Goal: Task Accomplishment & Management: Manage account settings

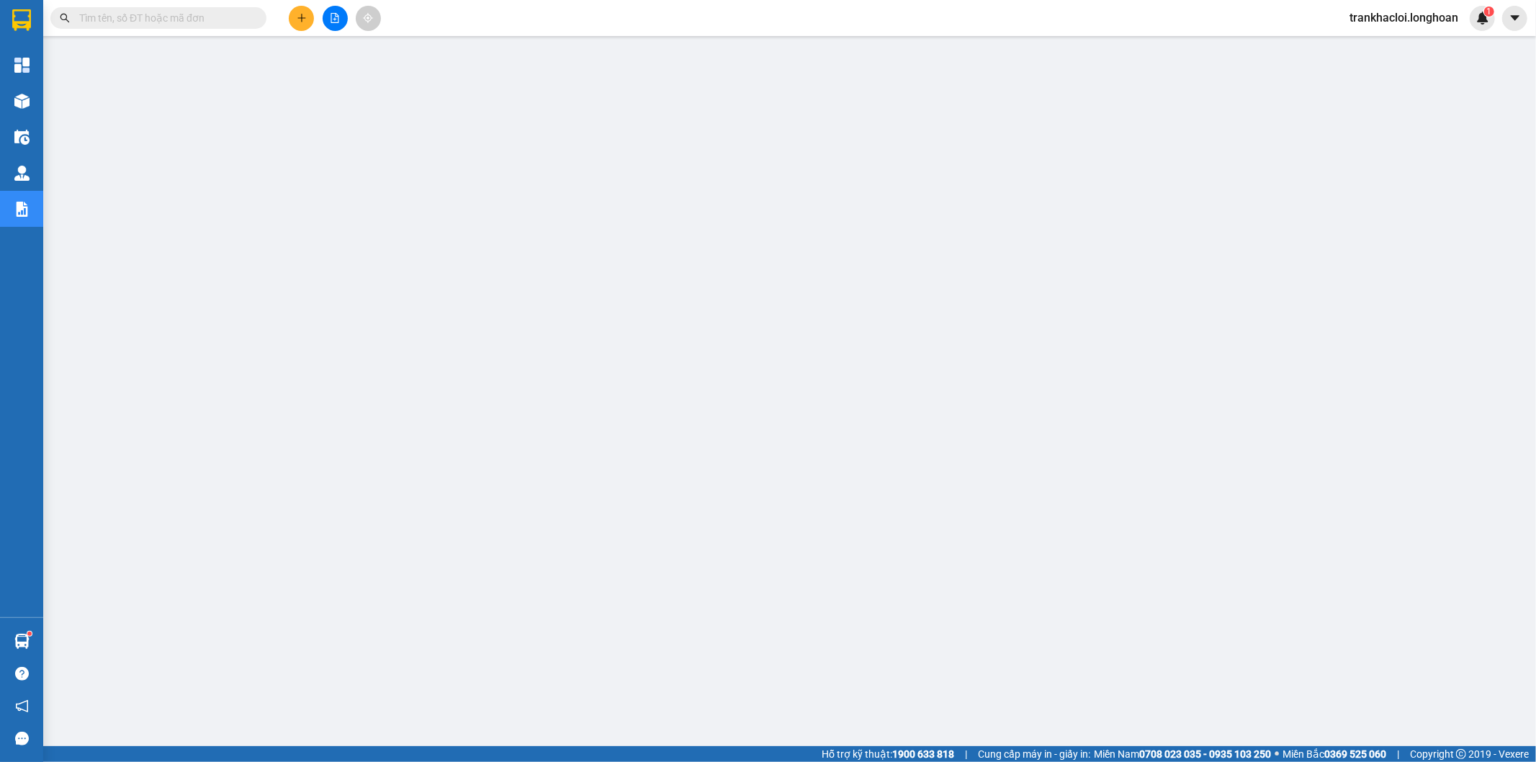
click at [184, 15] on input "text" at bounding box center [164, 18] width 170 height 16
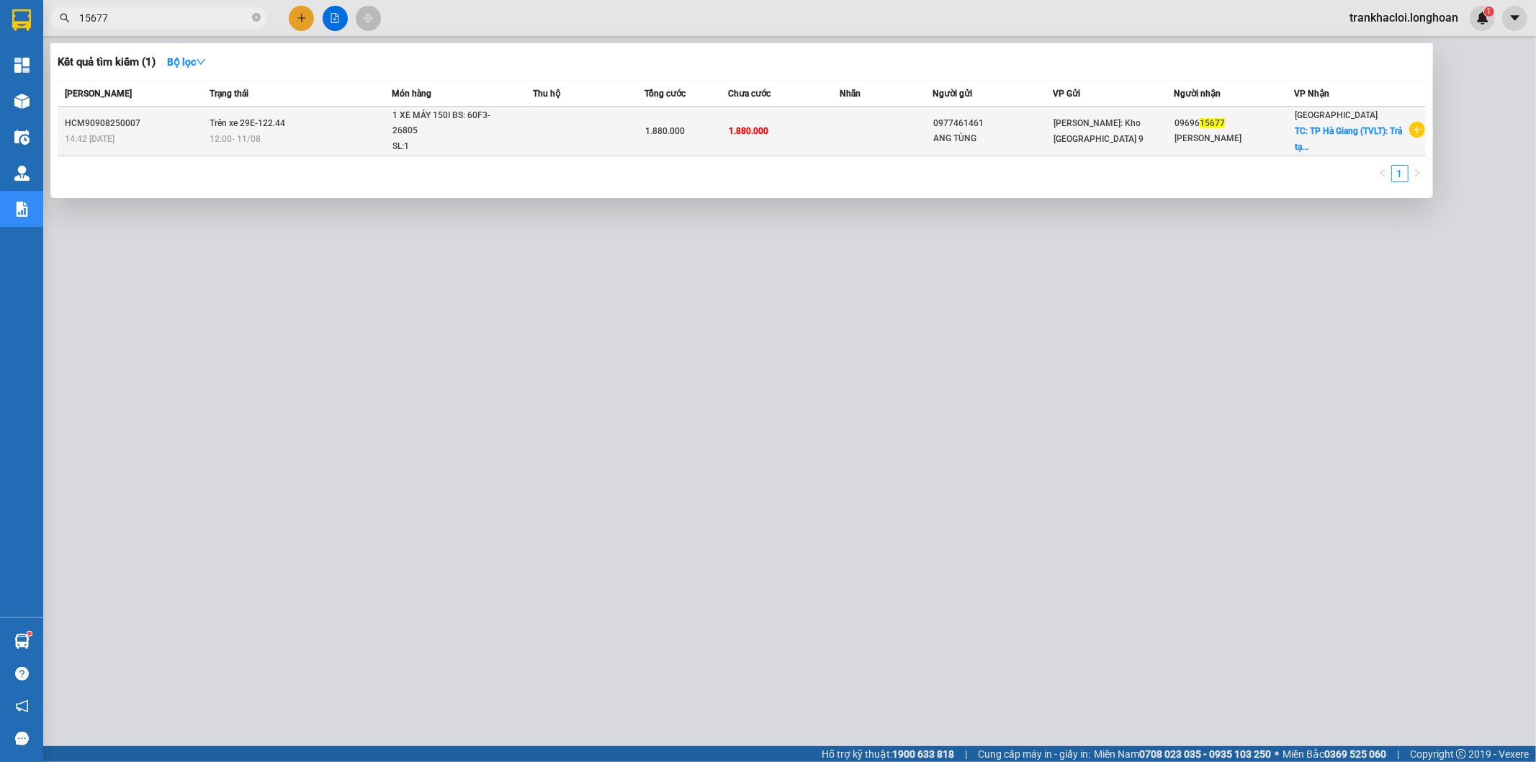
type input "15677"
click at [344, 130] on td "Trên xe 29E-122.44 12:00 [DATE]" at bounding box center [299, 132] width 186 height 50
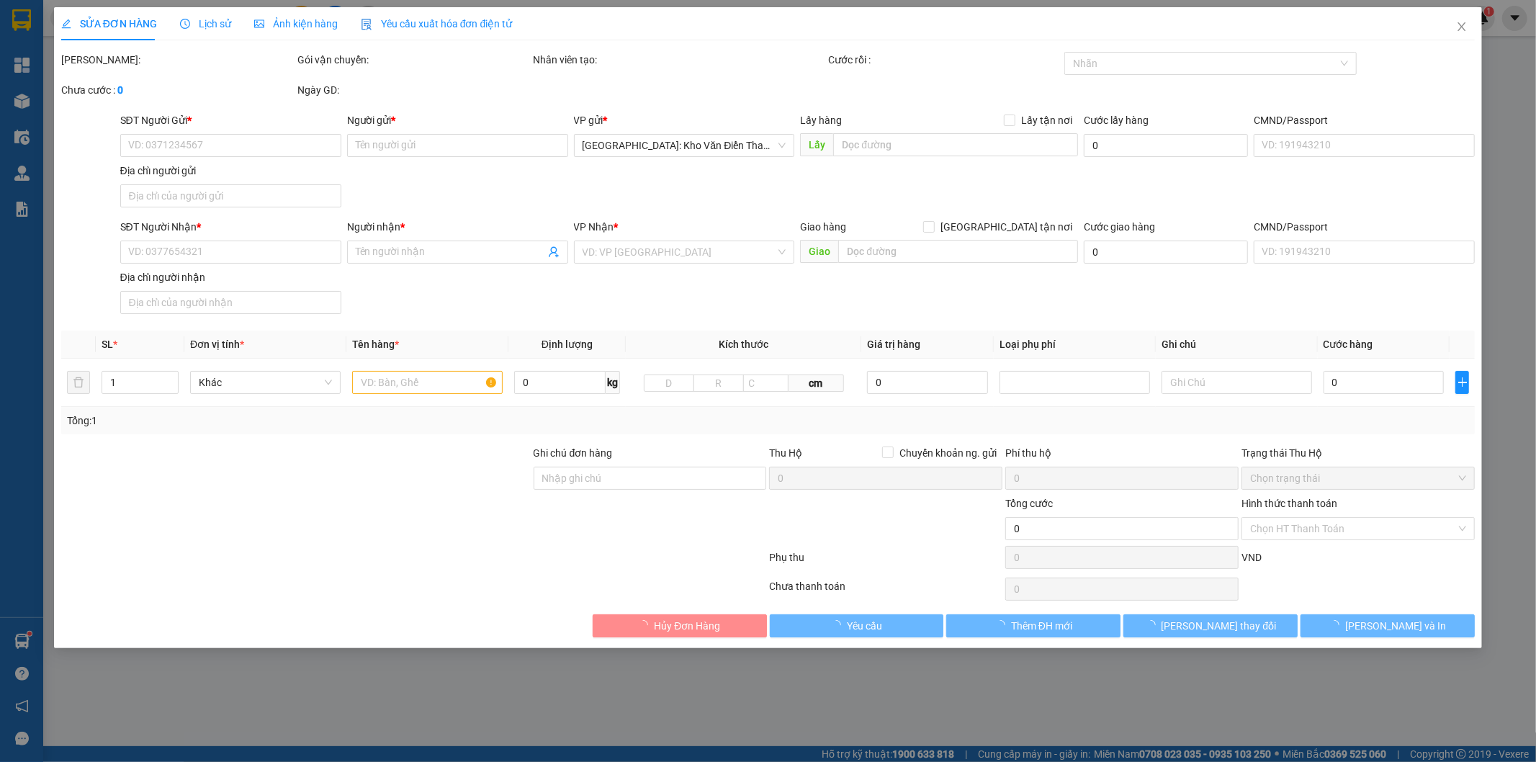
type input "0977461461"
type input "ANG TÙNG"
type input "0969615677"
type input "NGUYỄN VĂN PHONG"
checkbox input "true"
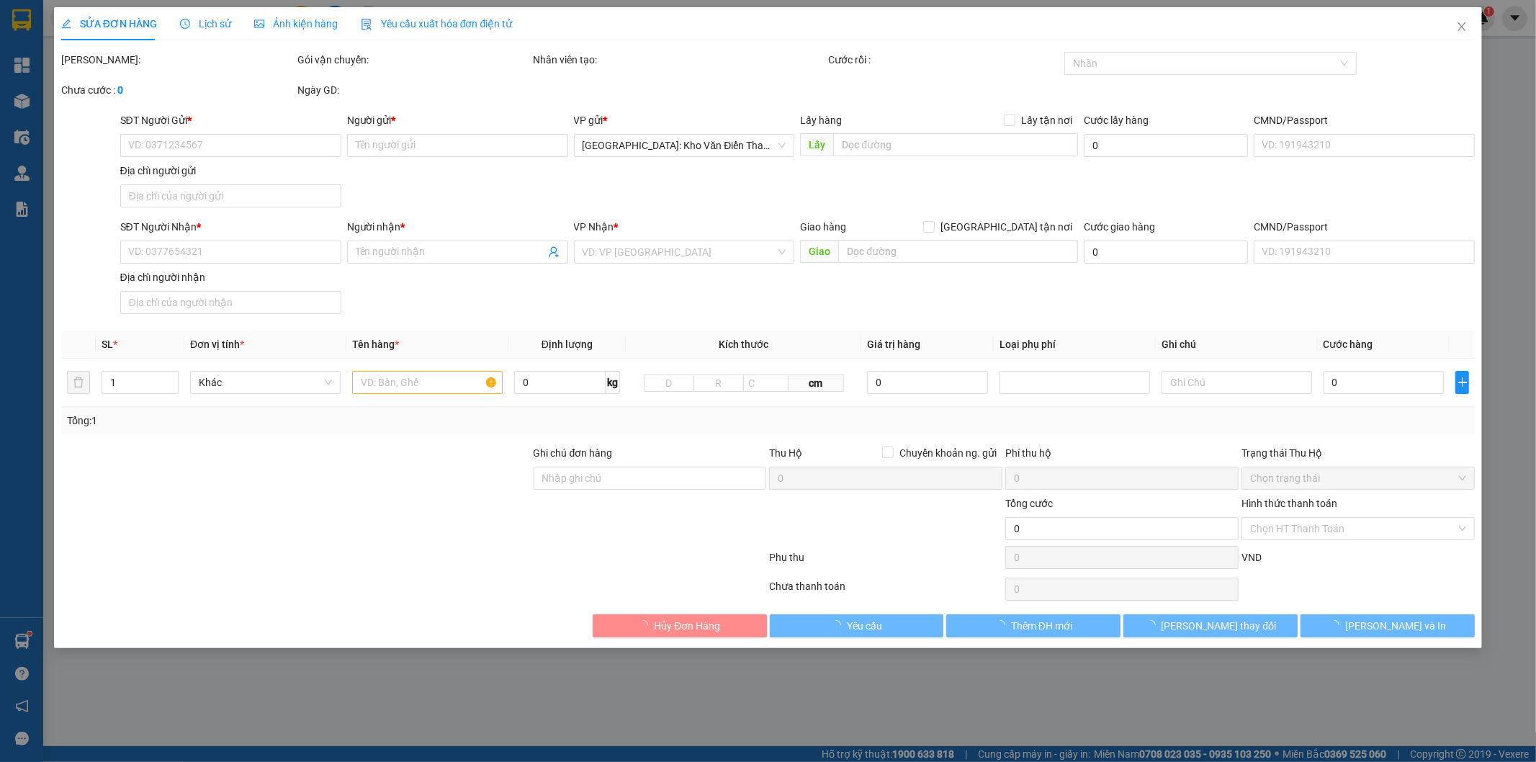
type input "[GEOGRAPHIC_DATA] (TVLT): Trả tại [GEOGRAPHIC_DATA] [GEOGRAPHIC_DATA]"
type input "CHÌA KHÓA CUỐN TAY LÁI, CAVET DÁN CỐP XE"
type input "1.880.000"
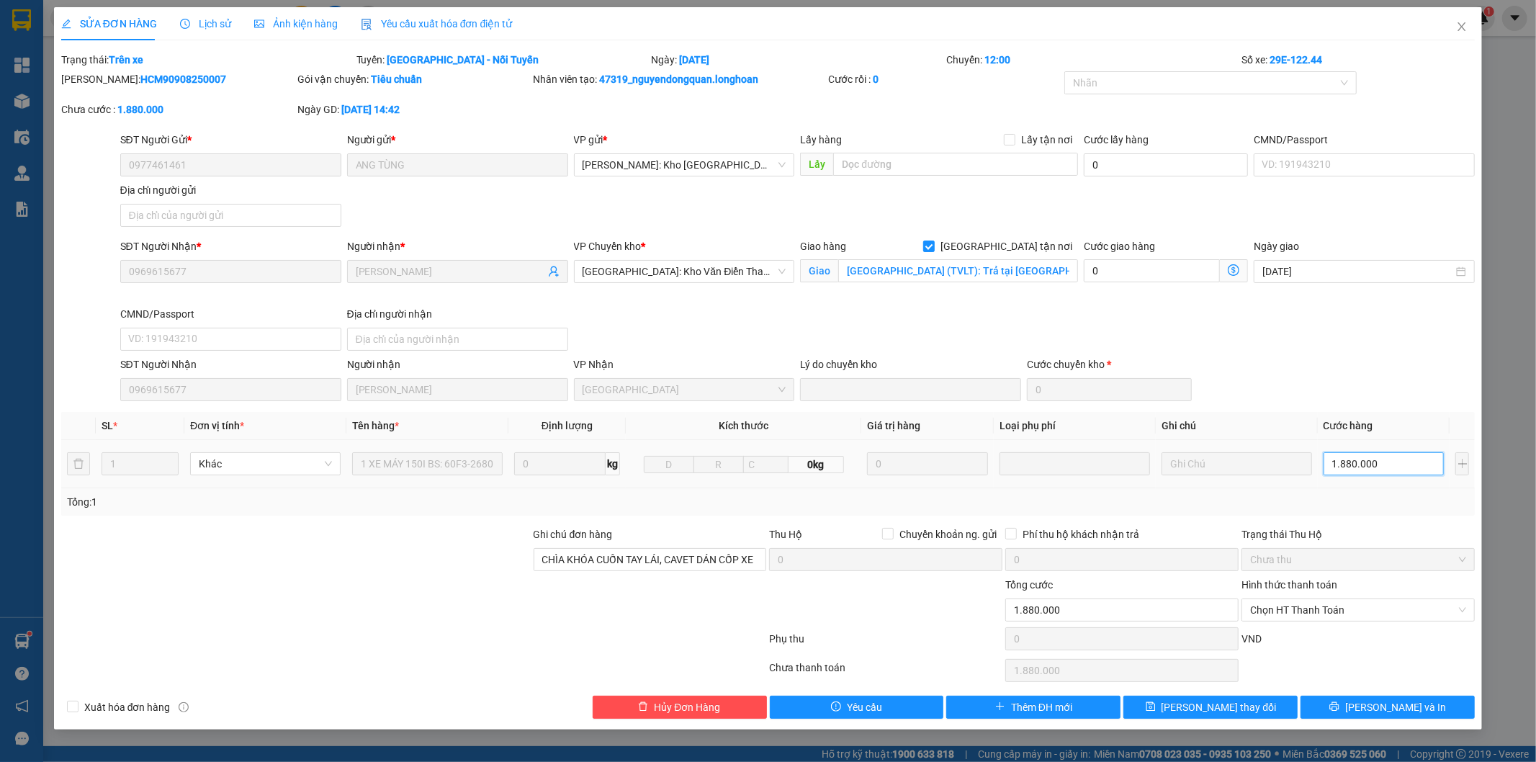
click at [1381, 465] on input "1.880.000" at bounding box center [1384, 463] width 121 height 23
click at [1036, 241] on span "[GEOGRAPHIC_DATA] tận nơi" at bounding box center [1006, 246] width 143 height 16
click at [933, 241] on input "[GEOGRAPHIC_DATA] tận nơi" at bounding box center [928, 246] width 10 height 10
checkbox input "false"
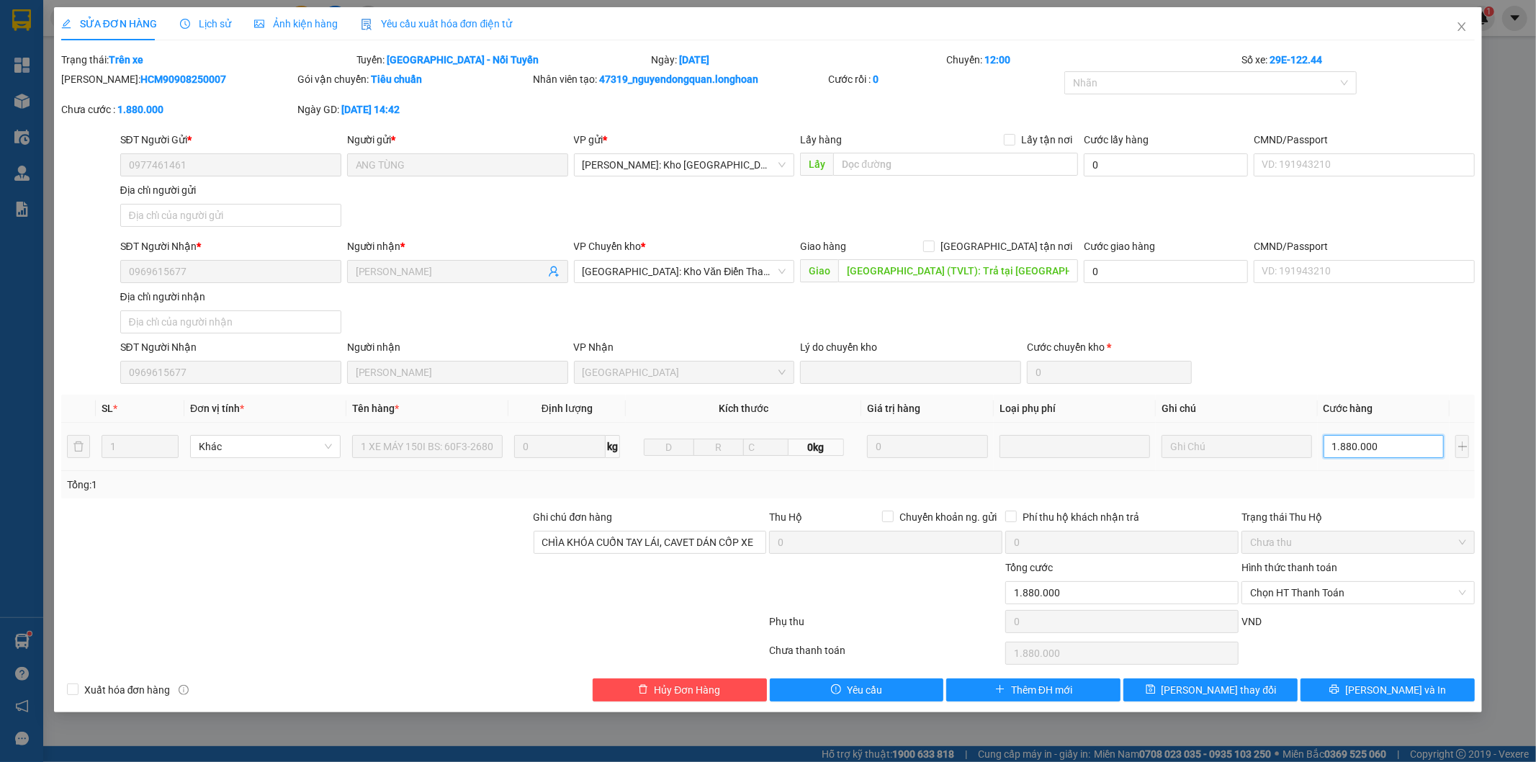
click at [1378, 444] on input "1.880.000" at bounding box center [1384, 446] width 121 height 23
drag, startPoint x: 1255, startPoint y: 596, endPoint x: 1265, endPoint y: 598, distance: 10.9
click at [1253, 596] on span "Chọn HT Thanh Toán" at bounding box center [1358, 593] width 216 height 22
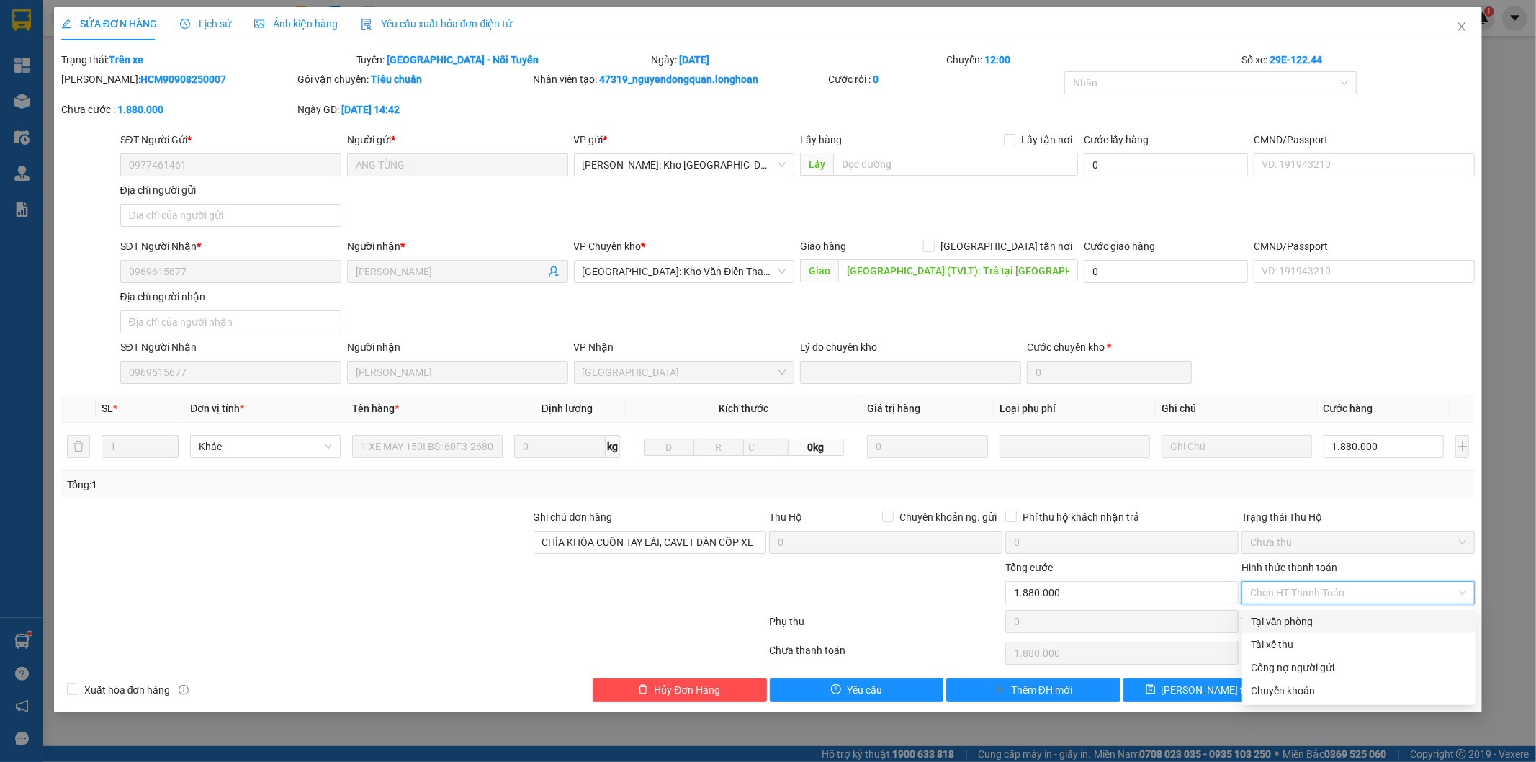
drag, startPoint x: 1299, startPoint y: 624, endPoint x: 1263, endPoint y: 623, distance: 36.0
click at [1298, 623] on div "Tại văn phòng" at bounding box center [1359, 622] width 216 height 16
type input "0"
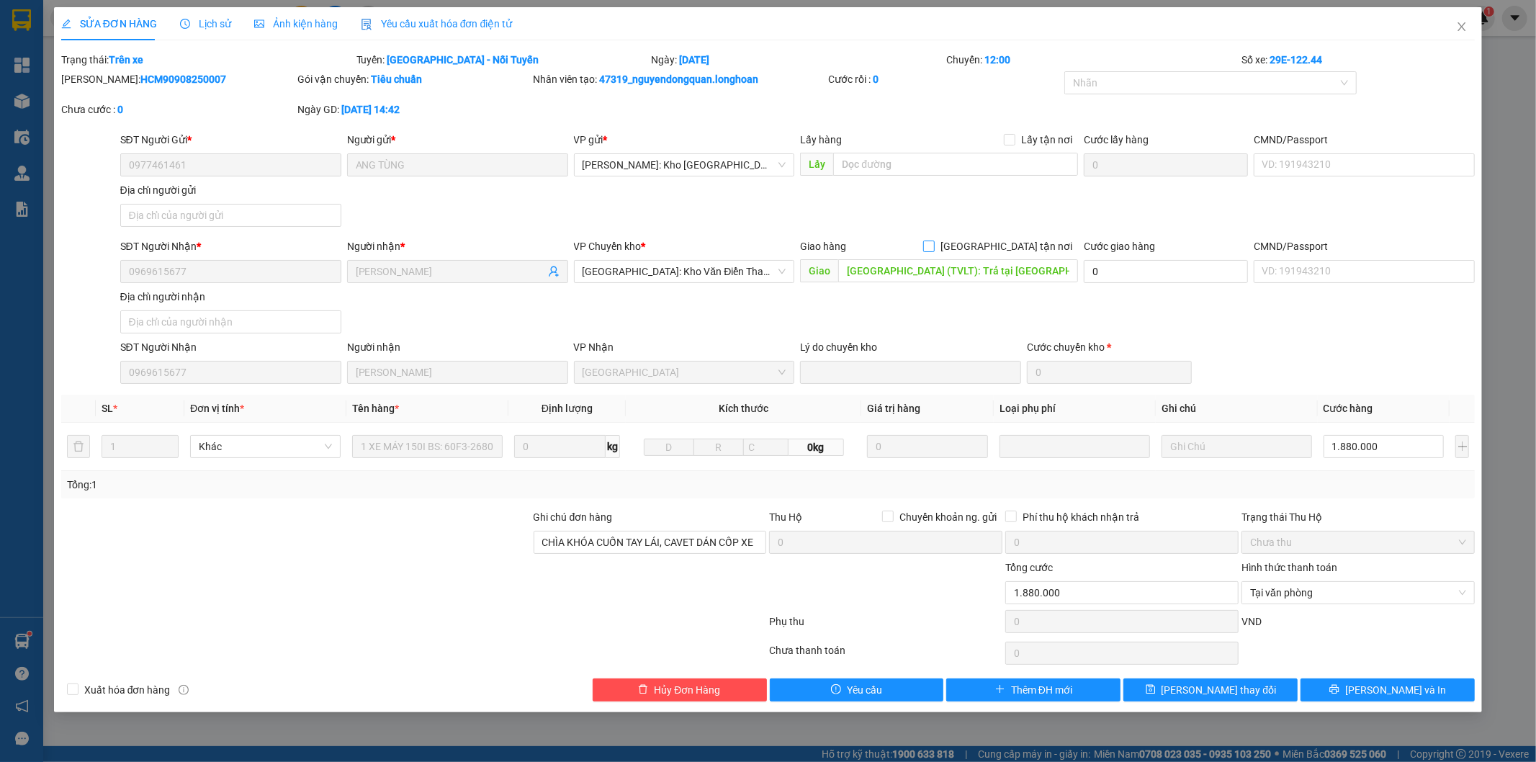
click at [1038, 239] on span "[GEOGRAPHIC_DATA] tận nơi" at bounding box center [1006, 246] width 143 height 16
click at [933, 241] on input "[GEOGRAPHIC_DATA] tận nơi" at bounding box center [928, 246] width 10 height 10
checkbox input "true"
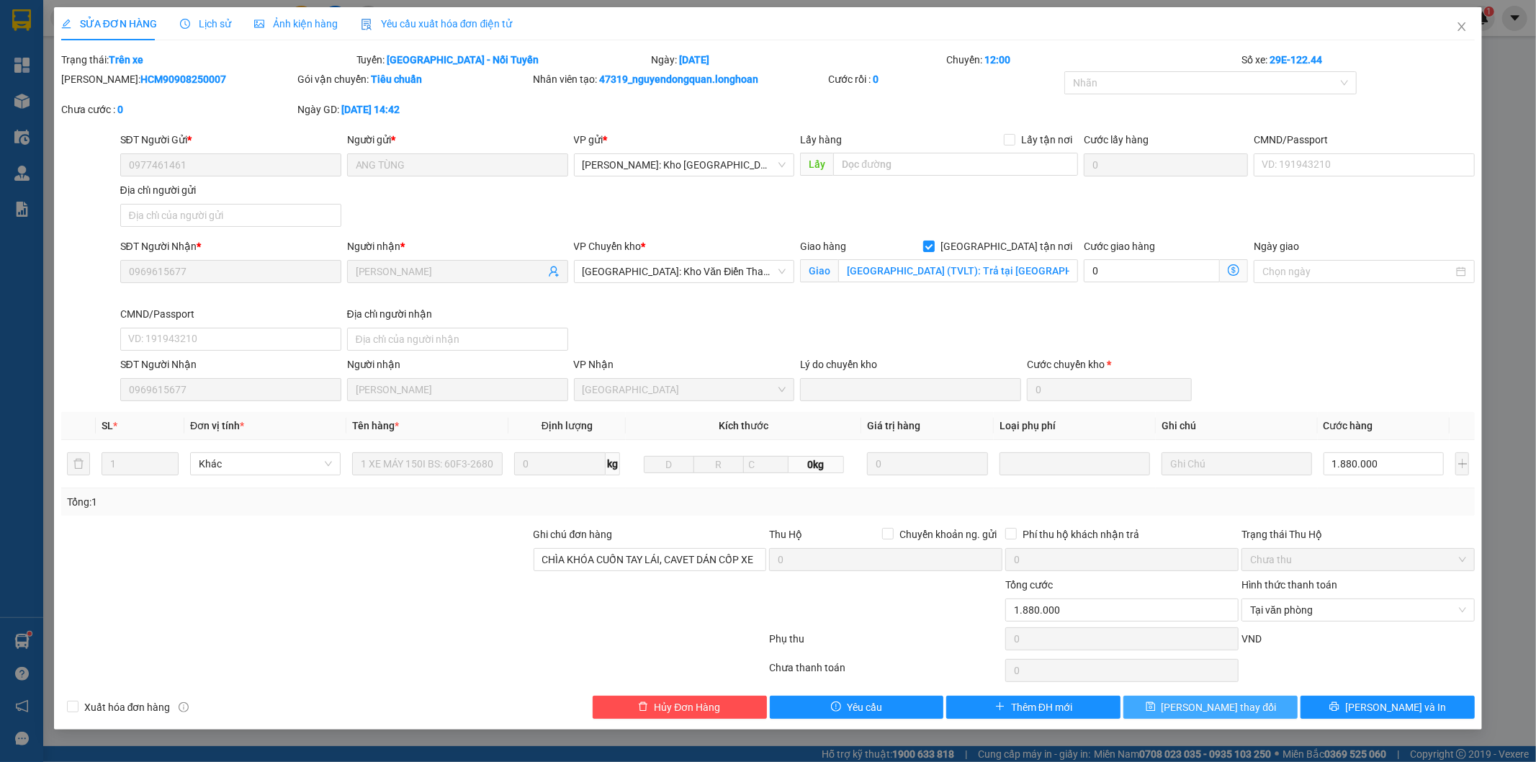
click at [1215, 707] on span "Lưu thay đổi" at bounding box center [1219, 707] width 115 height 16
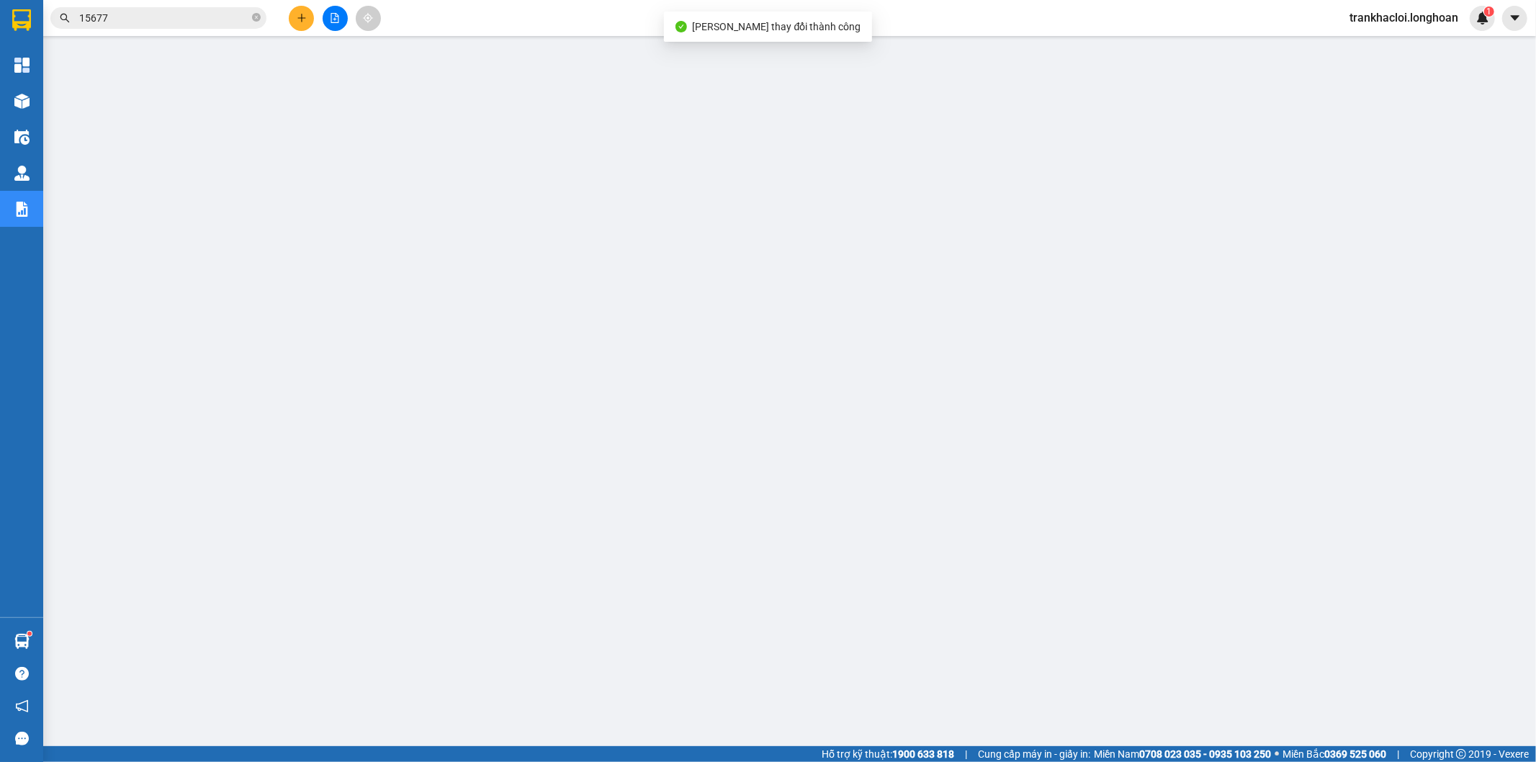
click at [143, 10] on span "15677" at bounding box center [158, 18] width 216 height 22
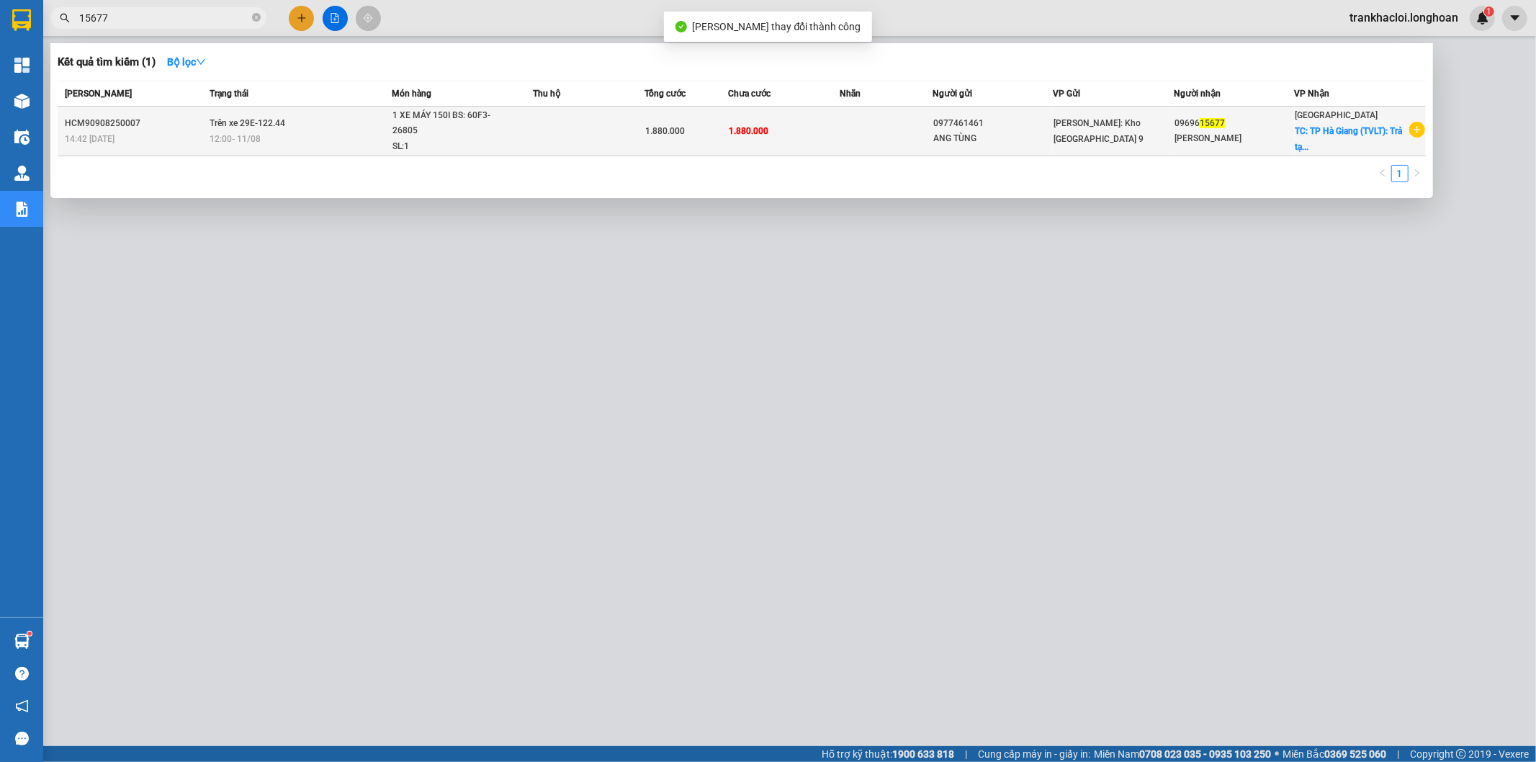
click at [163, 113] on td "HCM90908250007 14:42 - 09/08" at bounding box center [132, 132] width 148 height 50
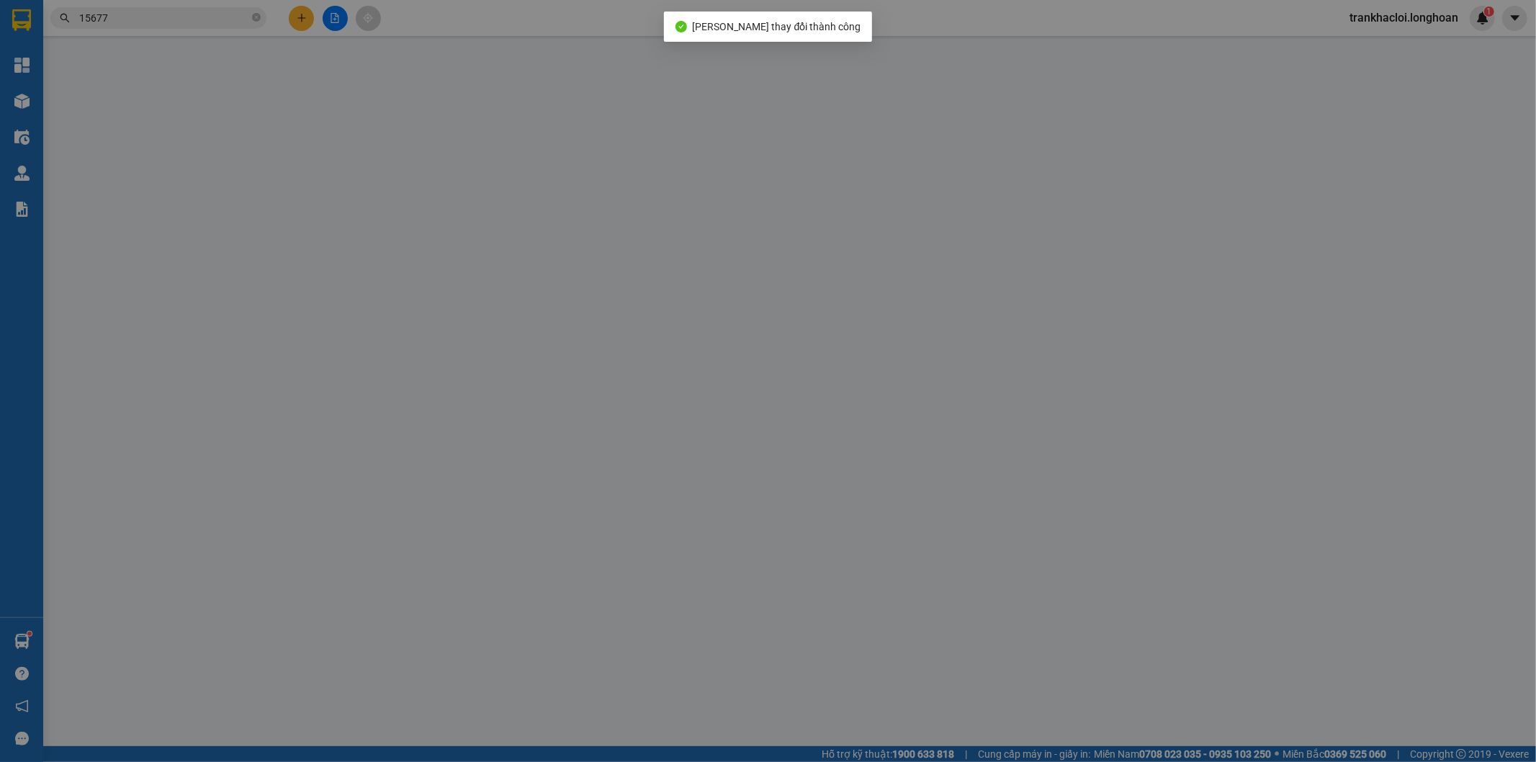
type input "0977461461"
type input "ANG TÙNG"
type input "0969615677"
type input "NGUYỄN VĂN PHONG"
checkbox input "true"
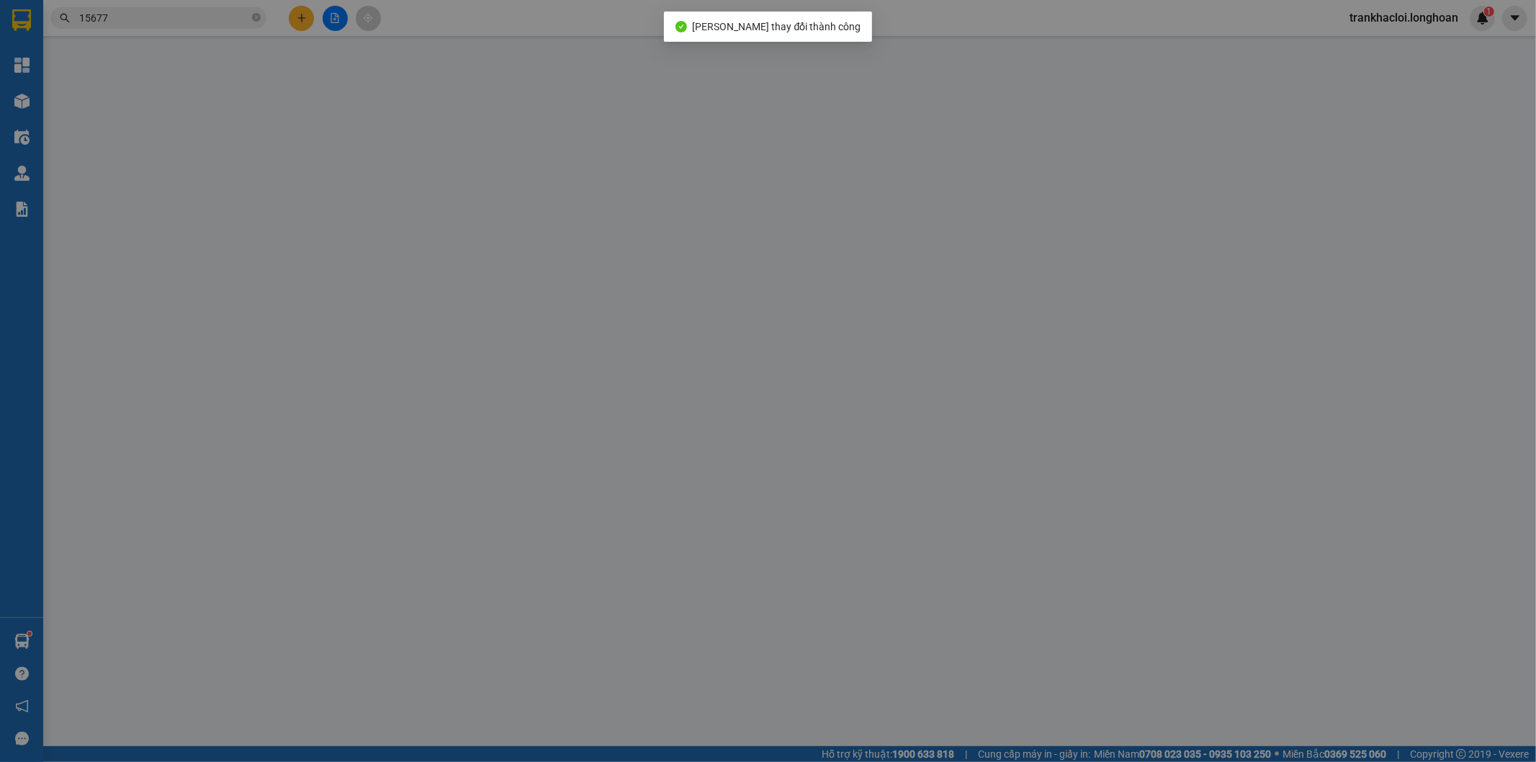
type input "[GEOGRAPHIC_DATA] (TVLT): Trả tại [GEOGRAPHIC_DATA] [GEOGRAPHIC_DATA]"
type input "CHÌA KHÓA CUỐN TAY LÁI, CAVET DÁN CỐP XE"
type input "1.880.000"
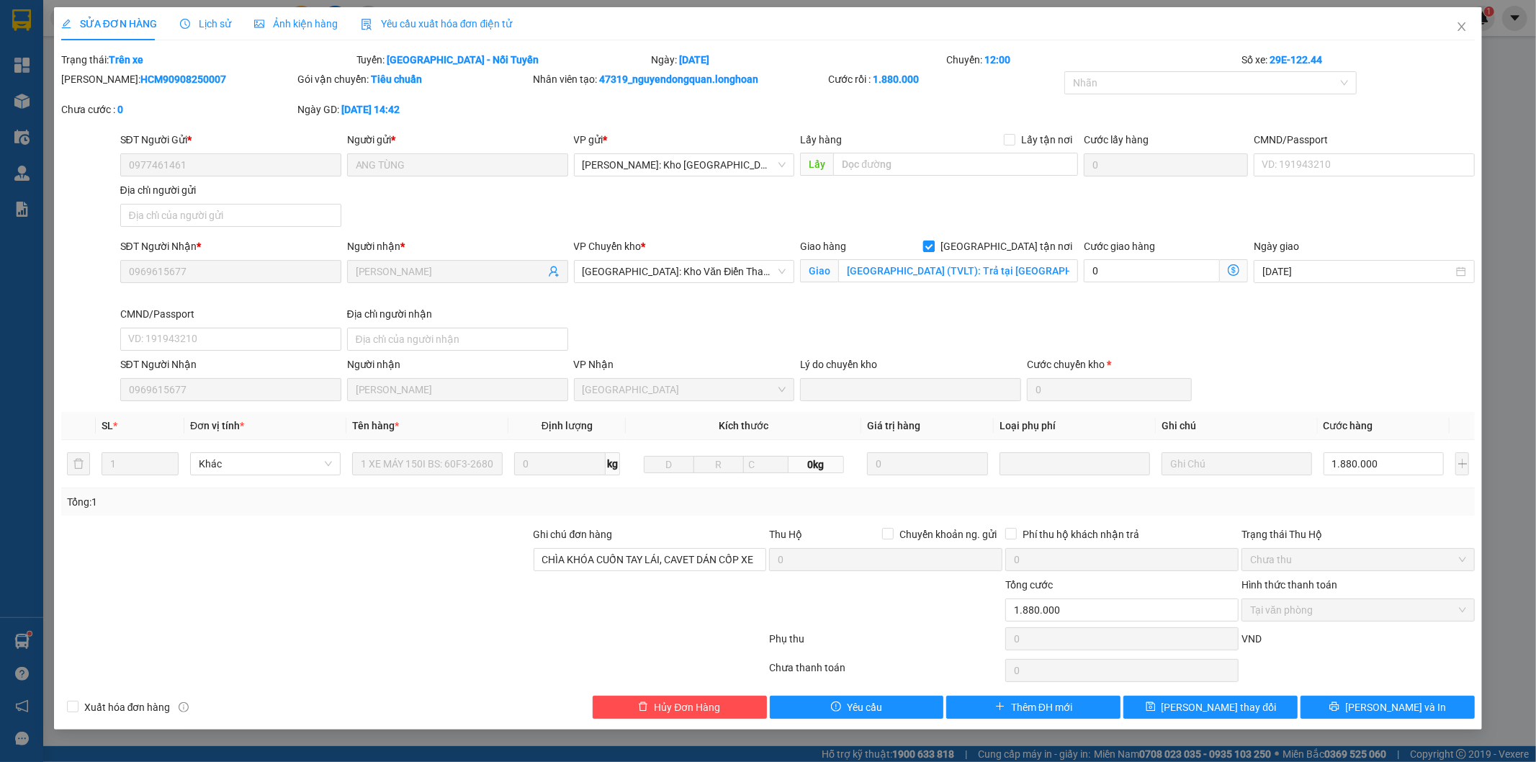
click at [1016, 243] on span "[GEOGRAPHIC_DATA] tận nơi" at bounding box center [1006, 246] width 143 height 16
click at [933, 243] on input "[GEOGRAPHIC_DATA] tận nơi" at bounding box center [928, 246] width 10 height 10
checkbox input "false"
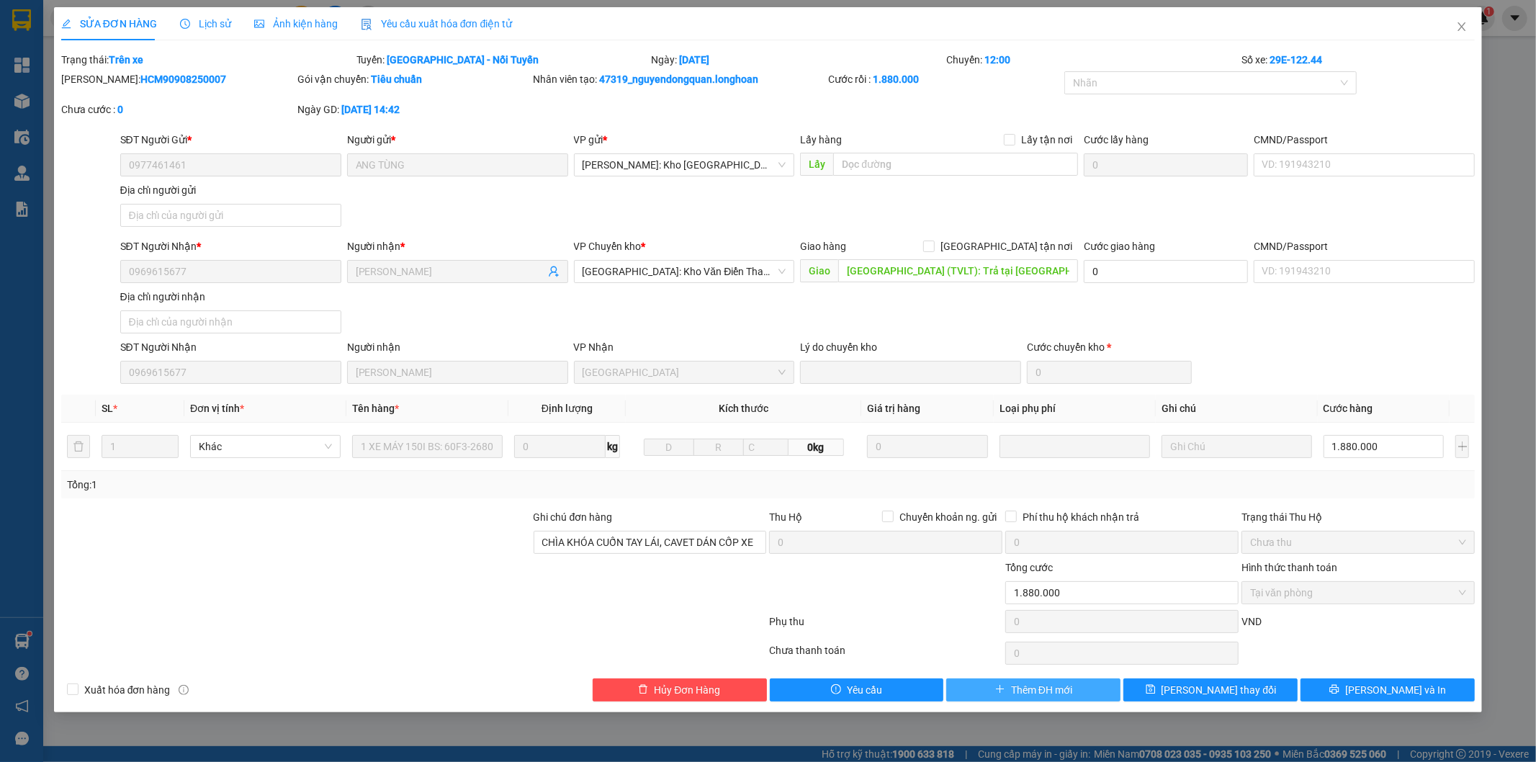
click at [1061, 691] on span "Thêm ĐH mới" at bounding box center [1041, 690] width 61 height 16
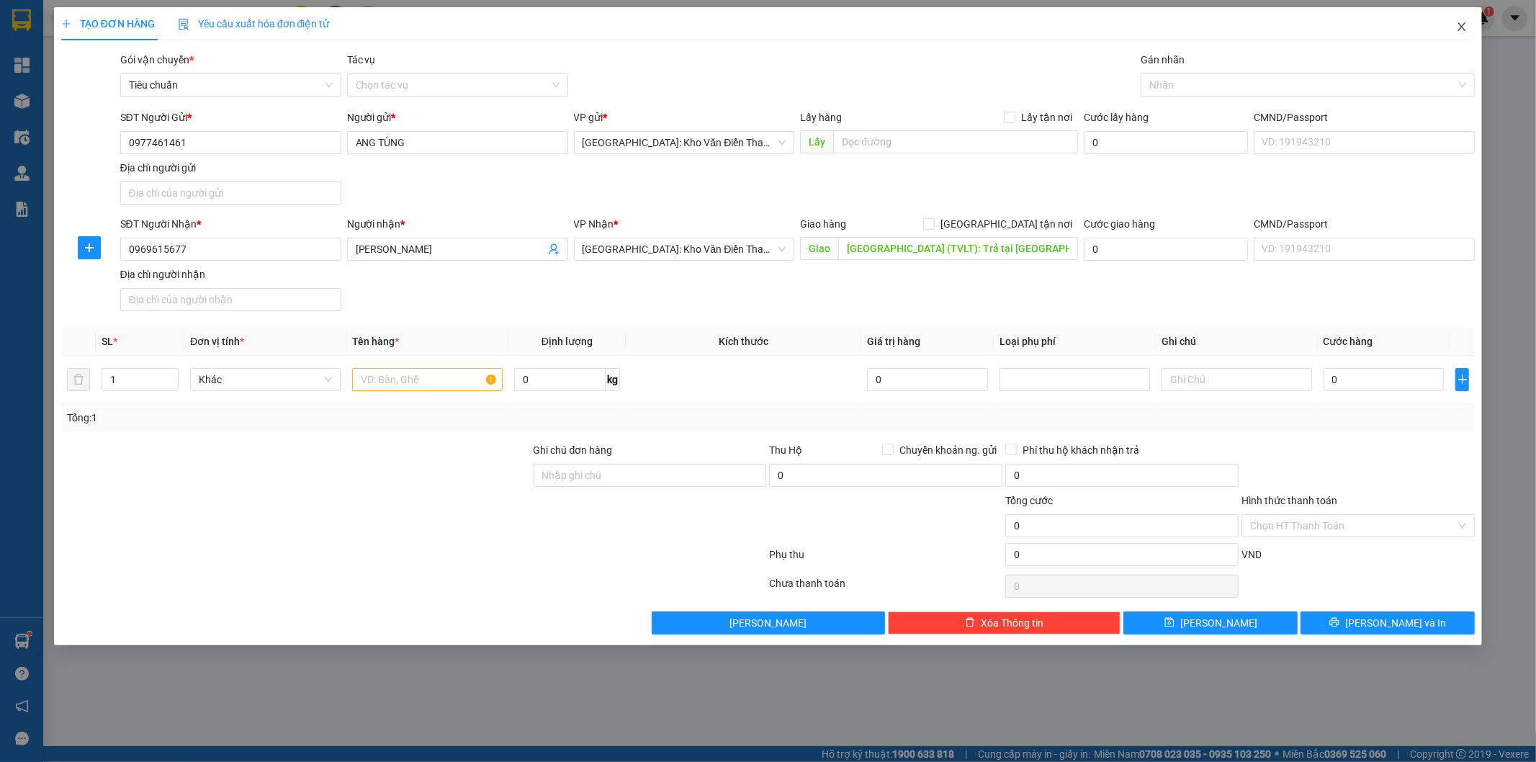
click at [1456, 24] on span "Close" at bounding box center [1462, 27] width 40 height 40
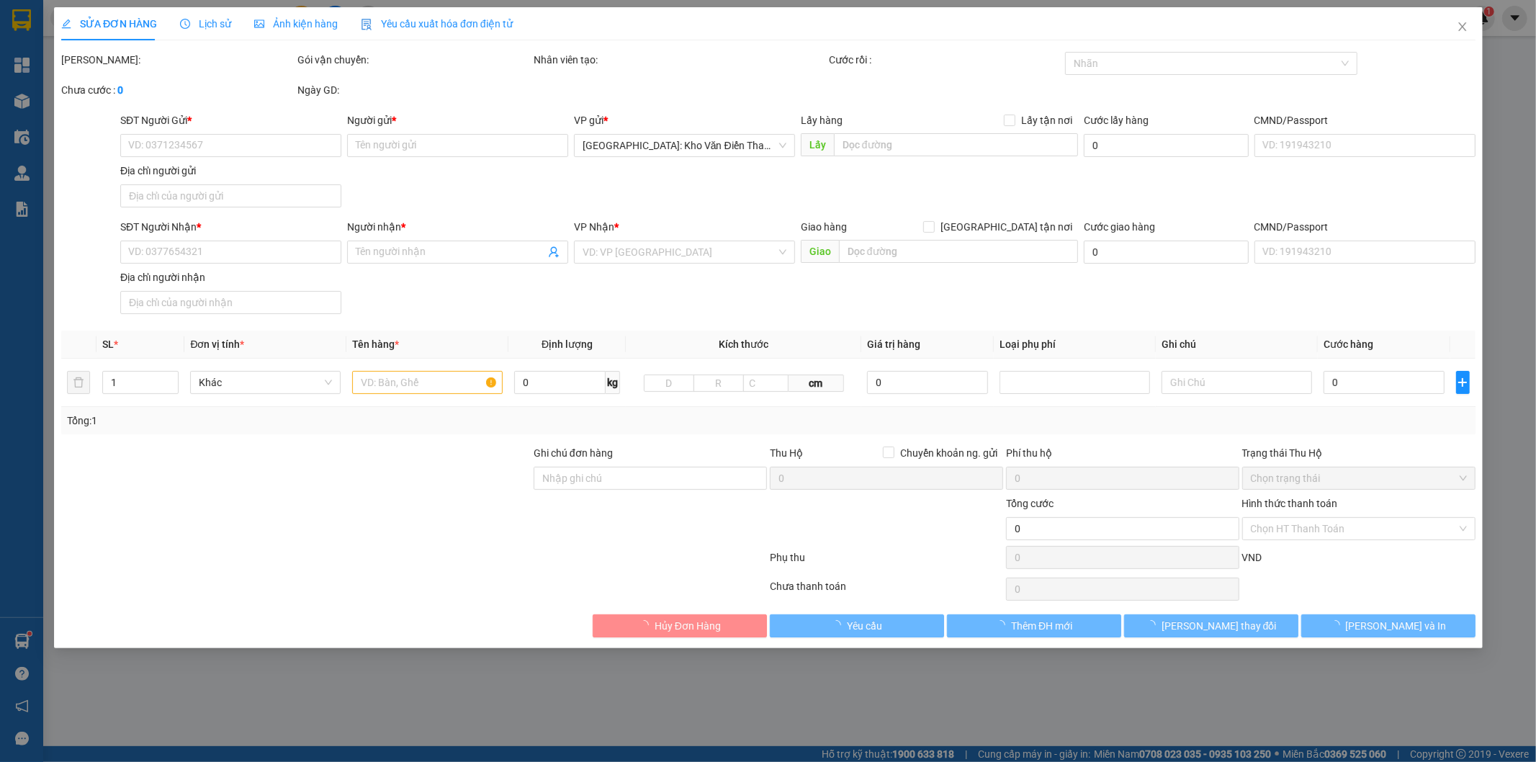
type input "0977461461"
type input "ANG TÙNG"
type input "0969615677"
type input "NGUYỄN VĂN PHONG"
checkbox input "true"
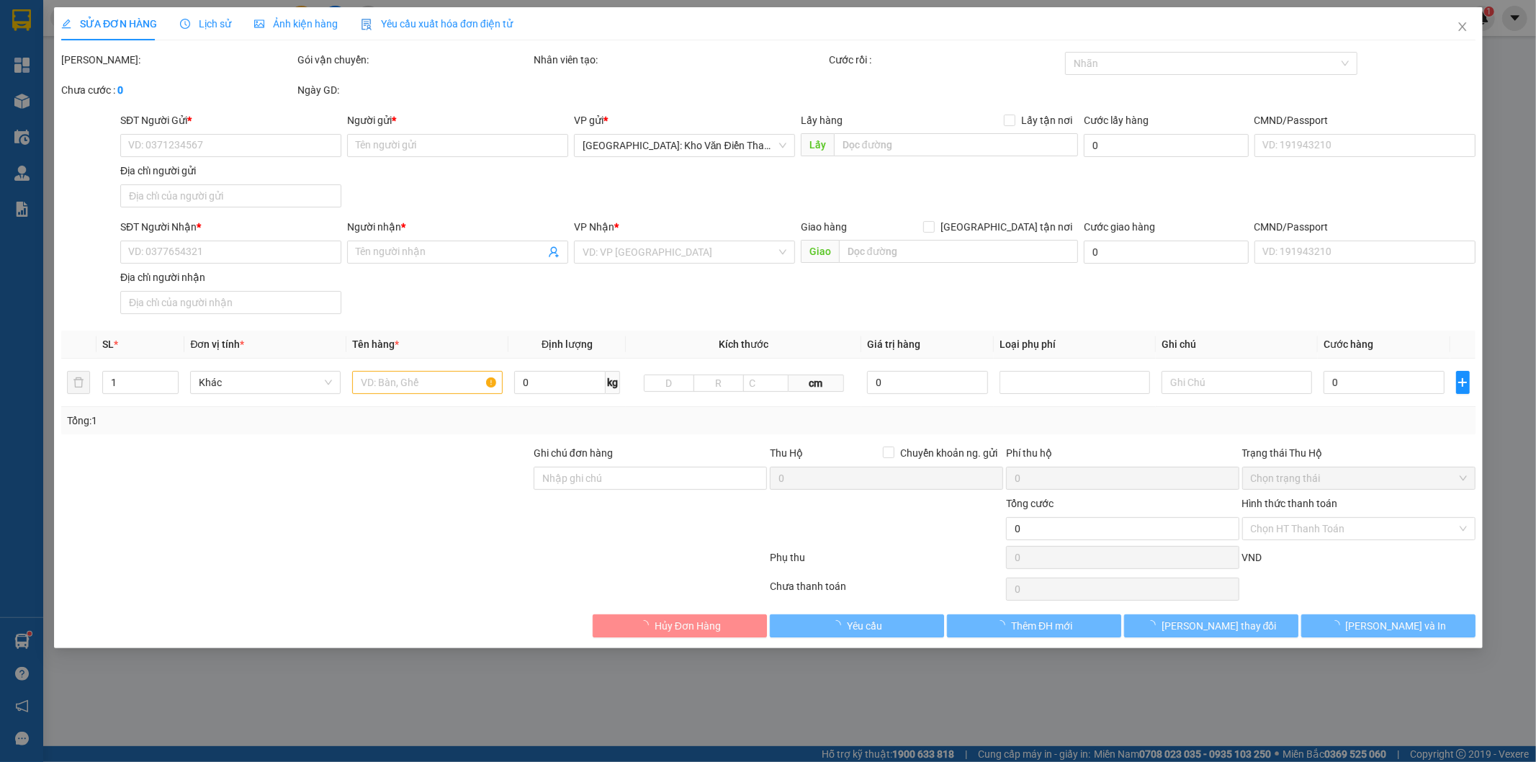
type input "[GEOGRAPHIC_DATA] (TVLT): Trả tại [GEOGRAPHIC_DATA] [GEOGRAPHIC_DATA]"
type input "CHÌA KHÓA CUỐN TAY LÁI, CAVET DÁN CỐP XE"
type input "1.880.000"
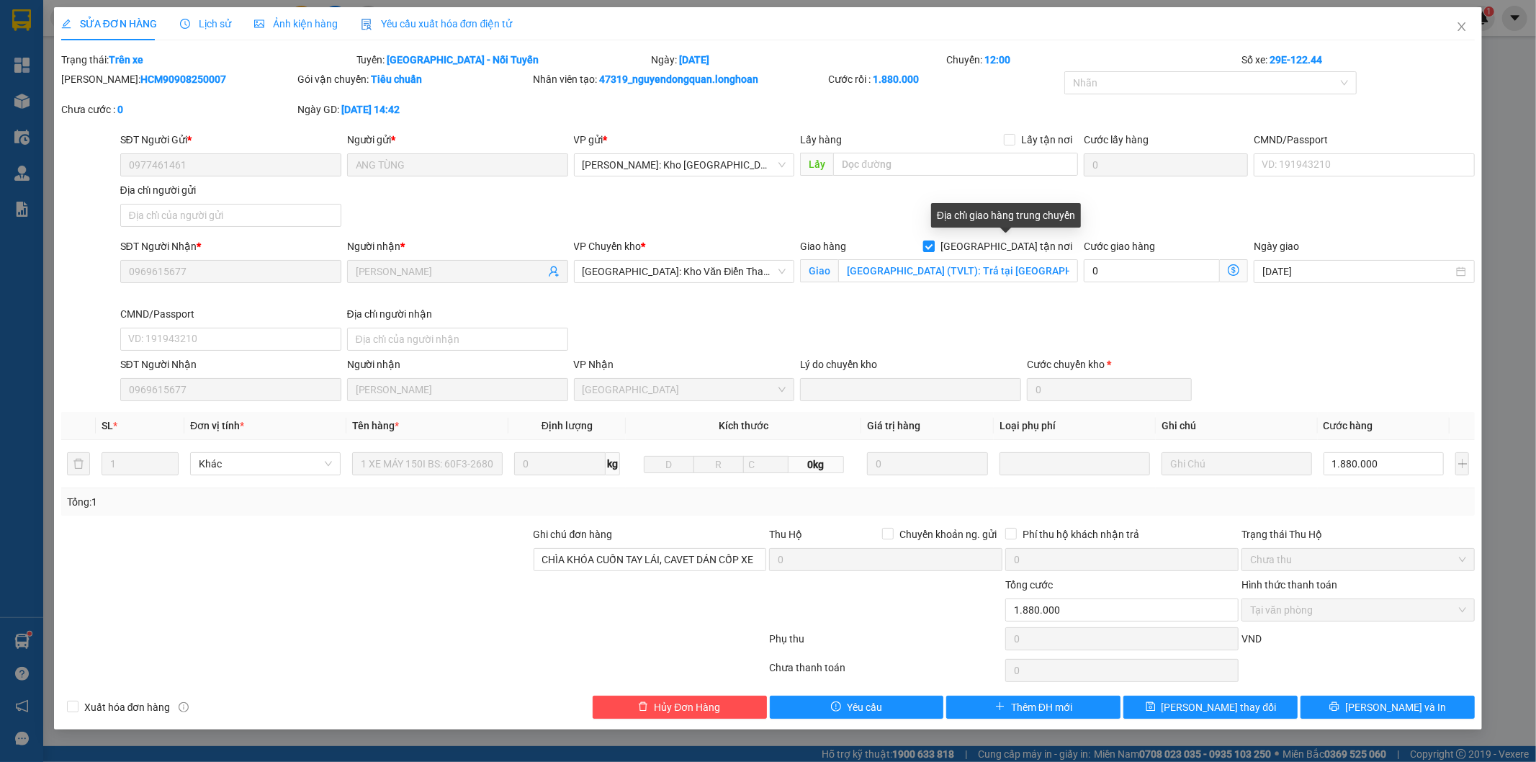
click at [1027, 250] on span "[GEOGRAPHIC_DATA] tận nơi" at bounding box center [1006, 246] width 143 height 16
click at [933, 250] on input "[GEOGRAPHIC_DATA] tận nơi" at bounding box center [928, 246] width 10 height 10
checkbox input "false"
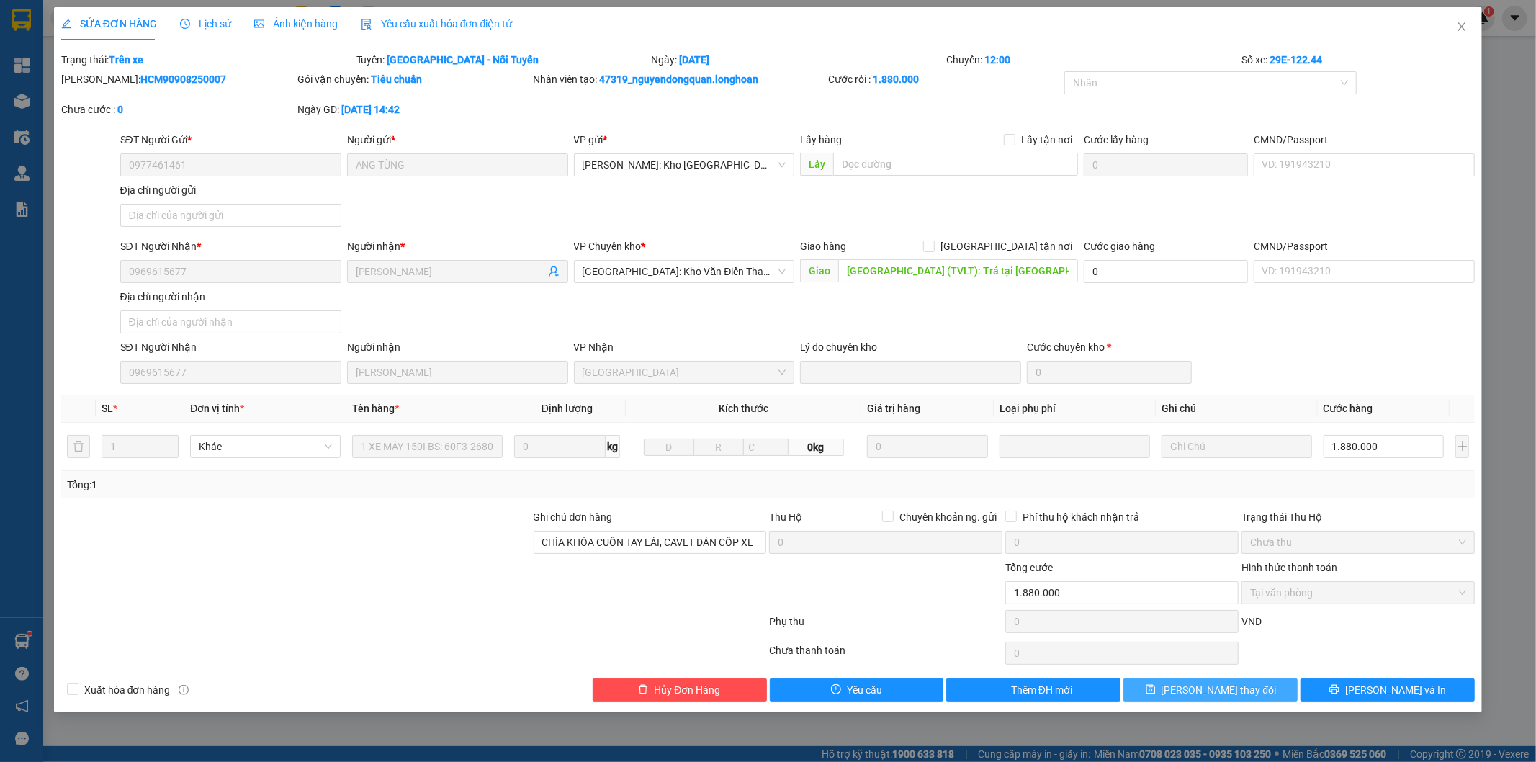
click at [1175, 691] on button "Lưu thay đổi" at bounding box center [1211, 689] width 174 height 23
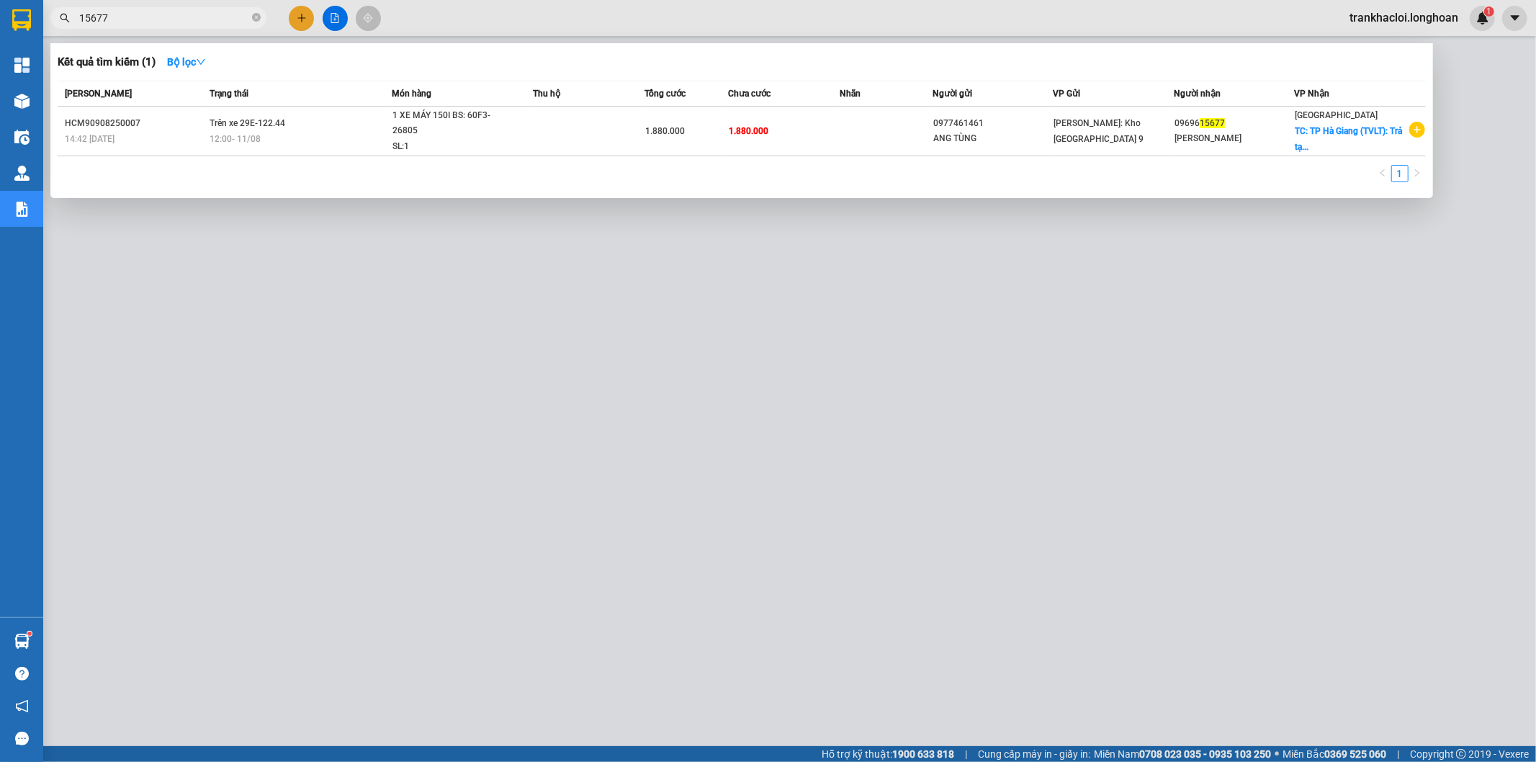
click at [195, 18] on input "15677" at bounding box center [164, 18] width 170 height 16
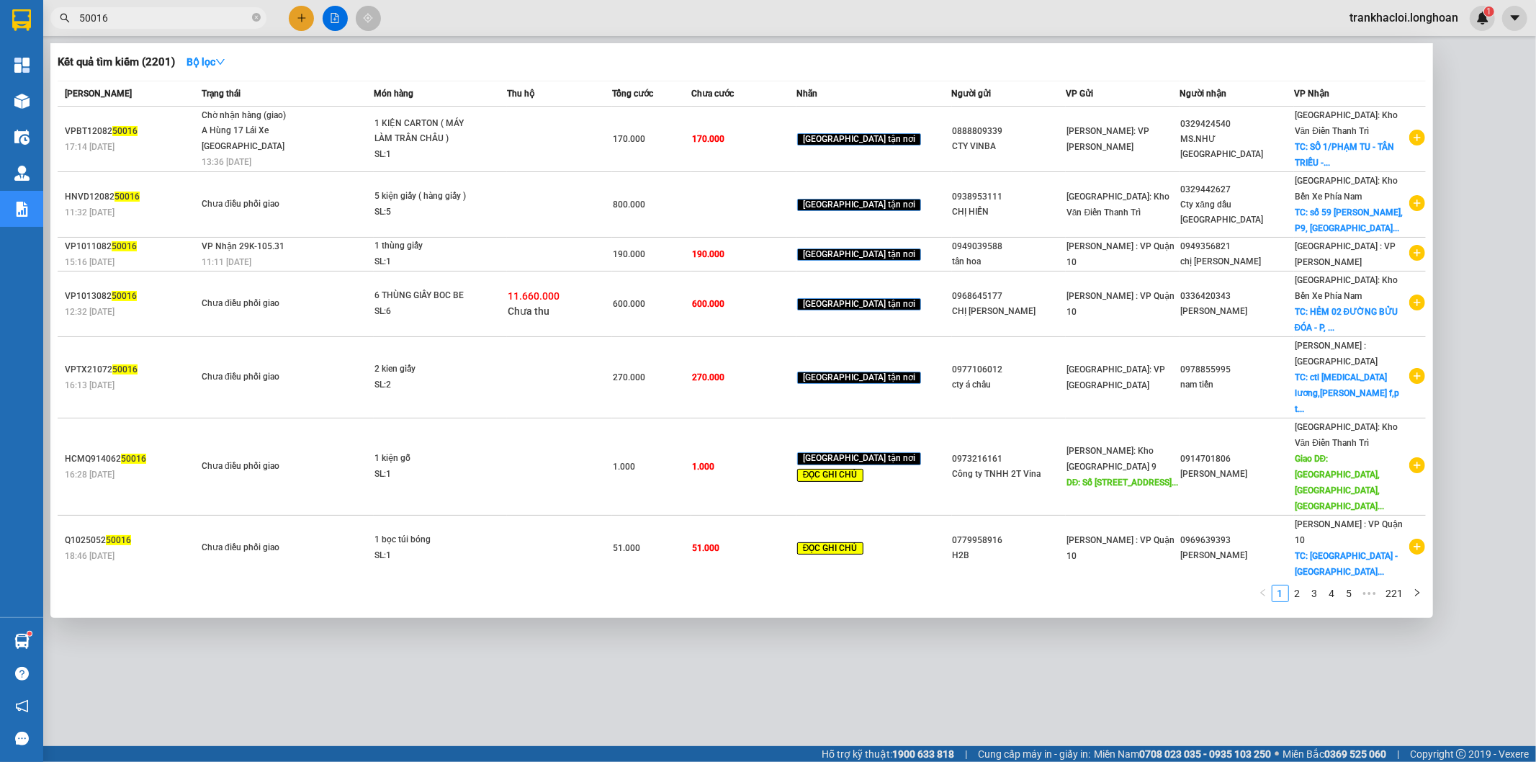
click at [181, 24] on input "50016" at bounding box center [164, 18] width 170 height 16
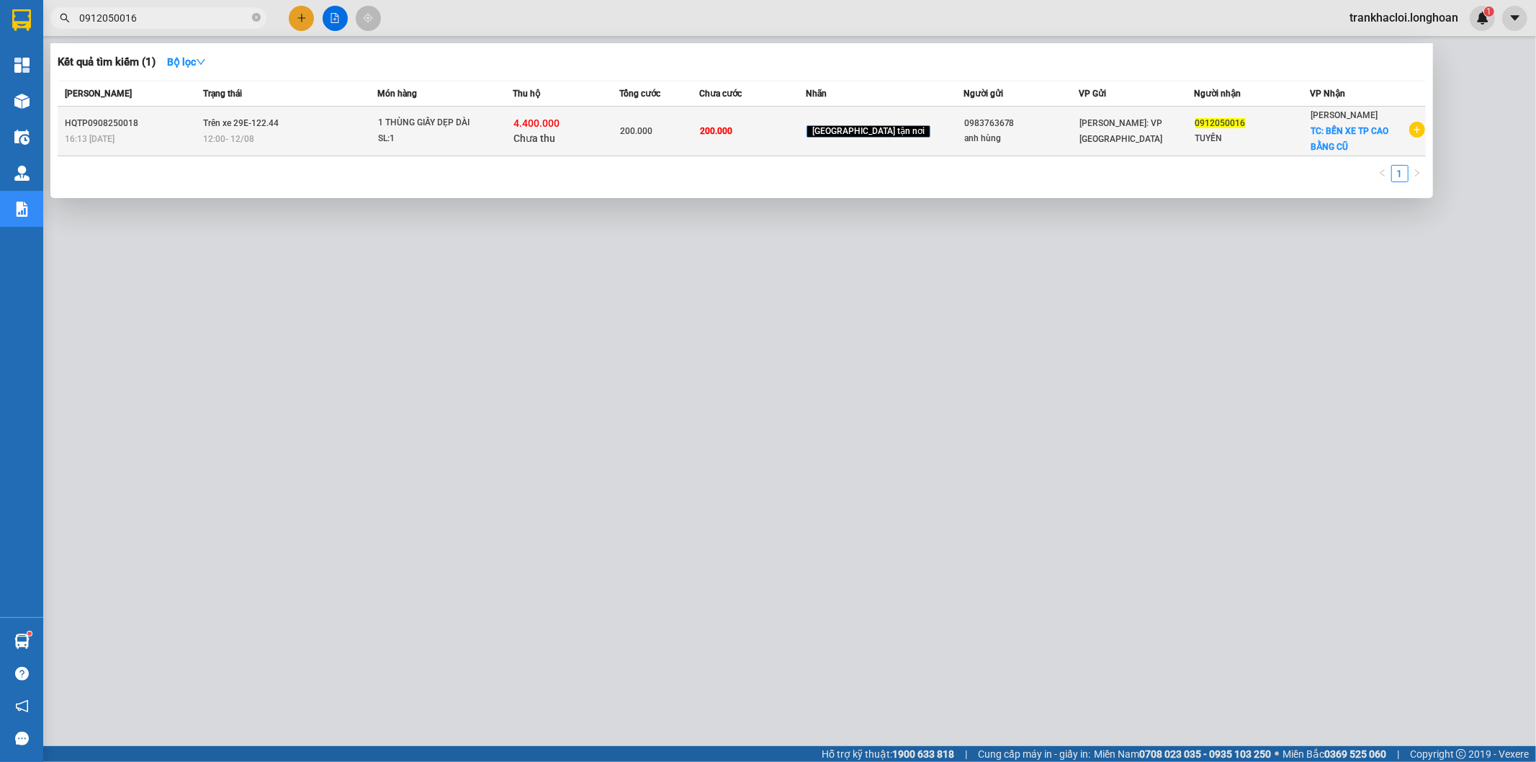
type input "0912050016"
click at [282, 135] on div "12:00 - 12/08" at bounding box center [290, 139] width 174 height 16
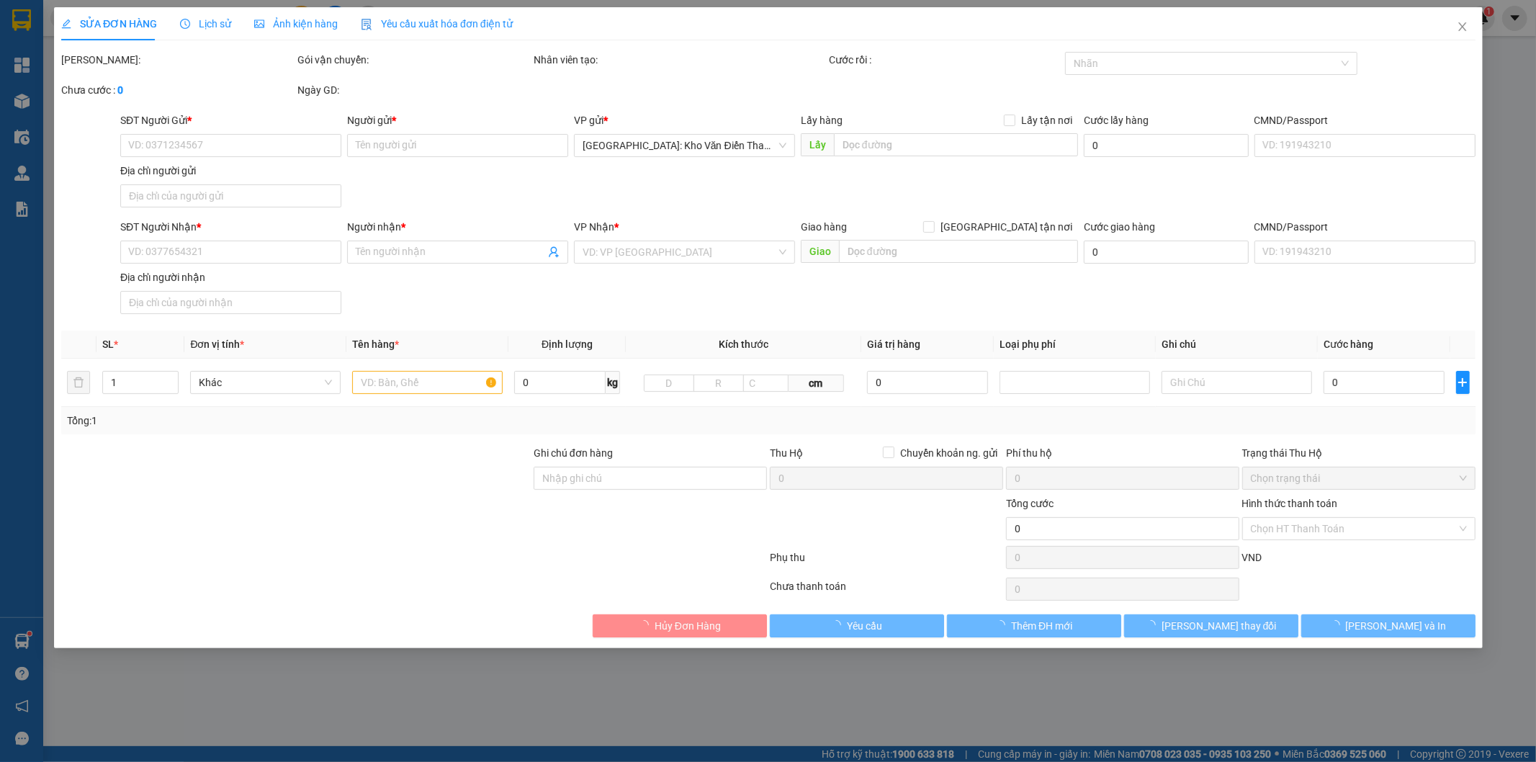
type input "0983763678"
type input "anh hùng"
type input "0912050016"
type input "TUYẾN"
checkbox input "true"
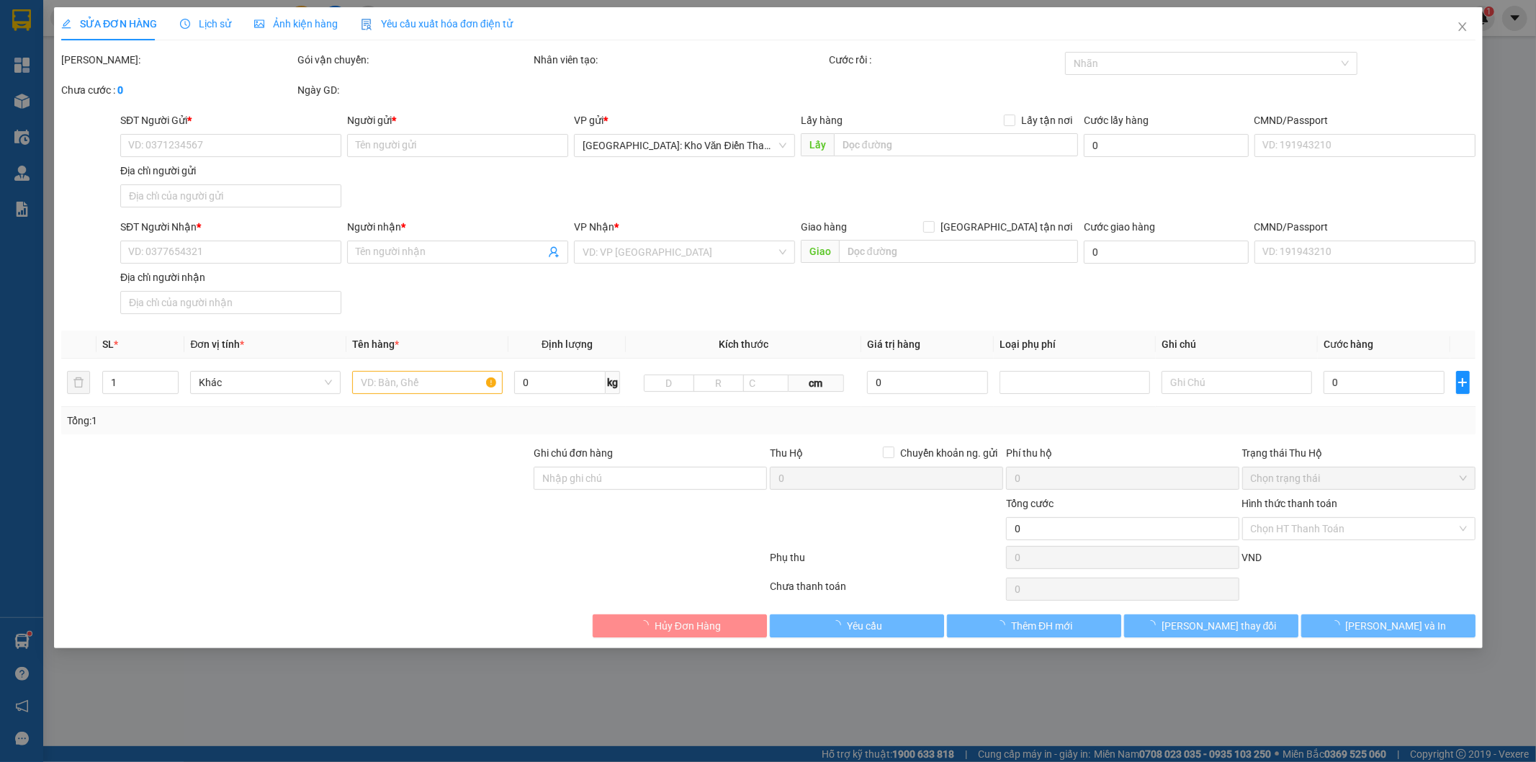
type input "BẾN XE TP CAO BẰNG CŨ"
type input "200.000"
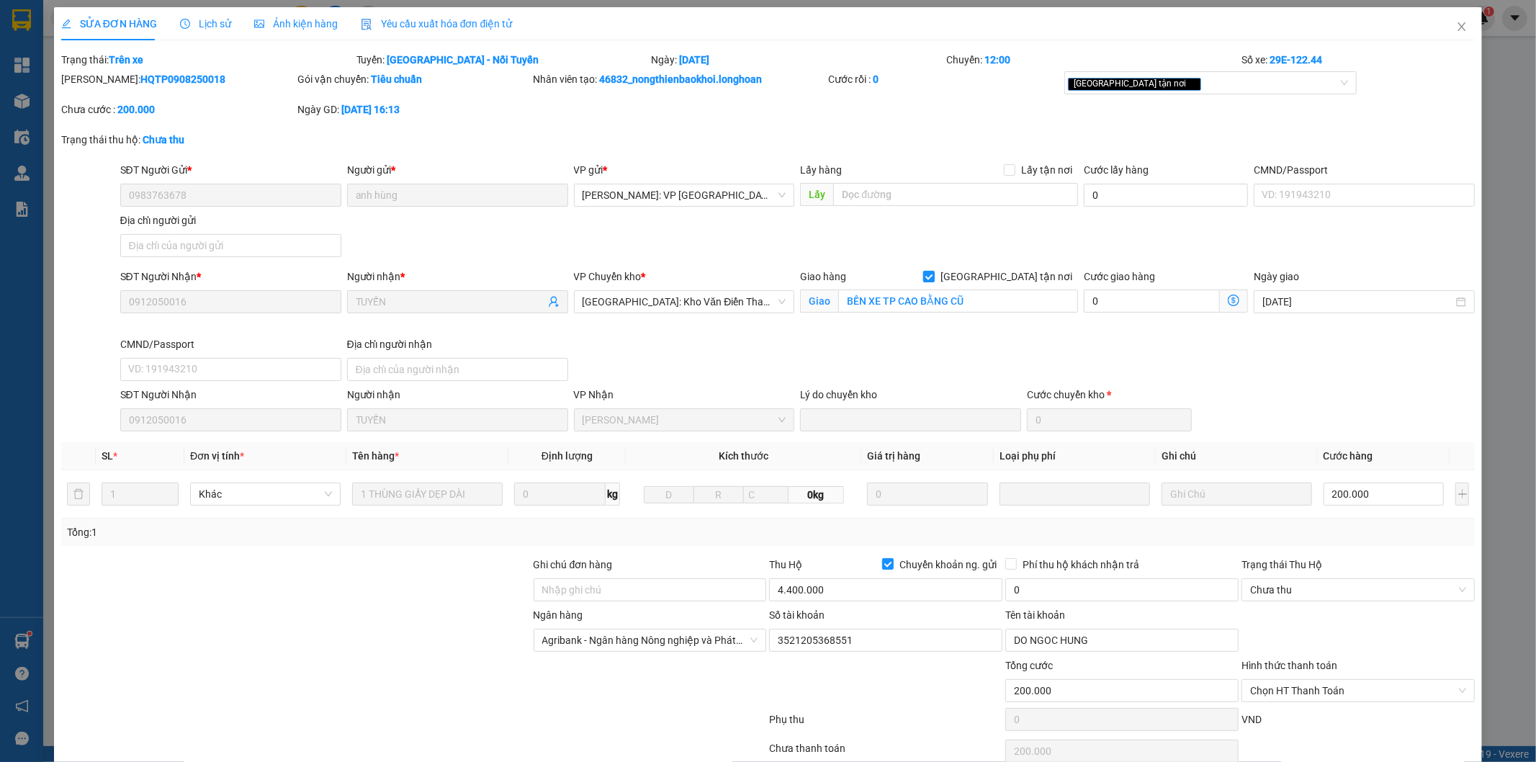
click at [1036, 279] on span "[GEOGRAPHIC_DATA] tận nơi" at bounding box center [1006, 277] width 143 height 16
click at [933, 279] on input "[GEOGRAPHIC_DATA] tận nơi" at bounding box center [928, 276] width 10 height 10
checkbox input "false"
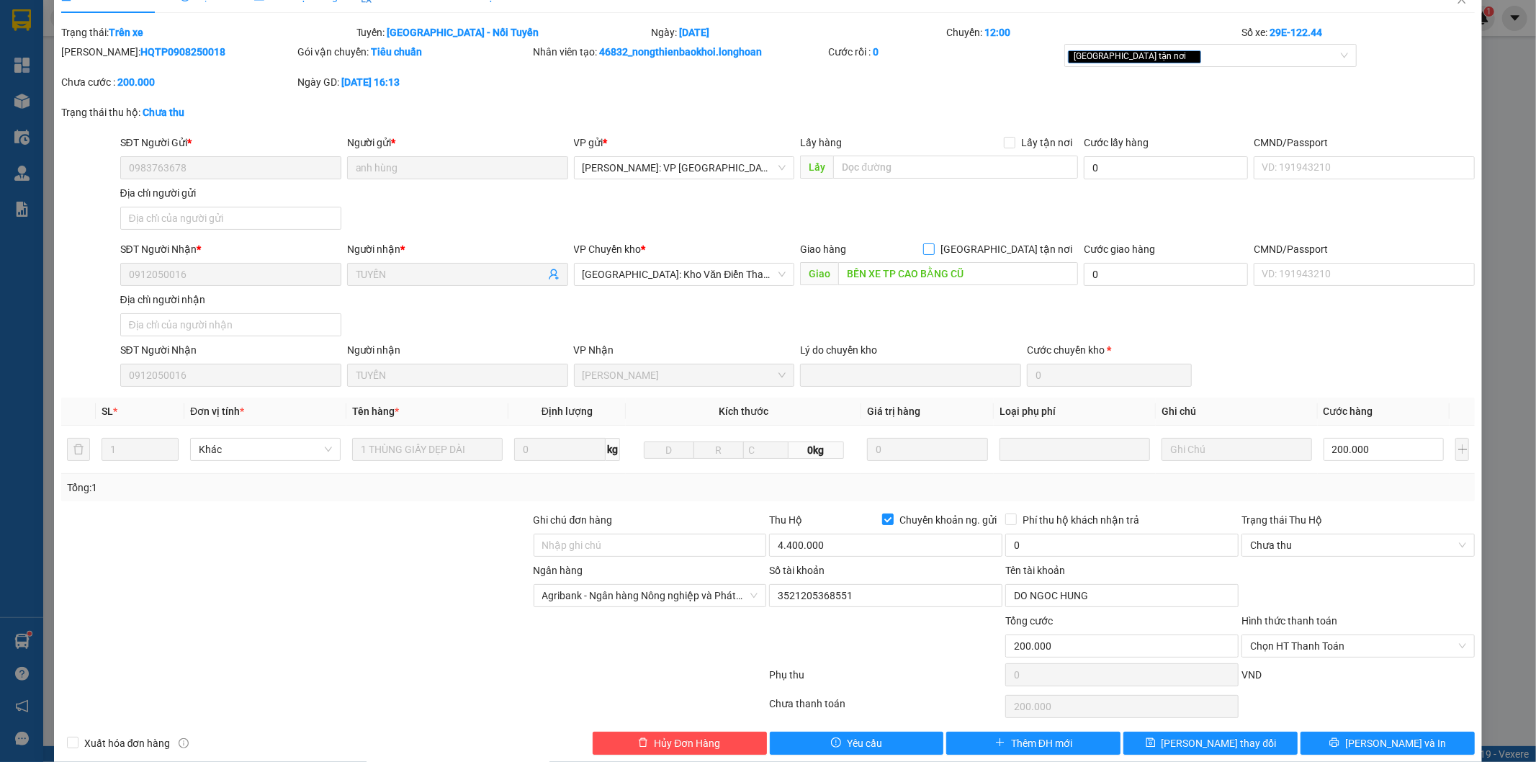
scroll to position [48, 0]
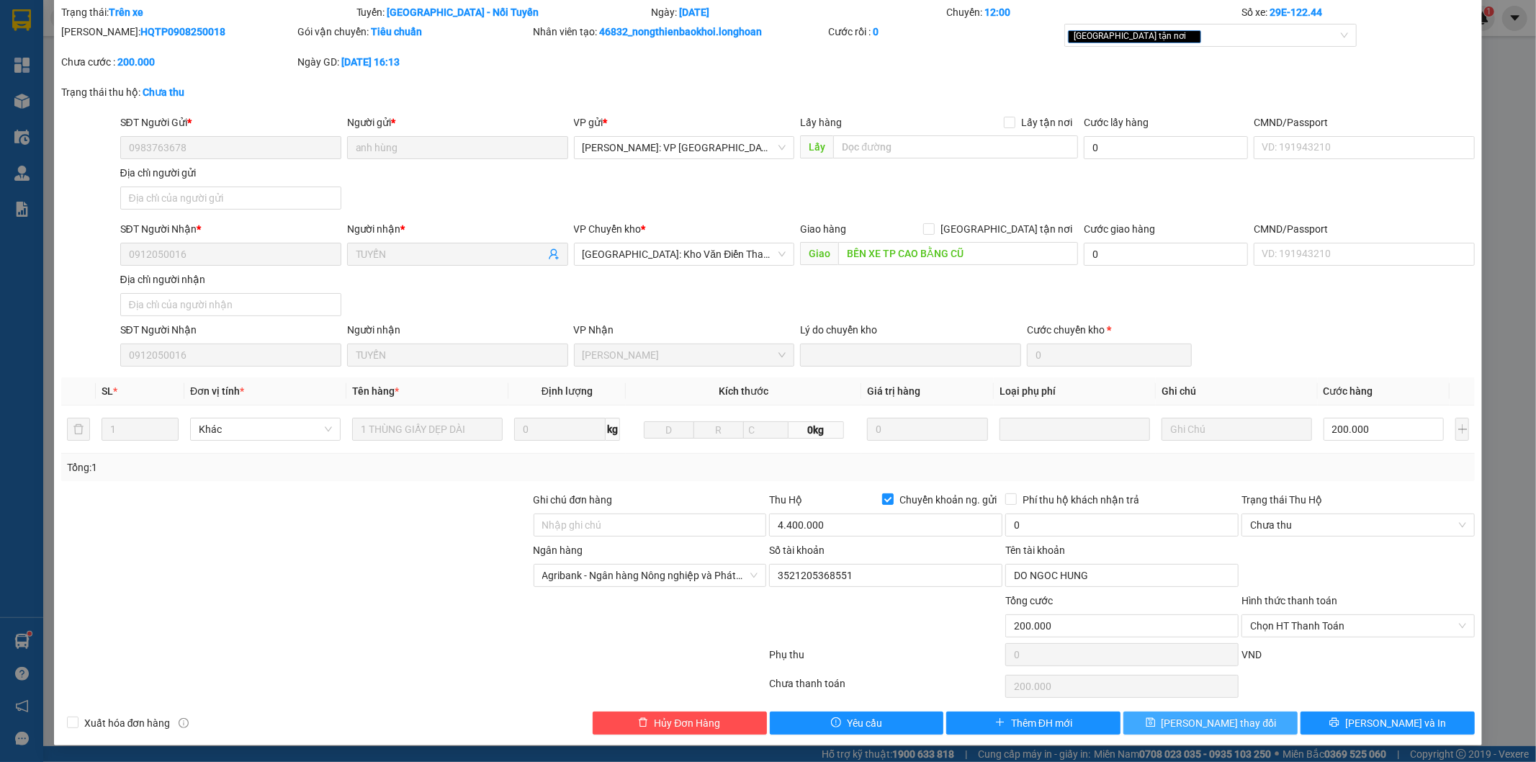
click at [1154, 723] on button "Lưu thay đổi" at bounding box center [1211, 723] width 174 height 23
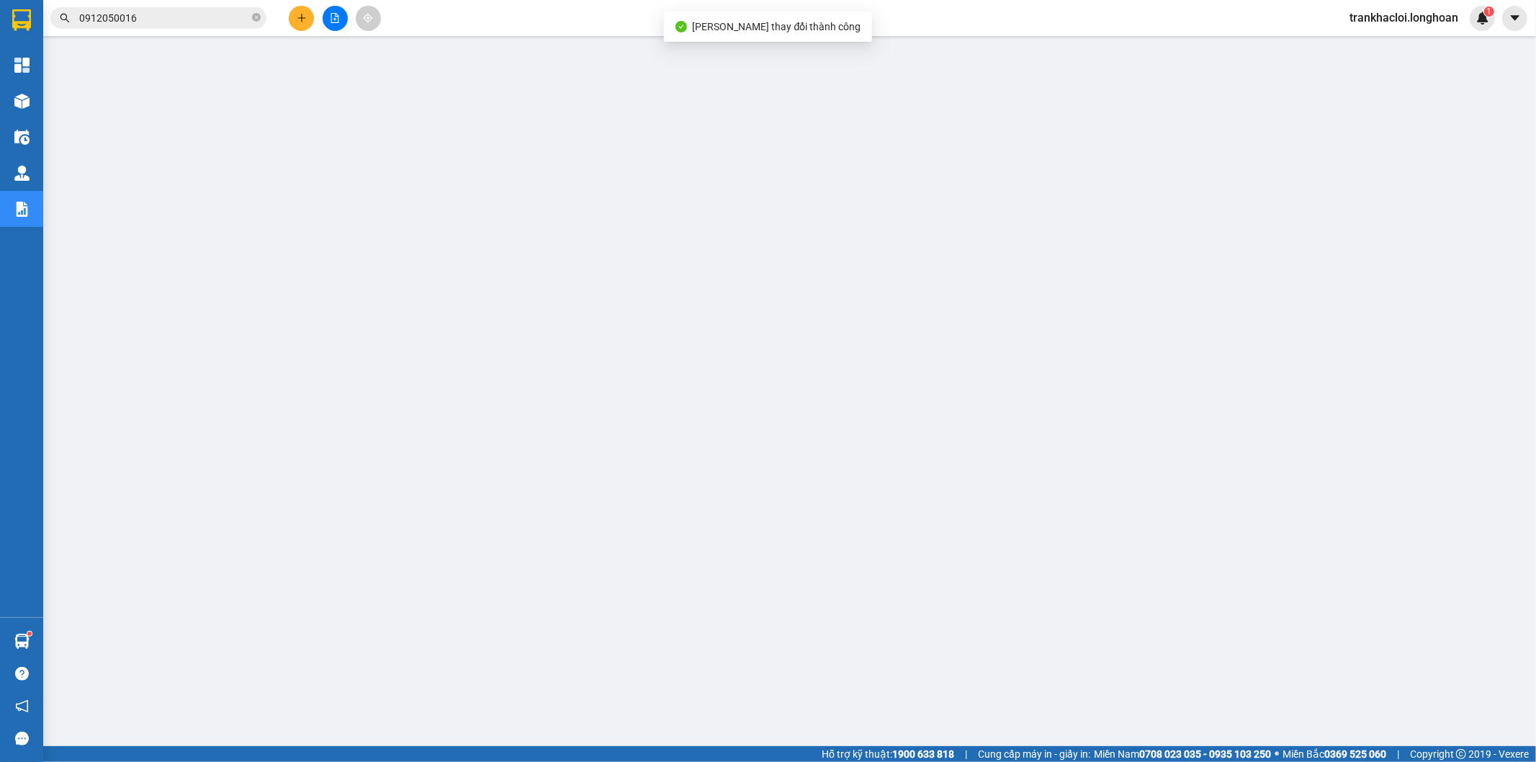
click at [163, 22] on input "0912050016" at bounding box center [164, 18] width 170 height 16
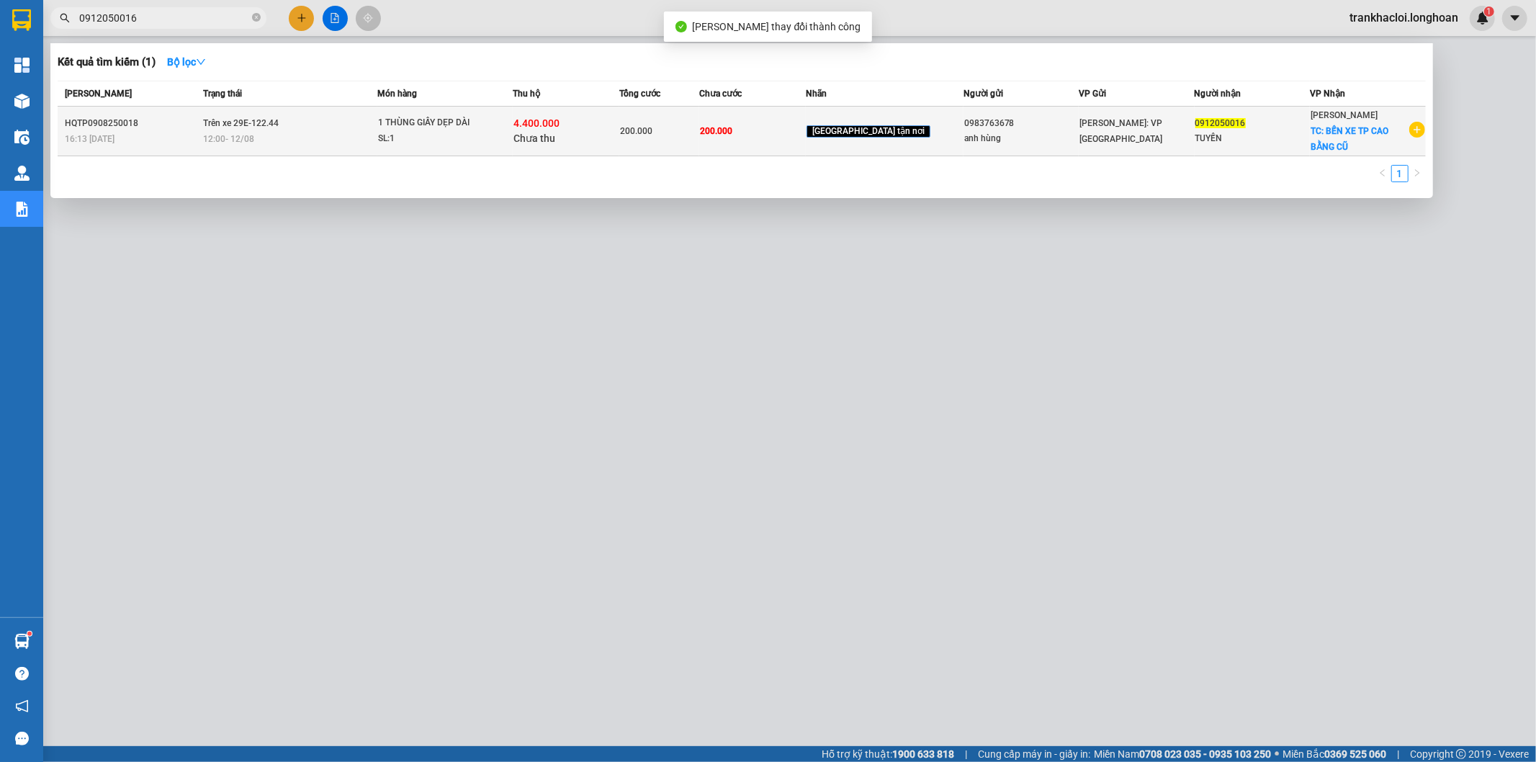
click at [254, 119] on span "Trên xe 29E-122.44" at bounding box center [241, 123] width 76 height 10
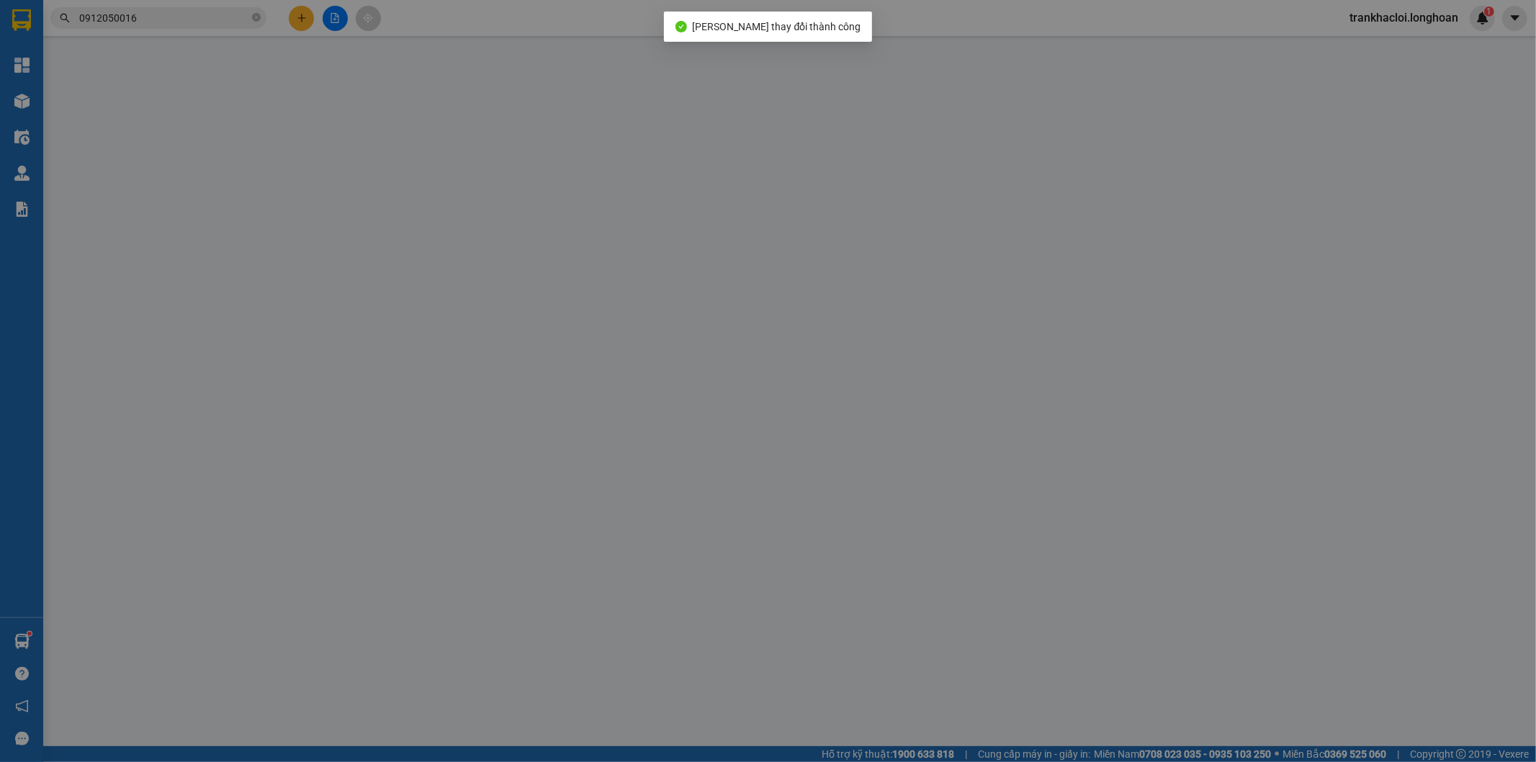
type input "0983763678"
type input "anh hùng"
type input "0912050016"
type input "TUYẾN"
type input "BẾN XE TP CAO BẰNG CŨ"
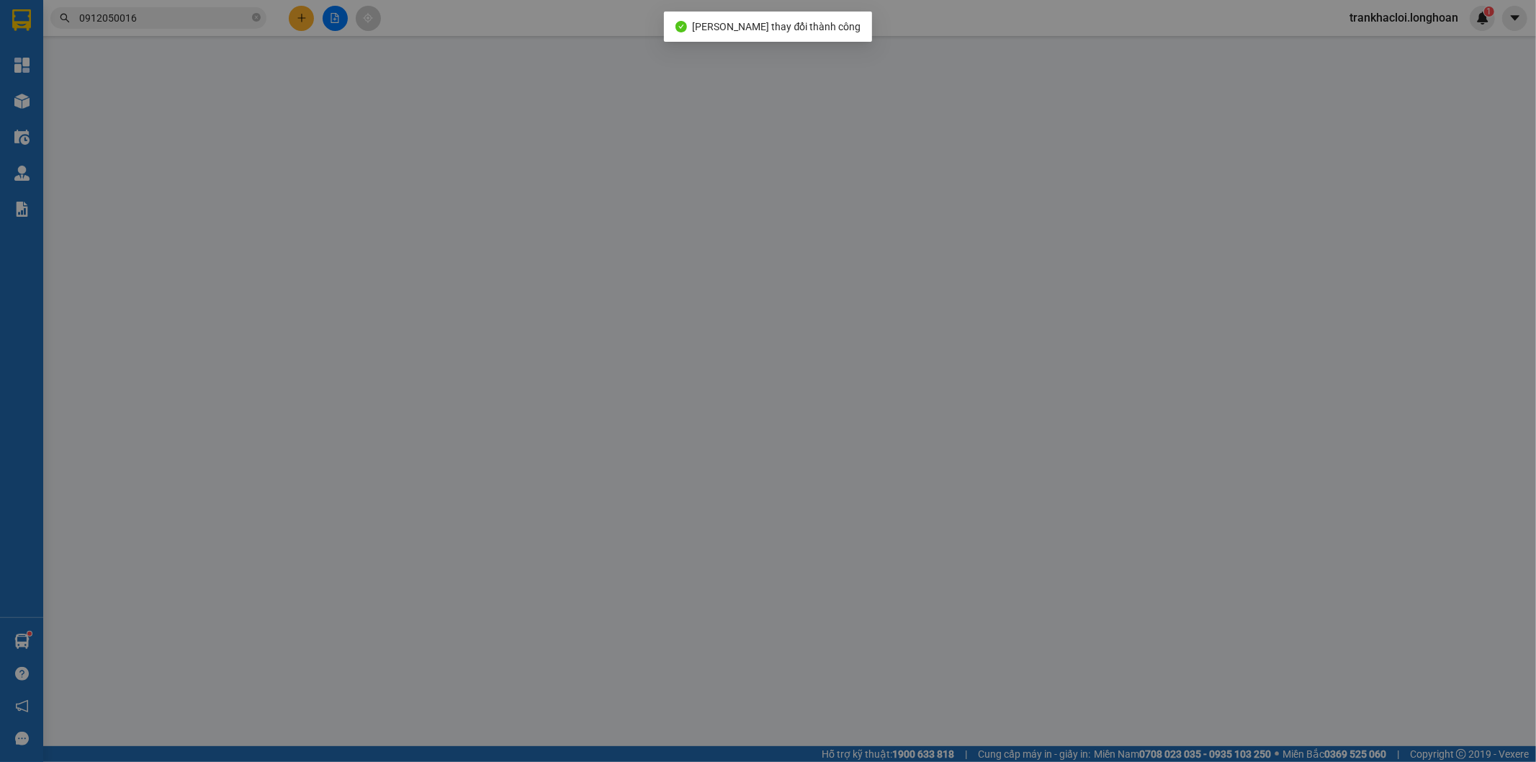
type input "200.000"
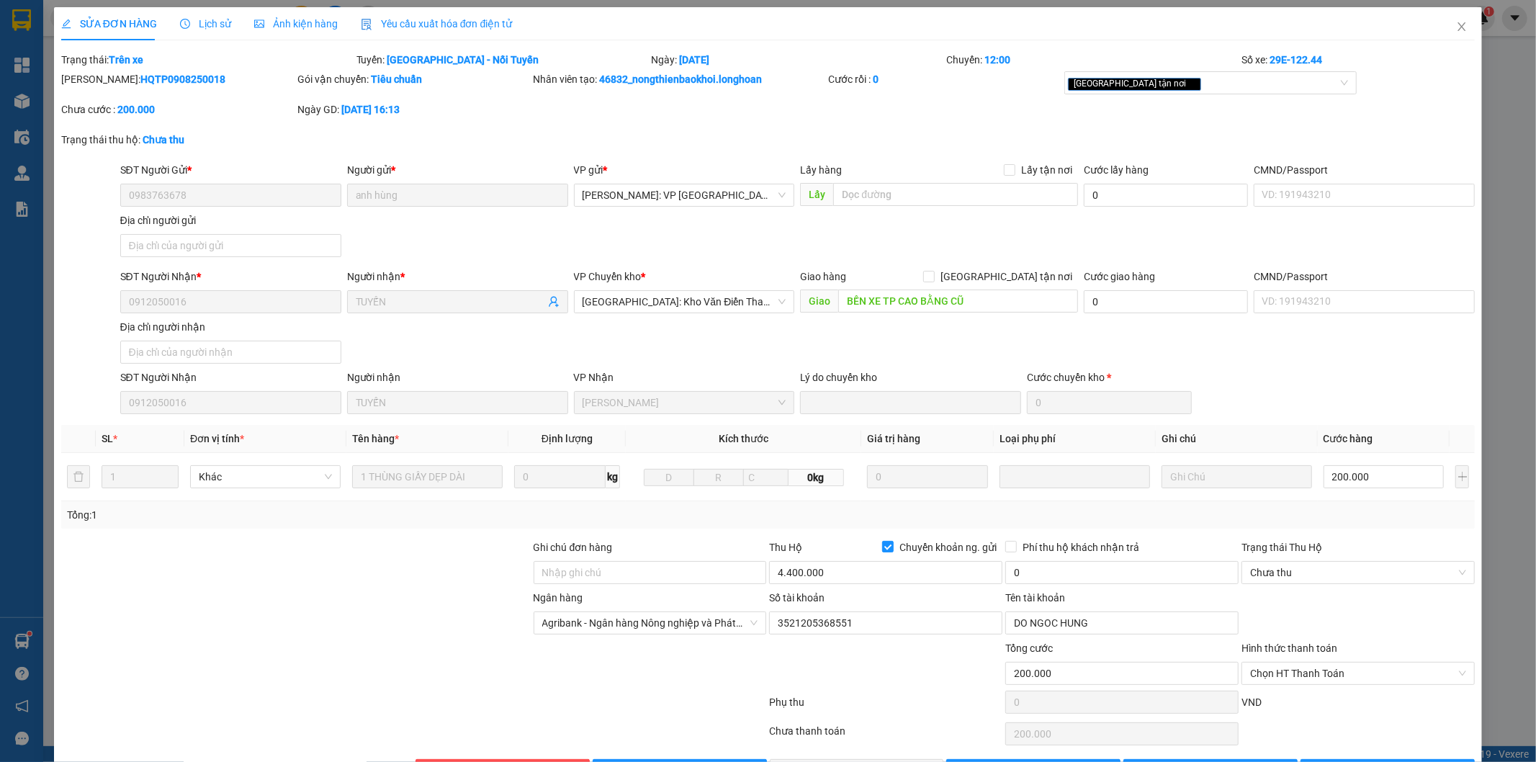
scroll to position [48, 0]
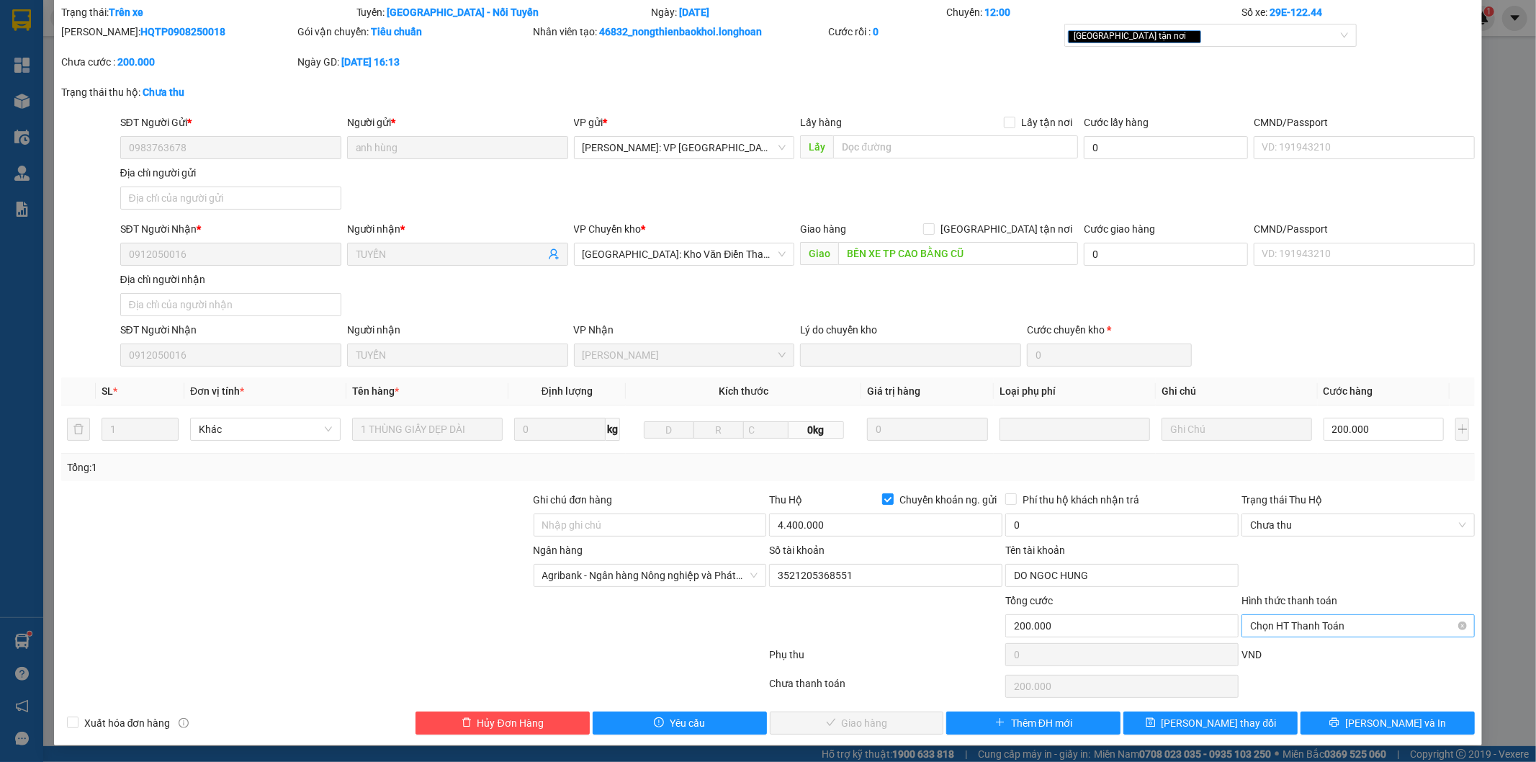
click at [1270, 629] on span "Chọn HT Thanh Toán" at bounding box center [1358, 626] width 216 height 22
click at [1260, 657] on div "Tại văn phòng" at bounding box center [1349, 655] width 214 height 16
type input "0"
click at [1265, 533] on span "Chưa thu" at bounding box center [1358, 525] width 216 height 22
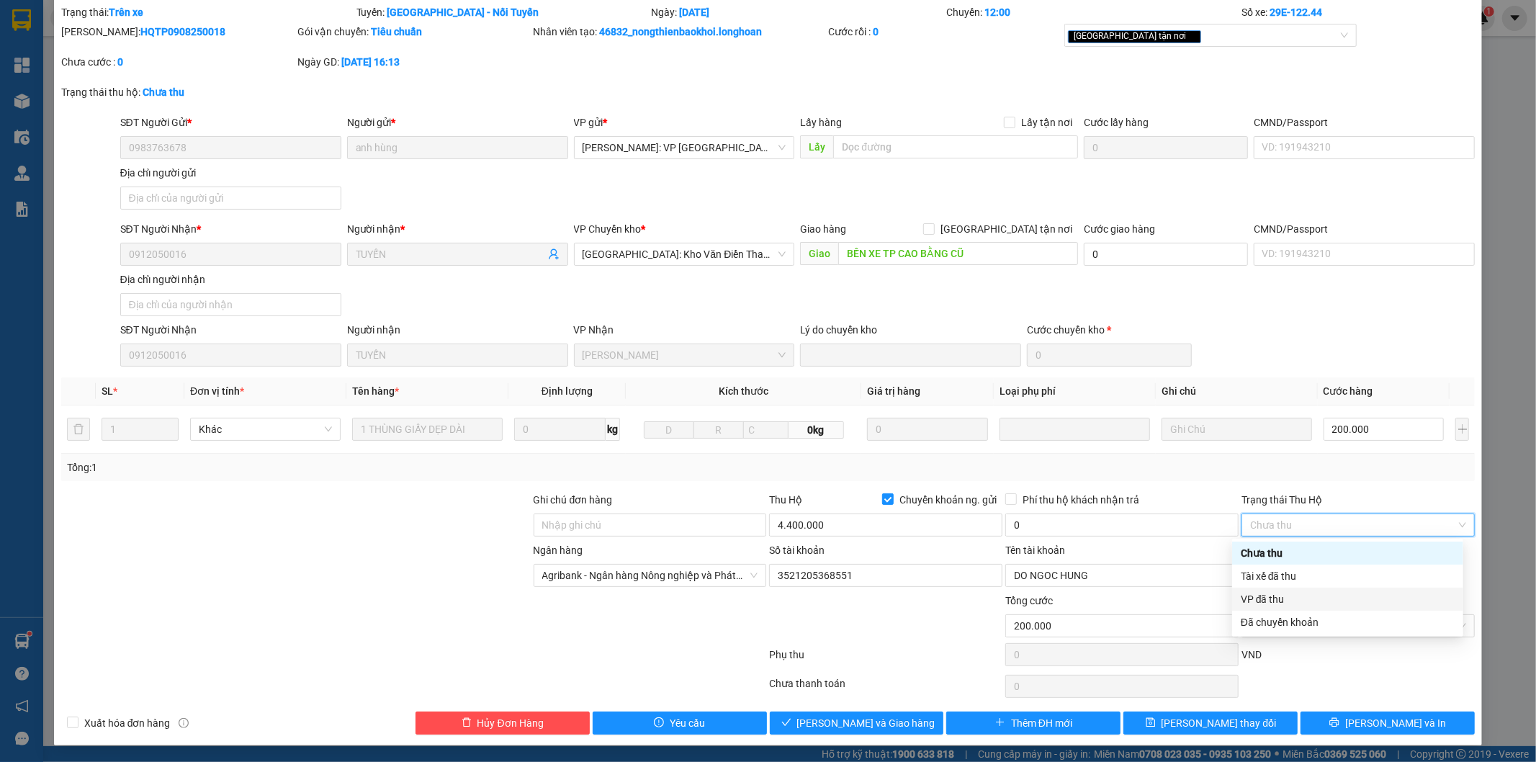
click at [1291, 598] on div "VP đã thu" at bounding box center [1348, 599] width 214 height 16
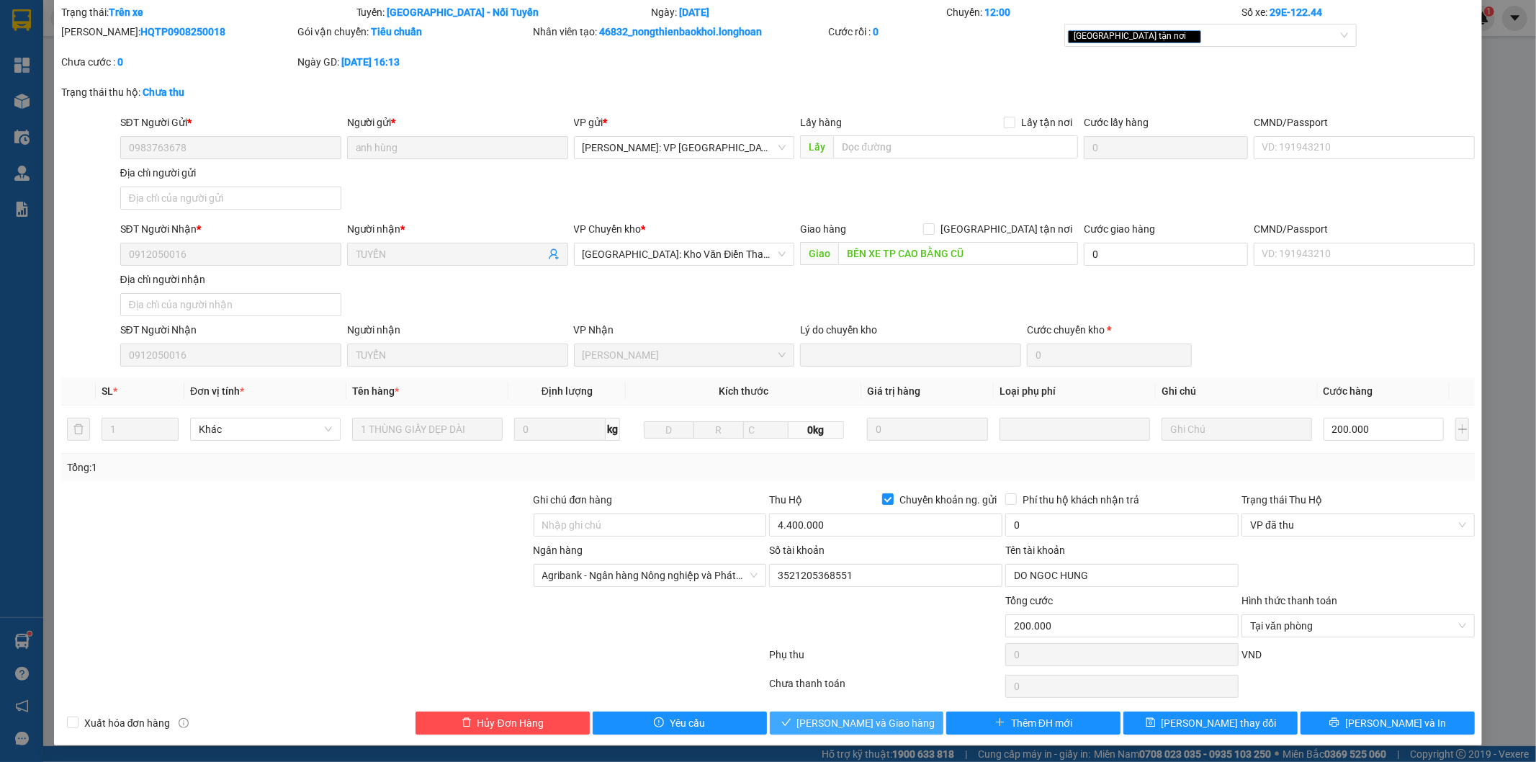
click at [822, 717] on span "Lưu và Giao hàng" at bounding box center [866, 723] width 138 height 16
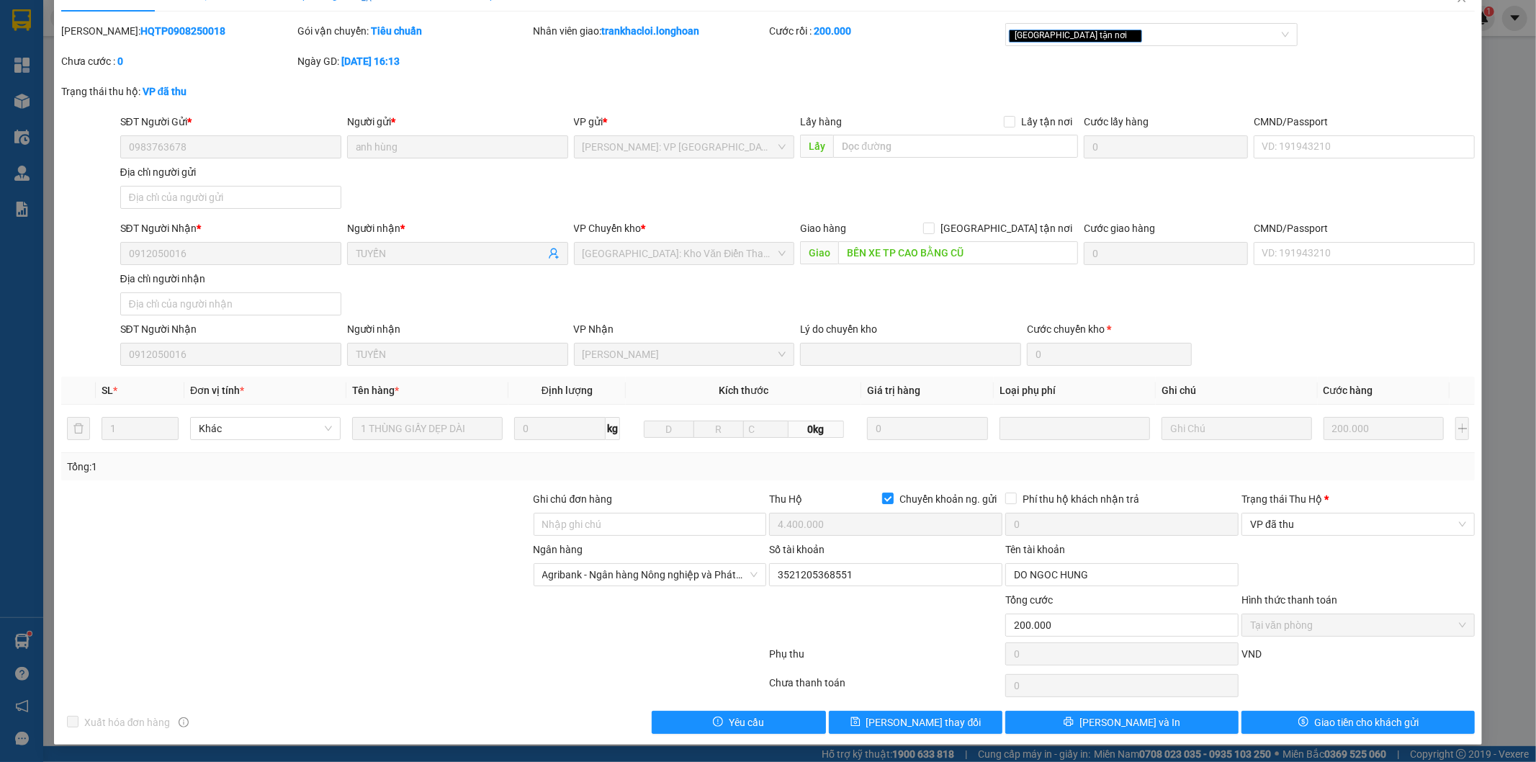
scroll to position [0, 0]
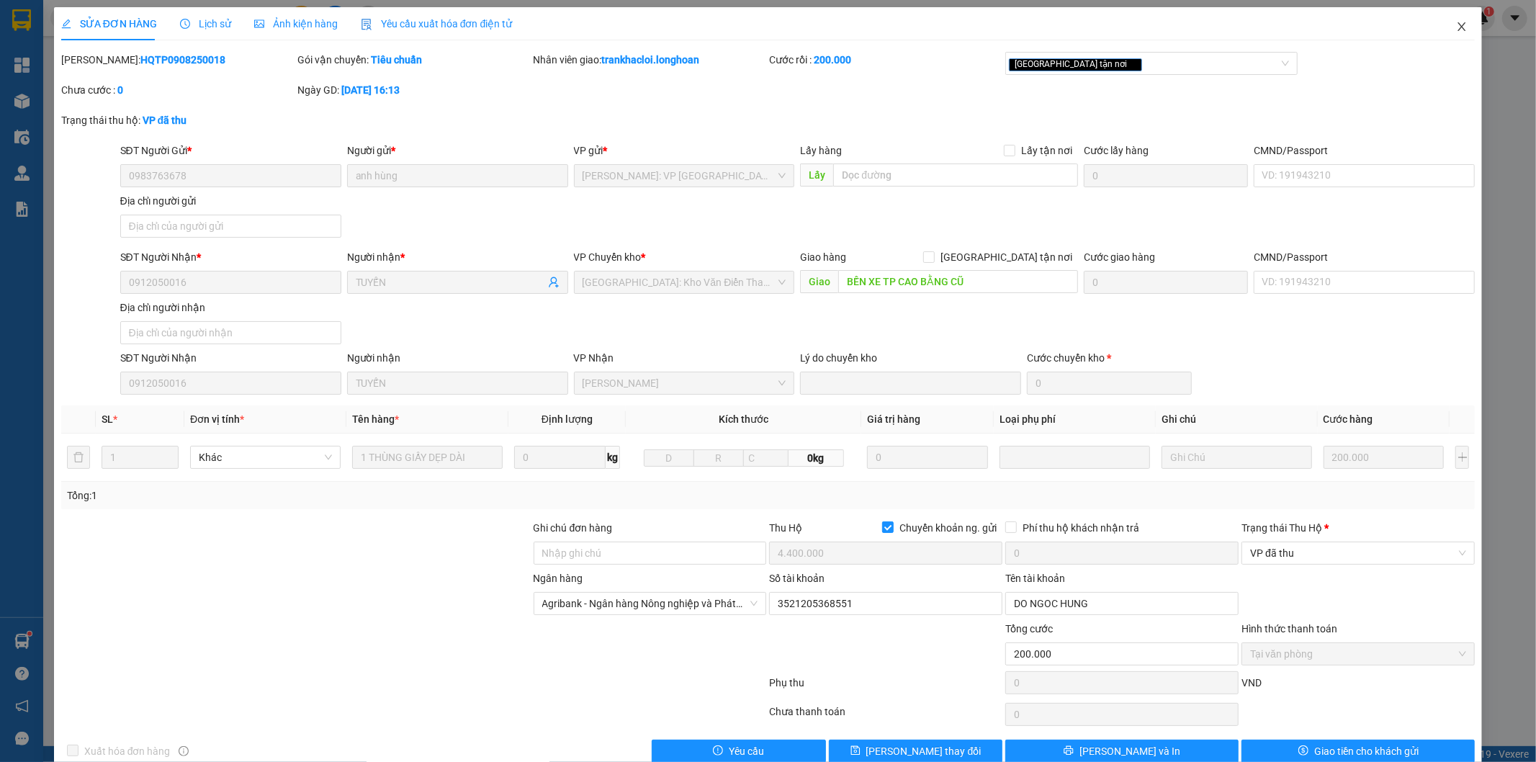
click at [1458, 31] on icon "close" at bounding box center [1462, 26] width 8 height 9
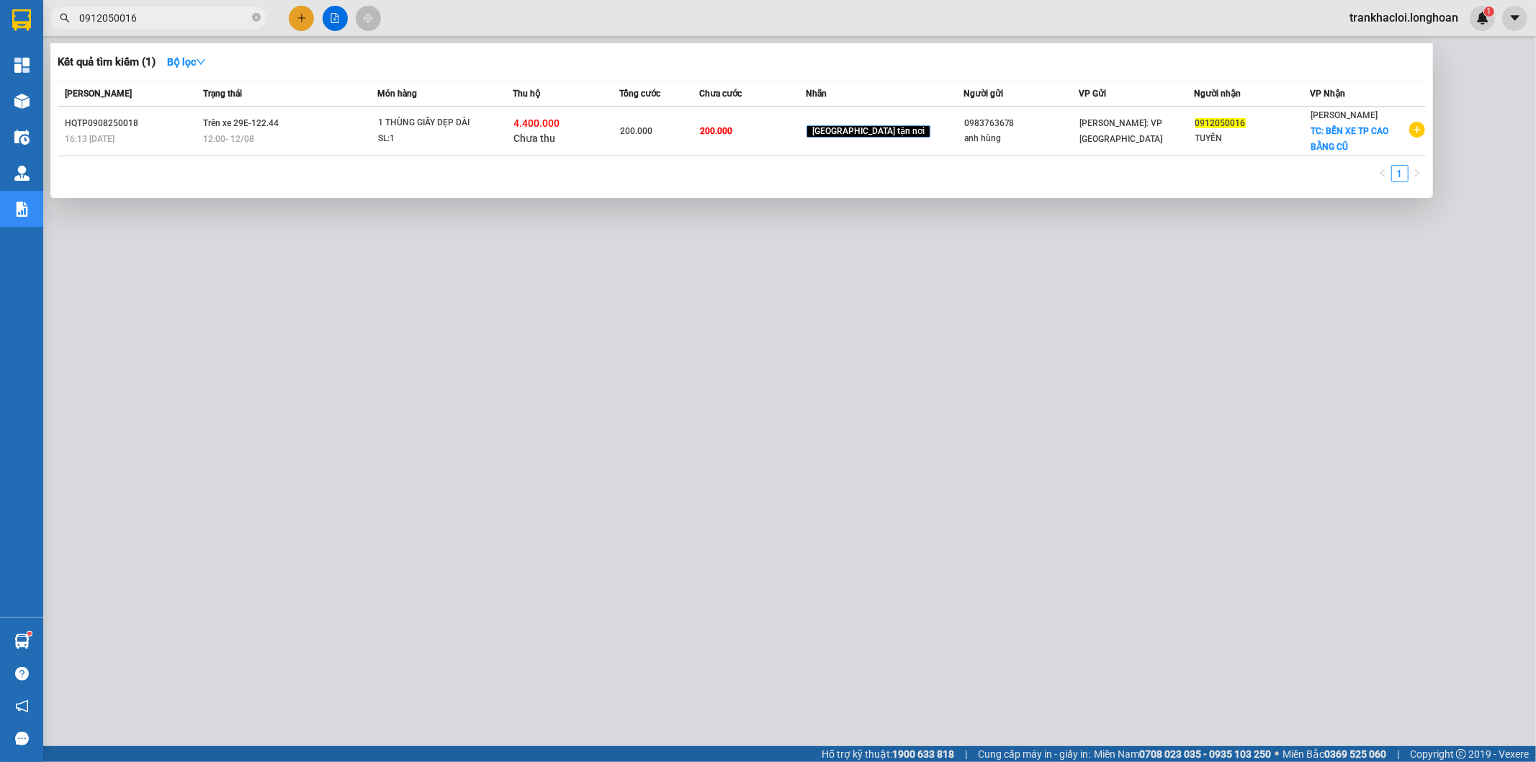
click at [200, 25] on input "0912050016" at bounding box center [164, 18] width 170 height 16
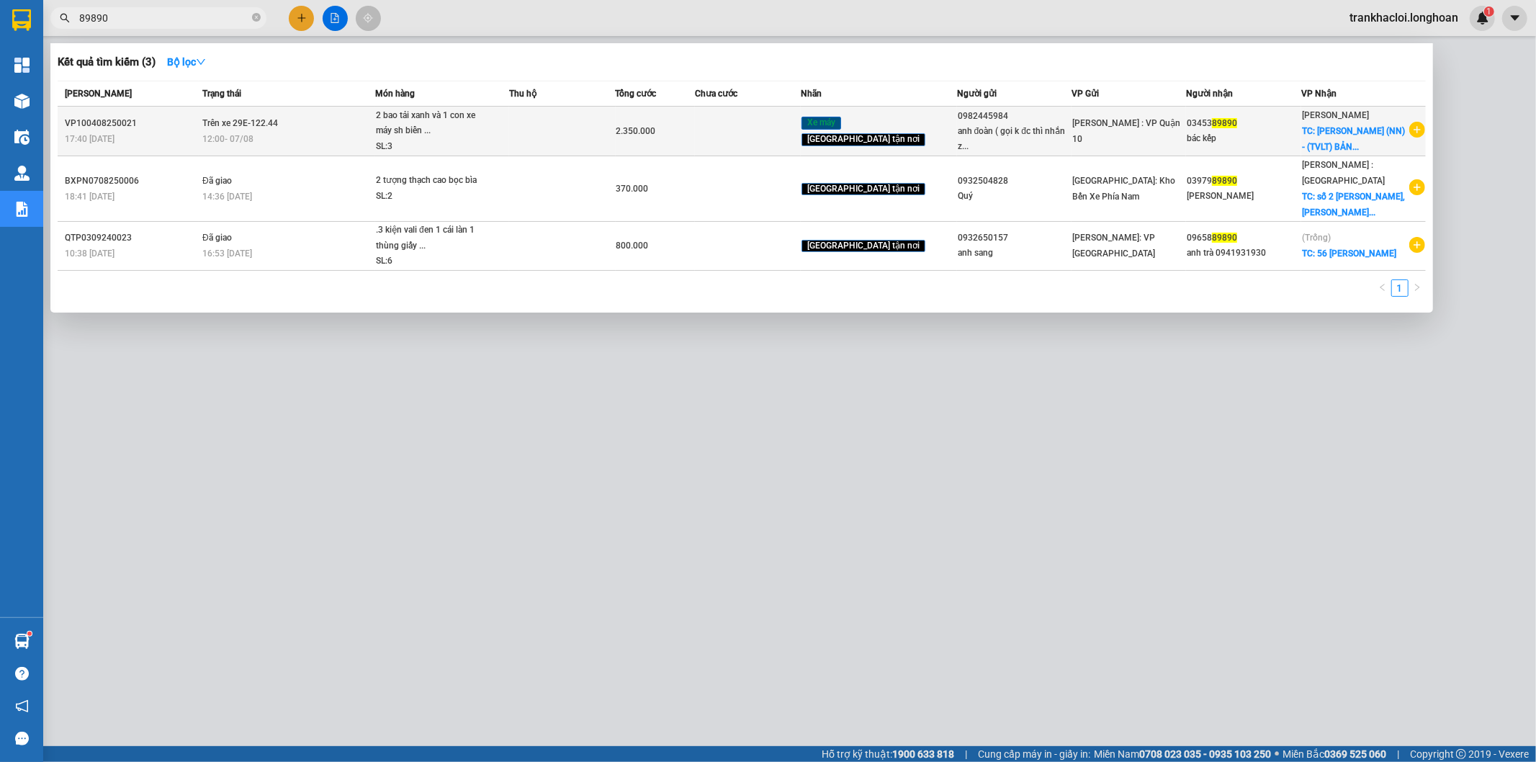
type input "89890"
click at [337, 115] on td "Trên xe 29E-122.44 12:00 - 07/08" at bounding box center [287, 132] width 176 height 50
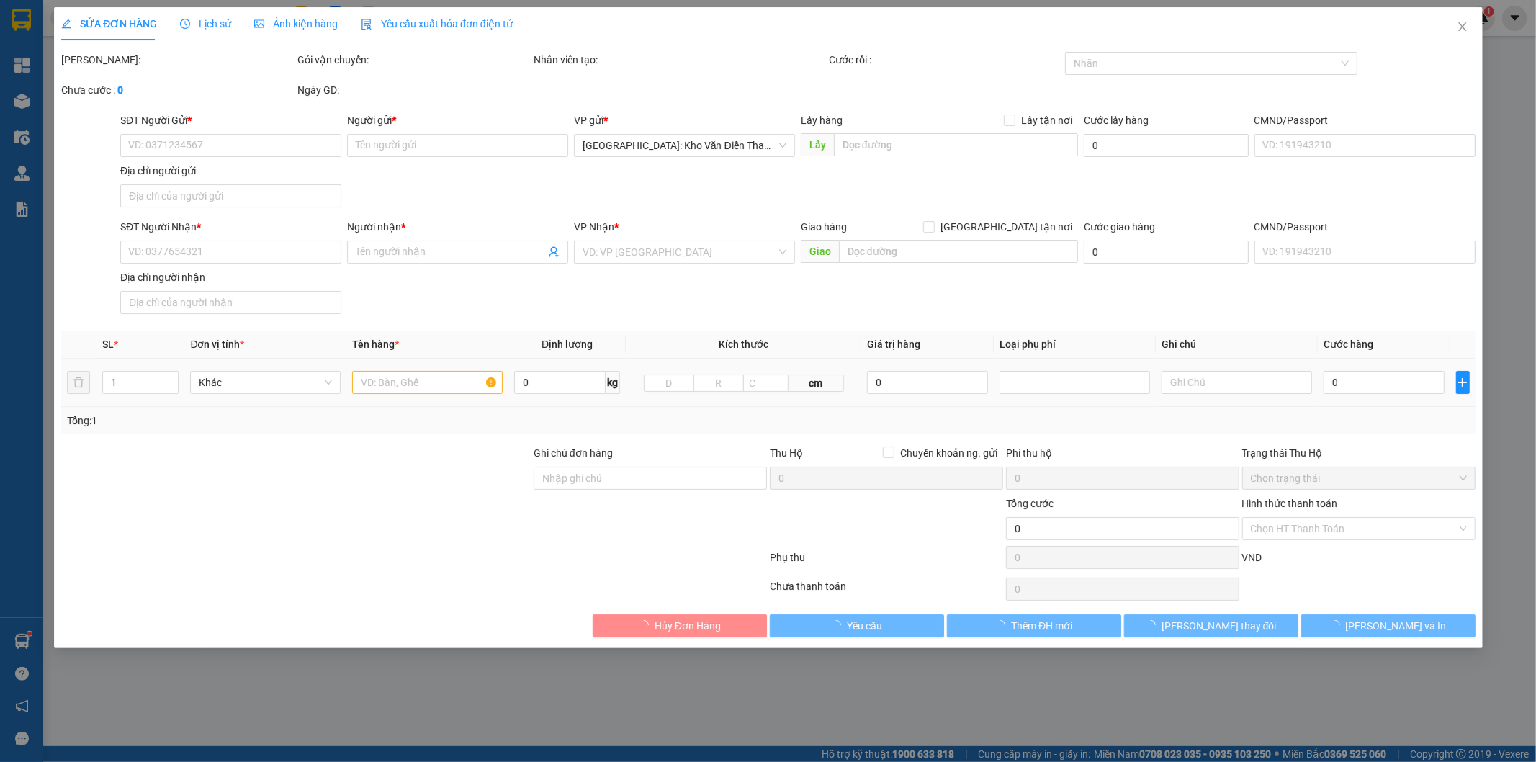
type input "0982445984"
type input "anh đoàn ( gọi k đc thì nhắn zalo )"
type input "0345389890"
type input "bác kếp"
checkbox input "true"
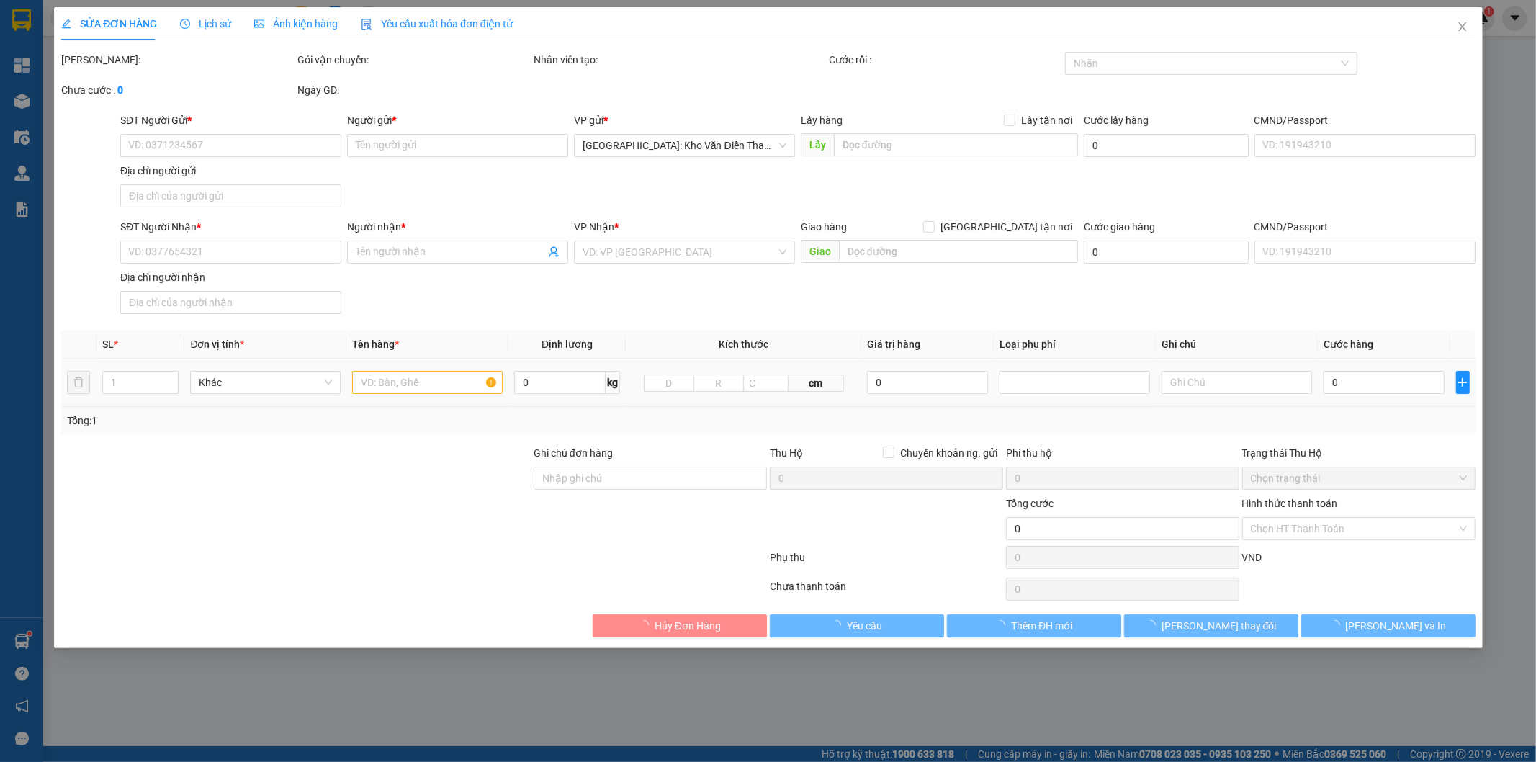
type input "Yên Bái (NN) - (TVLT) BẢN GỐC BỤC - XÃ SƠN A - TT Thị Xã Nghĩa Lộ"
type input "CÓ CHÌA KHÓA VÀ CAVET ĐI KÈM"
type input "2.350.000"
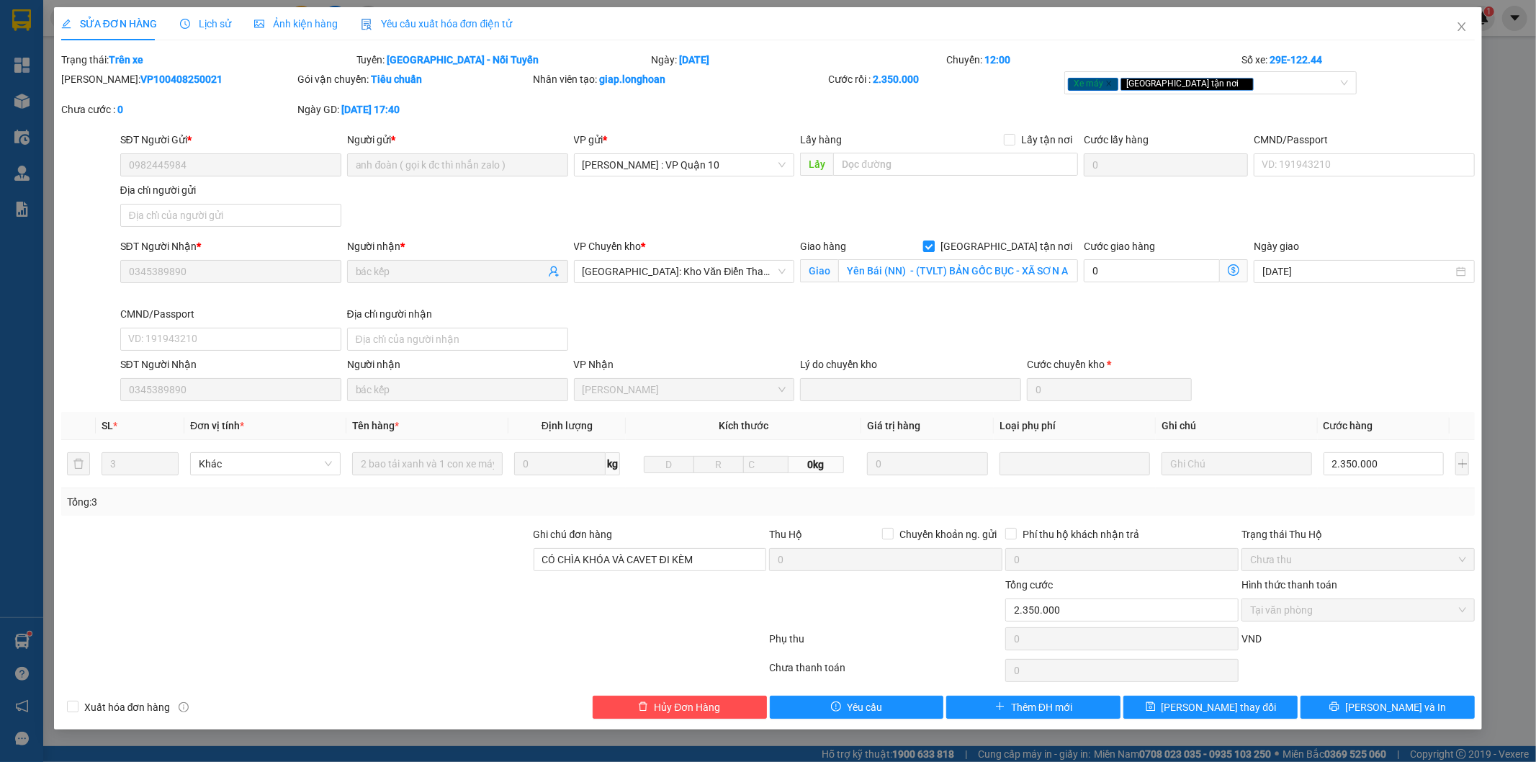
click at [1026, 246] on span "[GEOGRAPHIC_DATA] tận nơi" at bounding box center [1006, 246] width 143 height 16
click at [933, 246] on input "[GEOGRAPHIC_DATA] tận nơi" at bounding box center [928, 246] width 10 height 10
checkbox input "false"
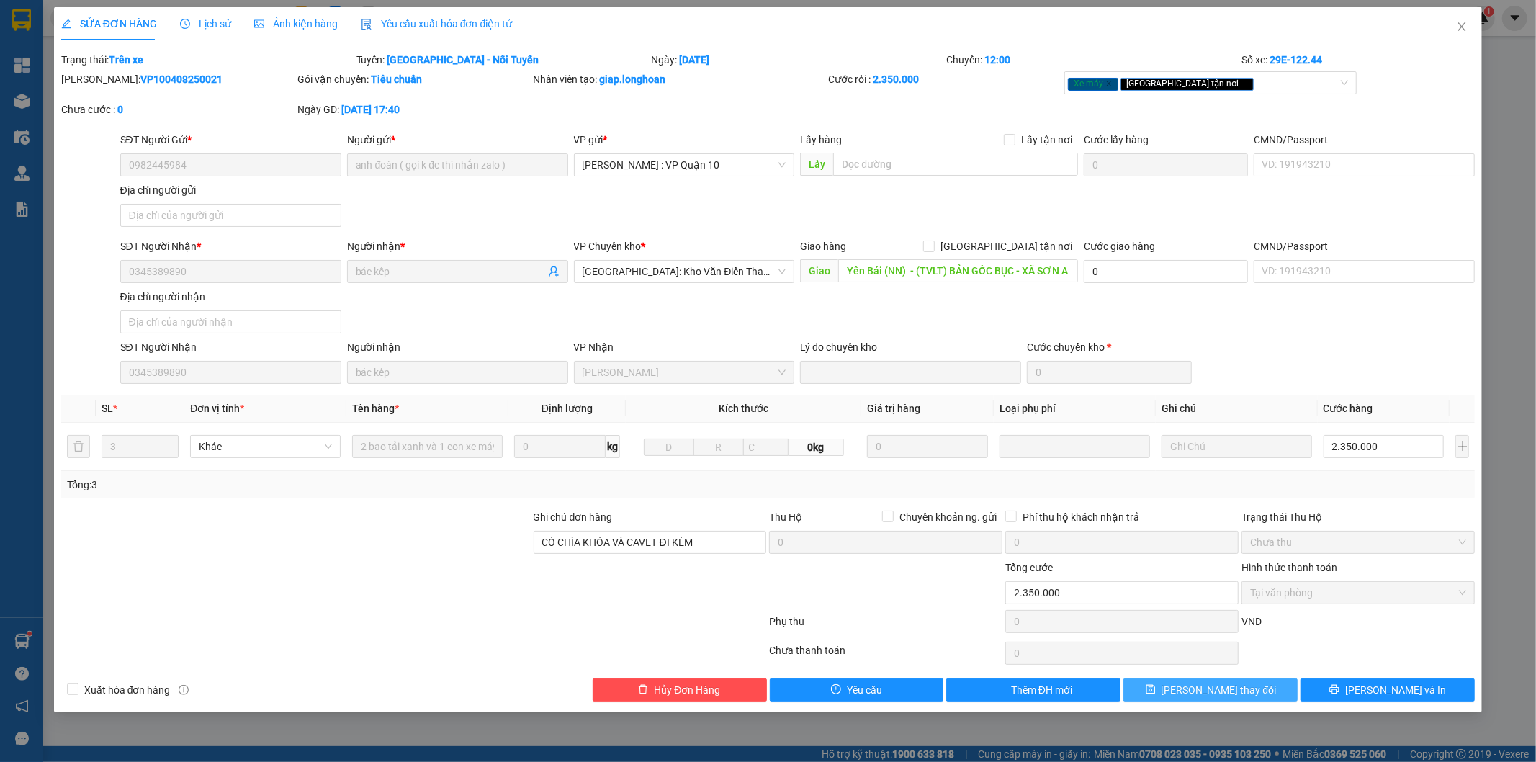
click at [1155, 691] on icon "save" at bounding box center [1150, 689] width 9 height 9
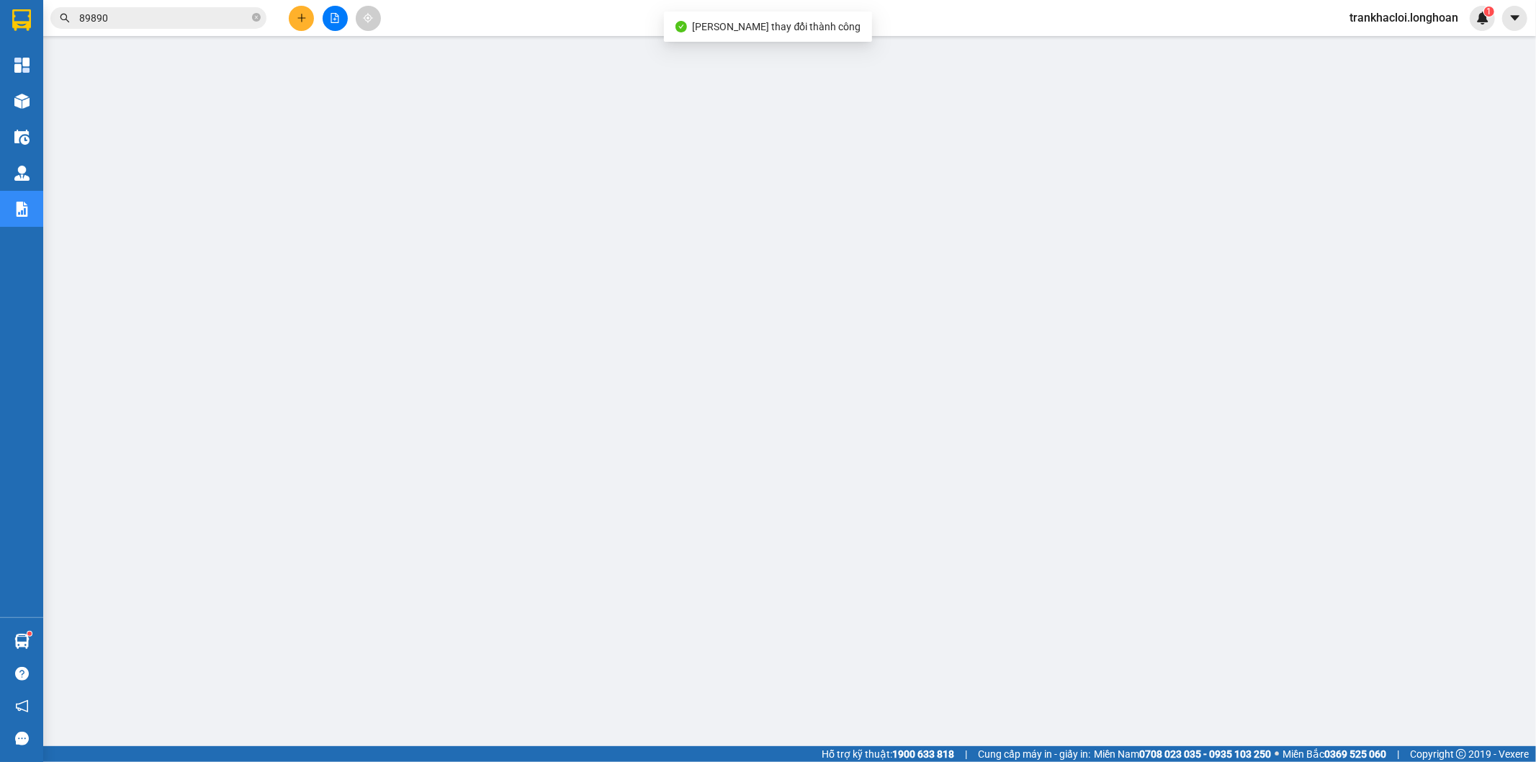
click at [199, 27] on span "89890" at bounding box center [158, 18] width 216 height 22
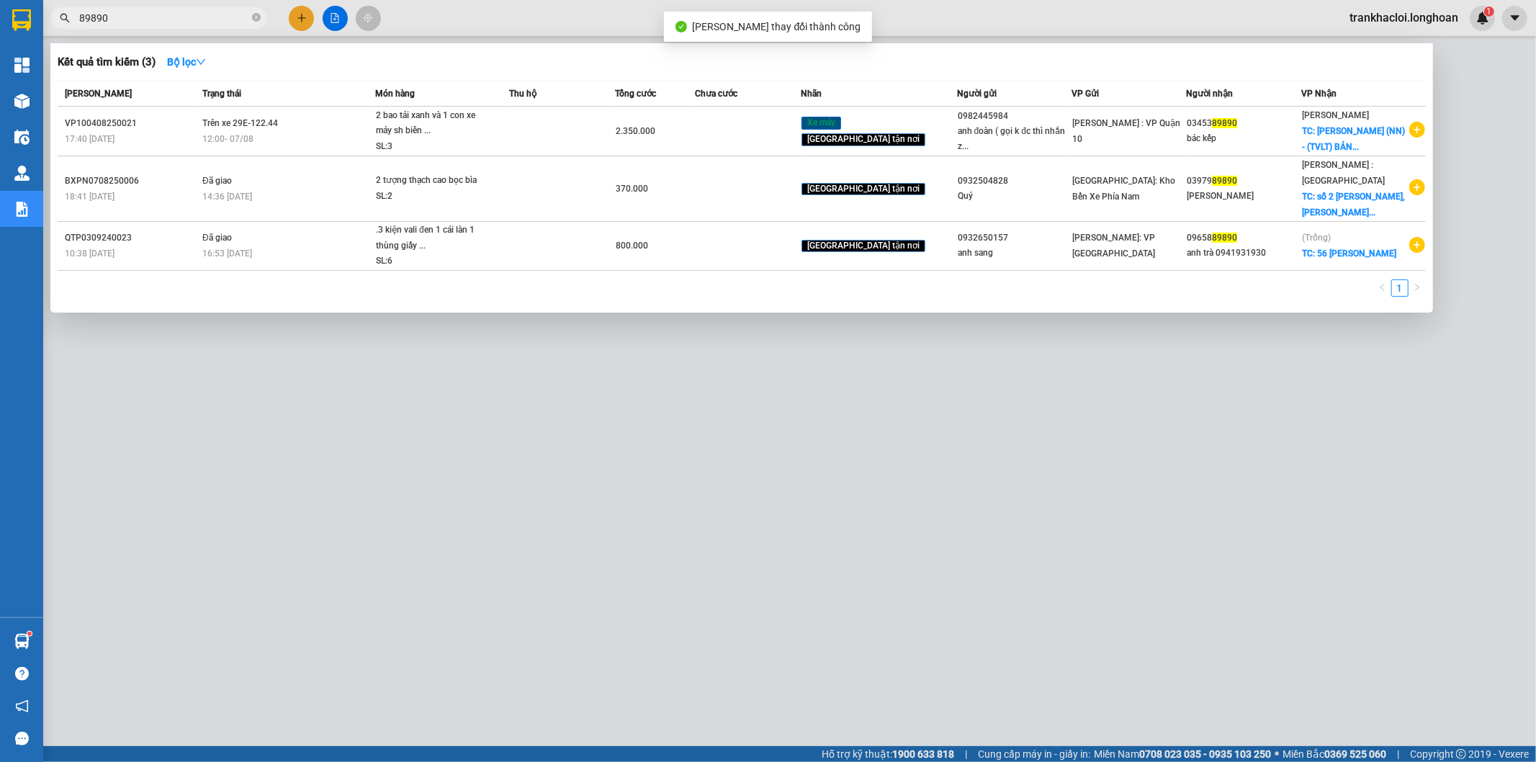
click at [200, 19] on input "89890" at bounding box center [164, 18] width 170 height 16
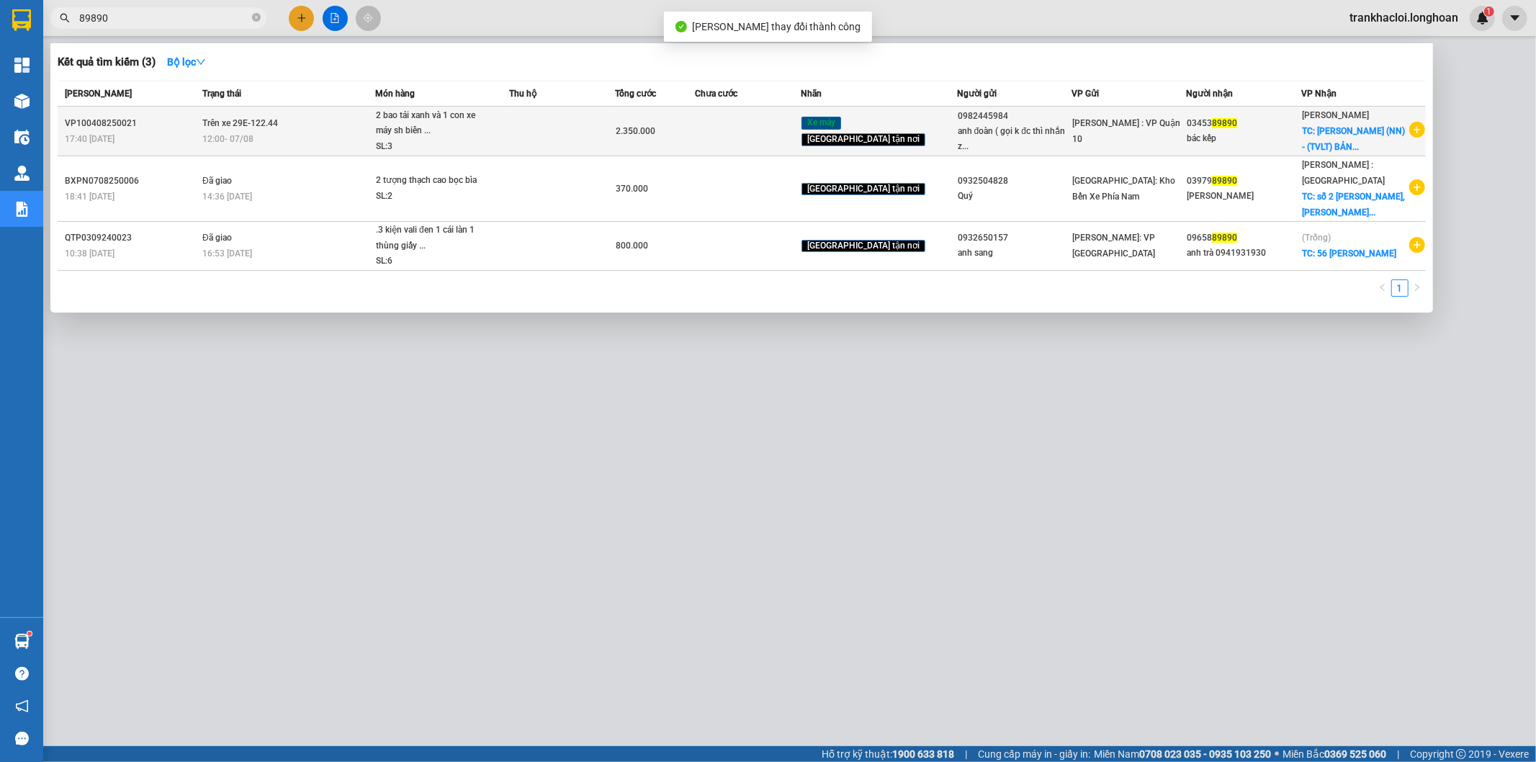
click at [265, 125] on span "Trên xe 29E-122.44" at bounding box center [240, 123] width 76 height 10
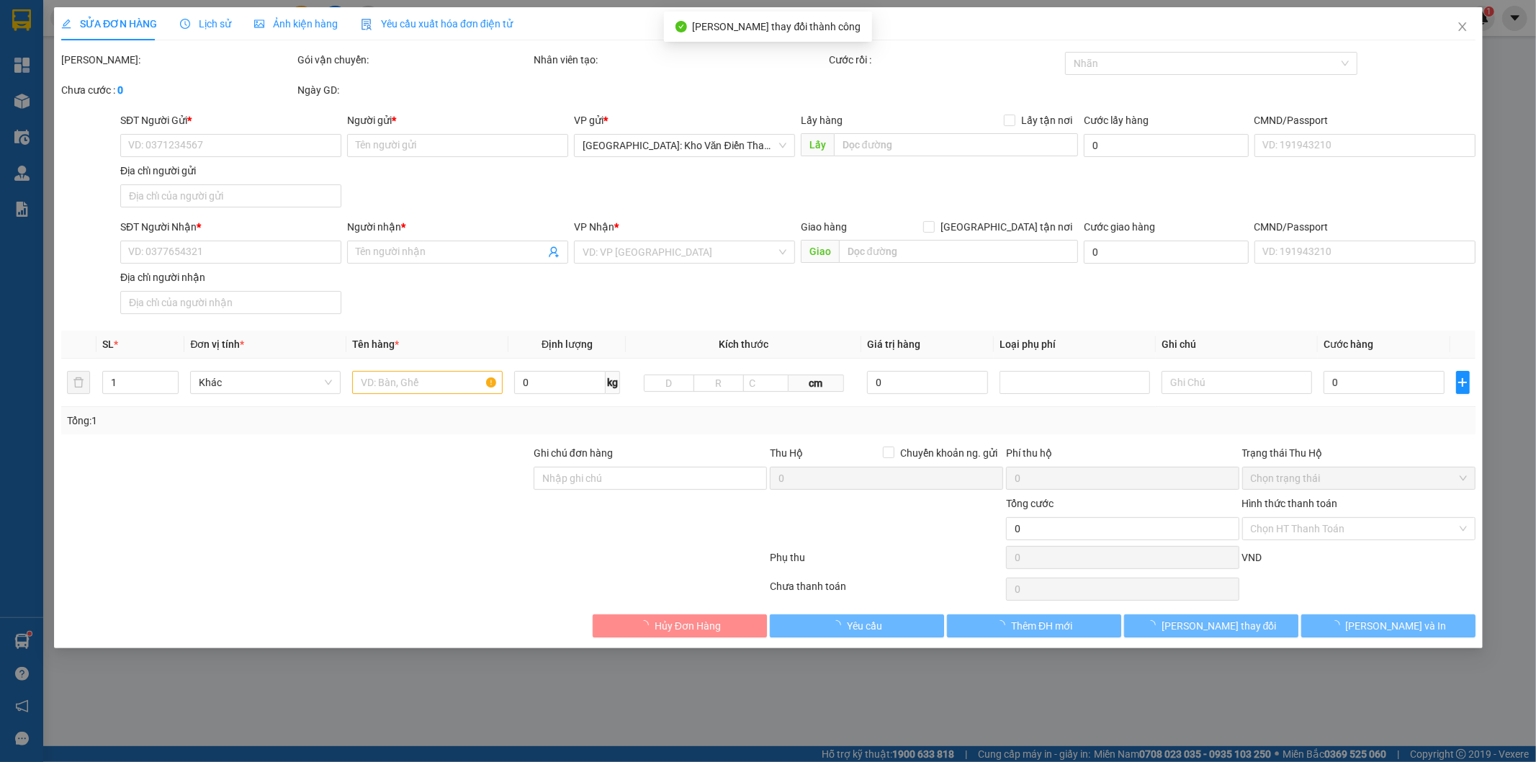
type input "0982445984"
type input "anh đoàn ( gọi k đc thì nhắn zalo )"
type input "0345389890"
type input "bác kếp"
type input "Yên Bái (NN) - (TVLT) BẢN GỐC BỤC - XÃ SƠN A - TT Thị Xã Nghĩa Lộ"
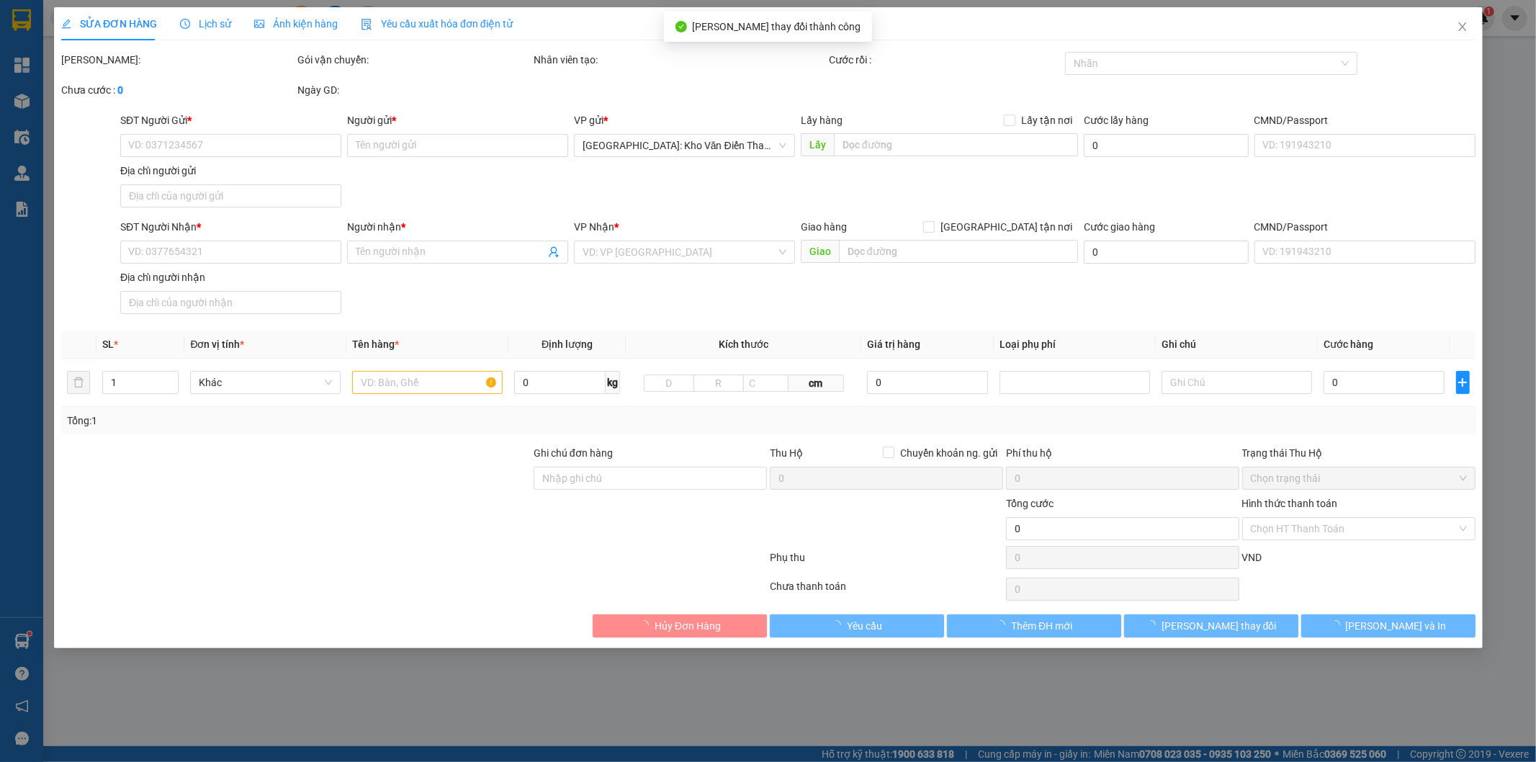
type input "CÓ CHÌA KHÓA VÀ CAVET ĐI KÈM"
type input "2.350.000"
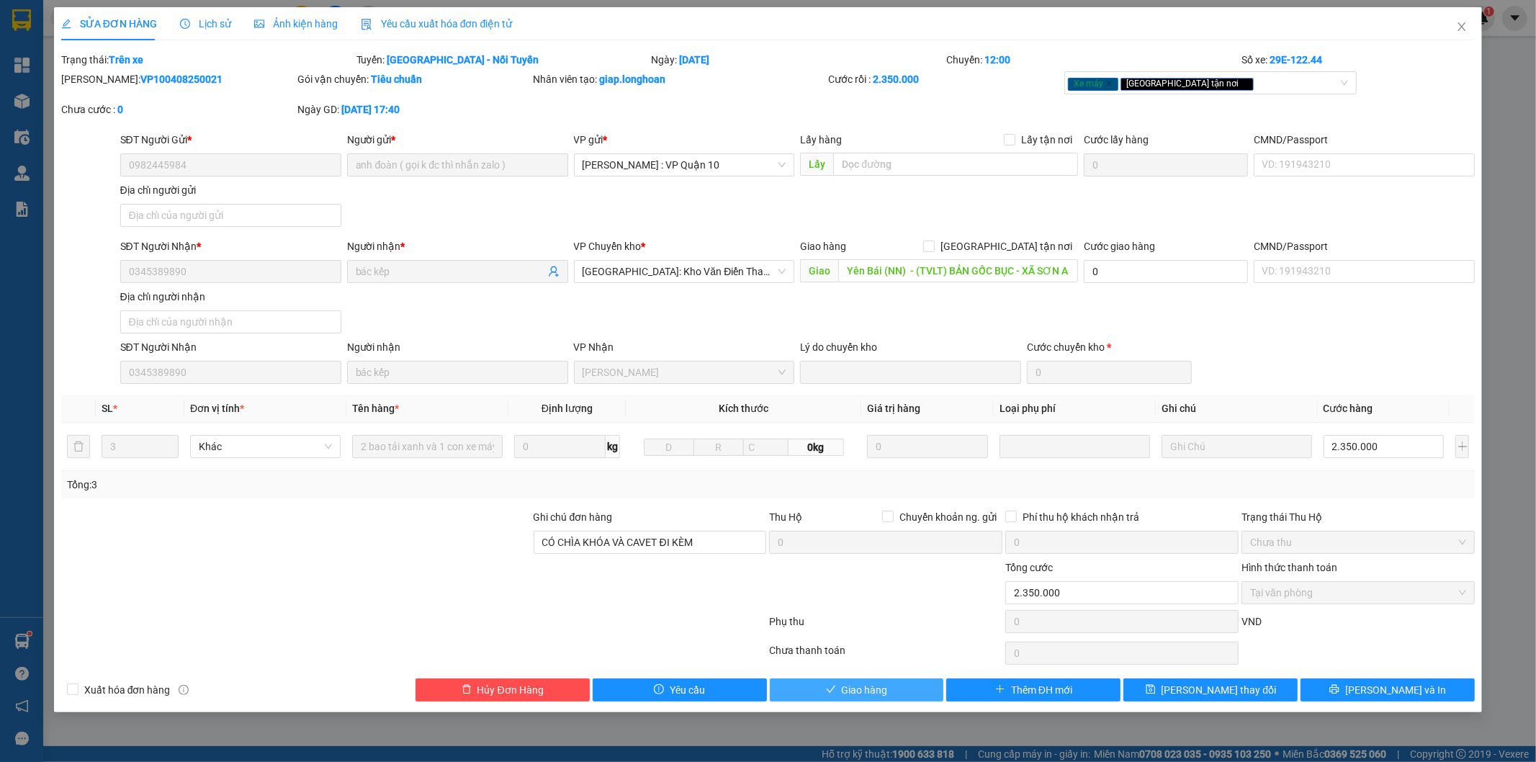
click at [845, 696] on span "Giao hàng" at bounding box center [865, 690] width 46 height 16
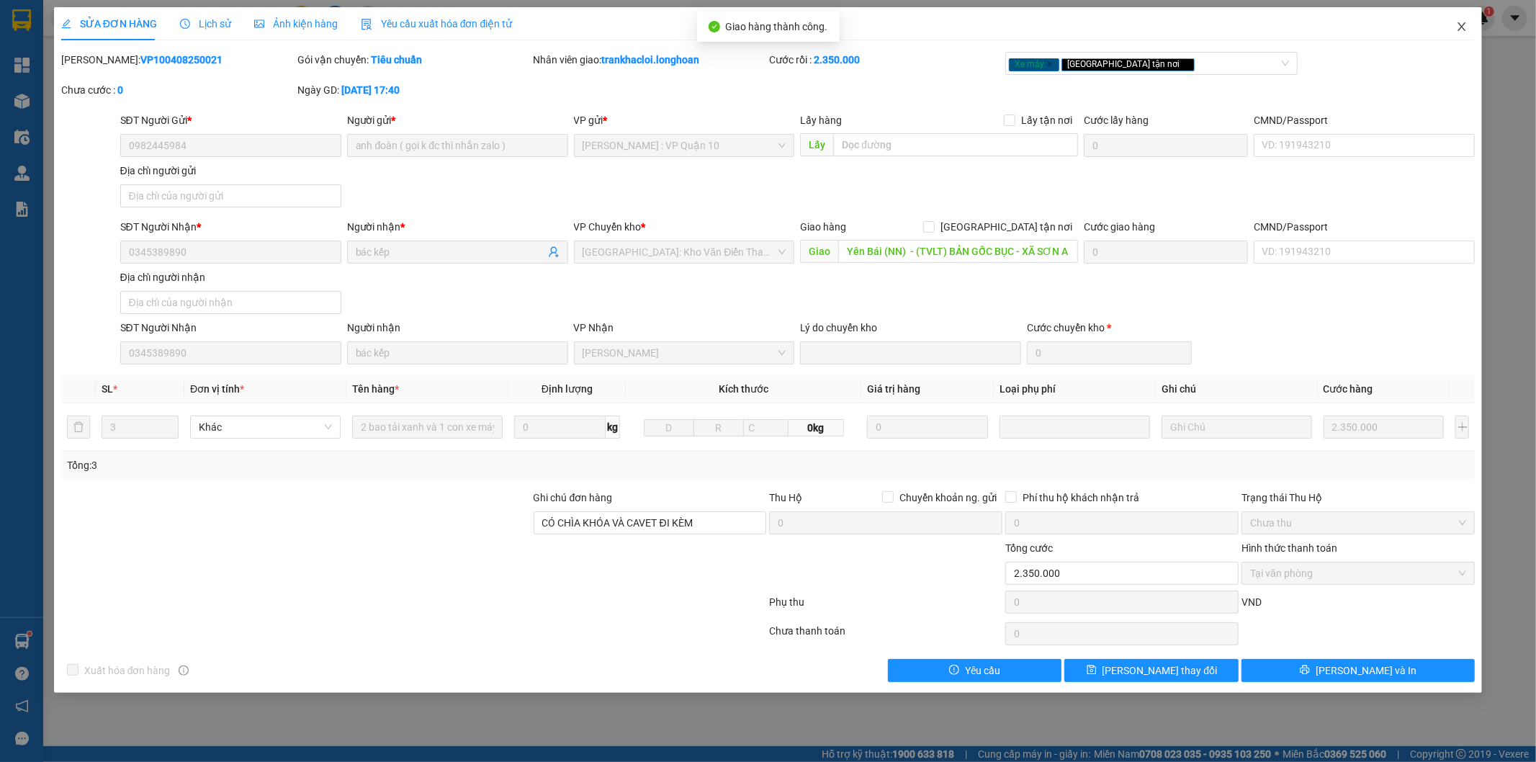
click at [1462, 30] on icon "close" at bounding box center [1462, 27] width 12 height 12
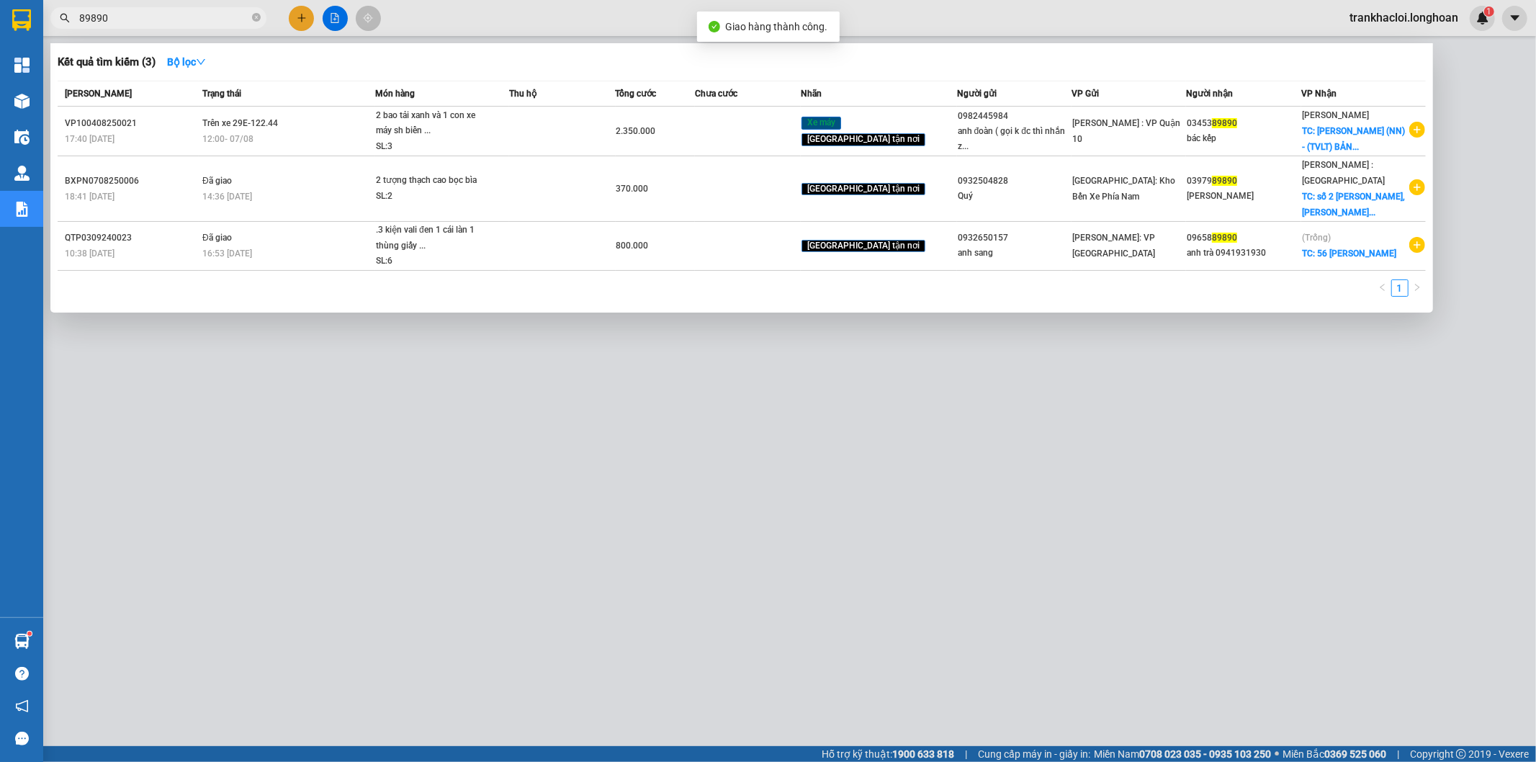
click at [157, 15] on input "89890" at bounding box center [164, 18] width 170 height 16
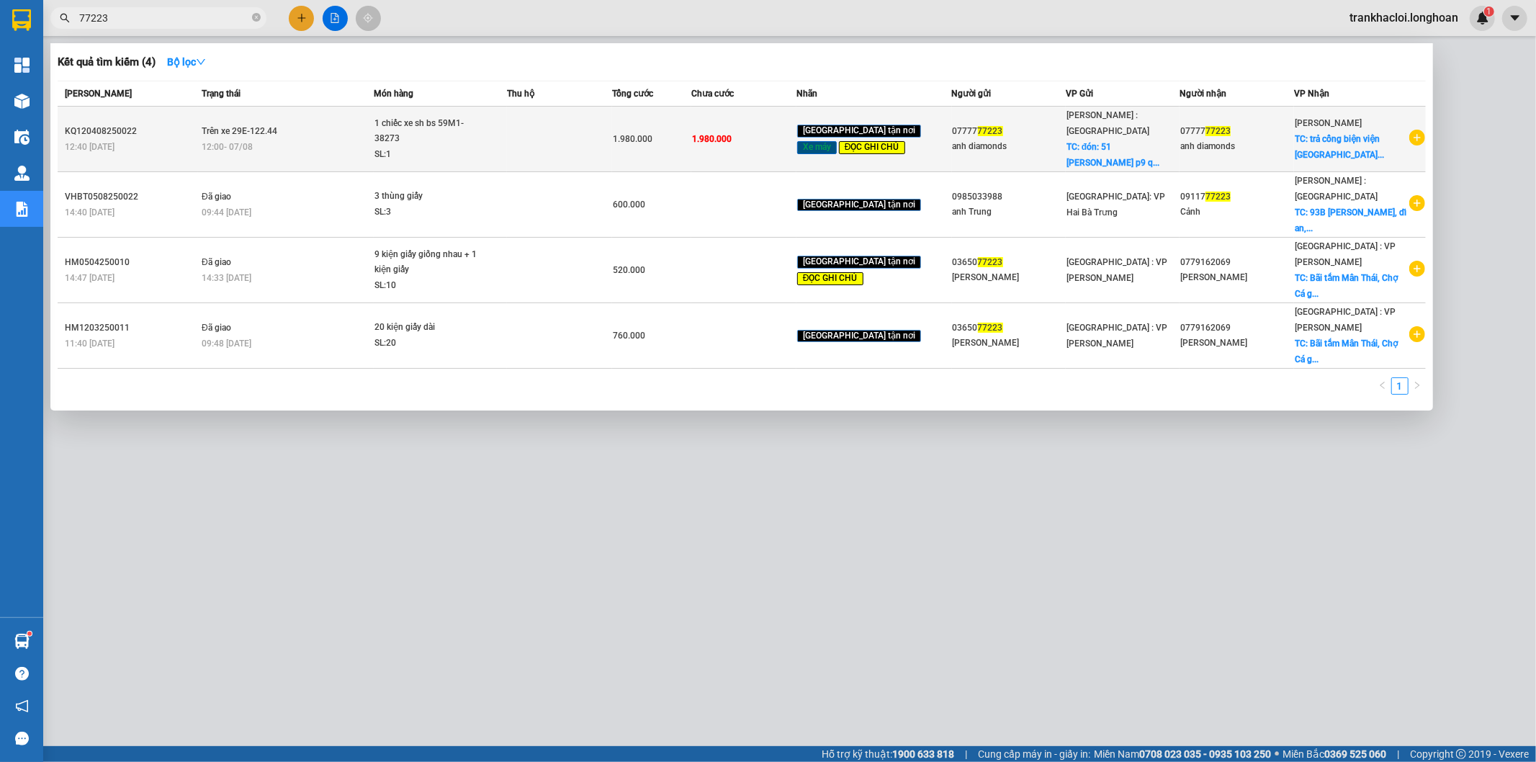
type input "77223"
click at [331, 123] on td "Trên xe 29E-122.44 12:00 - 07/08" at bounding box center [286, 140] width 176 height 66
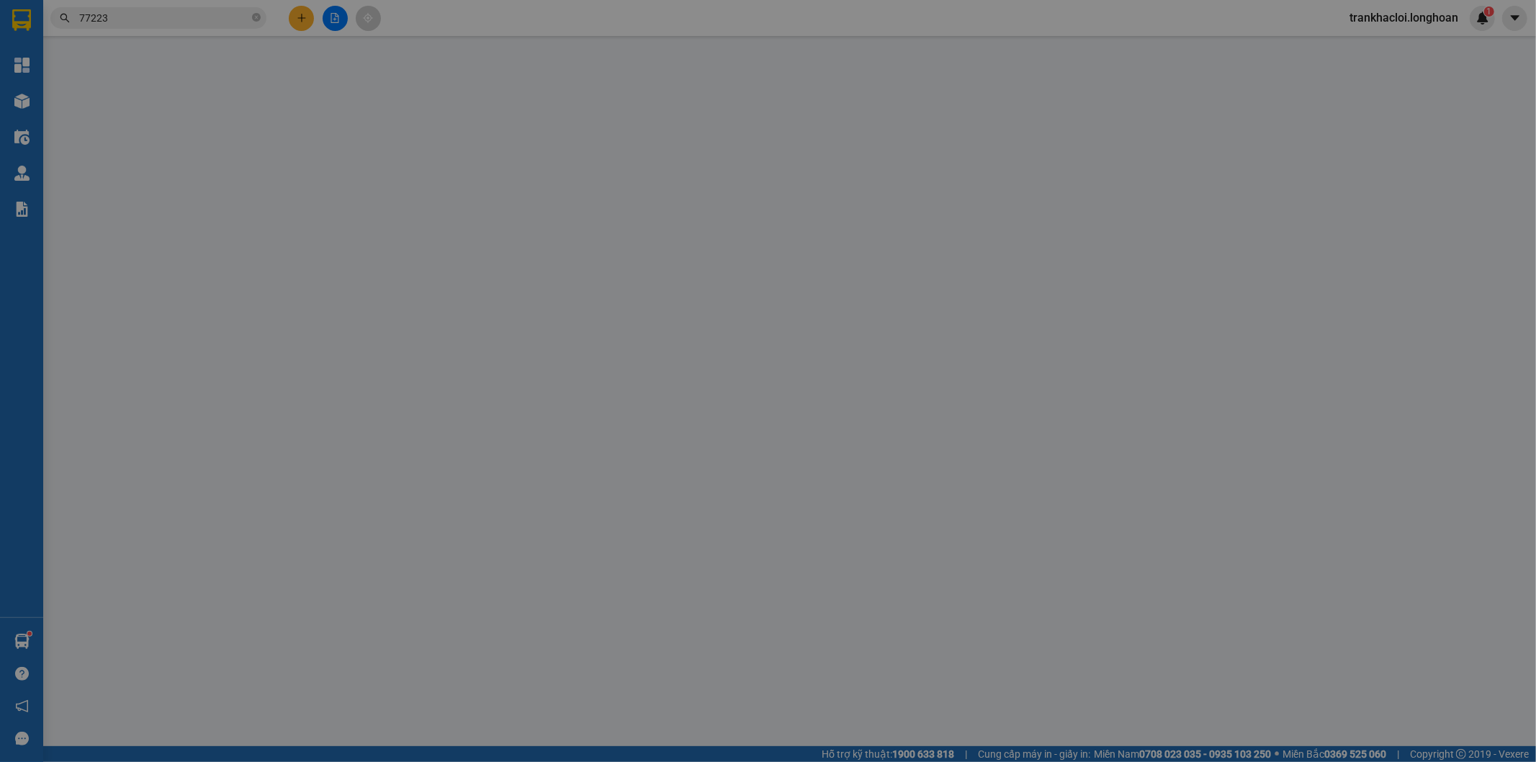
type input "0777777223"
type input "anh diamonds"
checkbox input "true"
type input "đón: 51 trần nhân tôn p9 quận 5"
type input "0777777223"
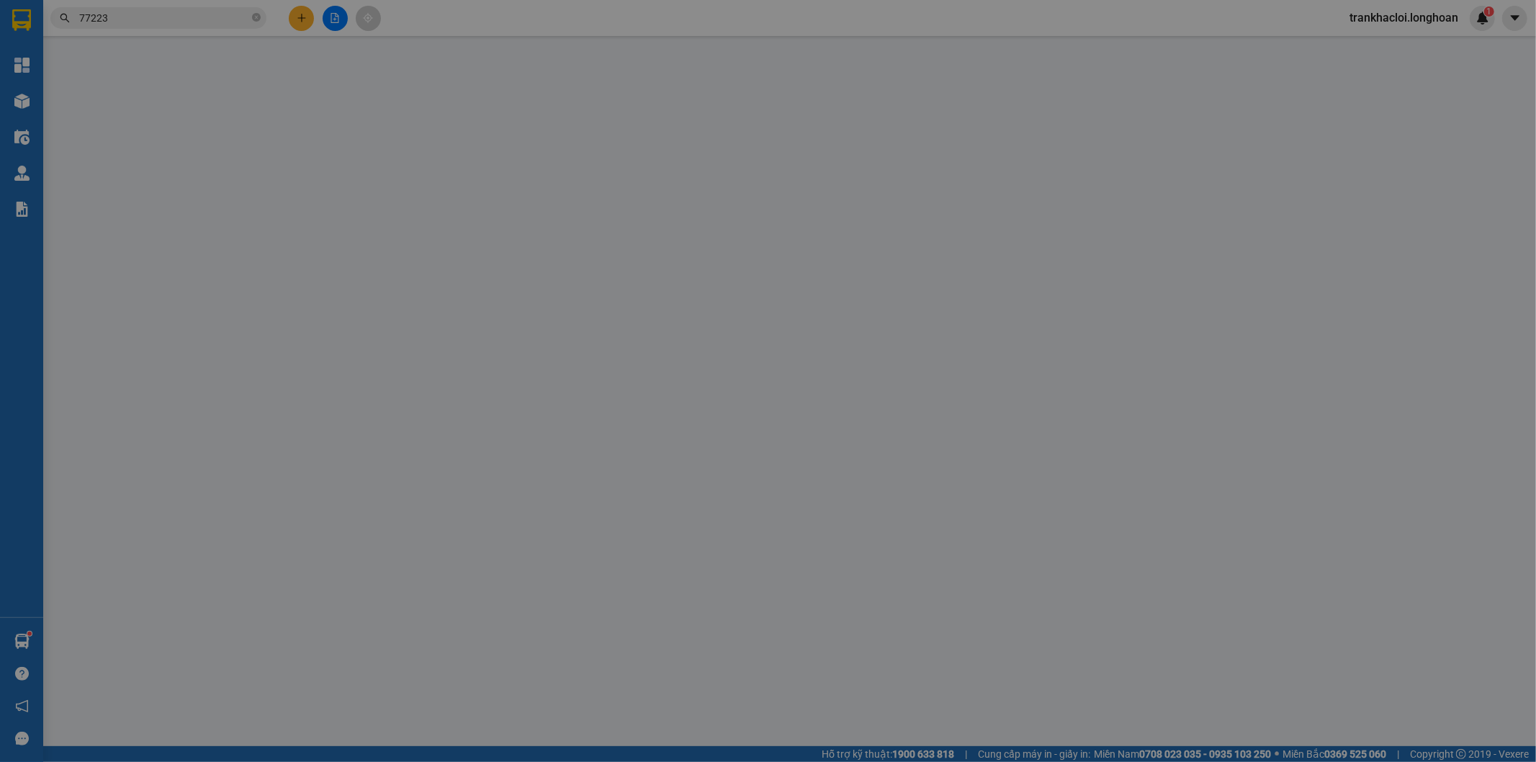
type input "anh diamonds"
checkbox input "true"
type input "trả cổng biện viện Hàm yên km 39 - Tuyên Quang"
type input "KHÔNG CHÌA KHÁO - KHÔNG CAVET. HÀNG RA TỚI HÀ NỘI CHO QUAY ĐẦU LUÔN VÀO TPHCM,"
type input "1.980.000"
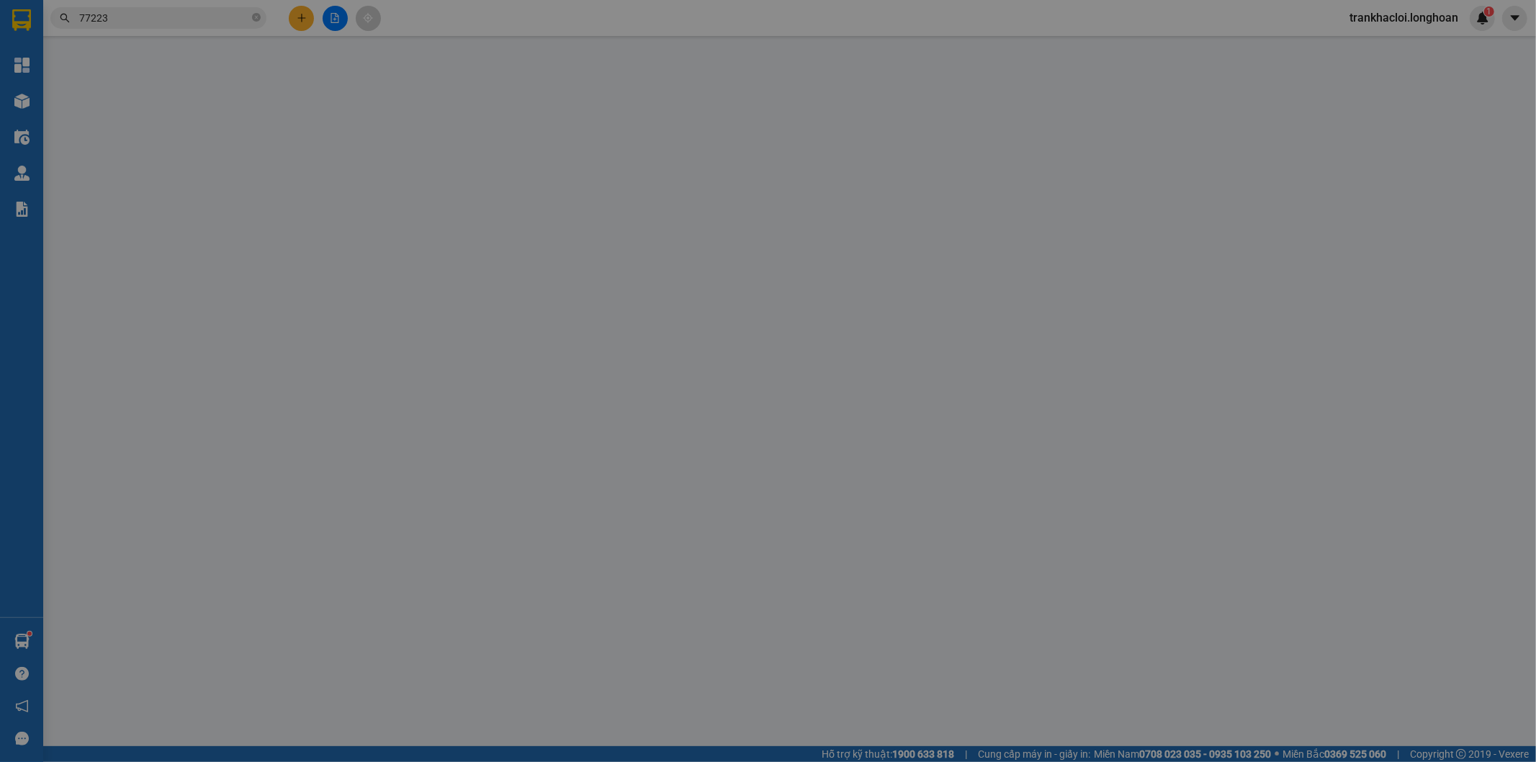
type input "1.980.000"
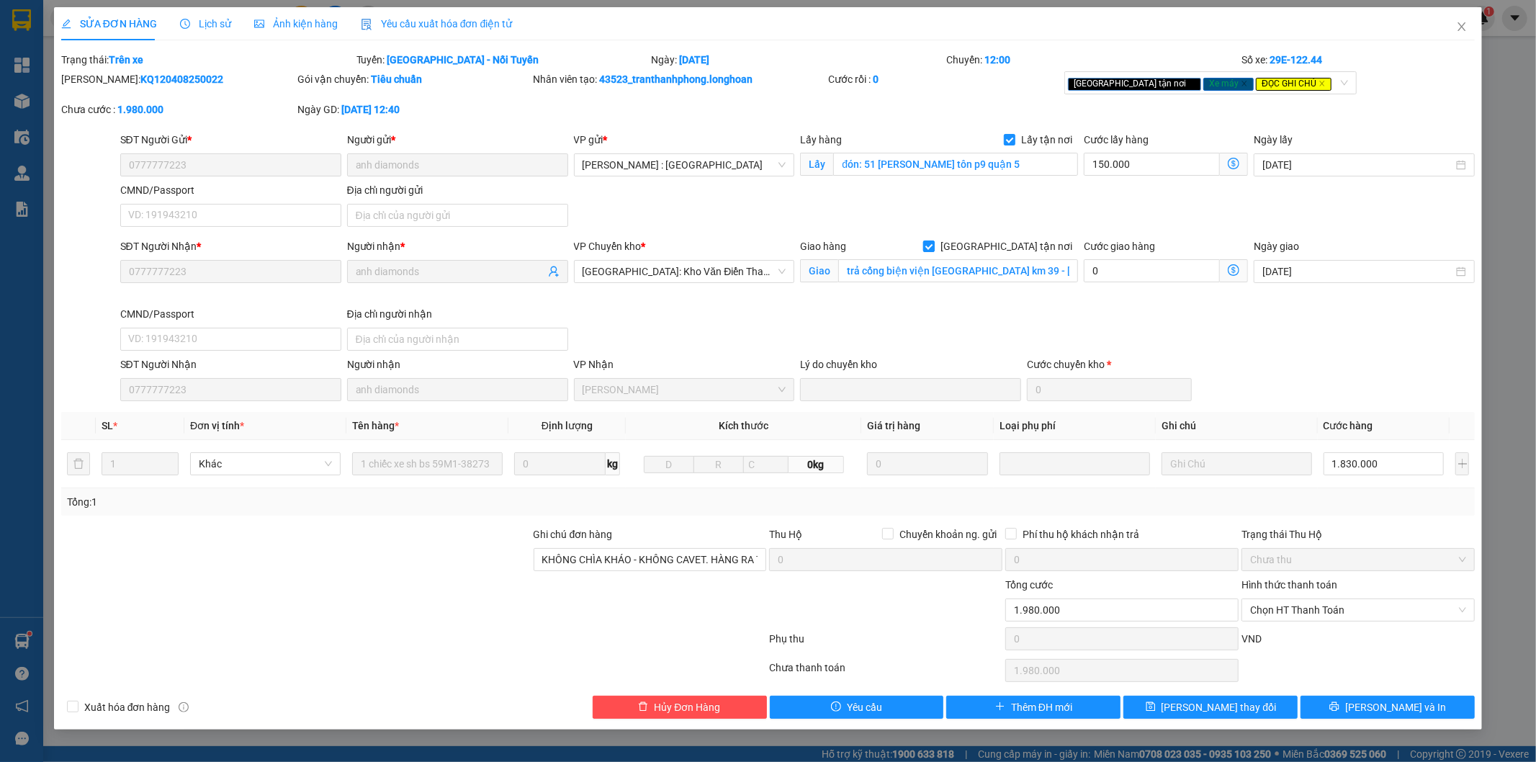
click at [1025, 241] on span "[GEOGRAPHIC_DATA] tận nơi" at bounding box center [1006, 246] width 143 height 16
click at [933, 241] on input "[GEOGRAPHIC_DATA] tận nơi" at bounding box center [928, 246] width 10 height 10
checkbox input "false"
type input "1.830.000"
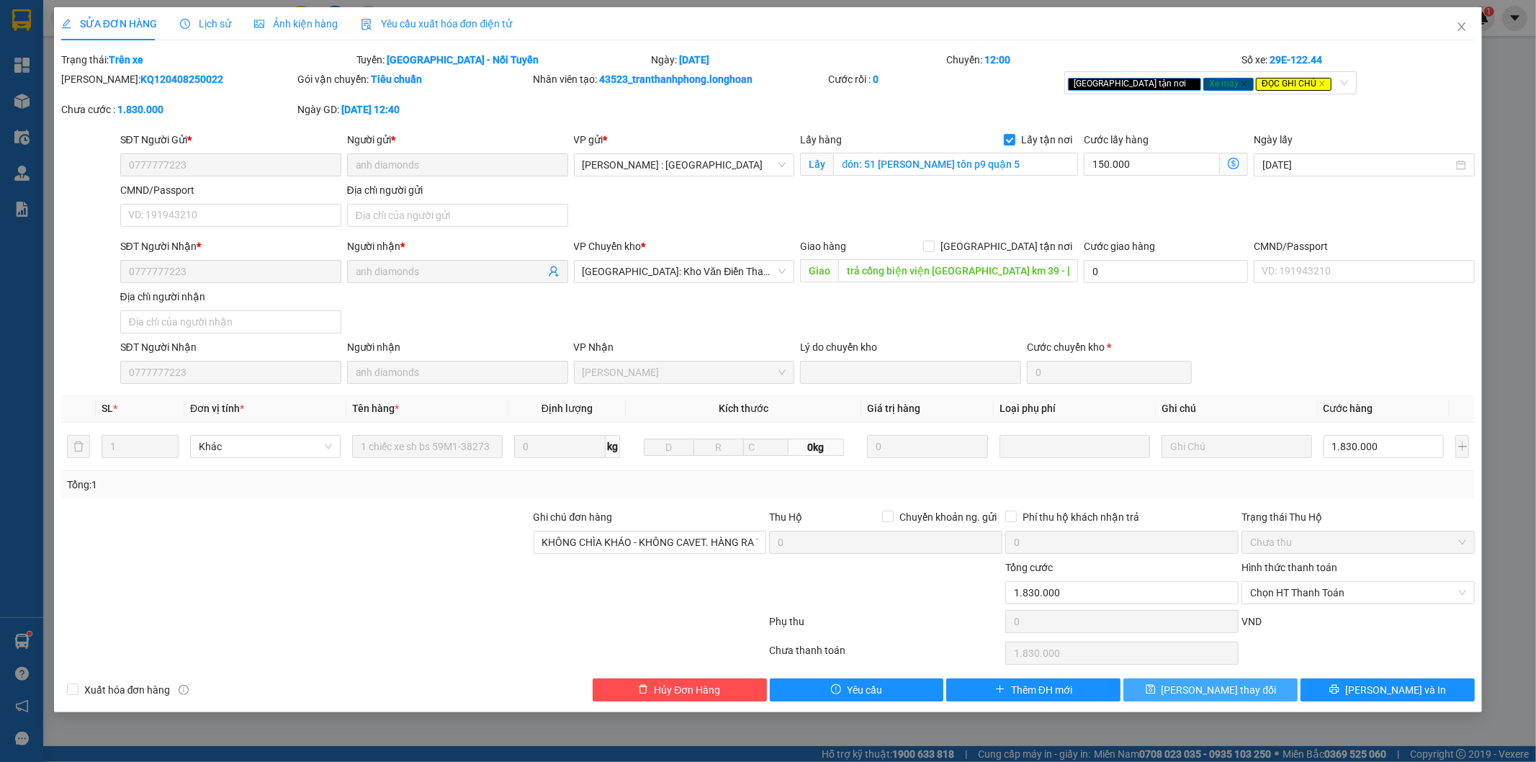
click at [1167, 697] on button "Lưu thay đổi" at bounding box center [1211, 689] width 174 height 23
type input "1.980.000"
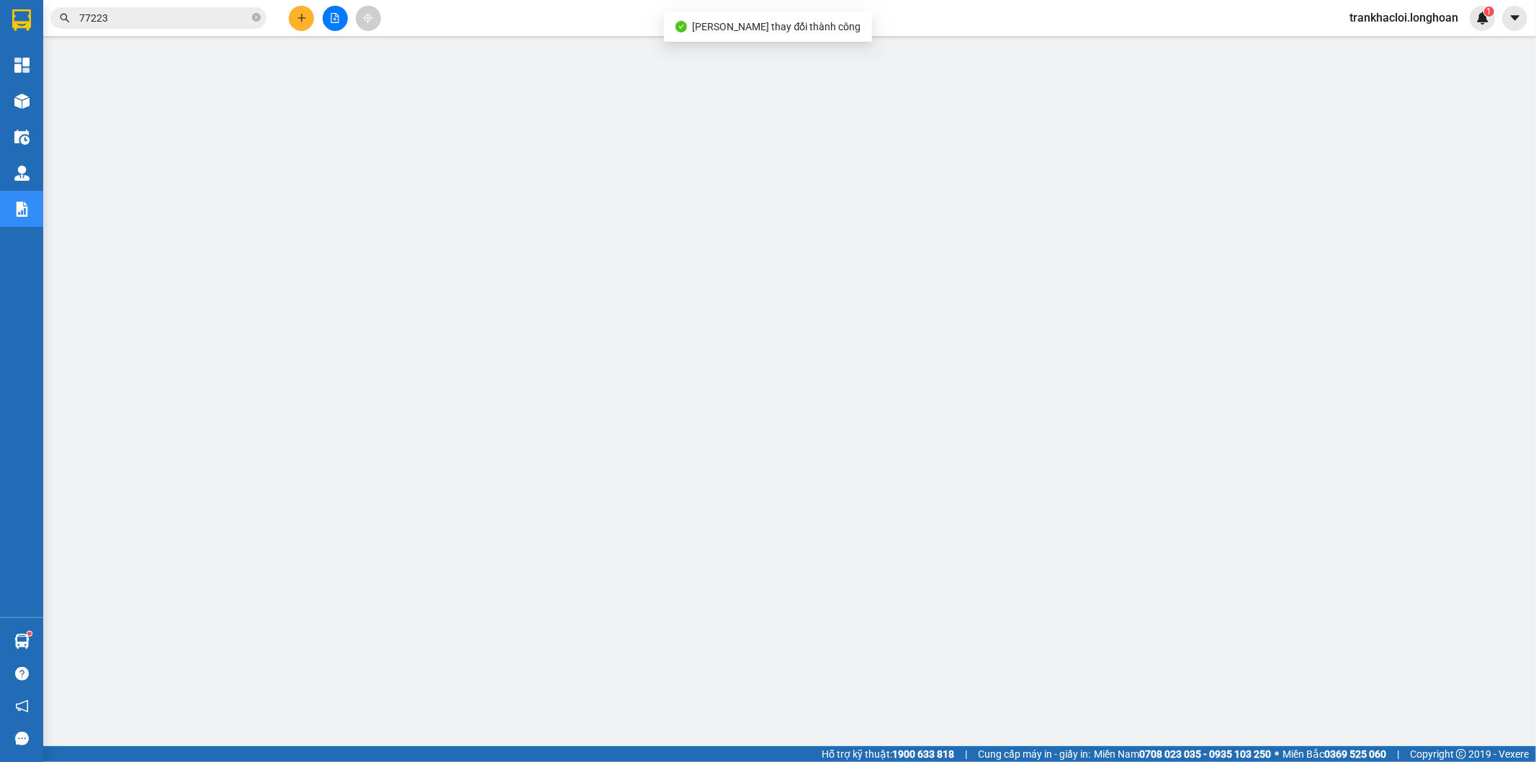
drag, startPoint x: 154, startPoint y: 23, endPoint x: 159, endPoint y: 17, distance: 7.7
click at [154, 22] on input "77223" at bounding box center [164, 18] width 170 height 16
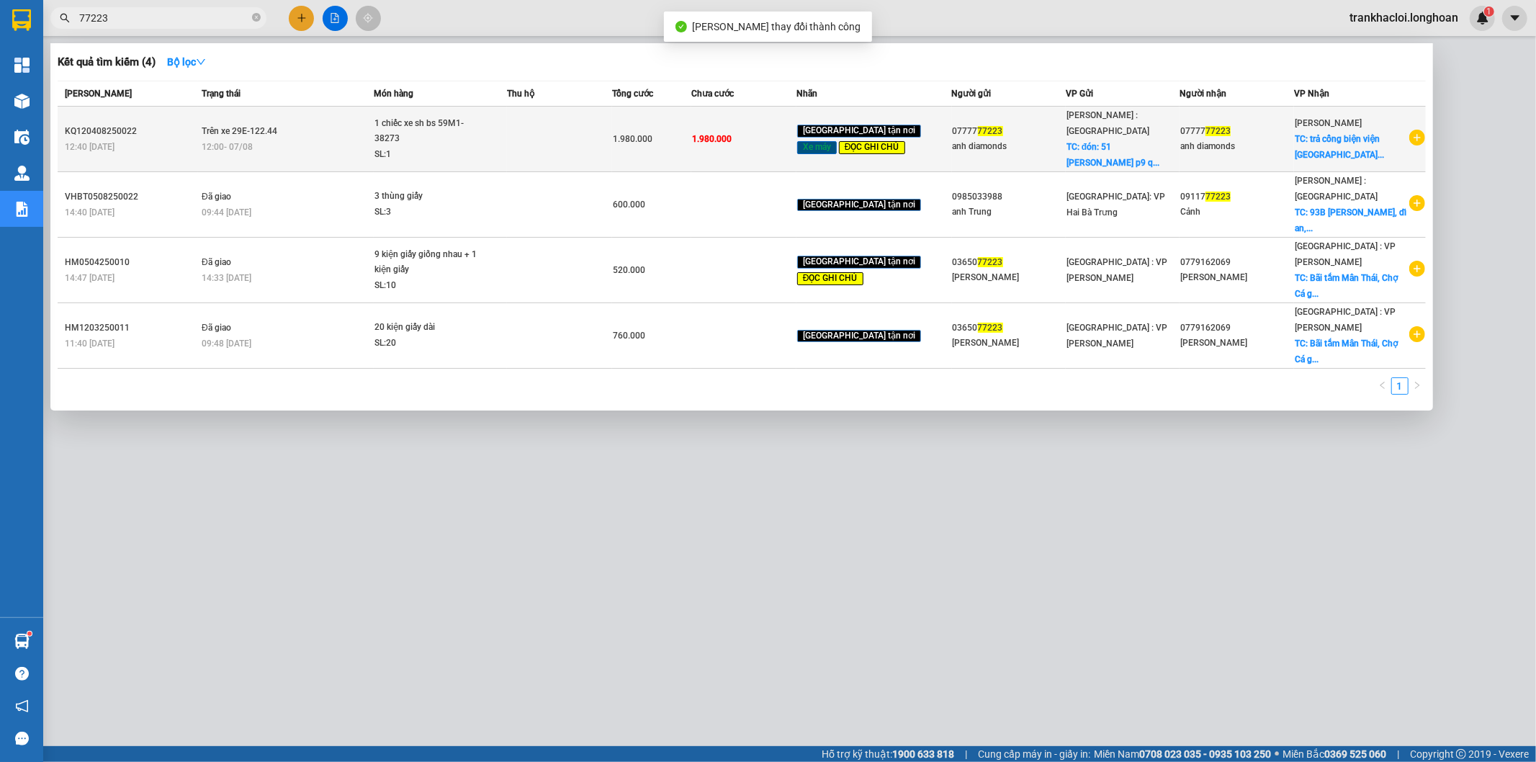
click at [279, 139] on div "12:00 - 07/08" at bounding box center [287, 147] width 171 height 16
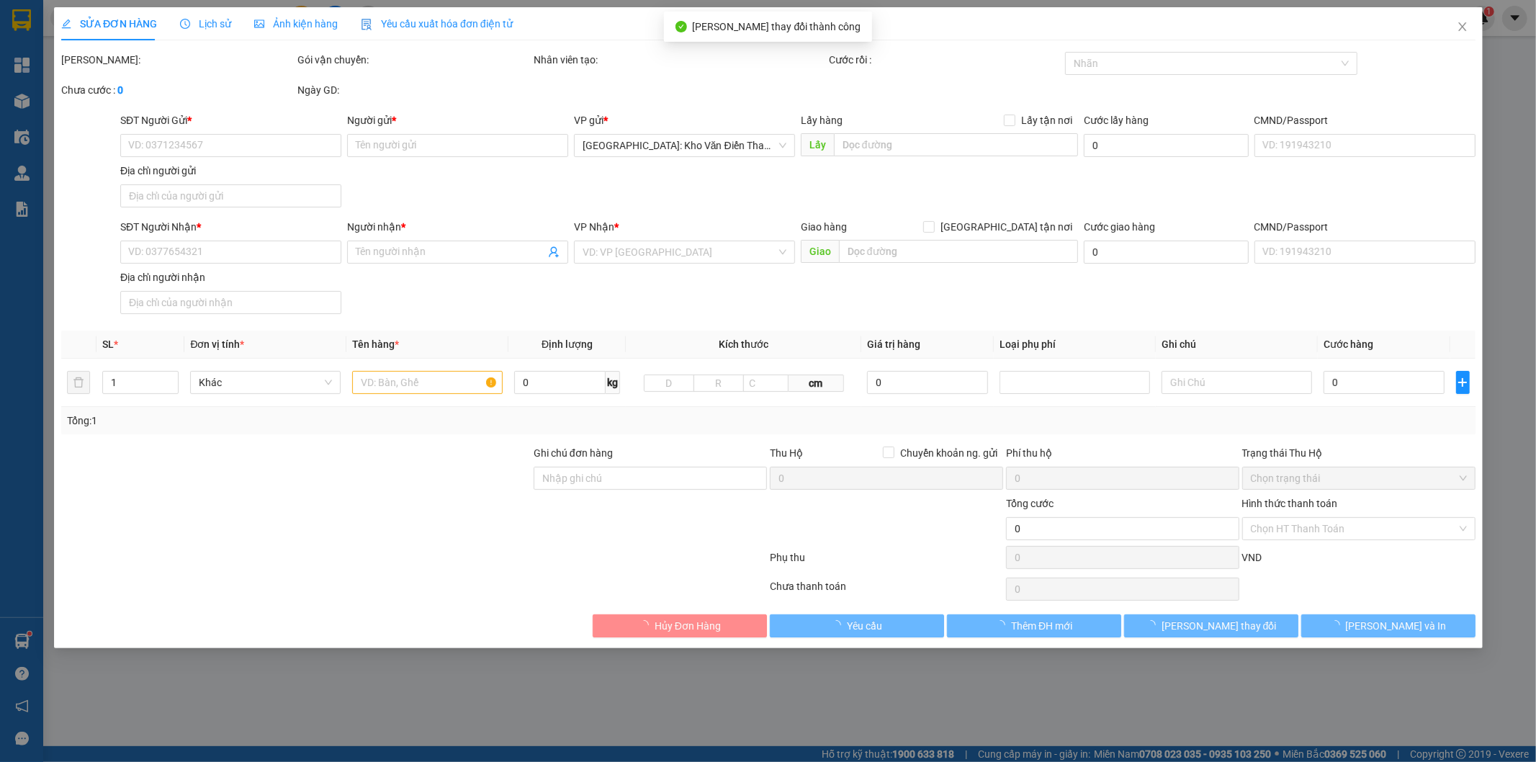
type input "0777777223"
type input "anh diamonds"
checkbox input "true"
type input "đón: 51 trần nhân tôn p9 quận 5"
type input "0777777223"
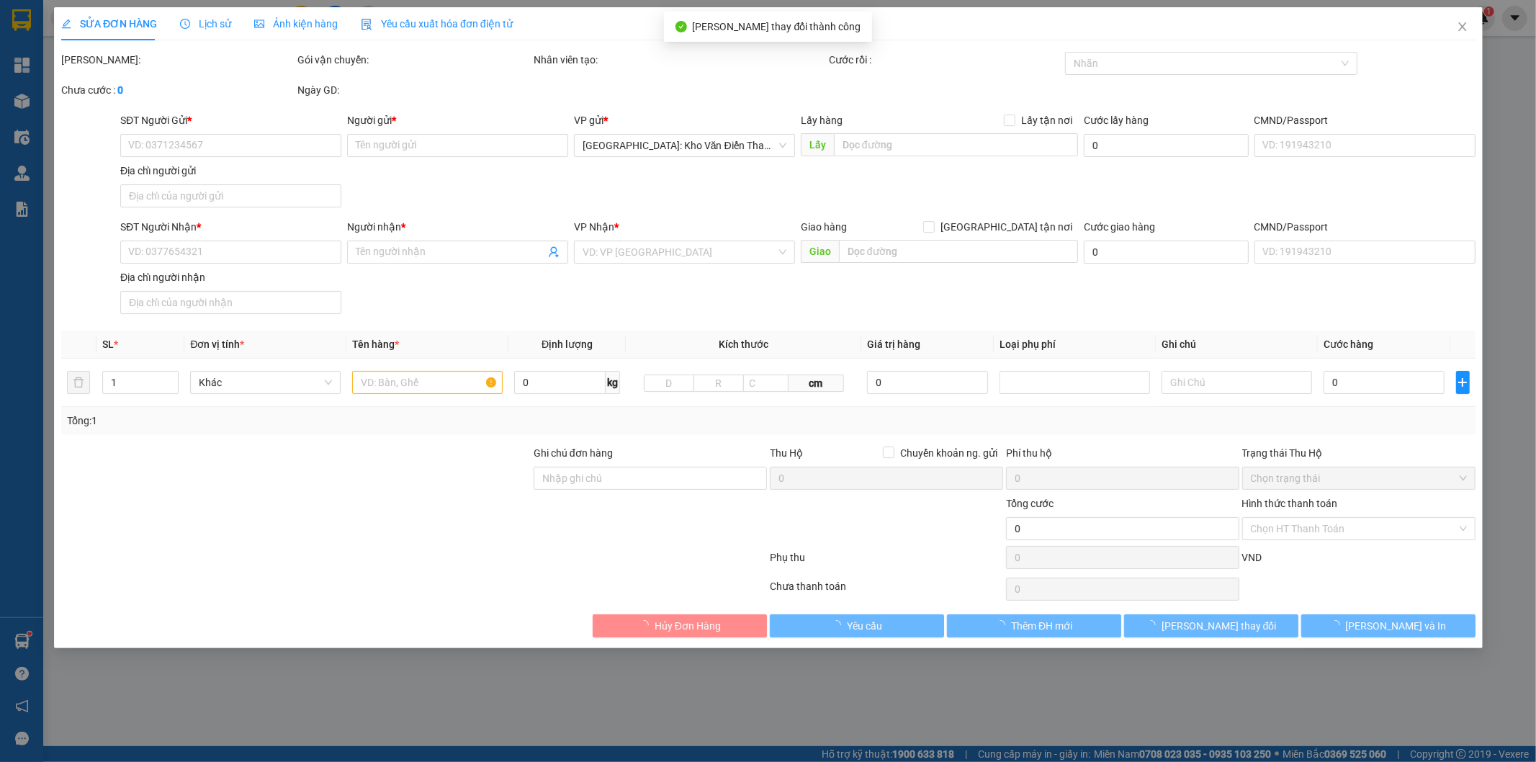
type input "anh diamonds"
type input "trả cổng biện viện Hàm yên km 39 - Tuyên Quang"
type input "KHÔNG CHÌA KHÁO - KHÔNG CAVET. HÀNG RA TỚI HÀ NỘI CHO QUAY ĐẦU LUÔN VÀO TPHCM,"
type input "1.980.000"
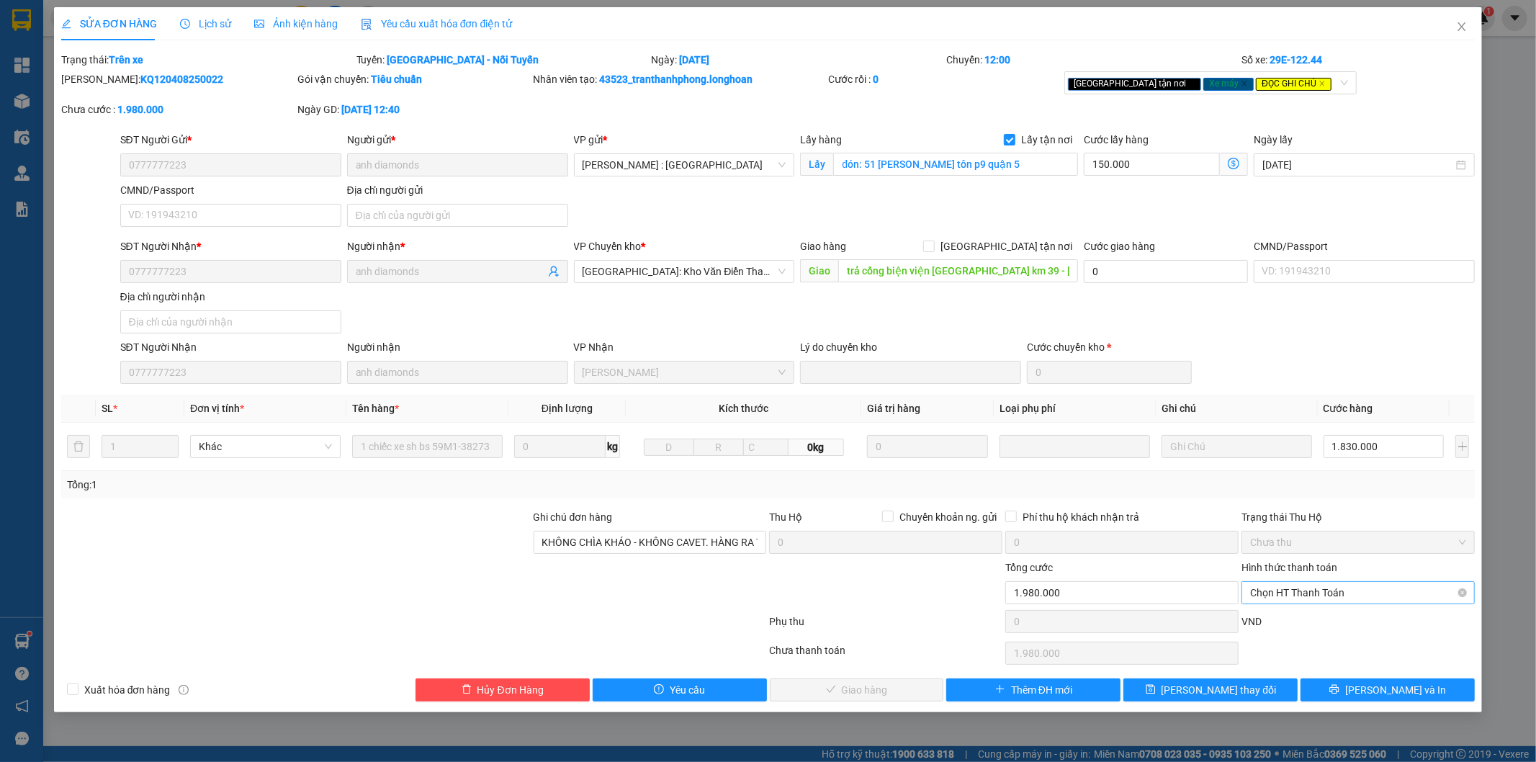
click at [1282, 600] on span "Chọn HT Thanh Toán" at bounding box center [1358, 593] width 216 height 22
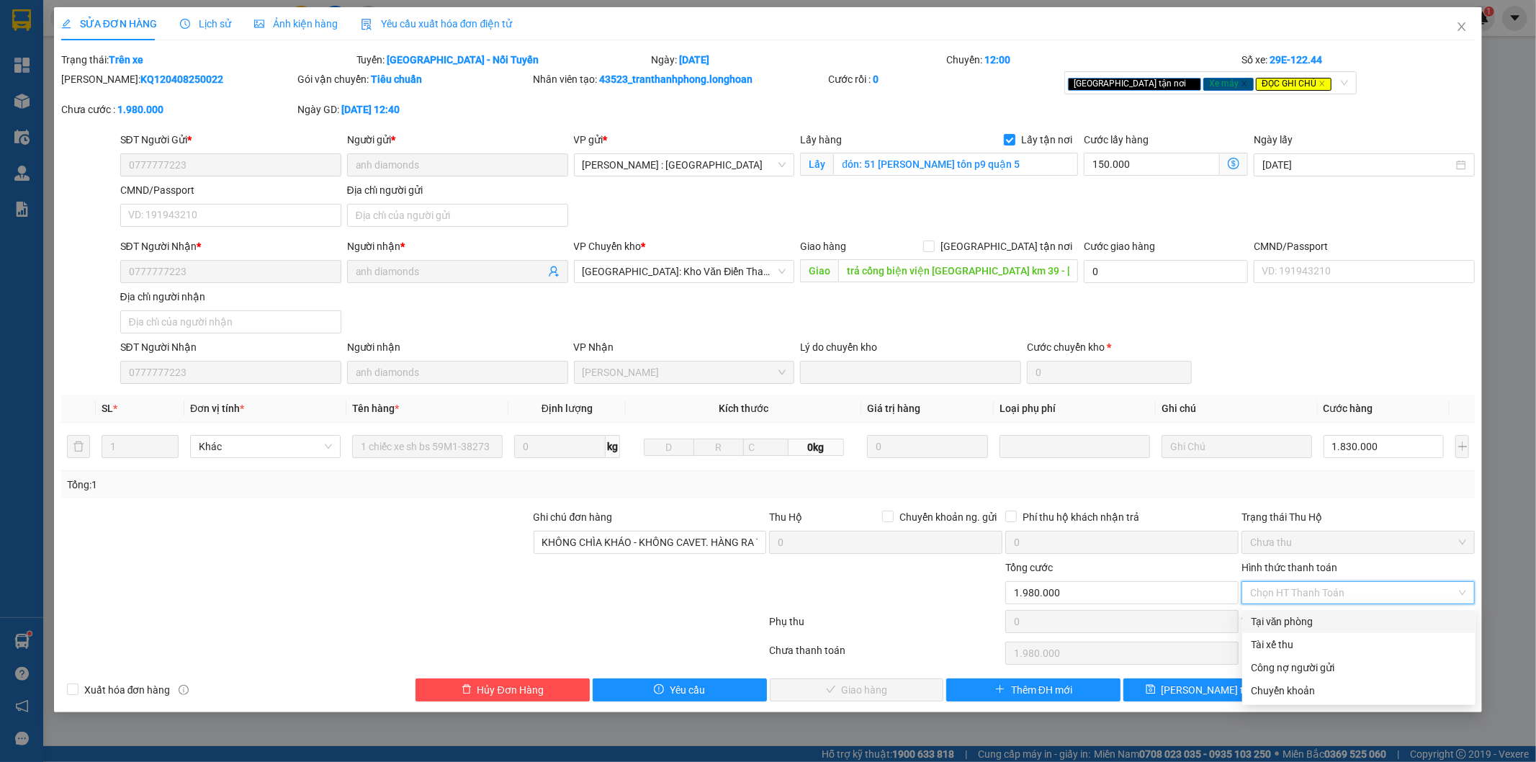
drag, startPoint x: 1278, startPoint y: 619, endPoint x: 1197, endPoint y: 640, distance: 83.1
click at [1276, 619] on div "Tại văn phòng" at bounding box center [1359, 622] width 216 height 16
type input "0"
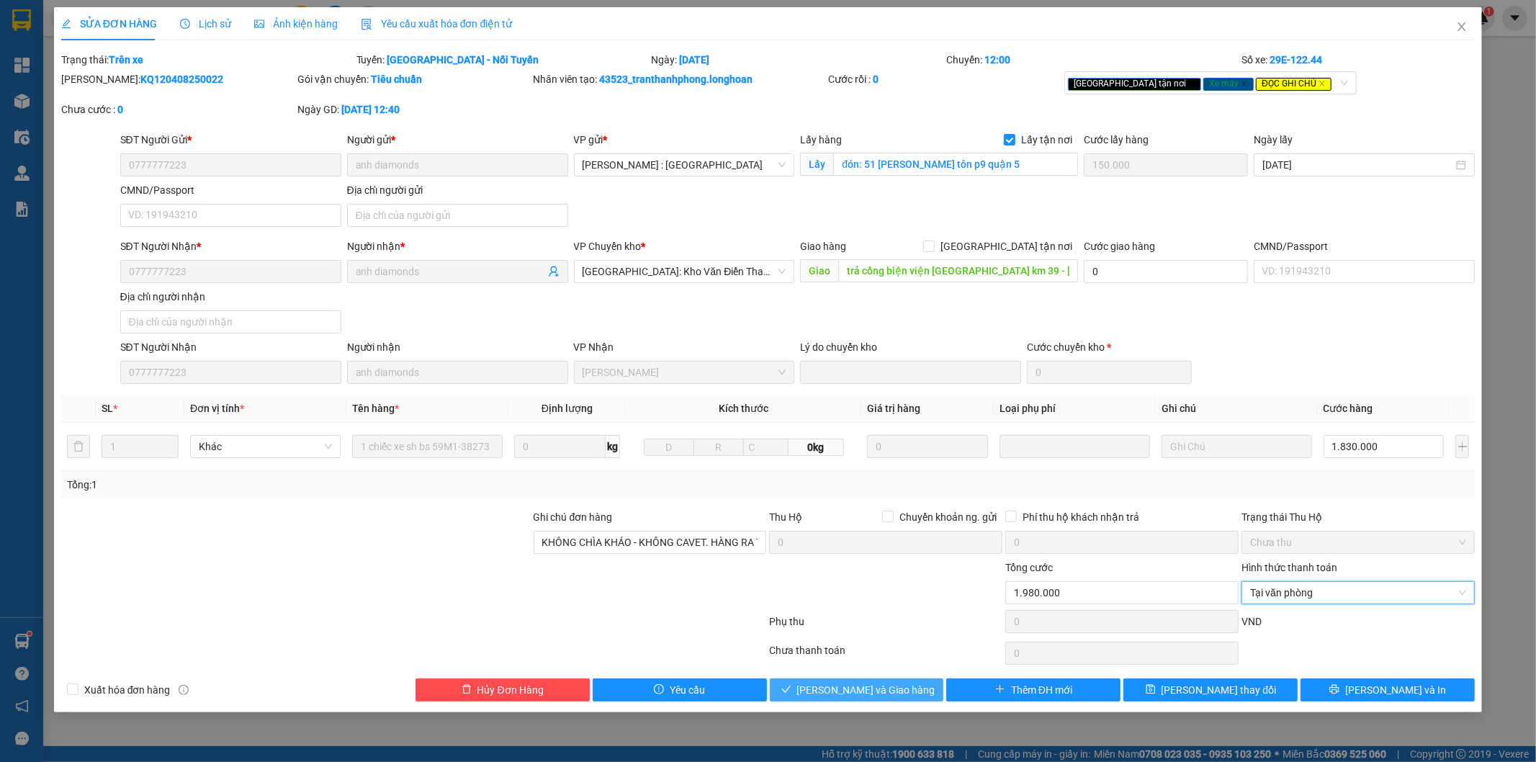
click at [896, 699] on button "Lưu và Giao hàng" at bounding box center [857, 689] width 174 height 23
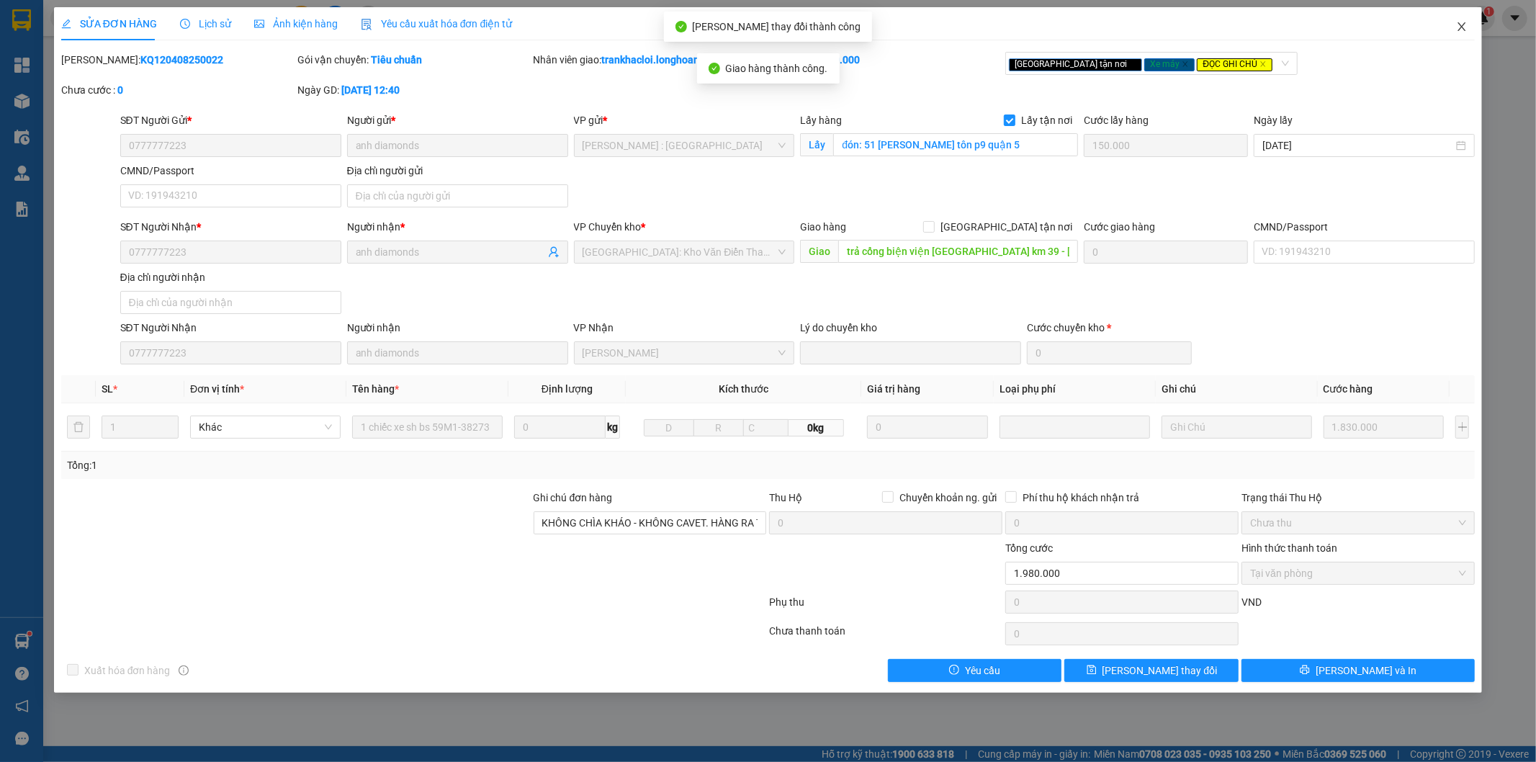
click at [1461, 19] on span "Close" at bounding box center [1462, 27] width 40 height 40
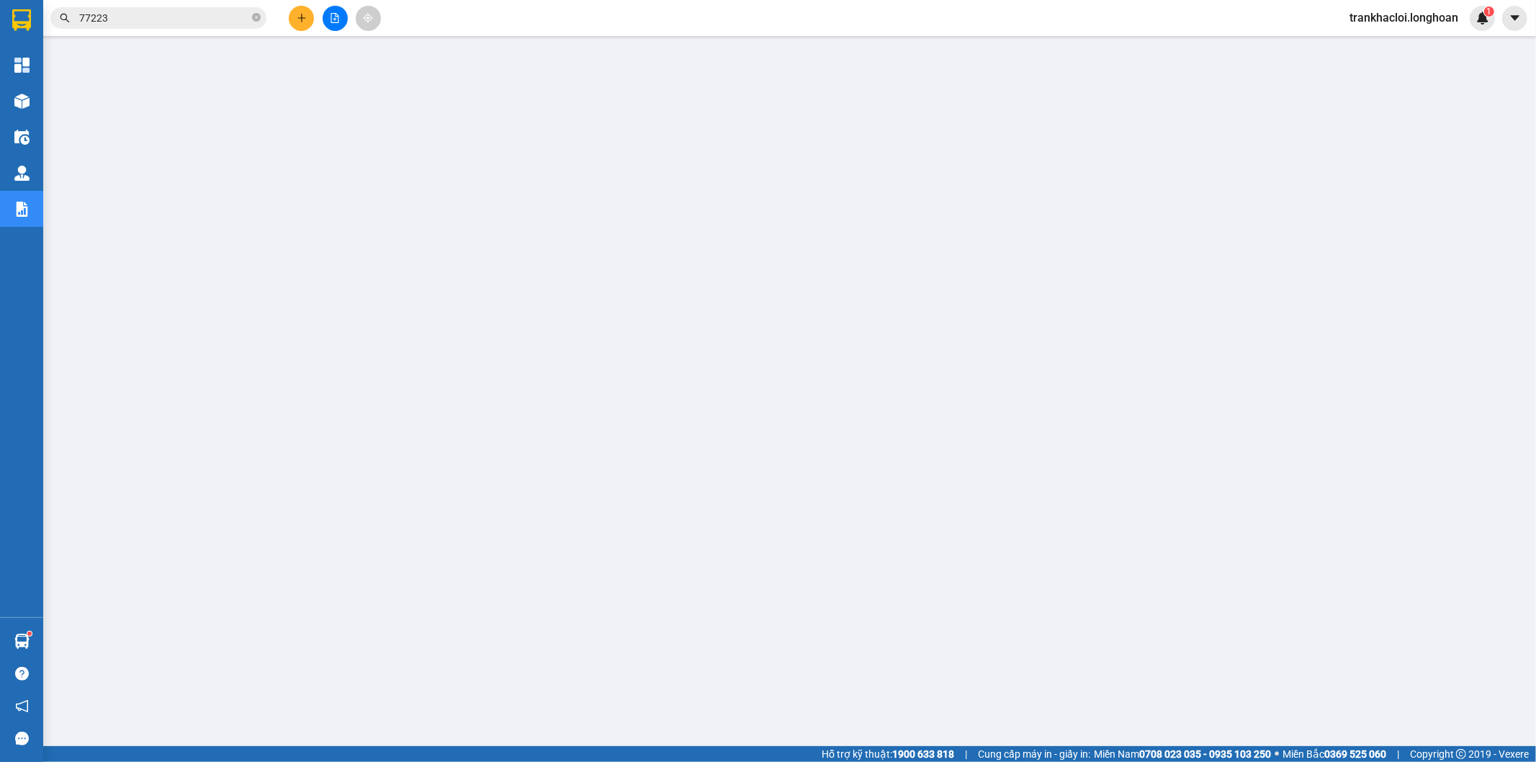
click at [189, 15] on input "77223" at bounding box center [164, 18] width 170 height 16
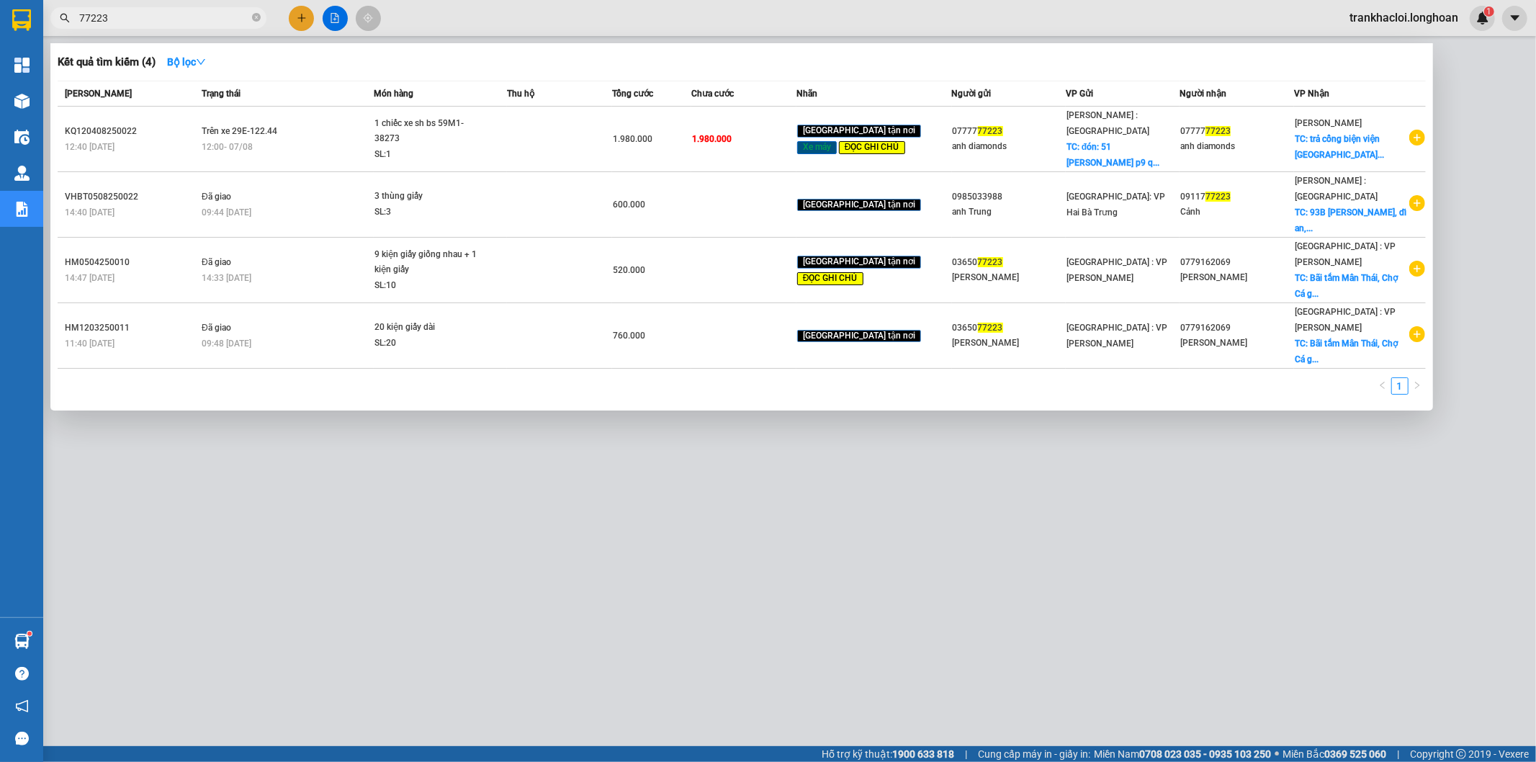
click at [189, 15] on input "77223" at bounding box center [164, 18] width 170 height 16
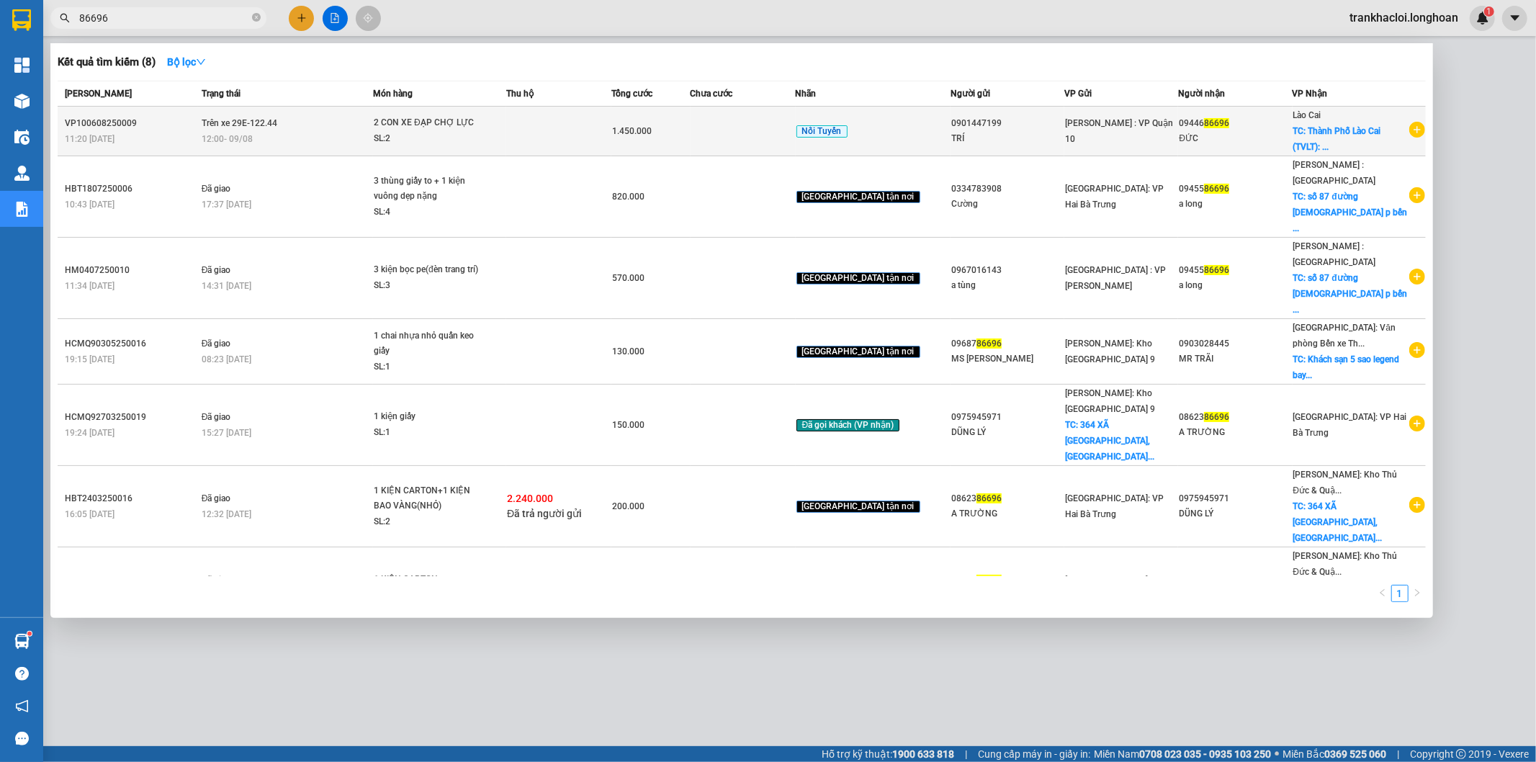
type input "86696"
click at [387, 135] on div "SL: 2" at bounding box center [428, 139] width 108 height 16
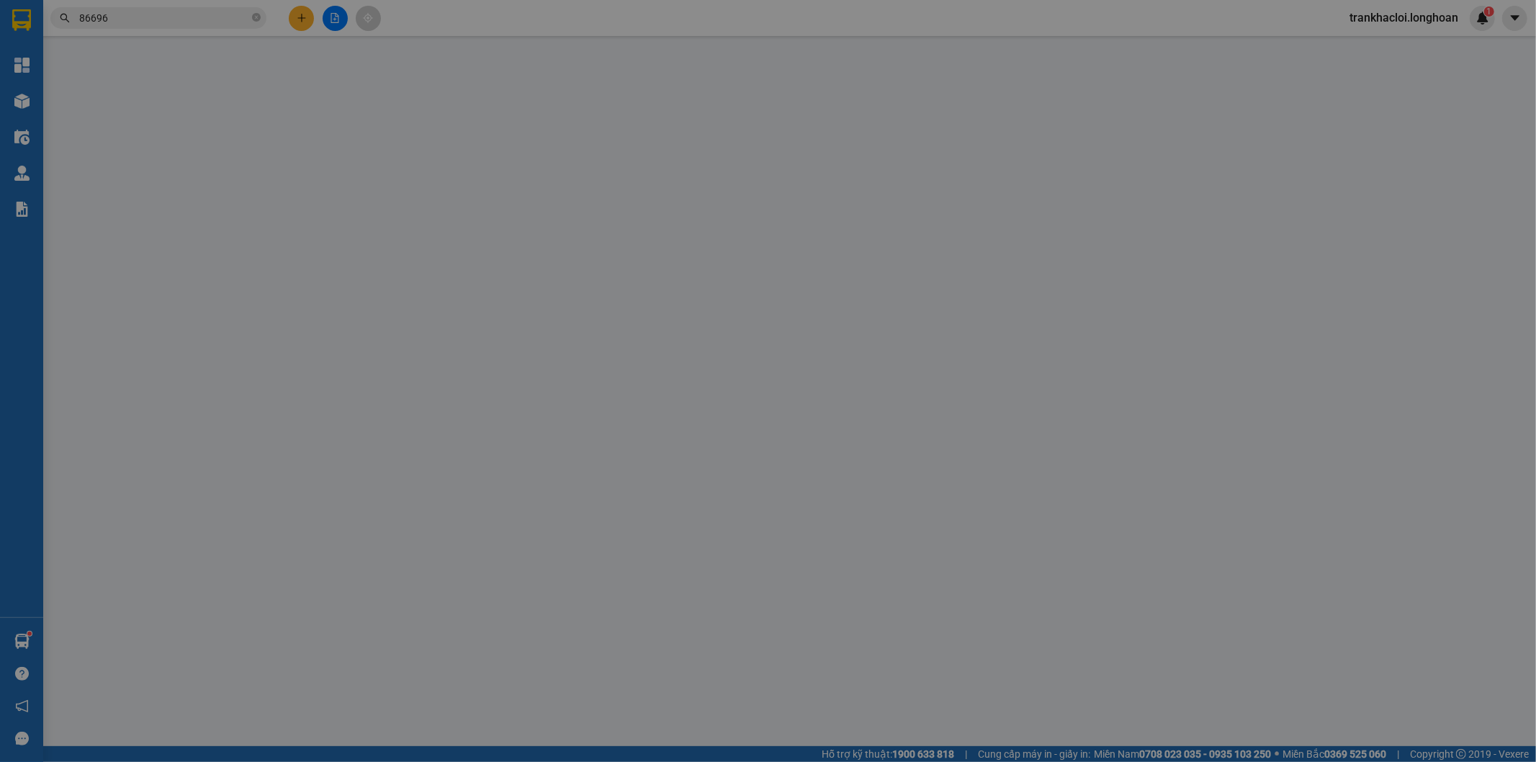
type input "0901447199"
type input "TRÍ"
type input "0944686696"
type input "ĐỨC"
checkbox input "true"
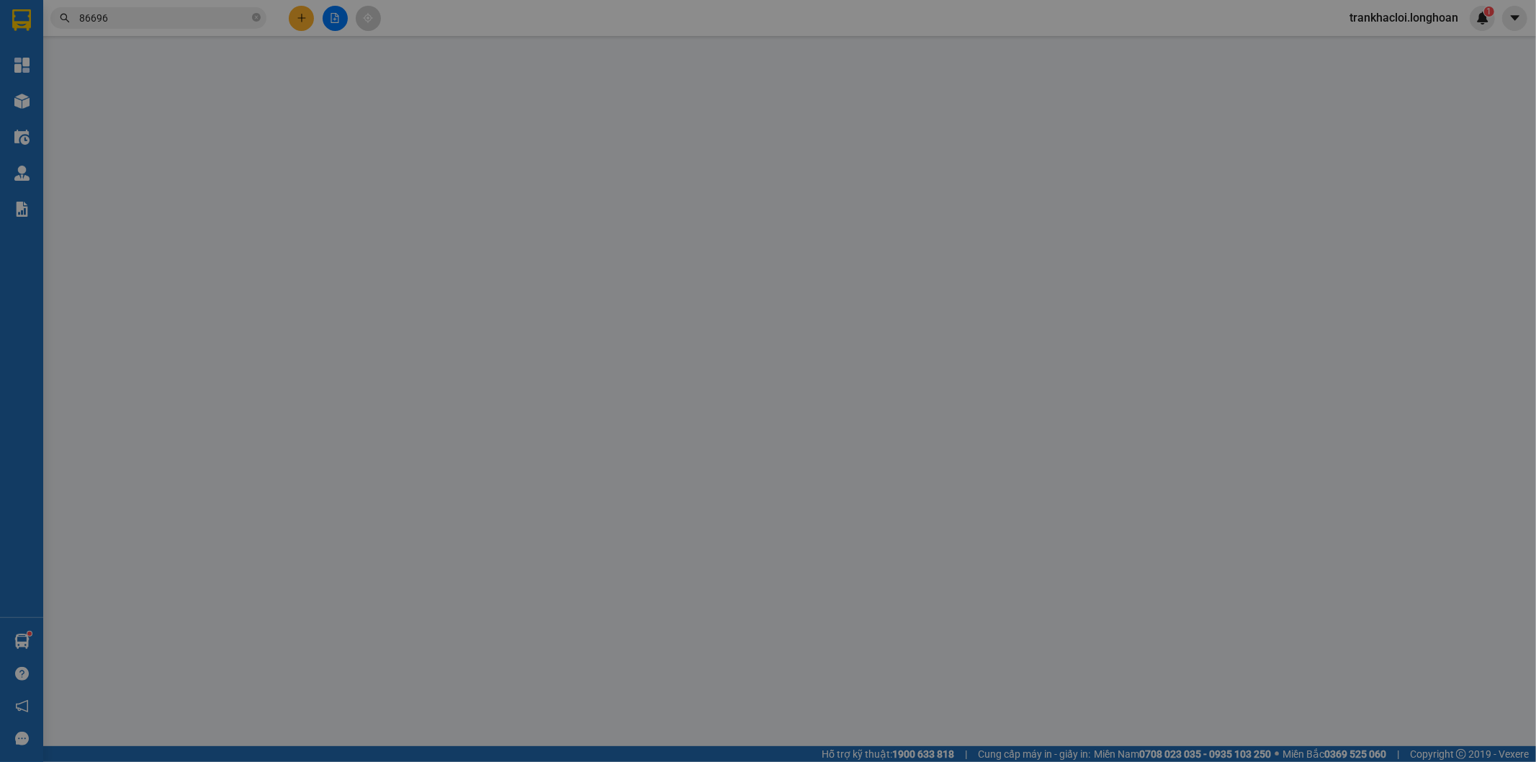
type input "Thành Phố Lào Cai (TVLT): Giao tại Cầu Kim Tân hoặc bến xe trung tâm Lào Cai"
type input "hàng k bao bể vỡ hư hỏng"
type input "1.450.000"
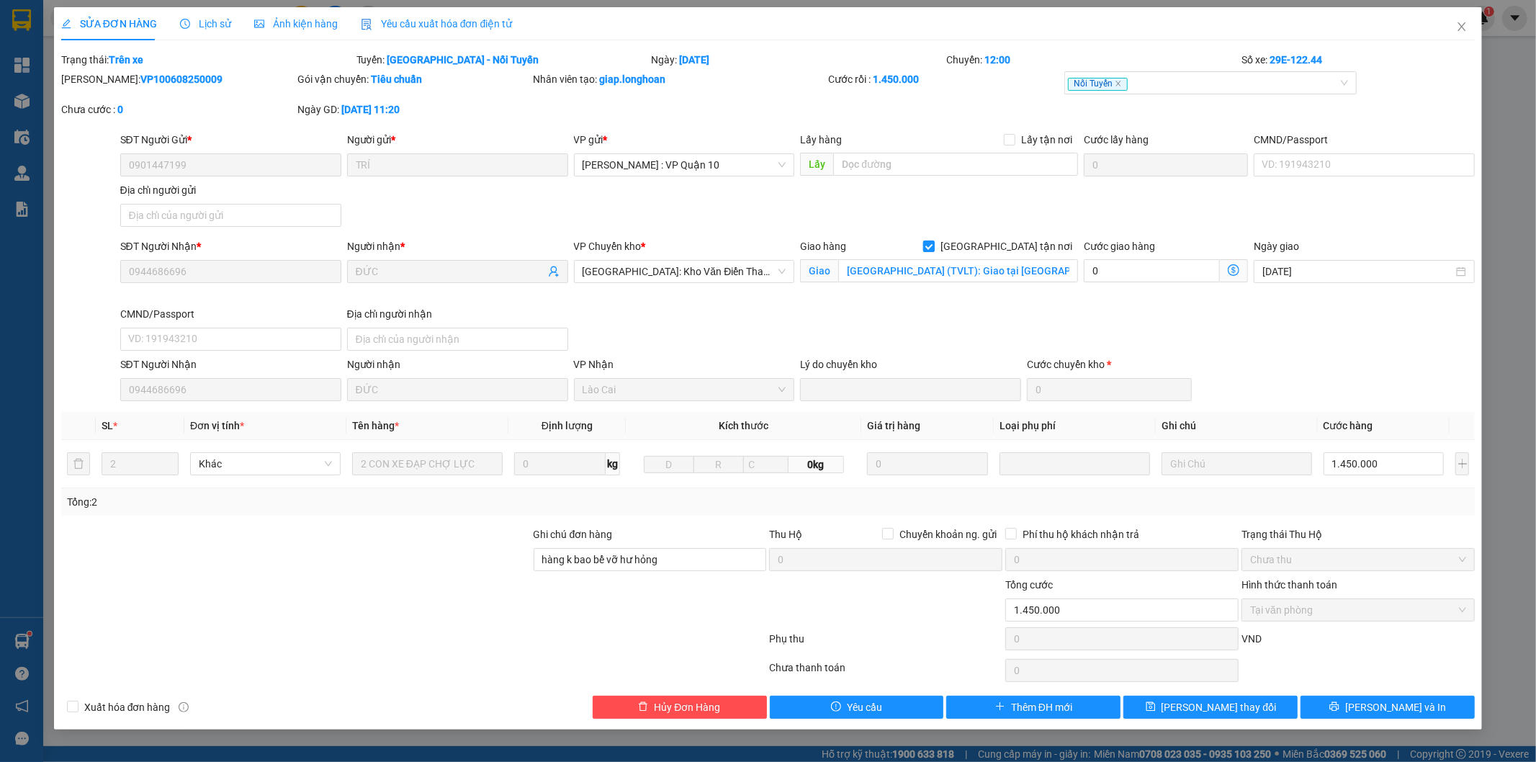
click at [1028, 243] on span "[GEOGRAPHIC_DATA] tận nơi" at bounding box center [1006, 246] width 143 height 16
click at [933, 243] on input "[GEOGRAPHIC_DATA] tận nơi" at bounding box center [928, 246] width 10 height 10
checkbox input "false"
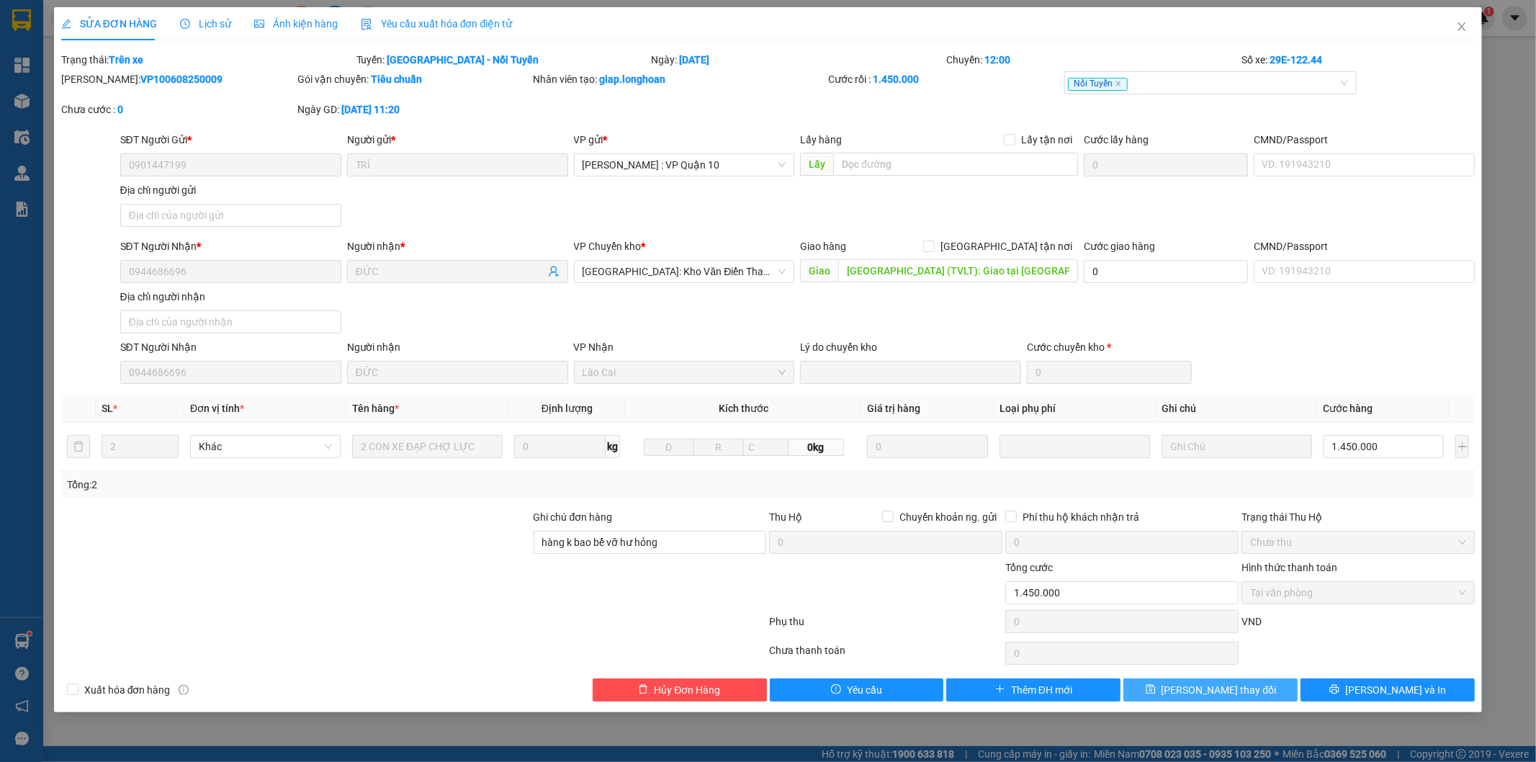
click at [1156, 696] on span "save" at bounding box center [1151, 690] width 10 height 12
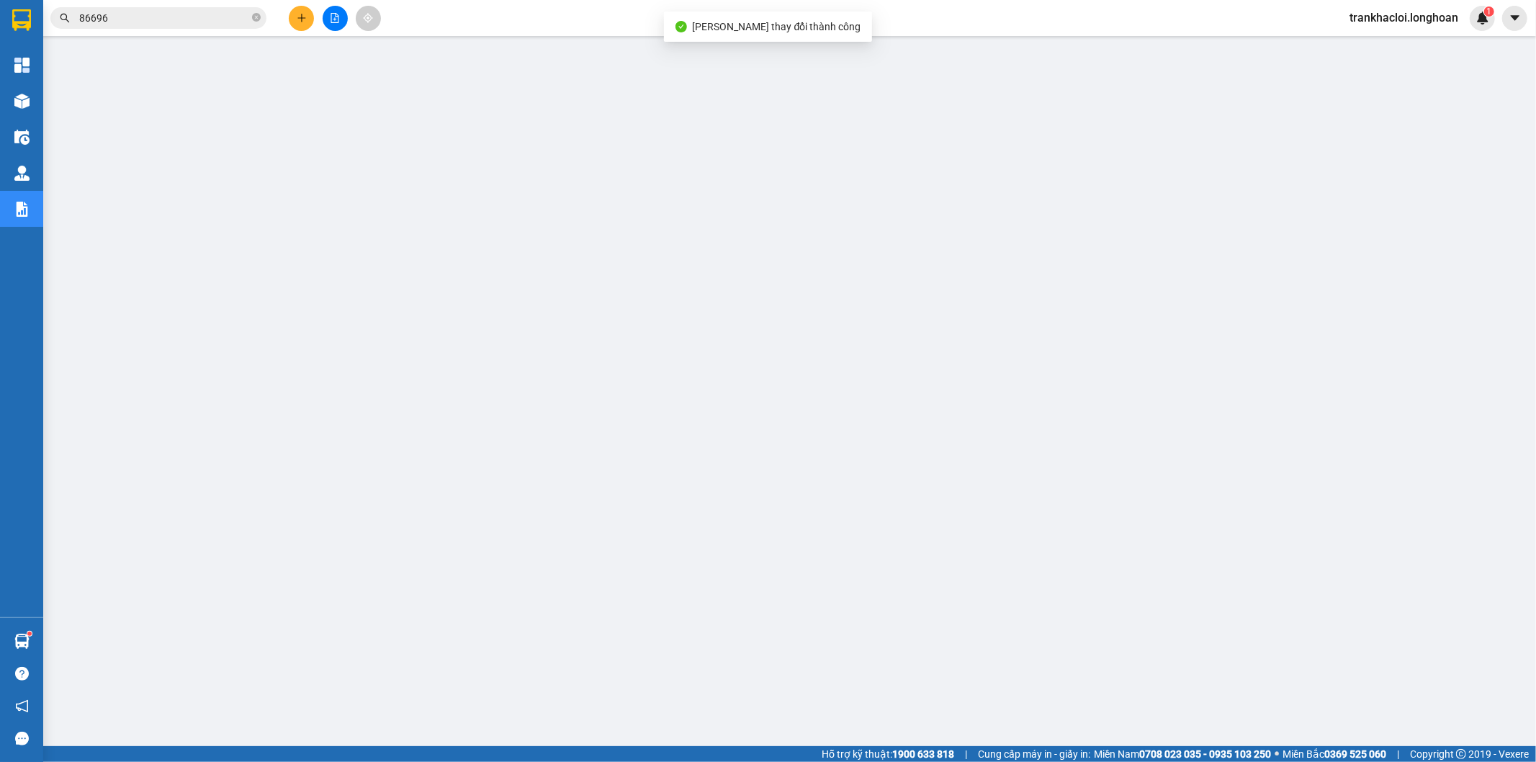
click at [89, 14] on input "86696" at bounding box center [164, 18] width 170 height 16
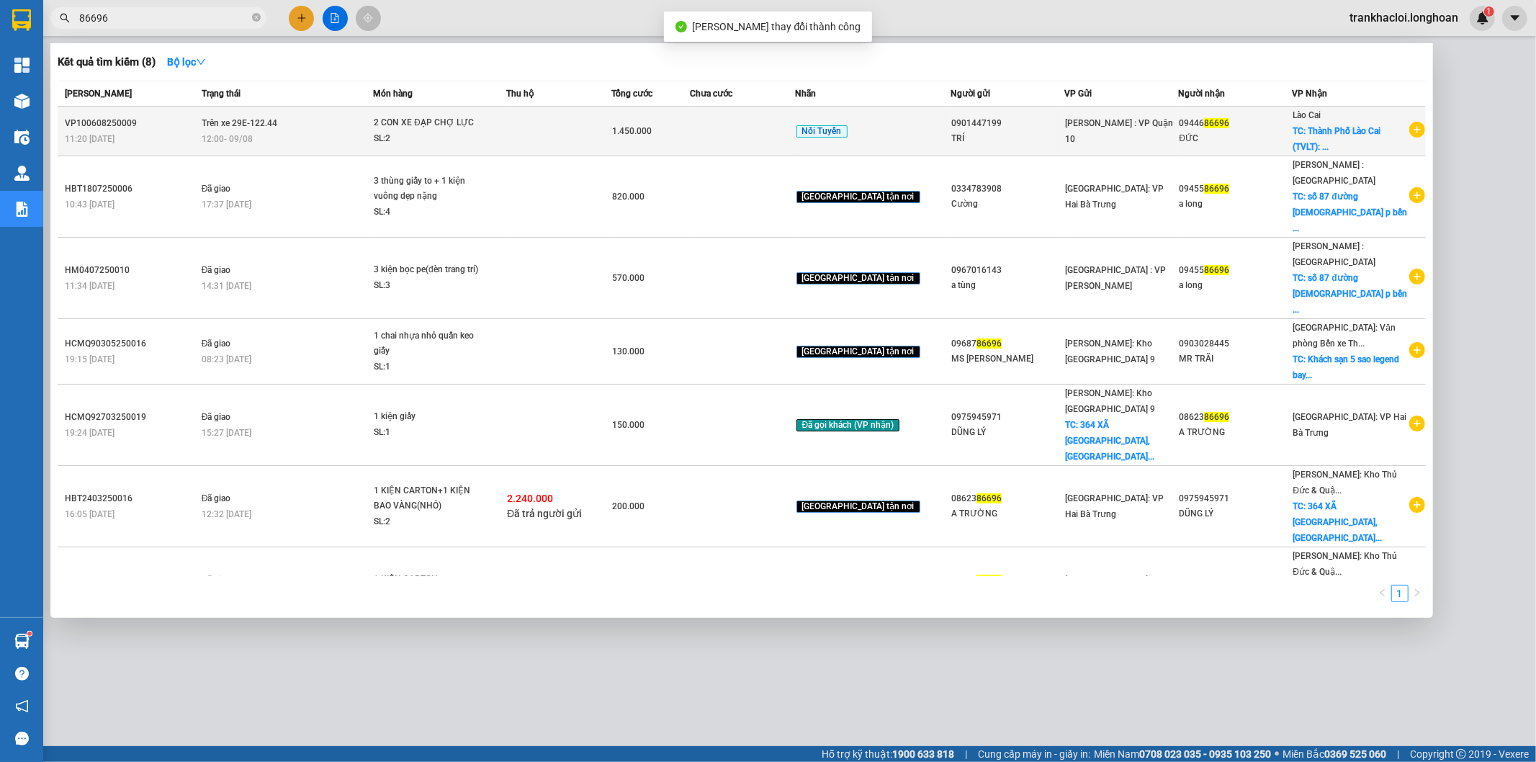
click at [264, 139] on div "12:00 - 09/08" at bounding box center [287, 139] width 171 height 16
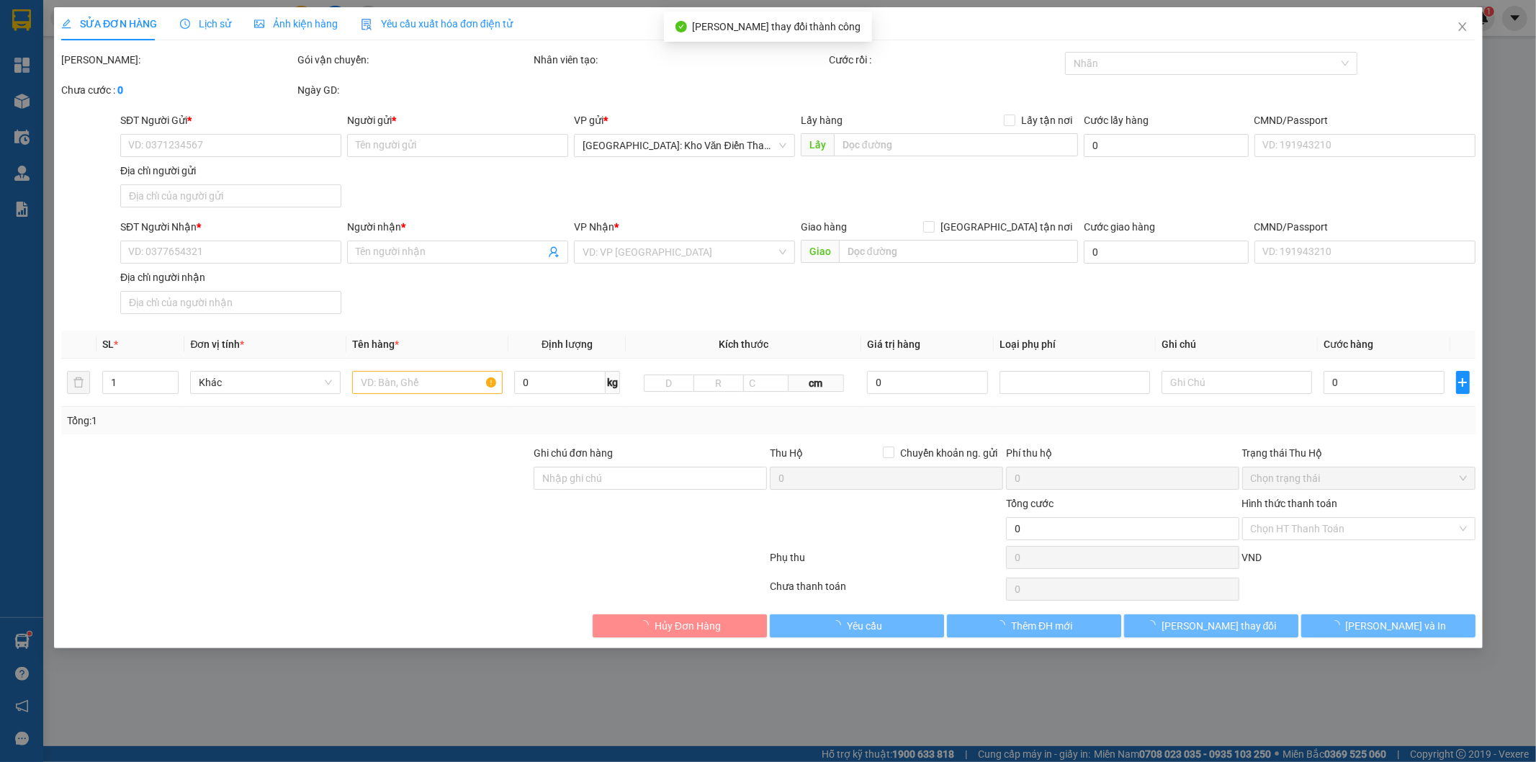
type input "0901447199"
type input "TRÍ"
type input "0944686696"
type input "ĐỨC"
type input "Thành Phố Lào Cai (TVLT): Giao tại Cầu Kim Tân hoặc bến xe trung tâm Lào Cai"
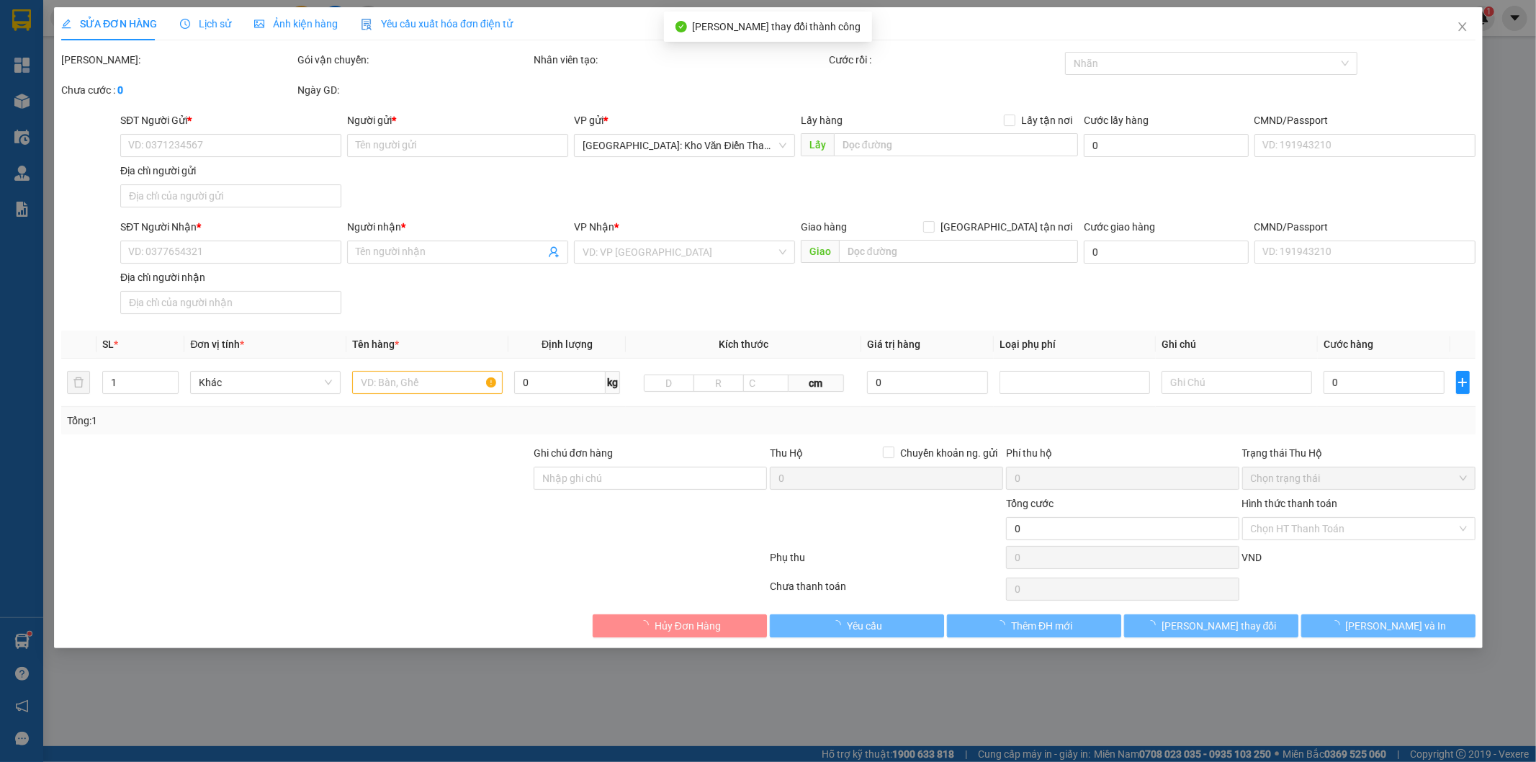
type input "hàng k bao bể vỡ hư hỏng"
type input "1.450.000"
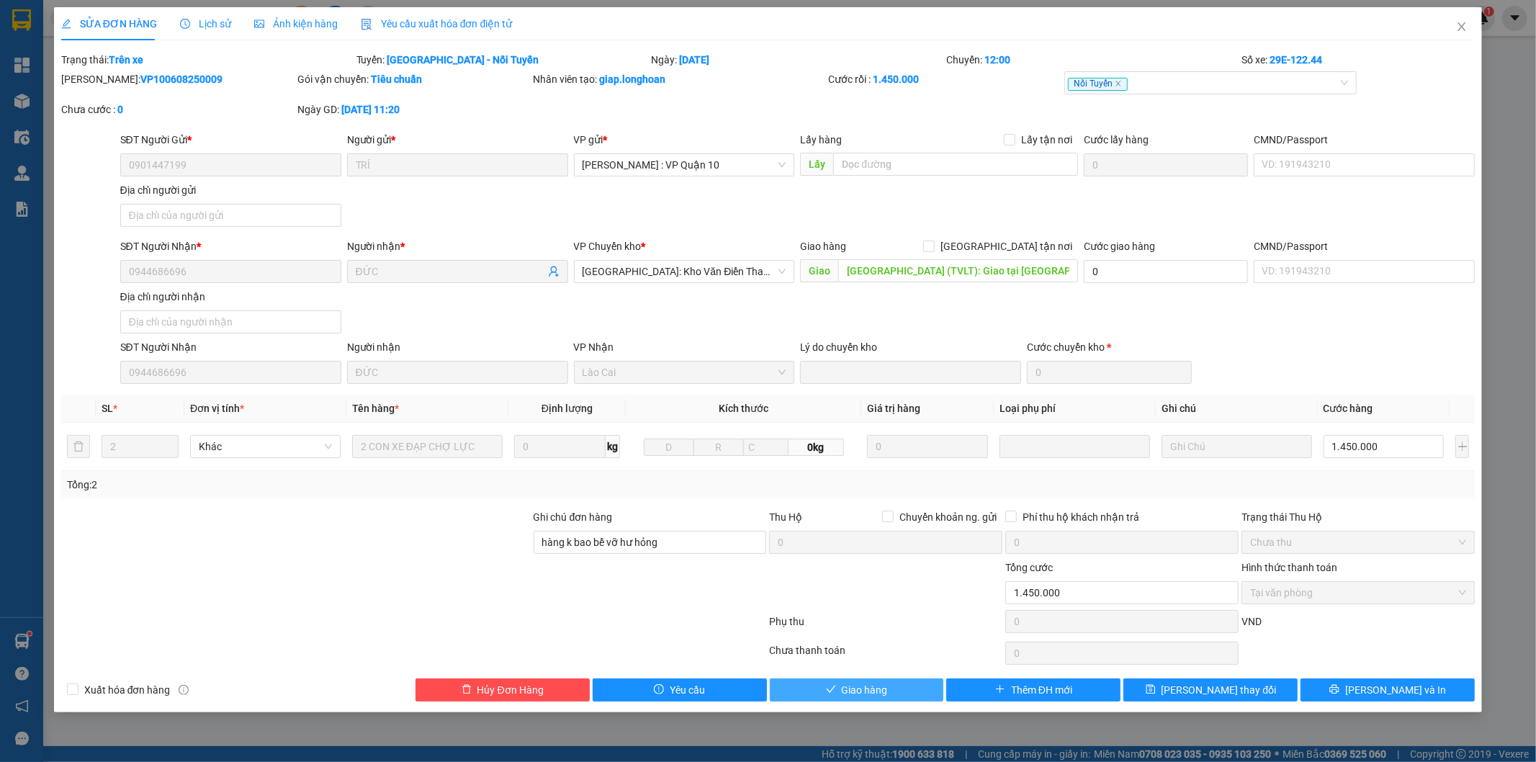
click at [830, 689] on icon "check" at bounding box center [831, 689] width 10 height 10
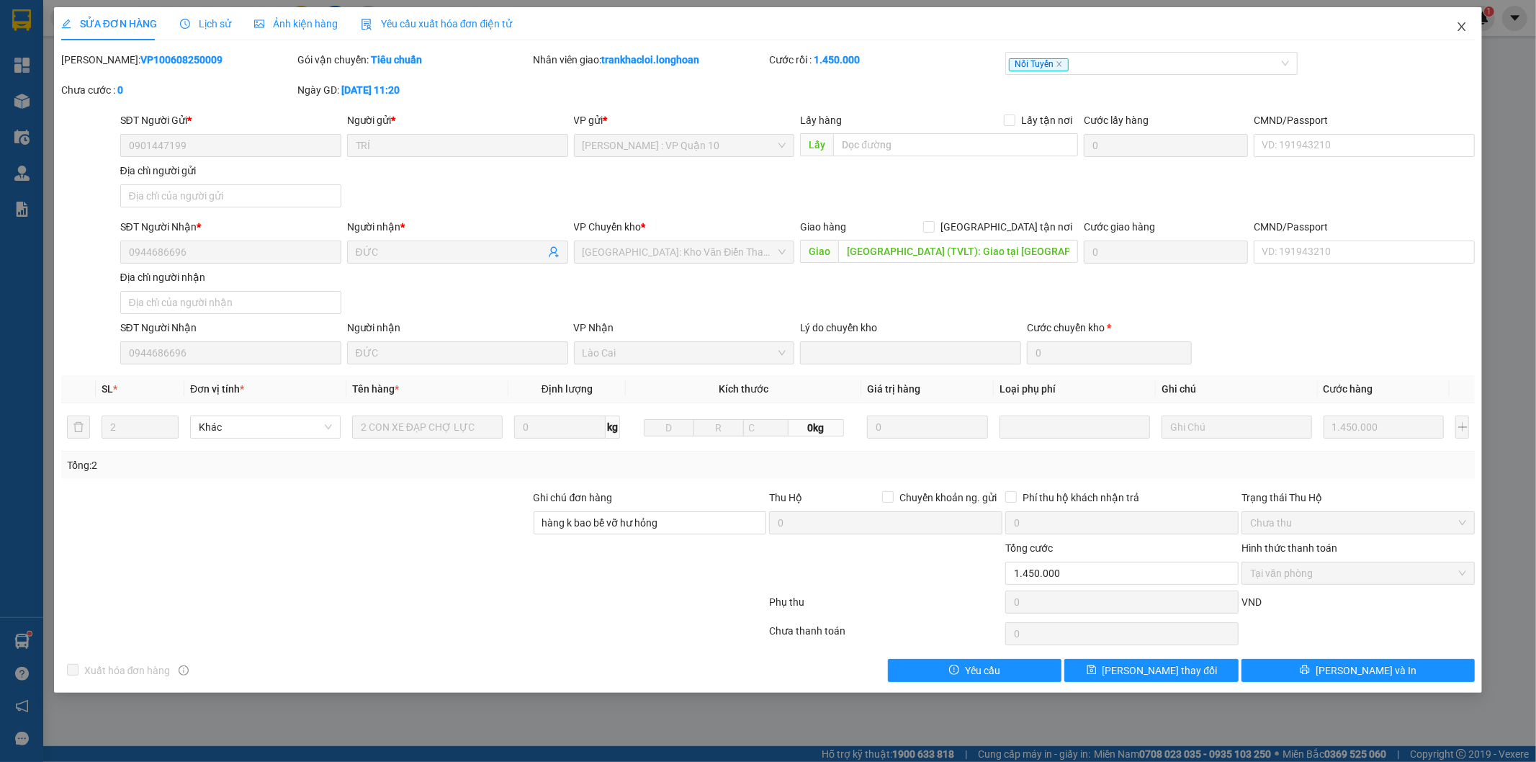
drag, startPoint x: 1456, startPoint y: 27, endPoint x: 1188, endPoint y: 12, distance: 268.3
click at [1455, 27] on span "Close" at bounding box center [1462, 27] width 40 height 40
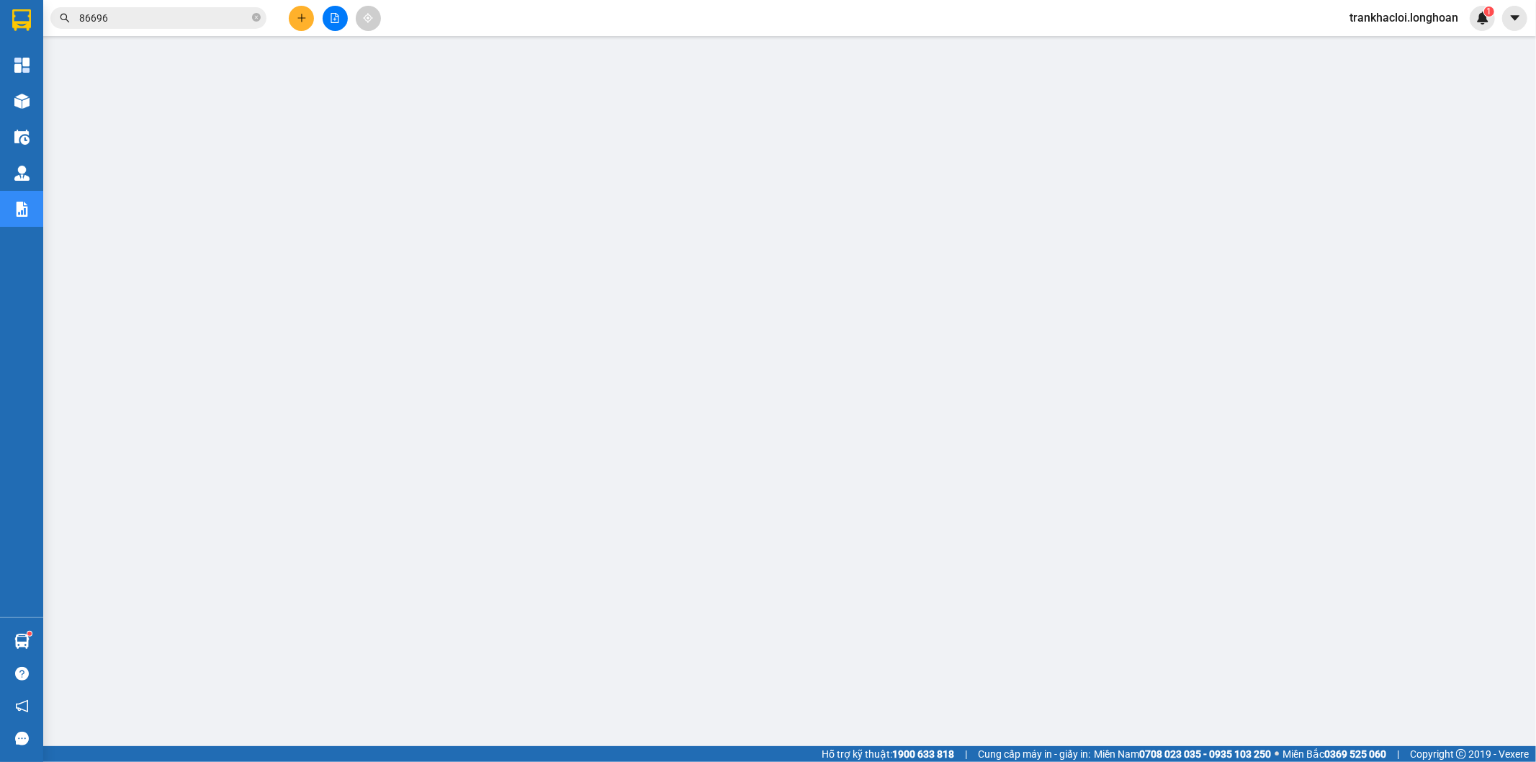
click at [144, 12] on input "86696" at bounding box center [164, 18] width 170 height 16
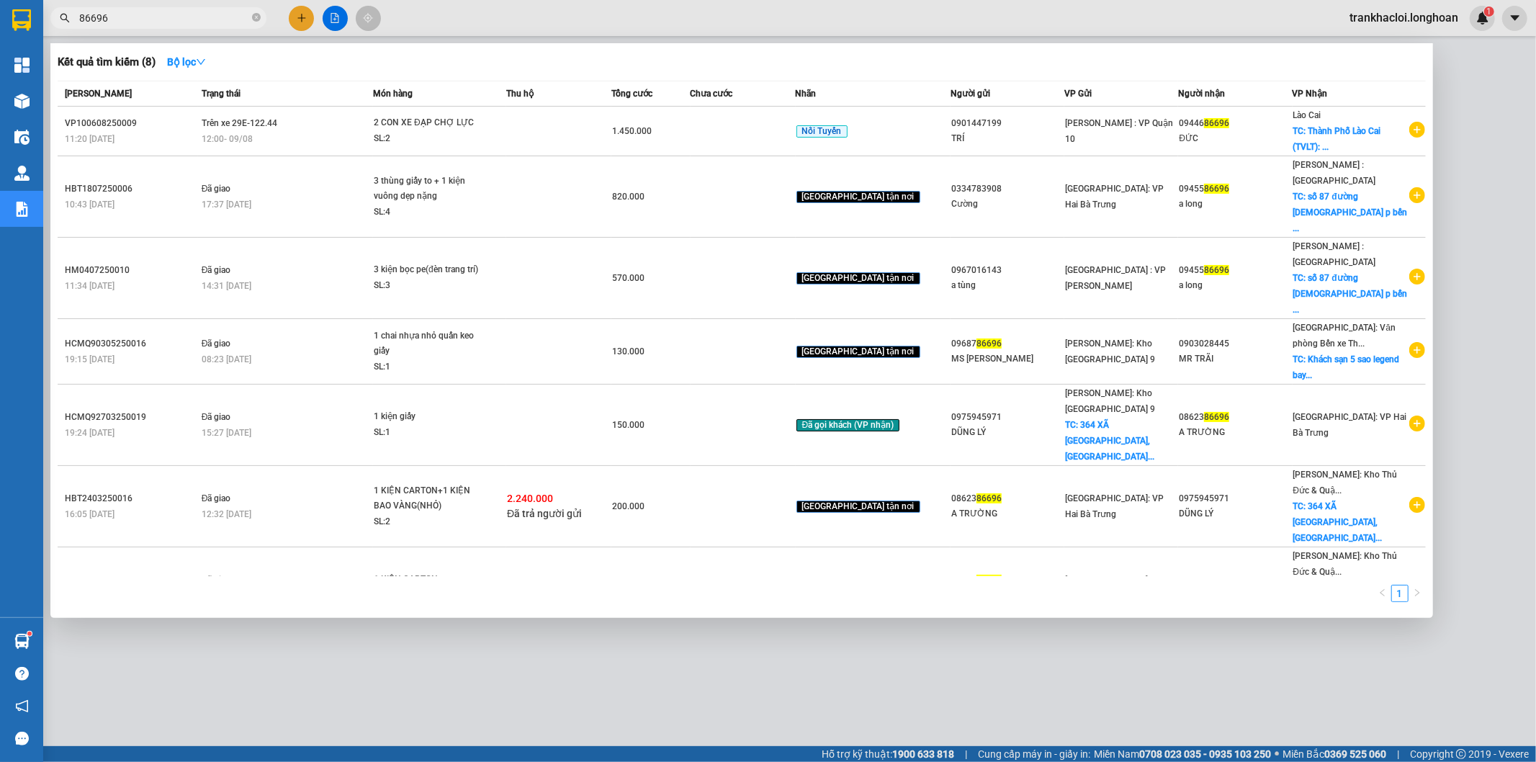
click at [144, 12] on input "86696" at bounding box center [164, 18] width 170 height 16
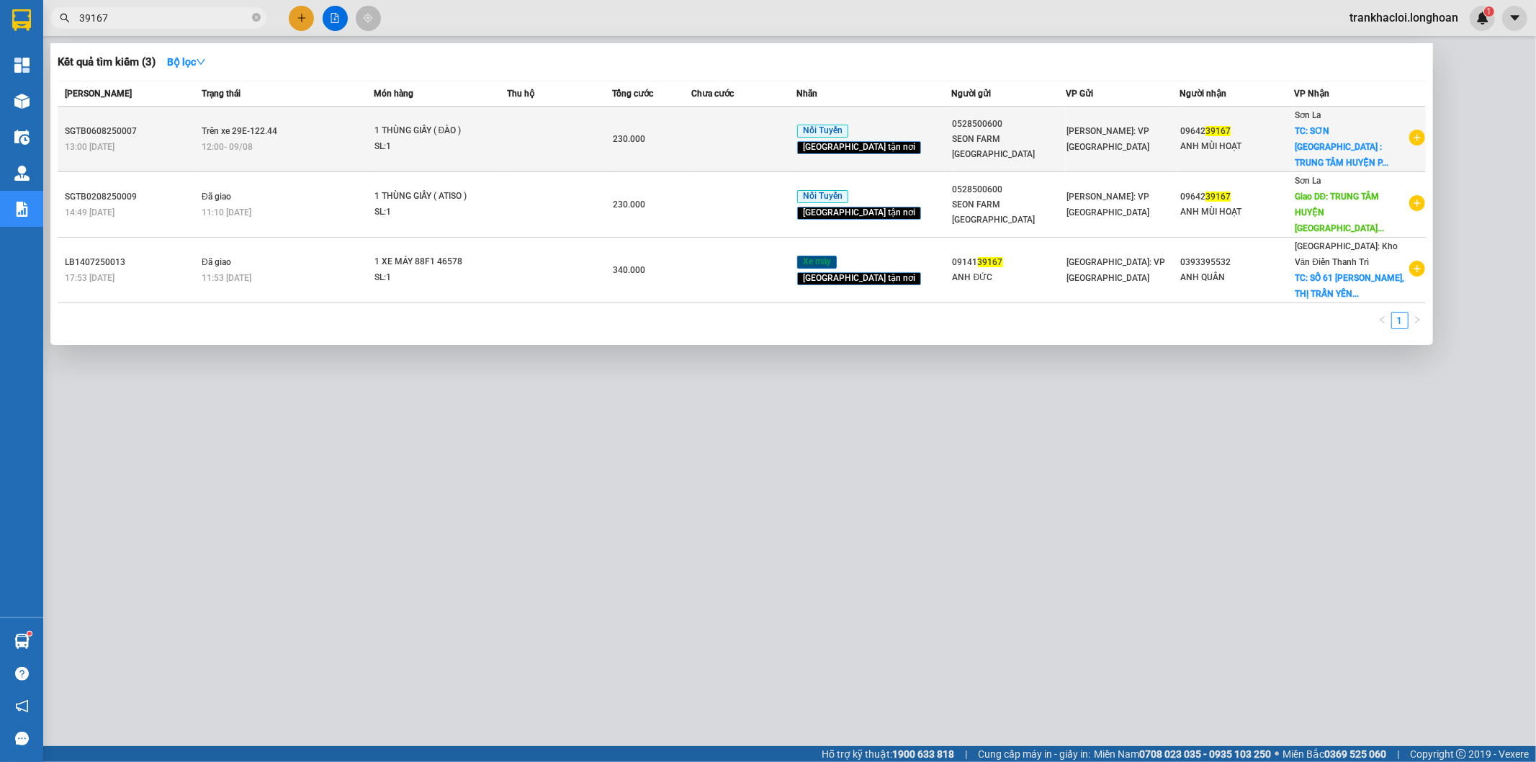
type input "39167"
click at [310, 121] on td "Trên xe 29E-122.44 12:00 - 09/08" at bounding box center [286, 140] width 176 height 66
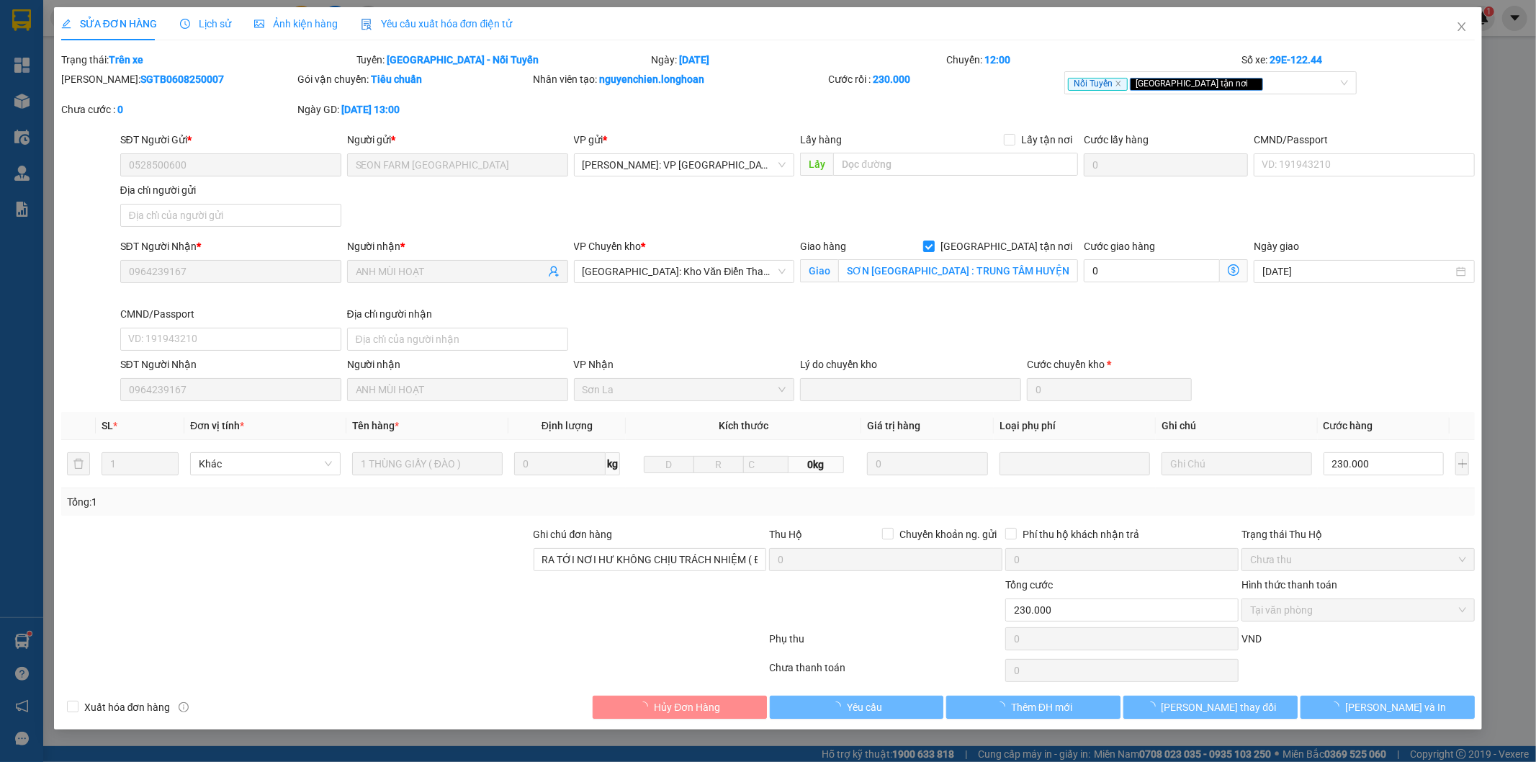
type input "0528500600"
type input "SEON FARM ĐÀ LẠT"
type input "0964239167"
type input "ANH MÙI HOẠT"
checkbox input "true"
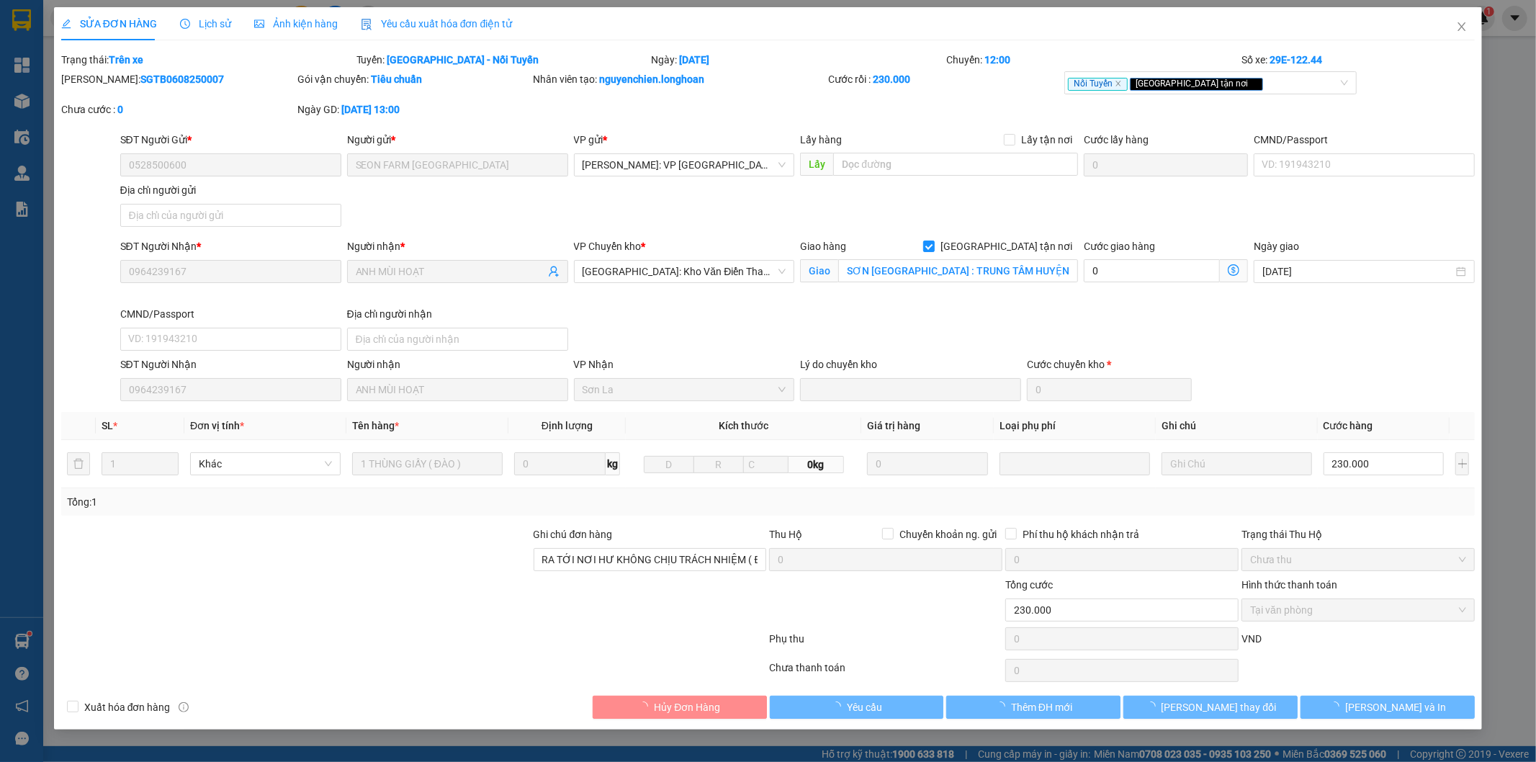
type input "SƠN LA : TRUNG TÂM HUYỆN PHÙ YÊN , SƠN LA"
type input "RA TỚI NƠI HƯ KHÔNG CHỊU TRÁCH NHIỆM ( ĐÃ BÁO NG , NN )"
type input "230.000"
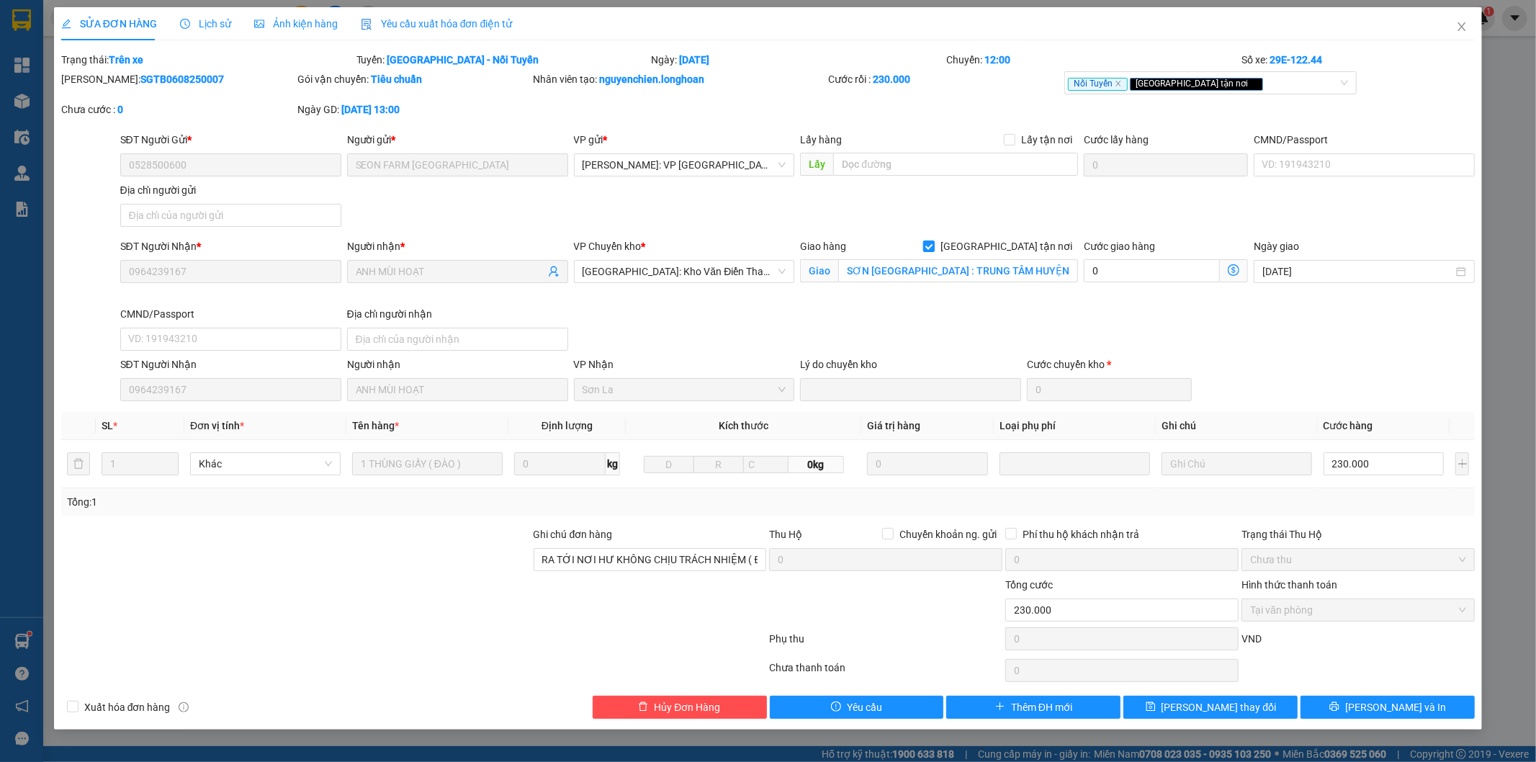
click at [1060, 248] on span "[GEOGRAPHIC_DATA] tận nơi" at bounding box center [1006, 246] width 143 height 16
click at [933, 248] on input "[GEOGRAPHIC_DATA] tận nơi" at bounding box center [928, 246] width 10 height 10
checkbox input "false"
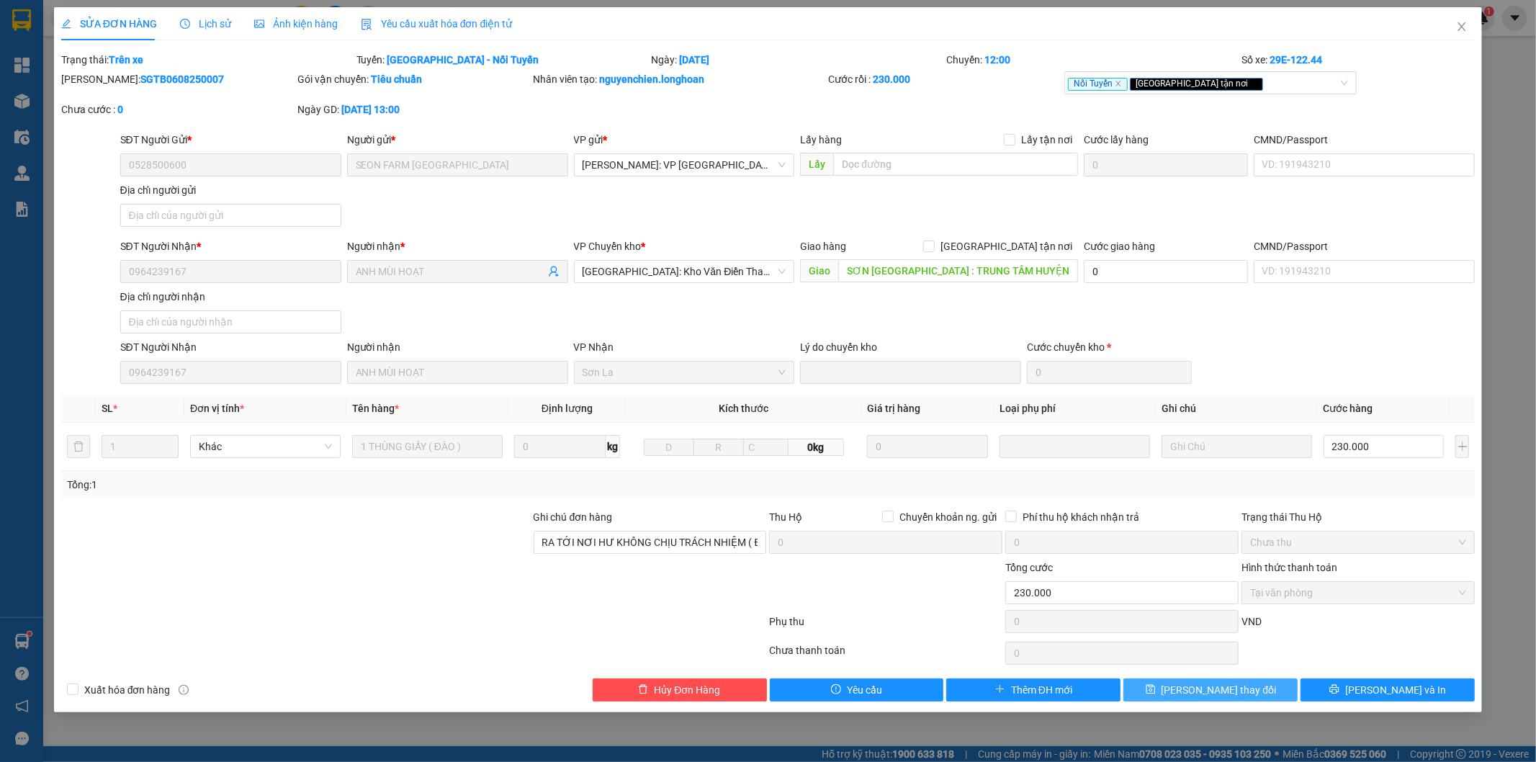
click at [1208, 695] on span "Lưu thay đổi" at bounding box center [1219, 690] width 115 height 16
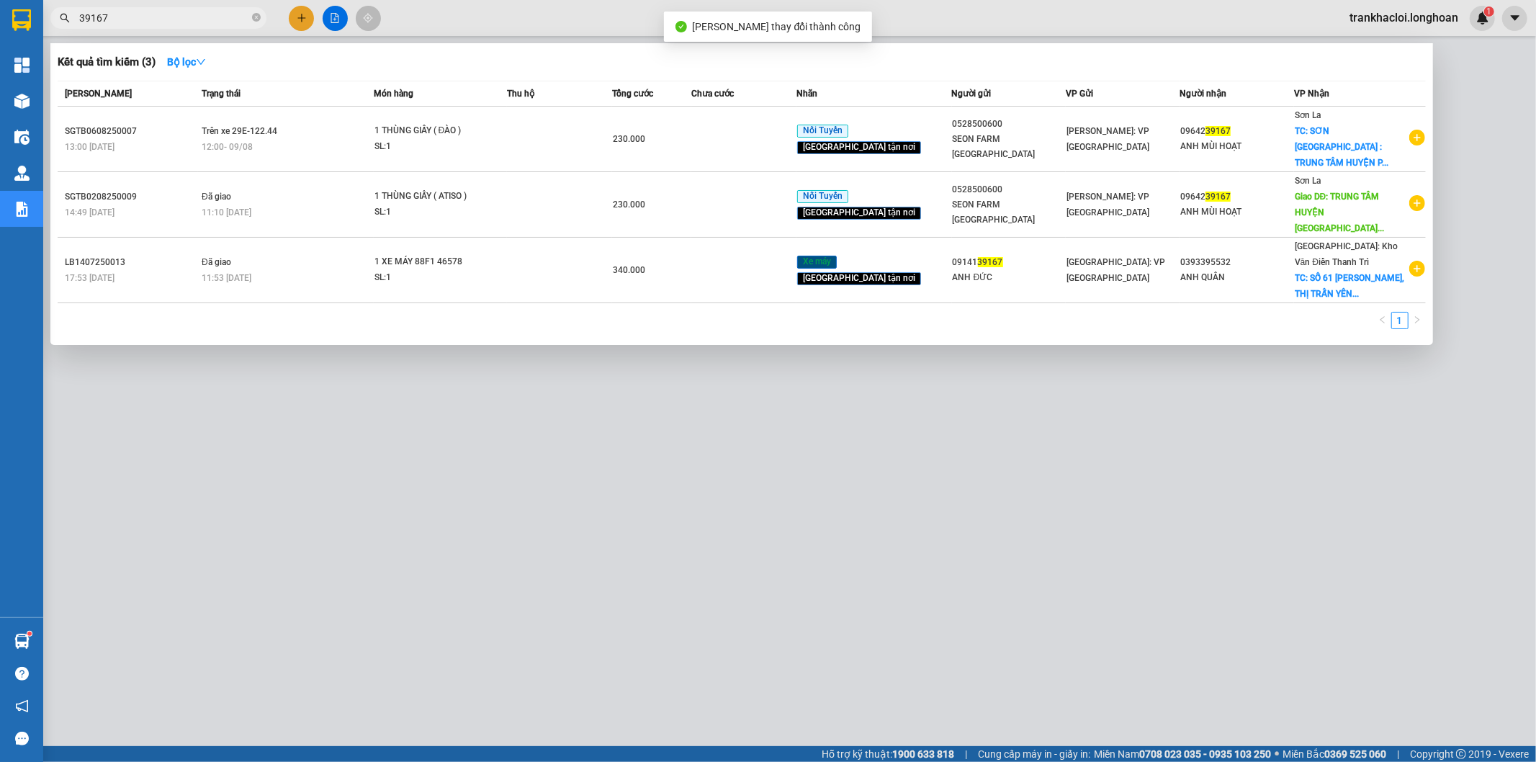
click at [206, 17] on input "39167" at bounding box center [164, 18] width 170 height 16
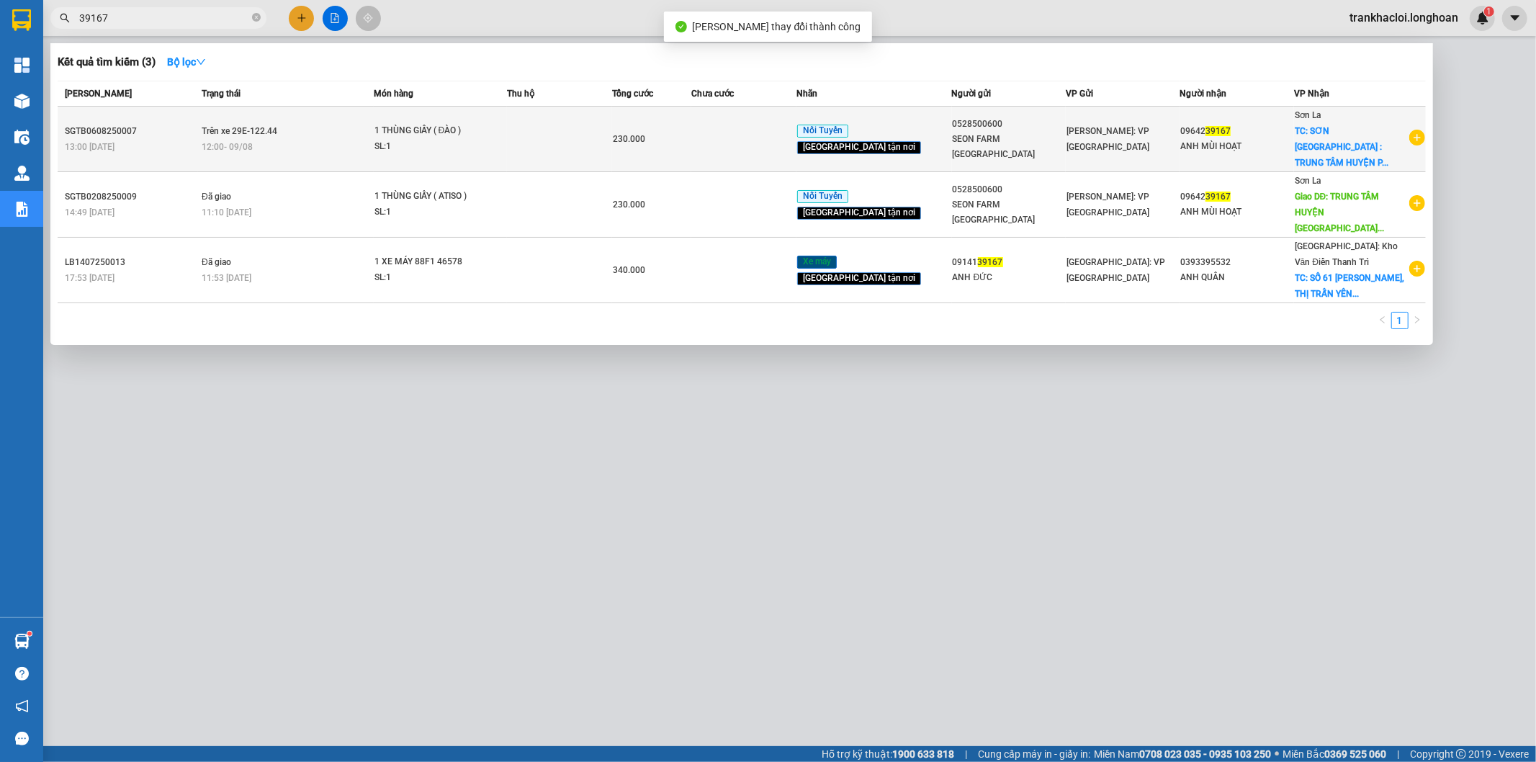
click at [266, 126] on span "Trên xe 29E-122.44" at bounding box center [240, 131] width 76 height 10
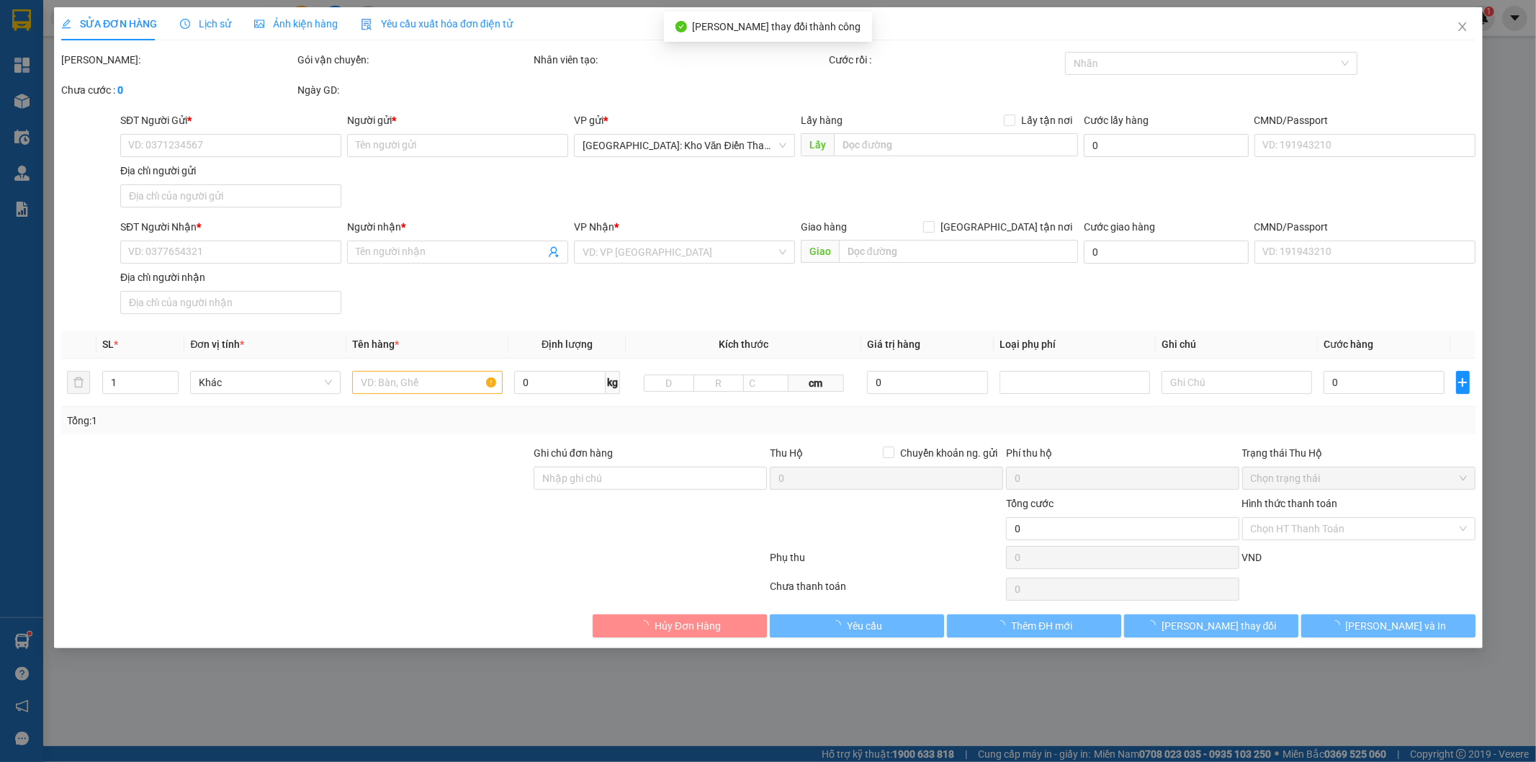
type input "0528500600"
type input "SEON FARM ĐÀ LẠT"
type input "0964239167"
type input "ANH MÙI HOẠT"
type input "SƠN LA : TRUNG TÂM HUYỆN PHÙ YÊN , SƠN LA"
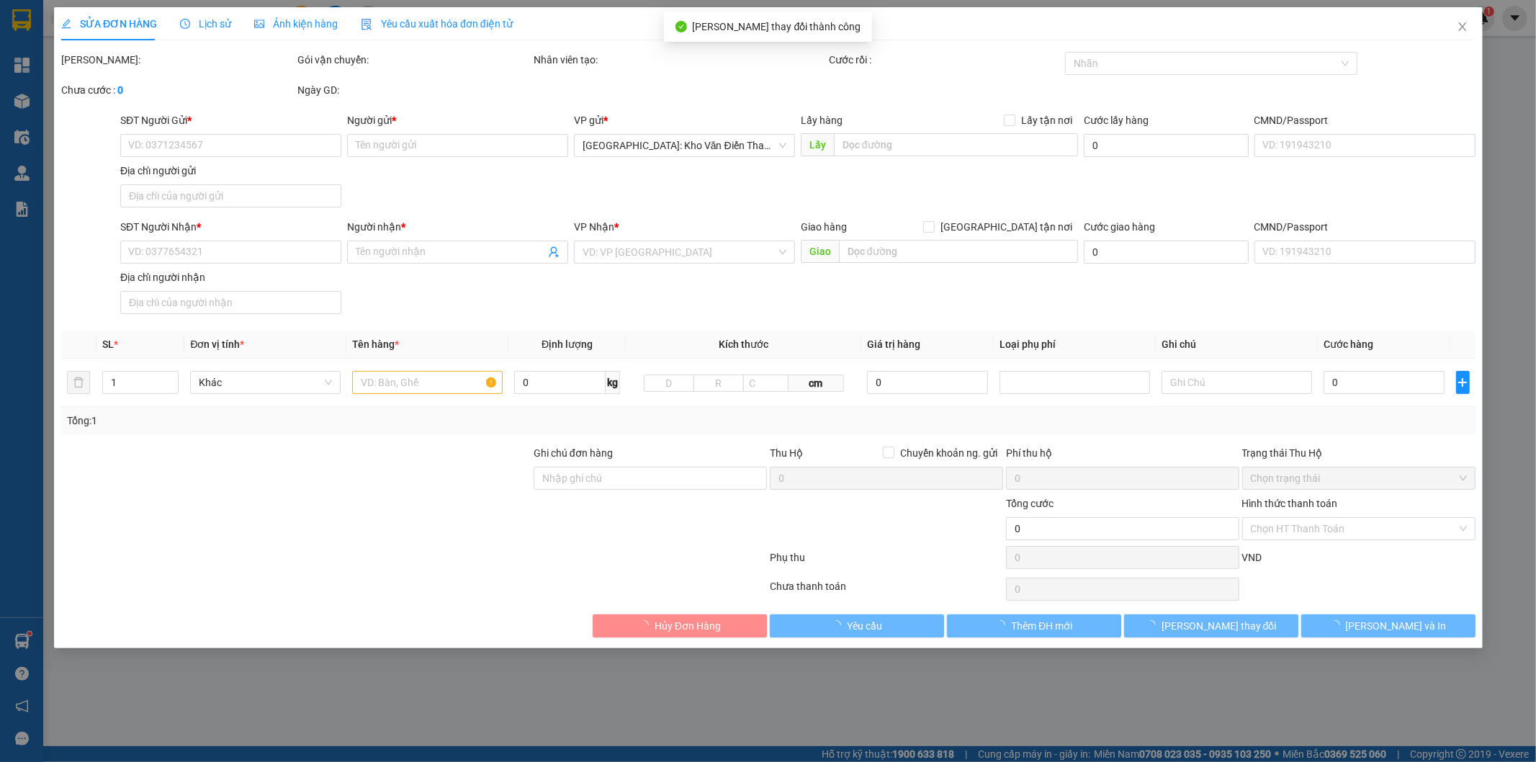
type input "RA TỚI NƠI HƯ KHÔNG CHỊU TRÁCH NHIỆM ( ĐÃ BÁO NG , NN )"
type input "230.000"
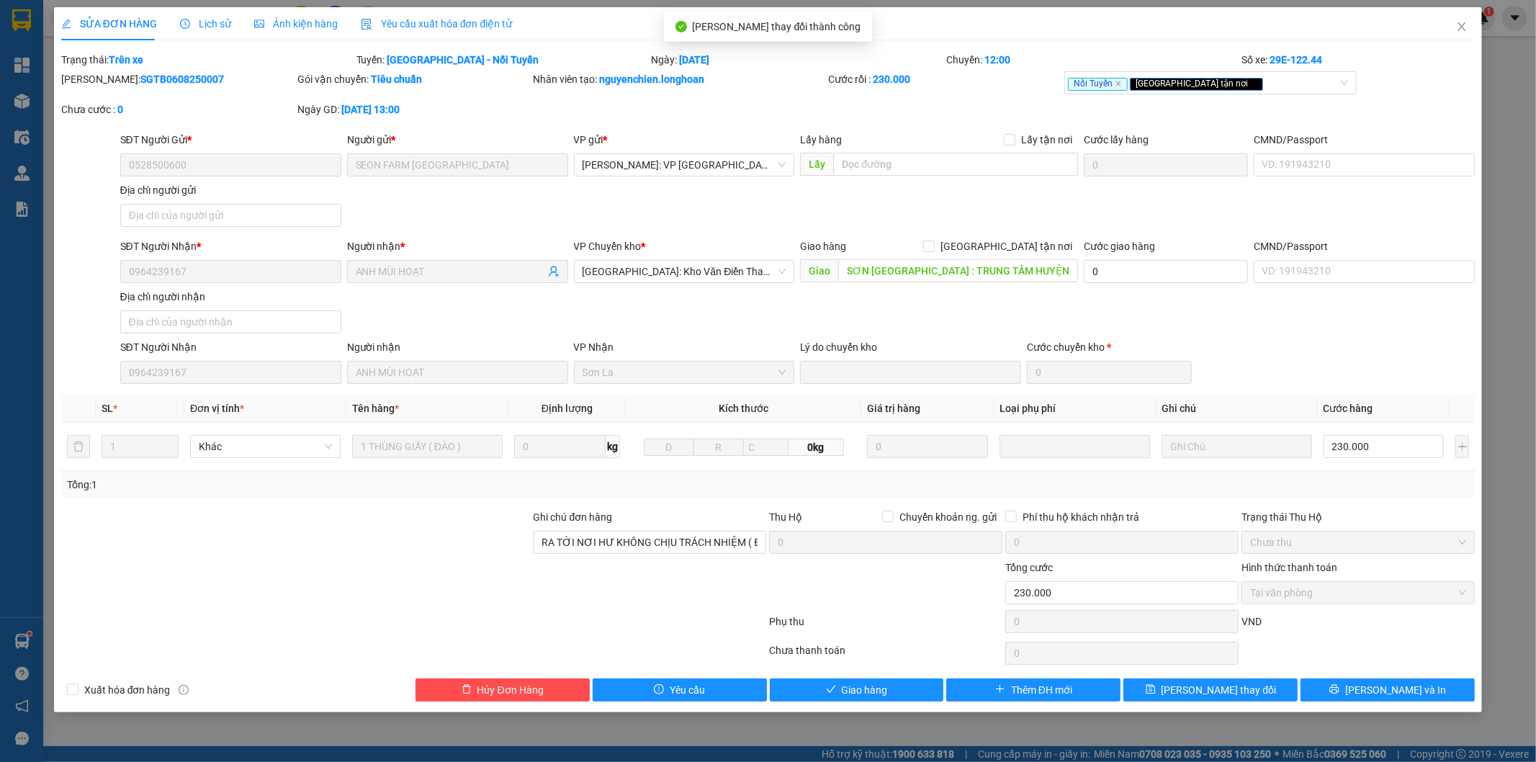
click at [1280, 598] on span "Tại văn phòng" at bounding box center [1358, 593] width 216 height 22
click at [821, 686] on button "Giao hàng" at bounding box center [857, 689] width 174 height 23
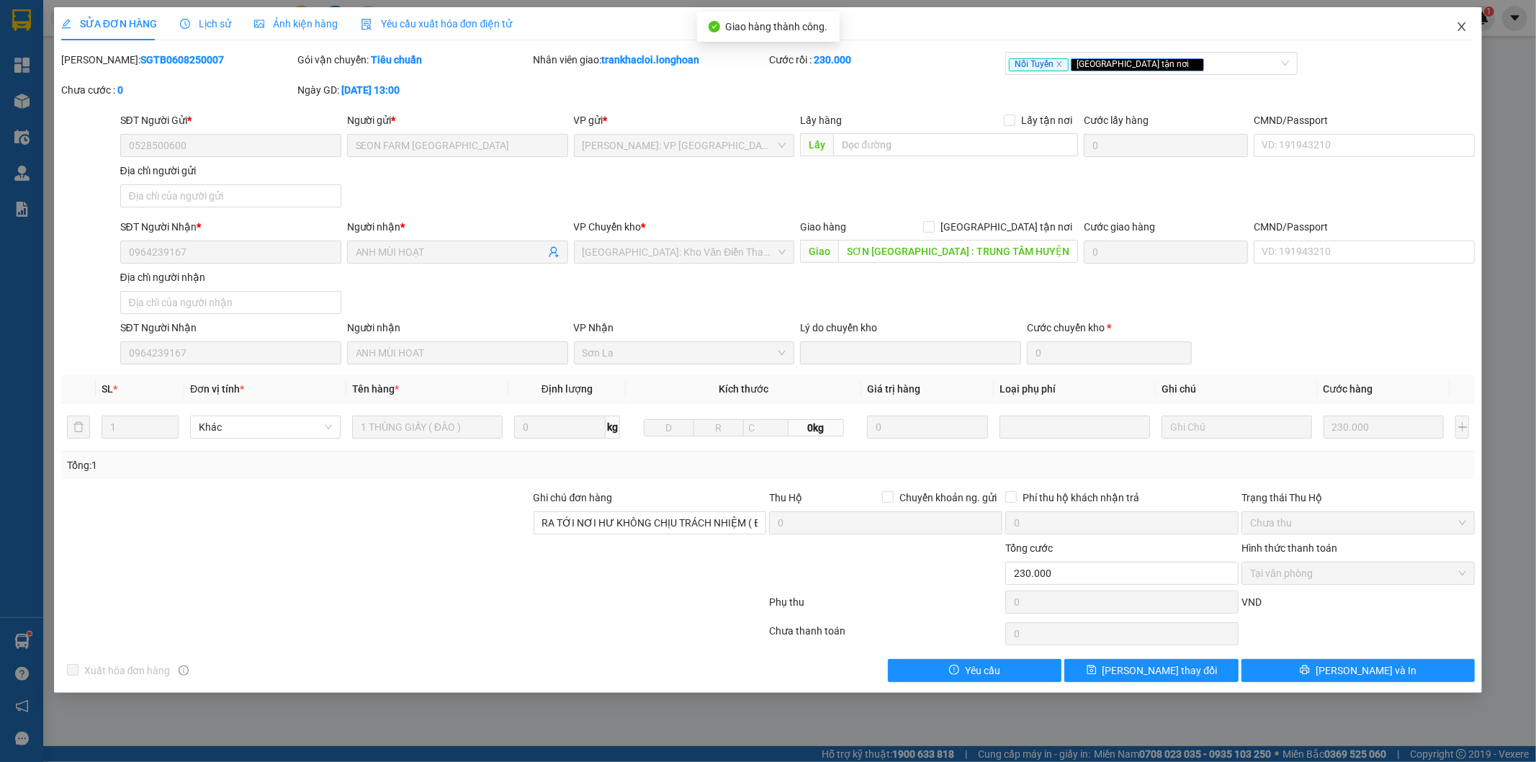
click at [1461, 30] on icon "close" at bounding box center [1462, 26] width 8 height 9
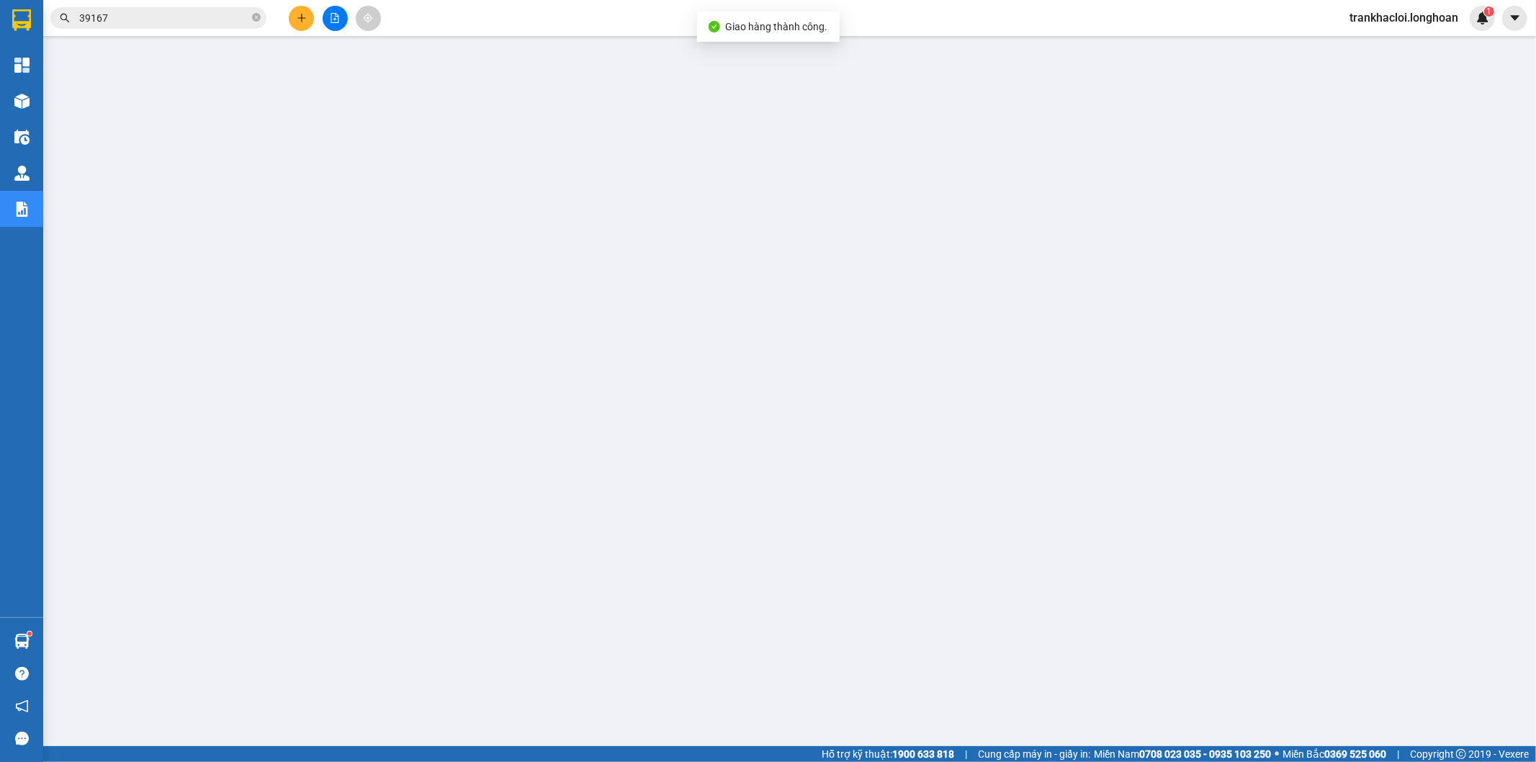
click at [210, 16] on input "39167" at bounding box center [164, 18] width 170 height 16
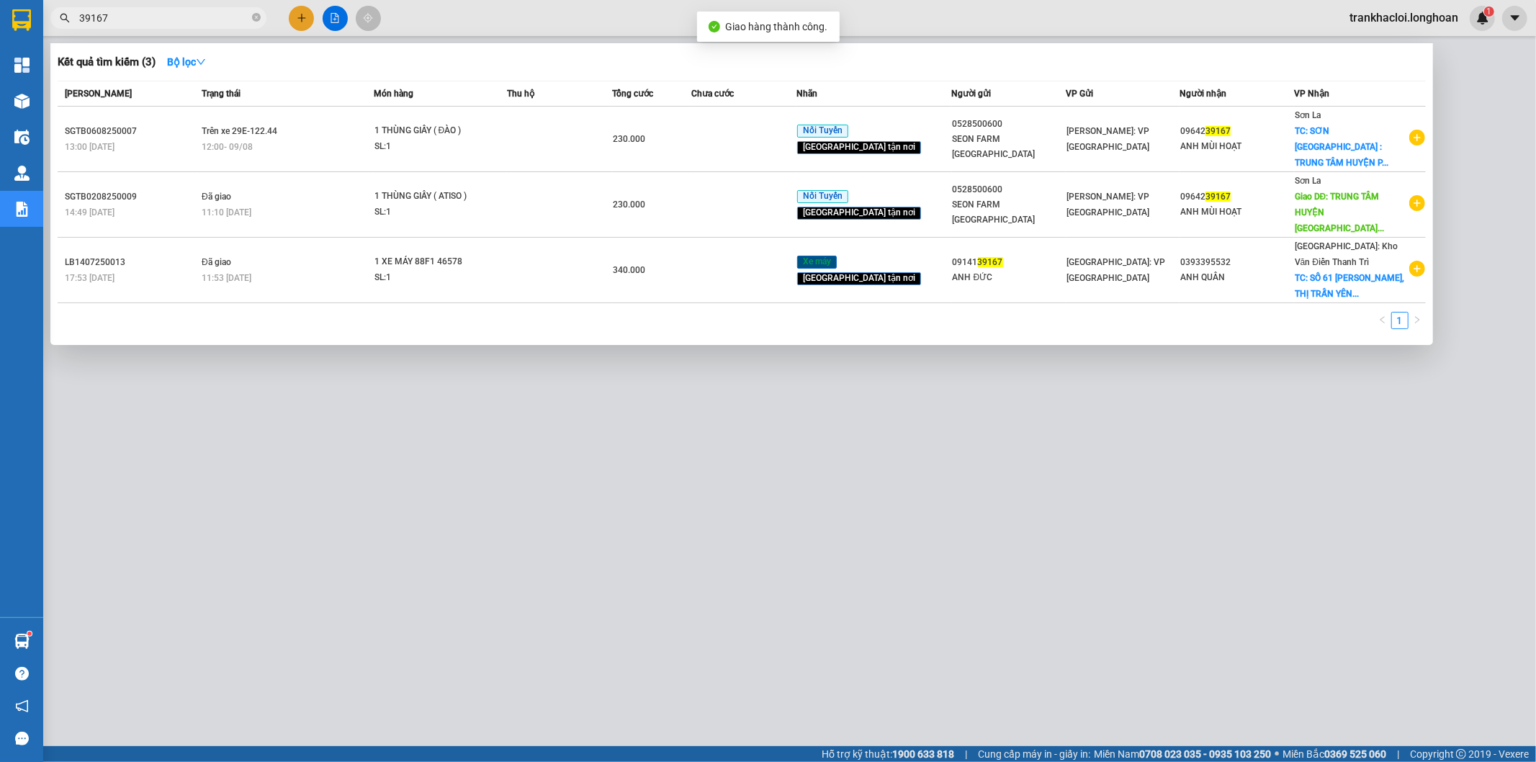
click at [210, 16] on input "39167" at bounding box center [164, 18] width 170 height 16
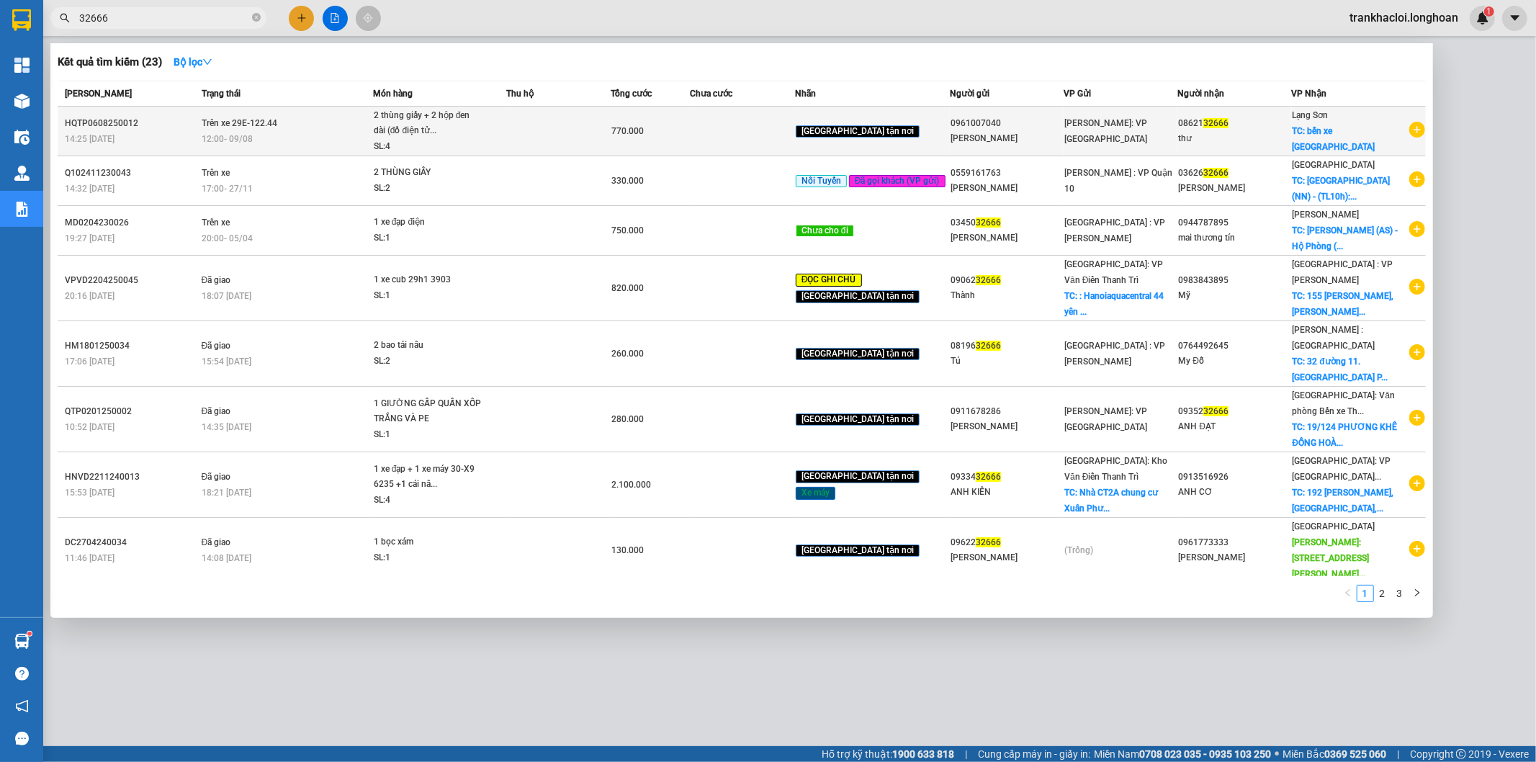
type input "32666"
click at [308, 127] on td "Trên xe 29E-122.44 12:00 - 09/08" at bounding box center [285, 132] width 175 height 50
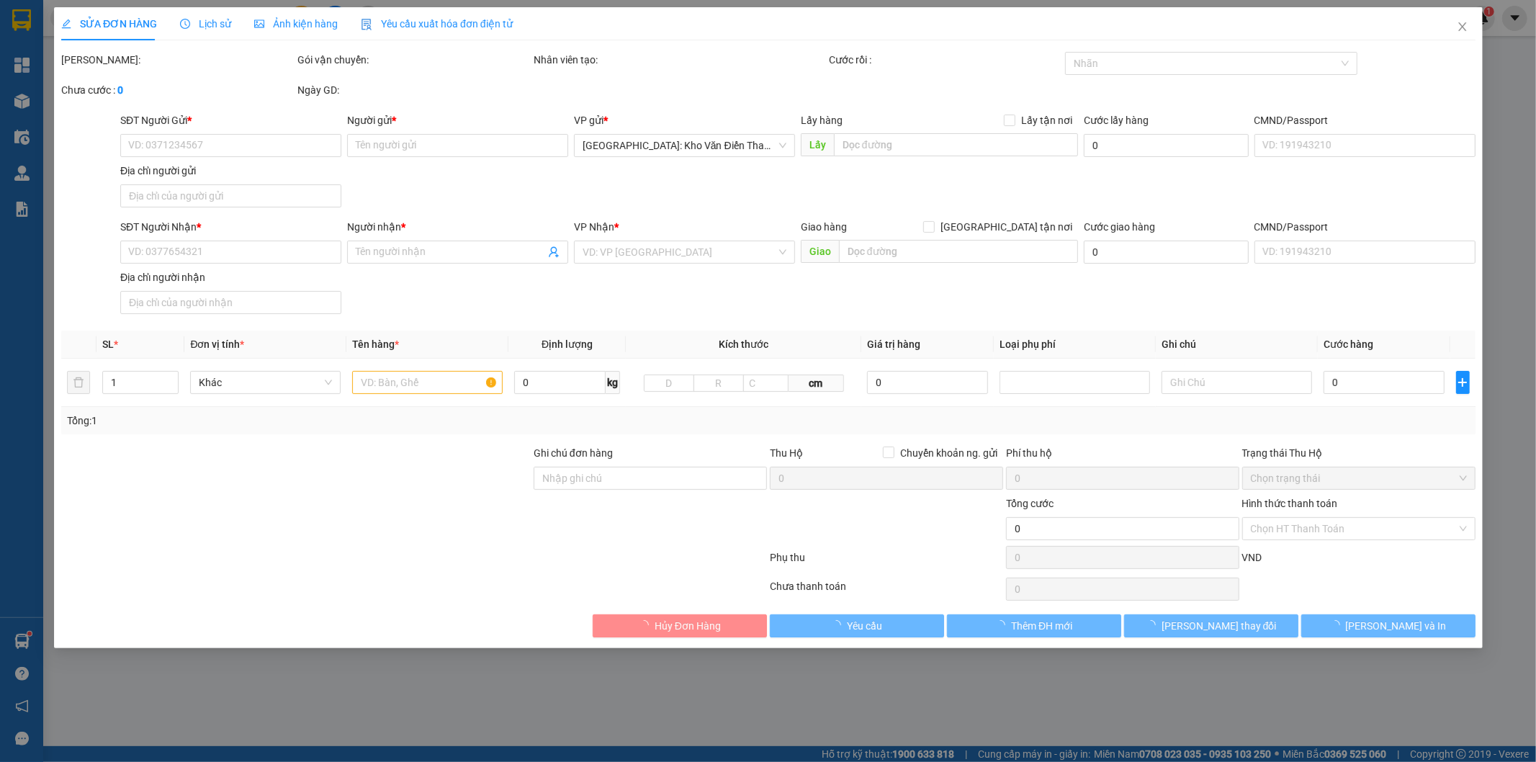
type input "0961007040"
type input "phạm quốc thắng"
type input "0862132666"
type input "thư"
checkbox input "true"
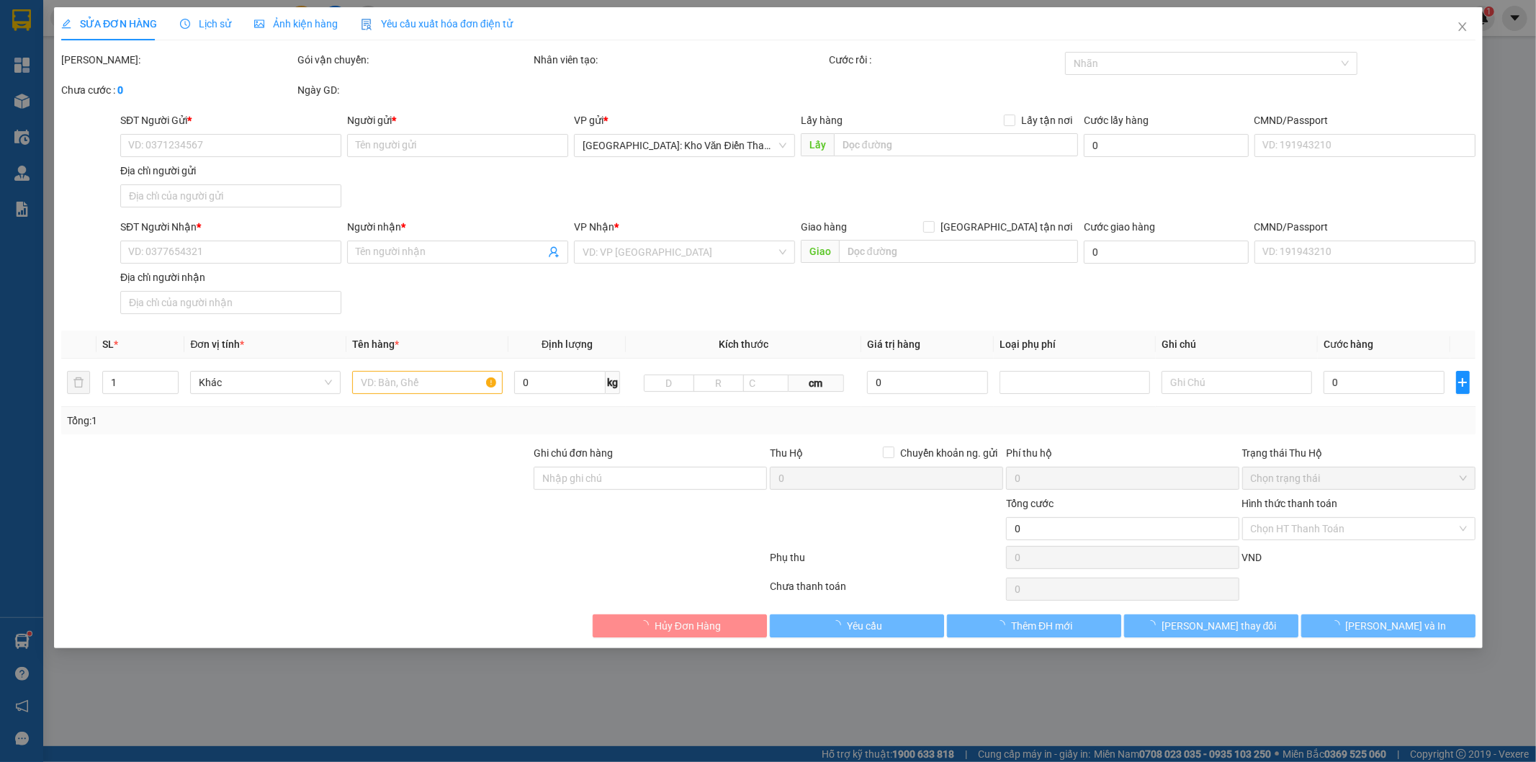
type input "bến xe tp lạng sơn"
type input "770.000"
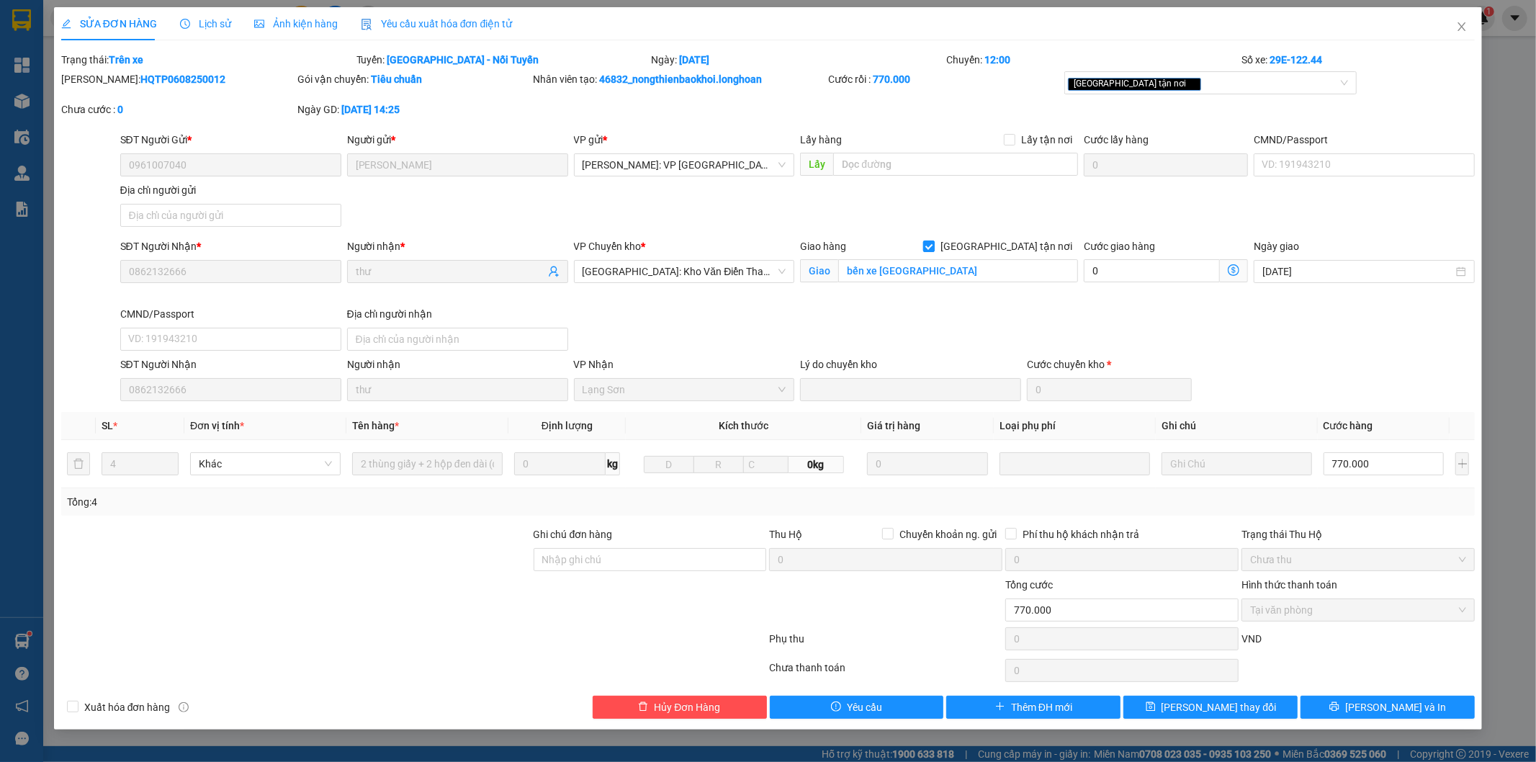
click at [1028, 249] on span "[GEOGRAPHIC_DATA] tận nơi" at bounding box center [1006, 246] width 143 height 16
click at [933, 249] on input "[GEOGRAPHIC_DATA] tận nơi" at bounding box center [928, 246] width 10 height 10
checkbox input "false"
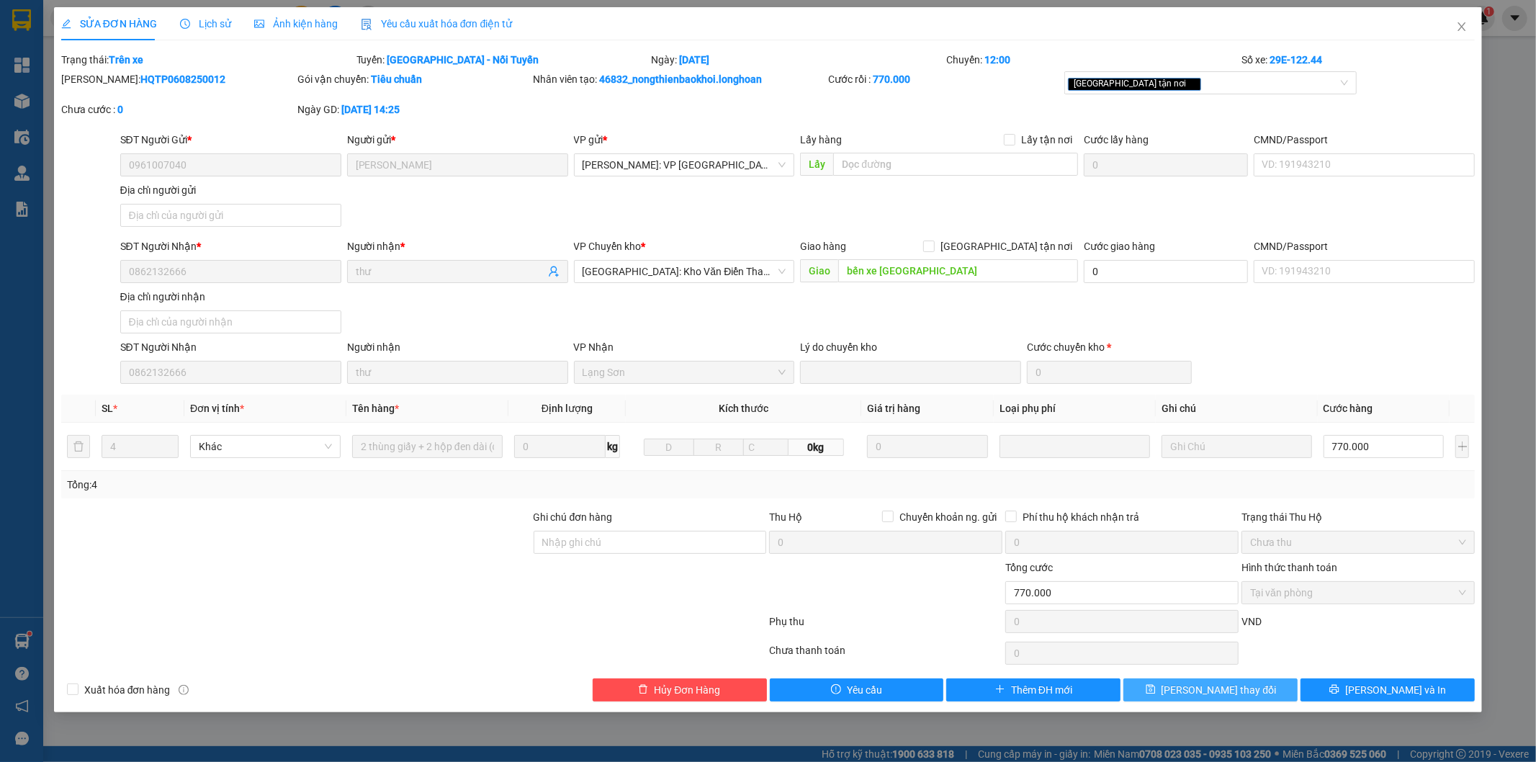
click at [1189, 694] on button "Lưu thay đổi" at bounding box center [1211, 689] width 174 height 23
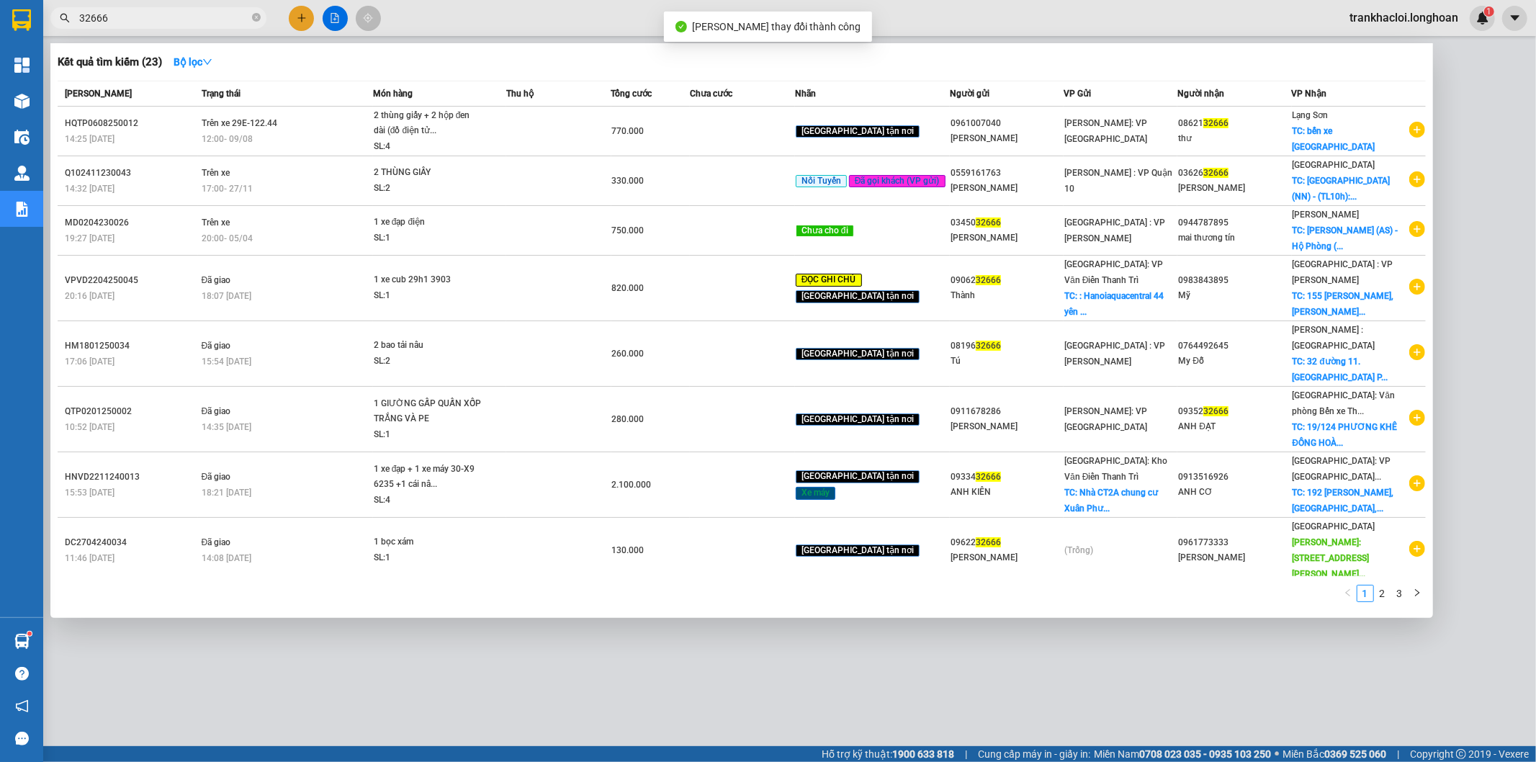
click at [139, 15] on input "32666" at bounding box center [164, 18] width 170 height 16
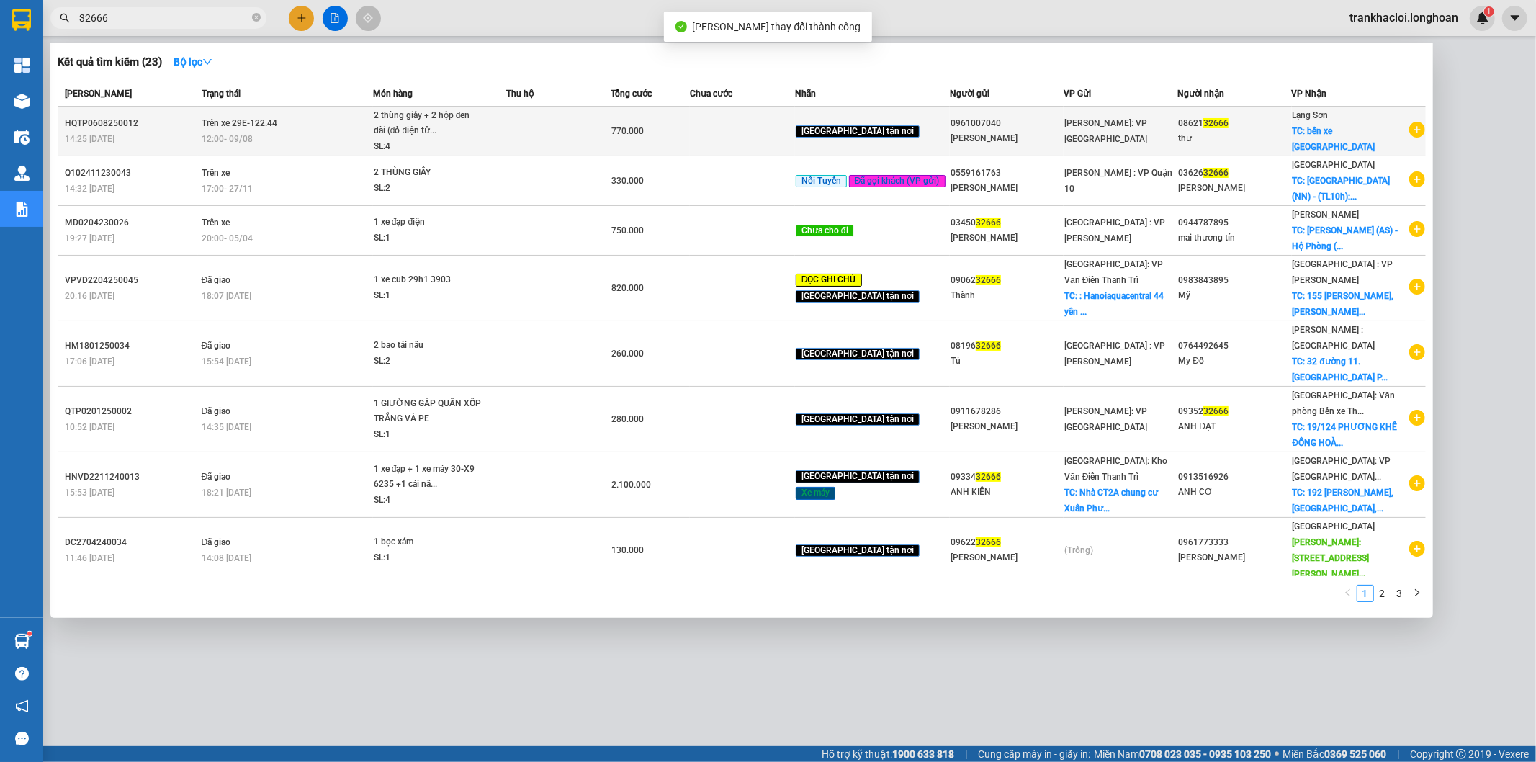
click at [212, 122] on span "Trên xe 29E-122.44" at bounding box center [240, 123] width 76 height 10
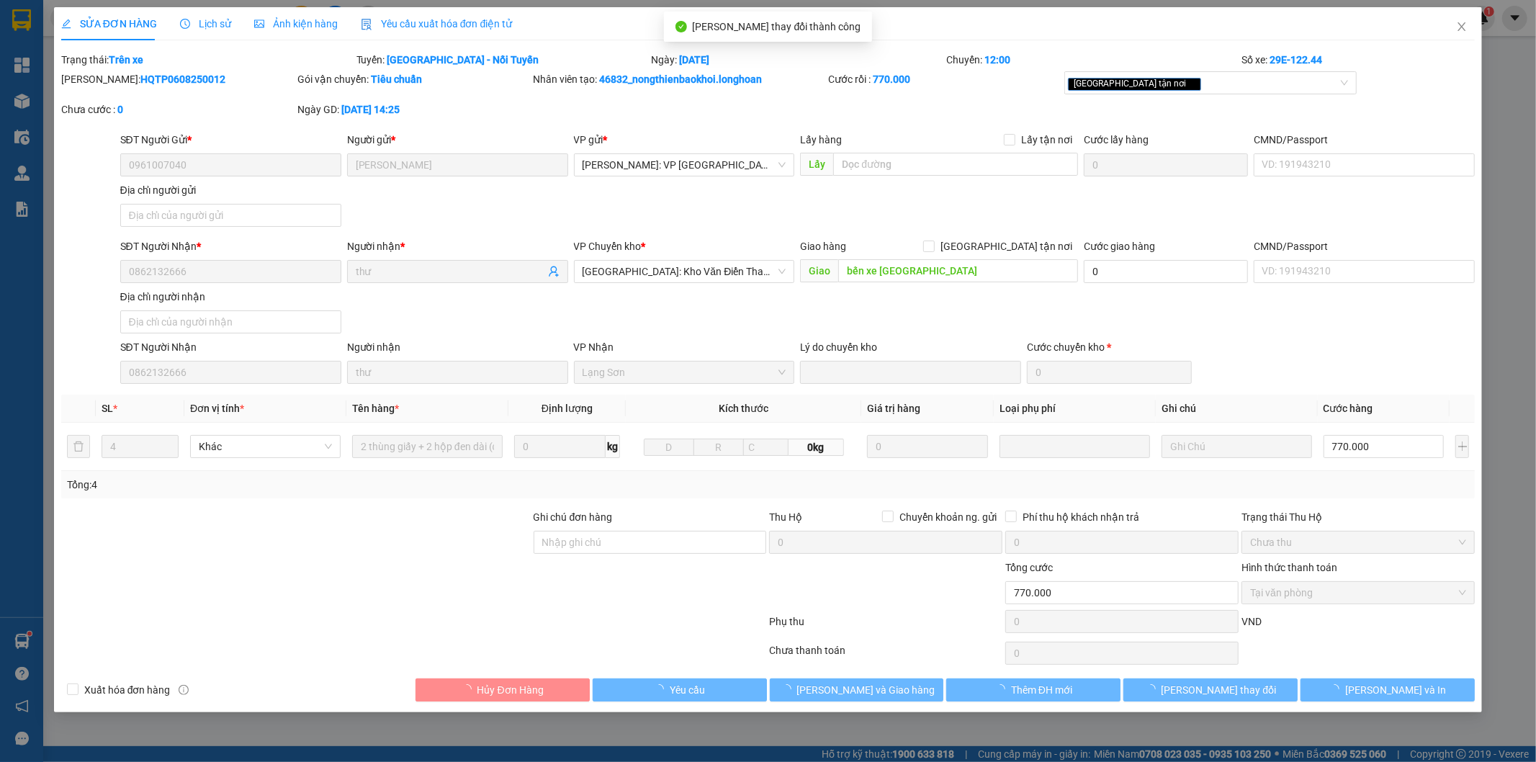
type input "0961007040"
type input "phạm quốc thắng"
type input "0862132666"
type input "thư"
type input "bến xe tp lạng sơn"
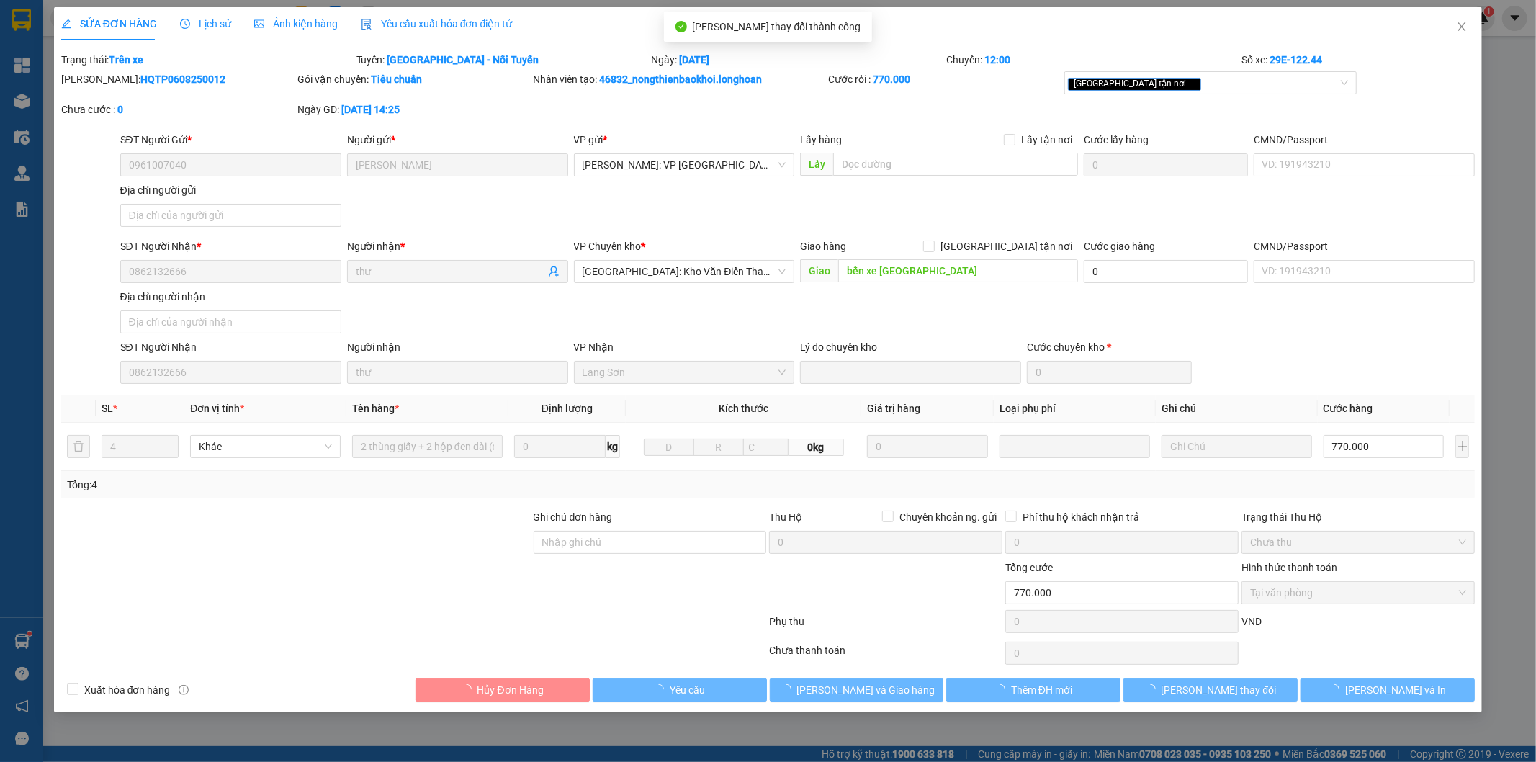
type input "770.000"
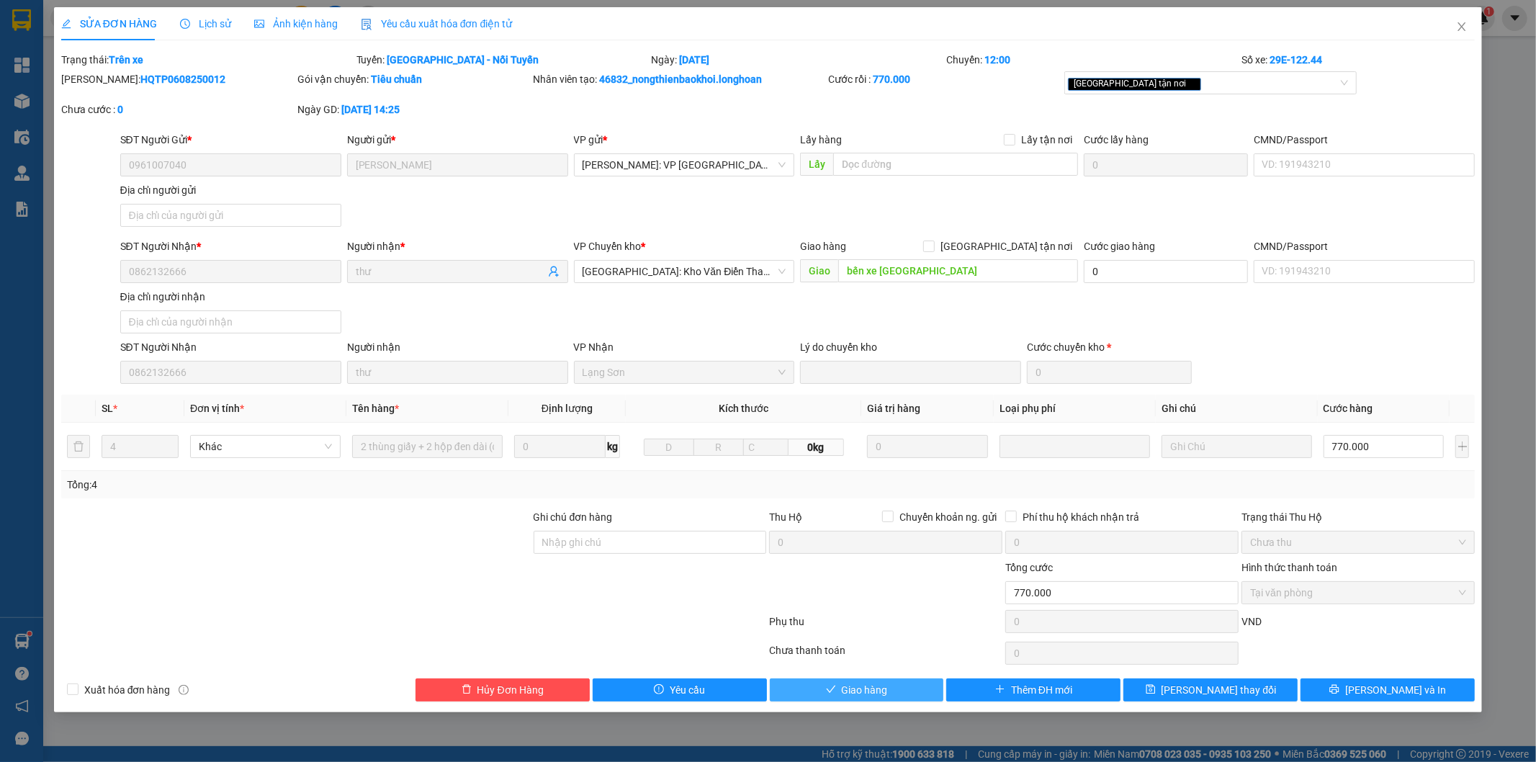
click at [830, 685] on icon "check" at bounding box center [831, 689] width 10 height 10
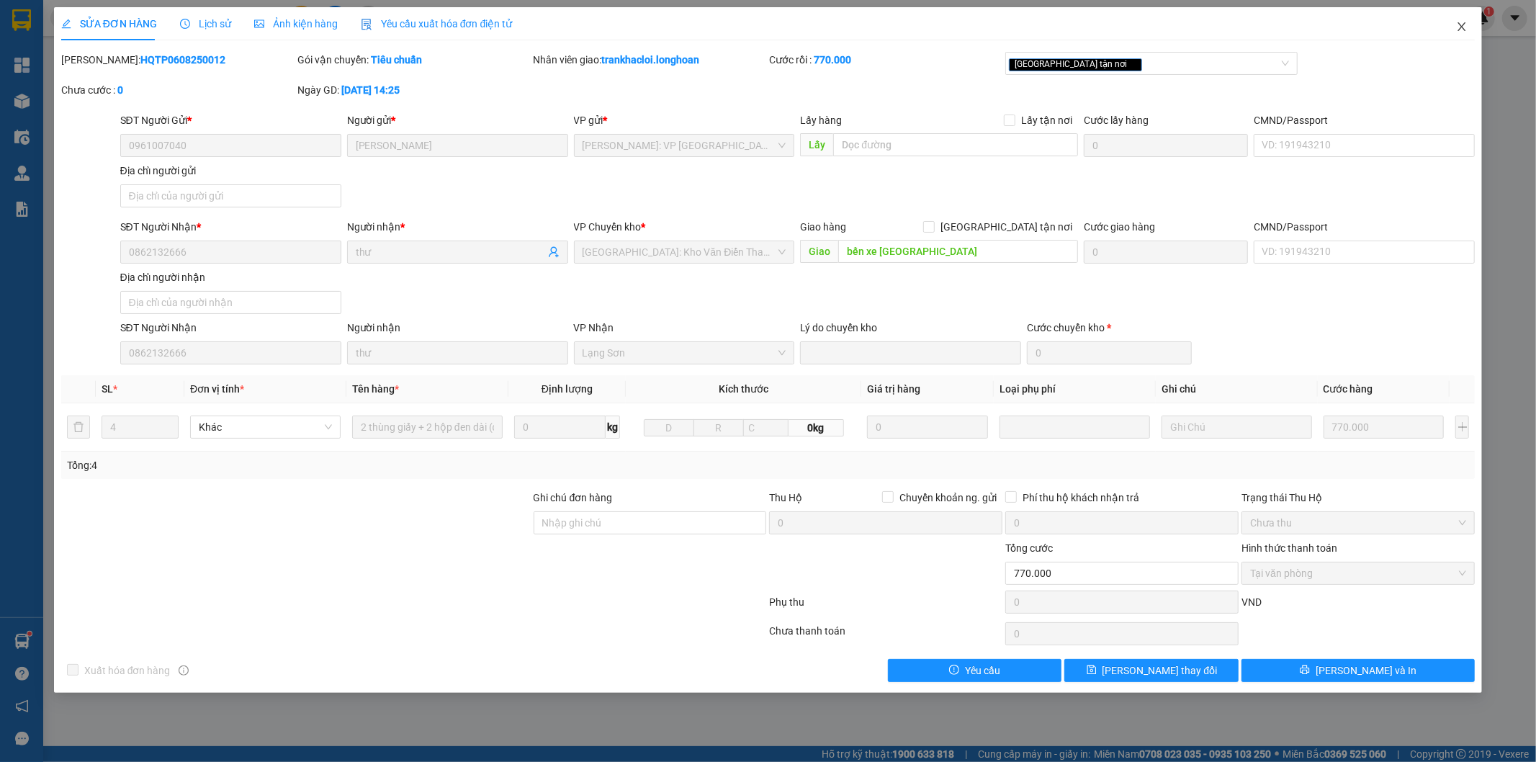
click at [1465, 27] on icon "close" at bounding box center [1462, 27] width 12 height 12
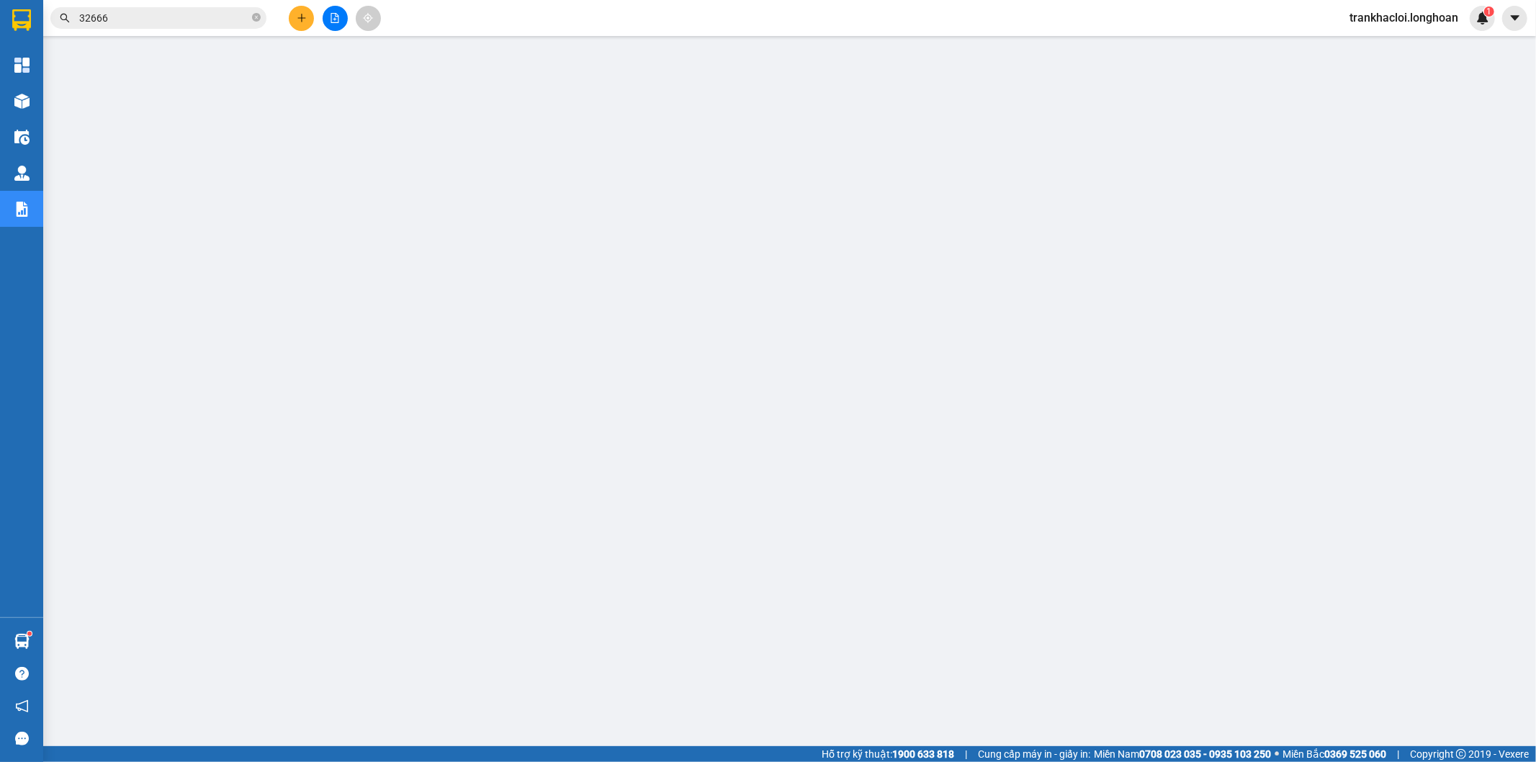
click at [162, 18] on input "32666" at bounding box center [164, 18] width 170 height 16
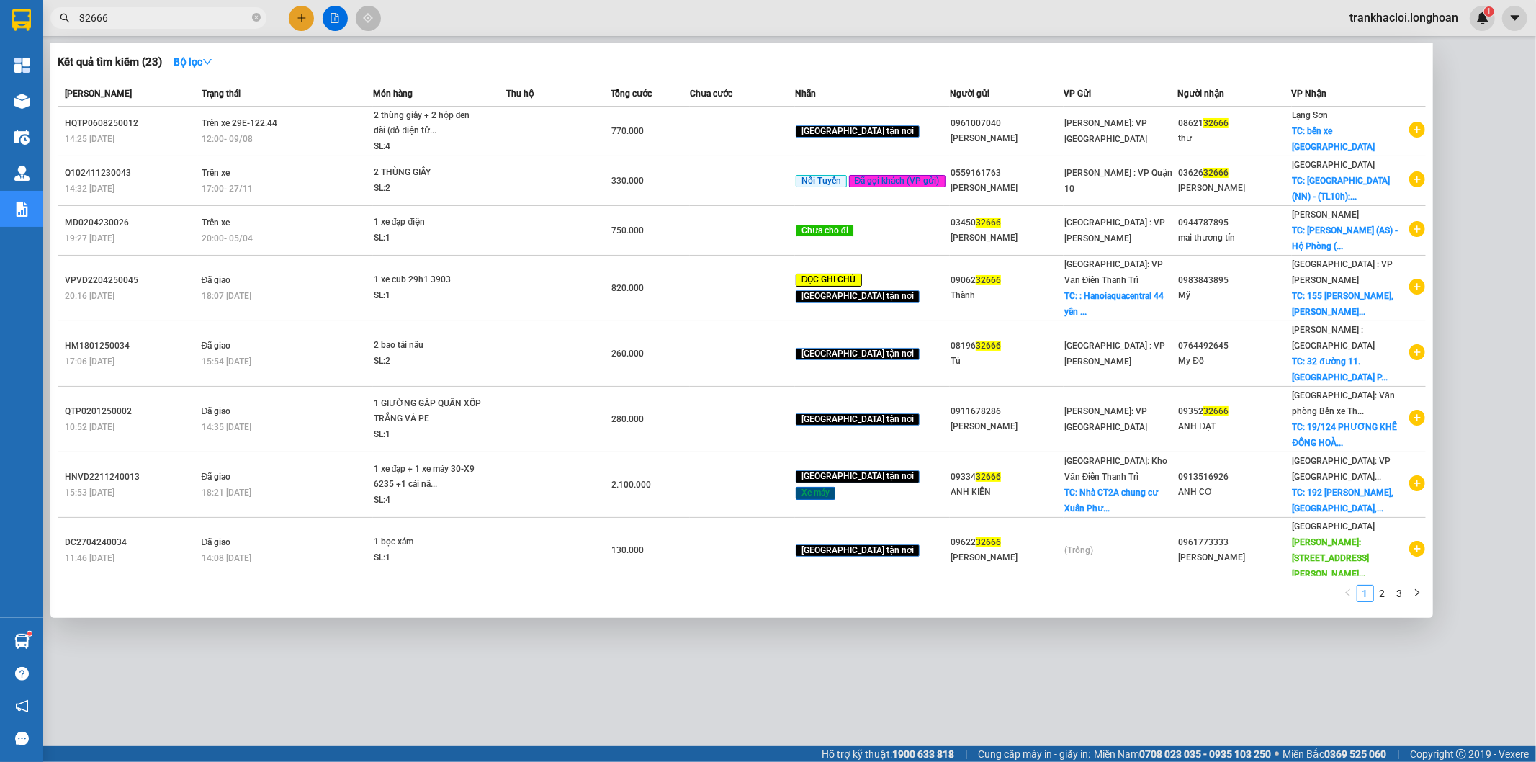
click at [162, 18] on input "32666" at bounding box center [164, 18] width 170 height 16
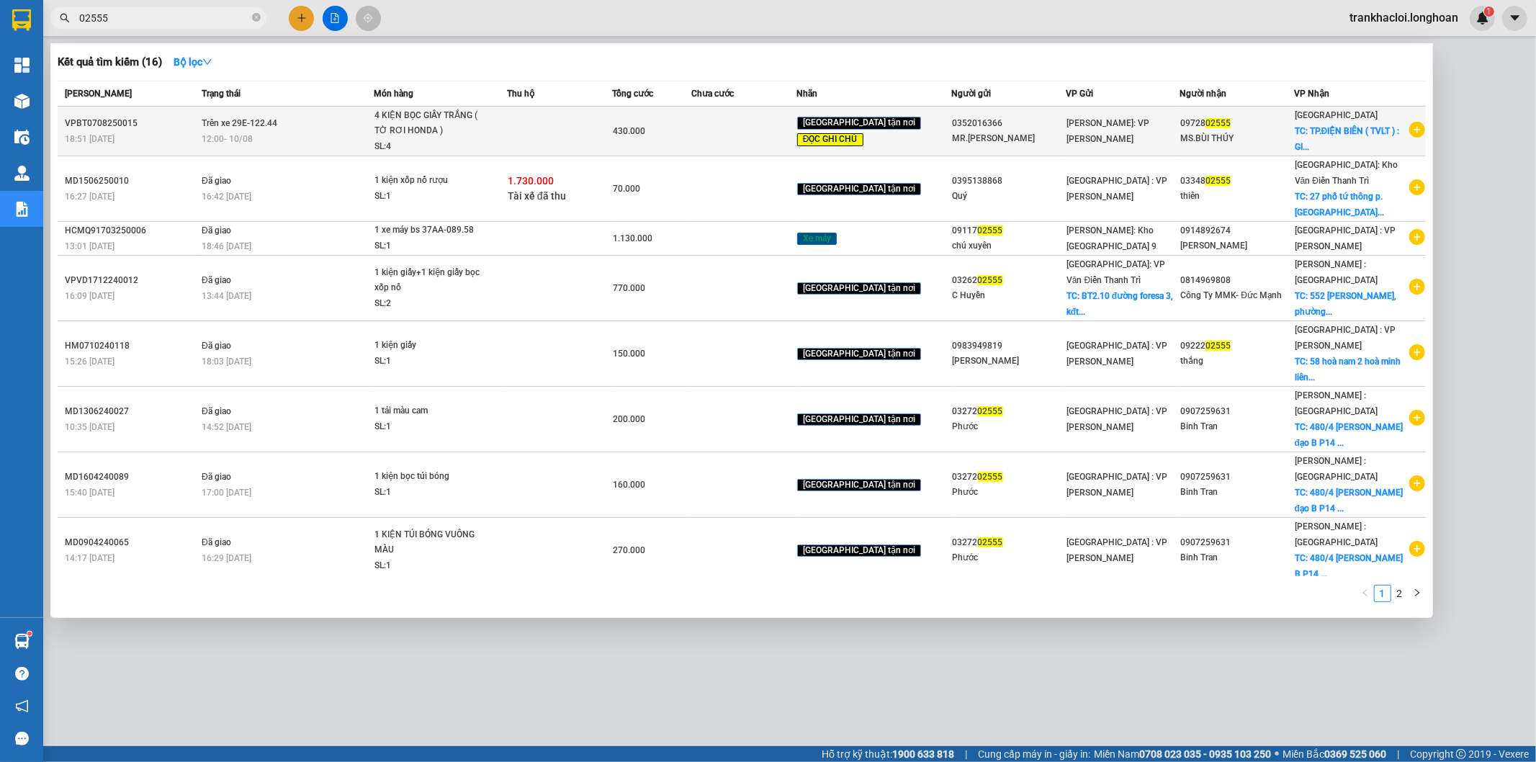
type input "02555"
click at [362, 151] on td "Trên xe 29E-122.44 12:00 - 10/08" at bounding box center [286, 132] width 176 height 50
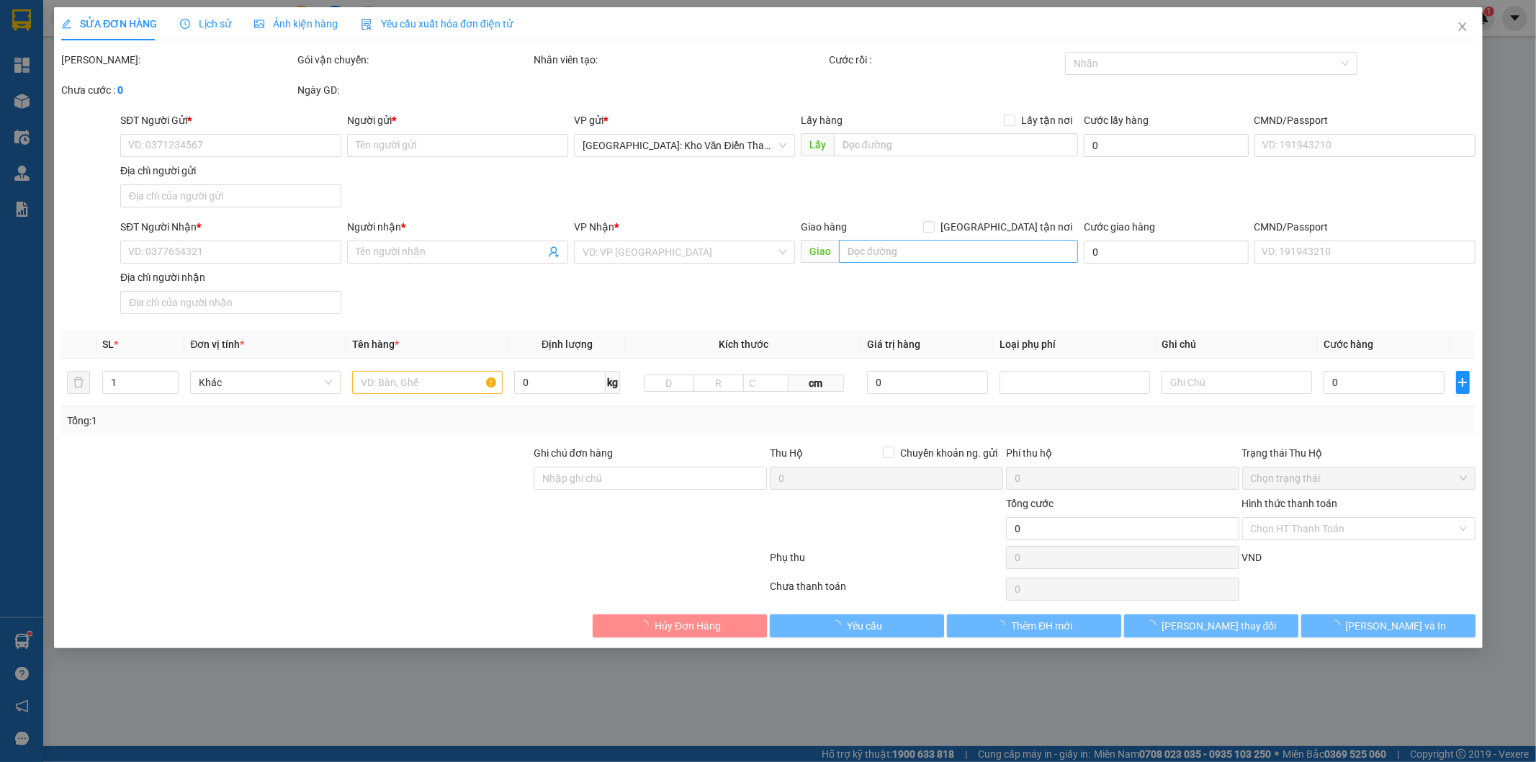
type input "0352016366"
type input "MR.NHẬT MINH"
type input "0972802555"
type input "MS.BÙI THÚY"
checkbox input "true"
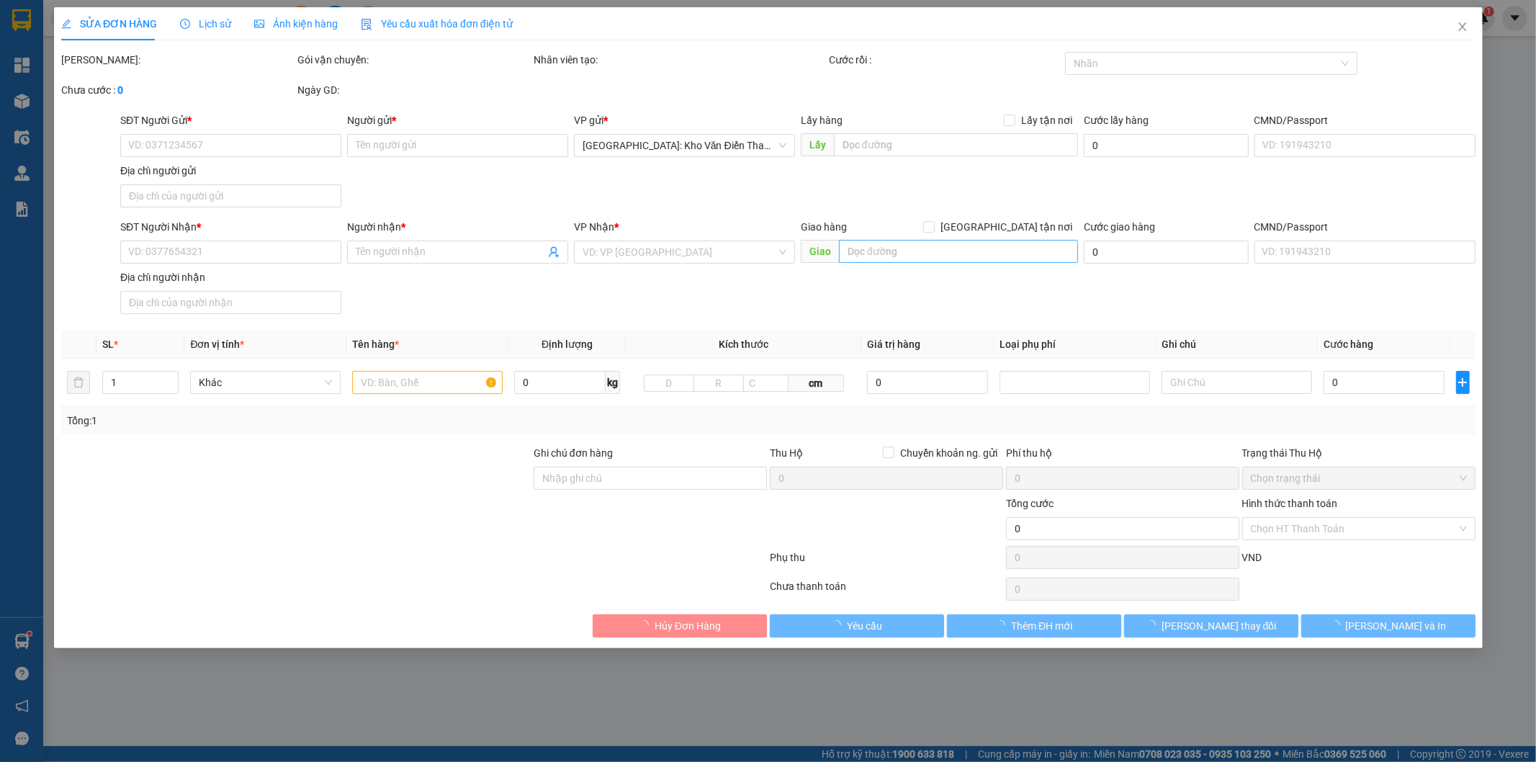
type input "TP.ĐIỆN BIÊN ( TVLT ) : GIAO TẠI BẾN XE THÀNH PHỐ ĐIỆN BIÊN"
type input "KHÁCH GỬI ĐÃ THANH TOÁN CƯỚC"
type input "430.000"
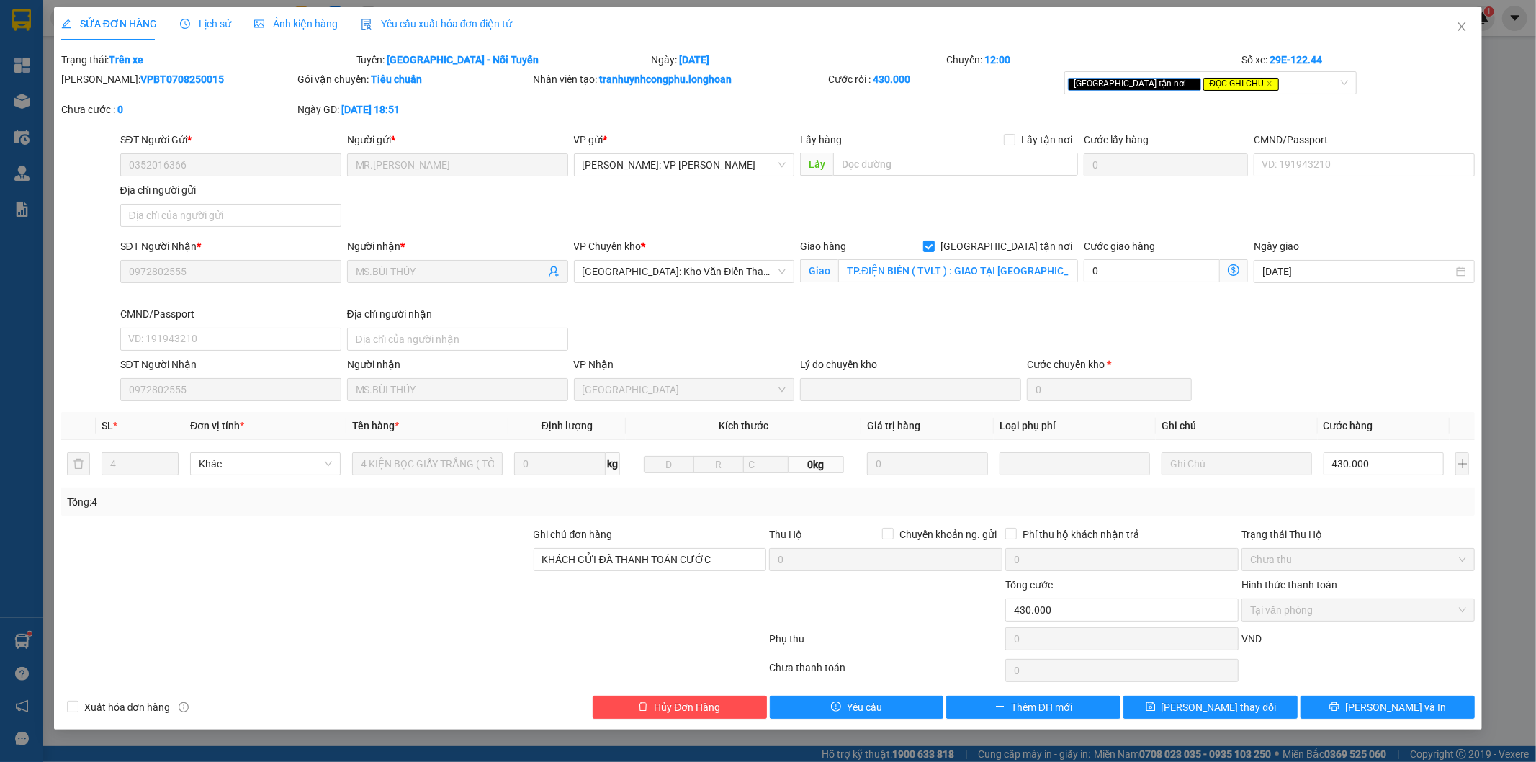
drag, startPoint x: 1045, startPoint y: 243, endPoint x: 1129, endPoint y: 314, distance: 109.9
click at [1046, 243] on span "[GEOGRAPHIC_DATA] tận nơi" at bounding box center [1006, 246] width 143 height 16
click at [933, 243] on input "[GEOGRAPHIC_DATA] tận nơi" at bounding box center [928, 246] width 10 height 10
checkbox input "false"
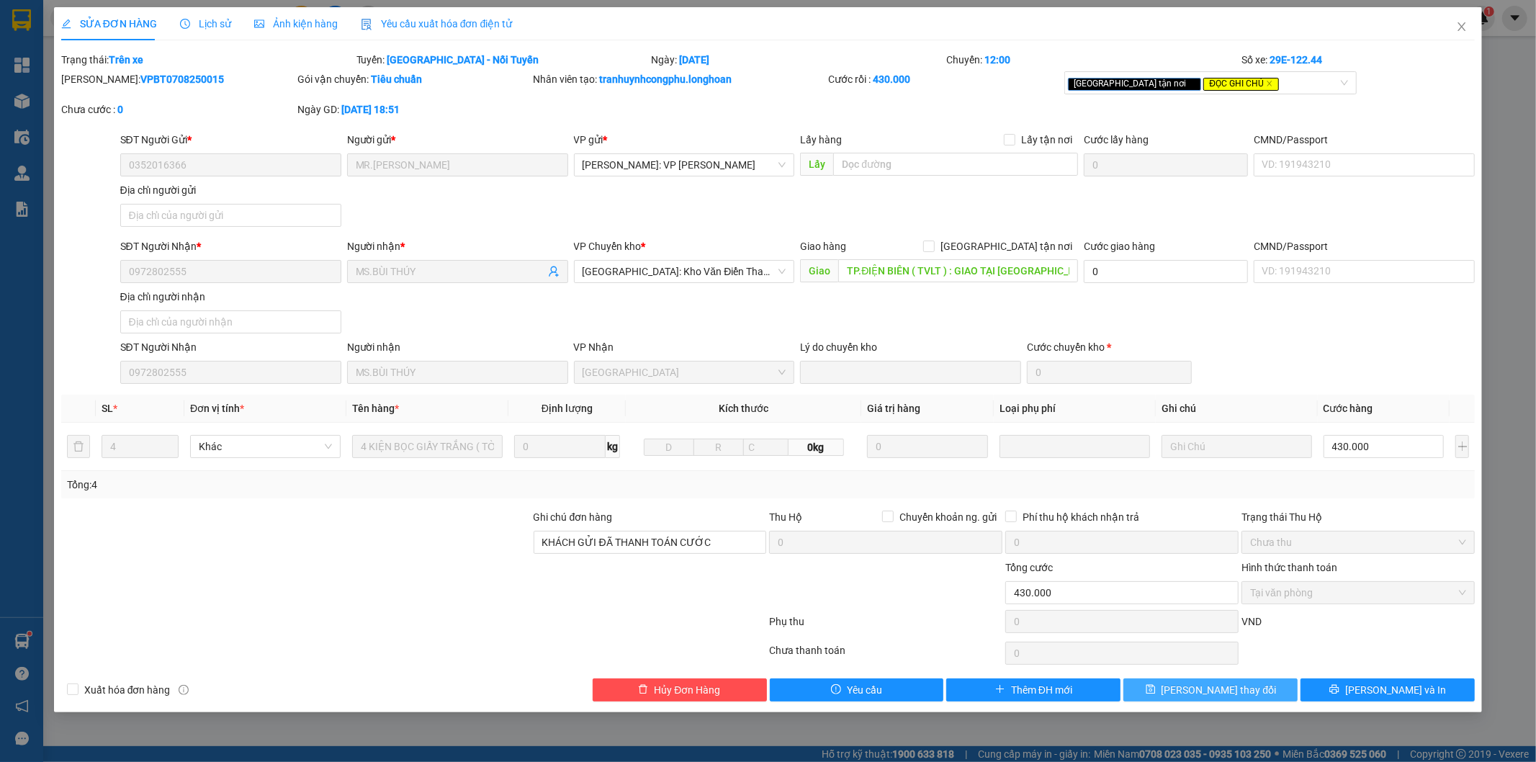
click at [1196, 693] on span "Lưu thay đổi" at bounding box center [1219, 690] width 115 height 16
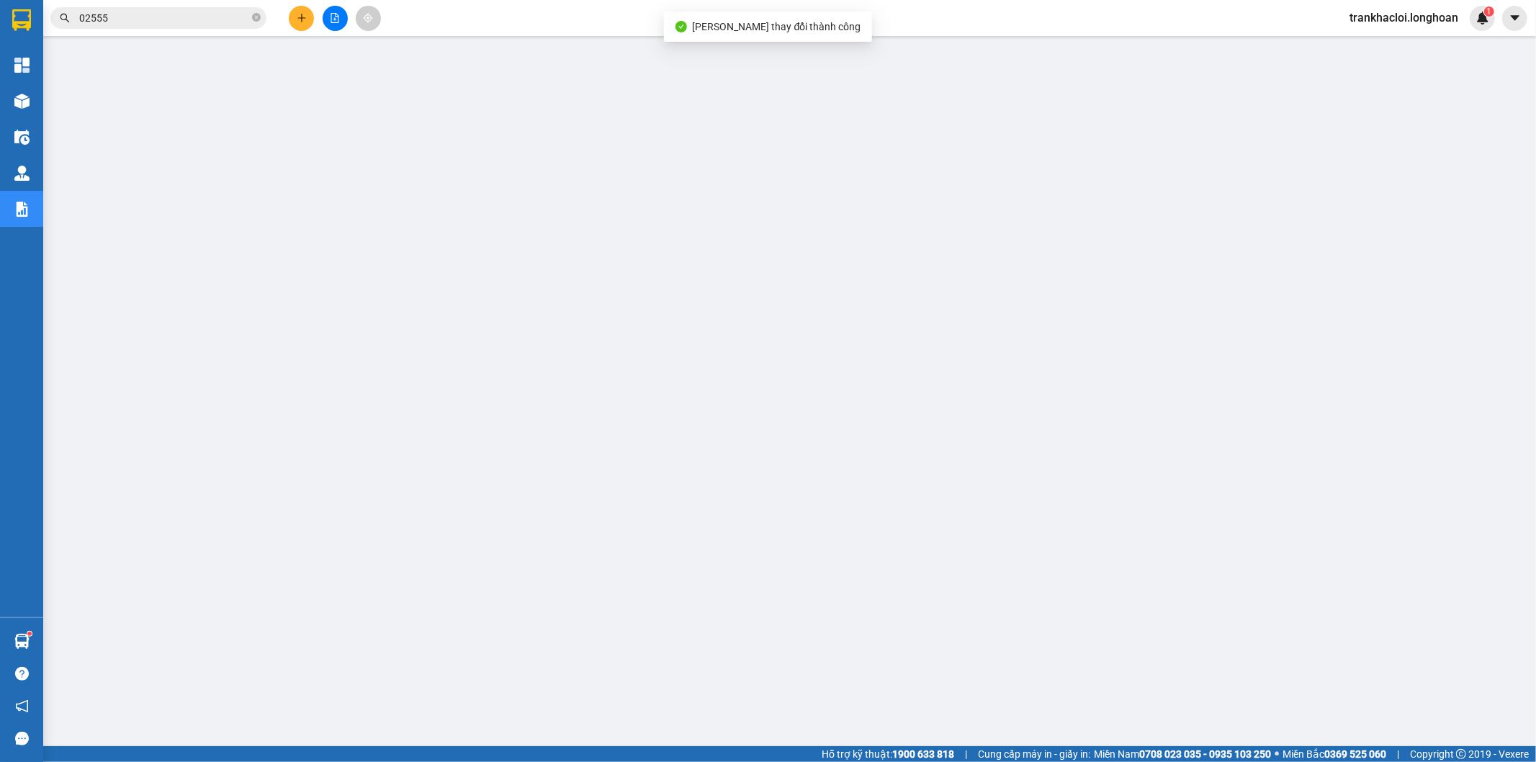
drag, startPoint x: 139, startPoint y: 2, endPoint x: 141, endPoint y: 18, distance: 16.0
click at [139, 4] on div "Kết quả tìm kiếm ( 16 ) Bộ lọc Mã ĐH Trạng thái Món hàng Thu hộ Tổng cước Chưa …" at bounding box center [768, 18] width 1536 height 36
click at [141, 18] on input "02555" at bounding box center [164, 18] width 170 height 16
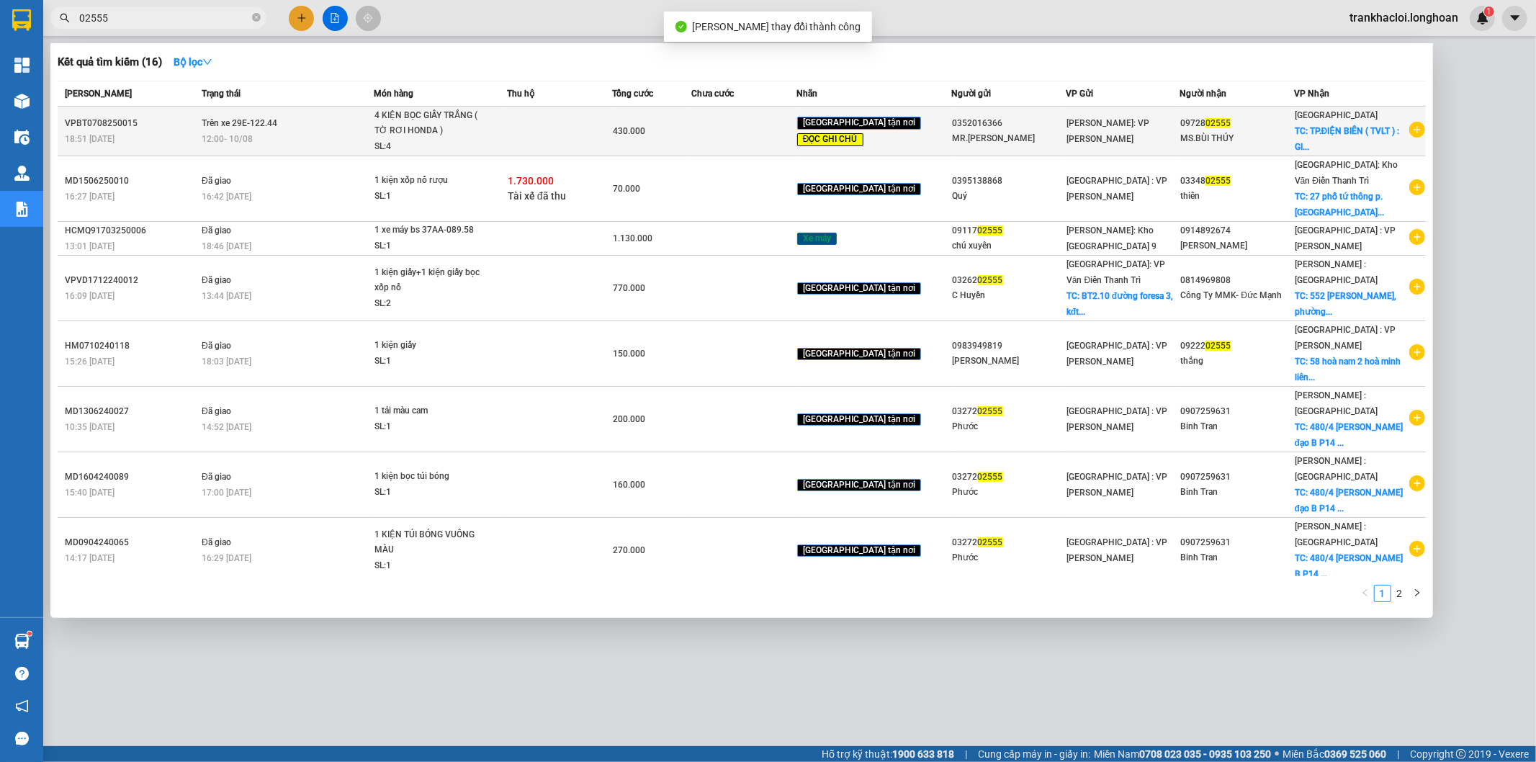
click at [233, 123] on span "Trên xe 29E-122.44" at bounding box center [240, 123] width 76 height 10
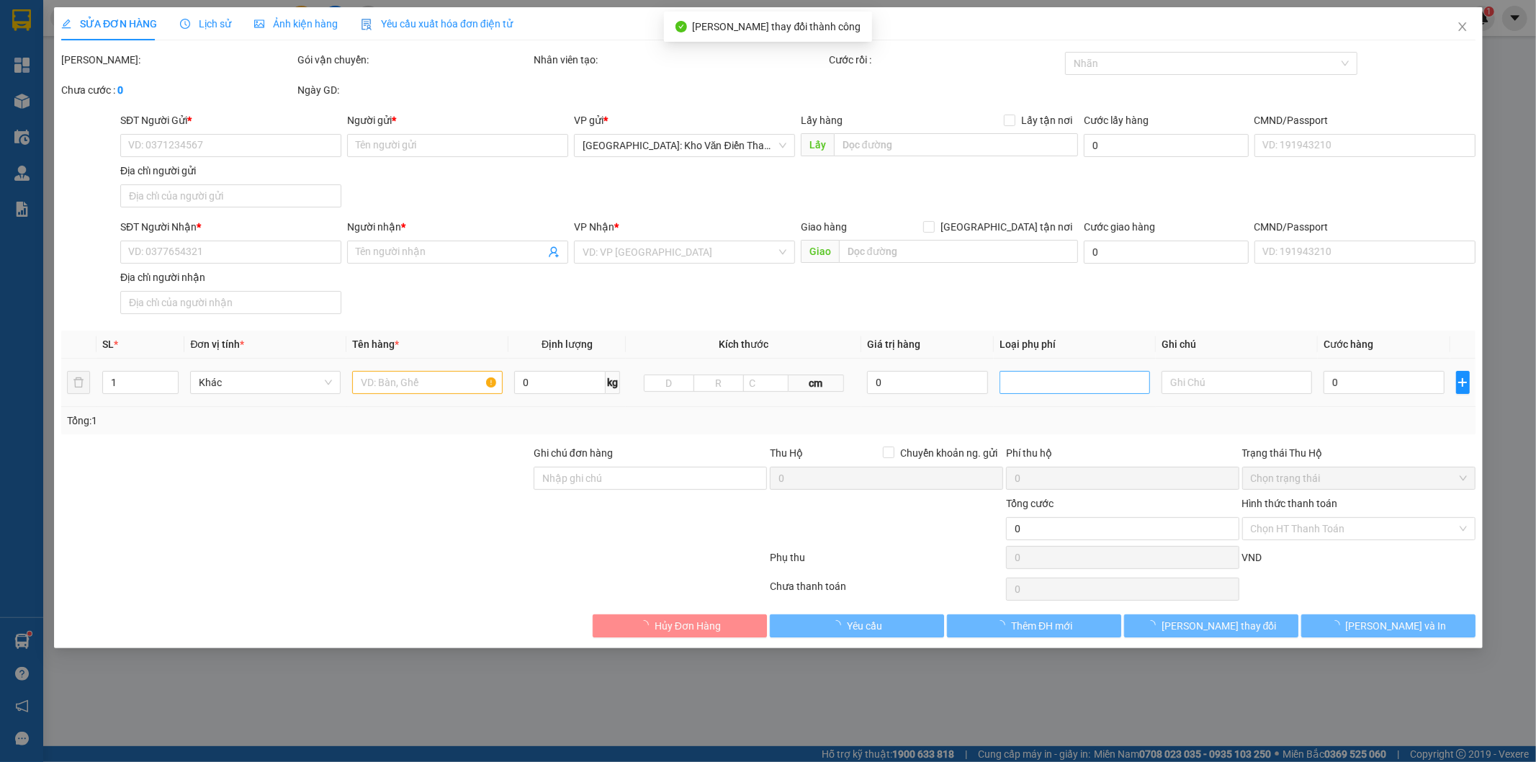
type input "0352016366"
type input "MR.NHẬT MINH"
type input "0972802555"
type input "MS.BÙI THÚY"
type input "TP.ĐIỆN BIÊN ( TVLT ) : GIAO TẠI BẾN XE THÀNH PHỐ ĐIỆN BIÊN"
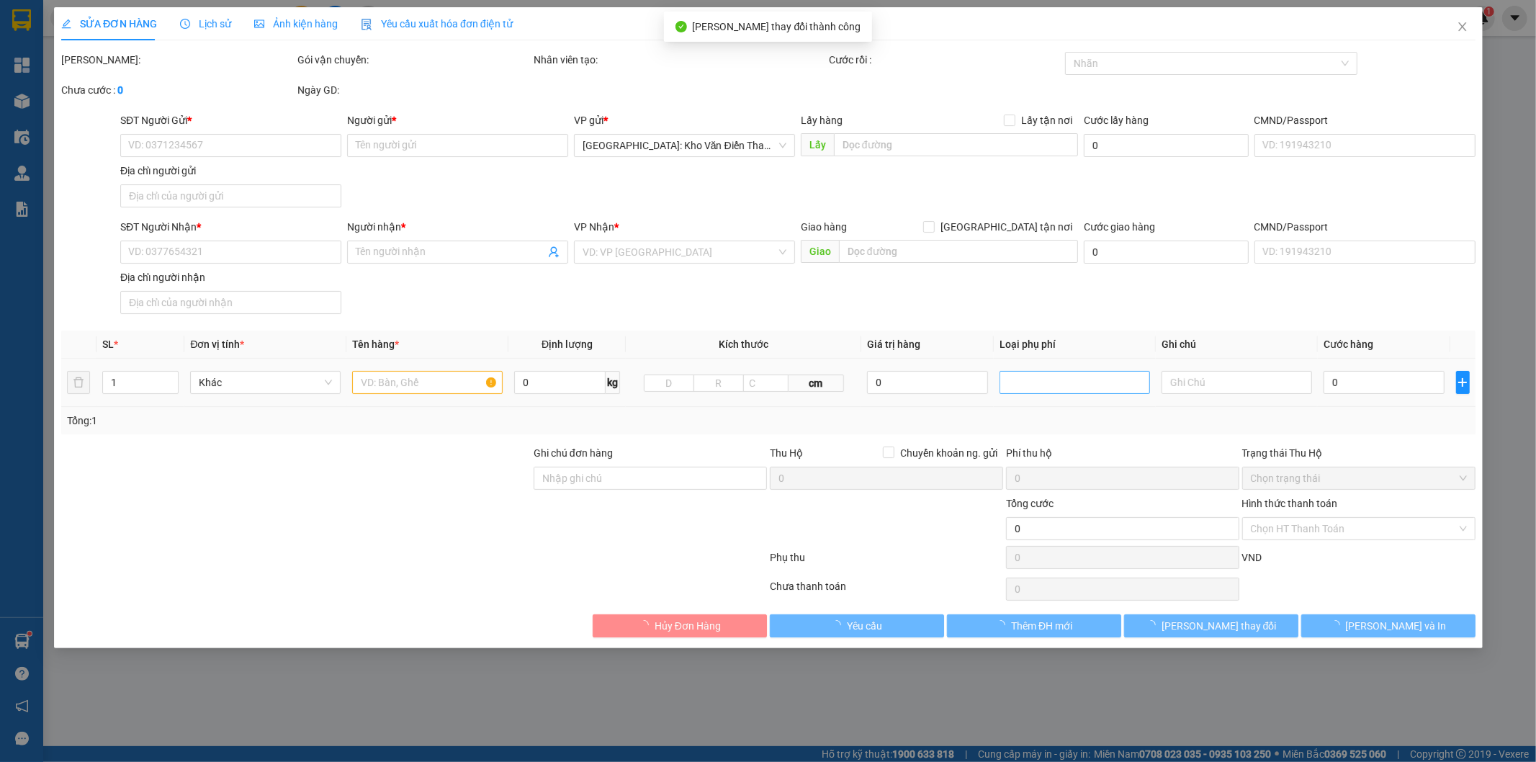
type input "KHÁCH GỬI ĐÃ THANH TOÁN CƯỚC"
type input "430.000"
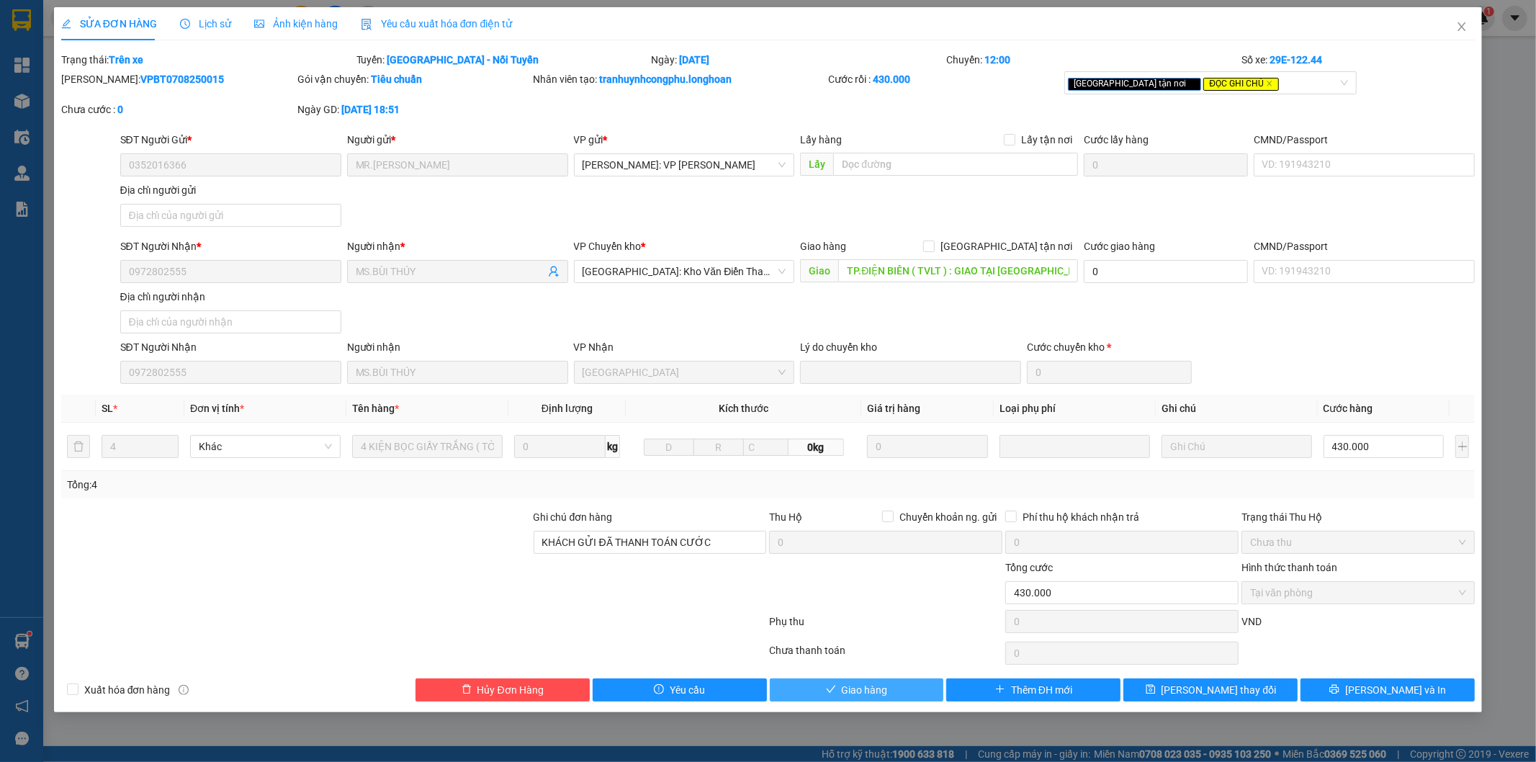
click at [881, 693] on span "Giao hàng" at bounding box center [865, 690] width 46 height 16
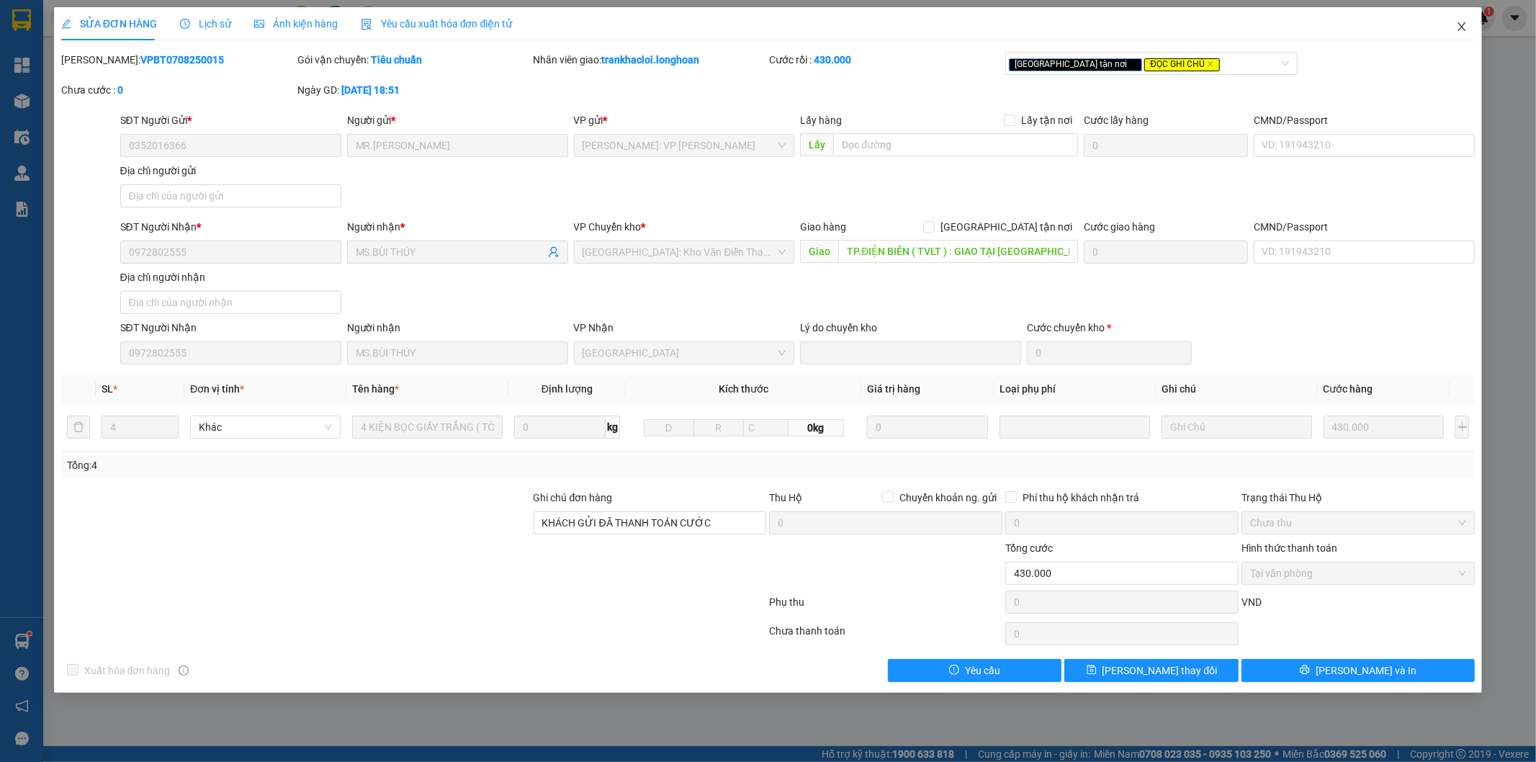
drag, startPoint x: 1456, startPoint y: 30, endPoint x: 1330, endPoint y: 4, distance: 128.7
click at [1451, 27] on span "Close" at bounding box center [1462, 27] width 40 height 40
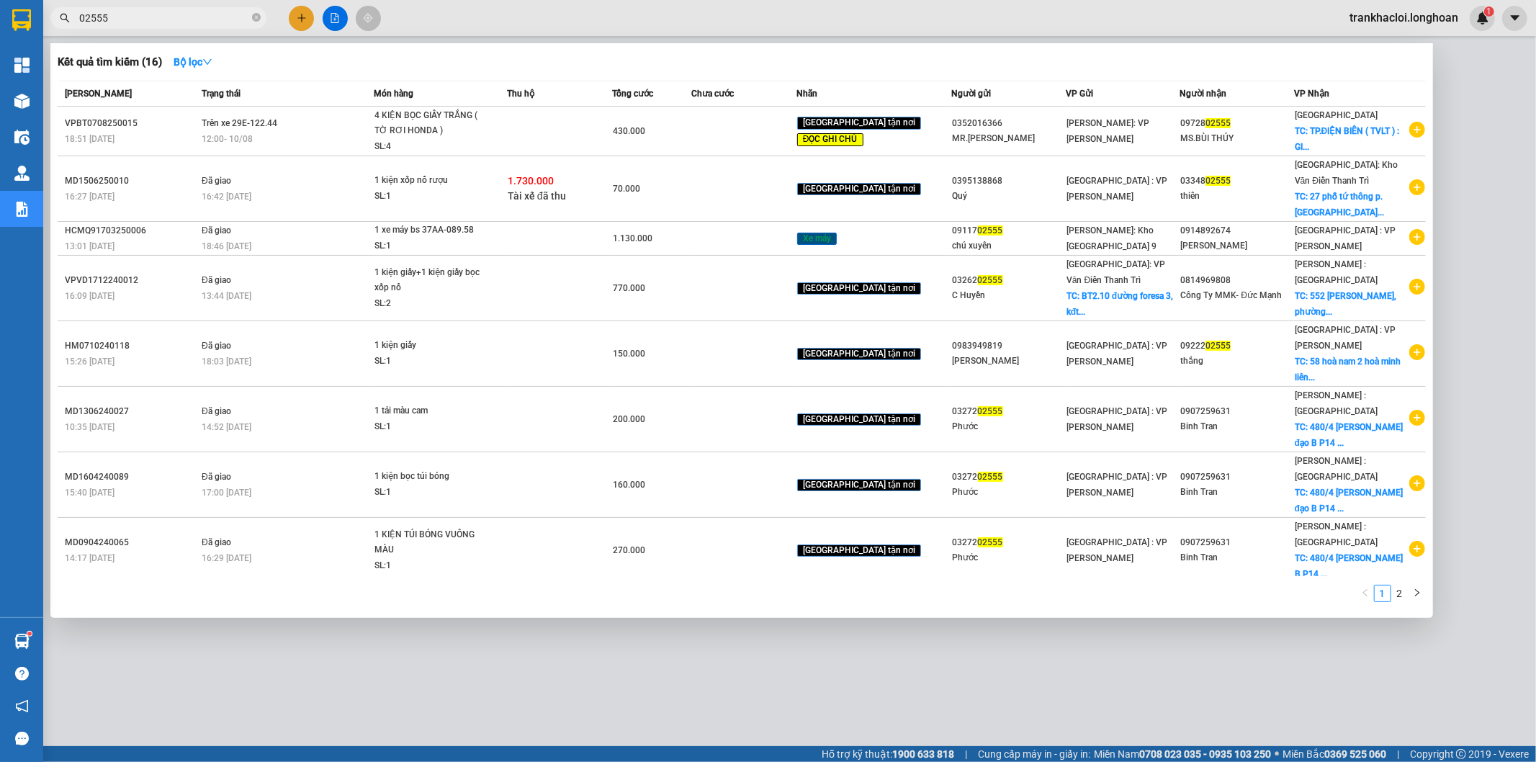
click at [174, 12] on input "02555" at bounding box center [164, 18] width 170 height 16
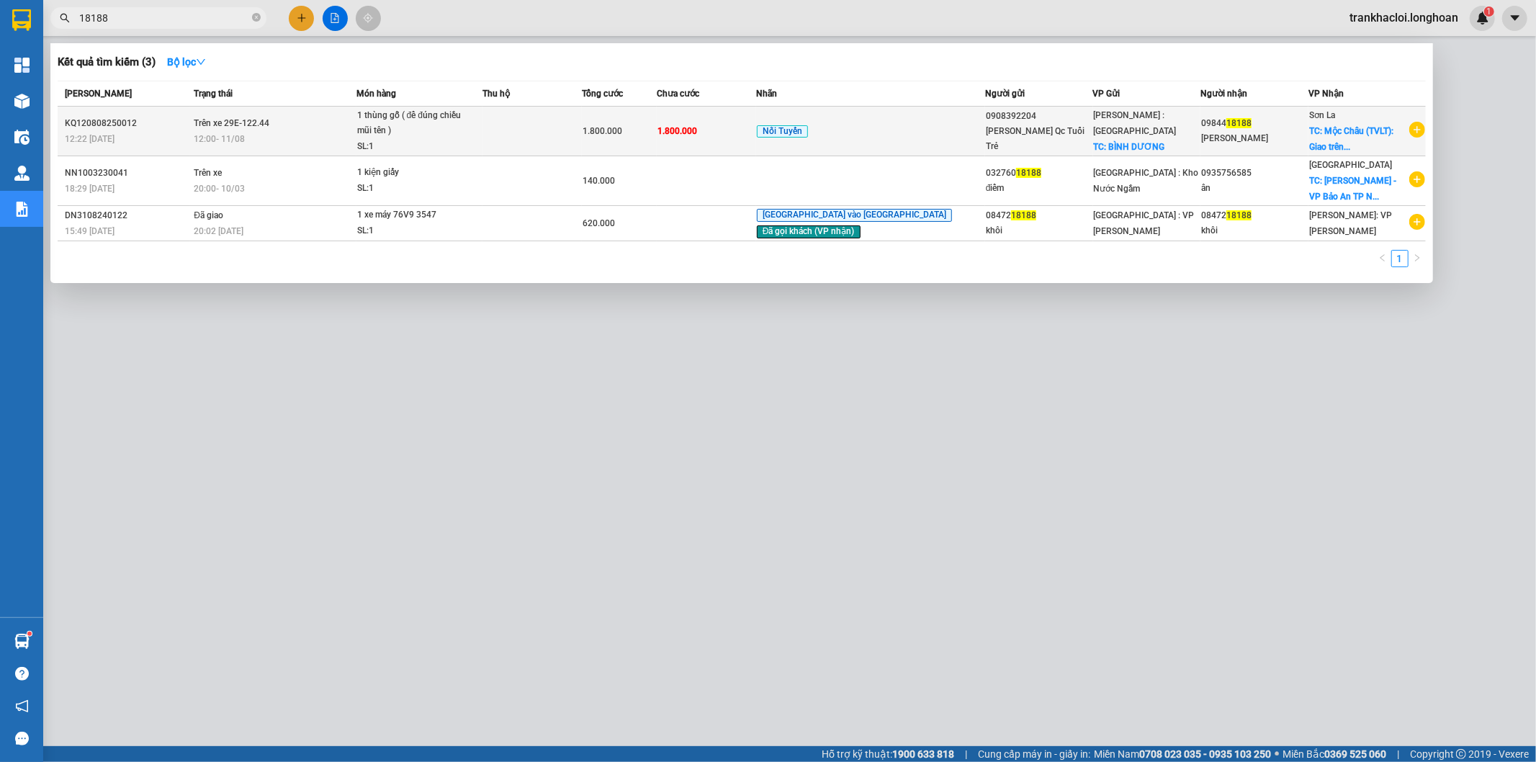
type input "18188"
click at [245, 134] on span "12:00 - 11/08" at bounding box center [219, 139] width 51 height 10
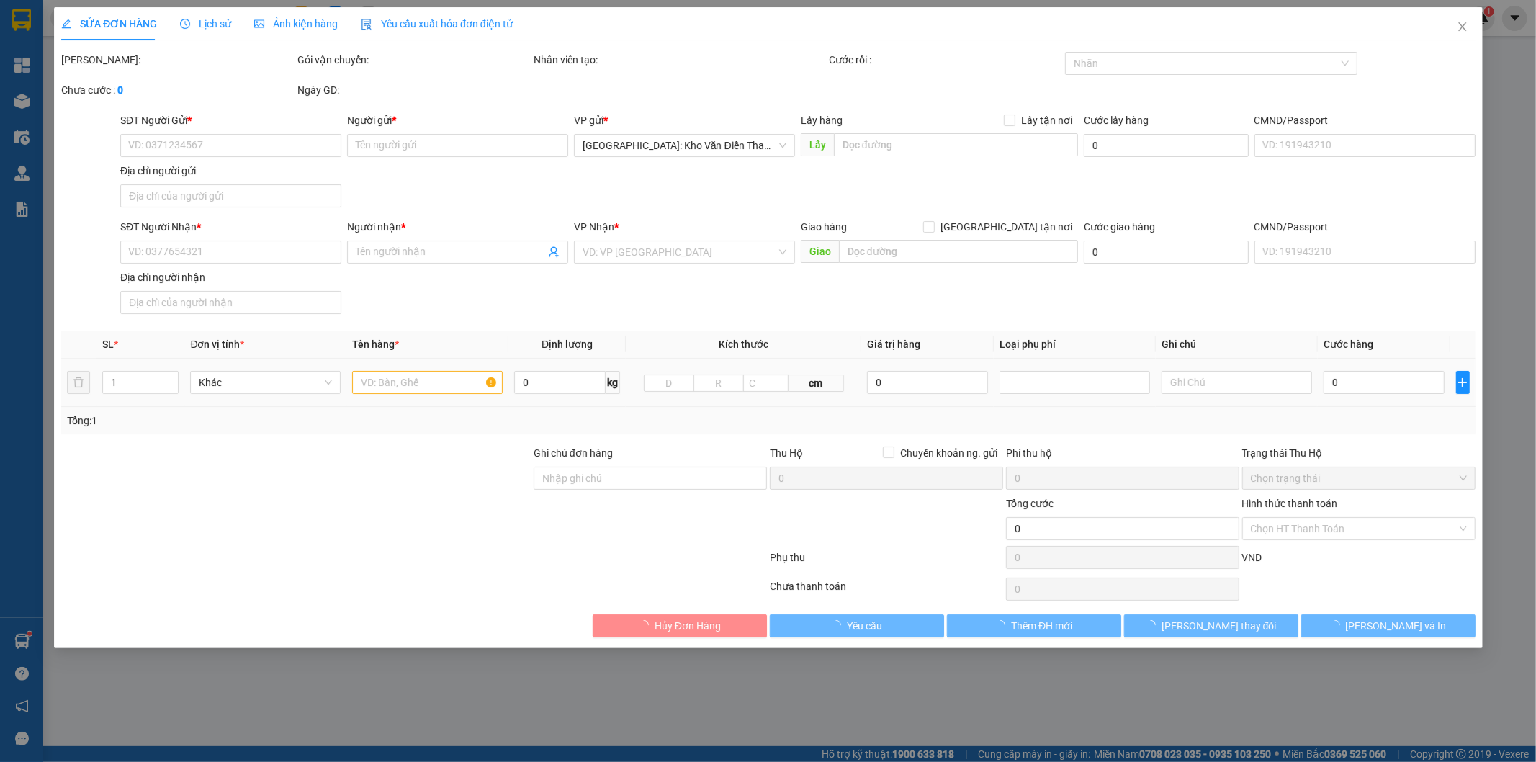
type input "0908392204"
type input "Hồng Ngọc Qc Tuổi Trẻ"
checkbox input "true"
type input "BÌNH DƯƠNG"
type input "0984418188"
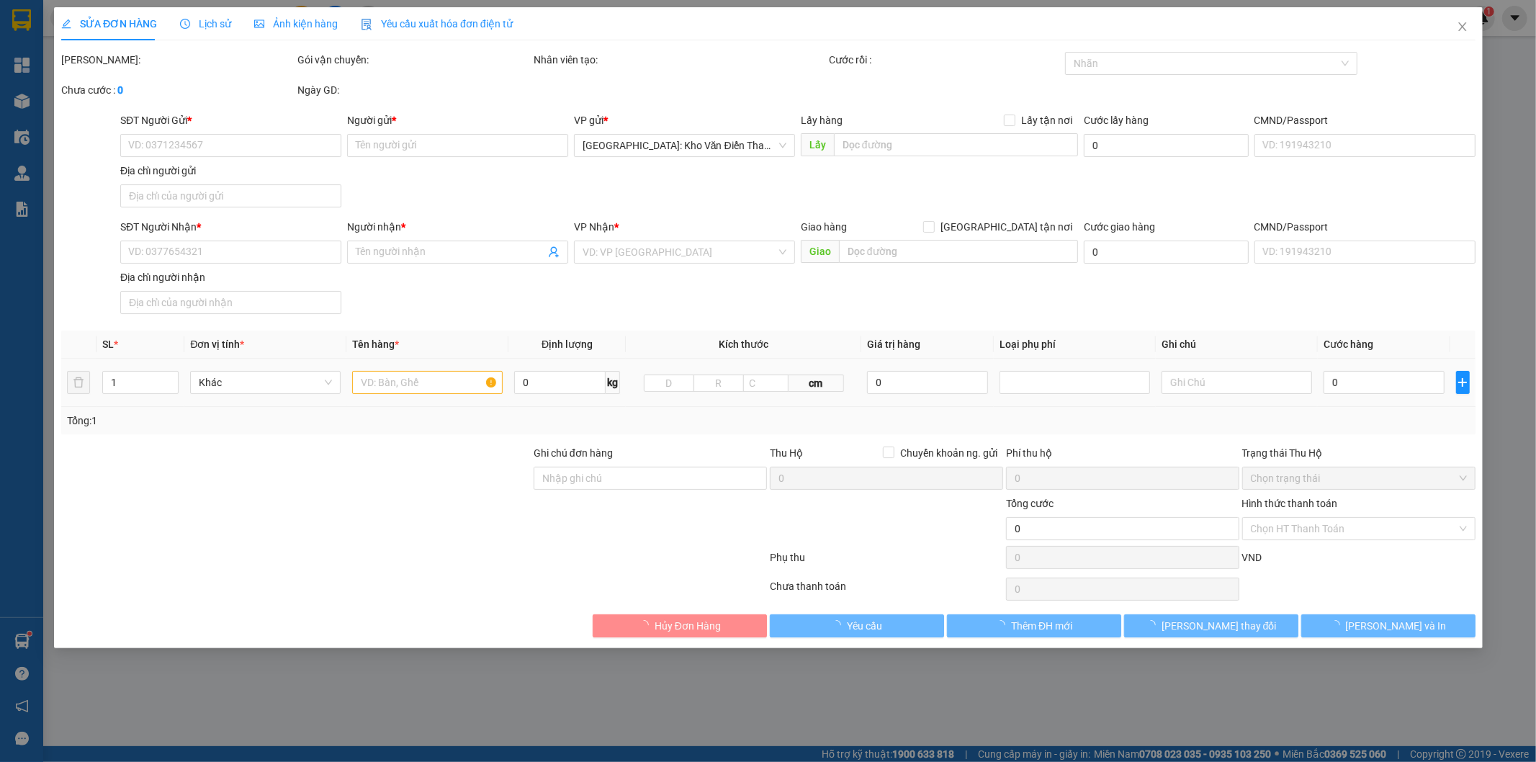
type input "Trần Kim Toàn"
checkbox input "true"
type input "Mộc Châu (TVLT): Giao trên QL 6"
type input "( NHẬN THEO KIỆN - GIAO THEO KIỆN - HƯ VỠ KHÔNG ĐỀN"
type input "1.800.000"
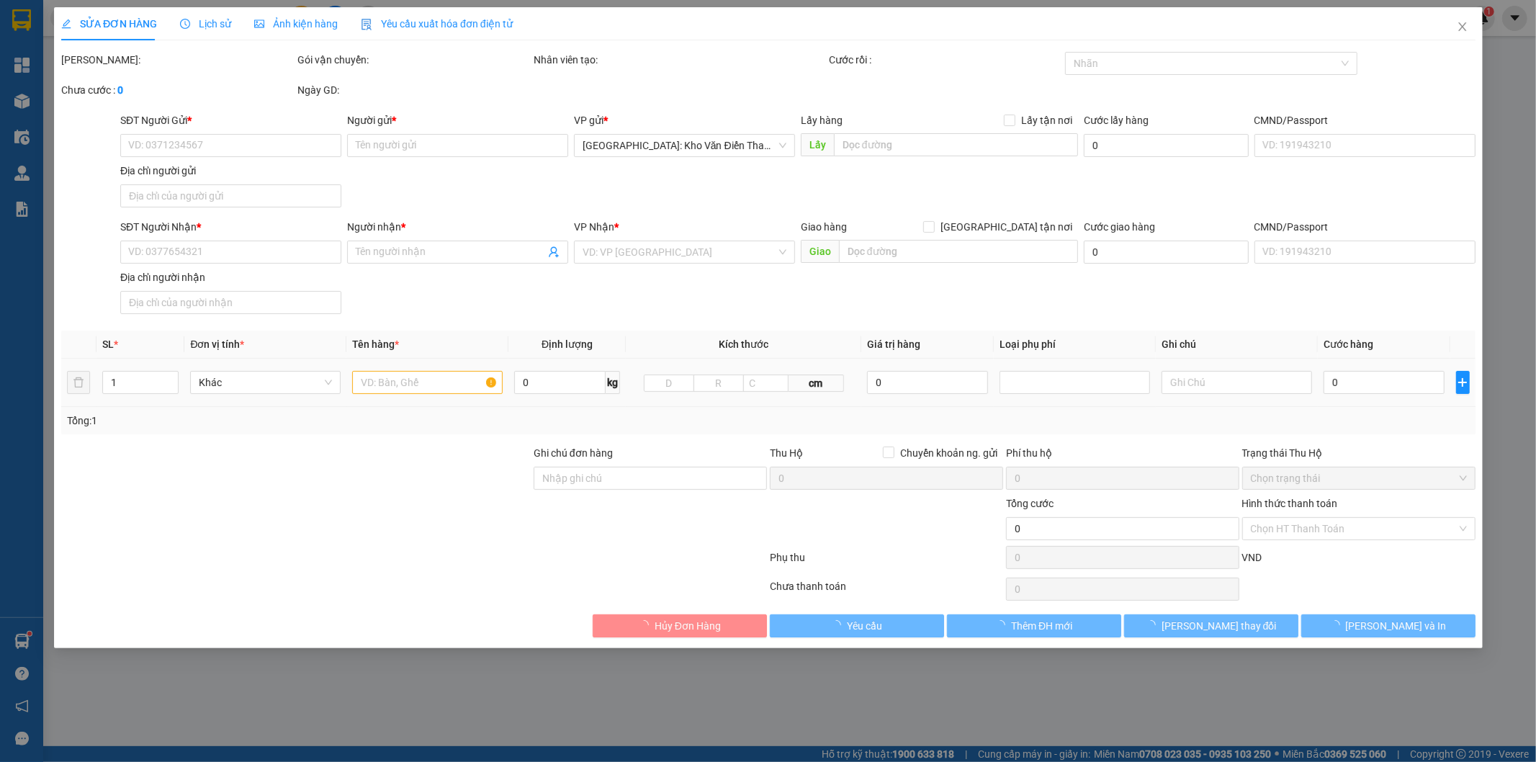
type input "1.800.000"
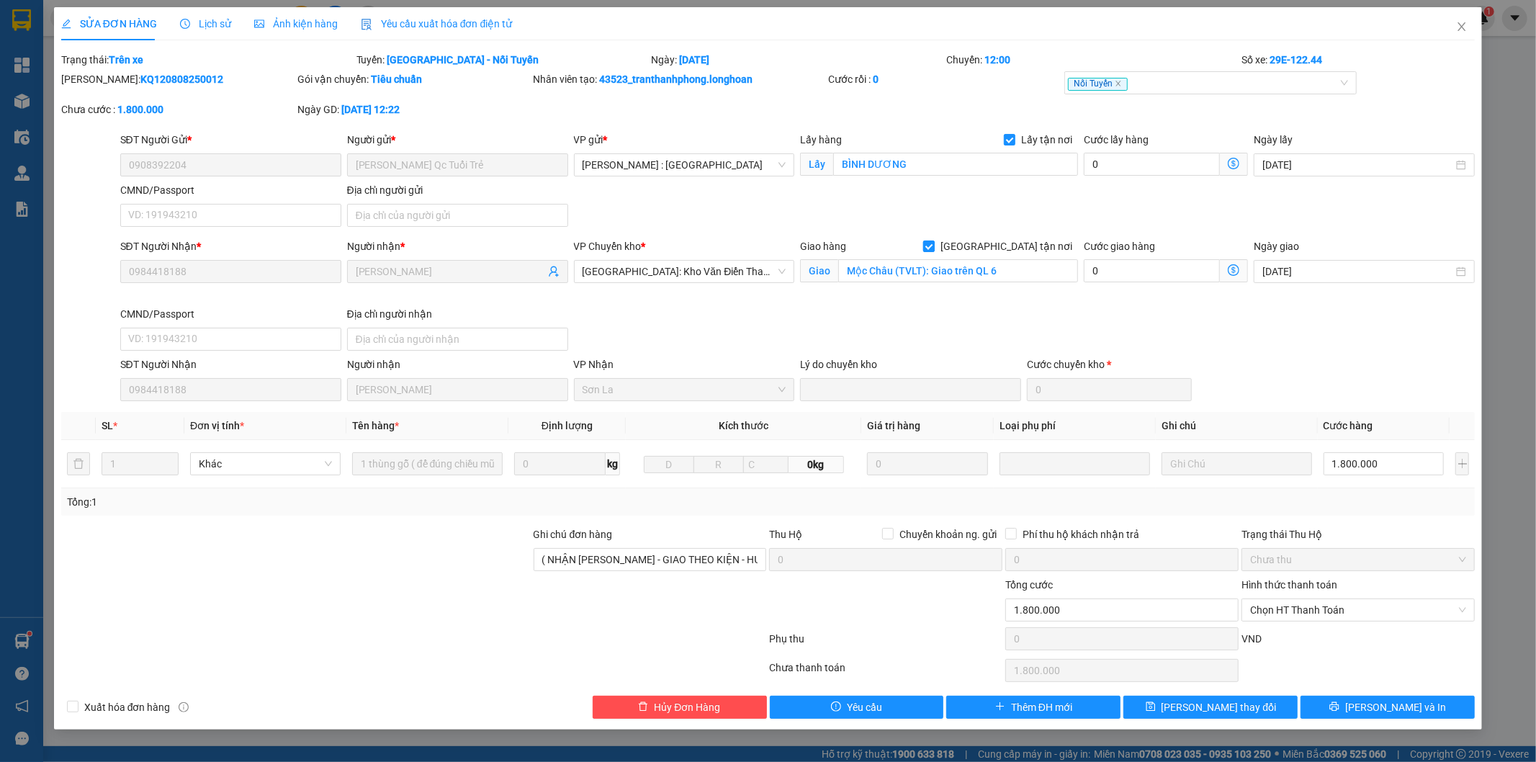
click at [1039, 241] on span "[GEOGRAPHIC_DATA] tận nơi" at bounding box center [1006, 246] width 143 height 16
click at [933, 241] on input "[GEOGRAPHIC_DATA] tận nơi" at bounding box center [928, 246] width 10 height 10
checkbox input "false"
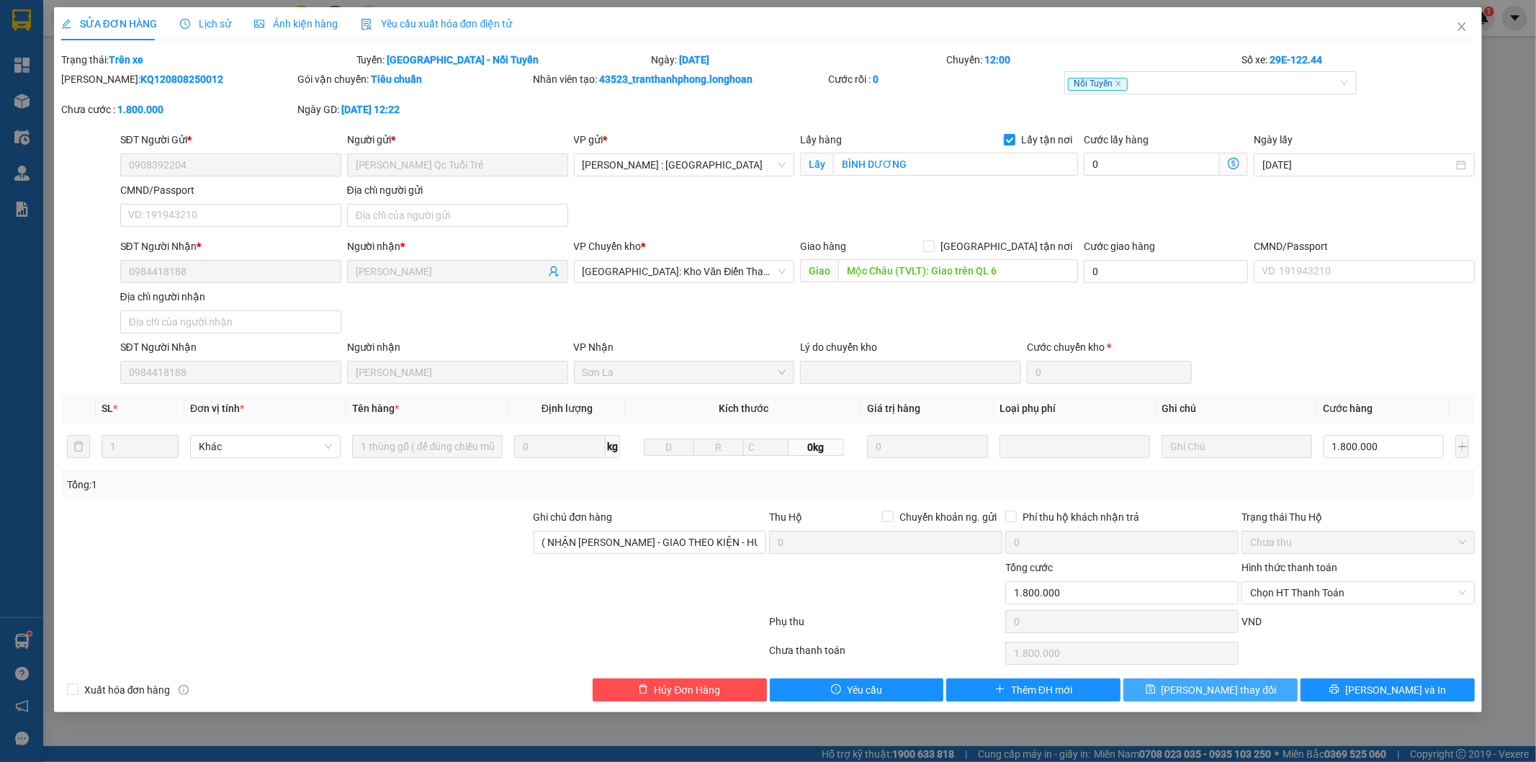
click at [1196, 699] on button "Lưu thay đổi" at bounding box center [1211, 689] width 174 height 23
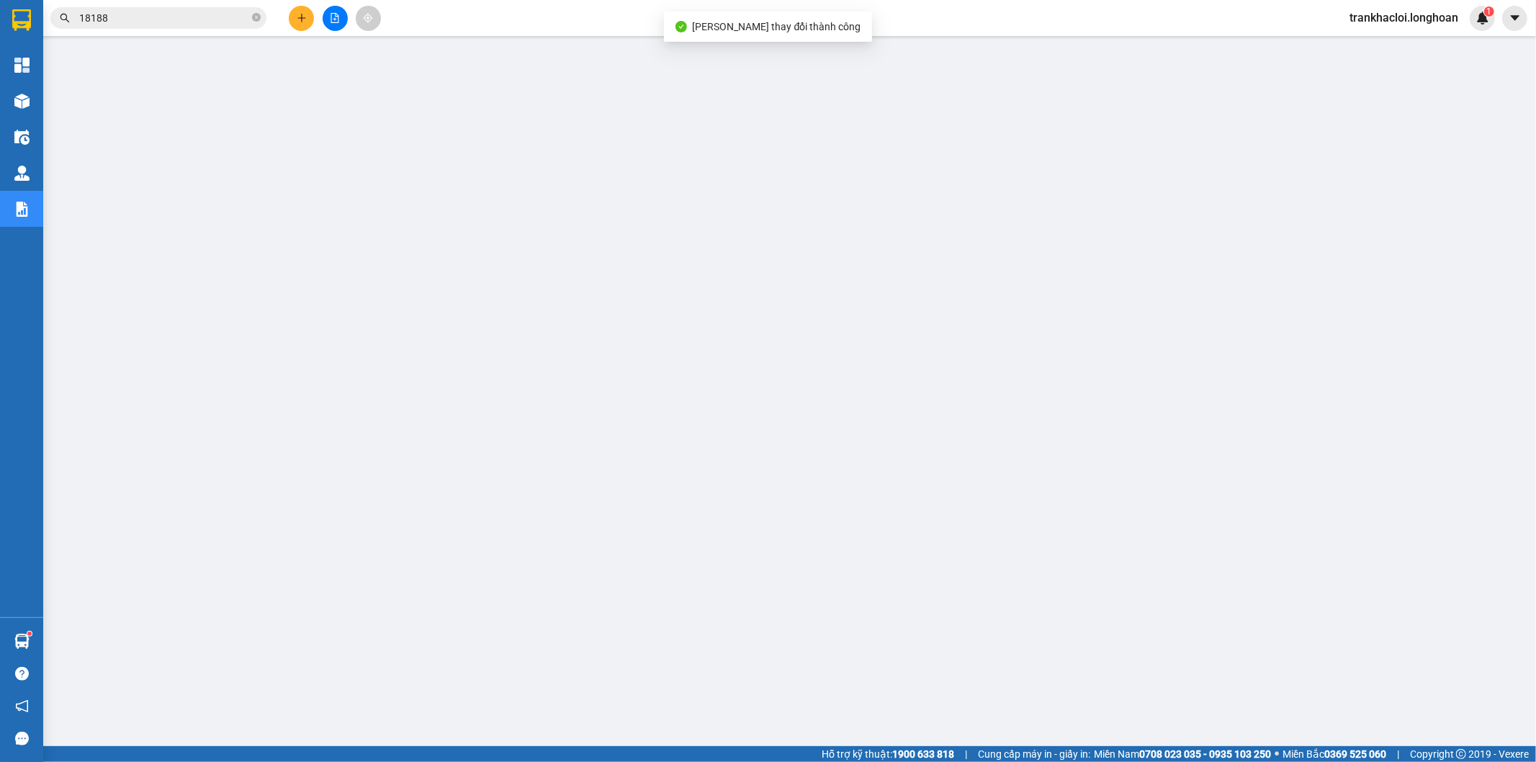
click at [184, 17] on input "18188" at bounding box center [164, 18] width 170 height 16
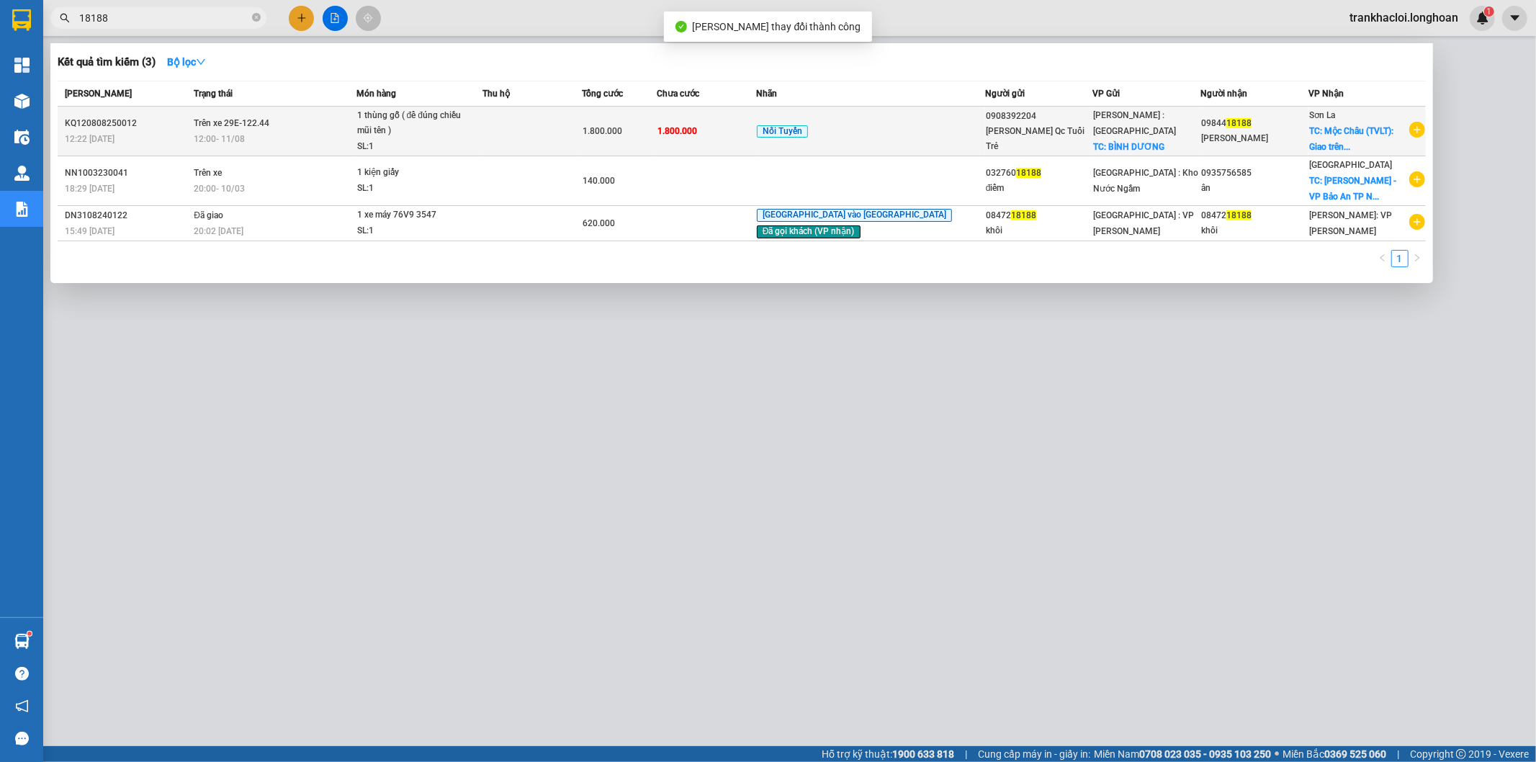
click at [235, 125] on span "Trên xe 29E-122.44" at bounding box center [232, 123] width 76 height 10
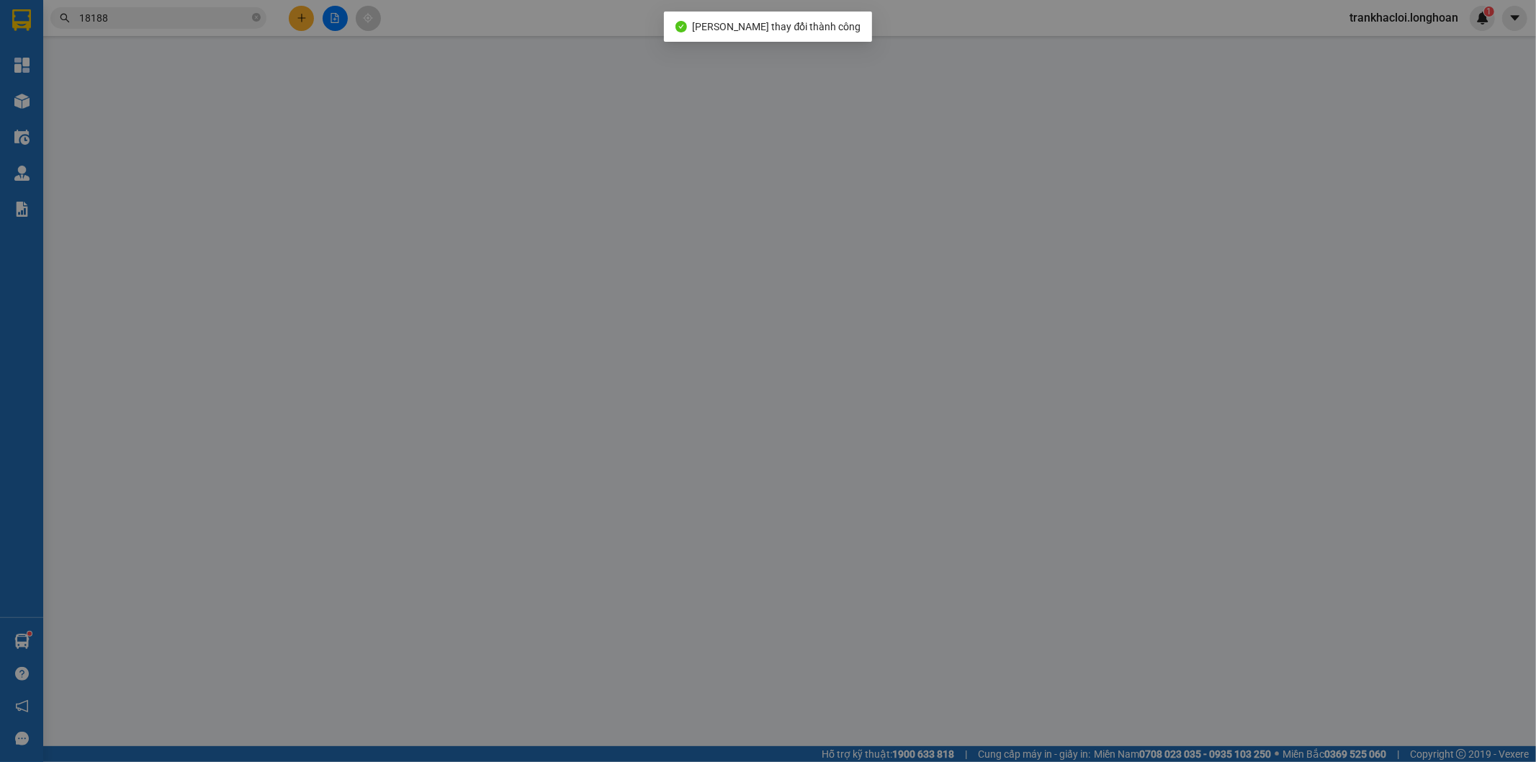
type input "0908392204"
type input "Hồng Ngọc Qc Tuổi Trẻ"
checkbox input "true"
type input "BÌNH DƯƠNG"
type input "0984418188"
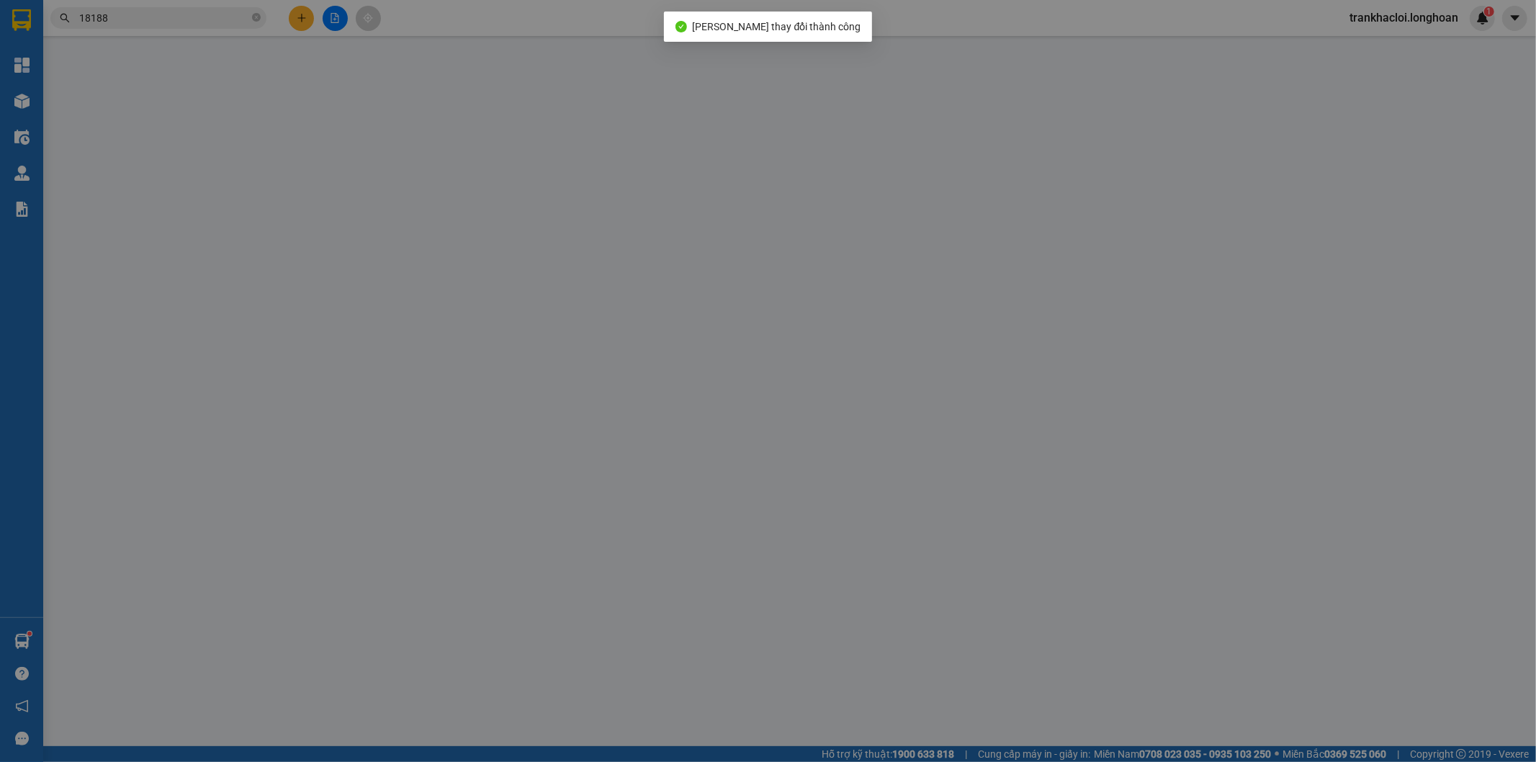
type input "Trần Kim Toàn"
type input "Mộc Châu (TVLT): Giao trên QL 6"
type input "( NHẬN THEO KIỆN - GIAO THEO KIỆN - HƯ VỠ KHÔNG ĐỀN"
type input "1.800.000"
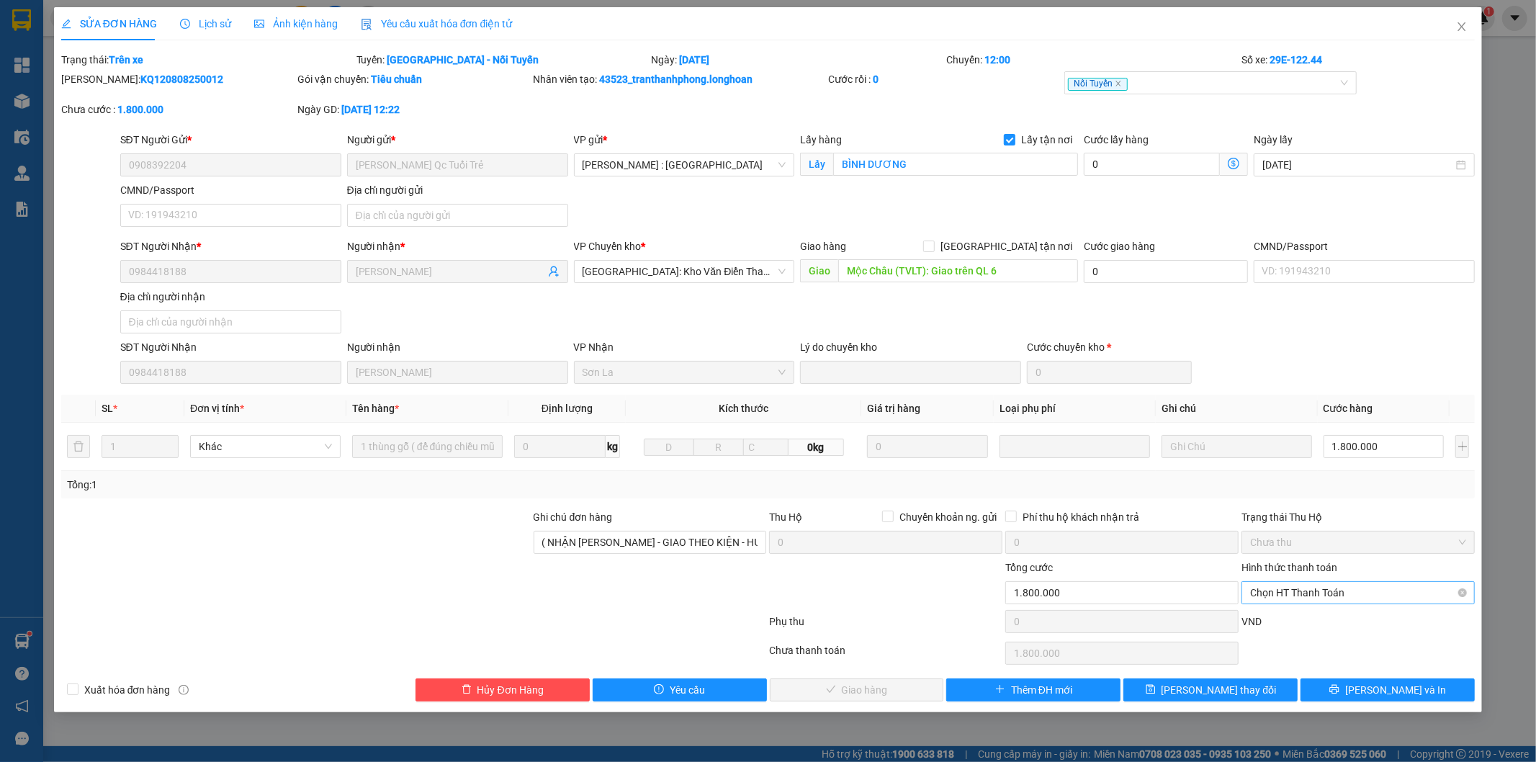
drag, startPoint x: 1287, startPoint y: 583, endPoint x: 1314, endPoint y: 588, distance: 27.7
click at [1289, 582] on span "Chọn HT Thanh Toán" at bounding box center [1358, 593] width 216 height 22
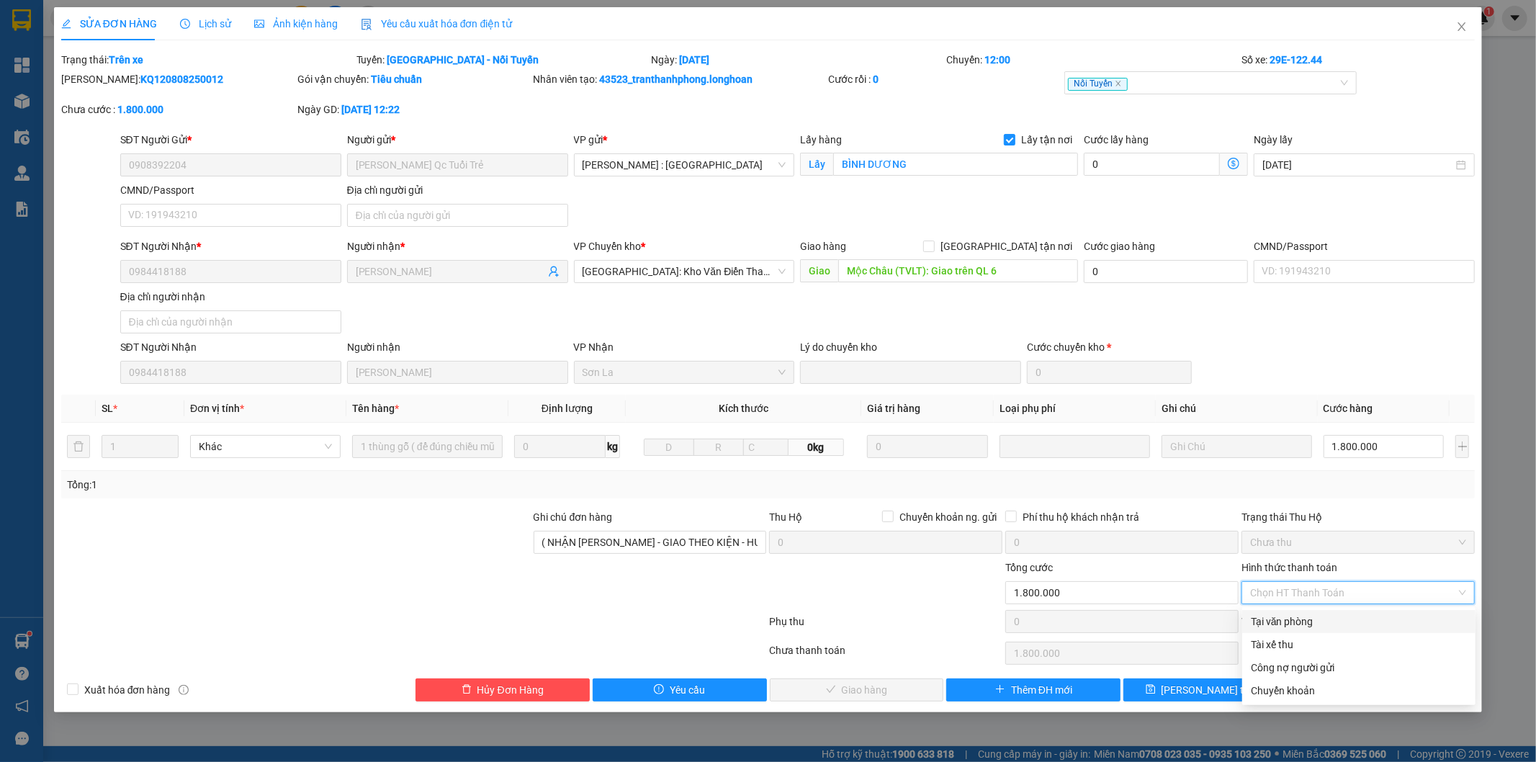
drag, startPoint x: 1280, startPoint y: 617, endPoint x: 1005, endPoint y: 719, distance: 293.3
click at [1279, 618] on div "Tại văn phòng" at bounding box center [1359, 622] width 216 height 16
type input "0"
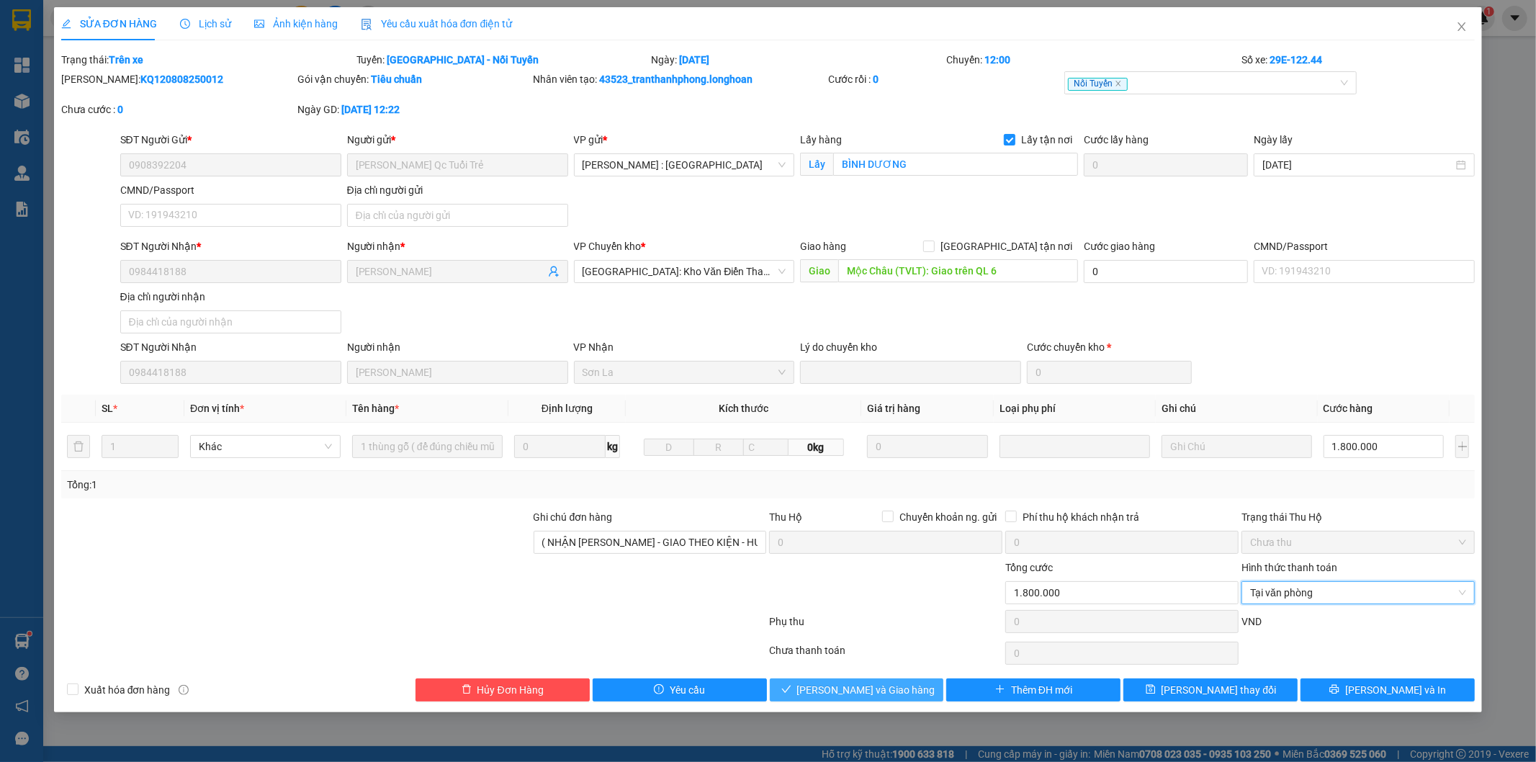
click at [887, 699] on button "Lưu và Giao hàng" at bounding box center [857, 689] width 174 height 23
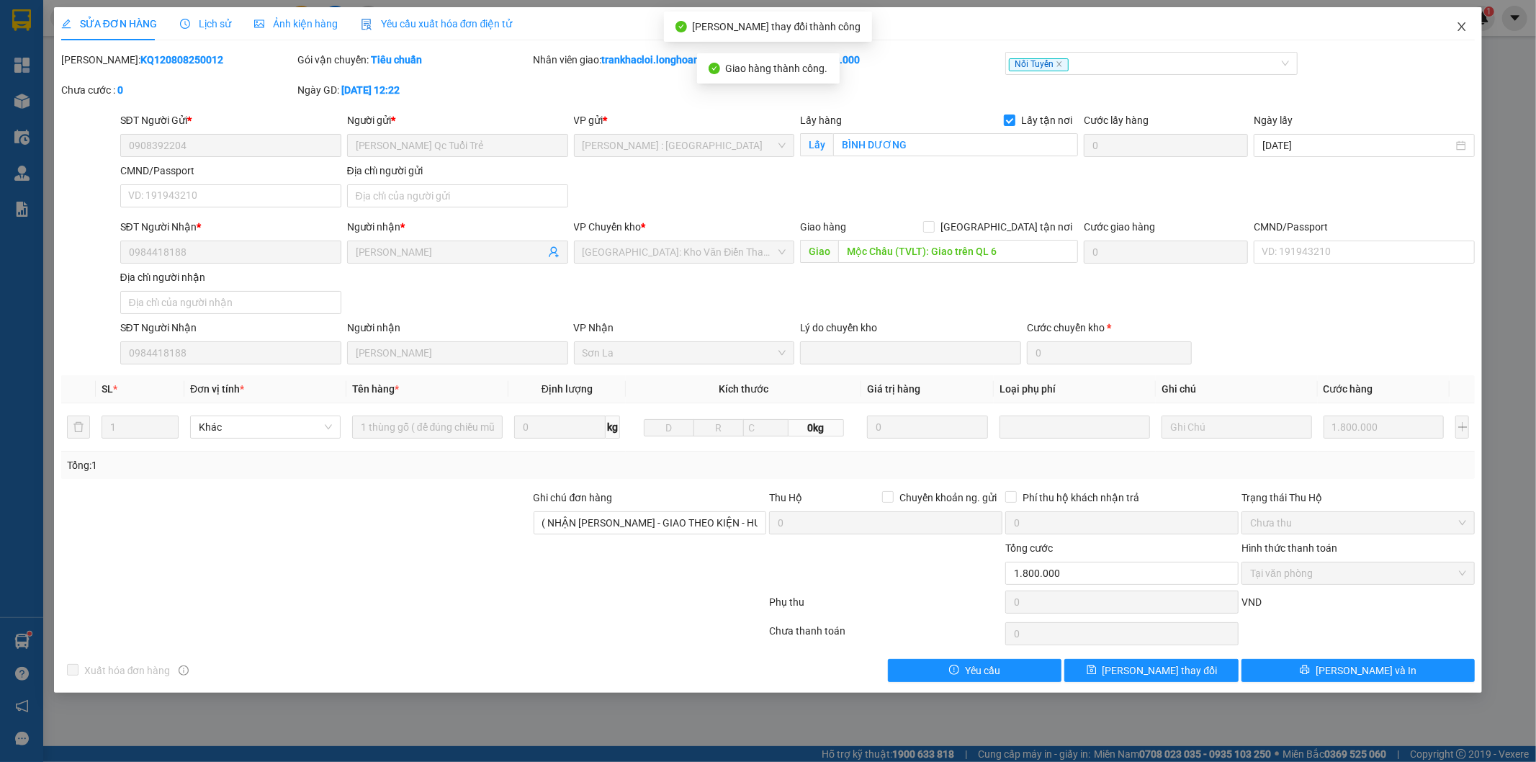
click at [1458, 30] on icon "close" at bounding box center [1462, 27] width 12 height 12
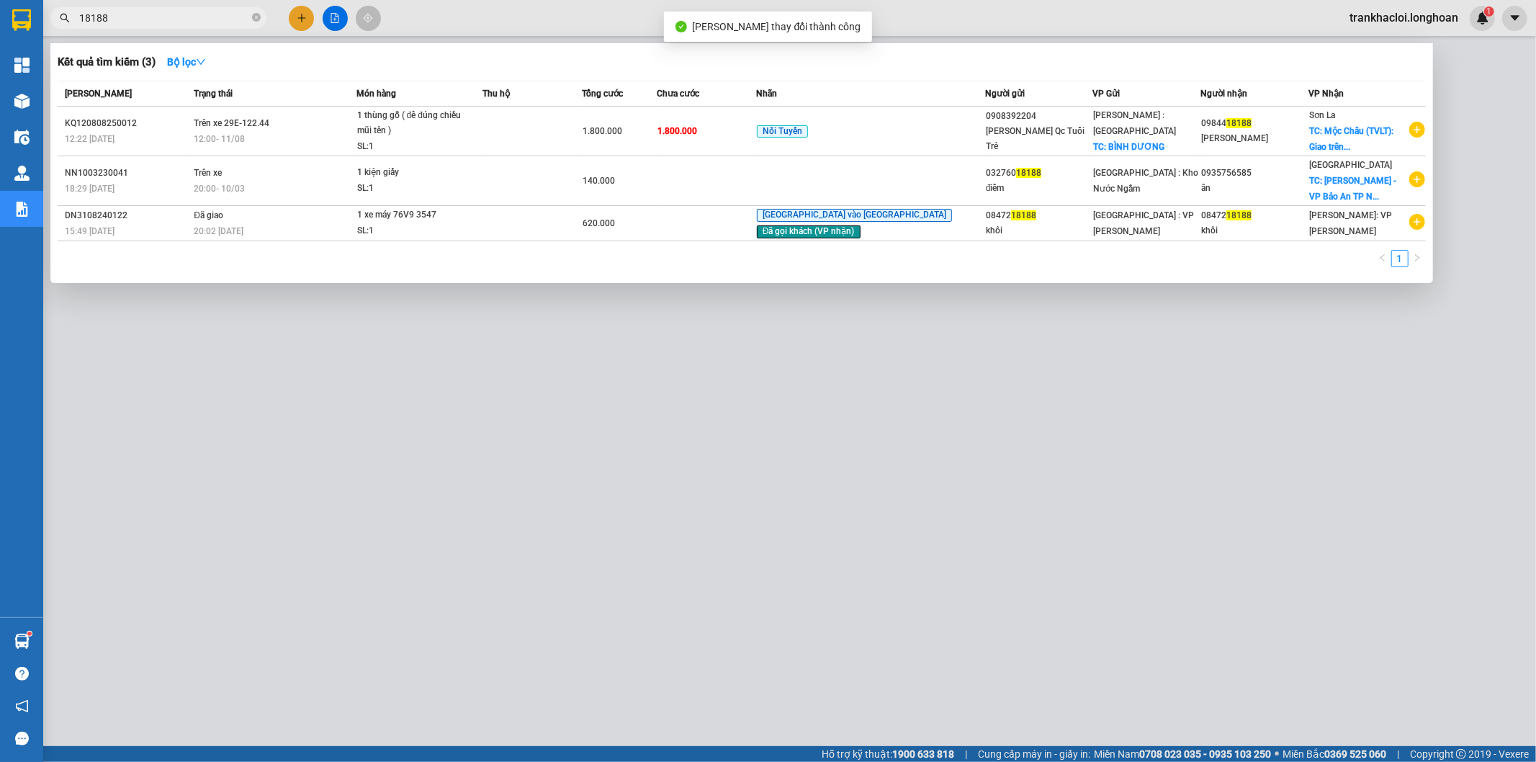
click at [135, 19] on input "18188" at bounding box center [164, 18] width 170 height 16
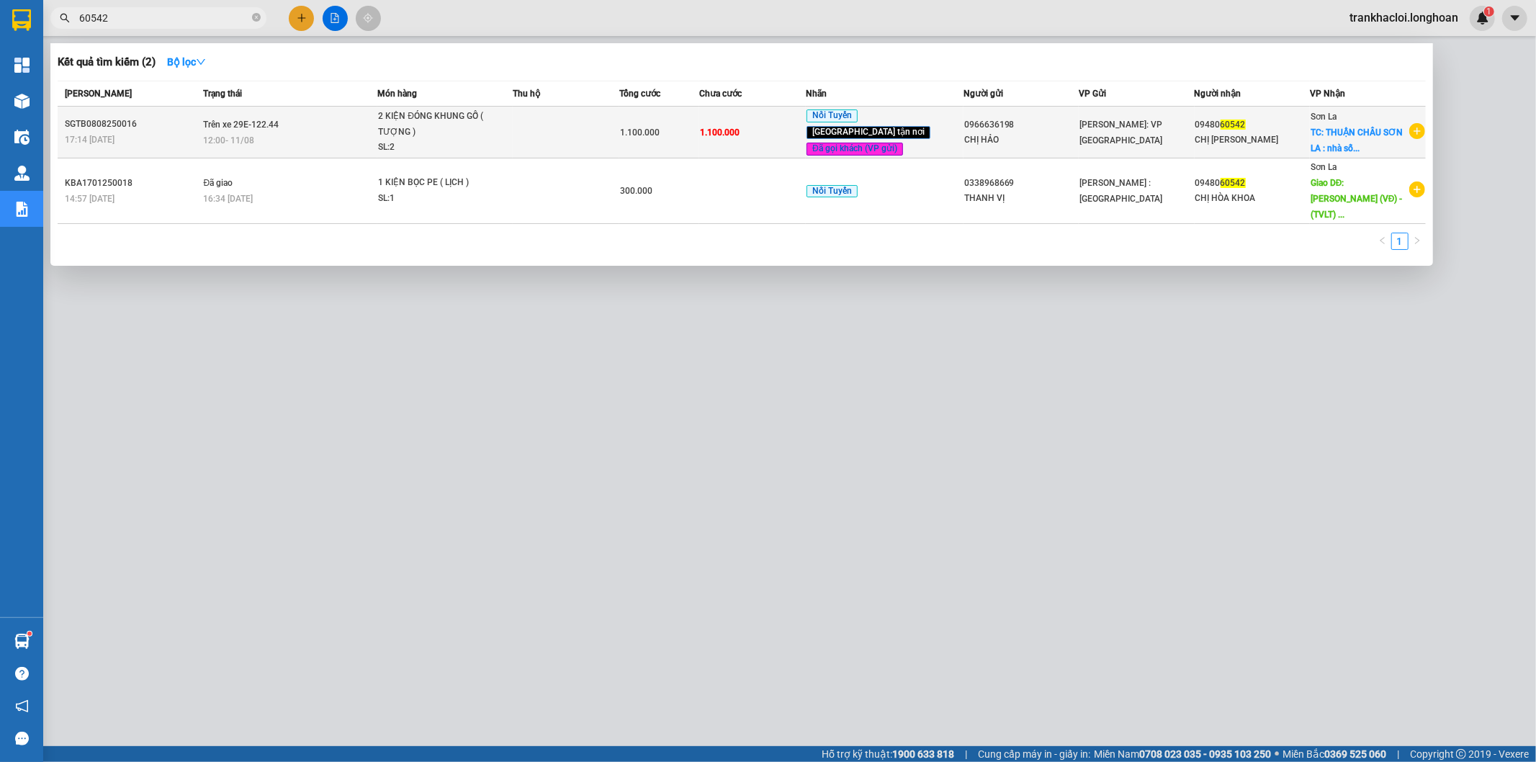
type input "60542"
click at [267, 118] on span "Trên xe 29E-122.44" at bounding box center [241, 124] width 76 height 12
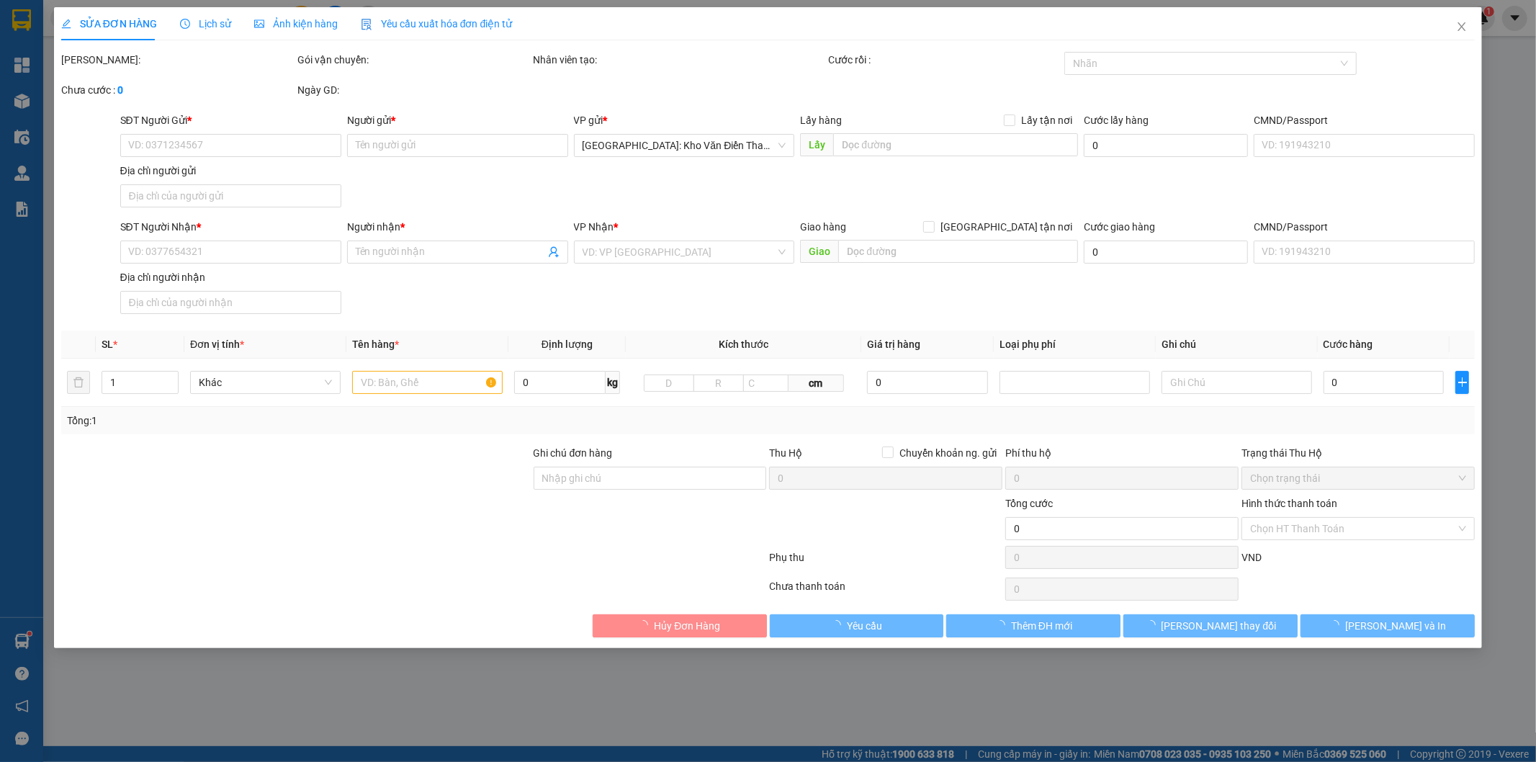
type input "0966636198"
type input "CHỊ HẢO"
type input "0948060542"
type input "CHỊ Vũ Thi Hoà"
checkbox input "true"
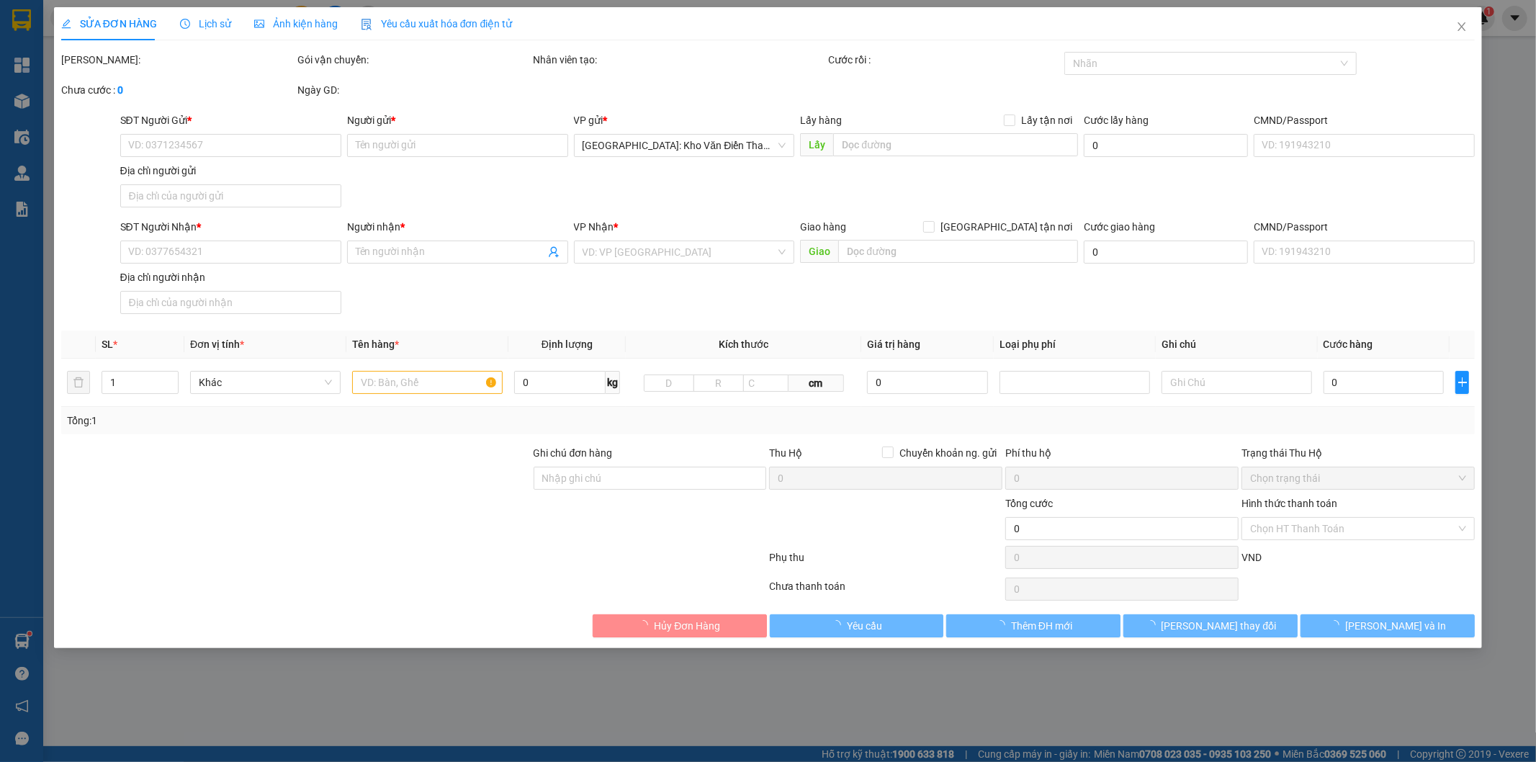
type input "THUẬN [GEOGRAPHIC_DATA] [GEOGRAPHIC_DATA] : nhà số 9 tiểu khu 6 [GEOGRAPHIC_DAT…"
type input "NHẬN NGUYÊN KIỆN GIAO NGUYÊN KIỆN, HƯ VỠ K ĐỀN+ ĐÃ CỘNG CỘNG 100K GIAO TẬN NƠI …"
type input "1.100.000"
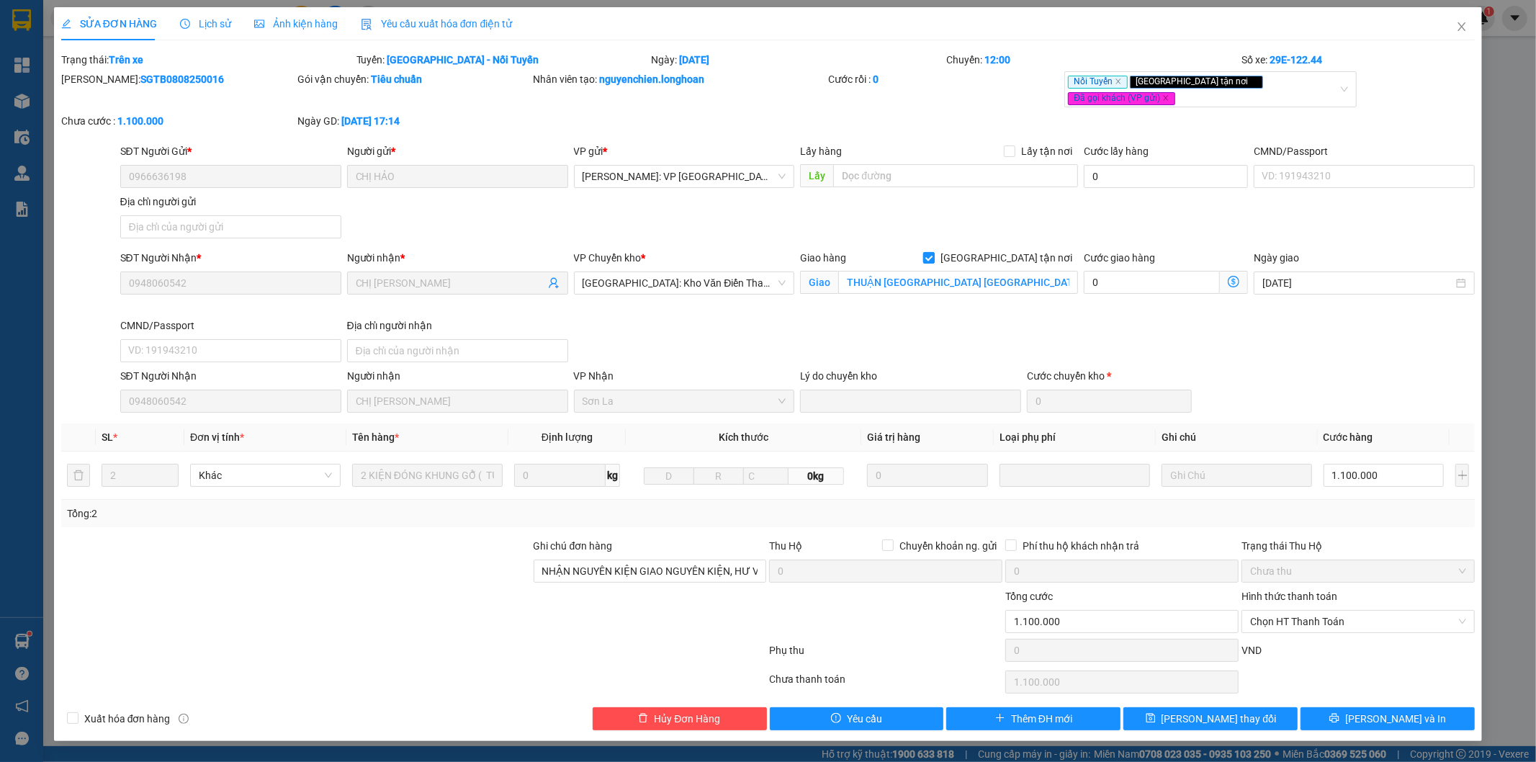
click at [1031, 250] on span "[GEOGRAPHIC_DATA] tận nơi" at bounding box center [1006, 258] width 143 height 16
click at [933, 252] on input "[GEOGRAPHIC_DATA] tận nơi" at bounding box center [928, 257] width 10 height 10
checkbox input "false"
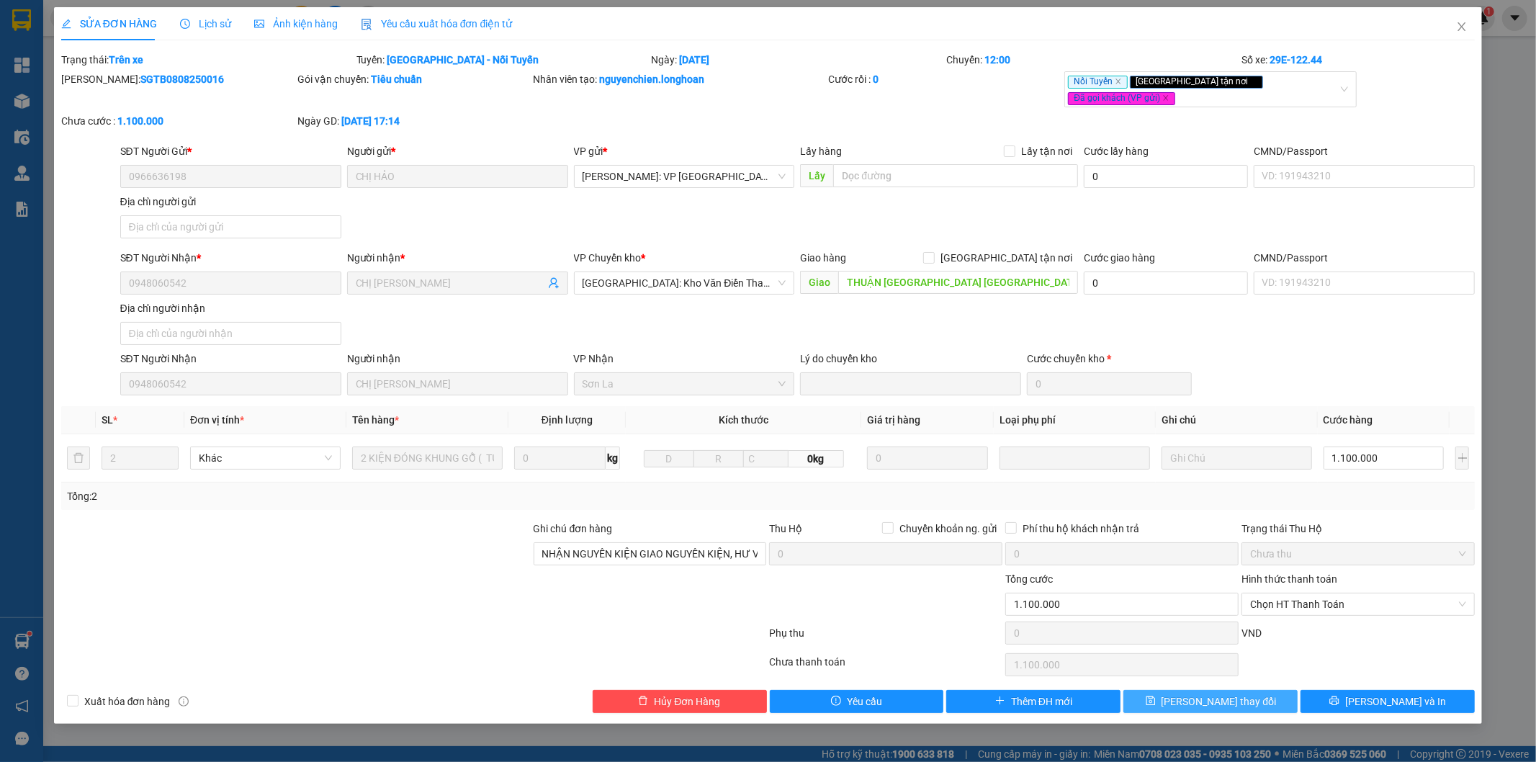
click at [1207, 694] on span "Lưu thay đổi" at bounding box center [1219, 702] width 115 height 16
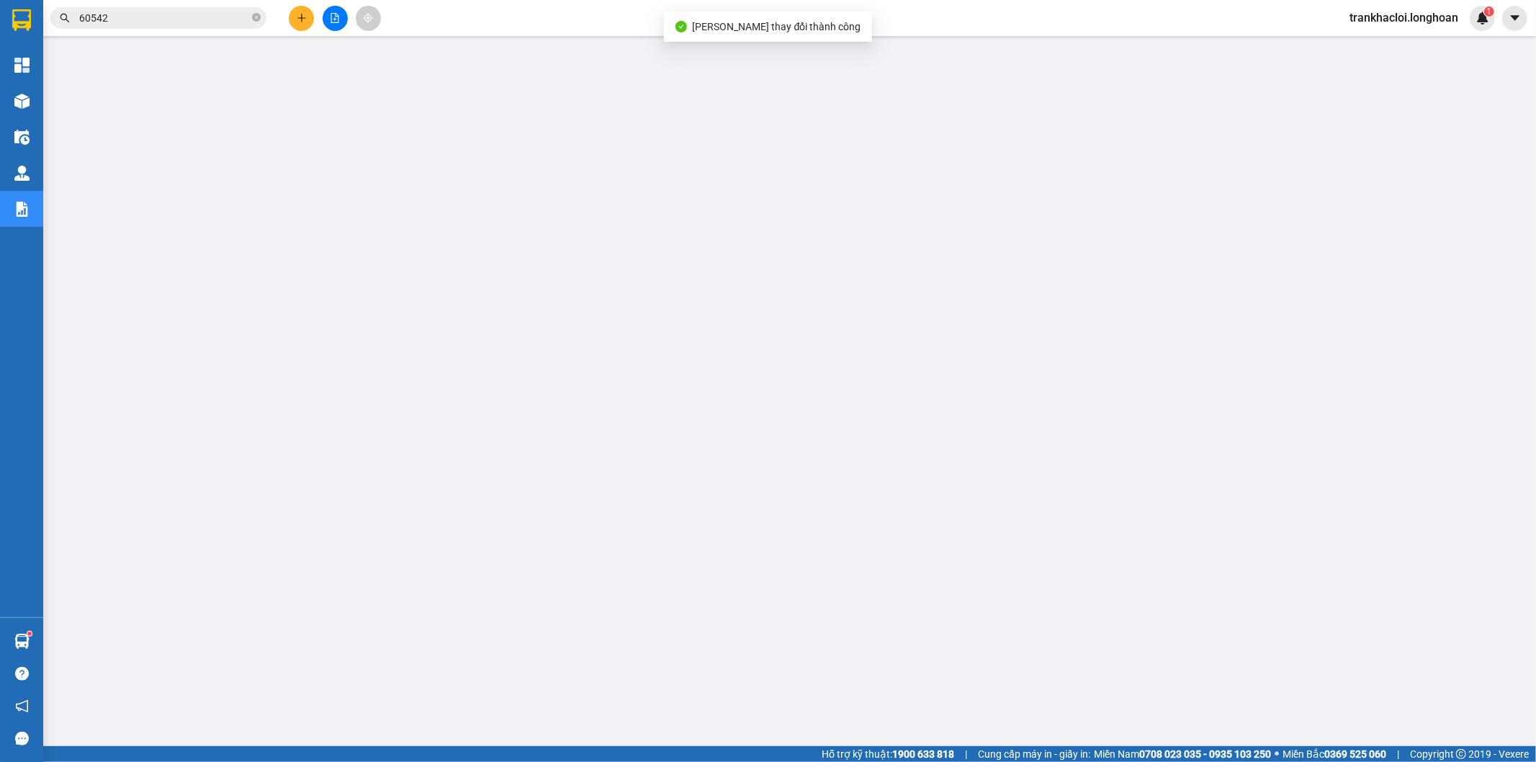
drag, startPoint x: 176, startPoint y: 4, endPoint x: 181, endPoint y: 16, distance: 12.6
click at [176, 8] on div "Kết quả tìm kiếm ( 2 ) Bộ lọc Mã ĐH Trạng thái Món hàng Thu hộ Tổng cước Chưa c…" at bounding box center [140, 18] width 281 height 25
click at [181, 17] on input "60542" at bounding box center [164, 18] width 170 height 16
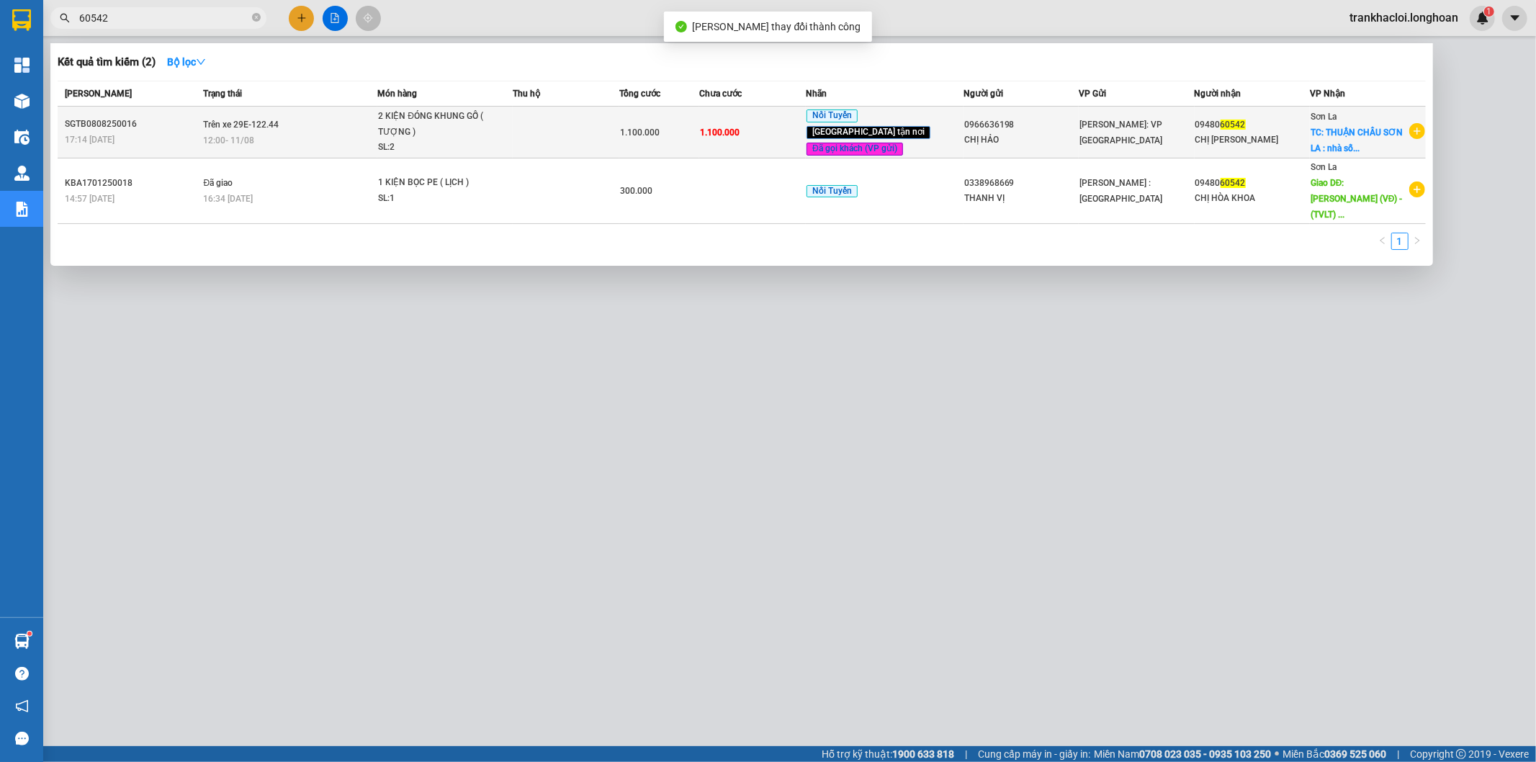
click at [232, 135] on span "12:00 - 11/08" at bounding box center [228, 140] width 51 height 10
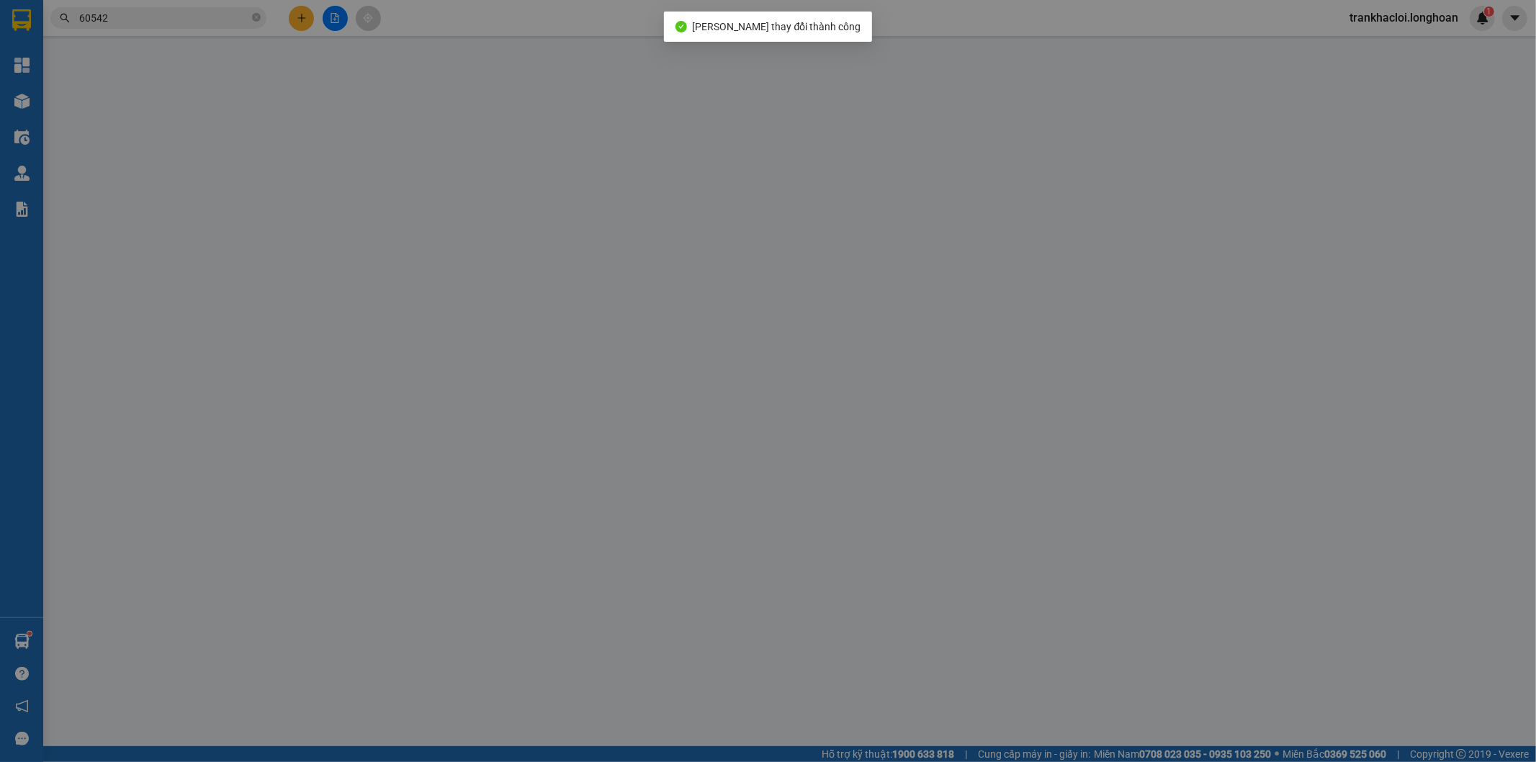
type input "0966636198"
type input "CHỊ HẢO"
type input "0948060542"
type input "CHỊ Vũ Thi Hoà"
type input "THUẬN [GEOGRAPHIC_DATA] [GEOGRAPHIC_DATA] : nhà số 9 tiểu khu 6 [GEOGRAPHIC_DAT…"
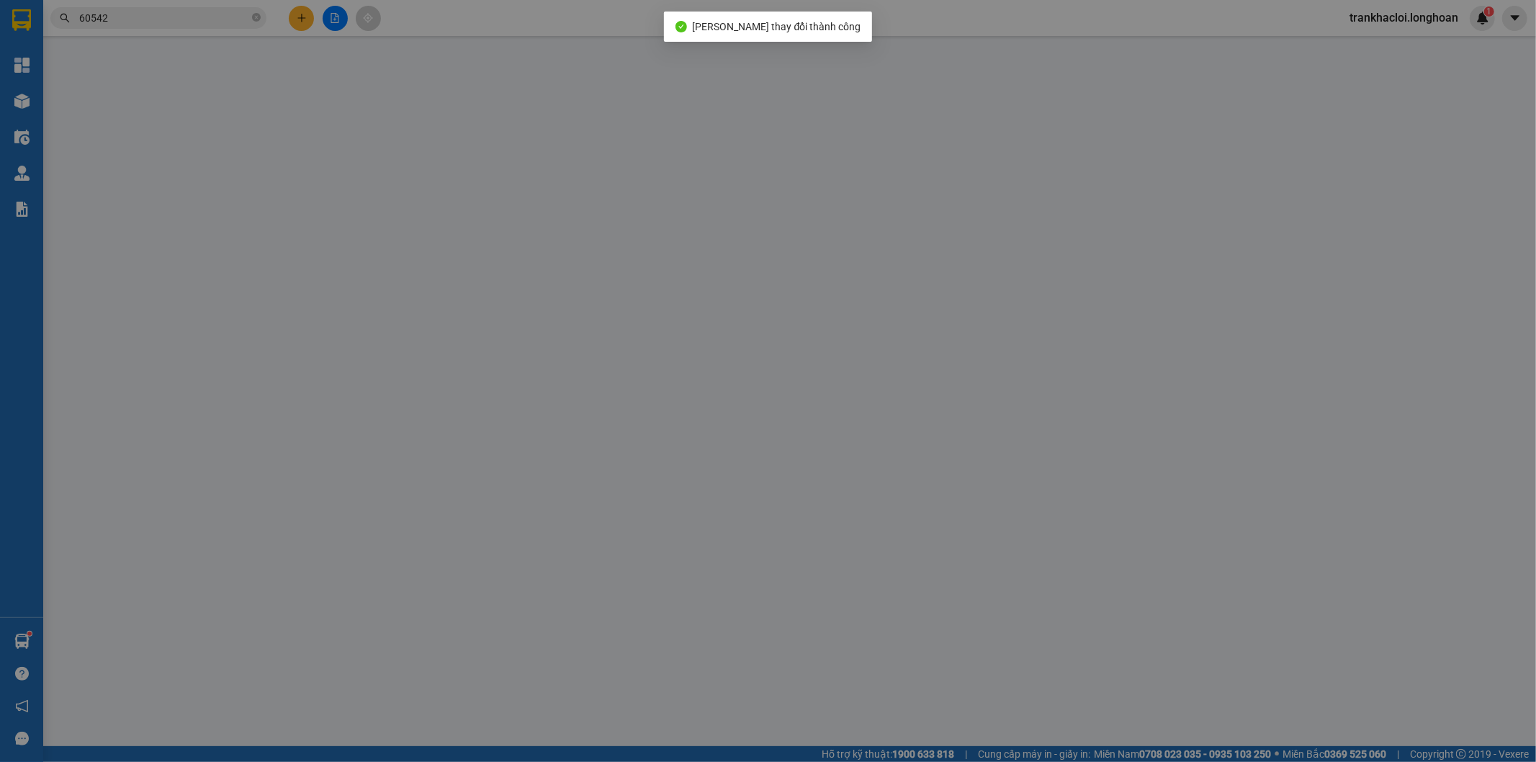
type input "NHẬN NGUYÊN KIỆN GIAO NGUYÊN KIỆN, HƯ VỠ K ĐỀN+ ĐÃ CỘNG CỘNG 100K GIAO TẬN NƠI …"
type input "1.100.000"
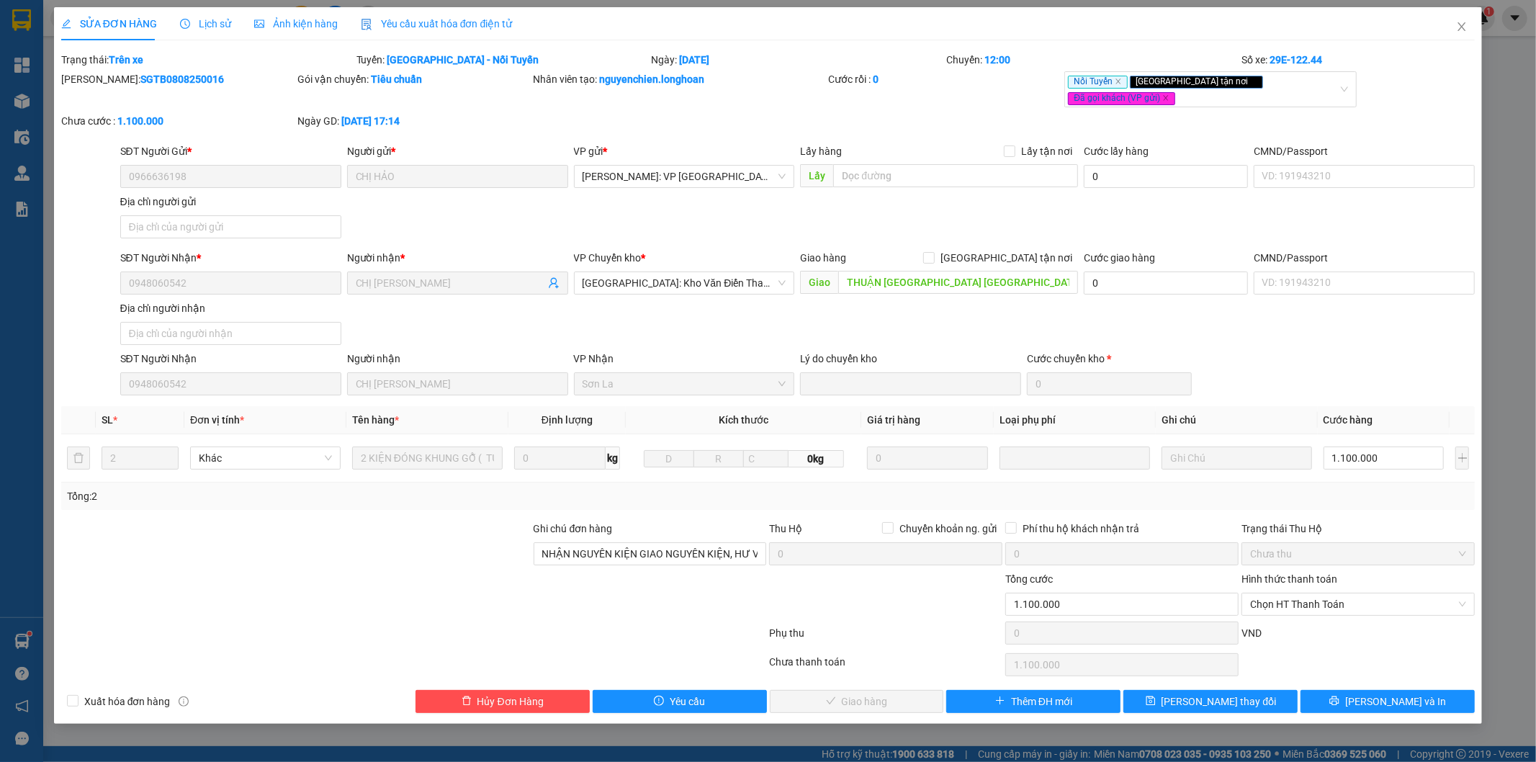
drag, startPoint x: 1304, startPoint y: 595, endPoint x: 1296, endPoint y: 606, distance: 13.0
click at [1301, 596] on span "Chọn HT Thanh Toán" at bounding box center [1358, 604] width 216 height 22
click at [1284, 625] on div "Tại văn phòng" at bounding box center [1359, 622] width 216 height 16
type input "0"
click at [884, 694] on span "Lưu và Giao hàng" at bounding box center [866, 702] width 138 height 16
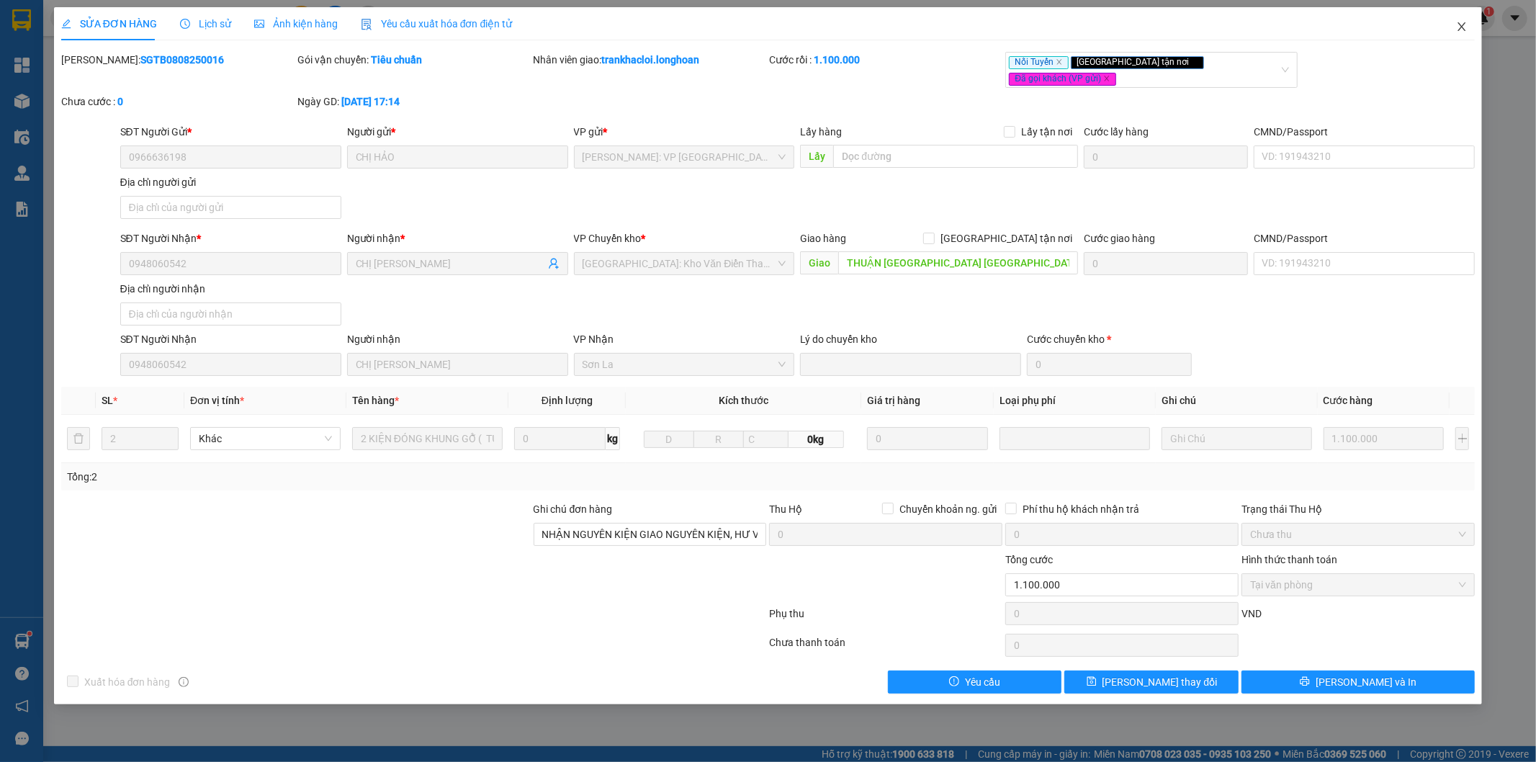
click at [1460, 26] on icon "close" at bounding box center [1462, 27] width 12 height 12
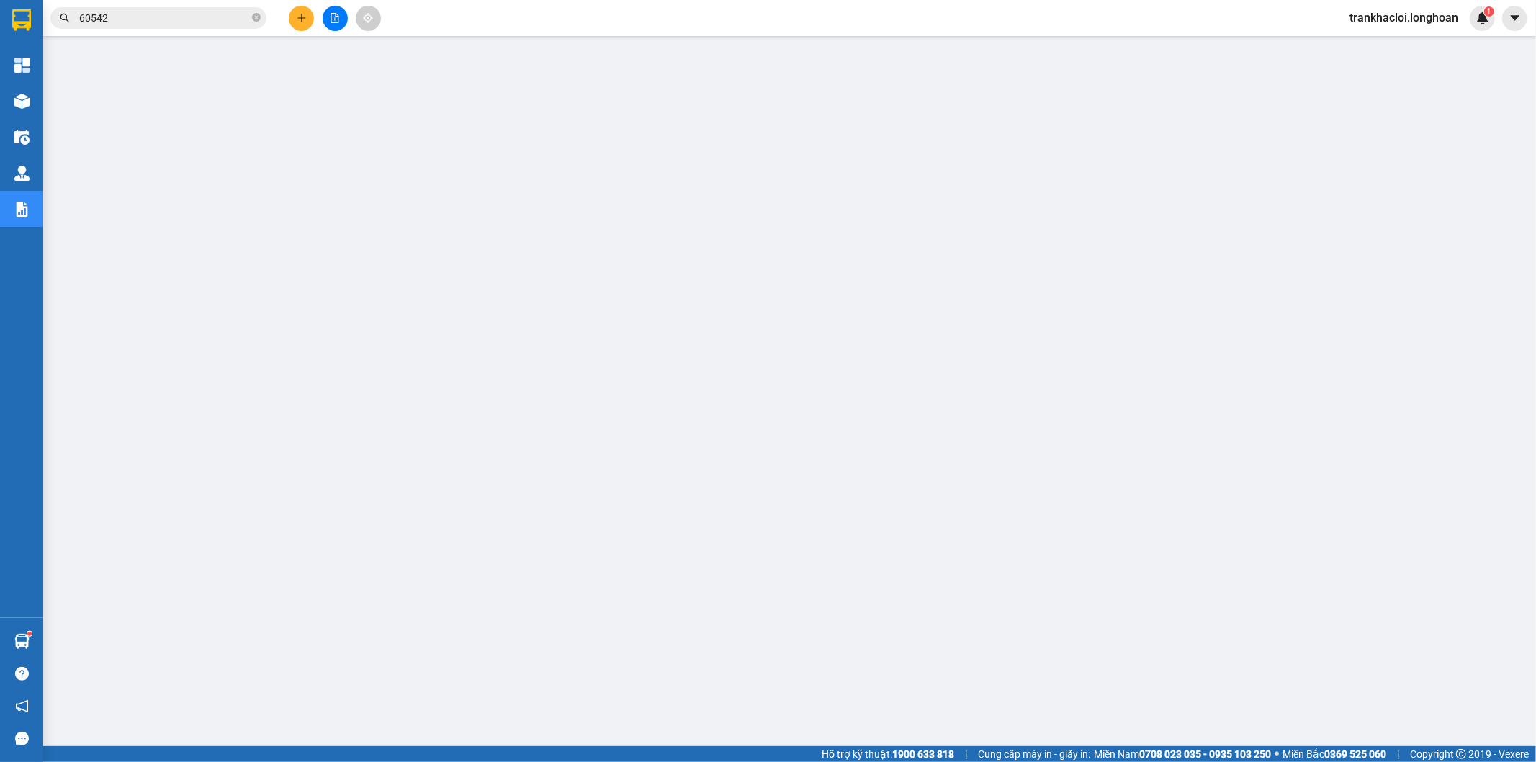
click at [175, 13] on input "60542" at bounding box center [164, 18] width 170 height 16
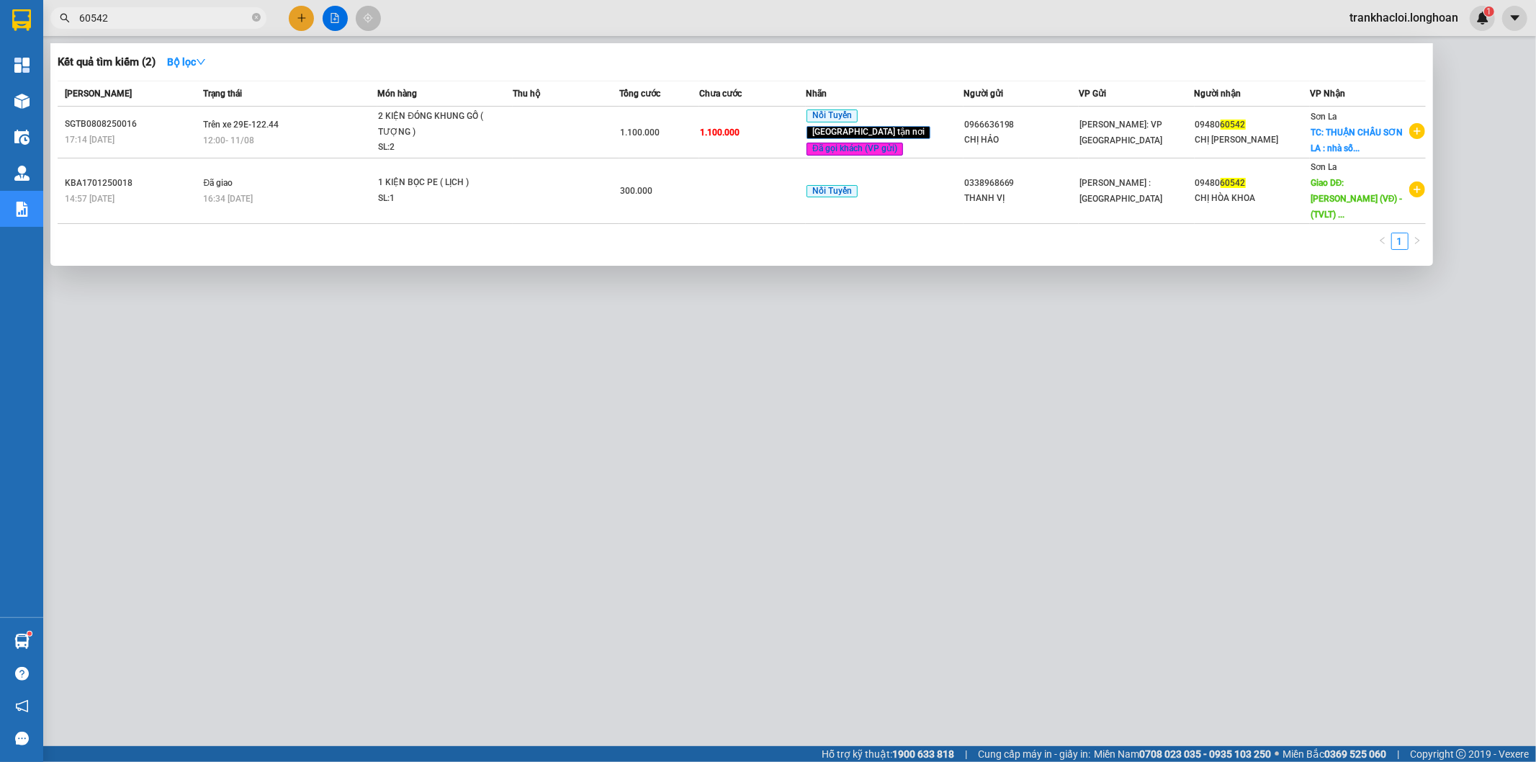
click at [175, 13] on input "60542" at bounding box center [164, 18] width 170 height 16
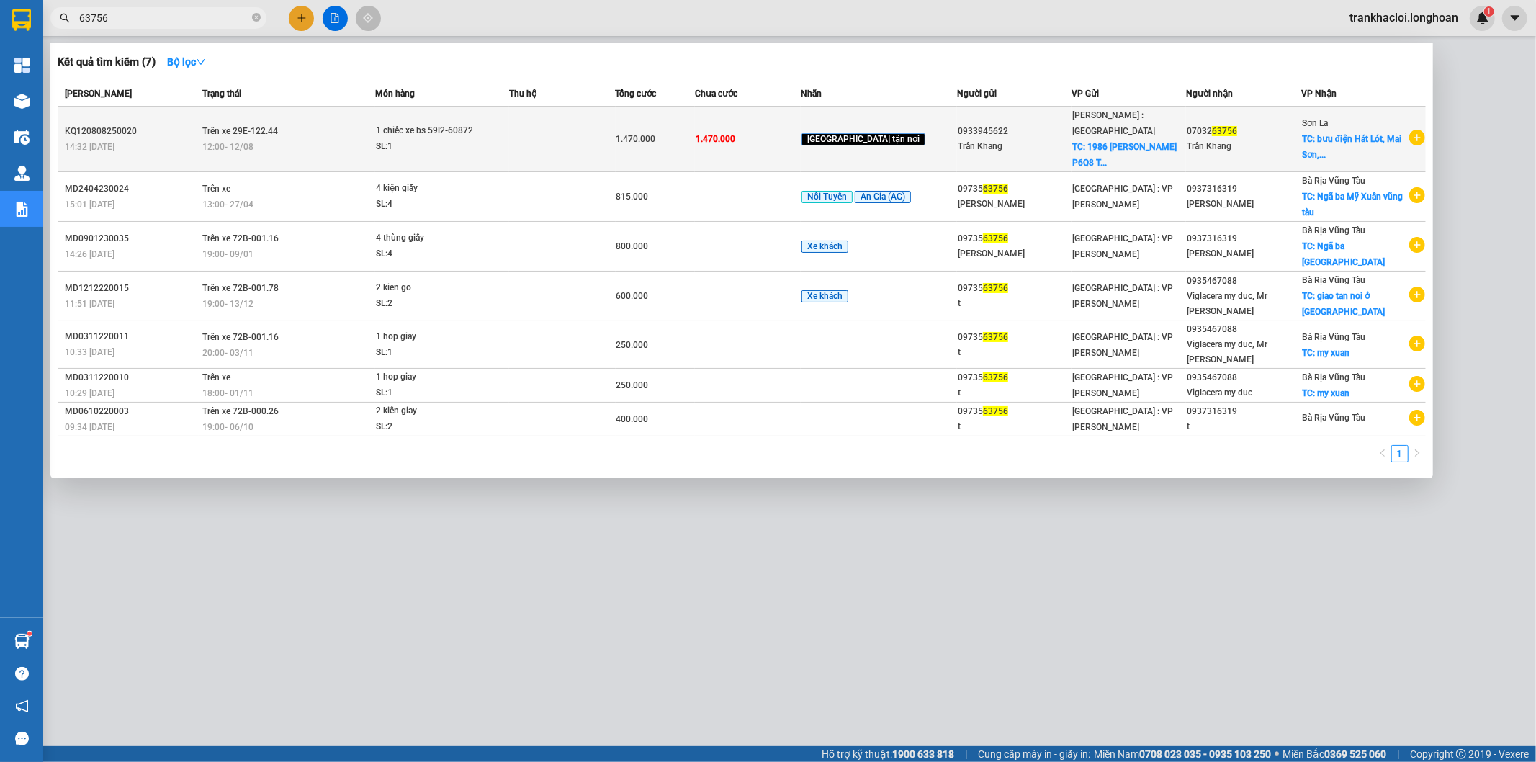
click at [362, 139] on div "12:00 - 12/08" at bounding box center [288, 147] width 172 height 16
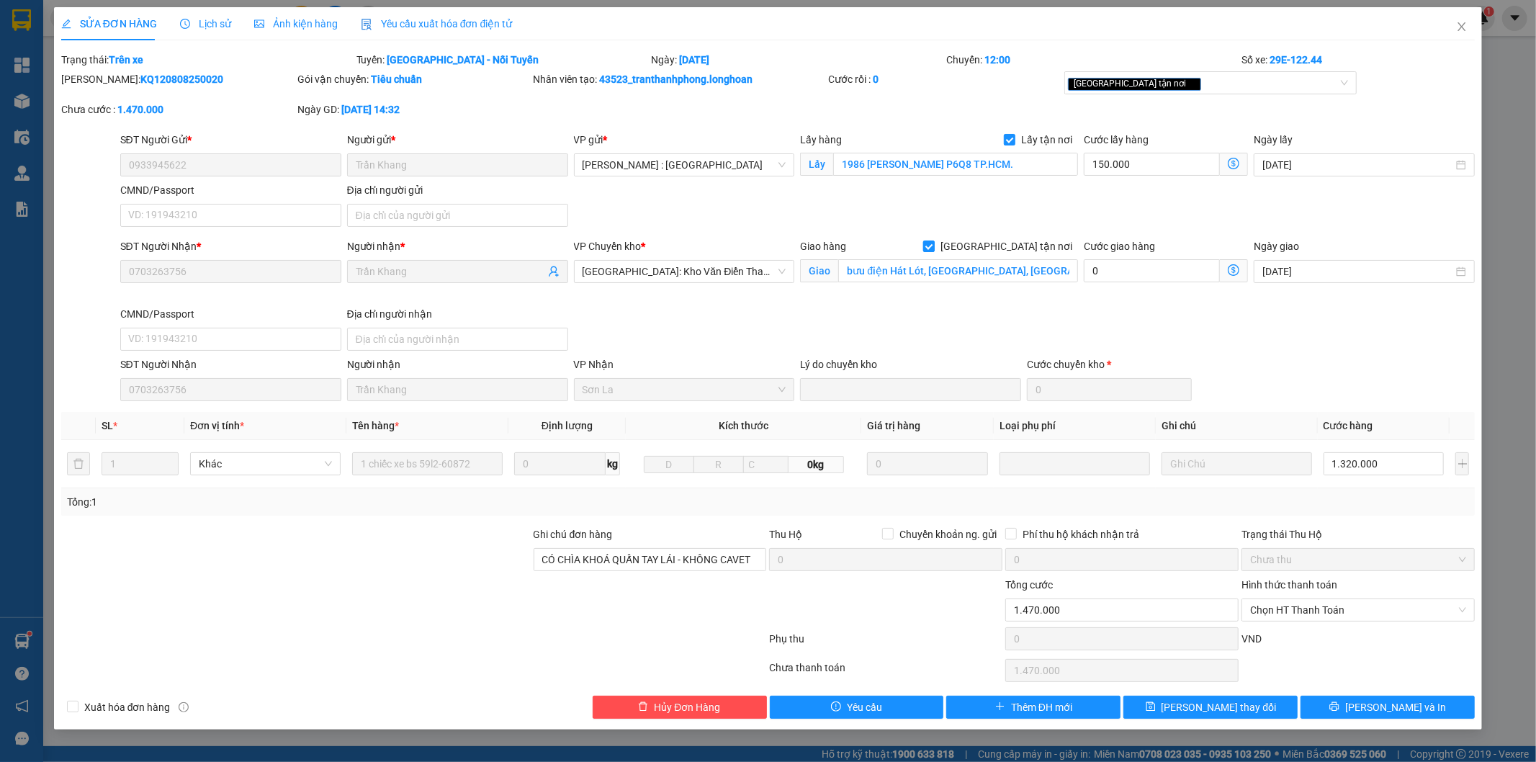
click at [1045, 252] on span "[GEOGRAPHIC_DATA] tận nơi" at bounding box center [1006, 246] width 143 height 16
click at [933, 251] on input "[GEOGRAPHIC_DATA] tận nơi" at bounding box center [928, 246] width 10 height 10
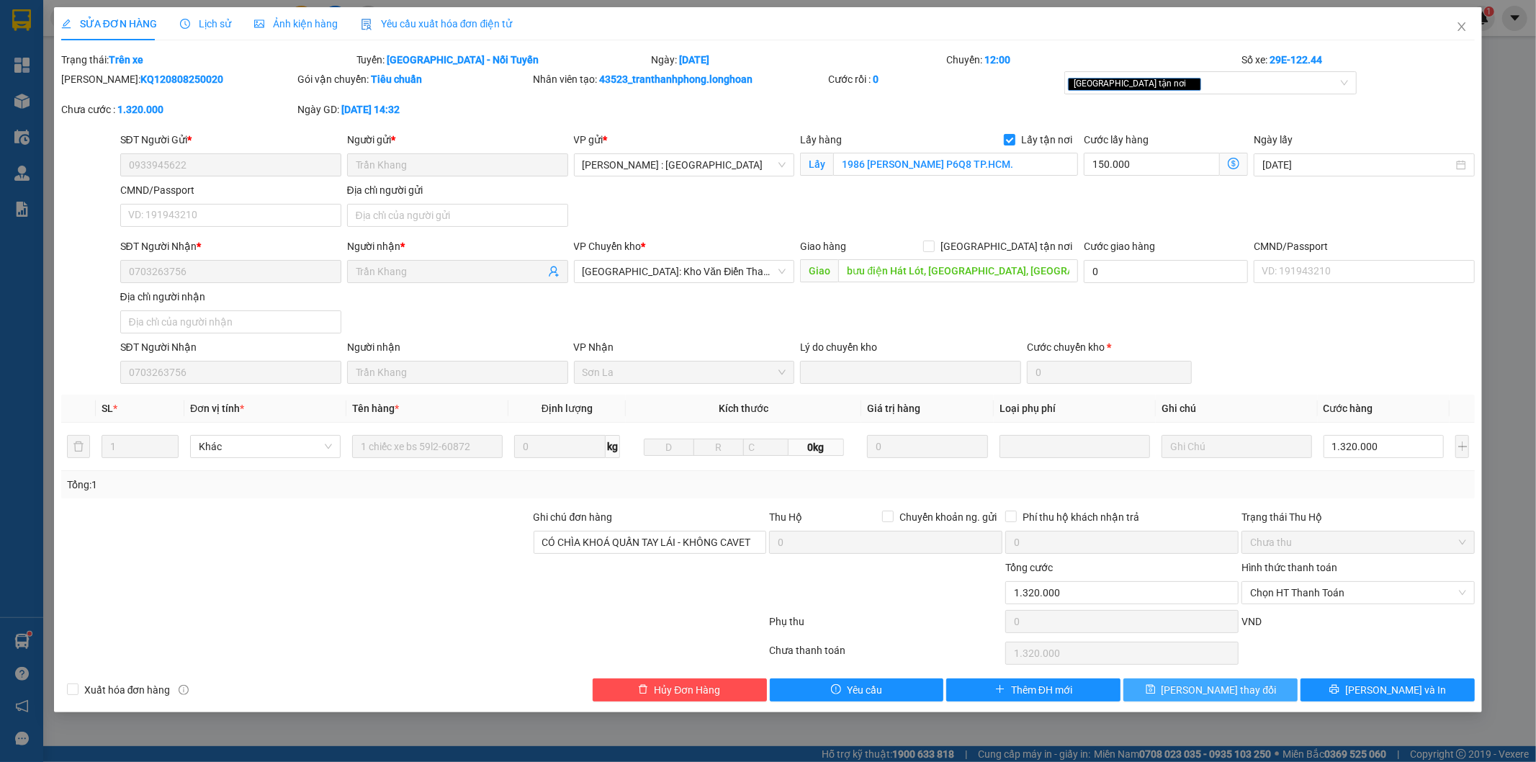
click at [1206, 693] on span "Lưu thay đổi" at bounding box center [1219, 690] width 115 height 16
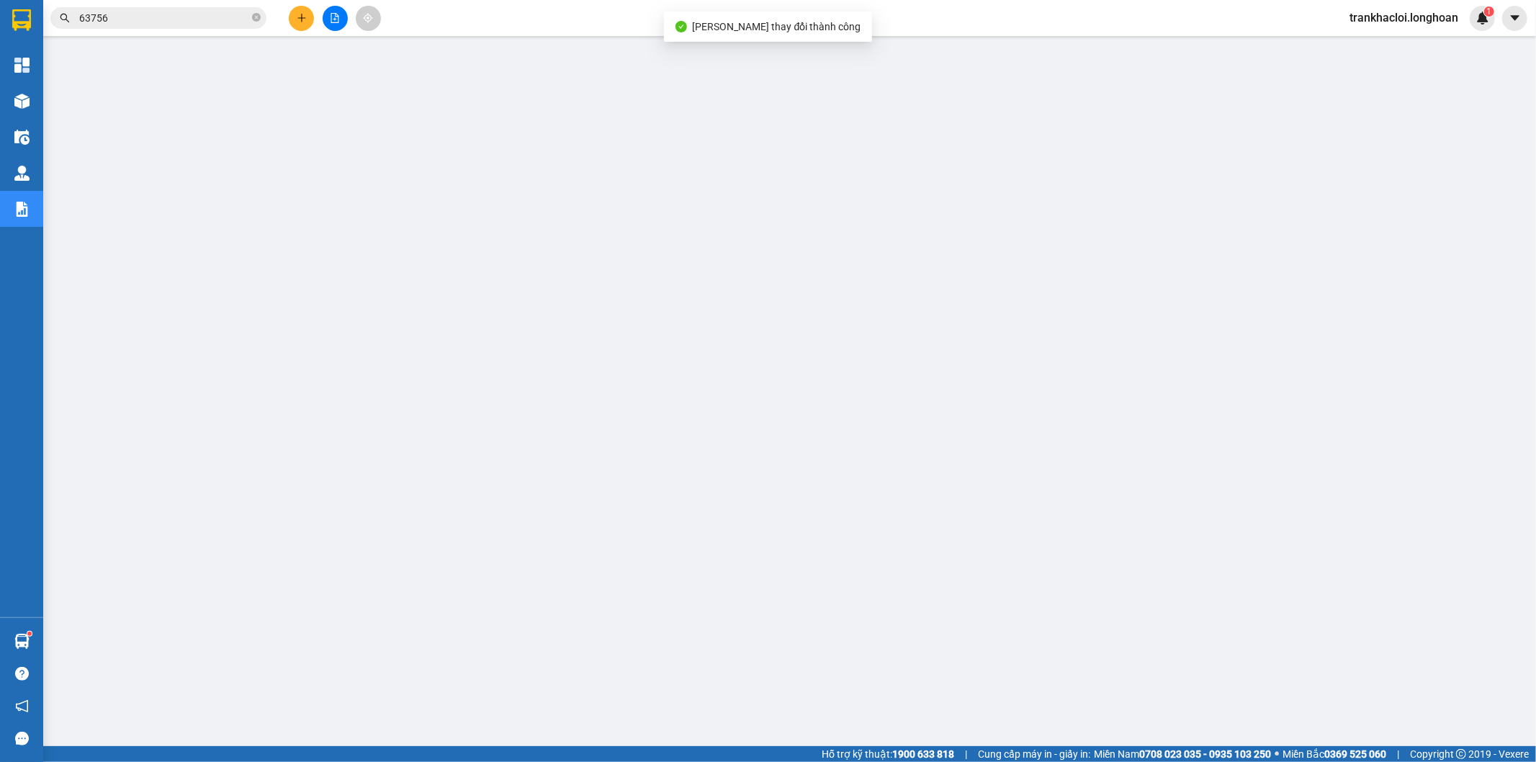
drag, startPoint x: 157, startPoint y: 10, endPoint x: 164, endPoint y: 16, distance: 9.2
click at [156, 10] on input "63756" at bounding box center [164, 18] width 170 height 16
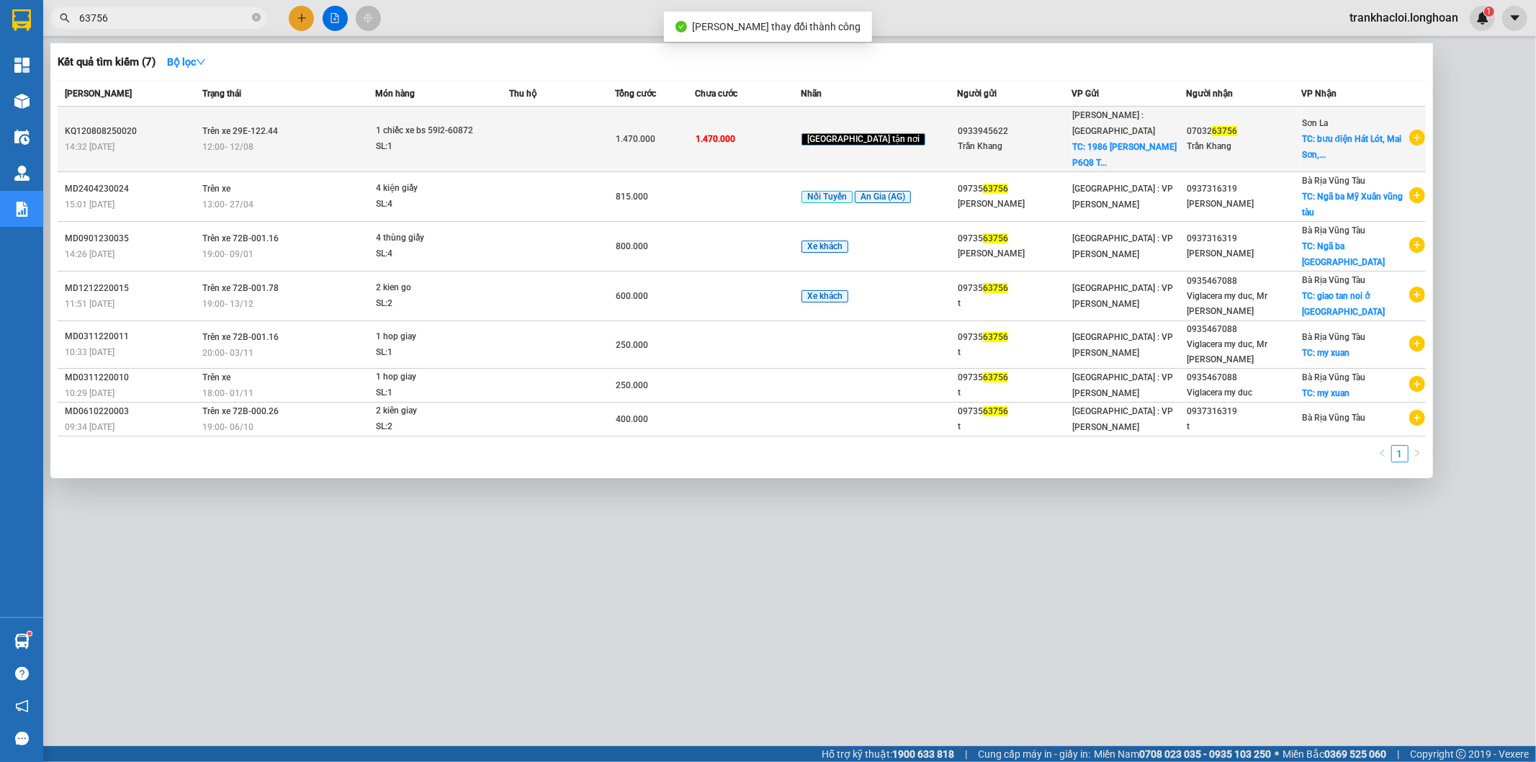
click at [272, 153] on td "Trên xe 29E-122.44 12:00 - 12/08" at bounding box center [287, 140] width 176 height 66
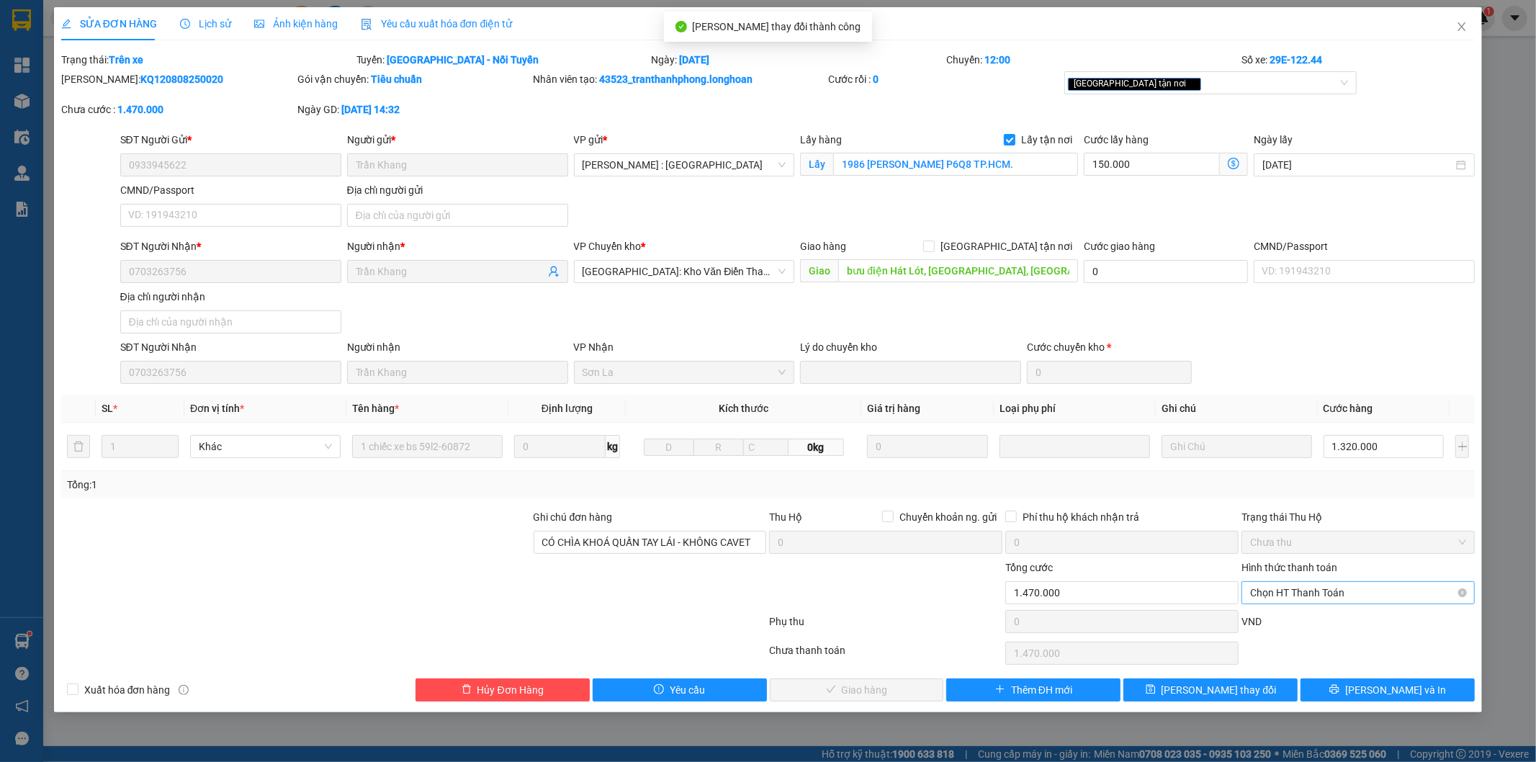
click at [1302, 596] on span "Chọn HT Thanh Toán" at bounding box center [1358, 593] width 216 height 22
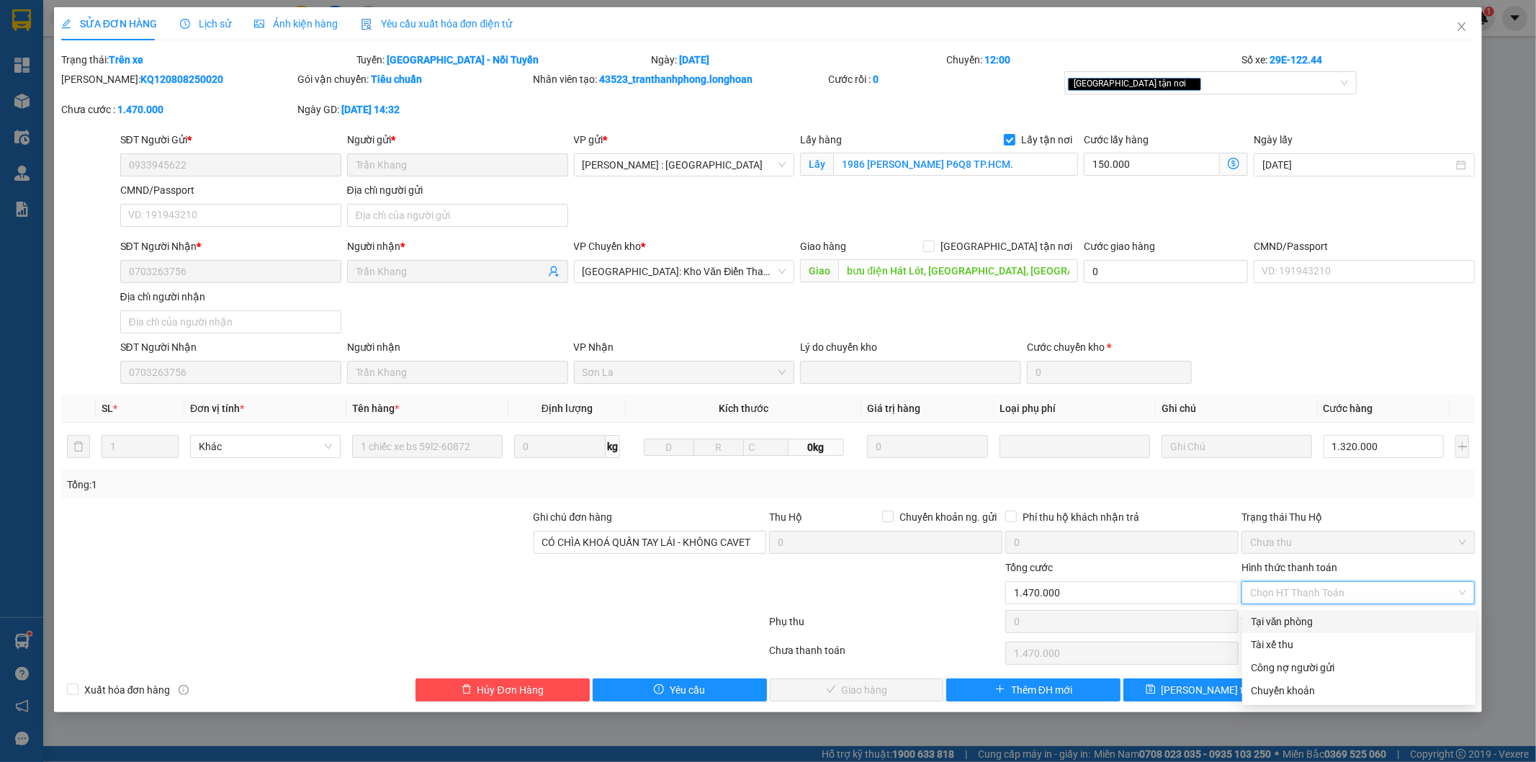
click at [1273, 621] on div "Tại văn phòng" at bounding box center [1359, 622] width 216 height 16
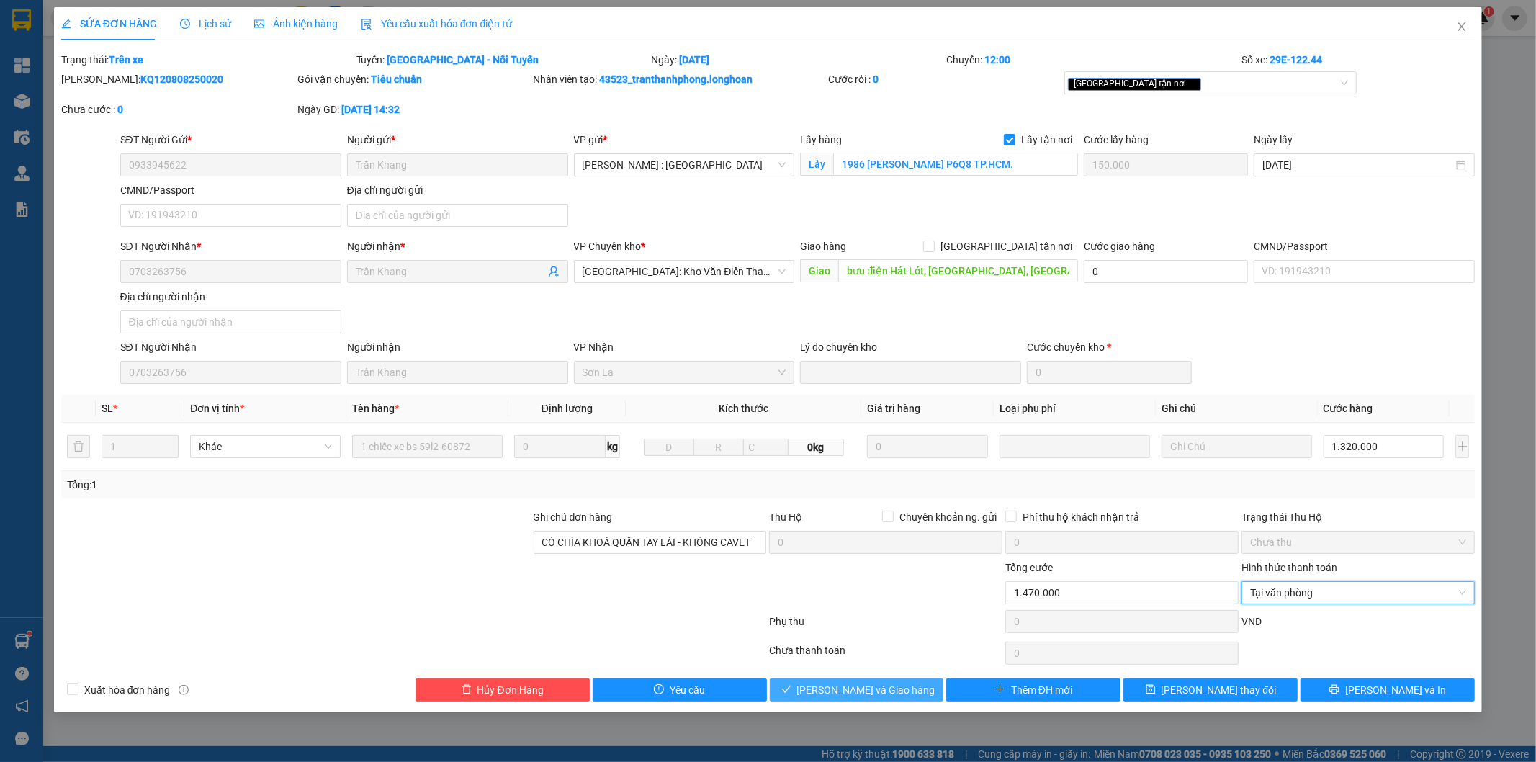
click at [887, 699] on button "Lưu và Giao hàng" at bounding box center [857, 689] width 174 height 23
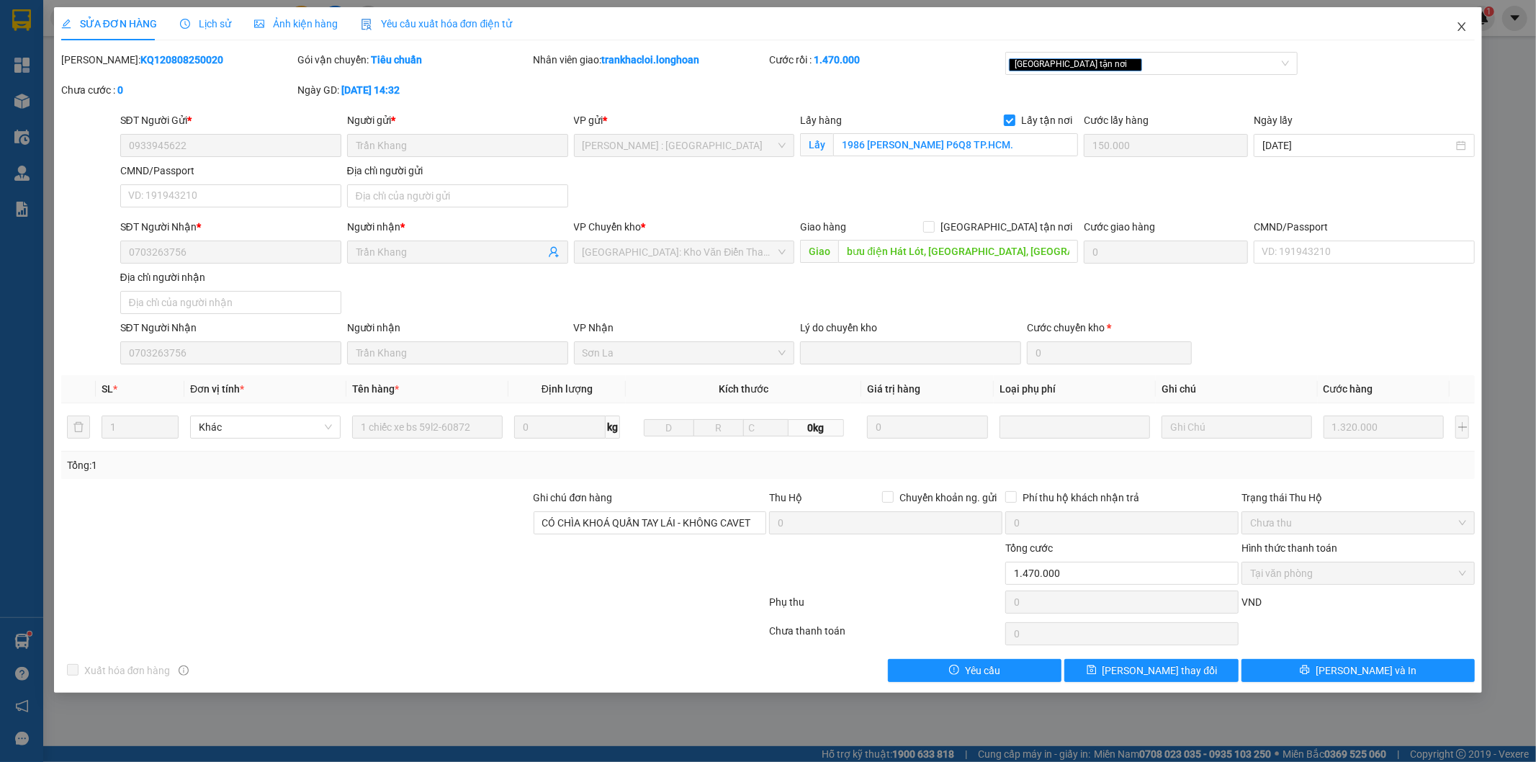
drag, startPoint x: 1462, startPoint y: 22, endPoint x: 1340, endPoint y: 4, distance: 123.9
click at [1460, 23] on icon "close" at bounding box center [1462, 27] width 12 height 12
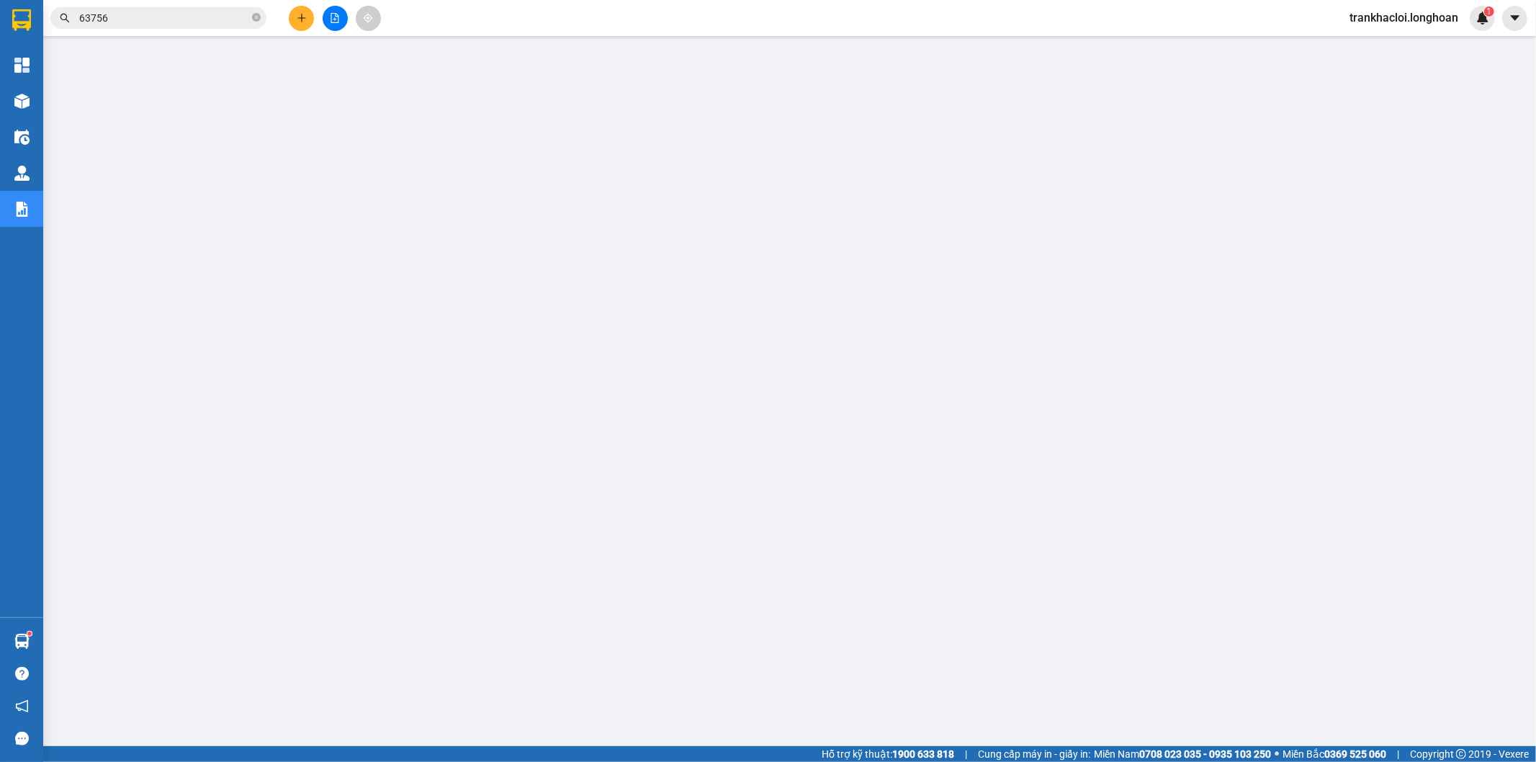
click at [191, 8] on span "63756" at bounding box center [158, 18] width 216 height 22
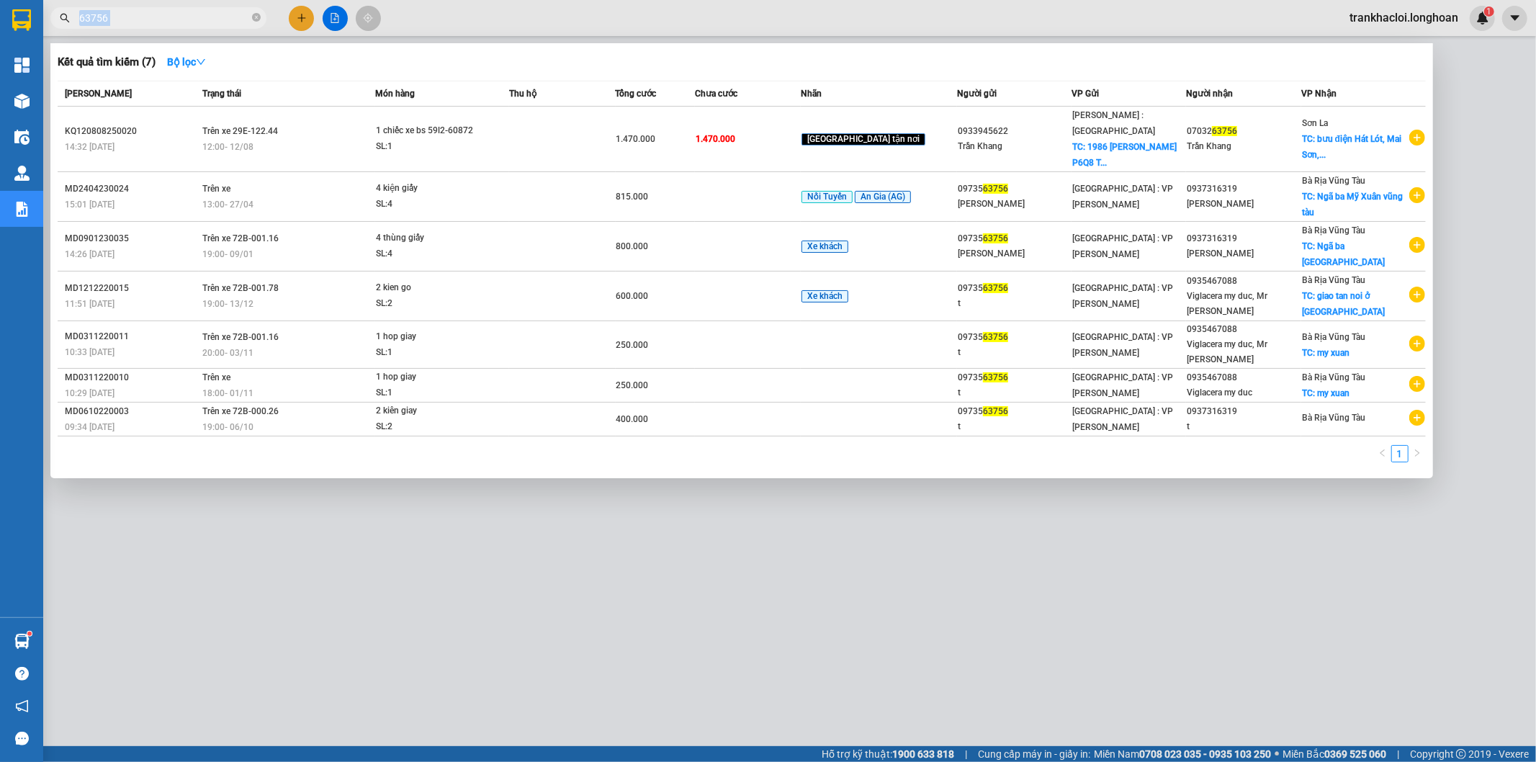
click at [189, 8] on span "63756" at bounding box center [158, 18] width 216 height 22
click at [186, 15] on input "63756" at bounding box center [164, 18] width 170 height 16
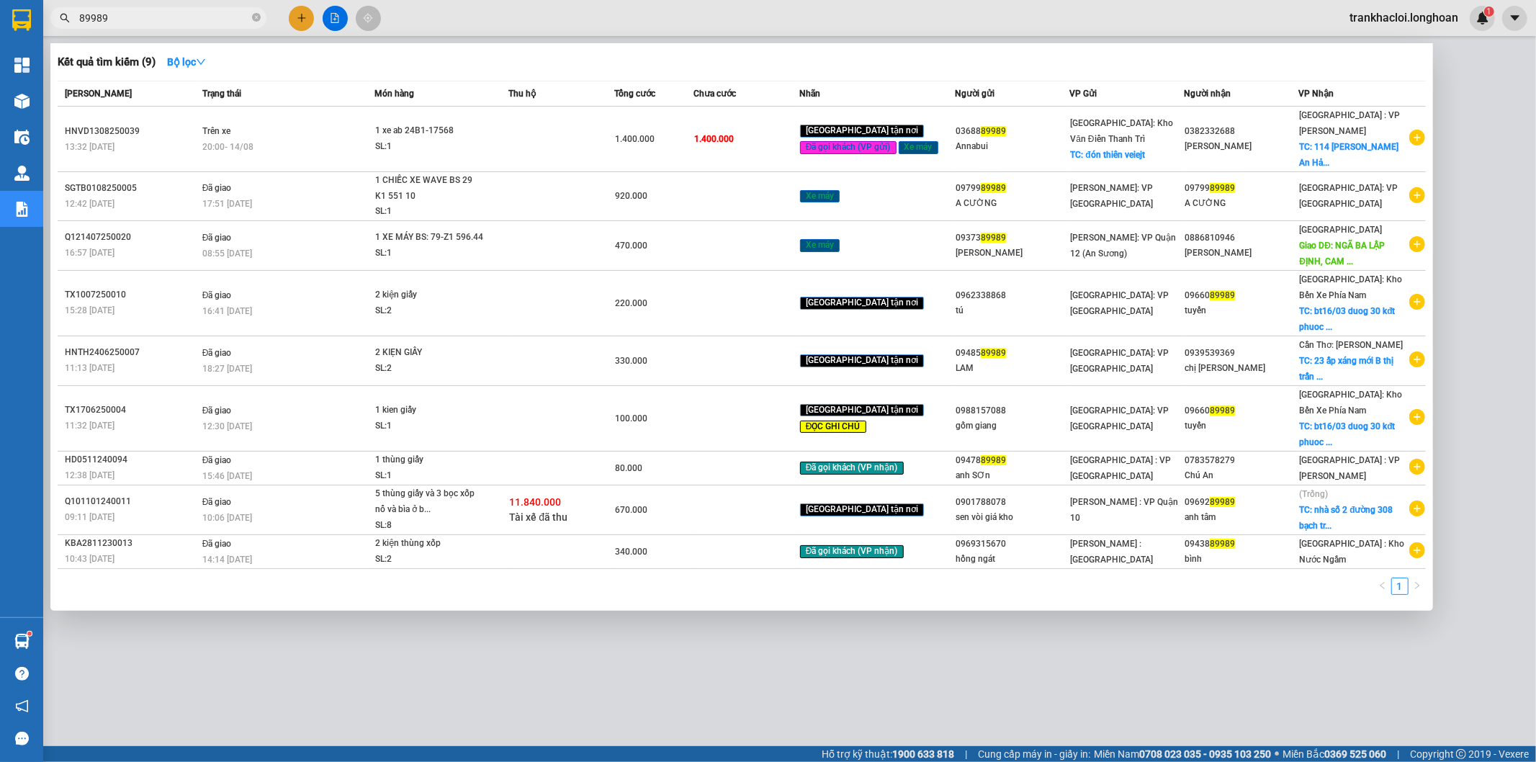
click at [139, 17] on input "89989" at bounding box center [164, 18] width 170 height 16
click at [138, 17] on input "89989" at bounding box center [164, 18] width 170 height 16
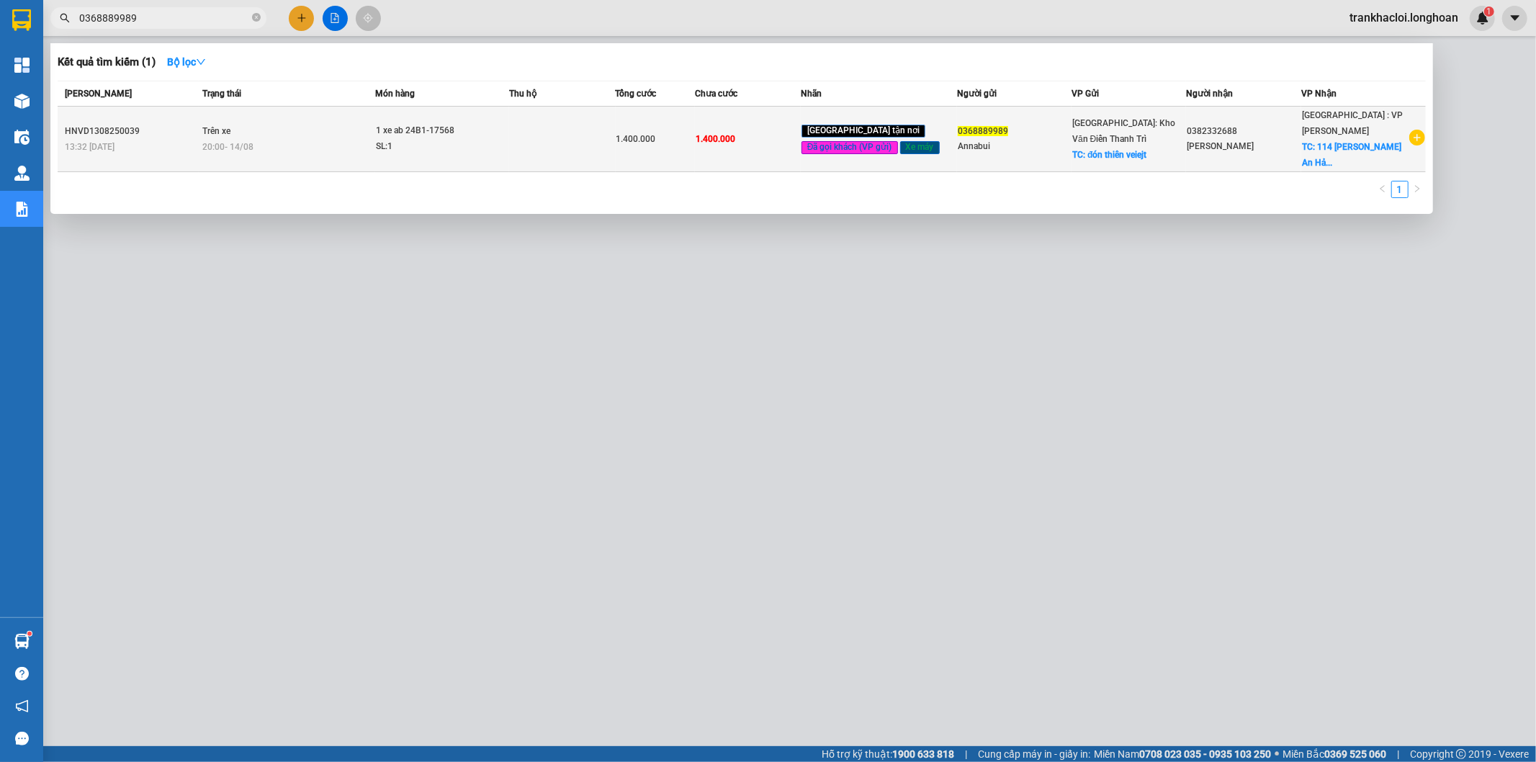
click at [254, 144] on span "20:00 - 14/08" at bounding box center [227, 147] width 51 height 10
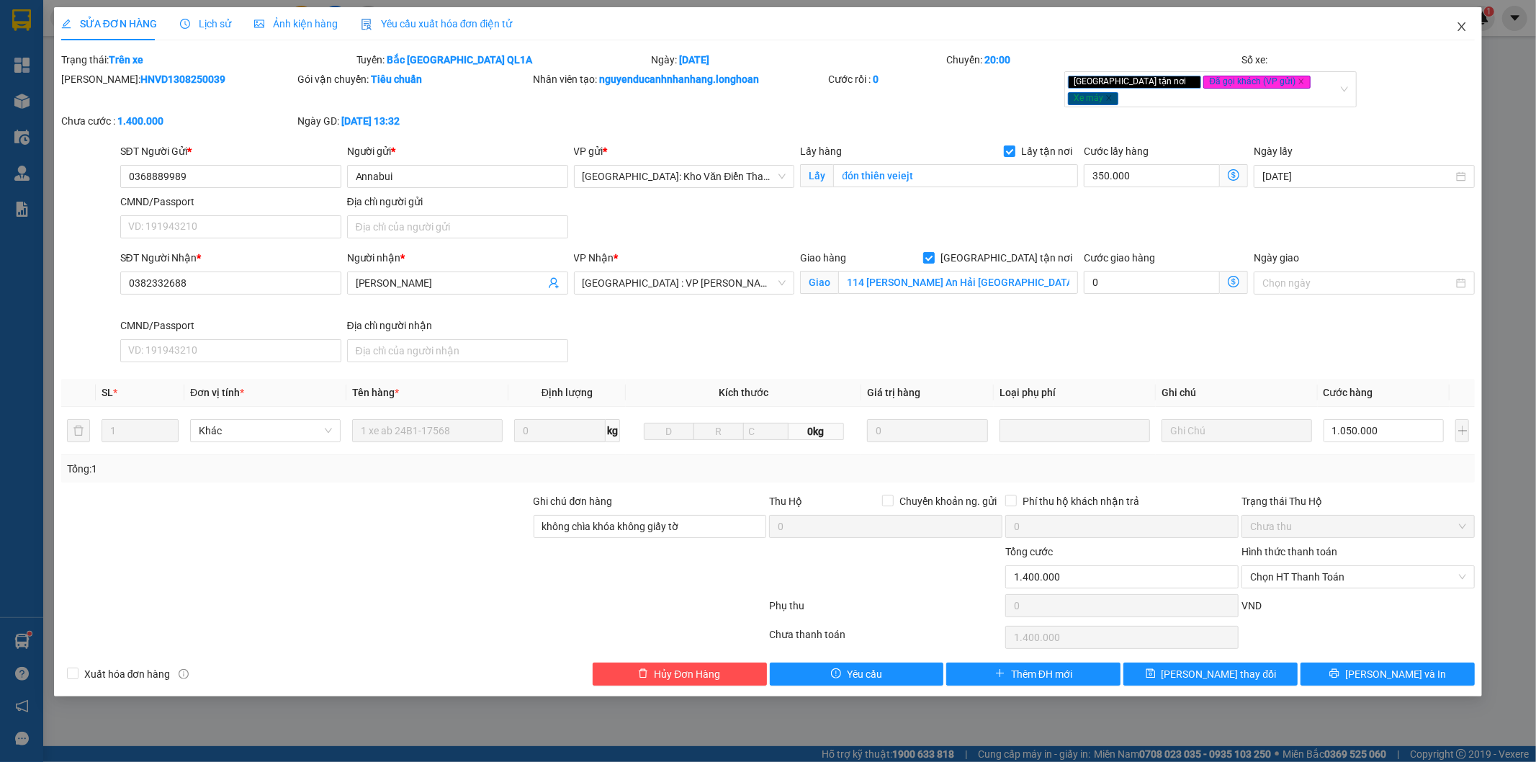
click at [1476, 27] on span "Close" at bounding box center [1462, 27] width 40 height 40
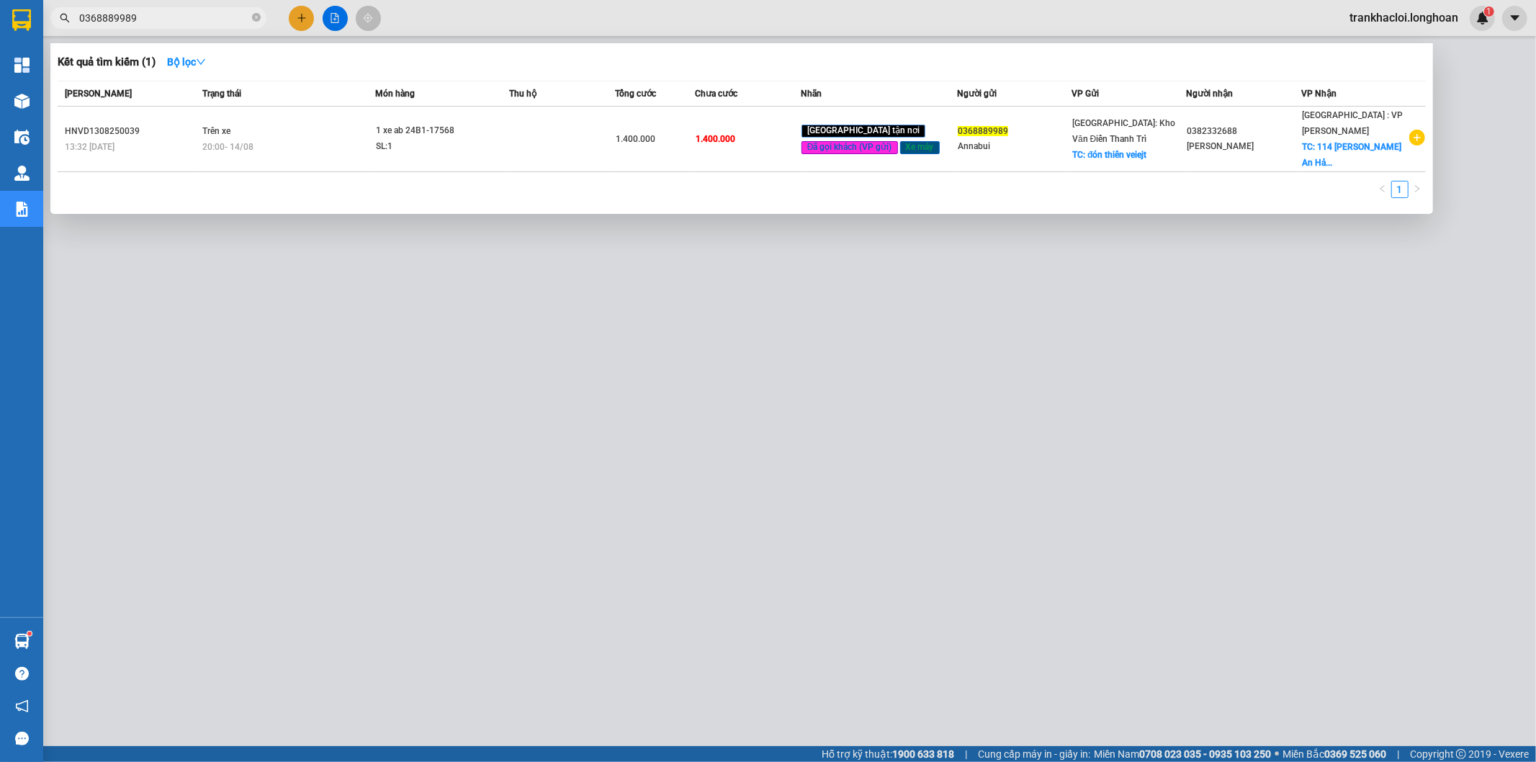
click at [169, 24] on input "0368889989" at bounding box center [164, 18] width 170 height 16
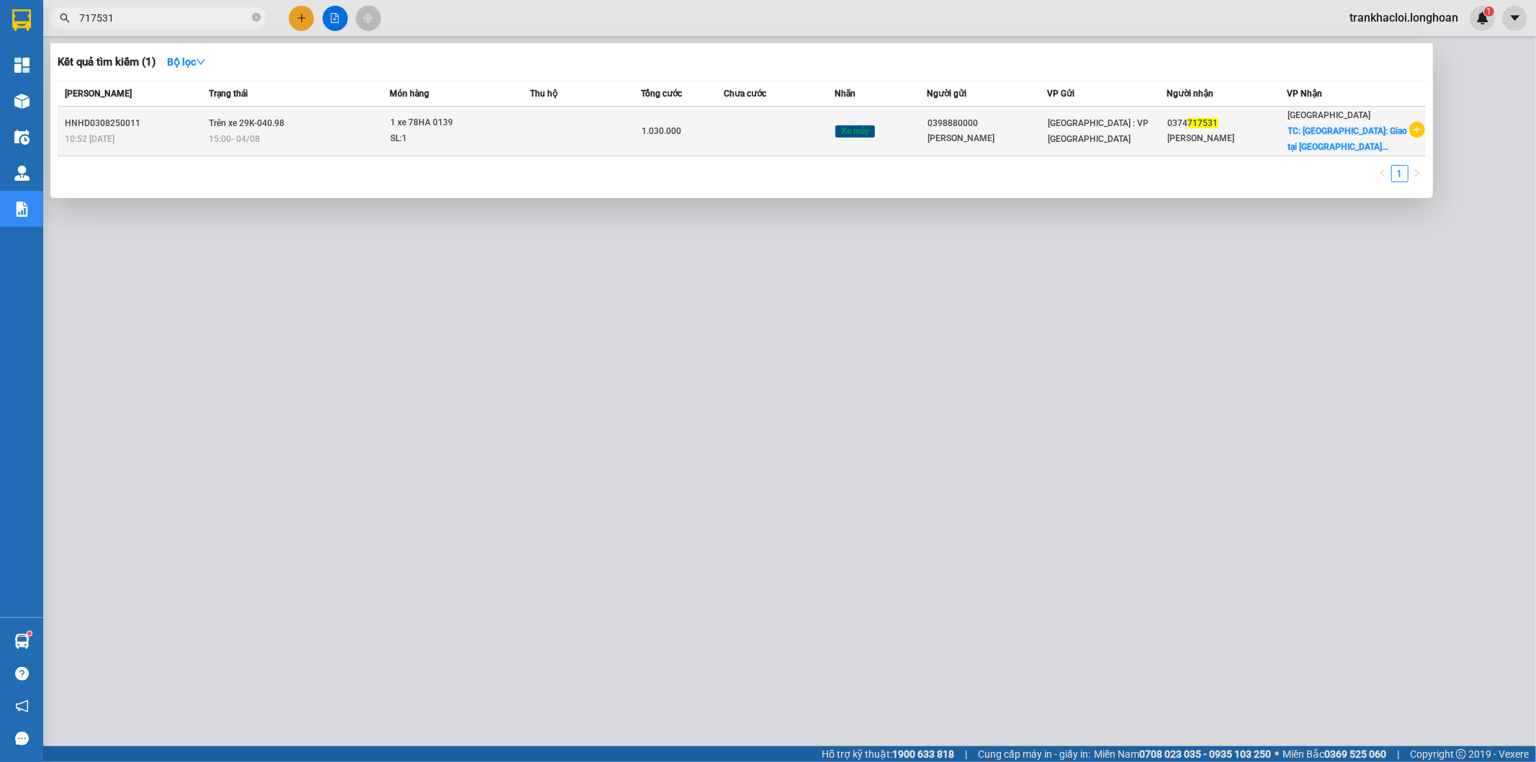
click at [271, 125] on span "Trên xe 29K-040.98" at bounding box center [247, 123] width 76 height 10
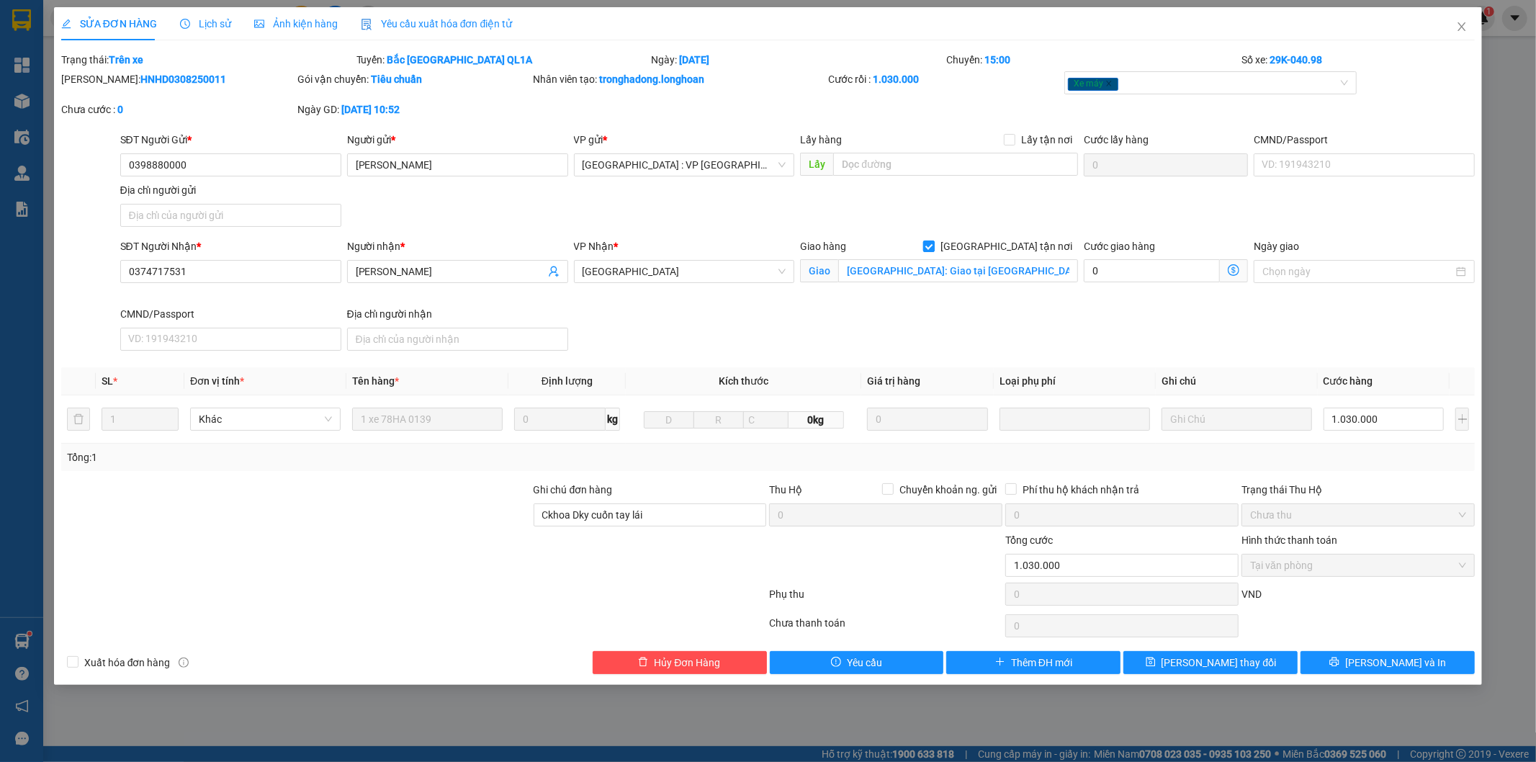
click at [1023, 250] on span "[GEOGRAPHIC_DATA] tận nơi" at bounding box center [1006, 246] width 143 height 16
click at [933, 250] on input "[GEOGRAPHIC_DATA] tận nơi" at bounding box center [928, 246] width 10 height 10
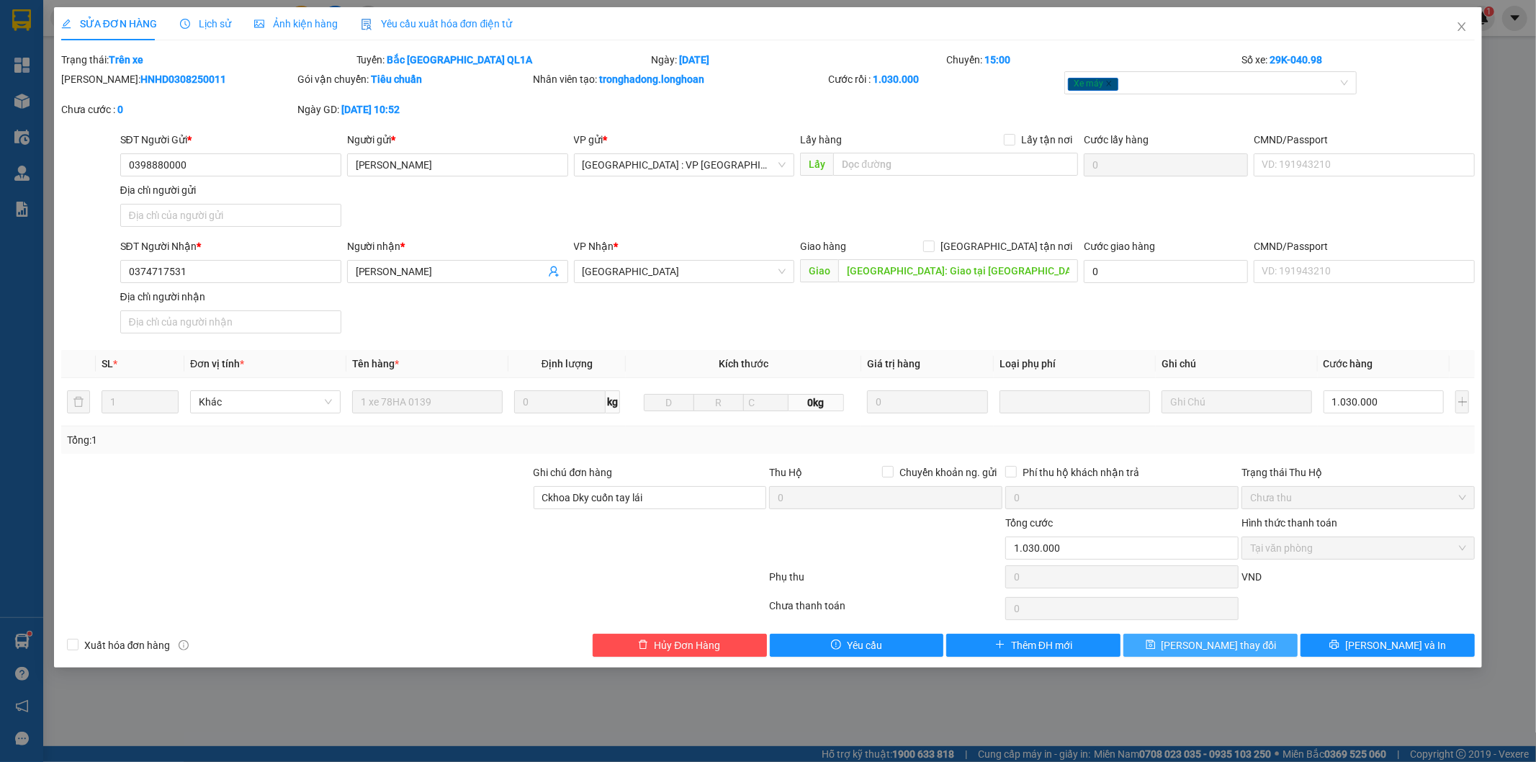
click at [1193, 656] on button "Lưu thay đổi" at bounding box center [1211, 645] width 174 height 23
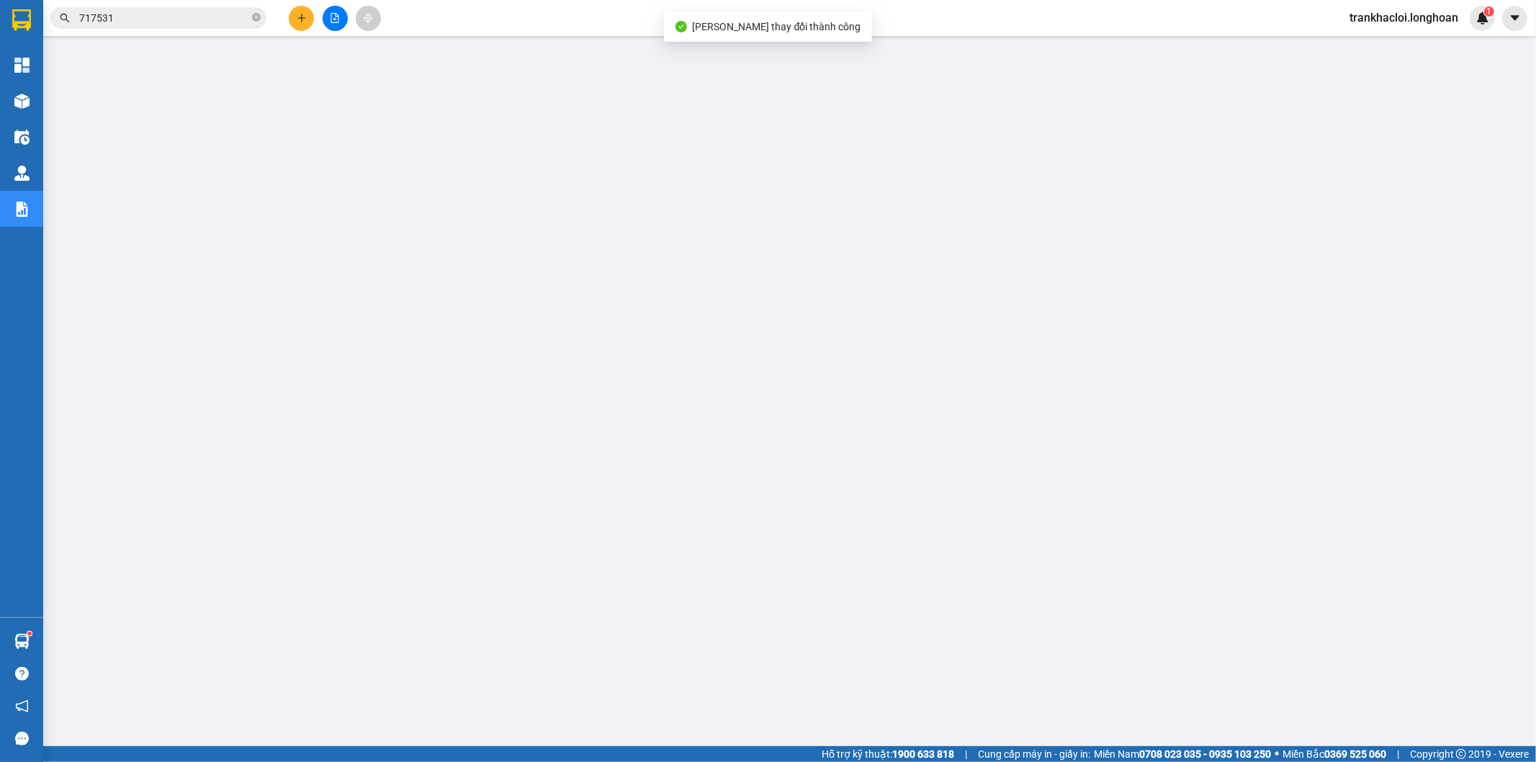
click at [184, 25] on input "717531" at bounding box center [164, 18] width 170 height 16
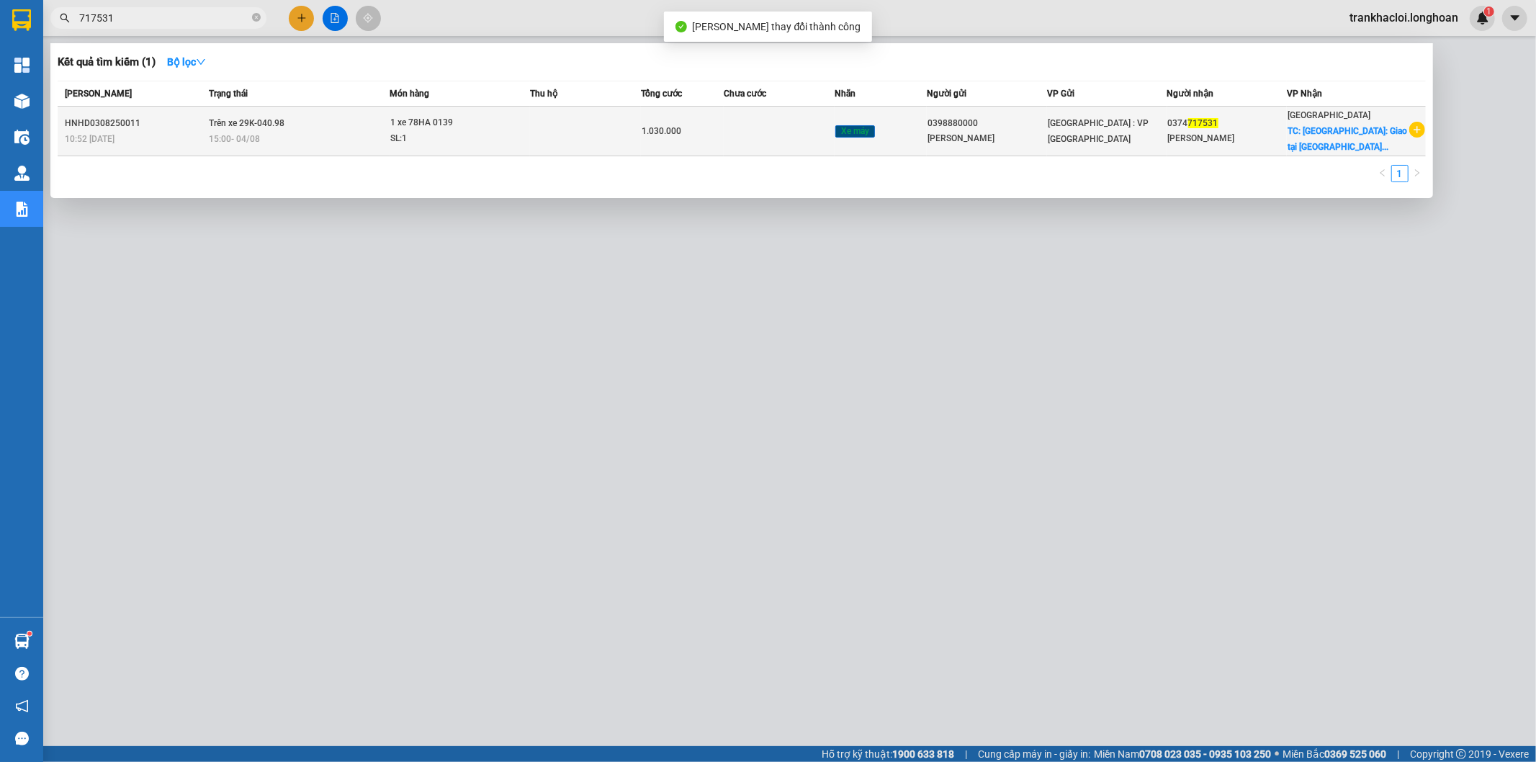
click at [224, 108] on td "Trên xe 29K-040.98 15:00 - 04/08" at bounding box center [297, 132] width 184 height 50
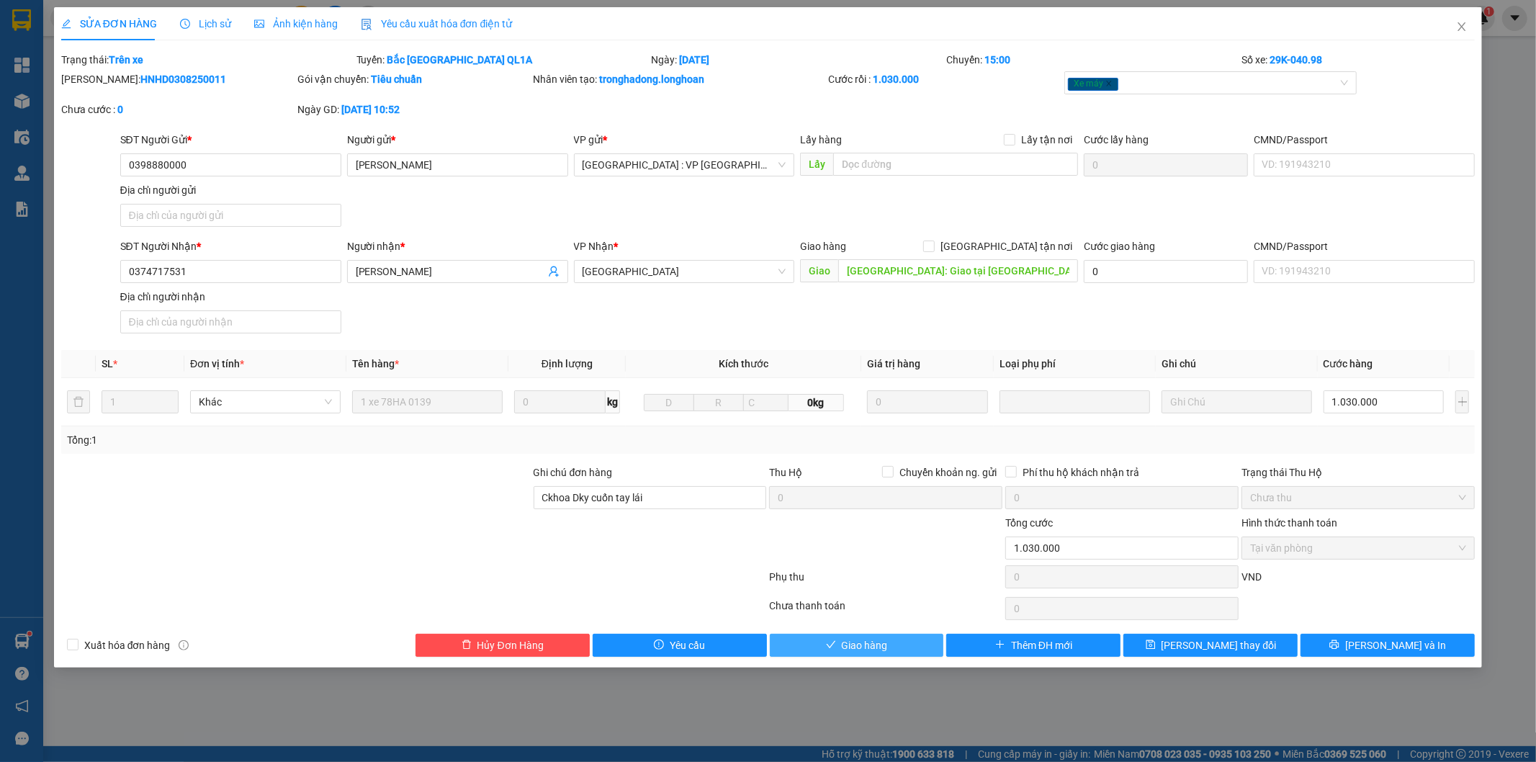
click at [869, 640] on span "Giao hàng" at bounding box center [865, 645] width 46 height 16
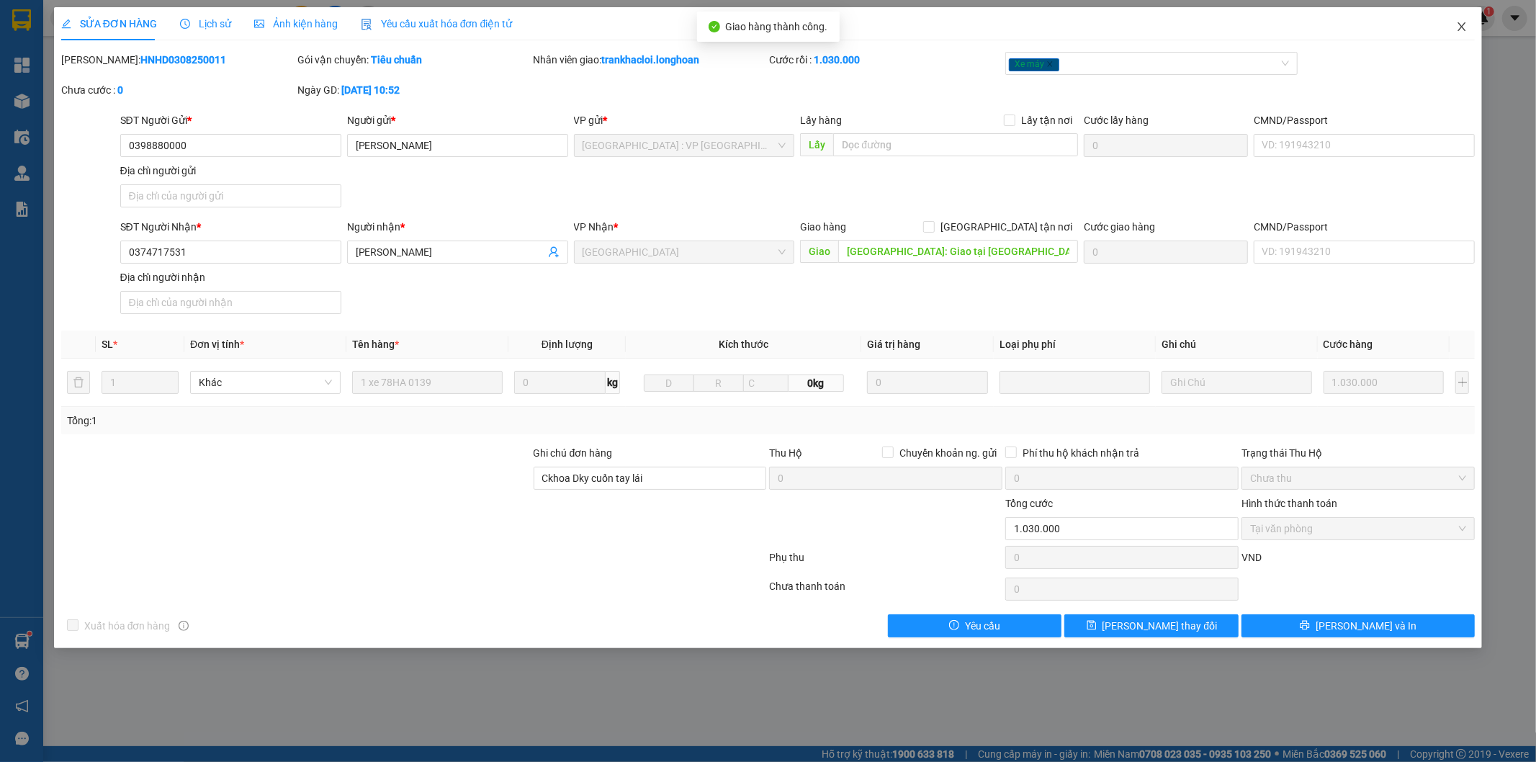
click at [1464, 27] on icon "close" at bounding box center [1462, 27] width 12 height 12
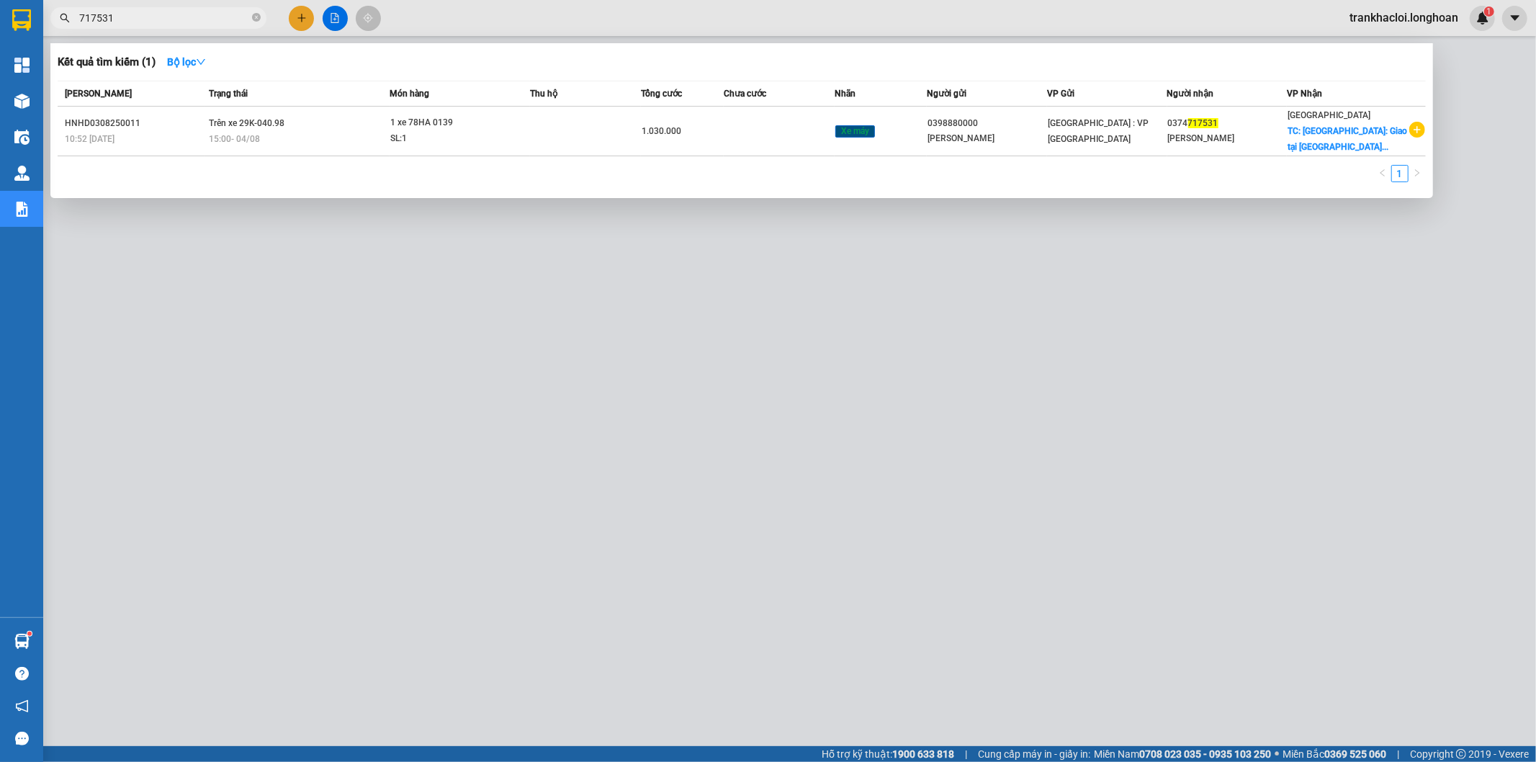
click at [174, 14] on input "717531" at bounding box center [164, 18] width 170 height 16
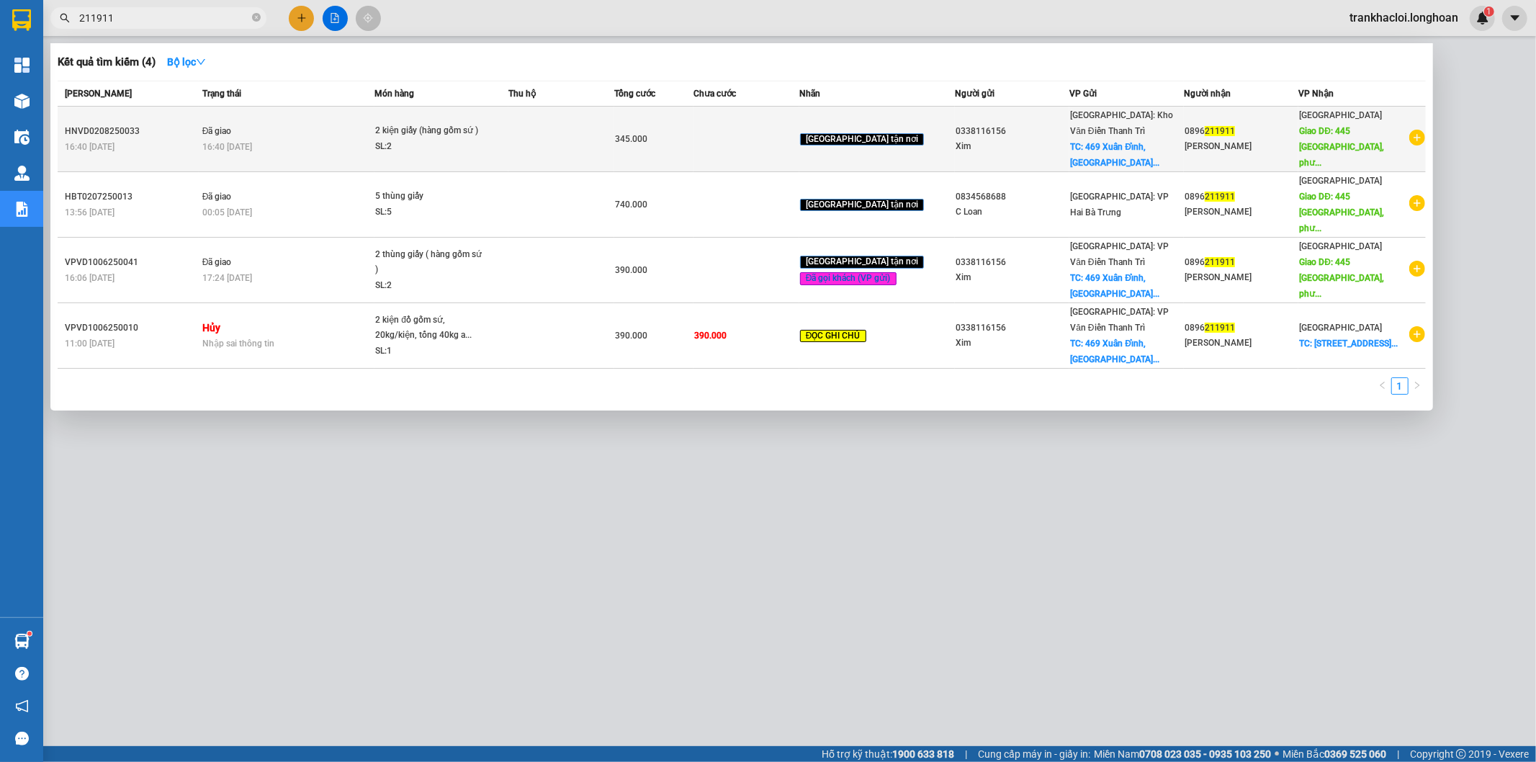
click at [362, 124] on td "Đã giao 16:40 - 14/08" at bounding box center [287, 140] width 176 height 66
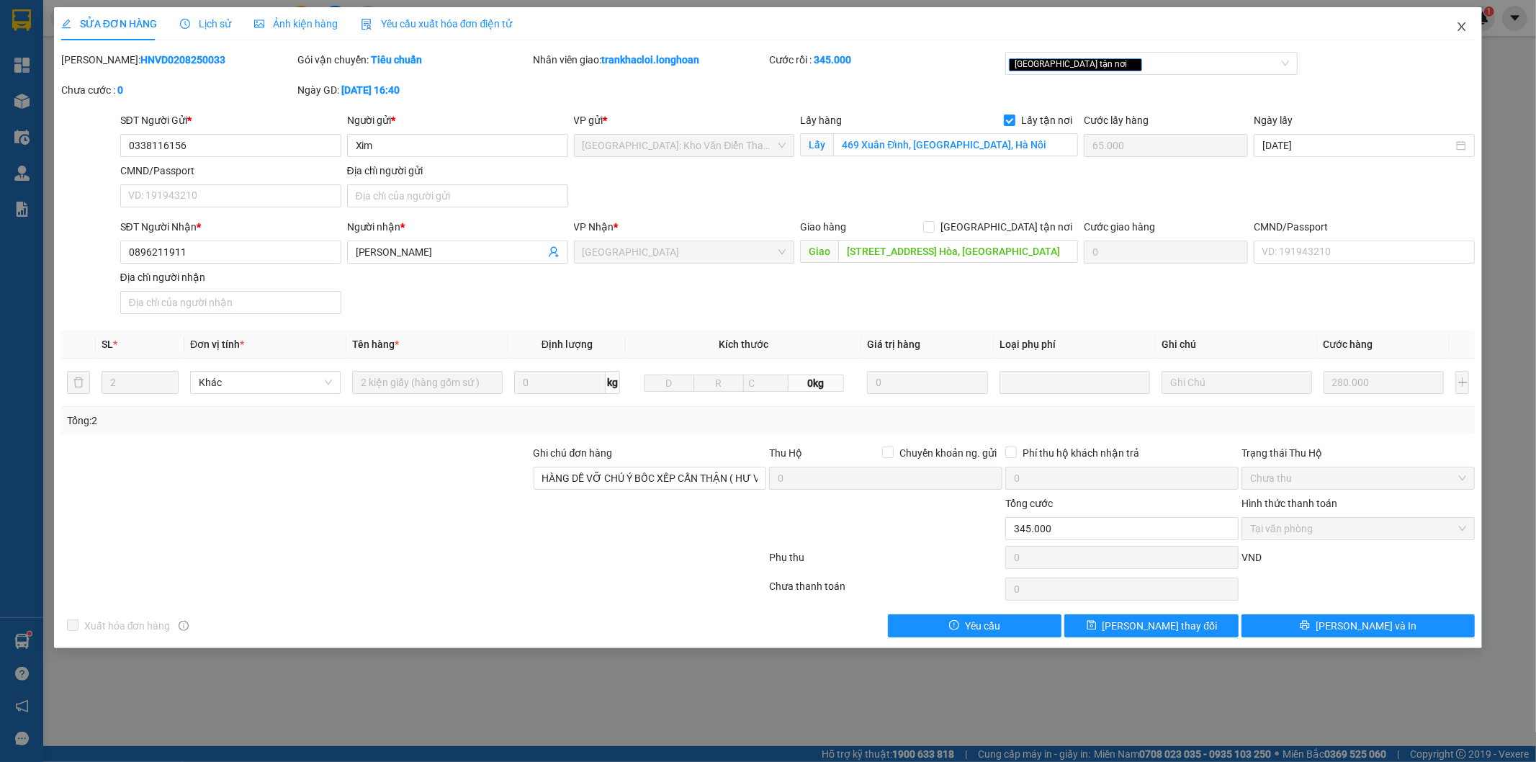
click at [1458, 25] on icon "close" at bounding box center [1462, 27] width 12 height 12
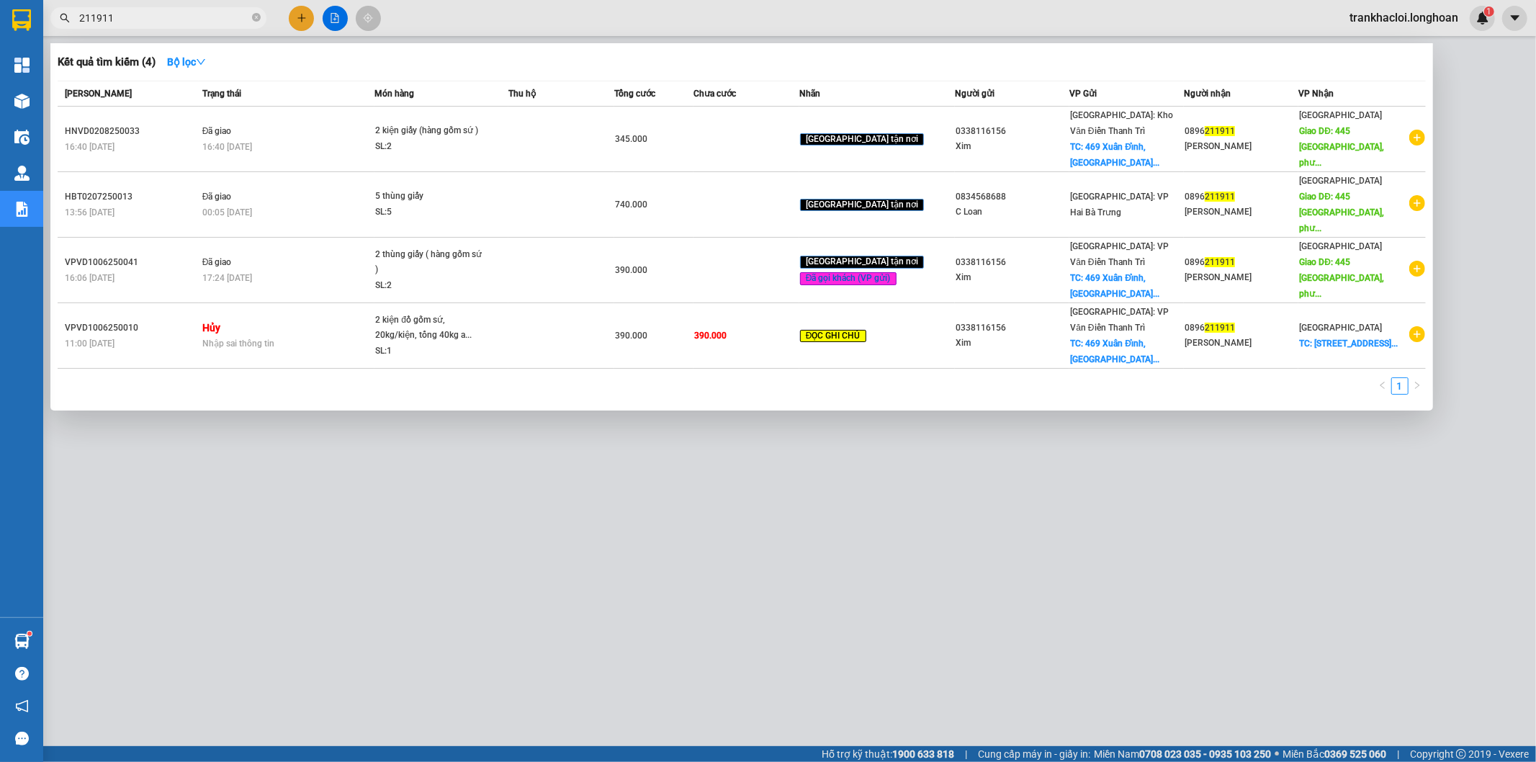
click at [169, 19] on input "211911" at bounding box center [164, 18] width 170 height 16
click at [194, 17] on input "211911" at bounding box center [164, 18] width 170 height 16
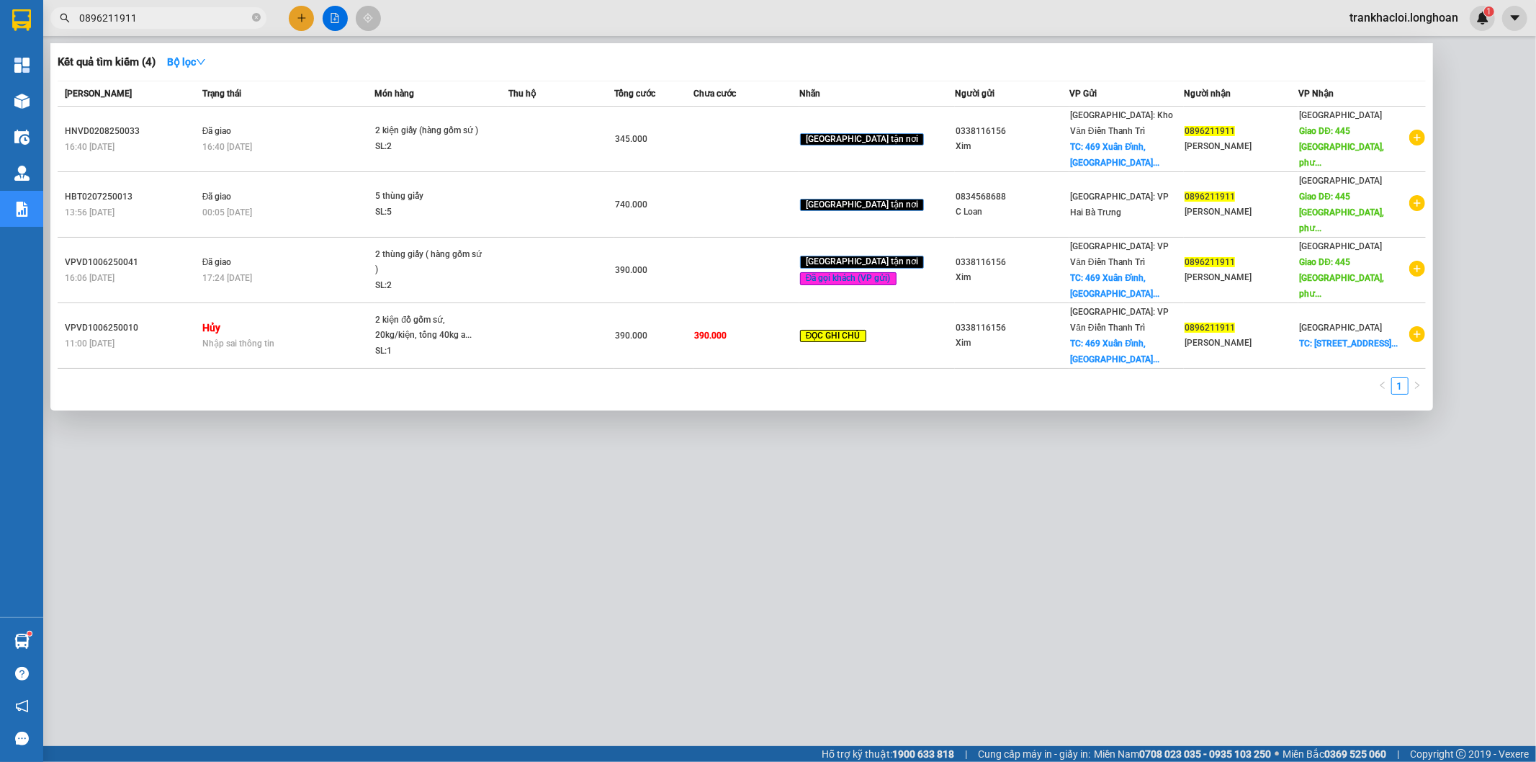
click at [175, 11] on input "0896211911" at bounding box center [164, 18] width 170 height 16
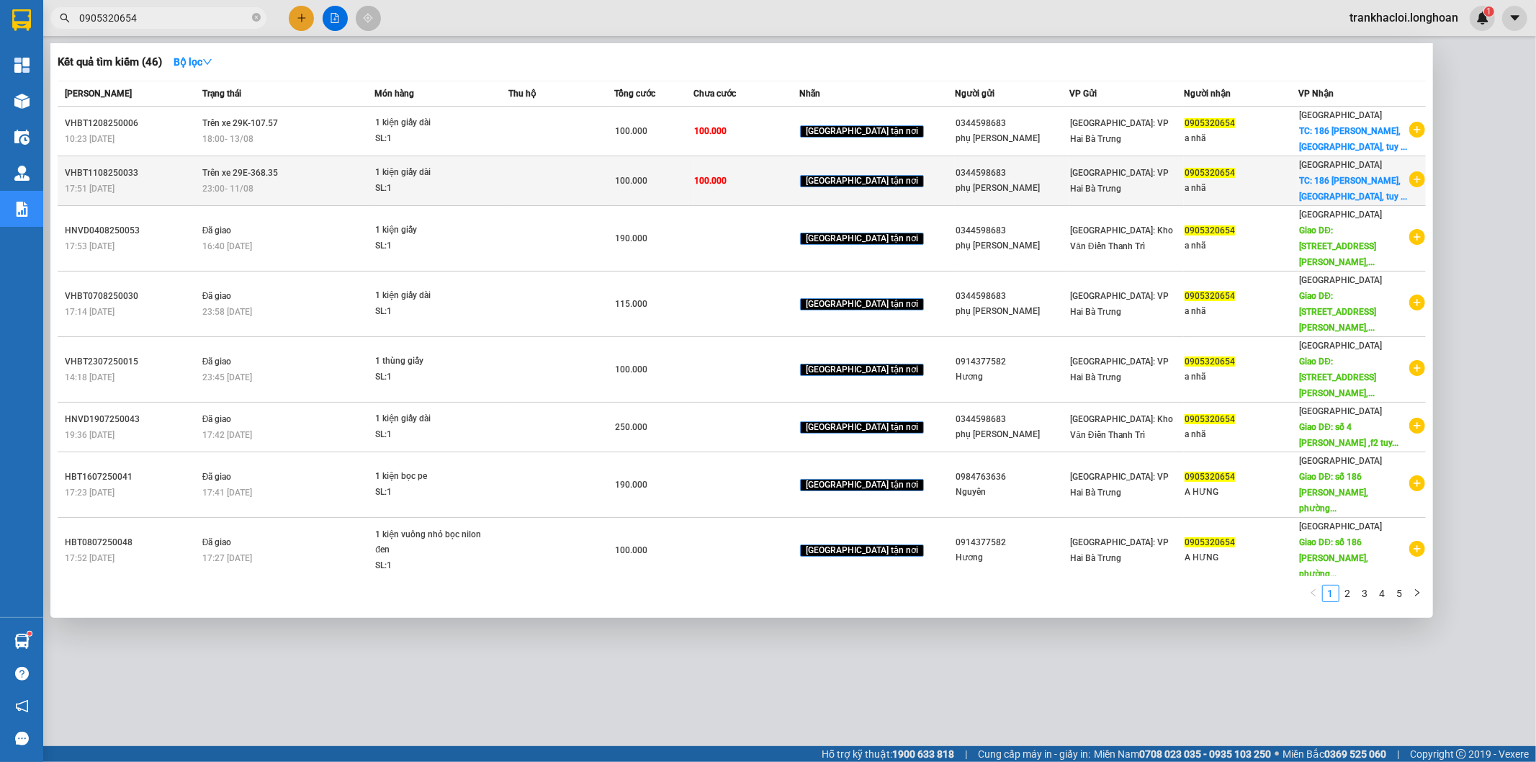
click at [322, 169] on td "Trên xe 29E-368.35 23:00 - 11/08" at bounding box center [287, 181] width 176 height 50
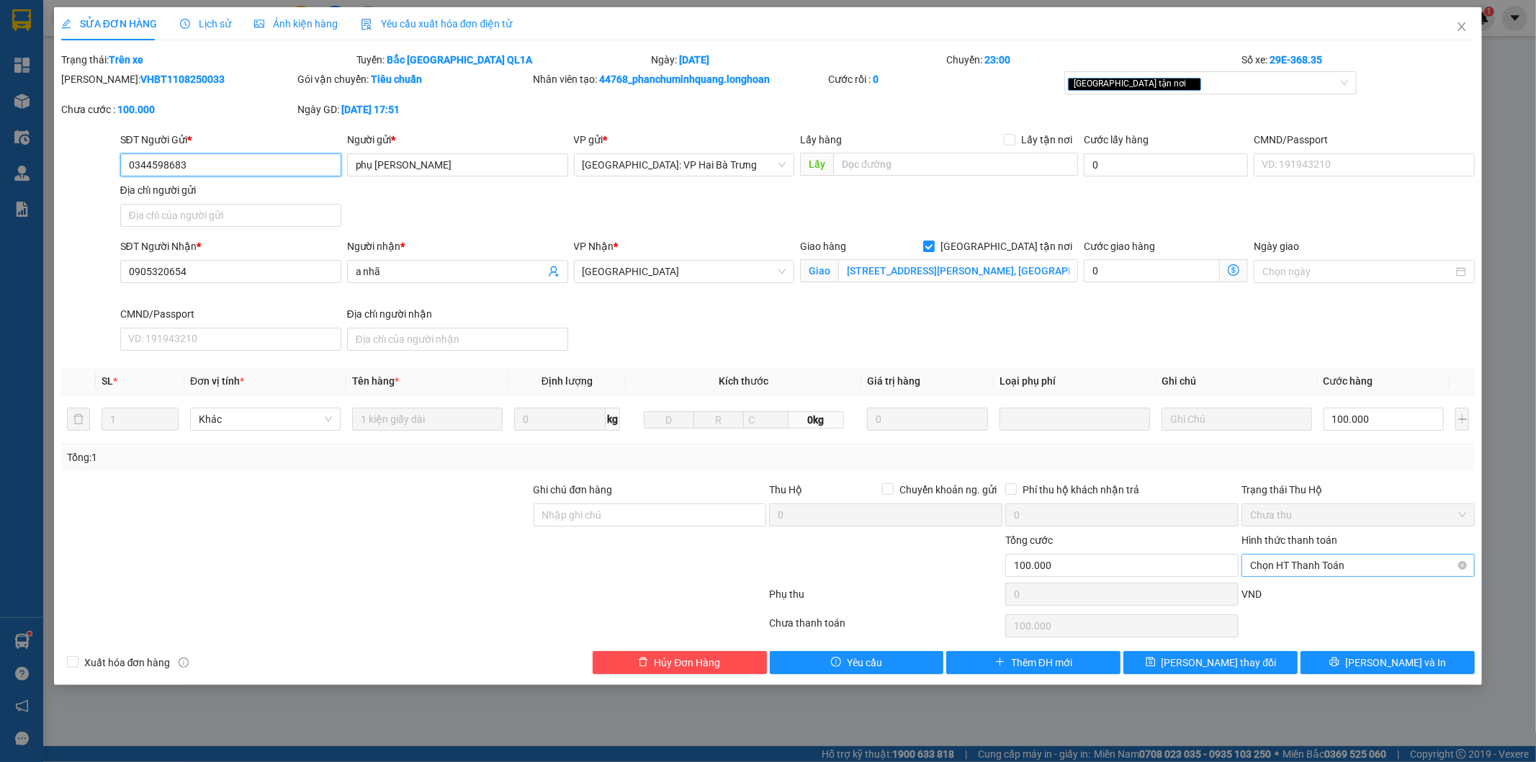
click at [1298, 562] on span "Chọn HT Thanh Toán" at bounding box center [1358, 566] width 216 height 22
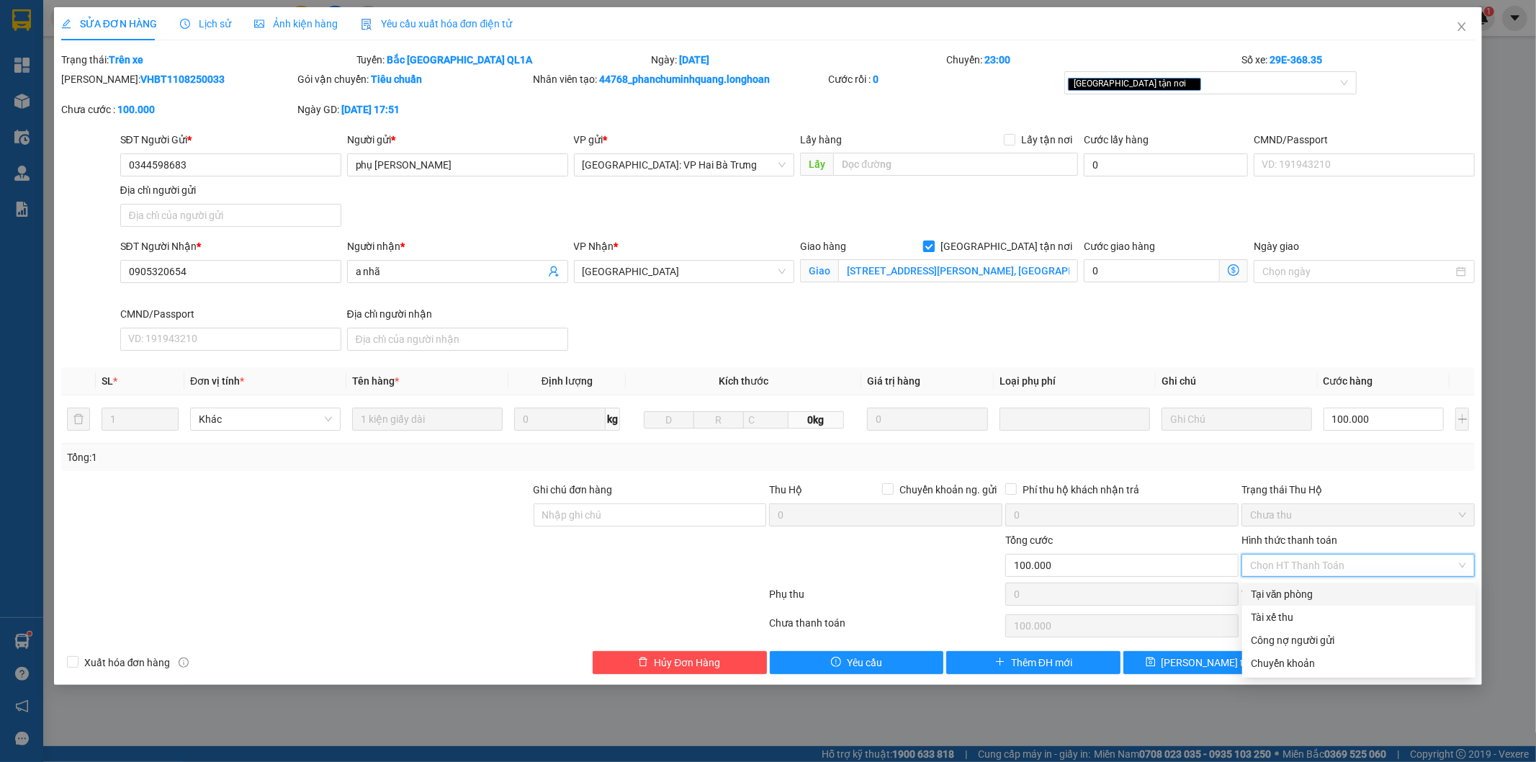
click at [1039, 252] on span "[GEOGRAPHIC_DATA] tận nơi" at bounding box center [1006, 246] width 143 height 16
click at [933, 251] on input "[GEOGRAPHIC_DATA] tận nơi" at bounding box center [928, 246] width 10 height 10
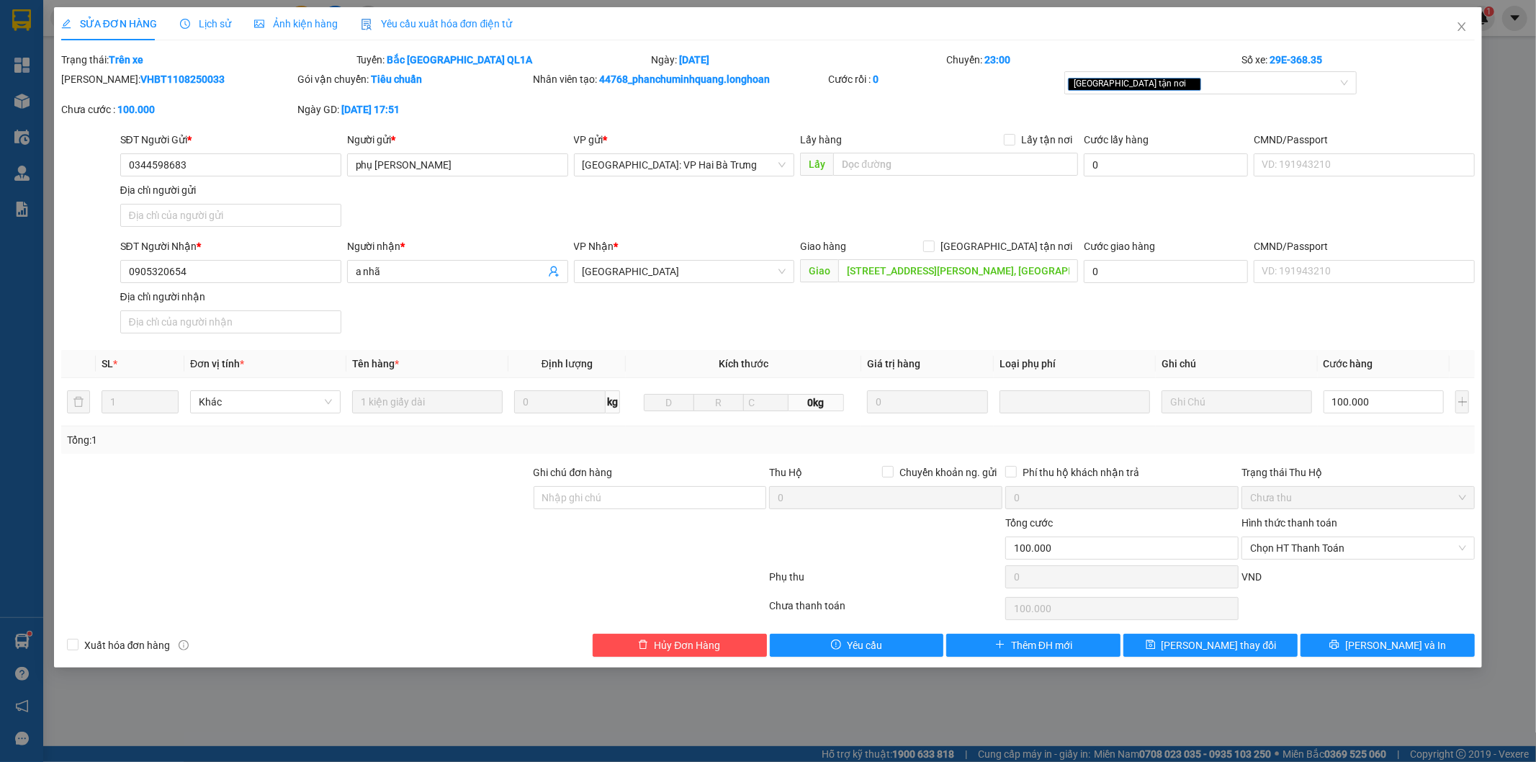
click at [1186, 658] on div "SỬA ĐƠN HÀNG Lịch sử Ảnh kiện hàng Yêu cầu xuất hóa đơn điện tử Total Paid Fee …" at bounding box center [768, 337] width 1429 height 660
click at [1193, 653] on button "Lưu thay đổi" at bounding box center [1211, 645] width 174 height 23
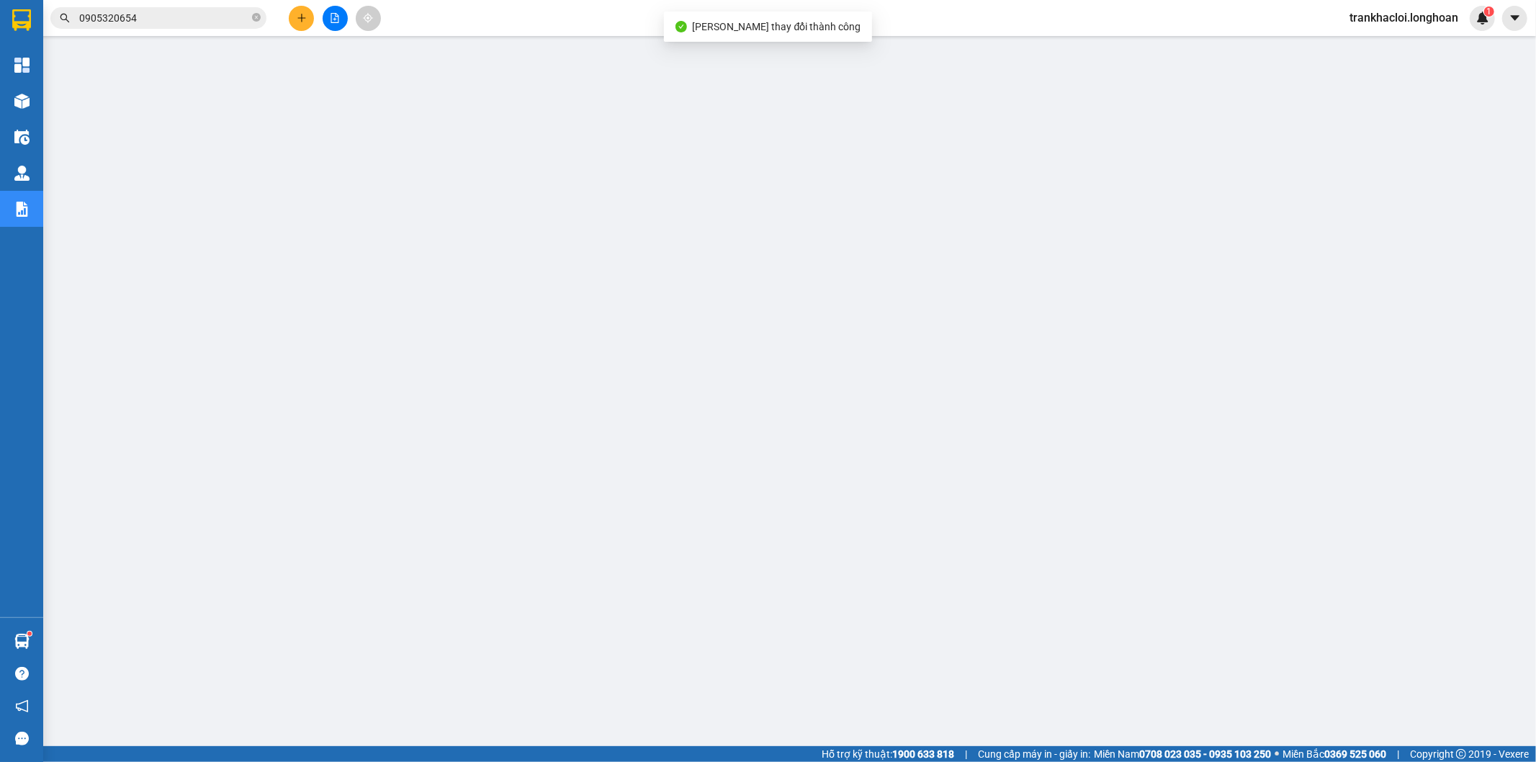
click at [160, 15] on input "0905320654" at bounding box center [164, 18] width 170 height 16
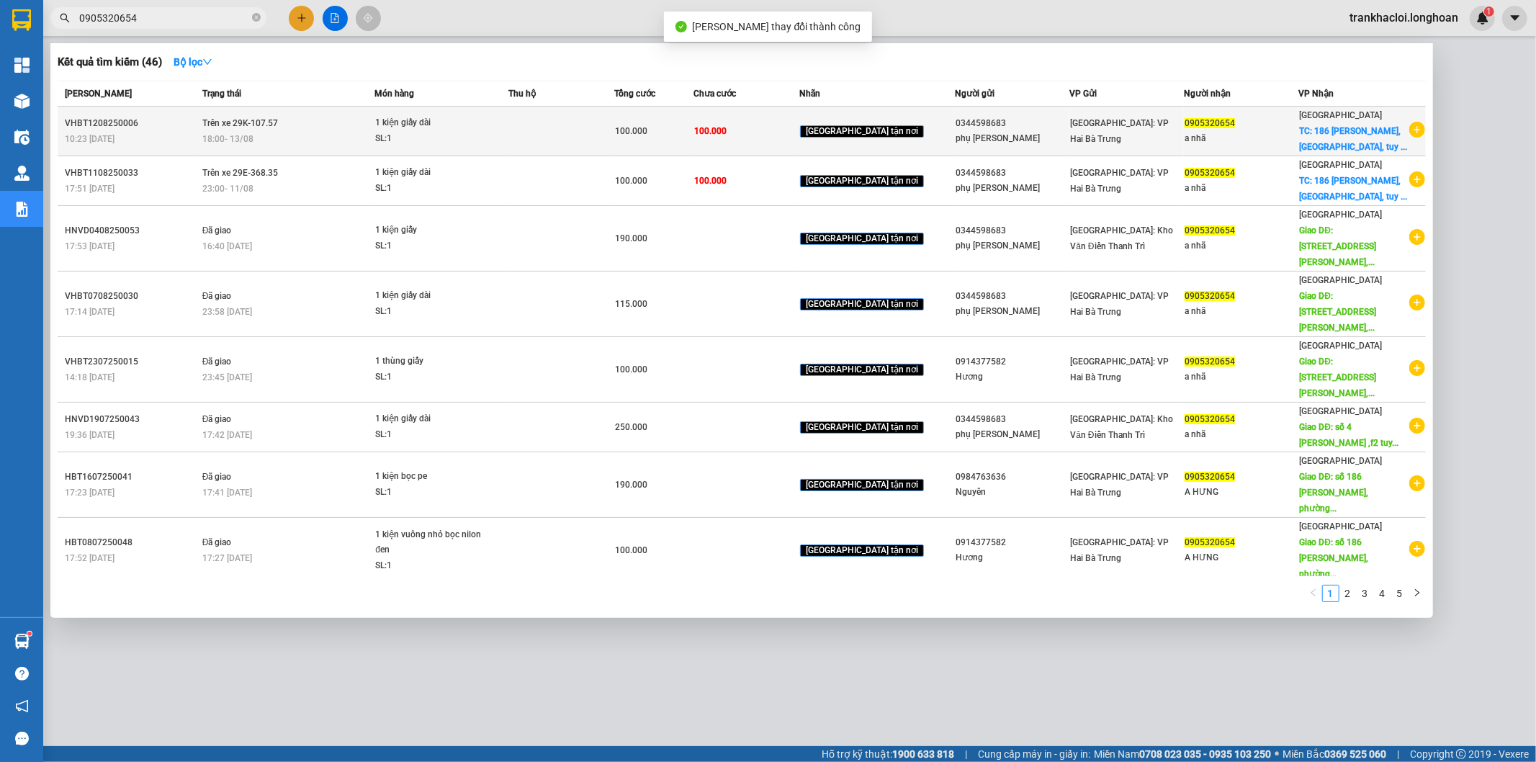
click at [285, 145] on div "18:00 - 13/08" at bounding box center [288, 139] width 172 height 16
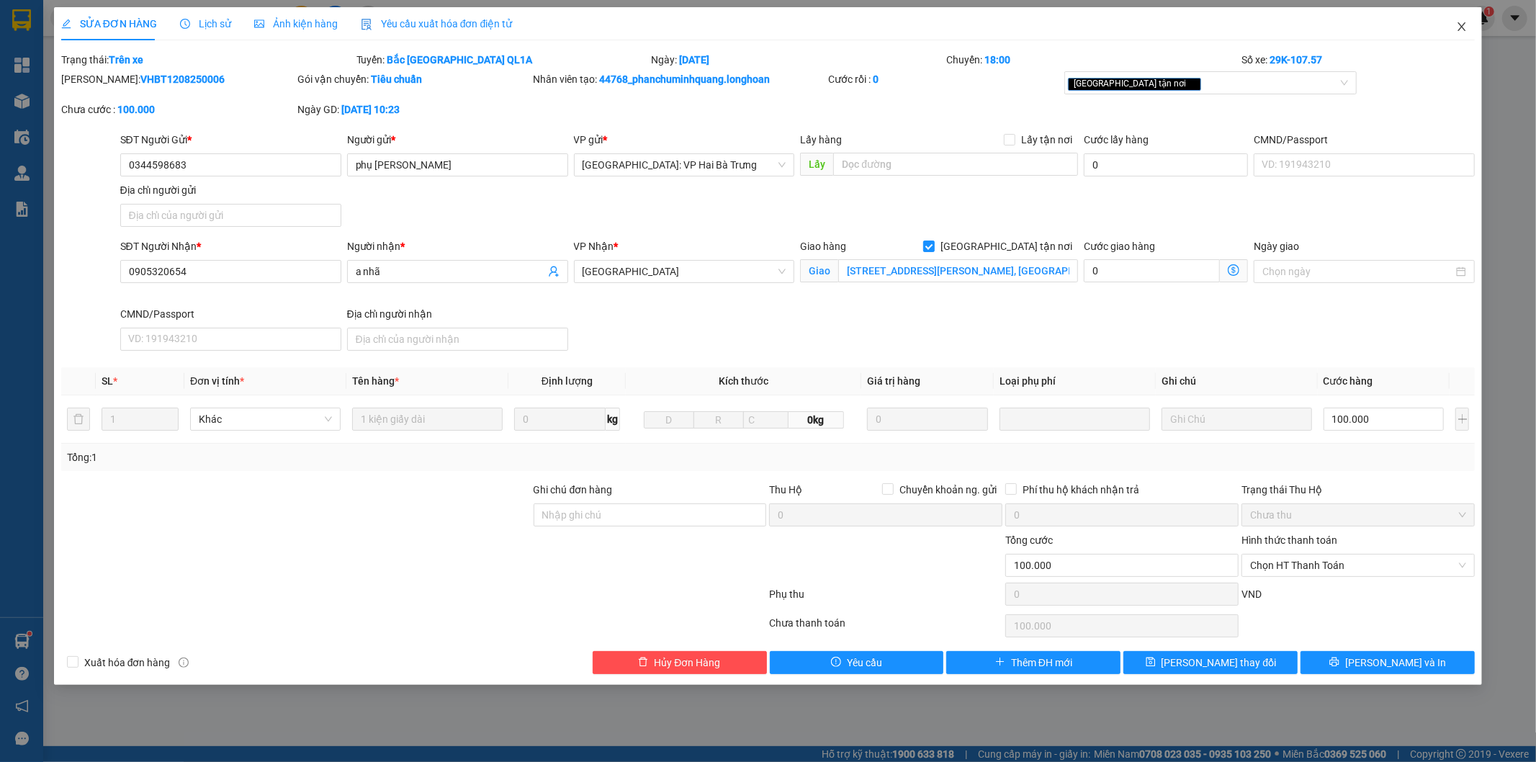
click at [1466, 24] on icon "close" at bounding box center [1462, 27] width 12 height 12
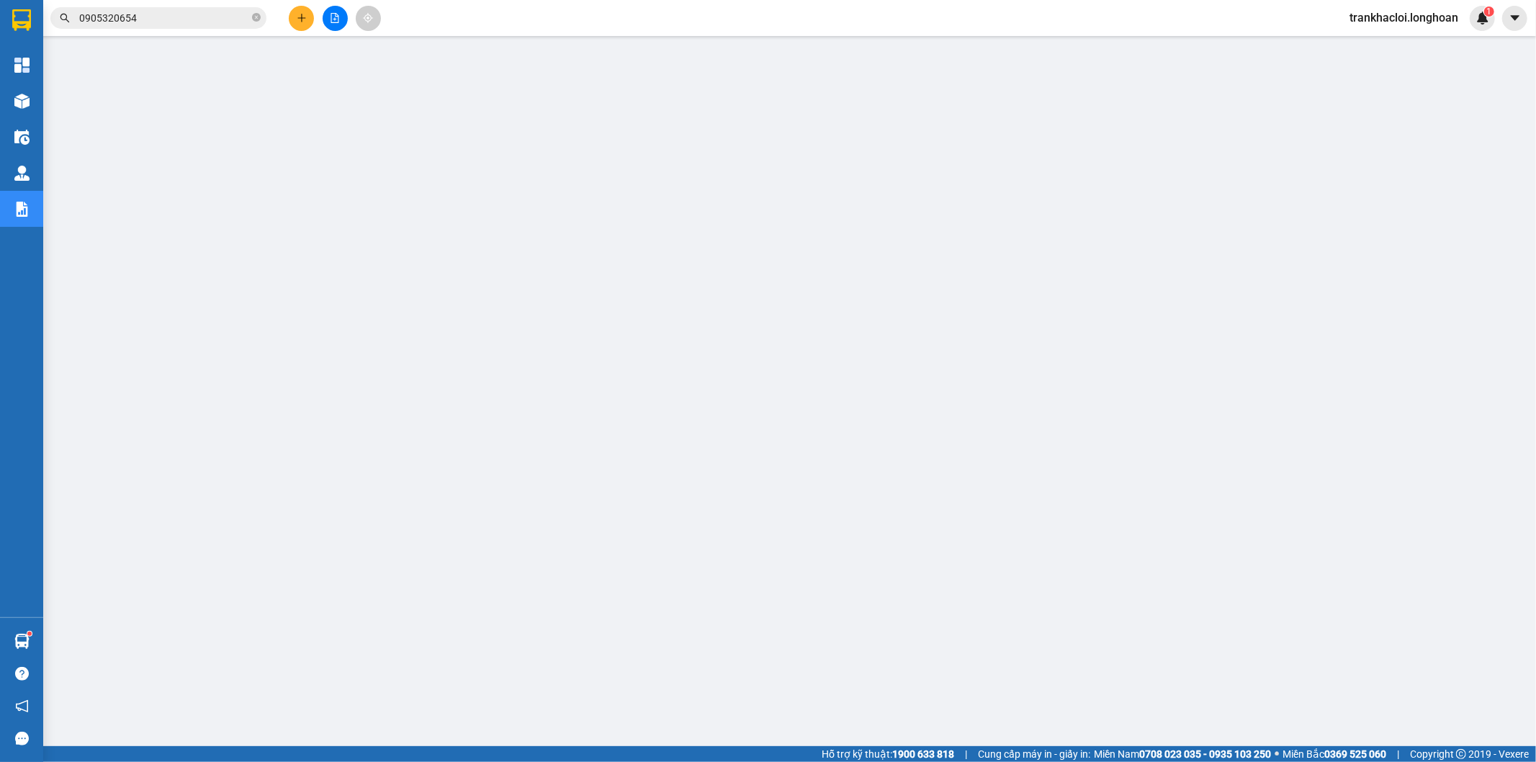
click at [145, 15] on input "0905320654" at bounding box center [164, 18] width 170 height 16
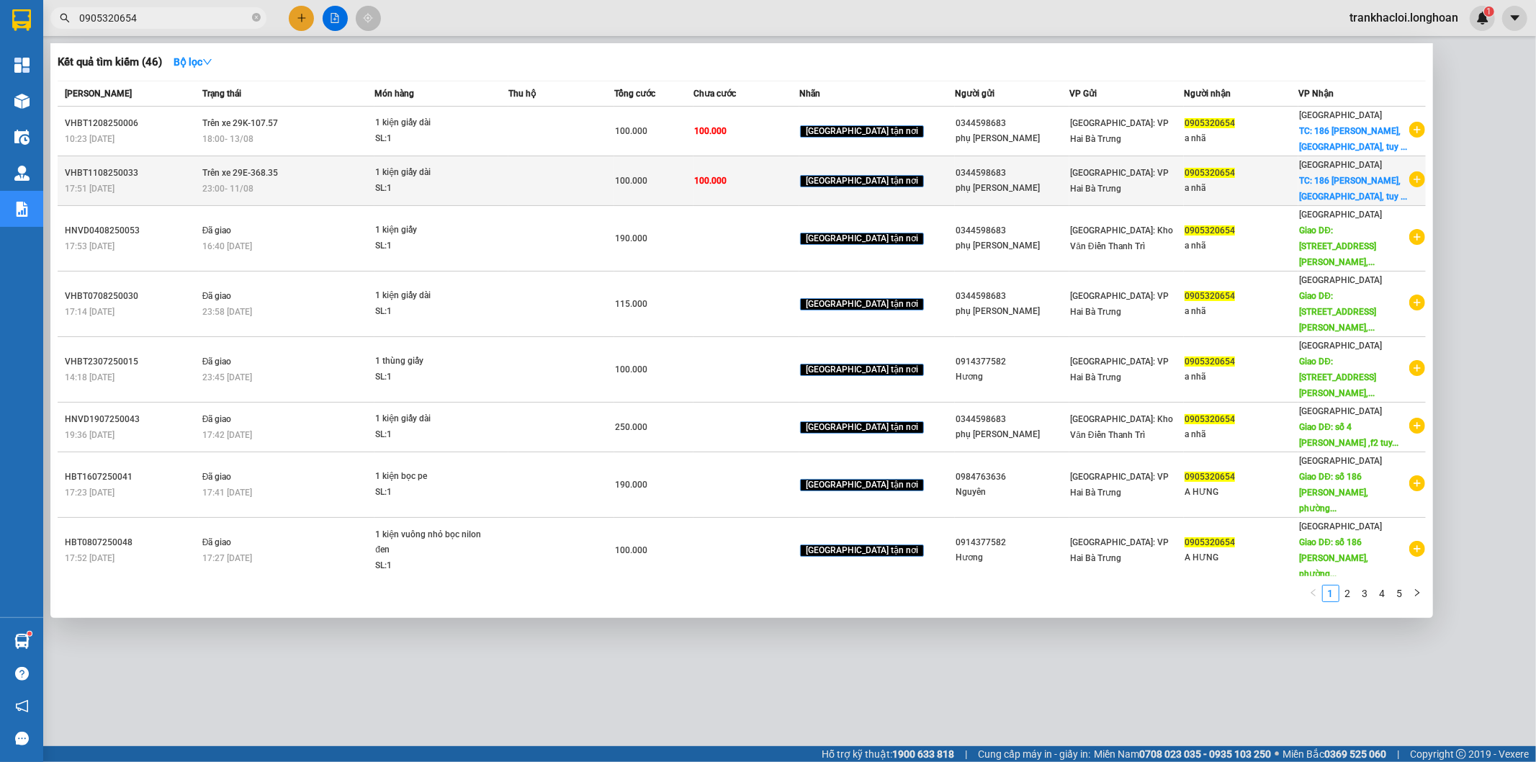
click at [481, 184] on div "SL: 1" at bounding box center [429, 189] width 108 height 16
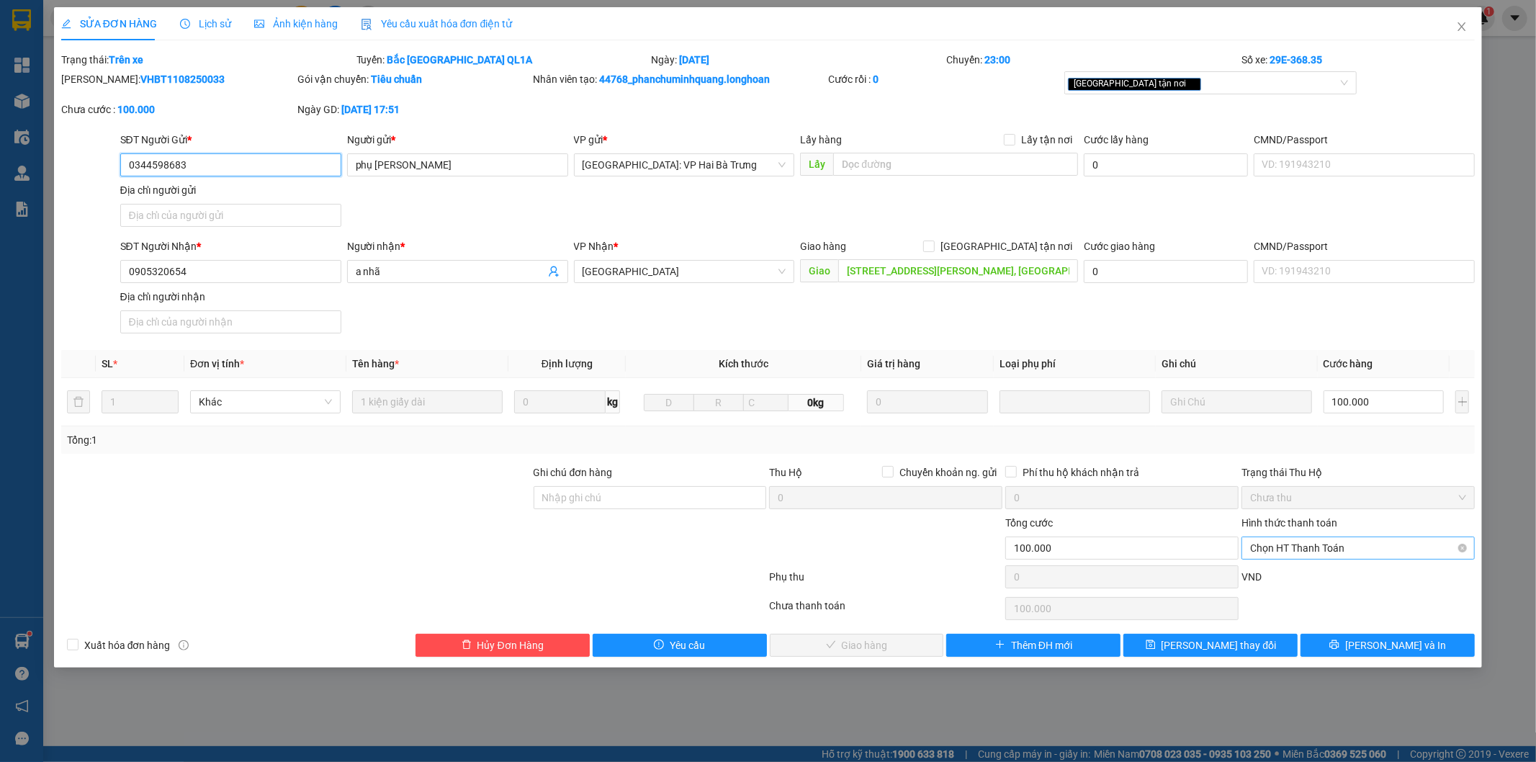
click at [1300, 552] on span "Chọn HT Thanh Toán" at bounding box center [1358, 548] width 216 height 22
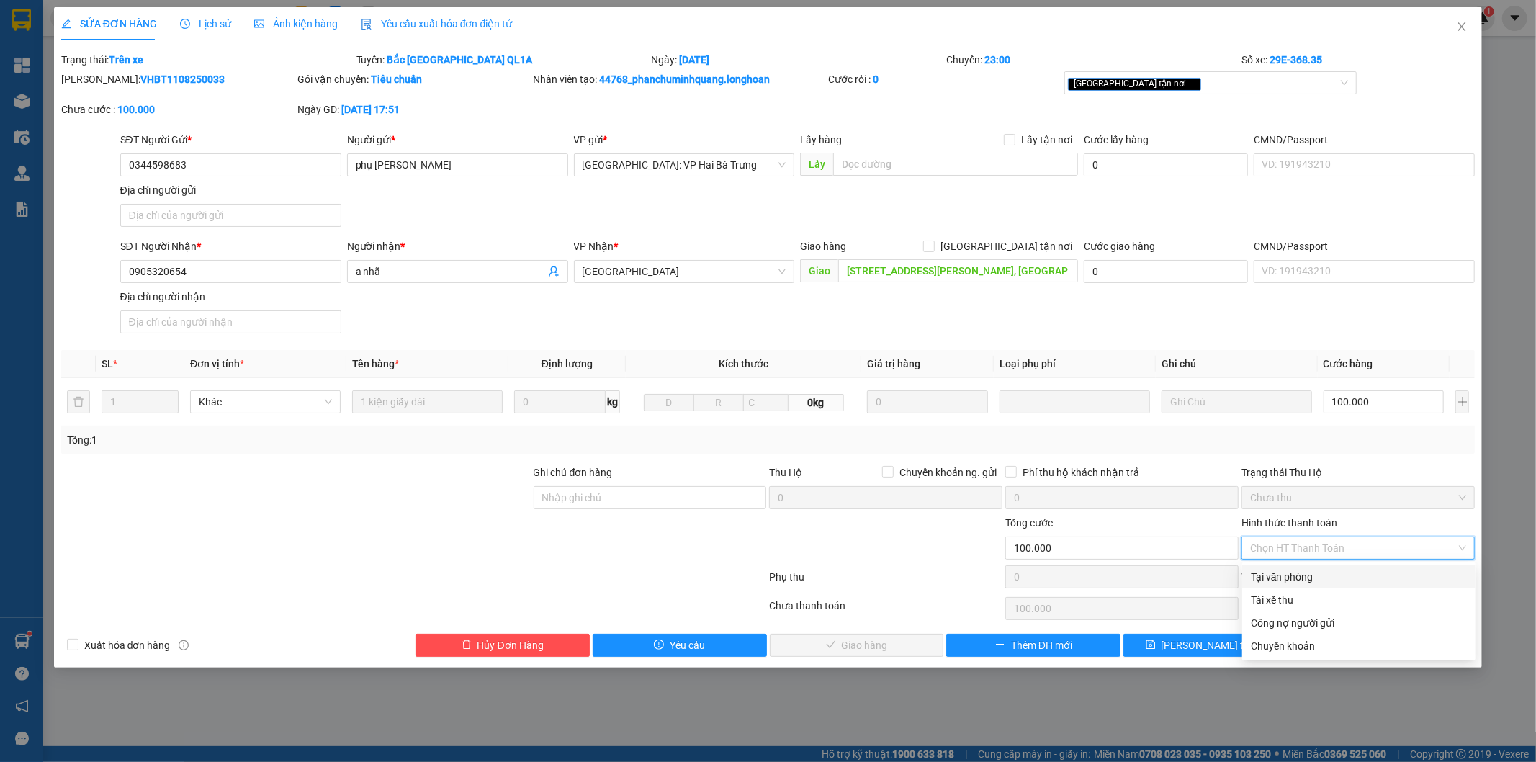
drag, startPoint x: 1295, startPoint y: 573, endPoint x: 1120, endPoint y: 609, distance: 178.5
click at [1291, 575] on div "Tại văn phòng" at bounding box center [1359, 577] width 216 height 16
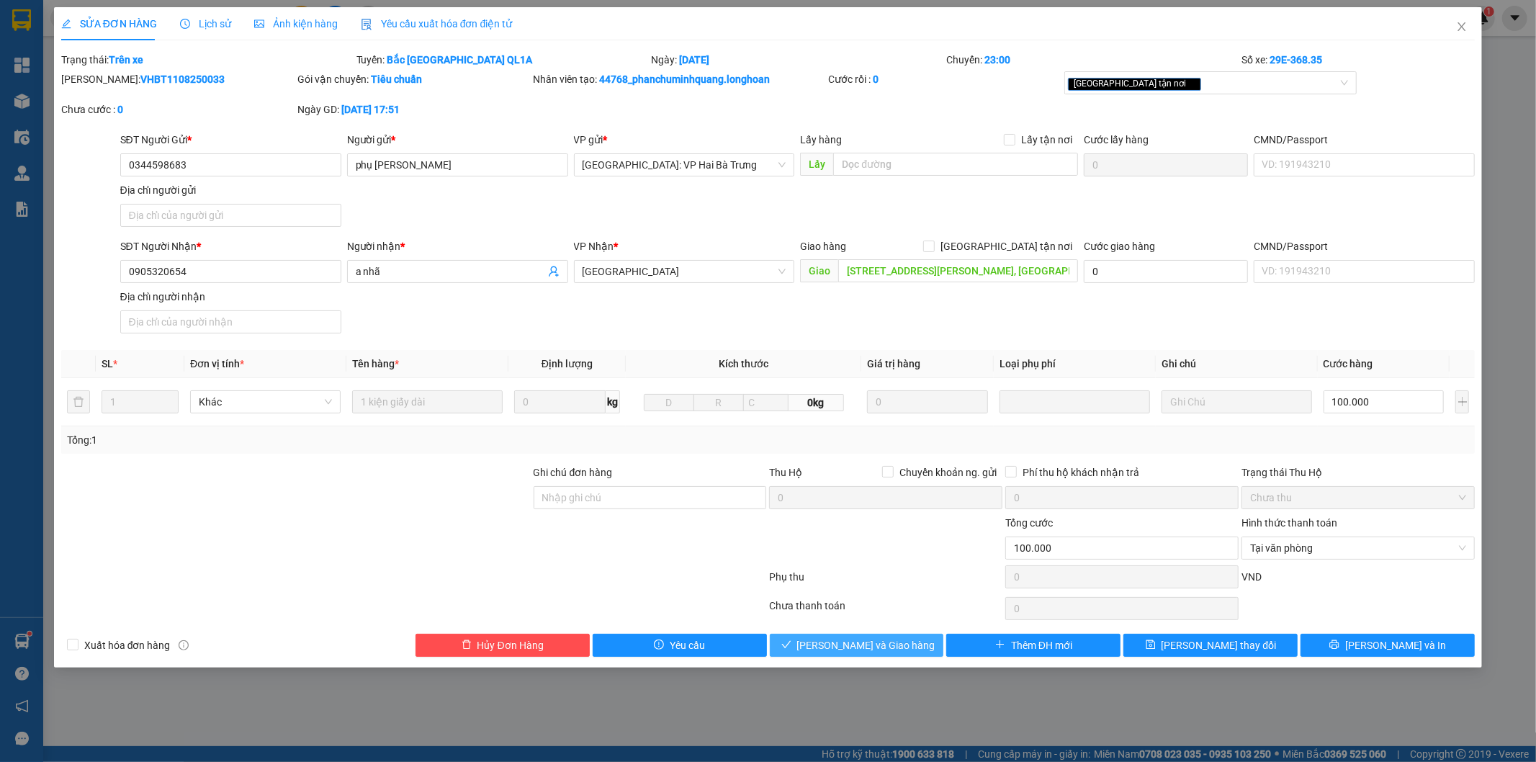
click at [887, 644] on span "Lưu và Giao hàng" at bounding box center [866, 645] width 138 height 16
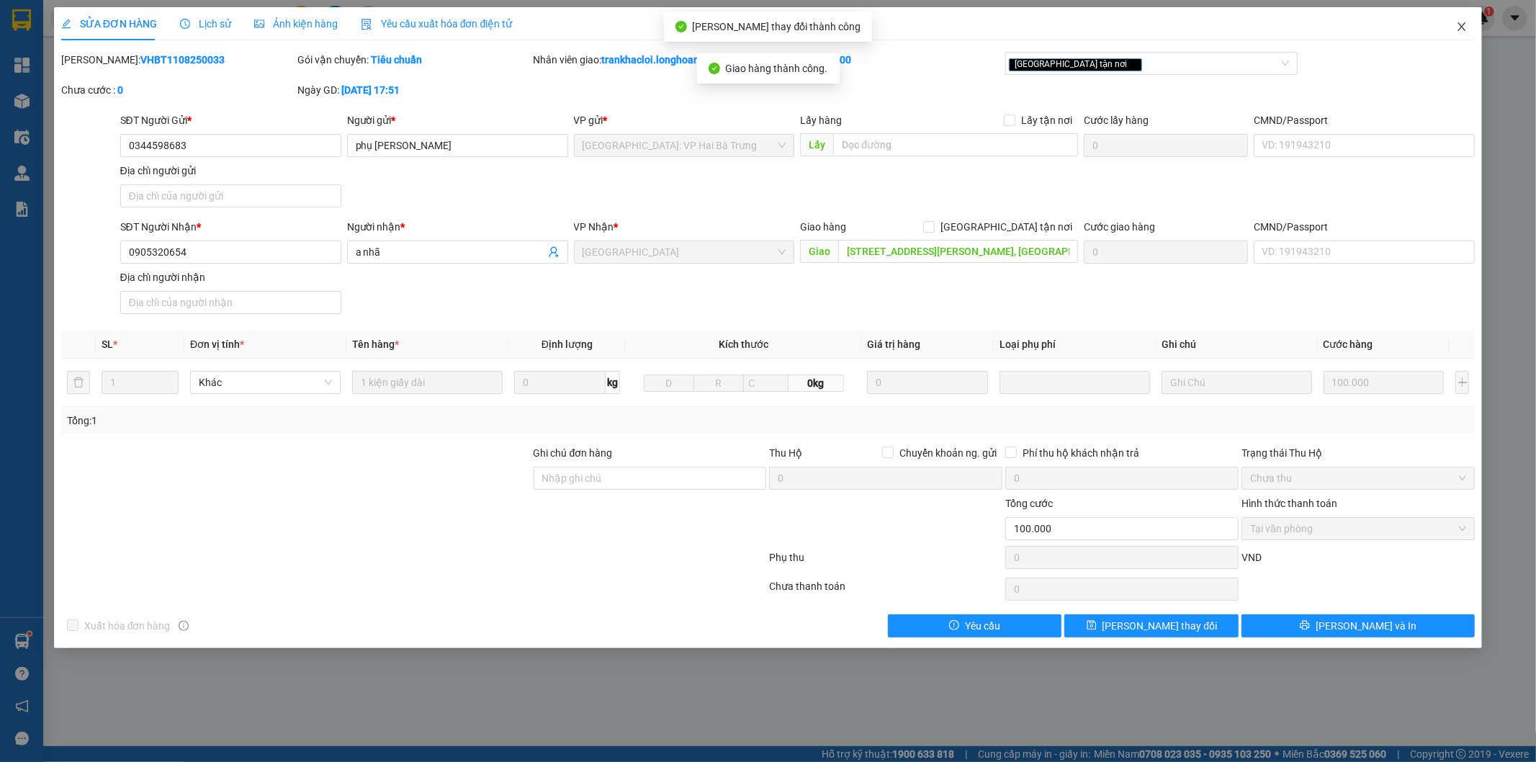
click at [1465, 24] on icon "close" at bounding box center [1462, 26] width 8 height 9
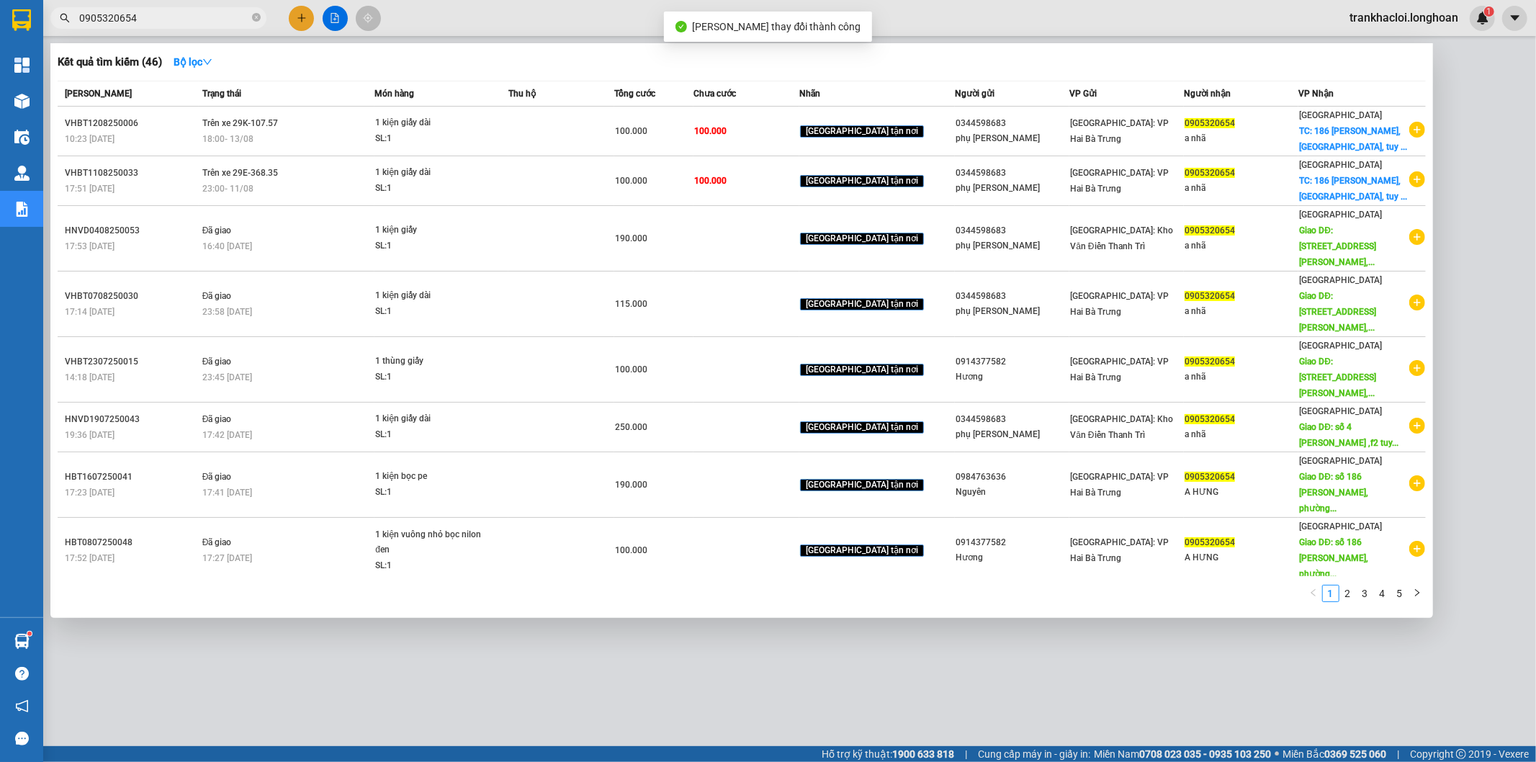
click at [176, 10] on input "0905320654" at bounding box center [164, 18] width 170 height 16
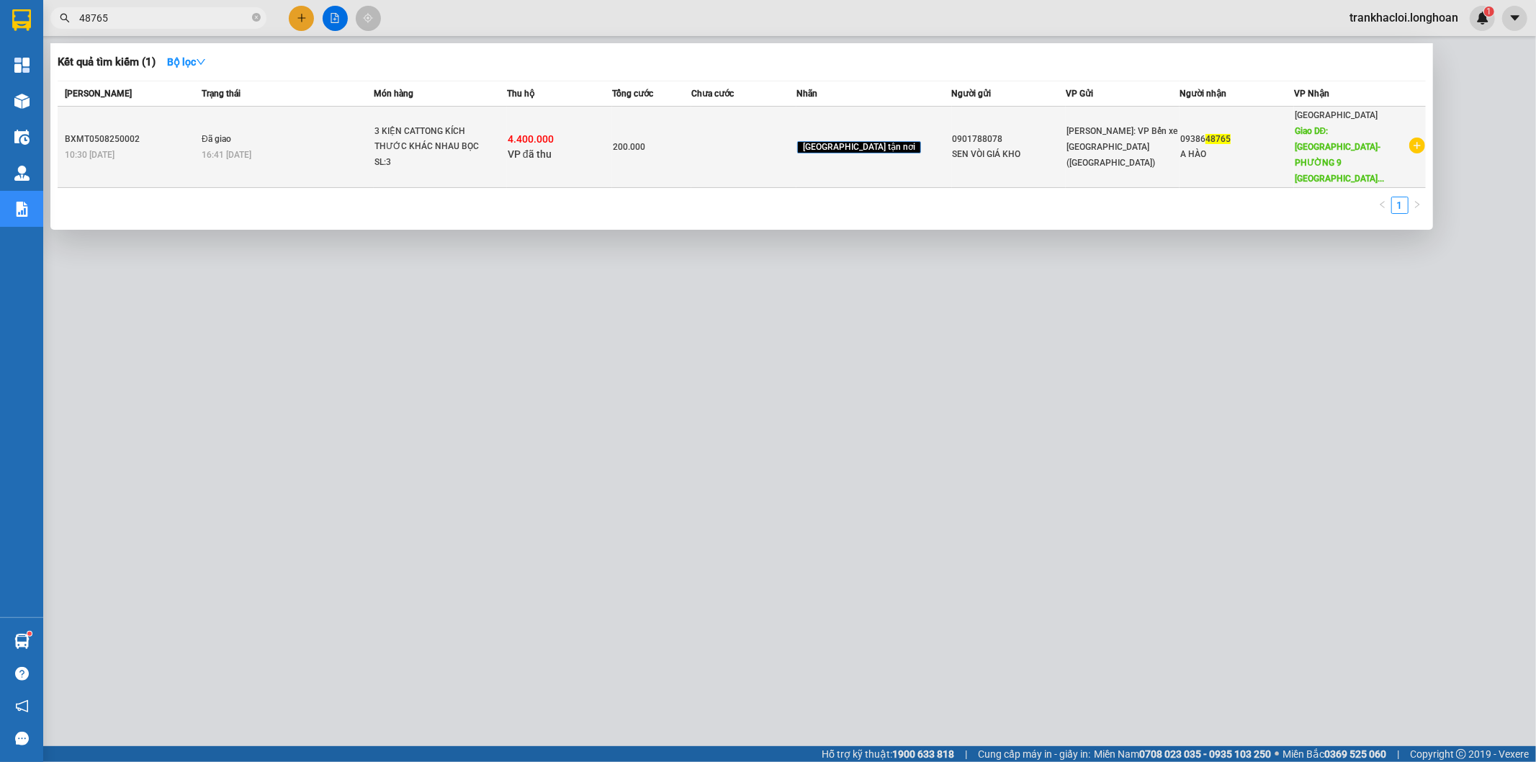
click at [300, 125] on td "Đã giao 16:41 - 14/08" at bounding box center [286, 147] width 176 height 81
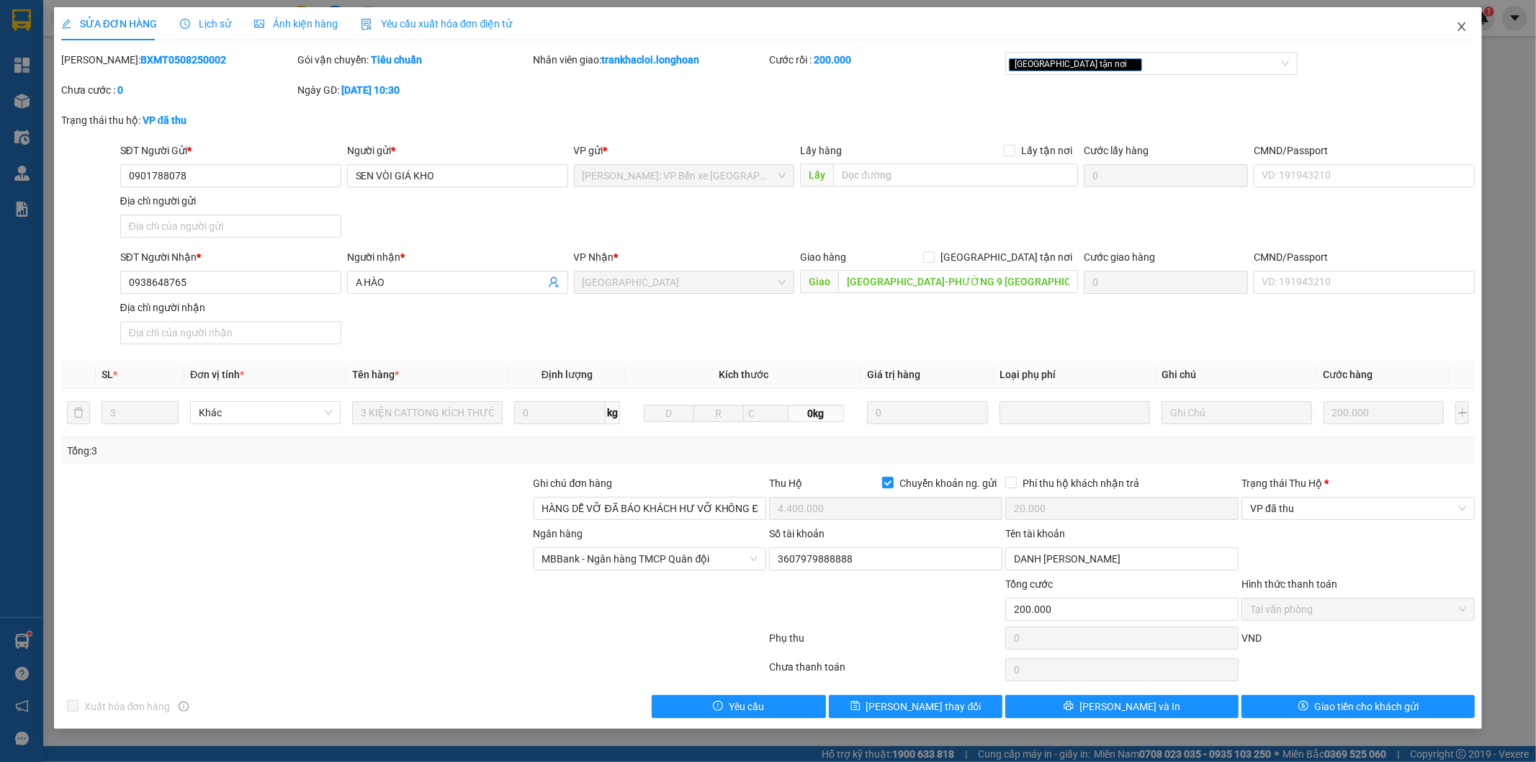
click at [1459, 26] on icon "close" at bounding box center [1462, 27] width 12 height 12
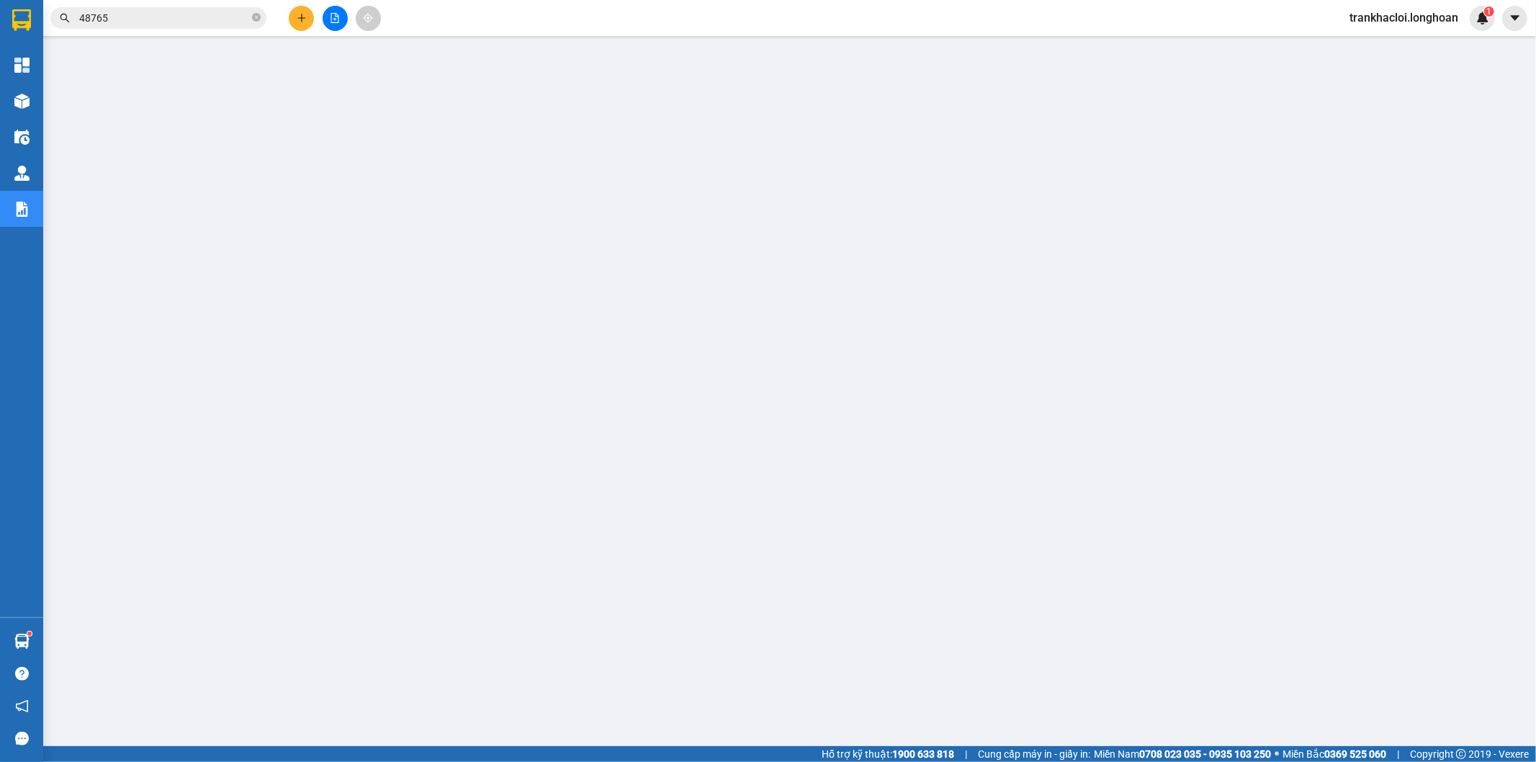
click at [164, 12] on input "48765" at bounding box center [164, 18] width 170 height 16
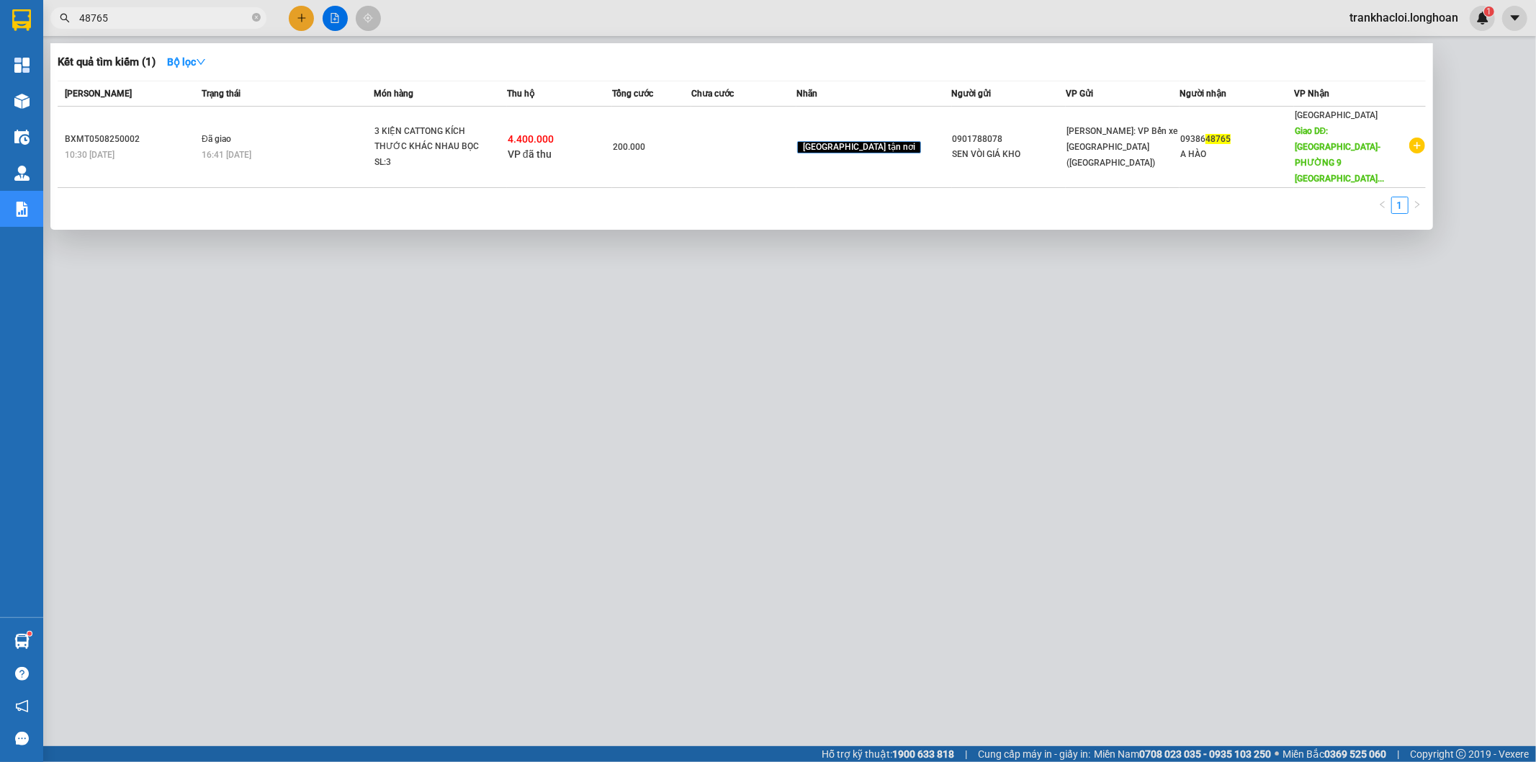
click at [164, 12] on input "48765" at bounding box center [164, 18] width 170 height 16
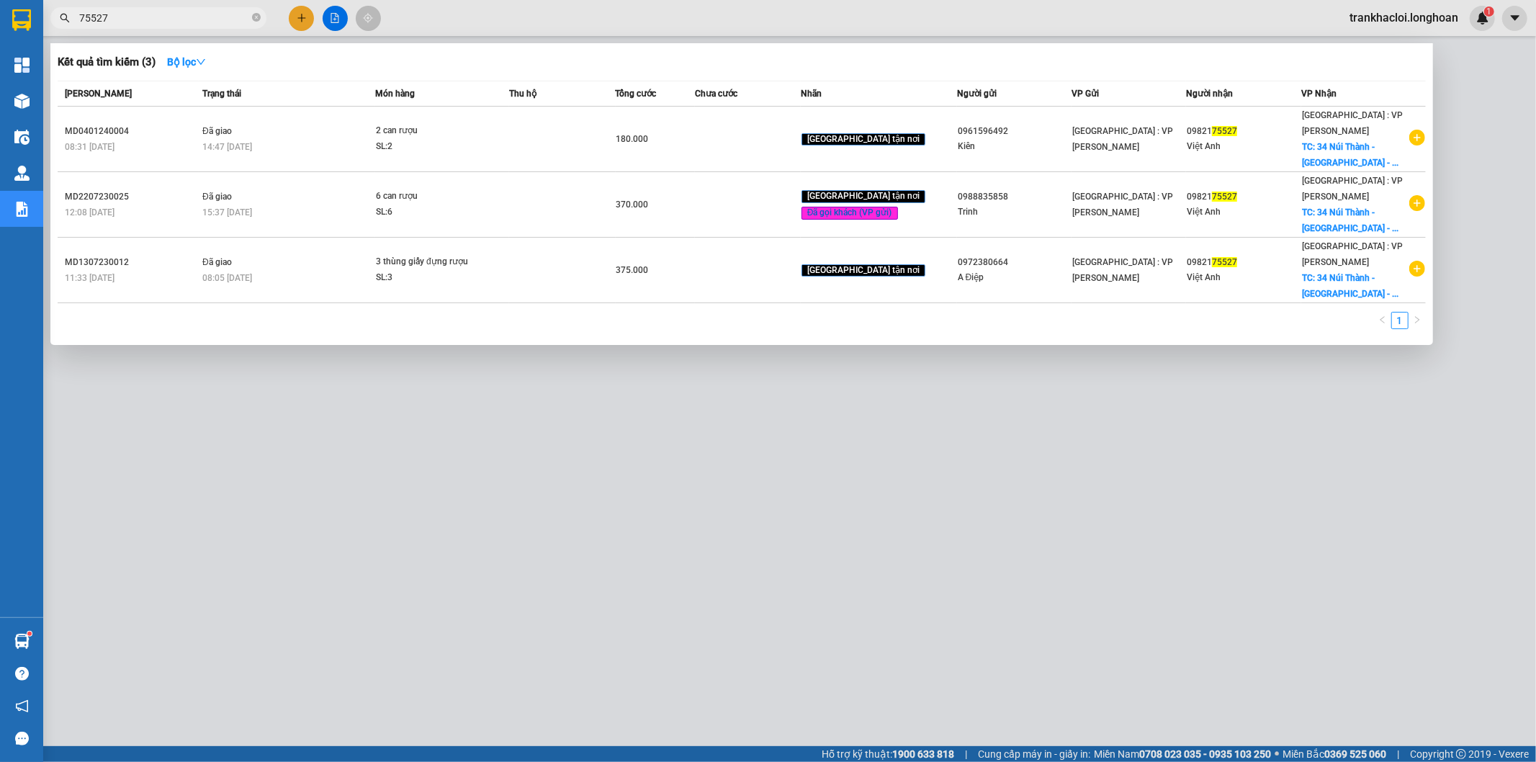
click at [198, 15] on input "75527" at bounding box center [164, 18] width 170 height 16
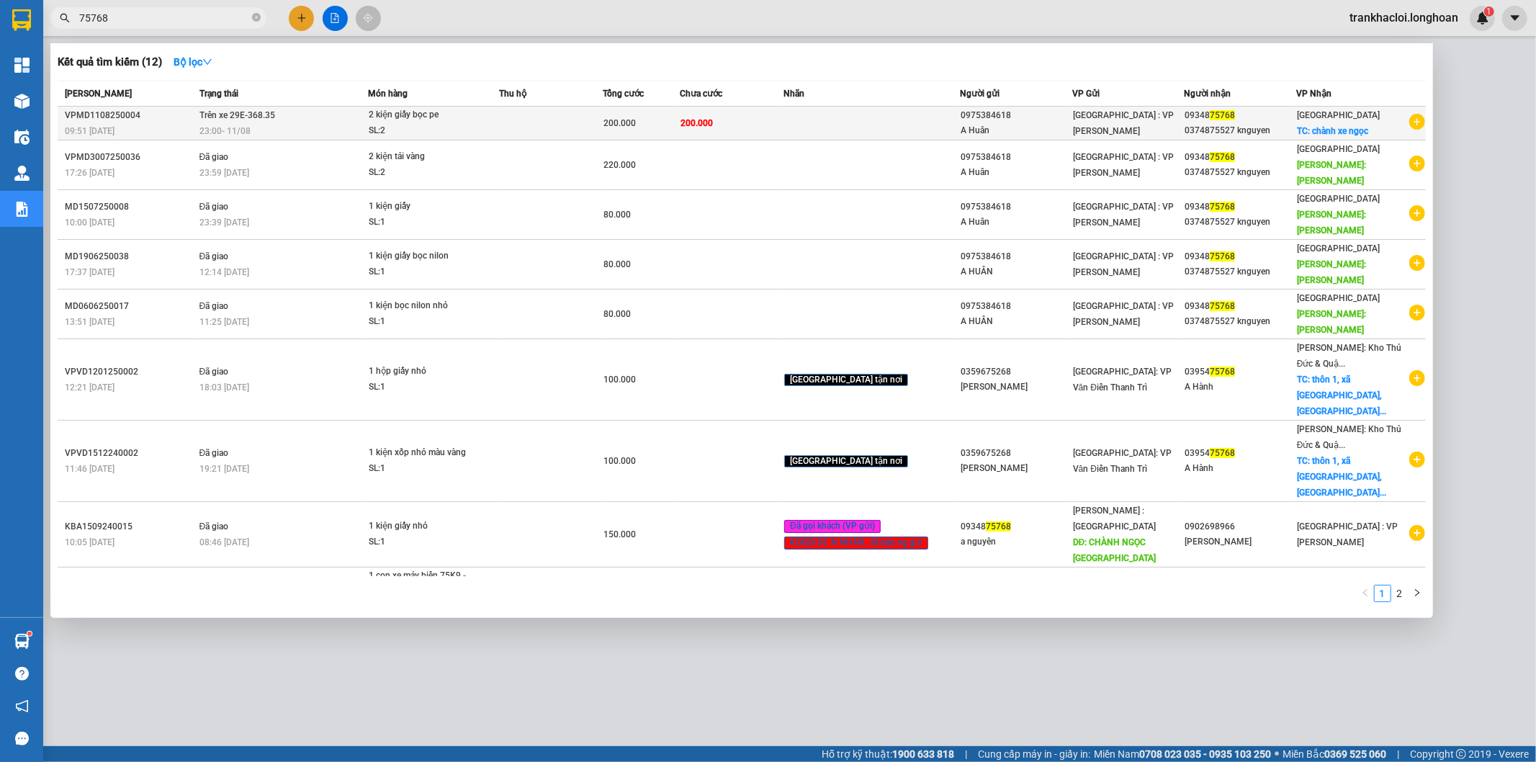
click at [343, 126] on div "23:00 - 11/08" at bounding box center [284, 131] width 168 height 16
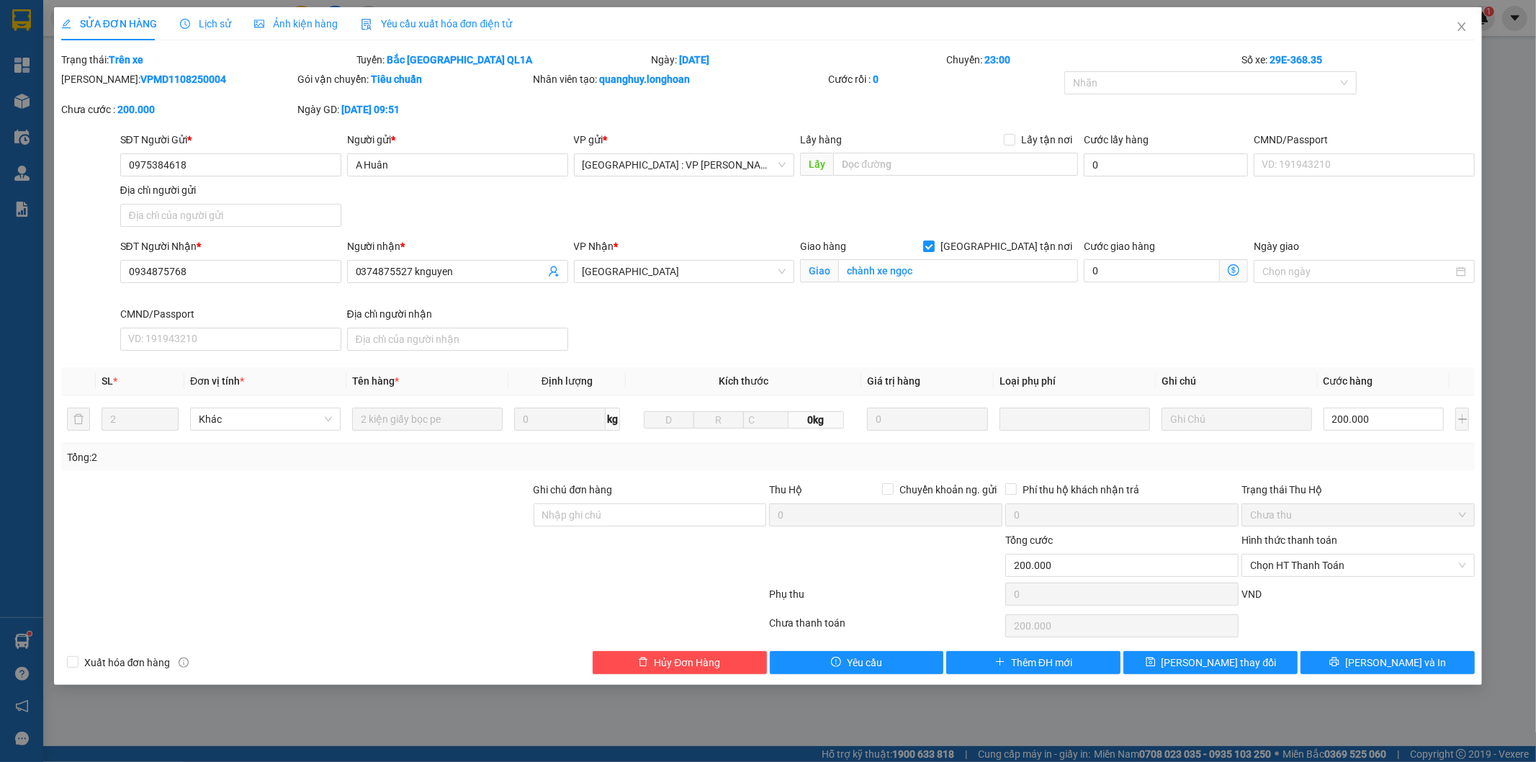
drag, startPoint x: 1046, startPoint y: 243, endPoint x: 1093, endPoint y: 429, distance: 191.8
click at [1046, 243] on span "[GEOGRAPHIC_DATA] tận nơi" at bounding box center [1006, 246] width 143 height 16
click at [933, 243] on input "[GEOGRAPHIC_DATA] tận nơi" at bounding box center [928, 246] width 10 height 10
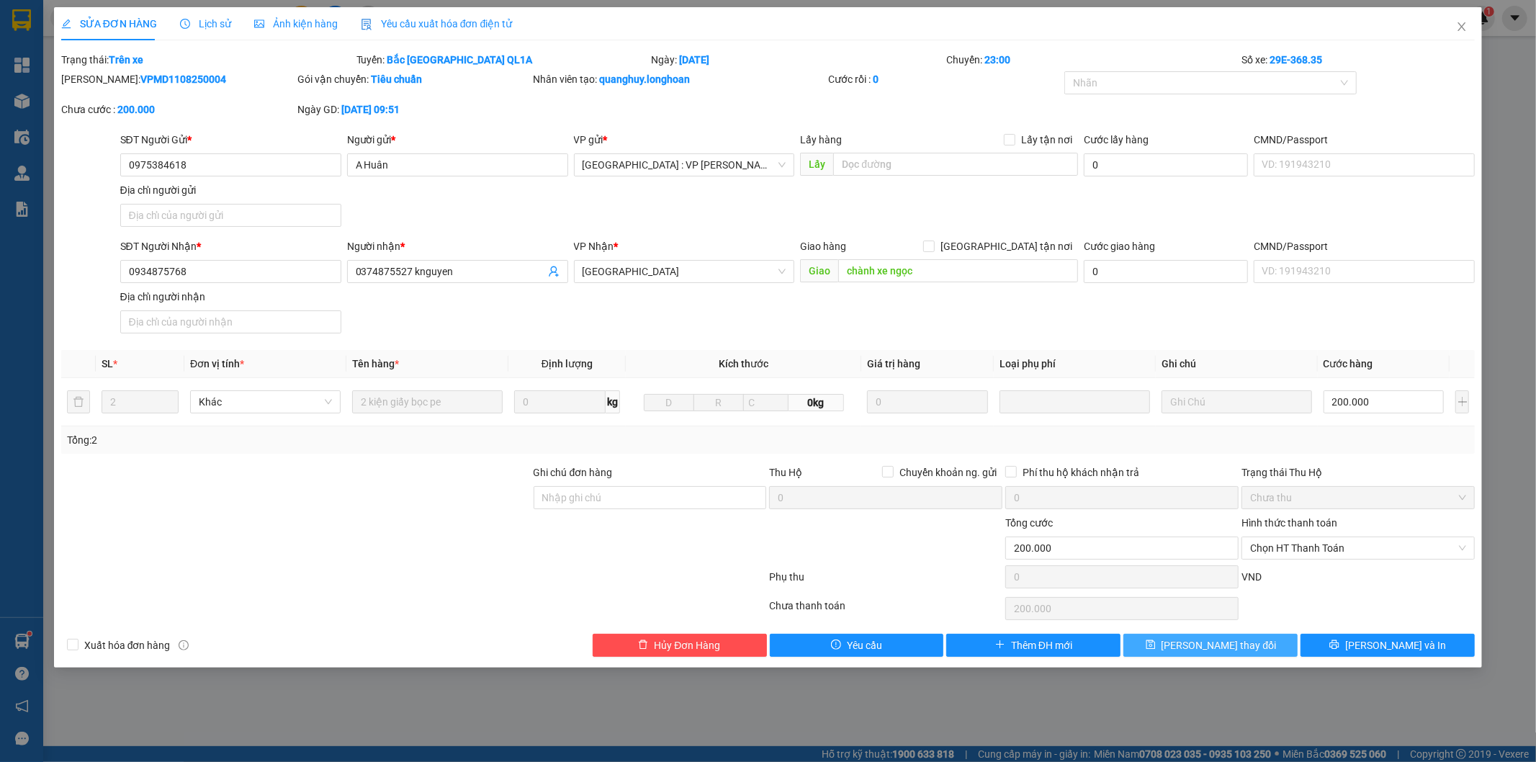
click at [1188, 642] on button "Lưu thay đổi" at bounding box center [1211, 645] width 174 height 23
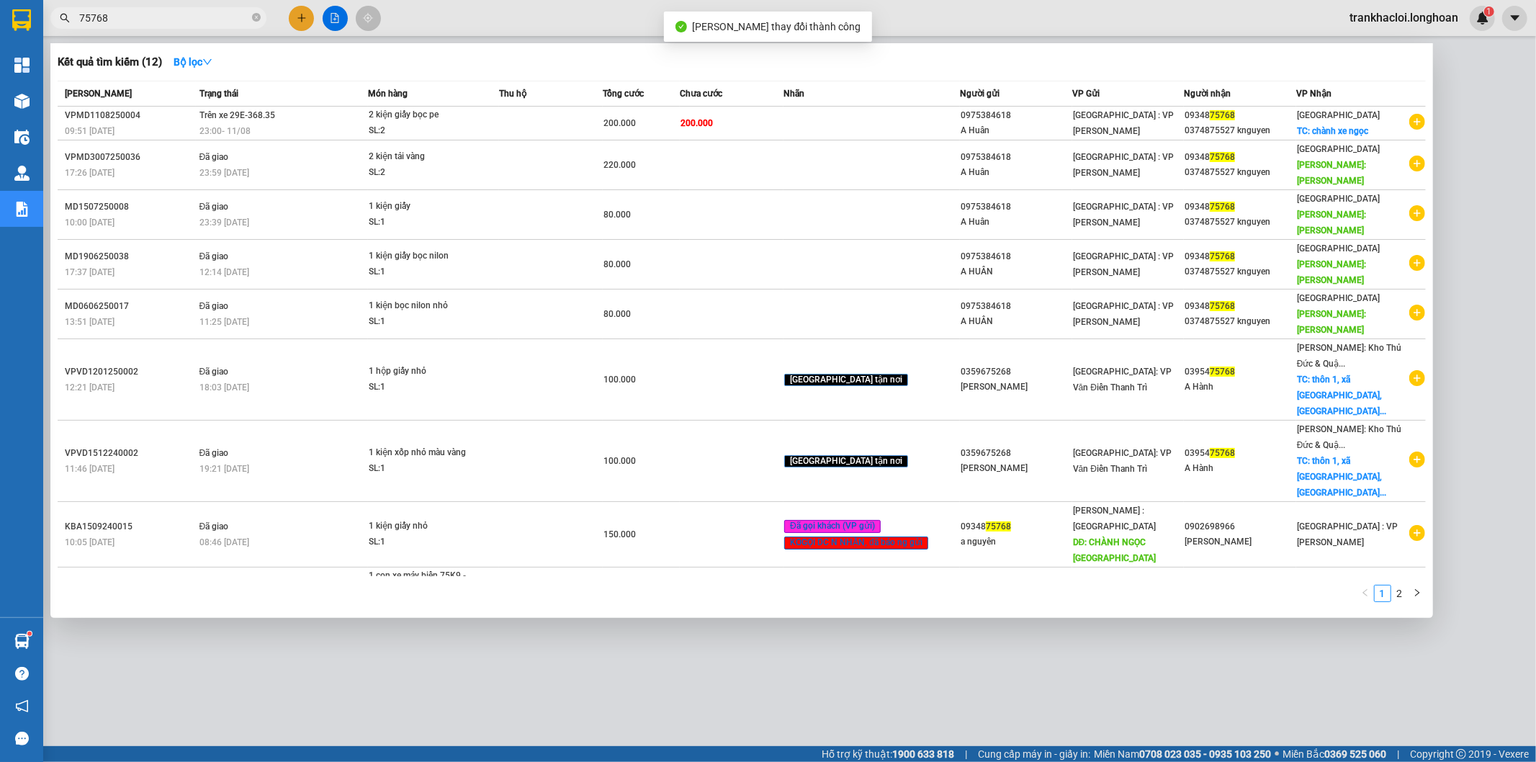
click at [180, 10] on input "75768" at bounding box center [164, 18] width 170 height 16
click at [228, 120] on span "Trên xe 29E-368.35" at bounding box center [238, 115] width 76 height 10
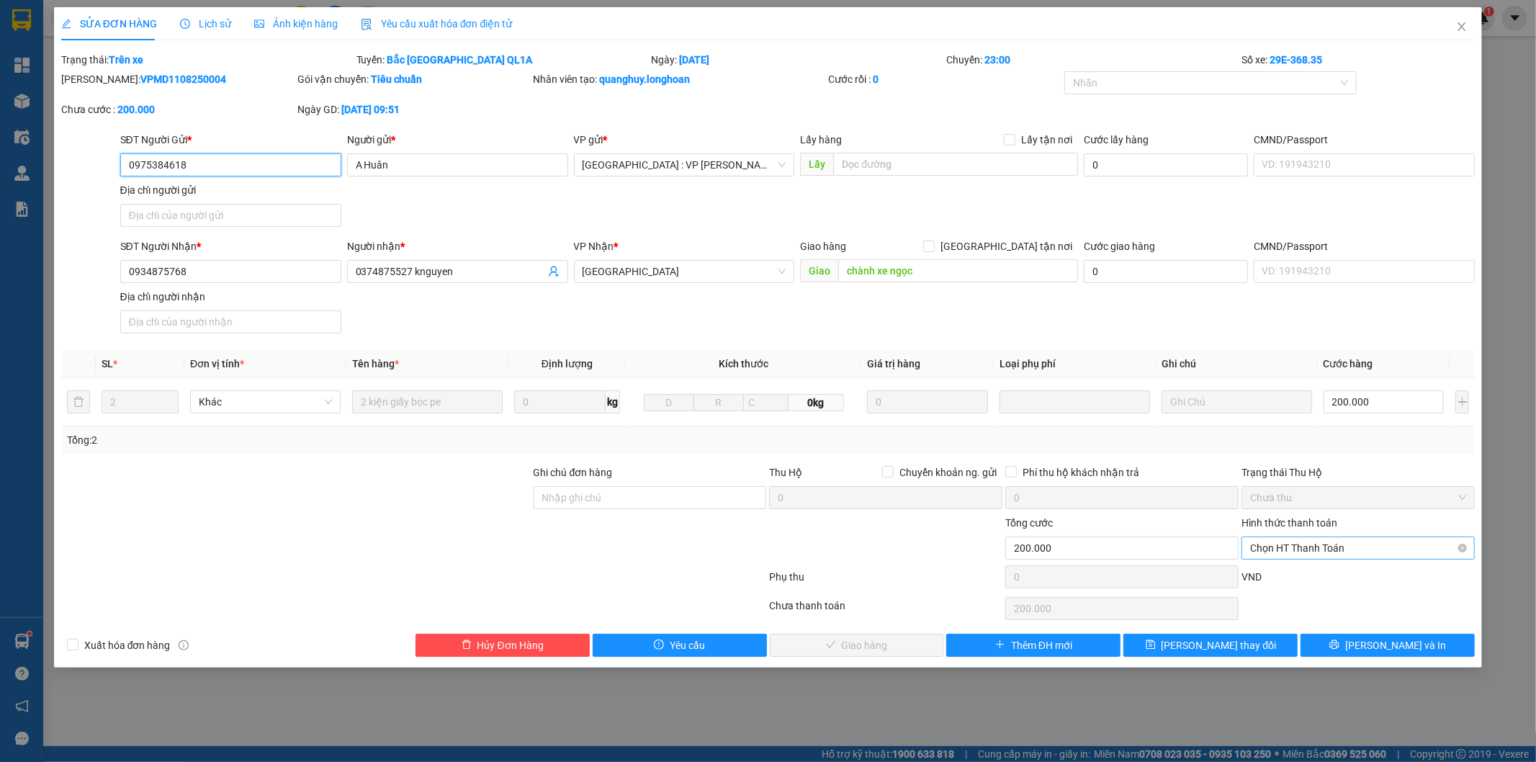
click at [1291, 549] on span "Chọn HT Thanh Toán" at bounding box center [1358, 548] width 216 height 22
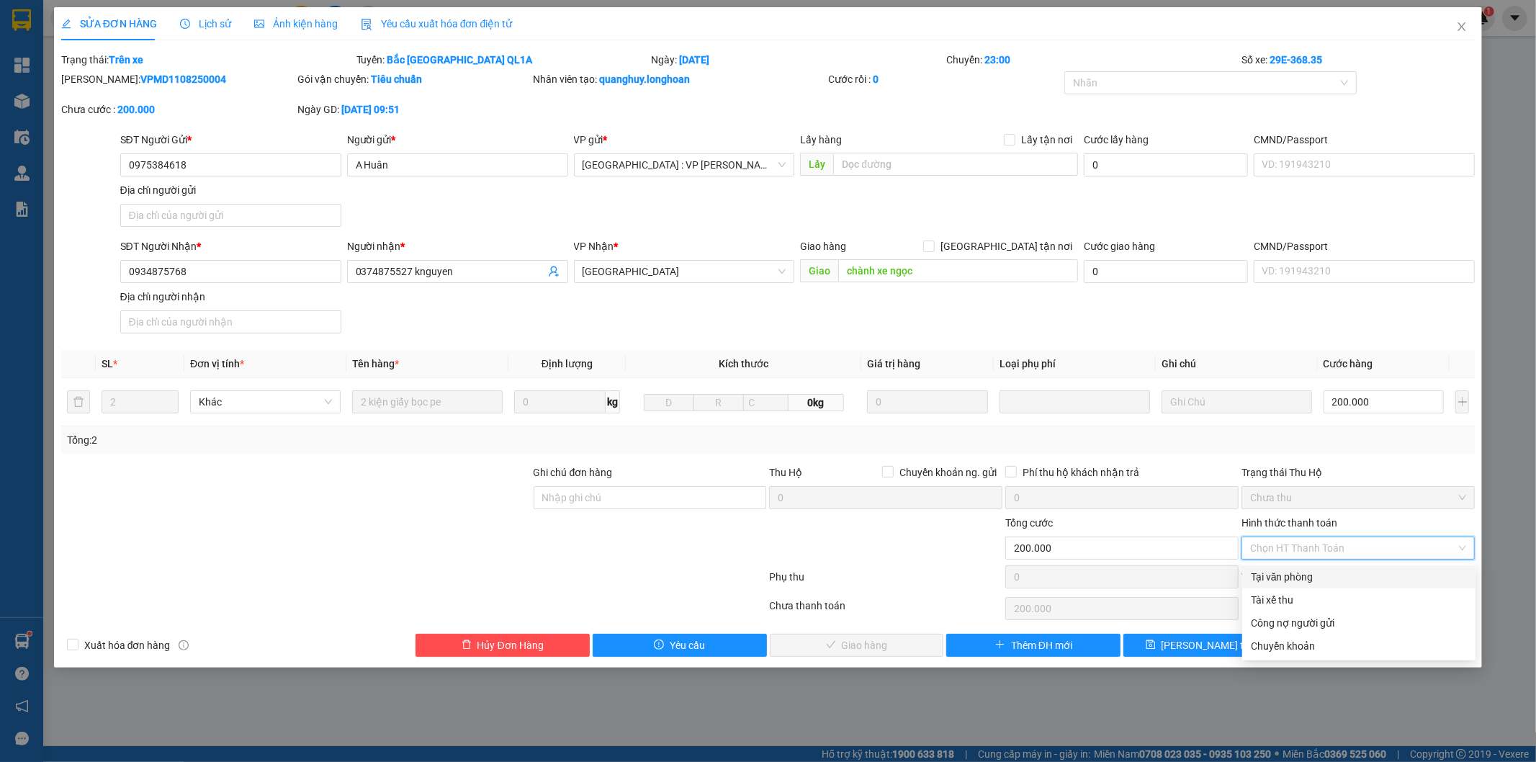
drag, startPoint x: 1268, startPoint y: 574, endPoint x: 1067, endPoint y: 621, distance: 206.3
click at [1268, 575] on div "Tại văn phòng" at bounding box center [1359, 577] width 216 height 16
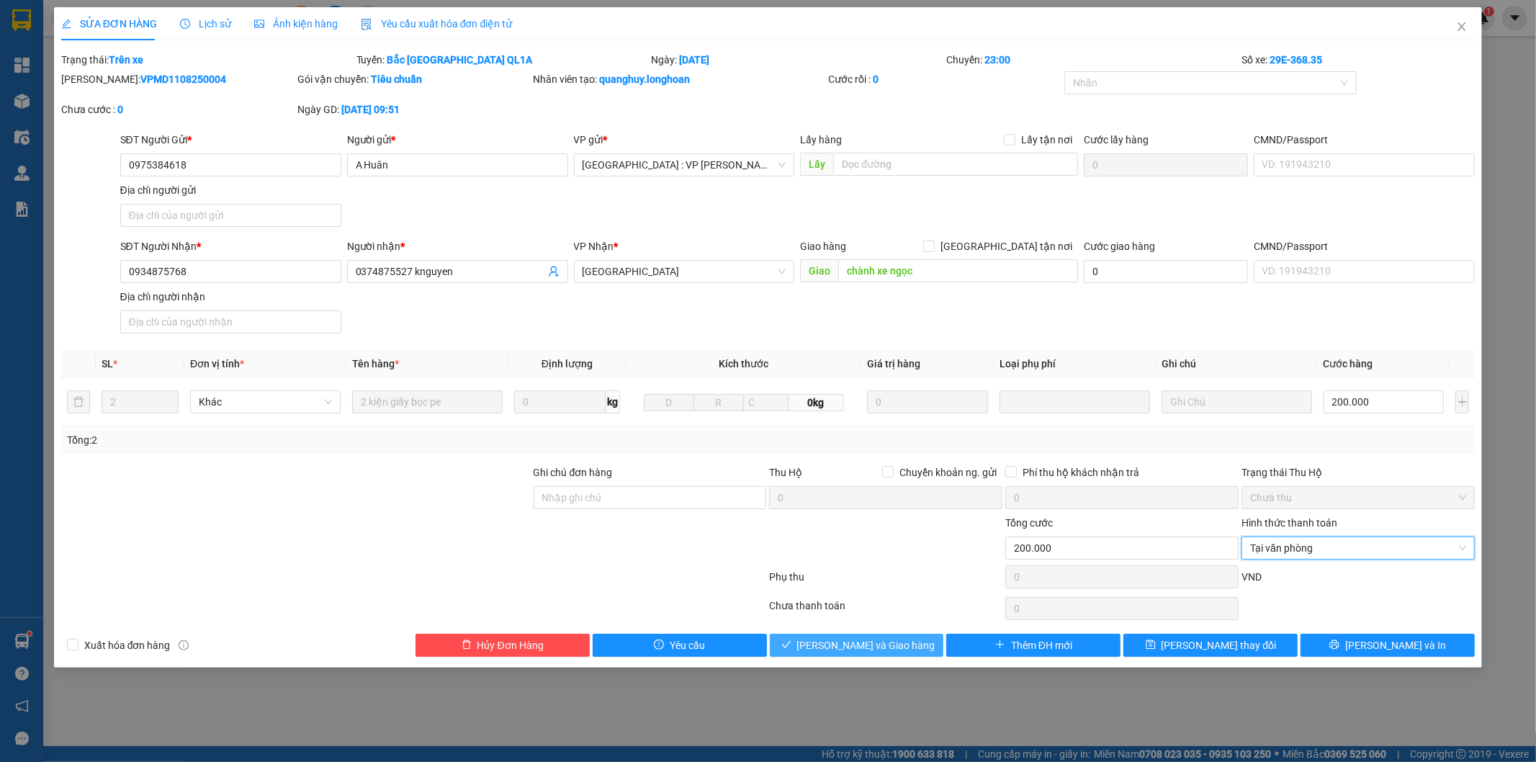
click at [886, 648] on span "Lưu và Giao hàng" at bounding box center [866, 645] width 138 height 16
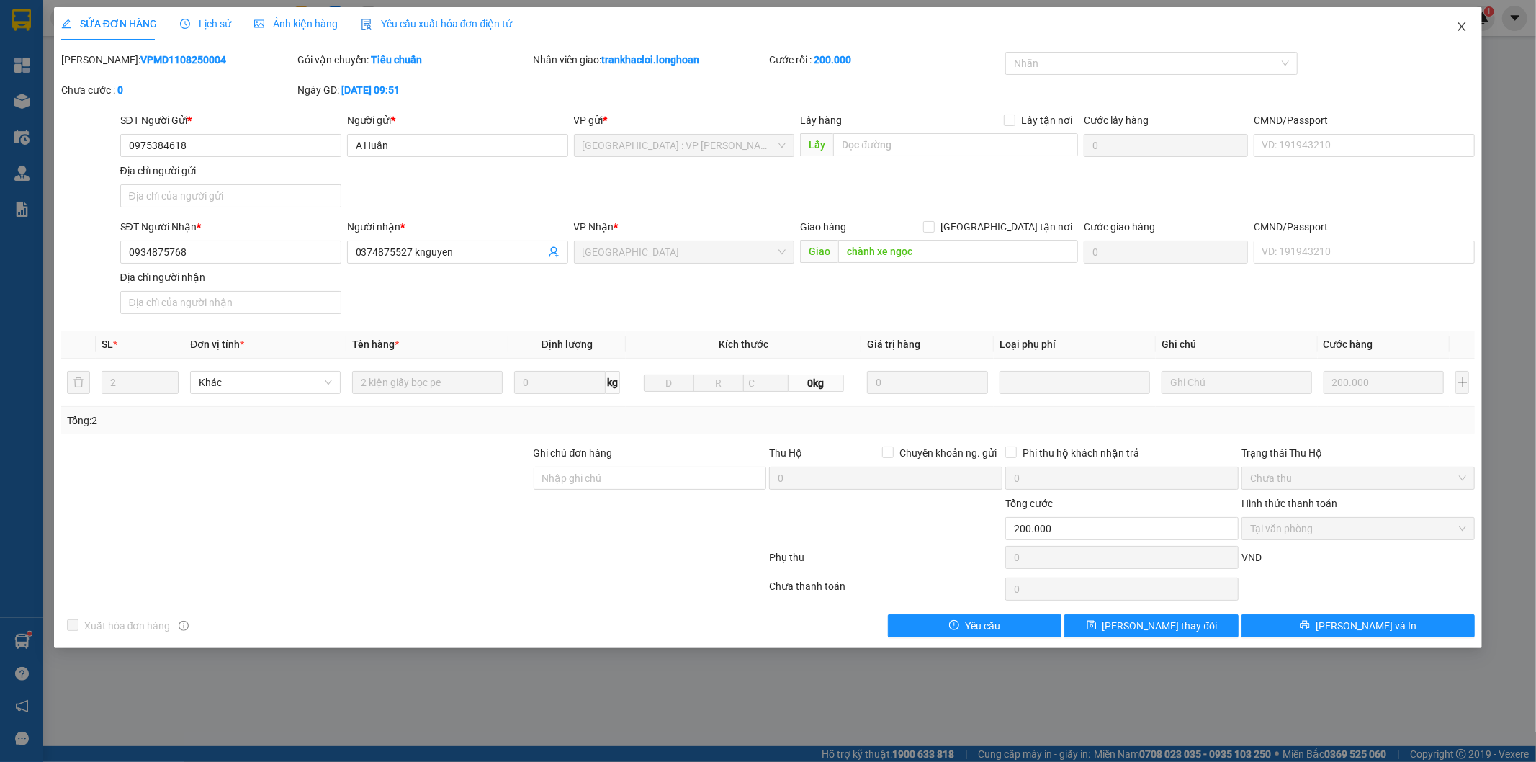
click at [1462, 18] on span "Close" at bounding box center [1462, 27] width 40 height 40
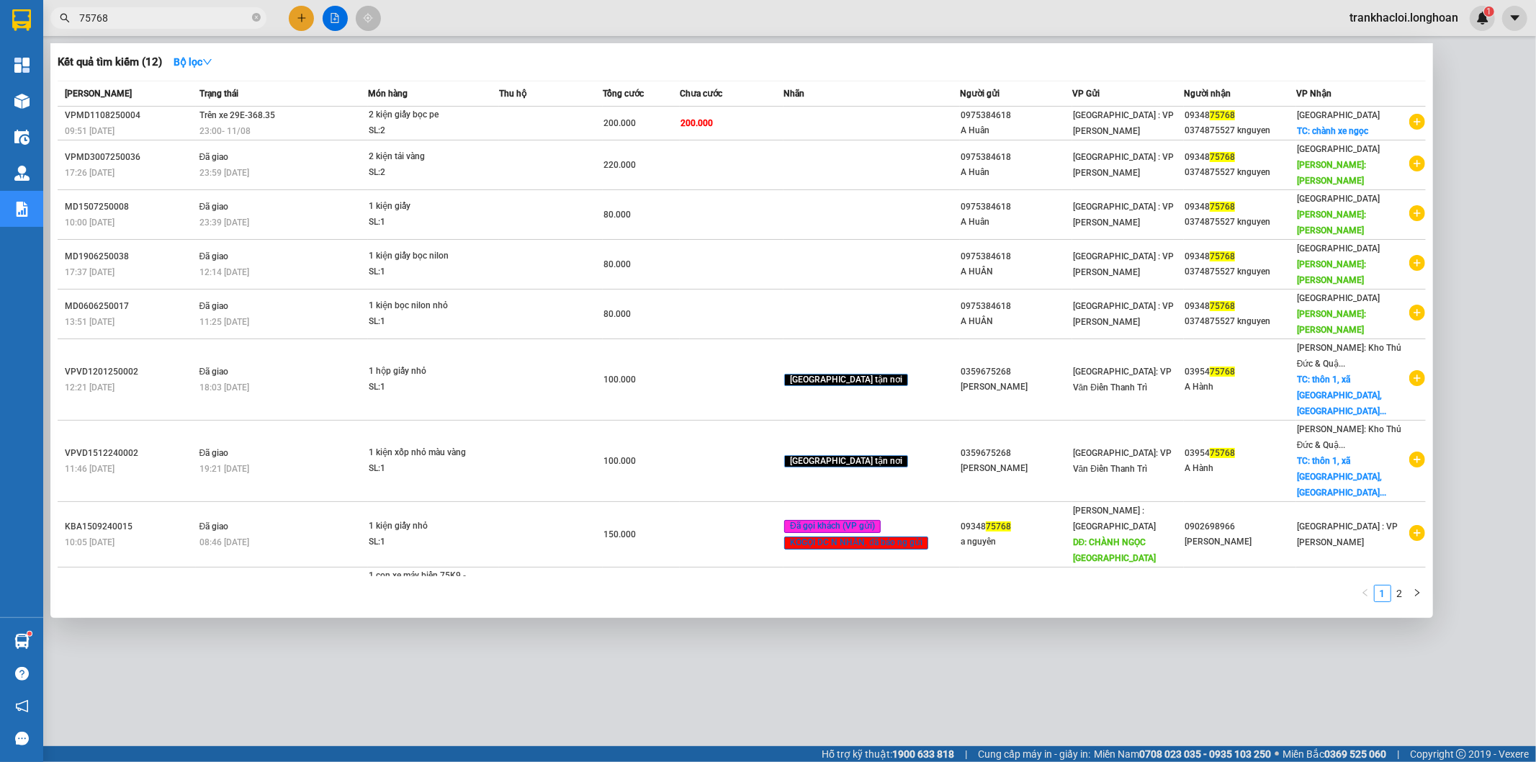
click at [206, 17] on input "75768" at bounding box center [164, 18] width 170 height 16
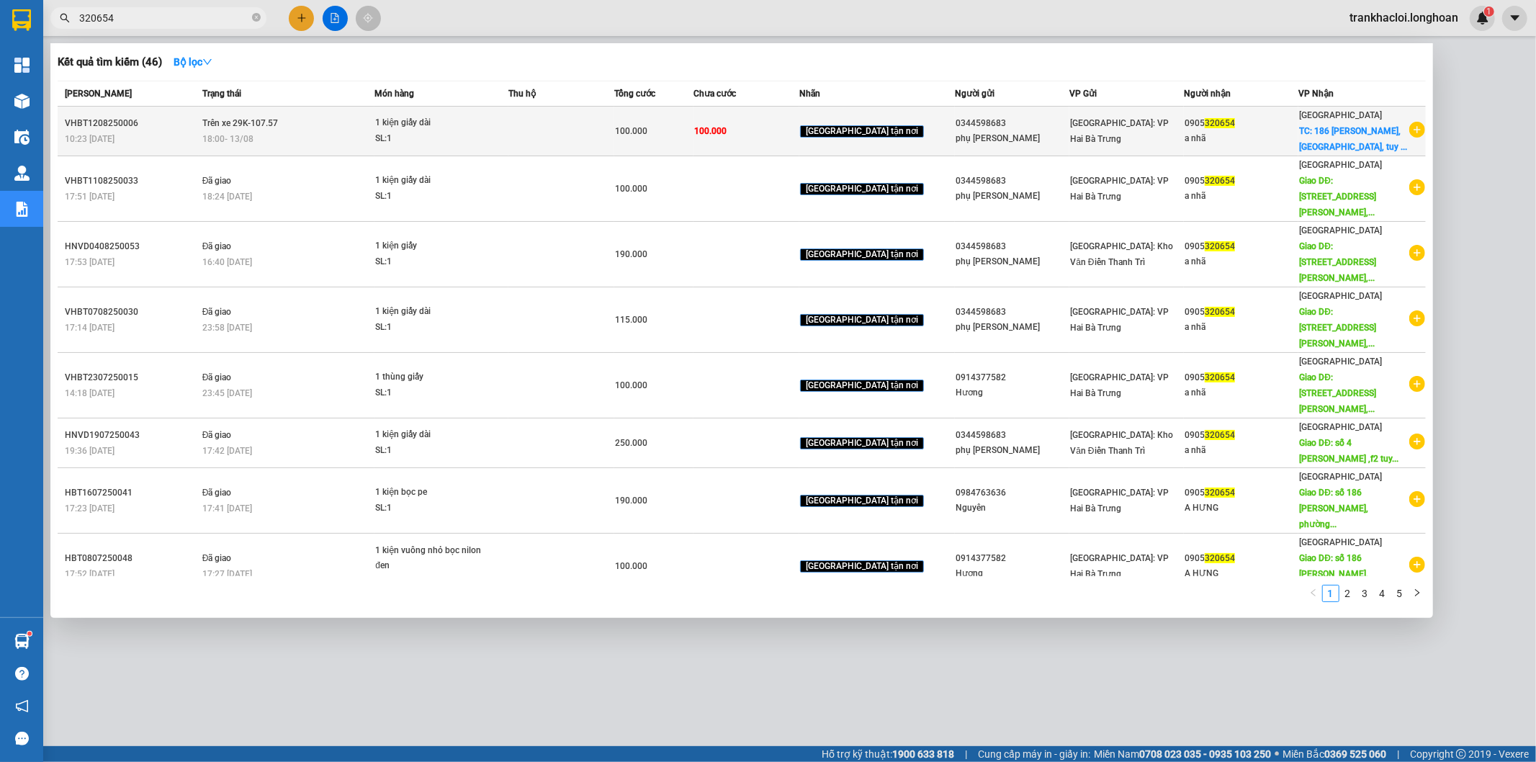
click at [216, 110] on td "Trên xe 29K-107.57 18:00 - 13/08" at bounding box center [287, 132] width 176 height 50
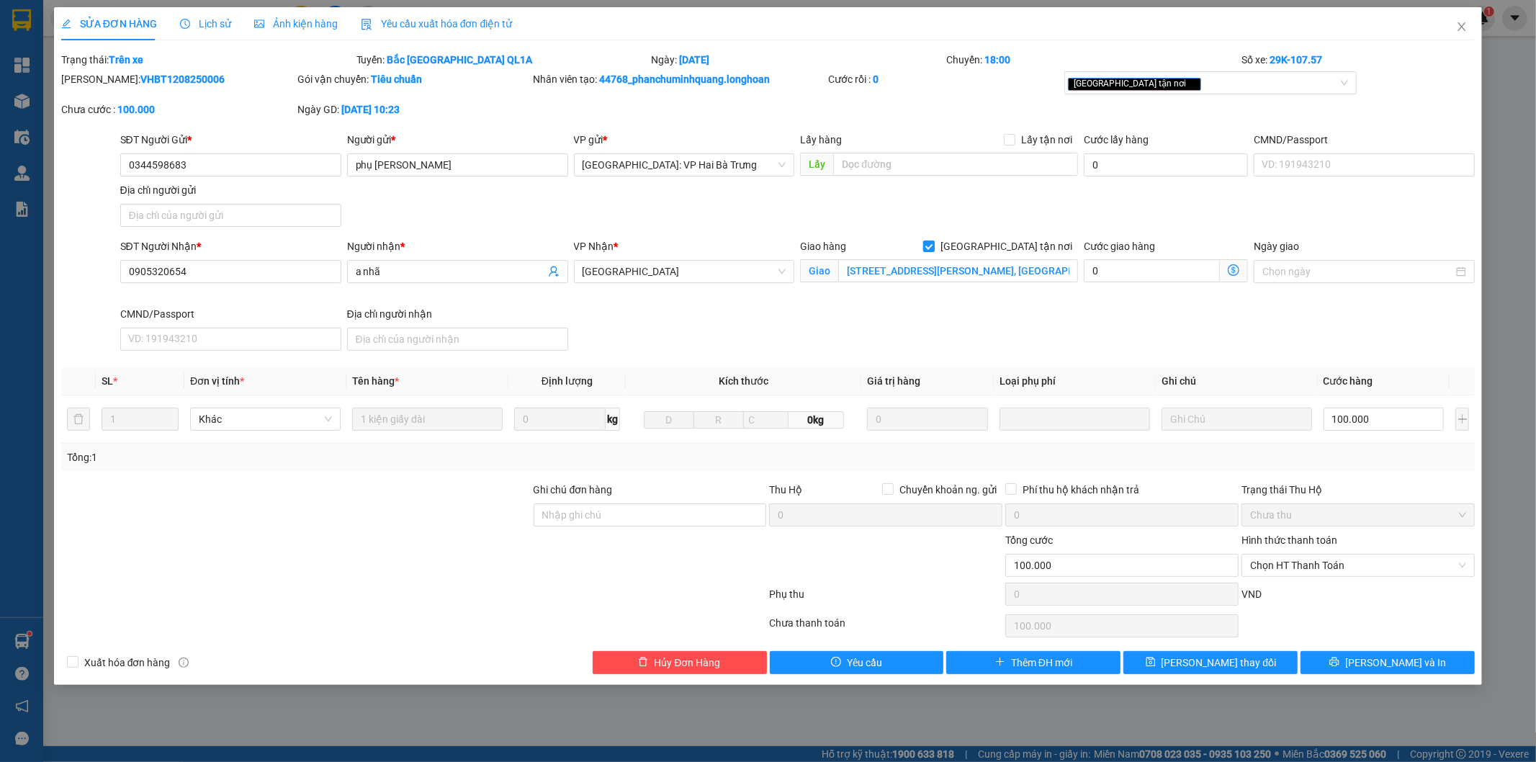
click at [1039, 247] on span "[GEOGRAPHIC_DATA] tận nơi" at bounding box center [1006, 246] width 143 height 16
click at [933, 247] on input "[GEOGRAPHIC_DATA] tận nơi" at bounding box center [928, 246] width 10 height 10
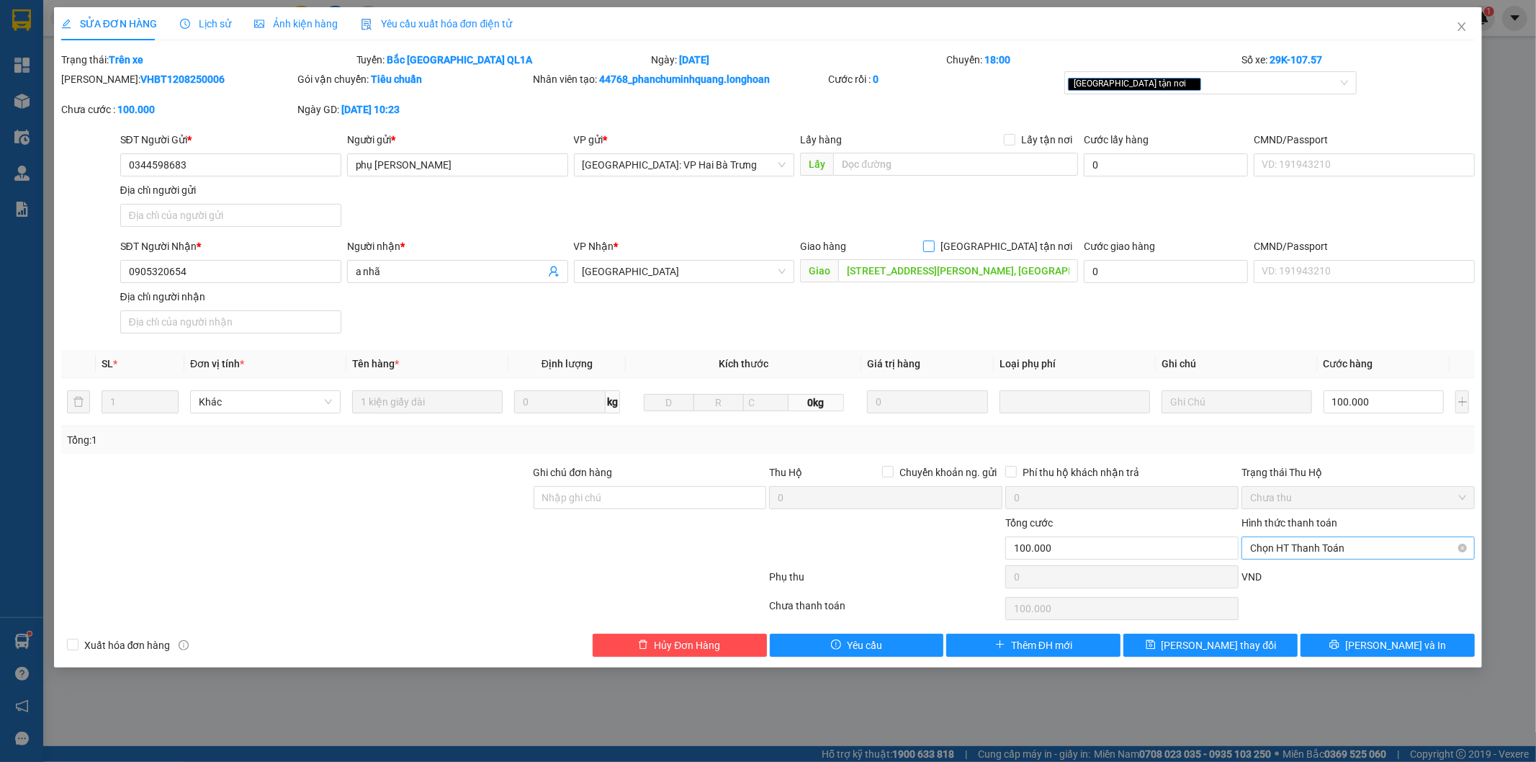
click at [1302, 544] on span "Chọn HT Thanh Toán" at bounding box center [1358, 548] width 216 height 22
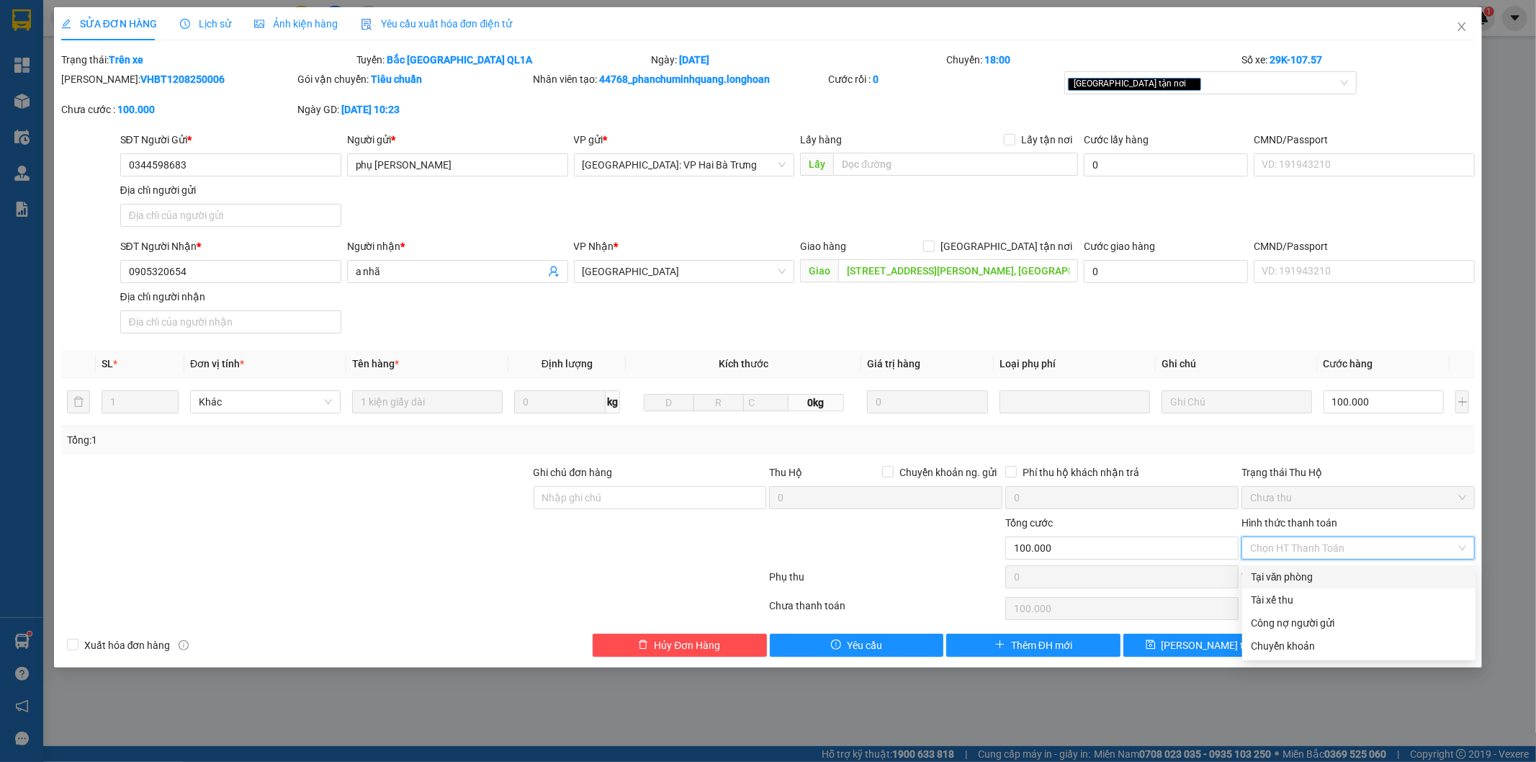
click at [1285, 573] on div "Tại văn phòng" at bounding box center [1359, 577] width 216 height 16
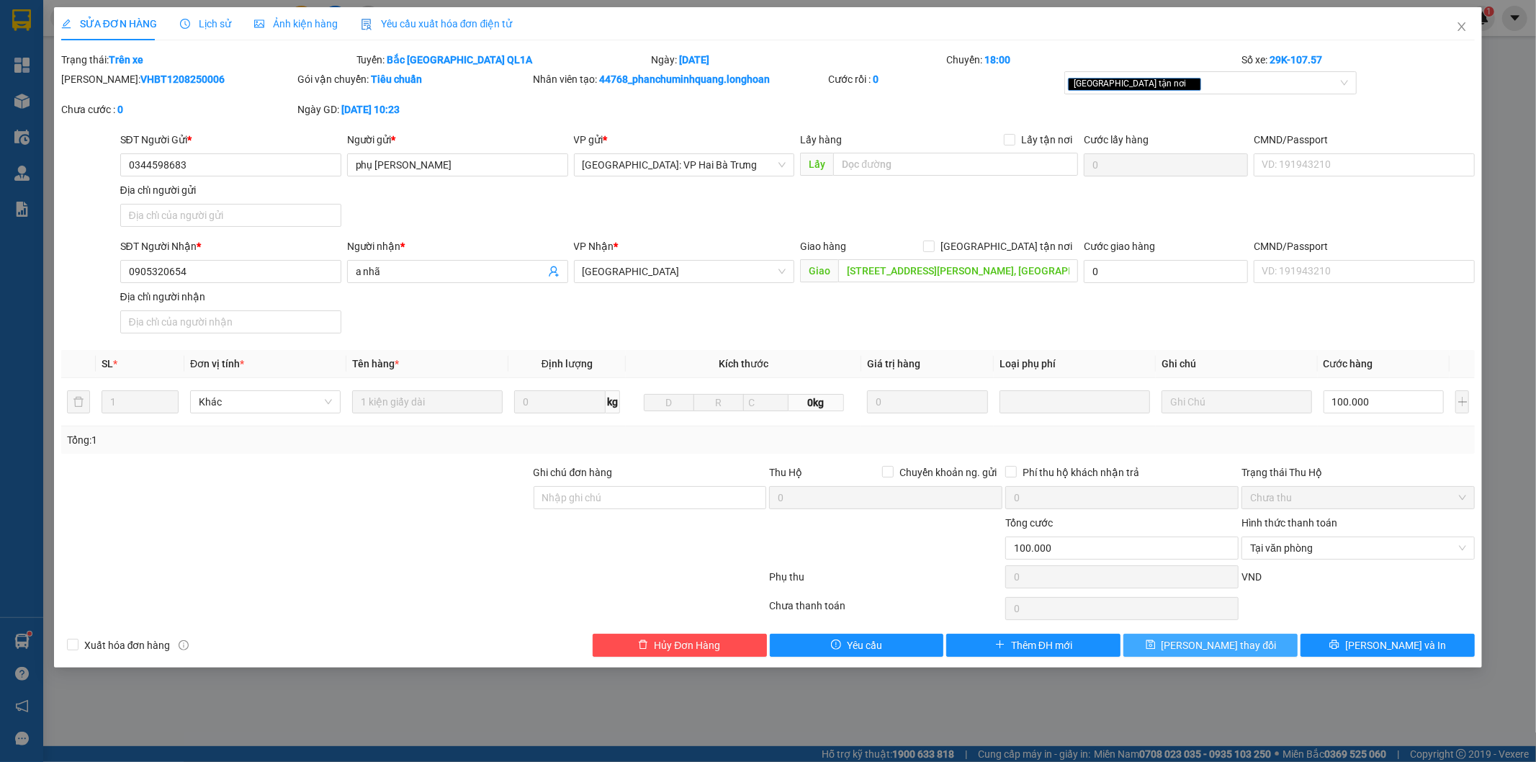
click at [1171, 639] on button "Lưu thay đổi" at bounding box center [1211, 645] width 174 height 23
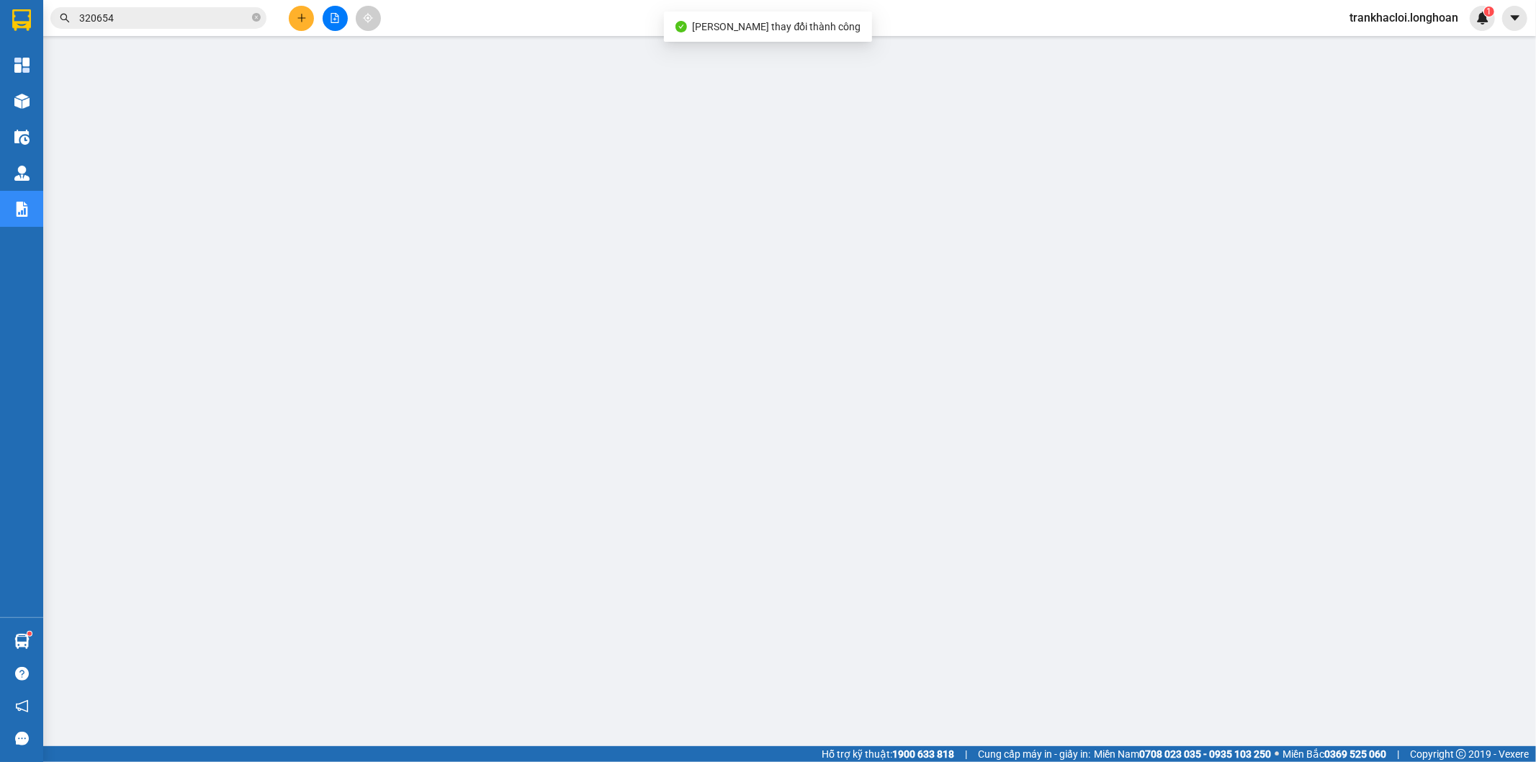
click at [179, 8] on span "320654" at bounding box center [158, 18] width 216 height 22
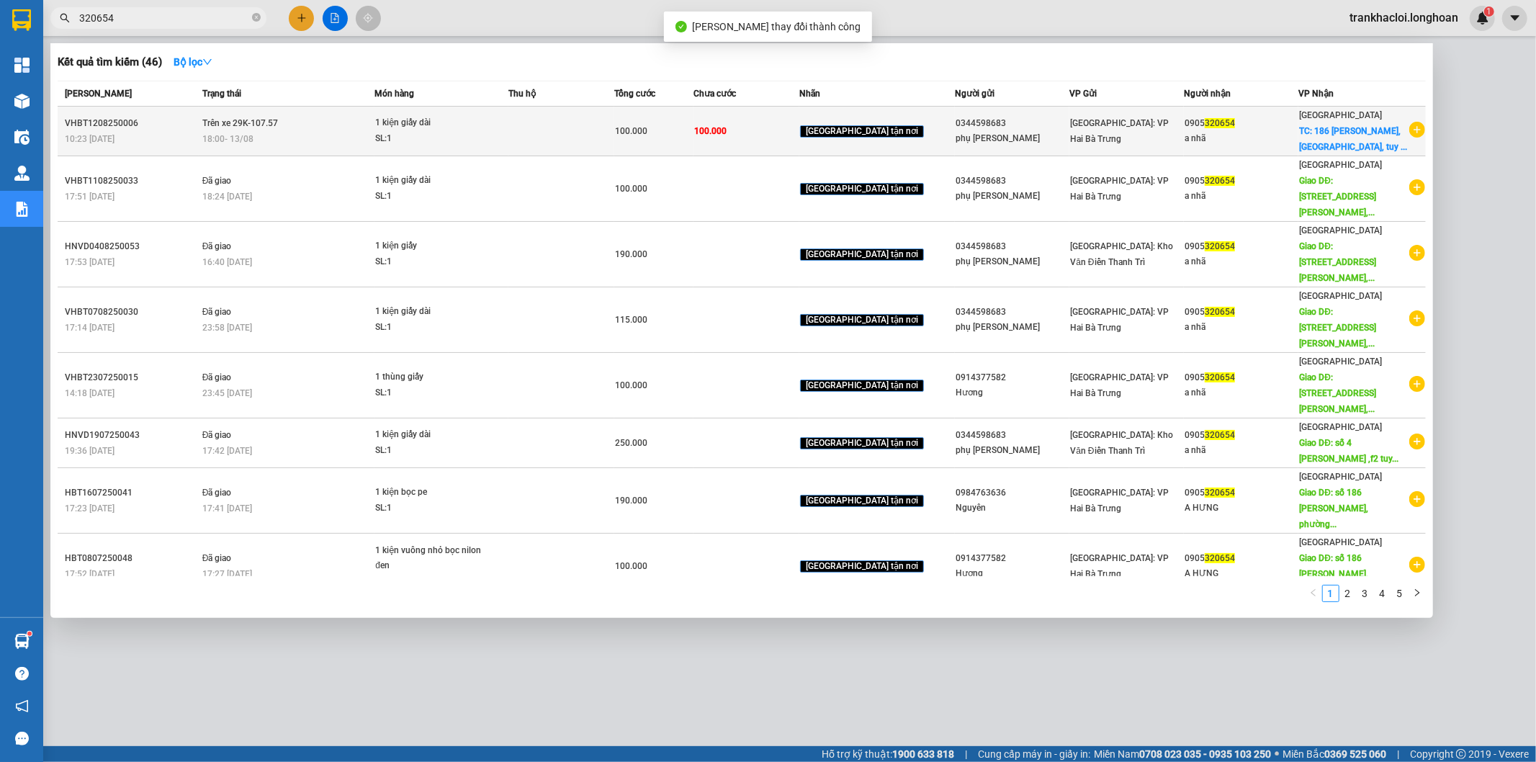
click at [240, 133] on span "18:00 - 13/08" at bounding box center [227, 139] width 51 height 12
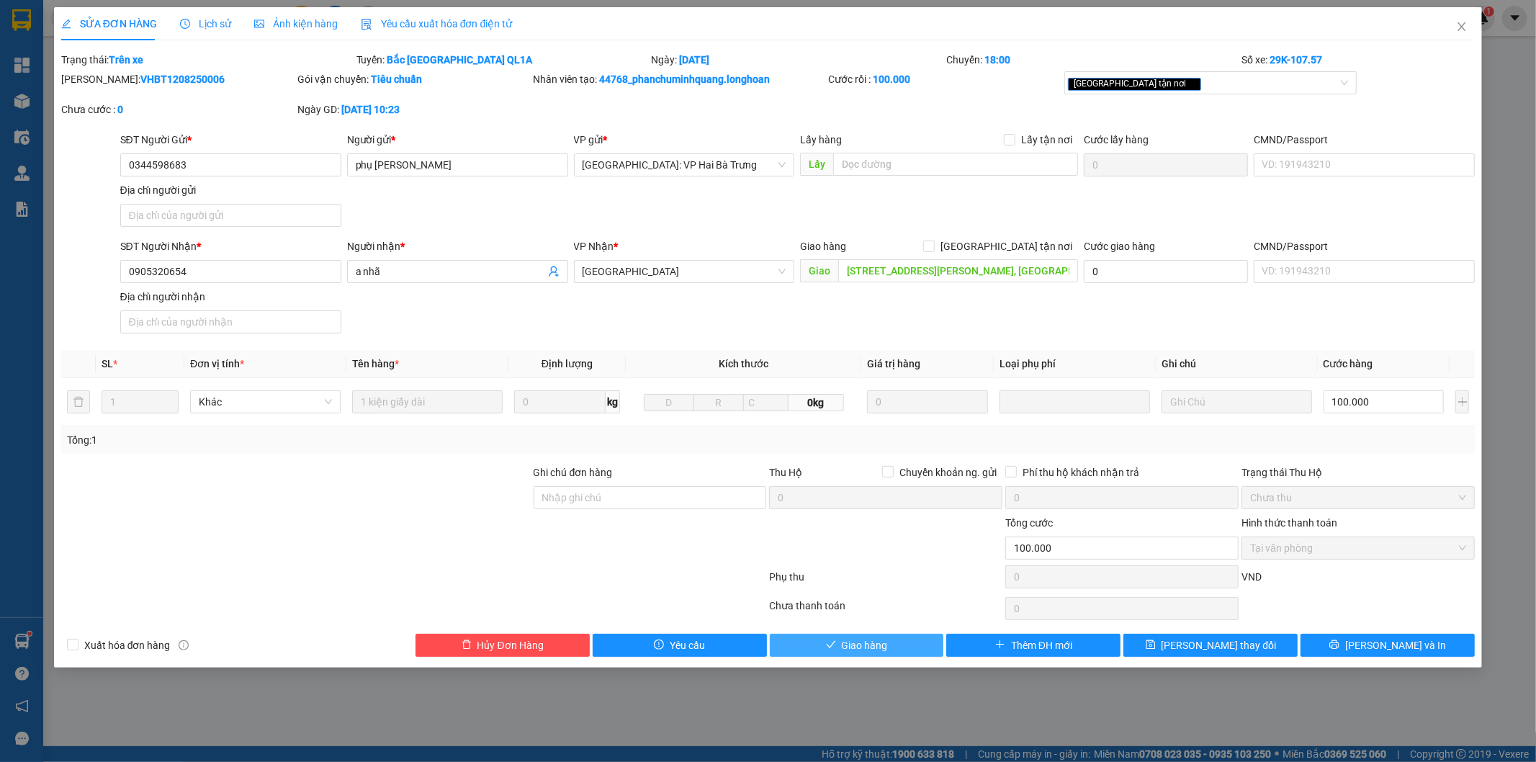
click at [867, 653] on span "Giao hàng" at bounding box center [865, 645] width 46 height 16
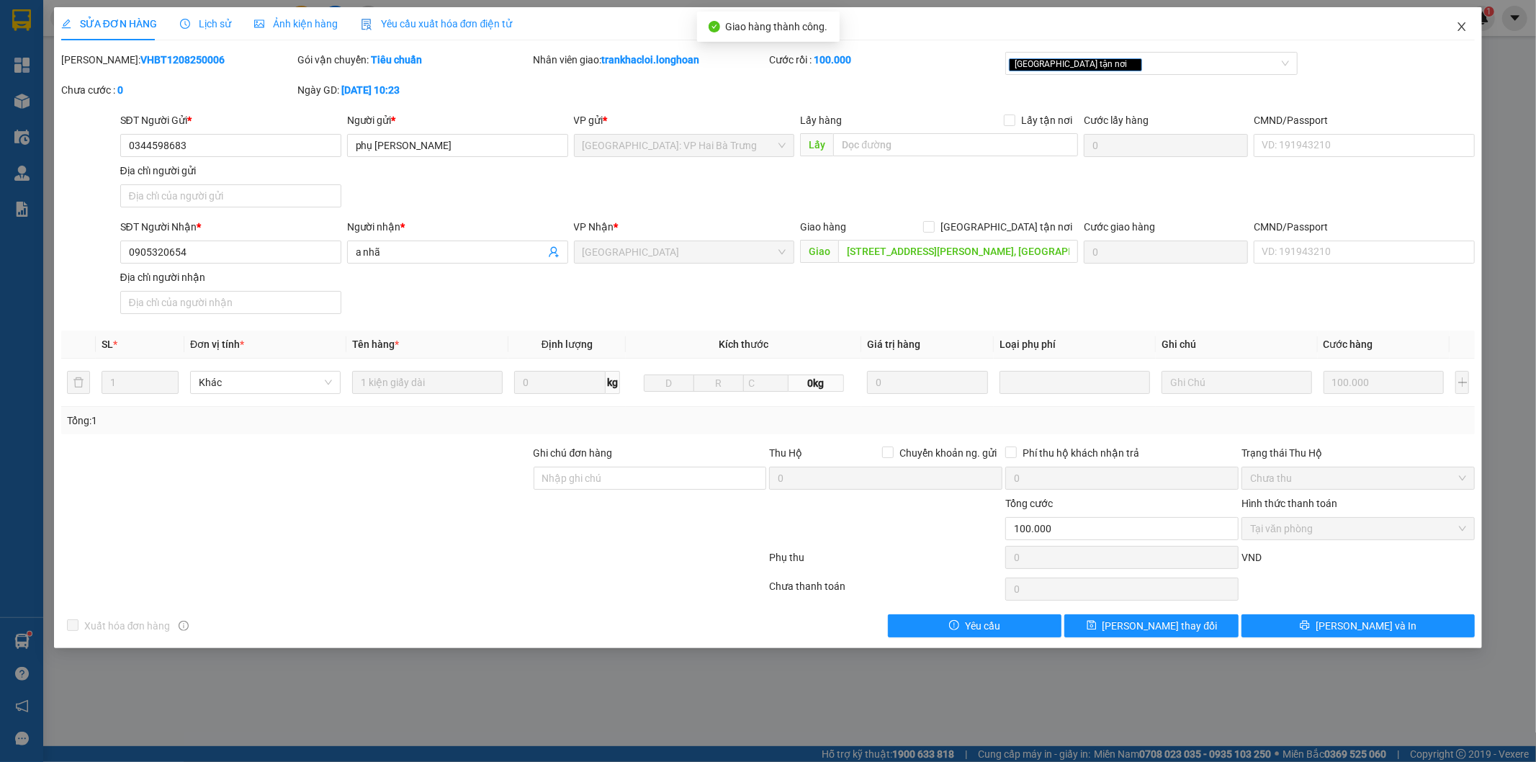
click at [1467, 27] on icon "close" at bounding box center [1462, 27] width 12 height 12
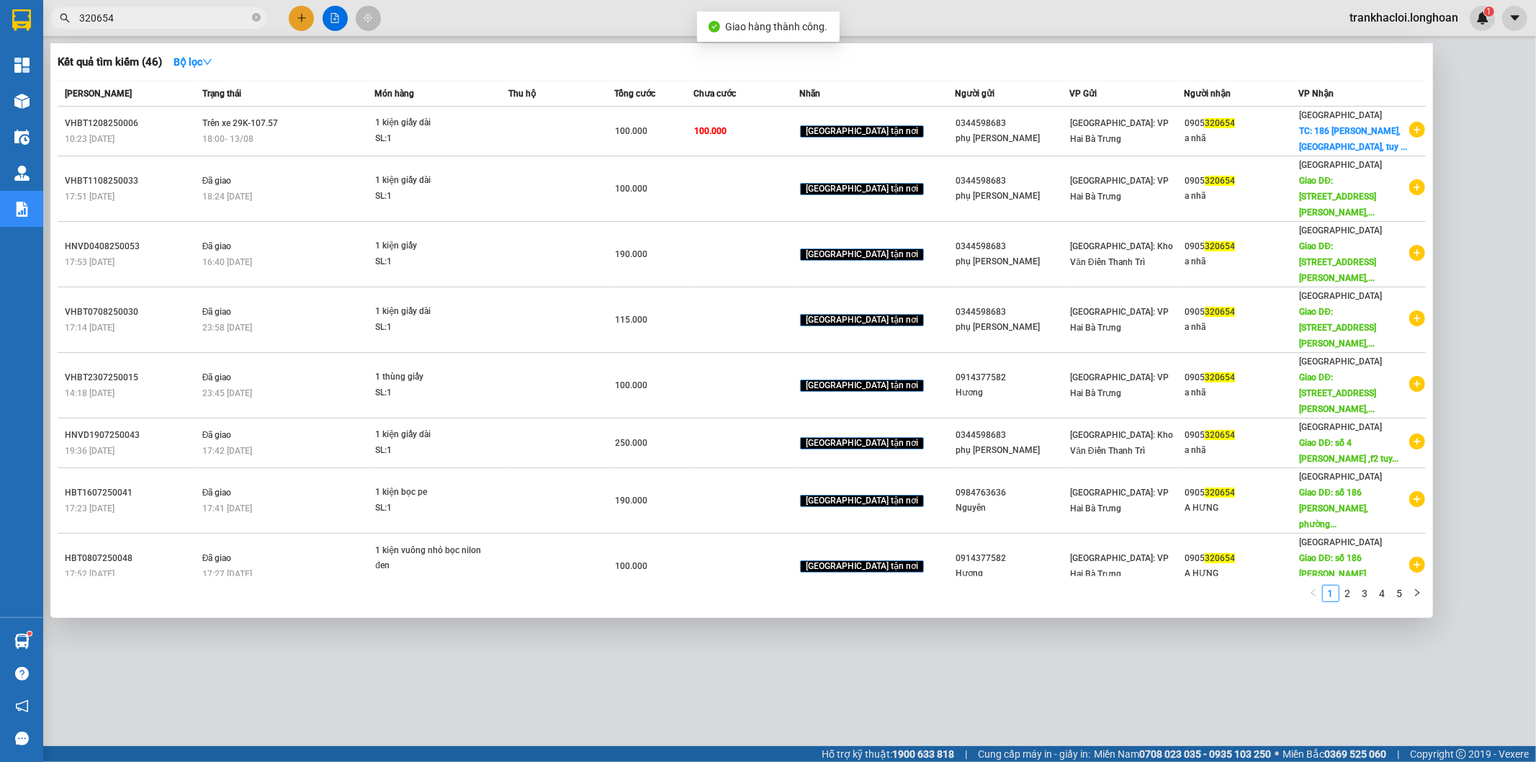
click at [210, 17] on input "320654" at bounding box center [164, 18] width 170 height 16
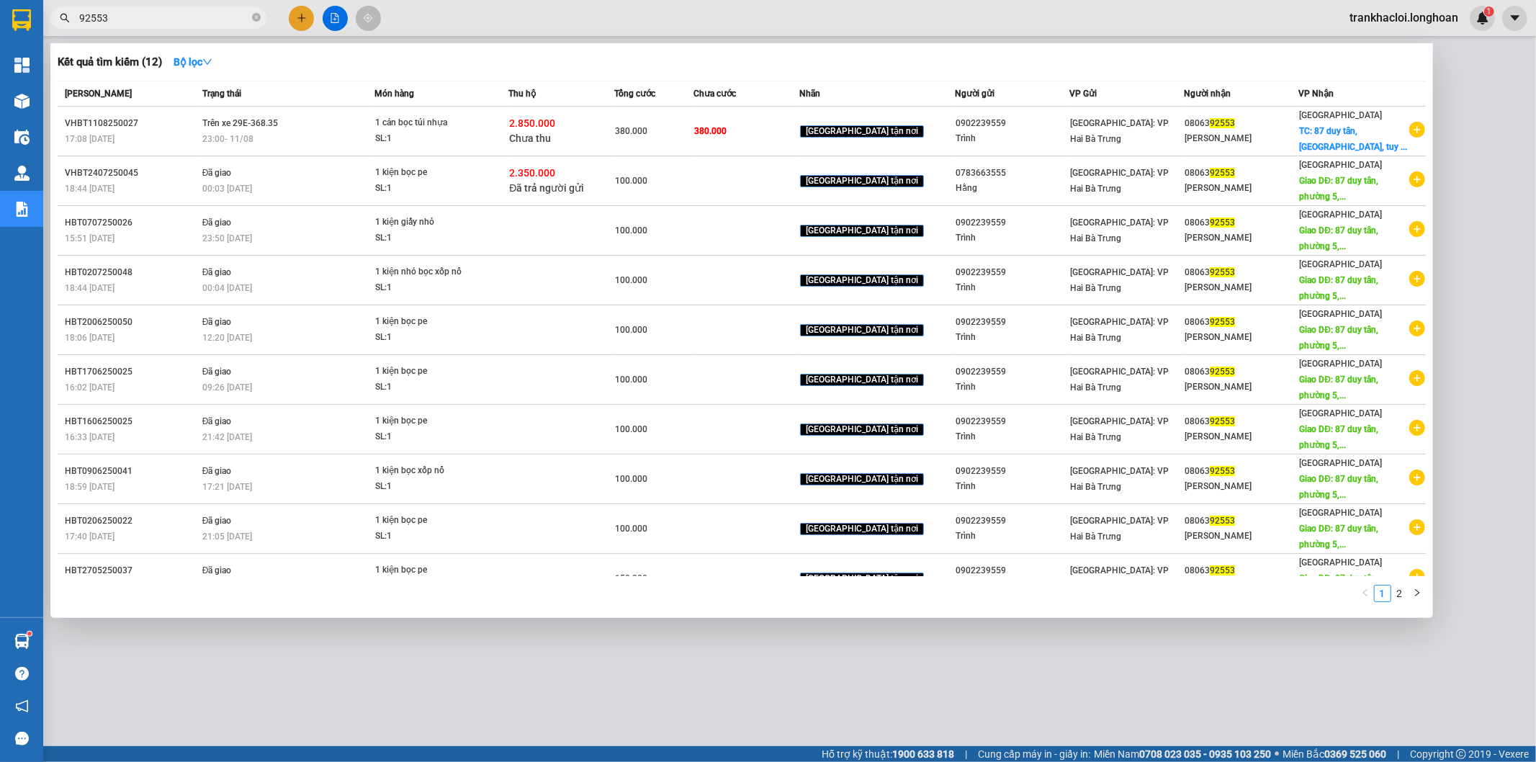
click at [279, 131] on td "Trên xe 29E-368.35 23:00 - 11/08" at bounding box center [287, 132] width 176 height 50
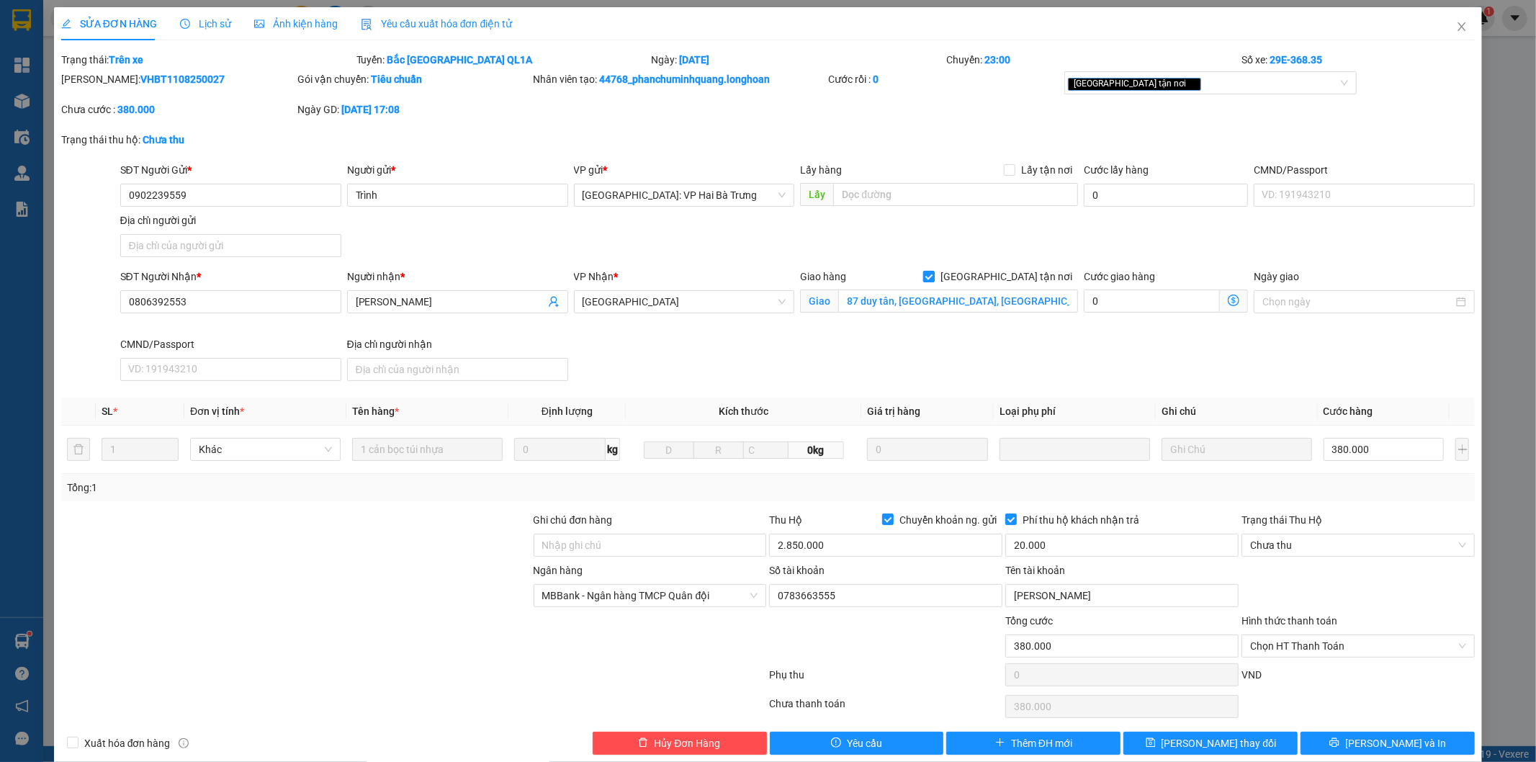
click at [1010, 272] on span "[GEOGRAPHIC_DATA] tận nơi" at bounding box center [1006, 277] width 143 height 16
click at [933, 272] on input "[GEOGRAPHIC_DATA] tận nơi" at bounding box center [928, 276] width 10 height 10
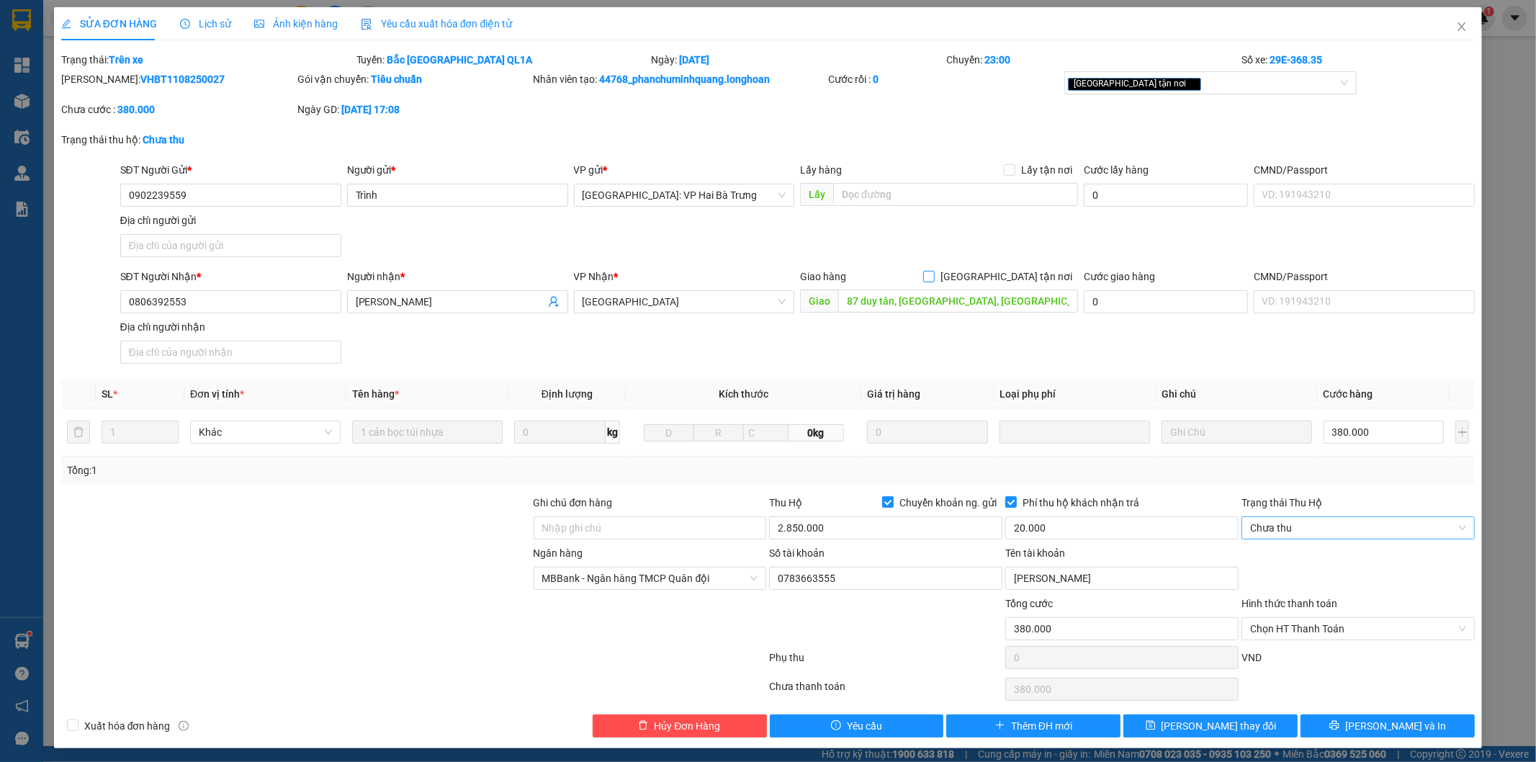
click at [1285, 534] on span "Chưa thu" at bounding box center [1358, 528] width 216 height 22
click at [1263, 598] on div "VP đã thu" at bounding box center [1348, 603] width 214 height 16
click at [1277, 627] on span "Chọn HT Thanh Toán" at bounding box center [1358, 629] width 216 height 22
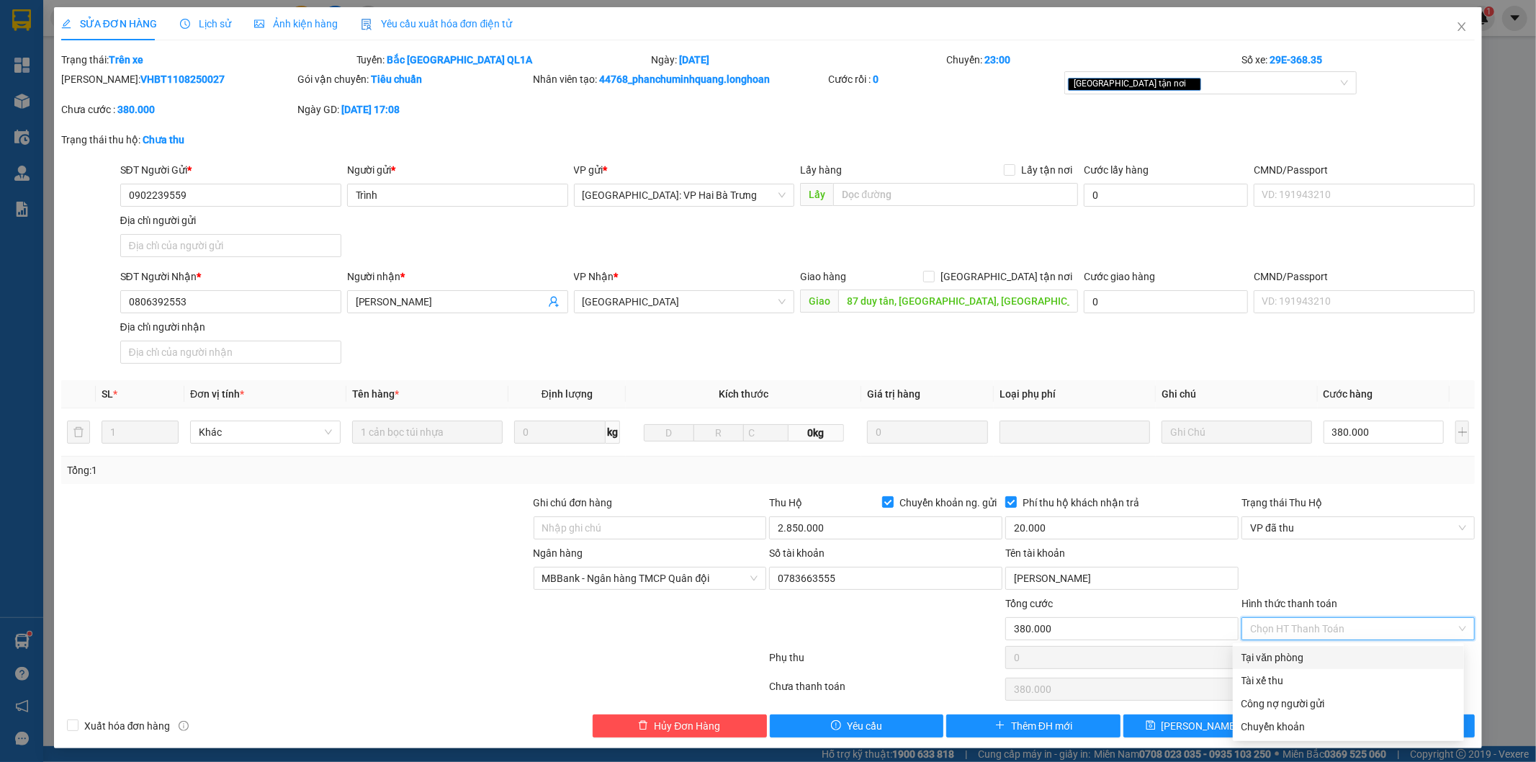
click at [1268, 663] on div "Tại văn phòng" at bounding box center [1349, 658] width 214 height 16
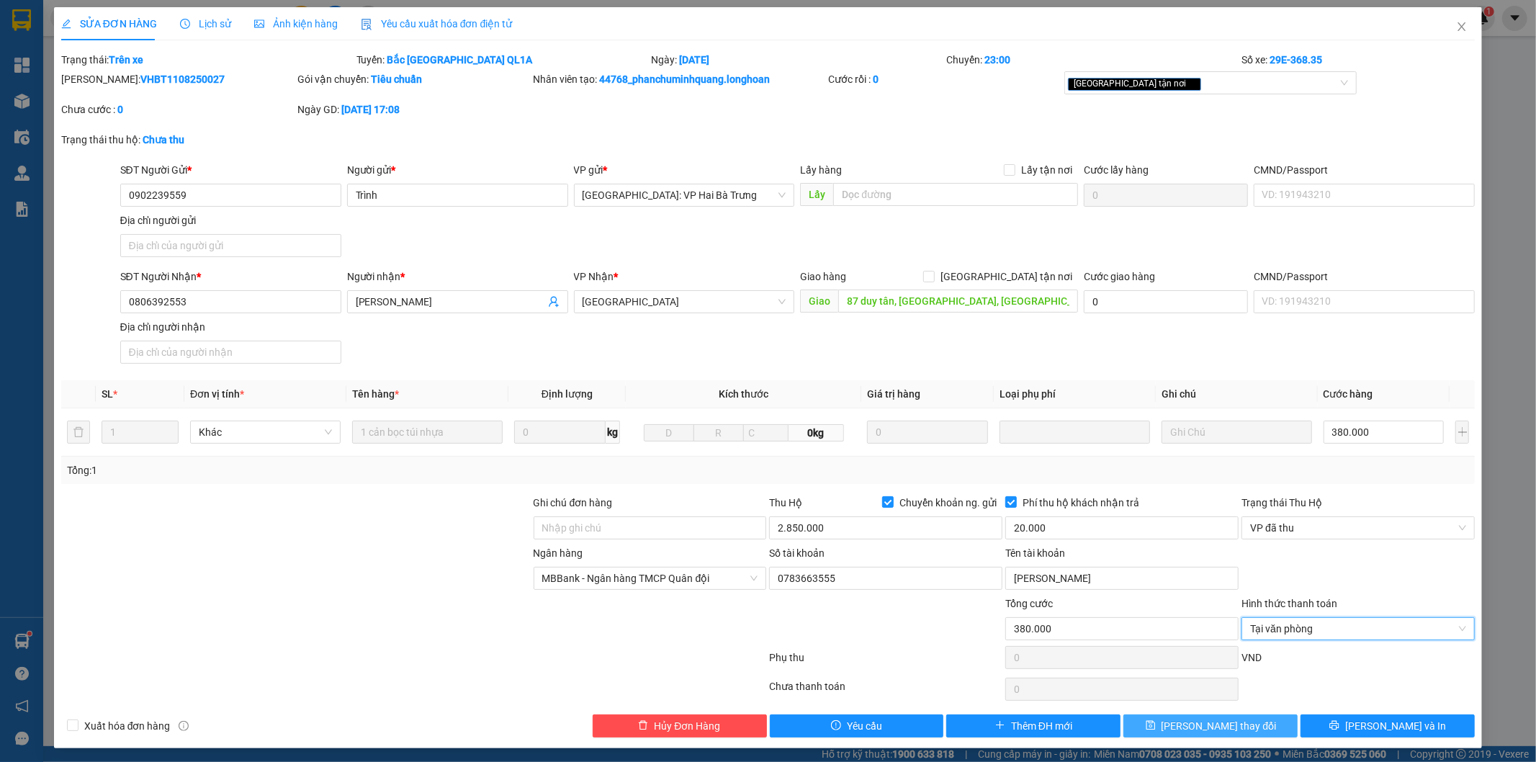
click at [1165, 725] on button "Lưu thay đổi" at bounding box center [1211, 725] width 174 height 23
click at [1217, 720] on span "Lưu thay đổi" at bounding box center [1219, 726] width 115 height 16
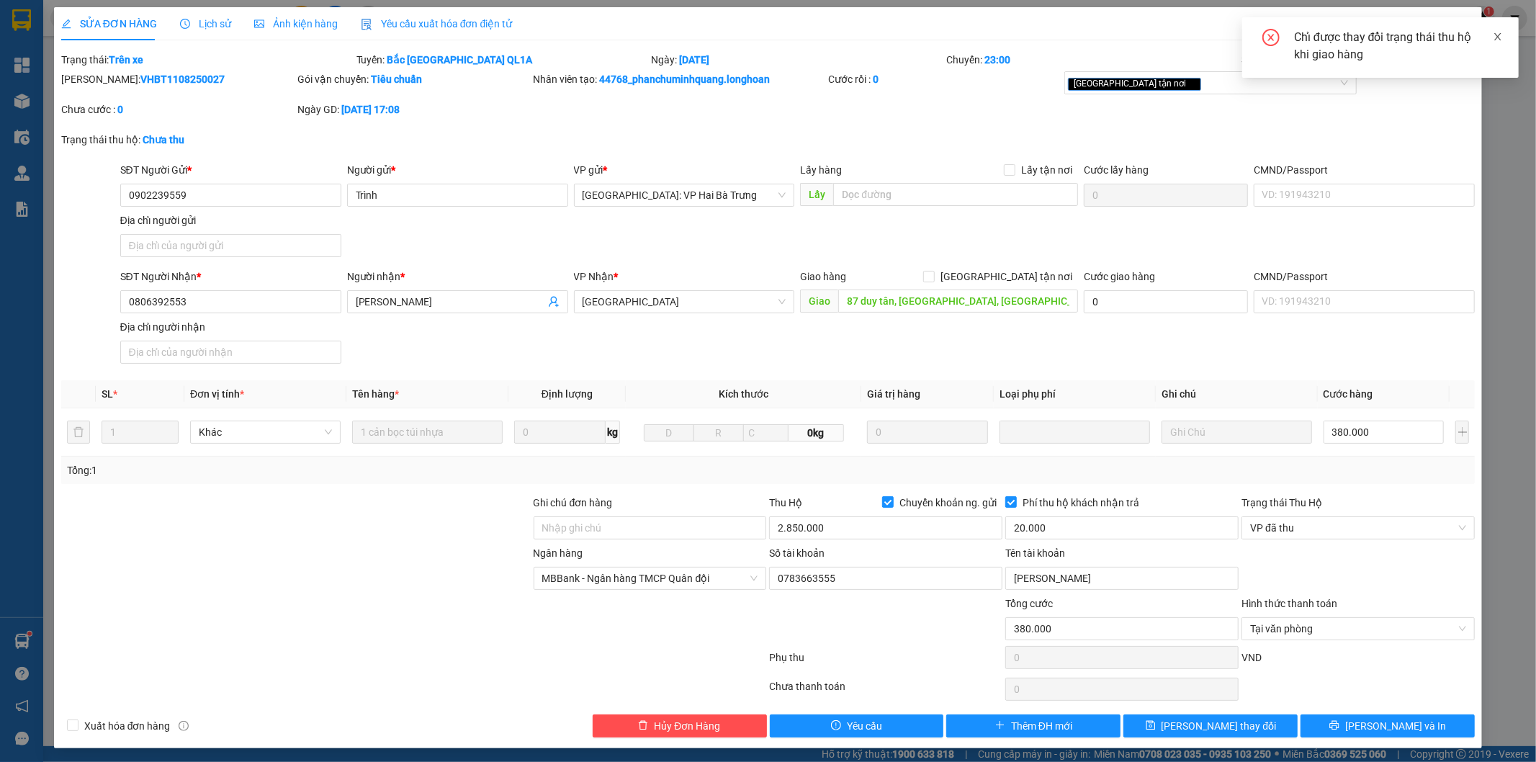
click at [1499, 34] on icon "close" at bounding box center [1498, 37] width 10 height 10
click at [1456, 25] on icon "close" at bounding box center [1462, 27] width 12 height 12
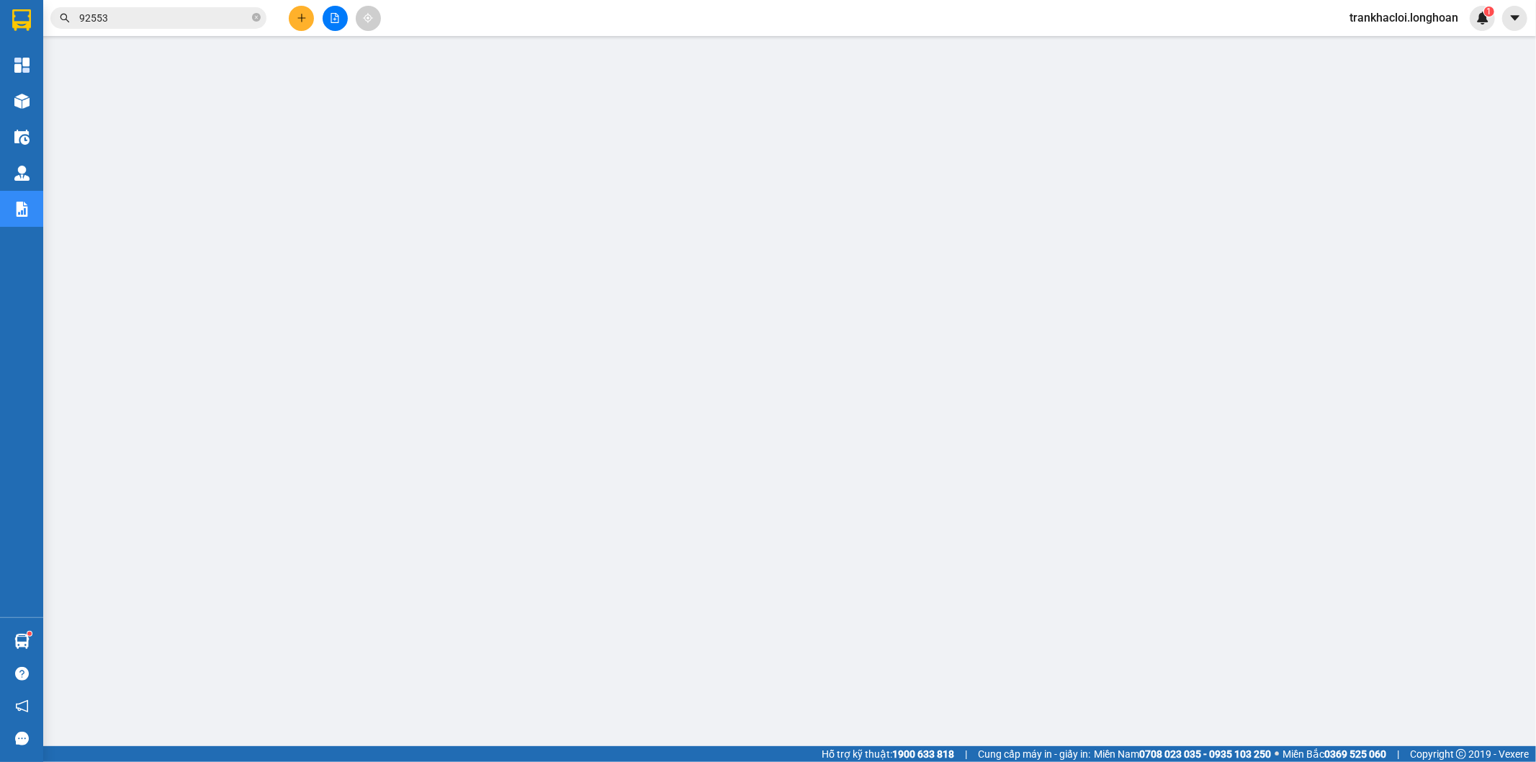
click at [163, 22] on input "92553" at bounding box center [164, 18] width 170 height 16
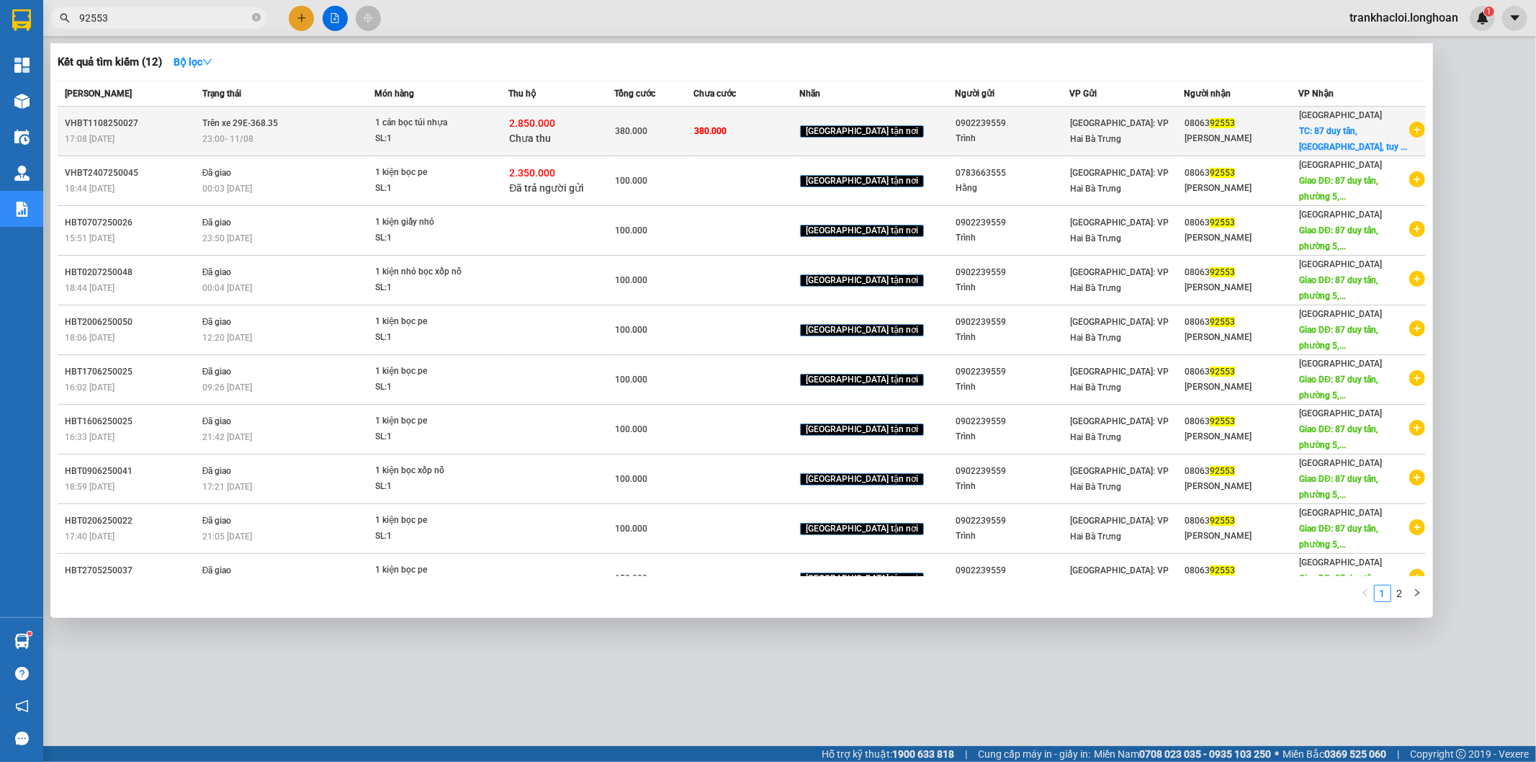
click at [256, 120] on span "Trên xe 29E-368.35" at bounding box center [240, 123] width 76 height 10
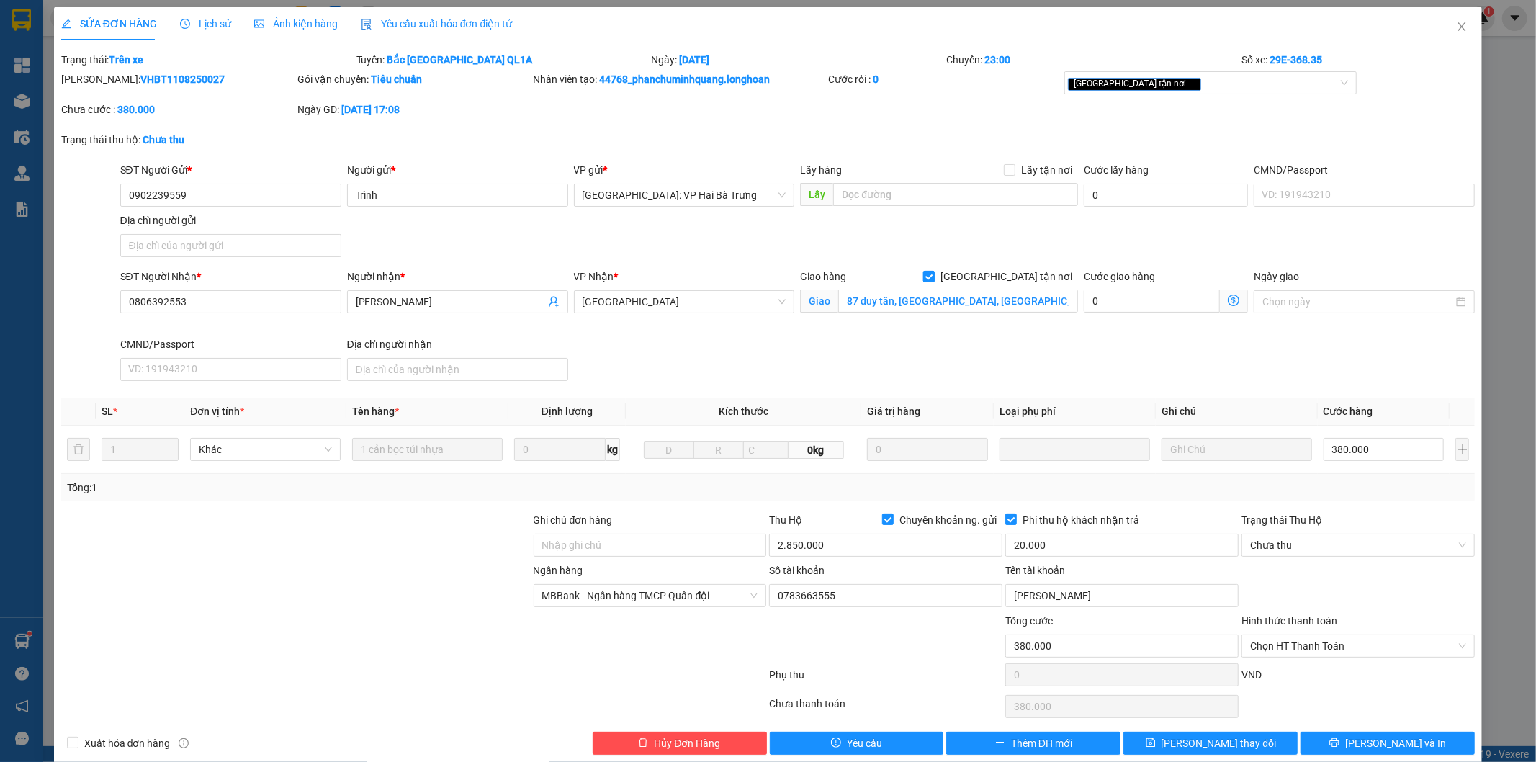
drag, startPoint x: 1005, startPoint y: 279, endPoint x: 1046, endPoint y: 321, distance: 58.1
click at [1005, 279] on span "[GEOGRAPHIC_DATA] tận nơi" at bounding box center [1006, 277] width 143 height 16
click at [933, 279] on input "[GEOGRAPHIC_DATA] tận nơi" at bounding box center [928, 276] width 10 height 10
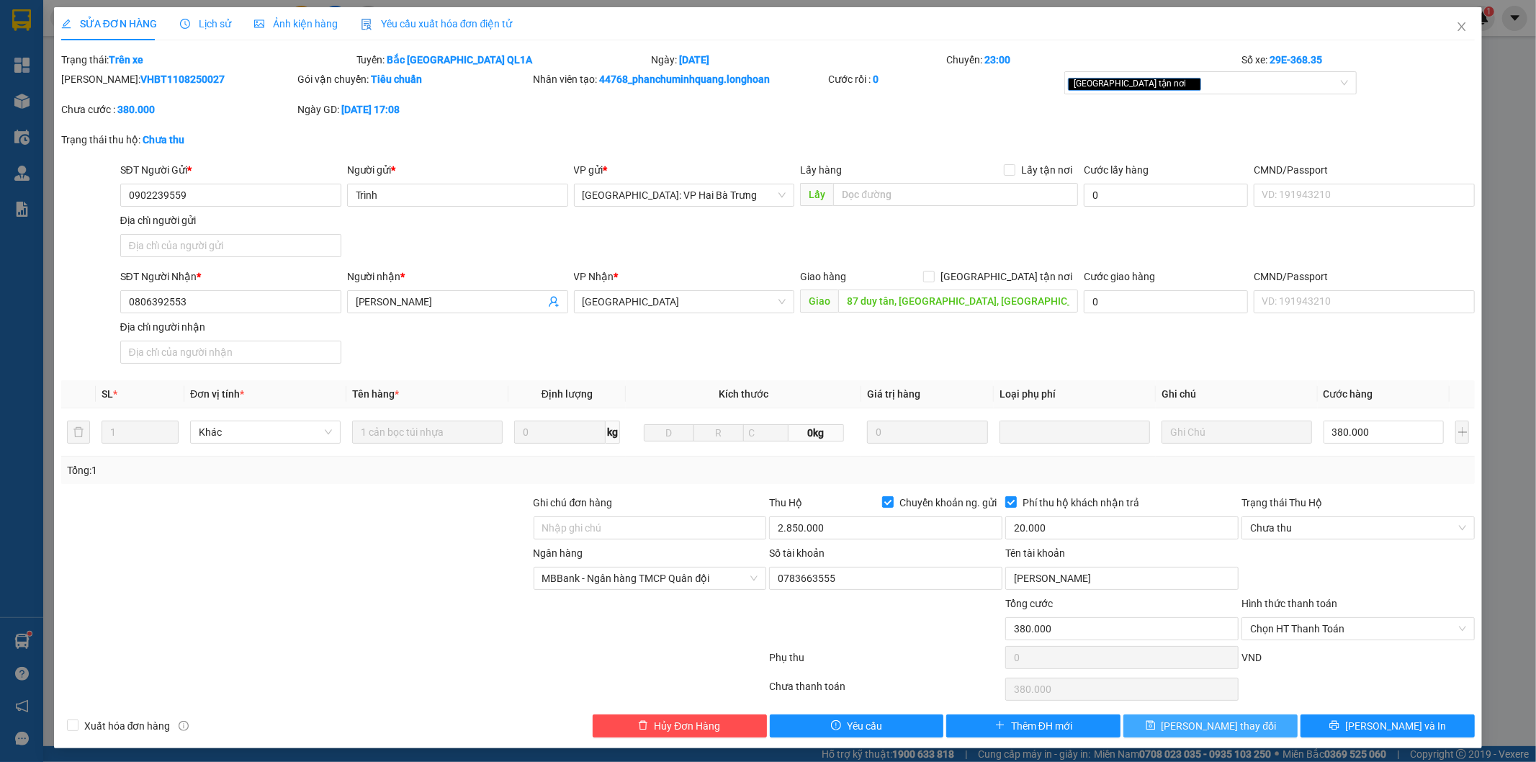
click at [1215, 727] on span "Lưu thay đổi" at bounding box center [1219, 726] width 115 height 16
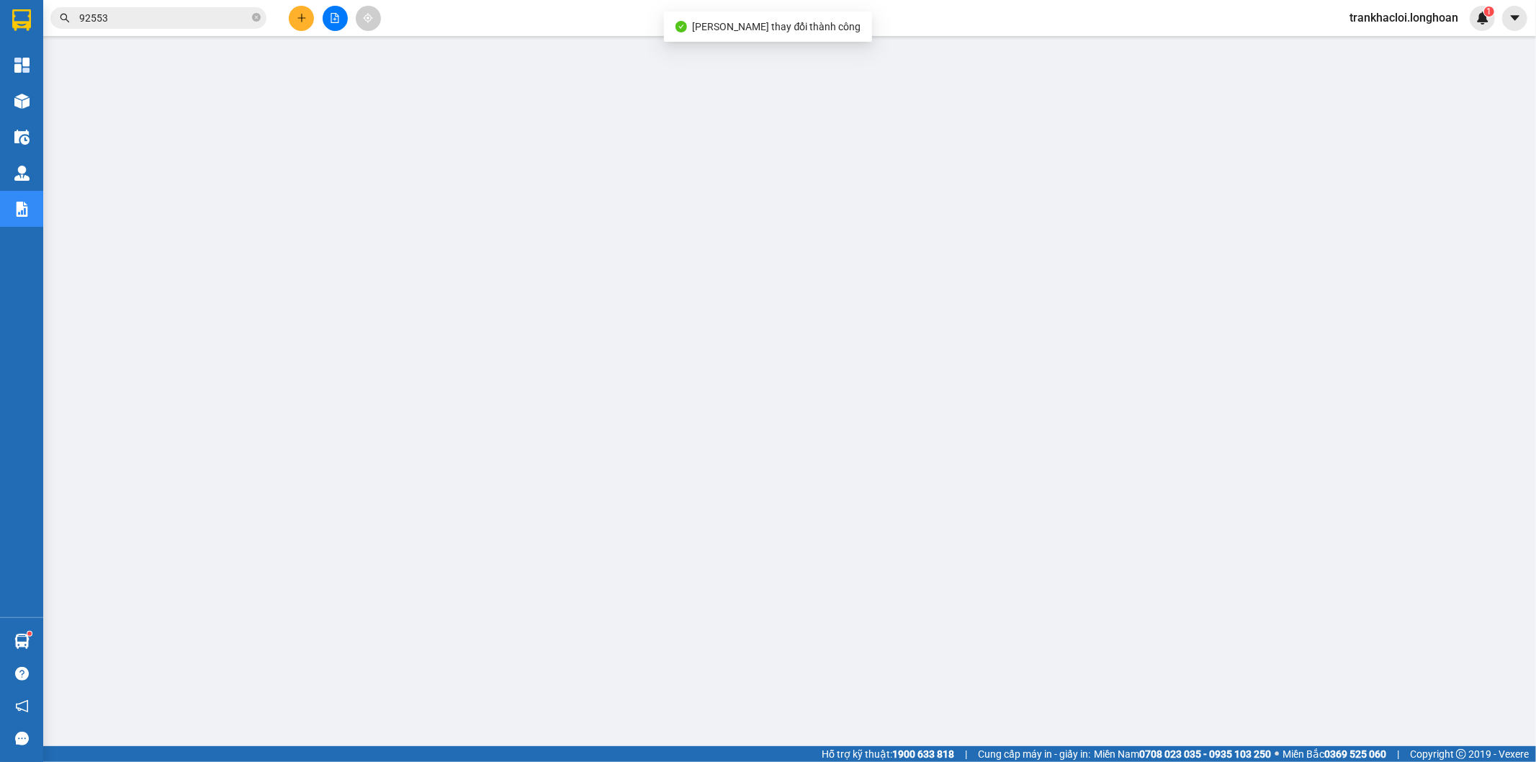
click at [181, 16] on input "92553" at bounding box center [164, 18] width 170 height 16
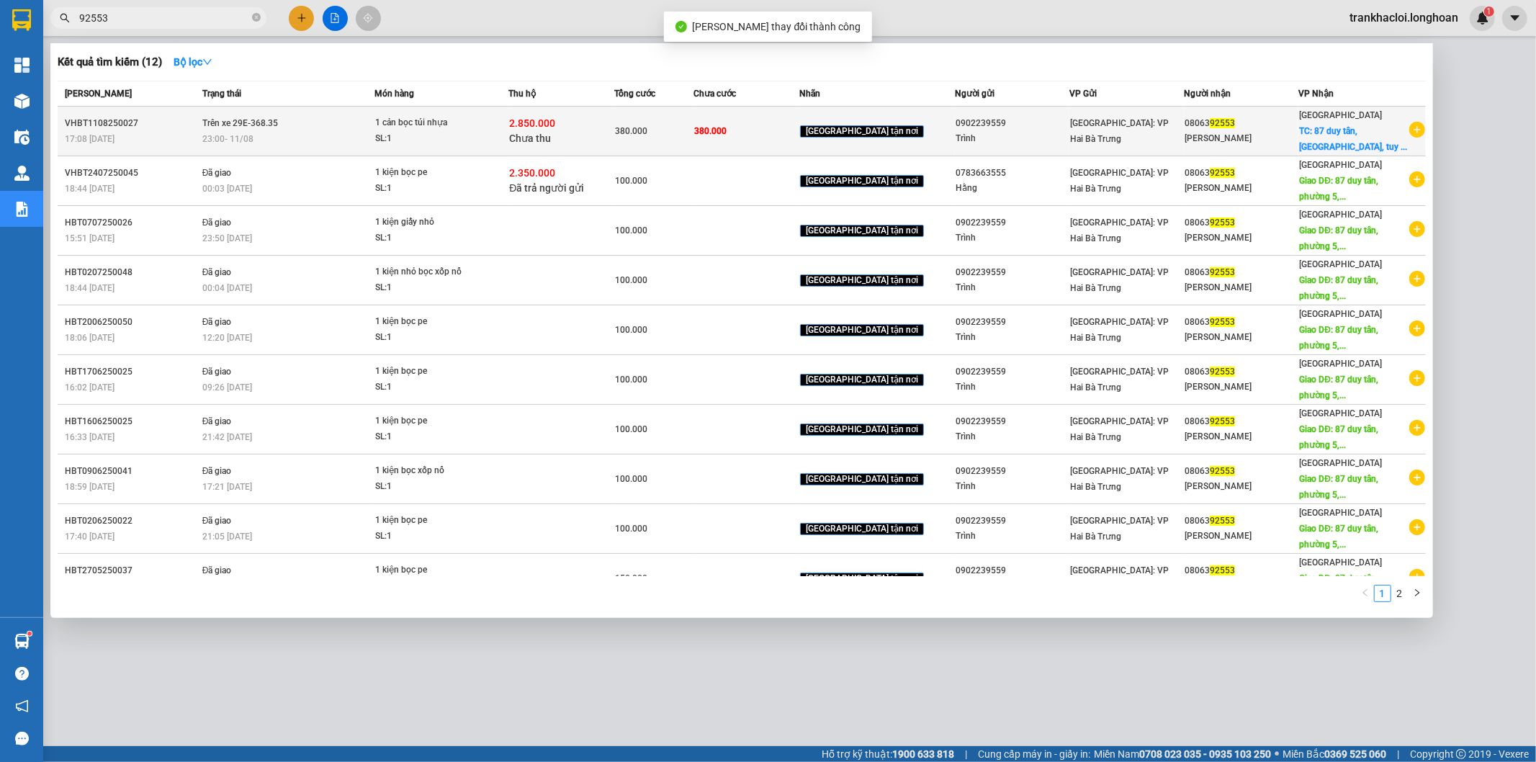
click at [177, 116] on div "VHBT1108250027" at bounding box center [131, 123] width 133 height 15
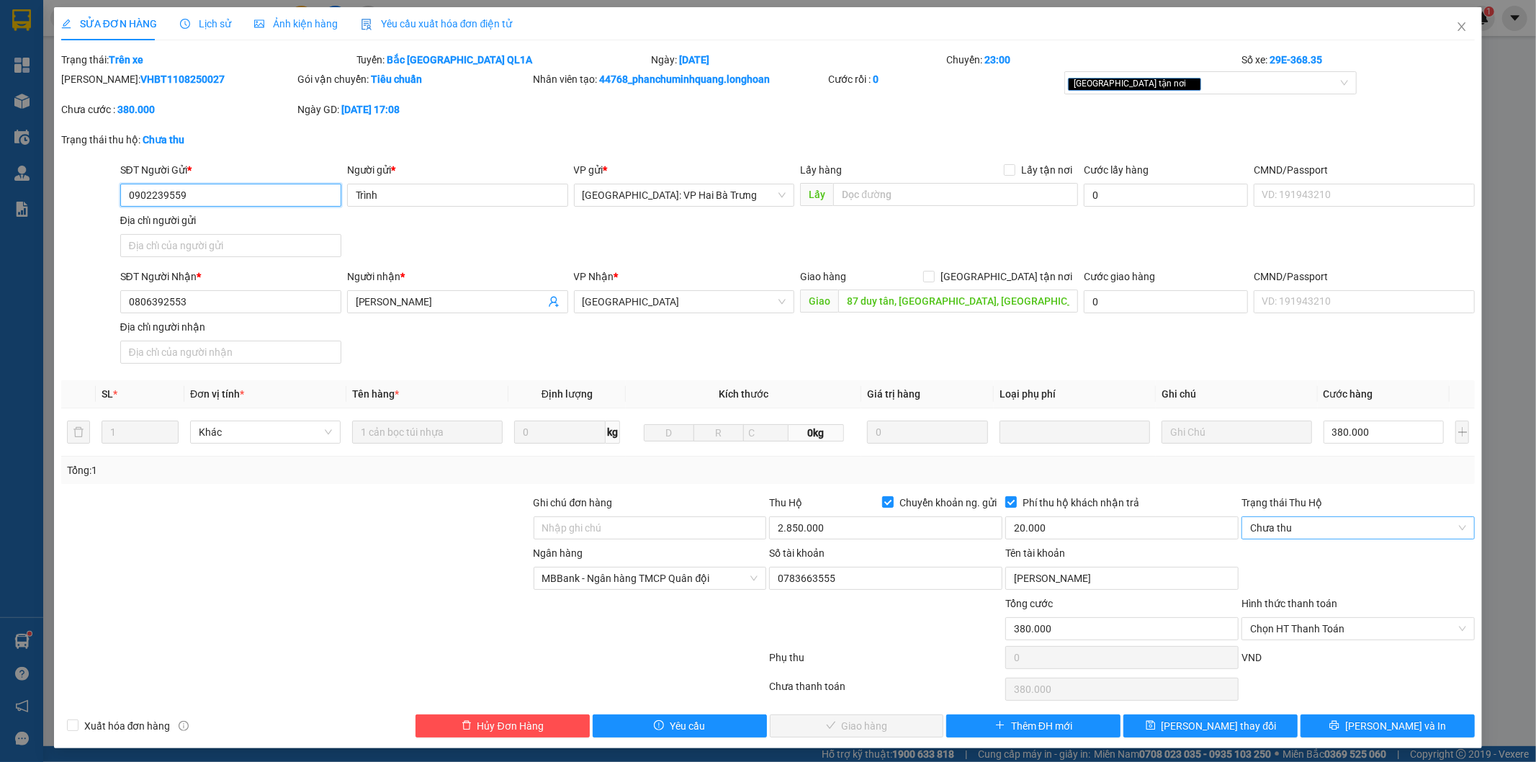
click at [1260, 524] on span "Chưa thu" at bounding box center [1358, 528] width 216 height 22
click at [1260, 599] on div "VP đã thu" at bounding box center [1348, 603] width 214 height 16
drag, startPoint x: 1268, startPoint y: 624, endPoint x: 1265, endPoint y: 635, distance: 11.2
click at [1266, 625] on span "Chọn HT Thanh Toán" at bounding box center [1358, 629] width 216 height 22
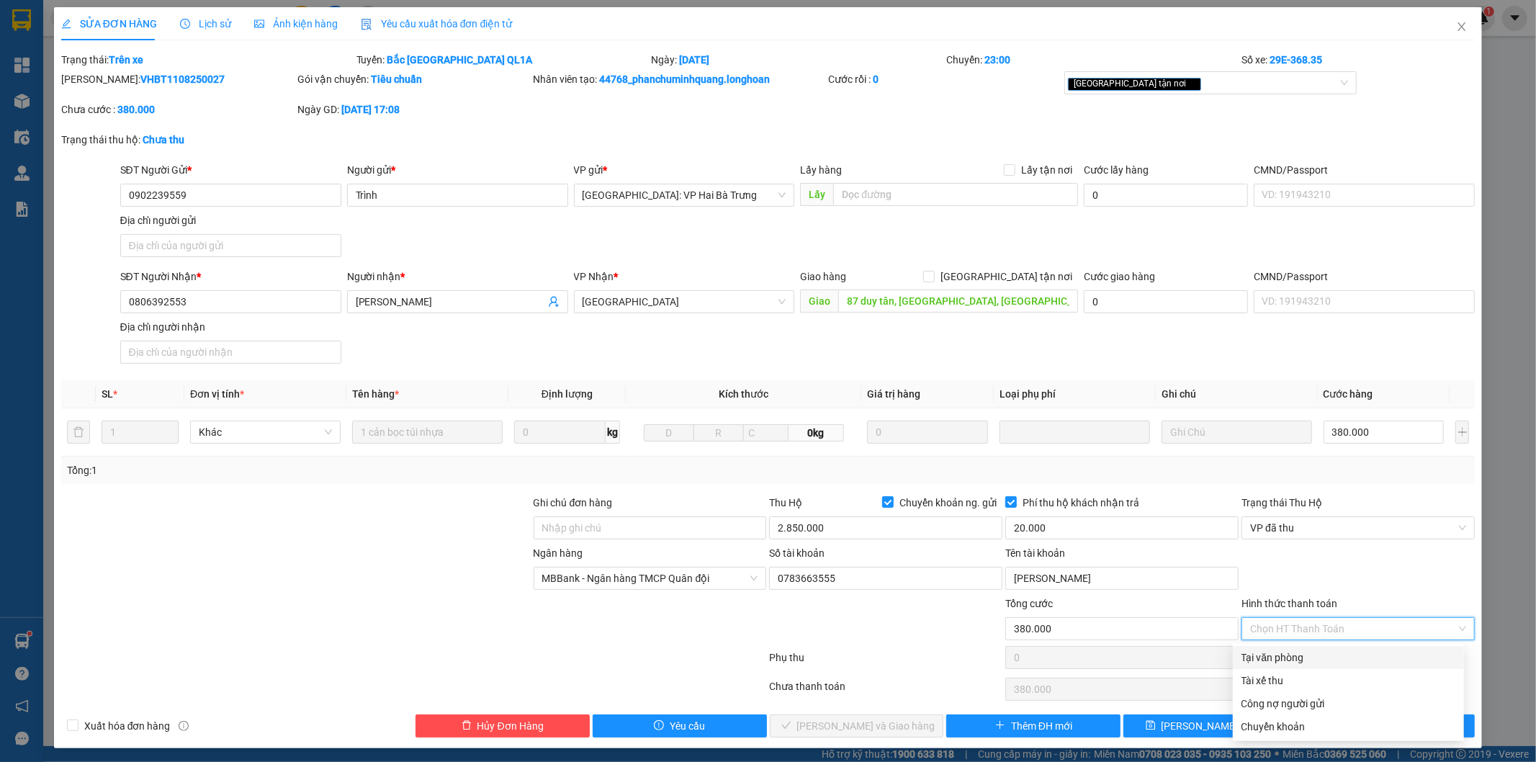
click at [1265, 655] on div "Tại văn phòng" at bounding box center [1349, 658] width 214 height 16
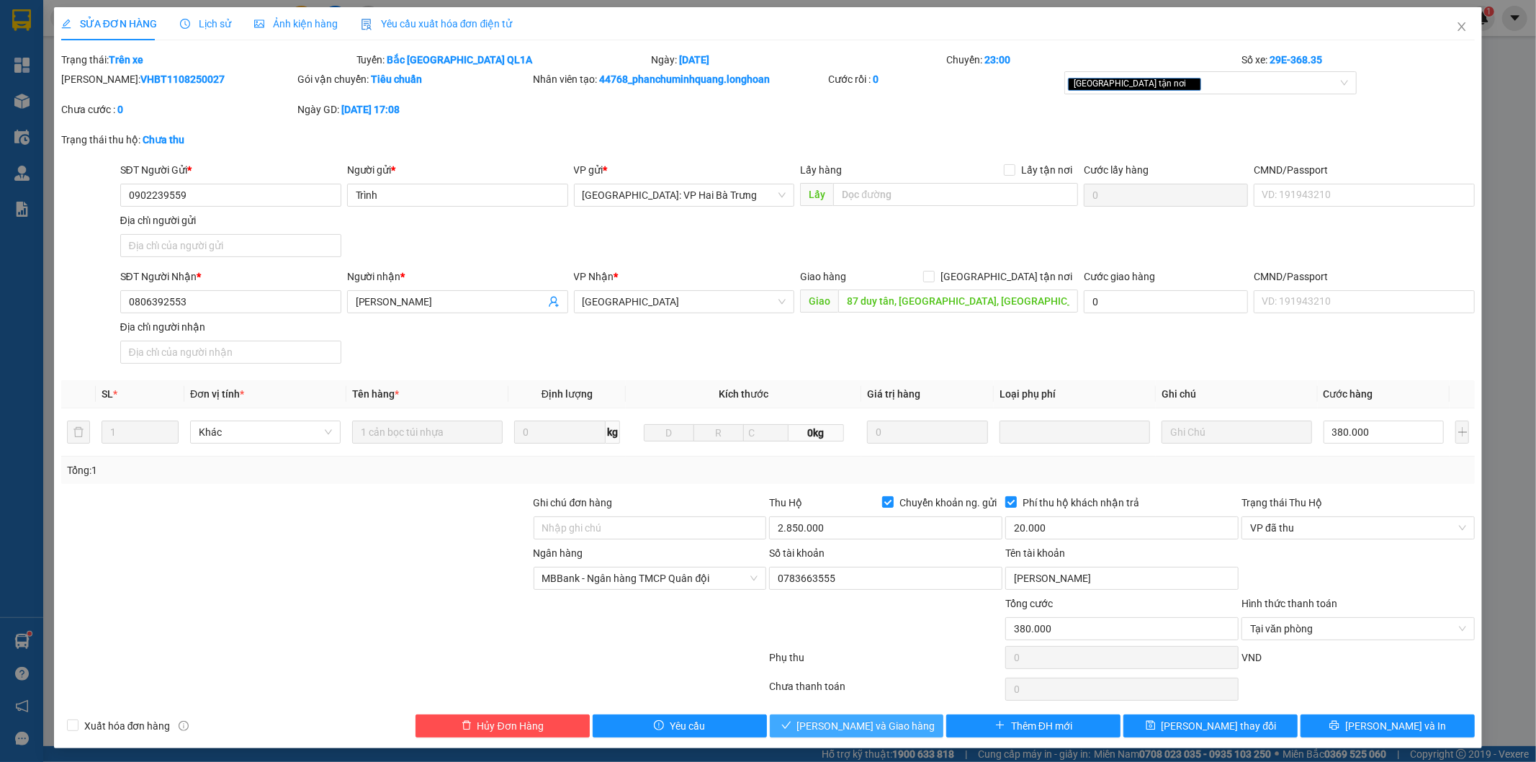
click at [866, 730] on span "Lưu và Giao hàng" at bounding box center [866, 726] width 138 height 16
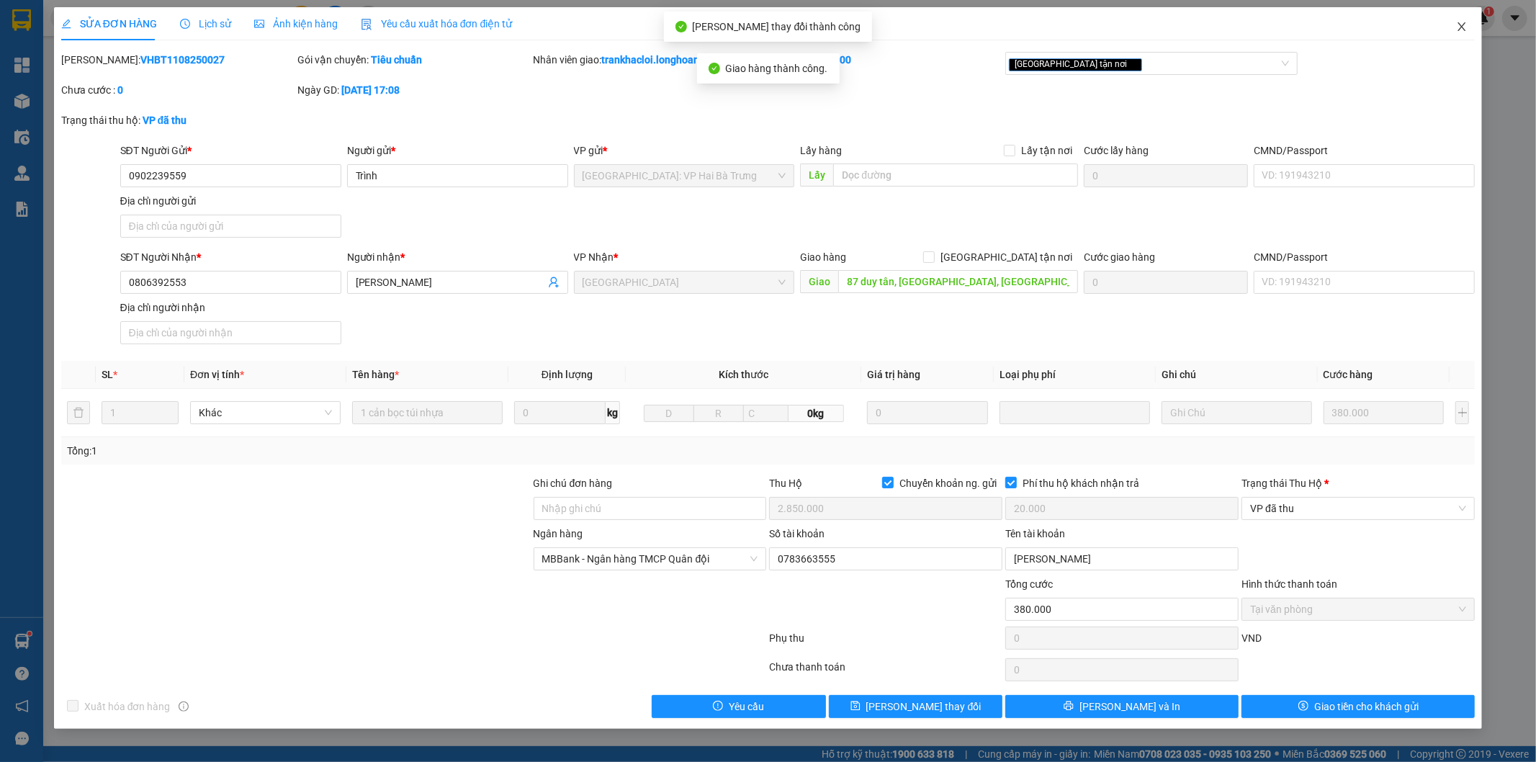
click at [1459, 31] on icon "close" at bounding box center [1462, 26] width 8 height 9
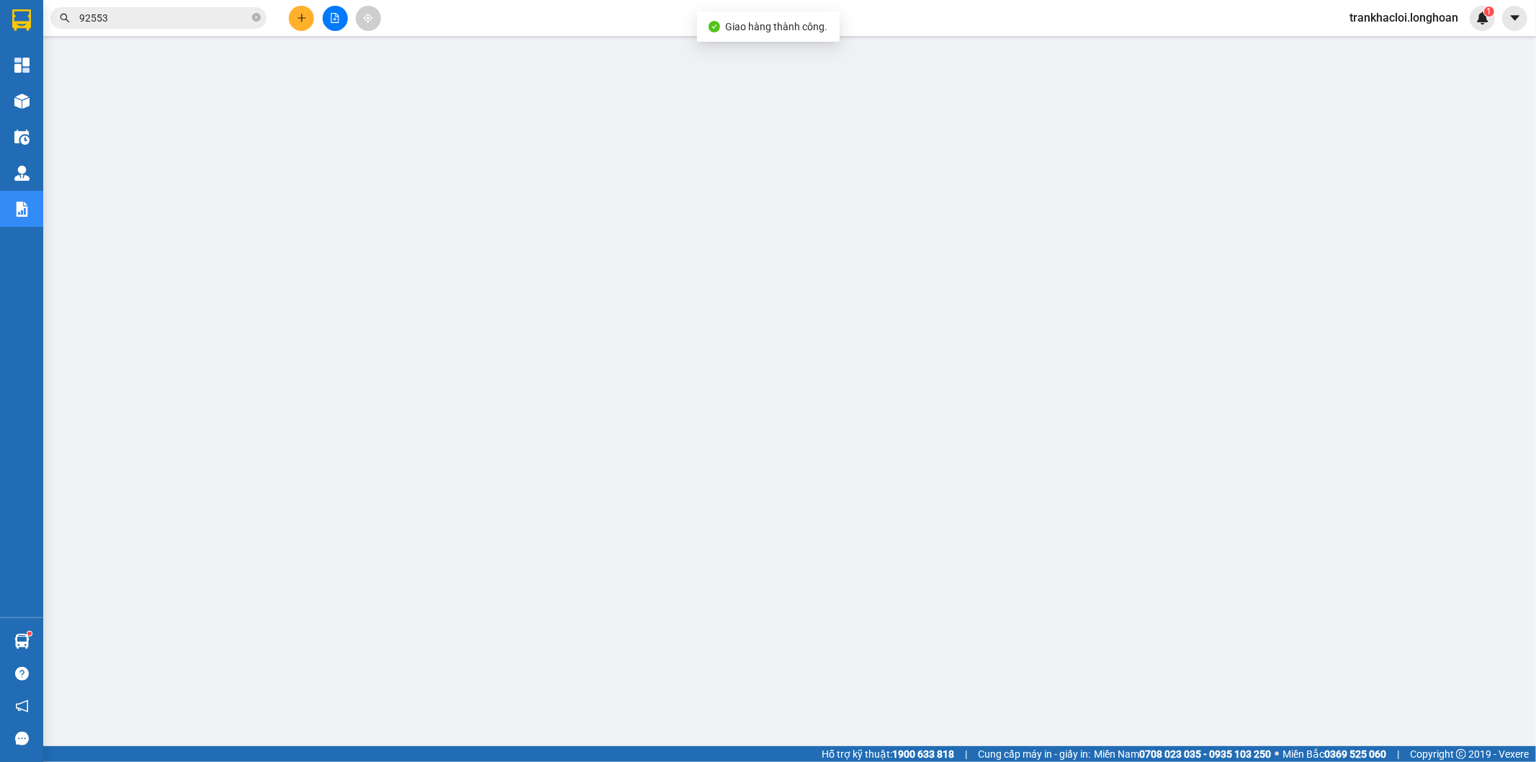
click at [139, 20] on input "92553" at bounding box center [164, 18] width 170 height 16
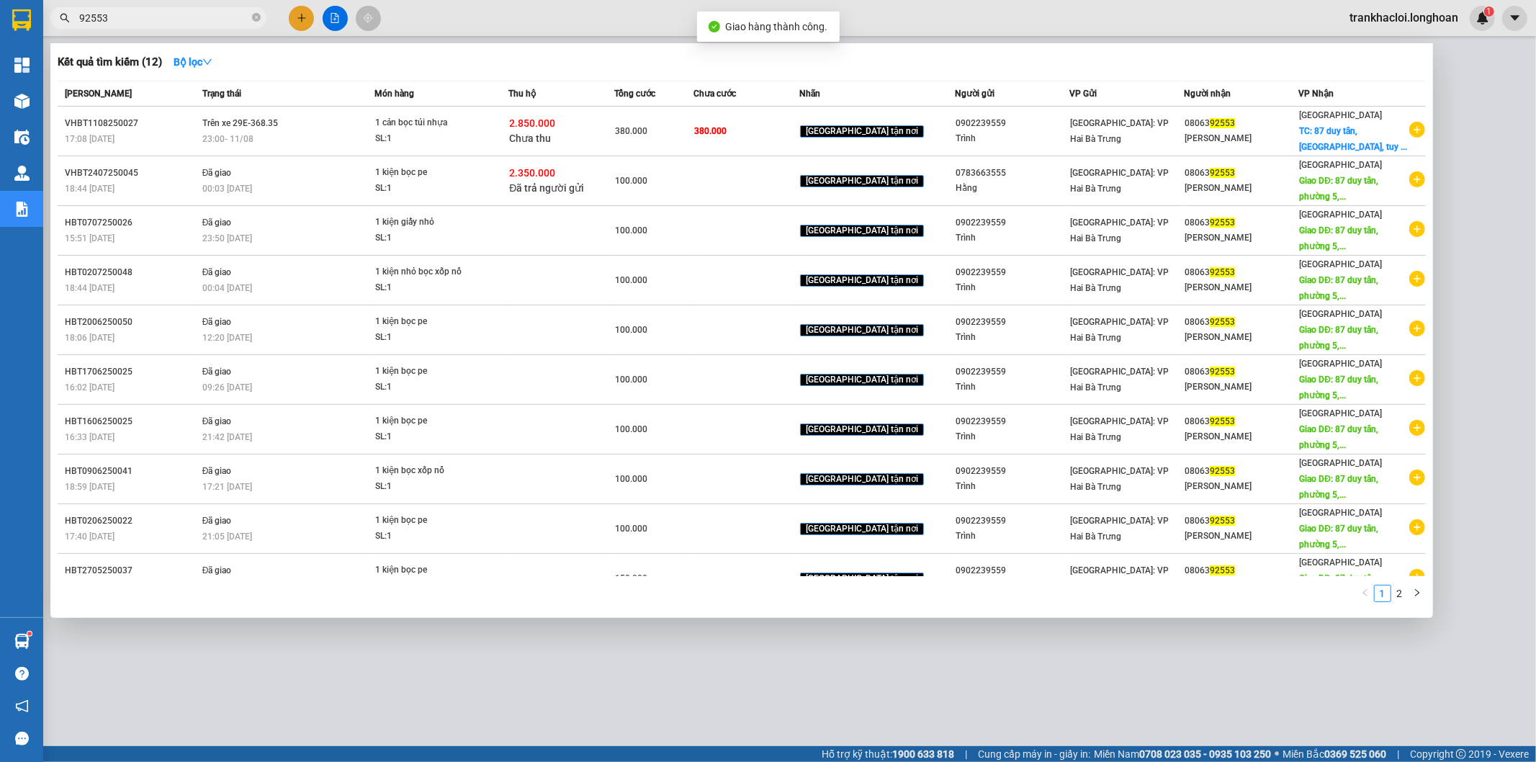
click at [139, 20] on input "92553" at bounding box center [164, 18] width 170 height 16
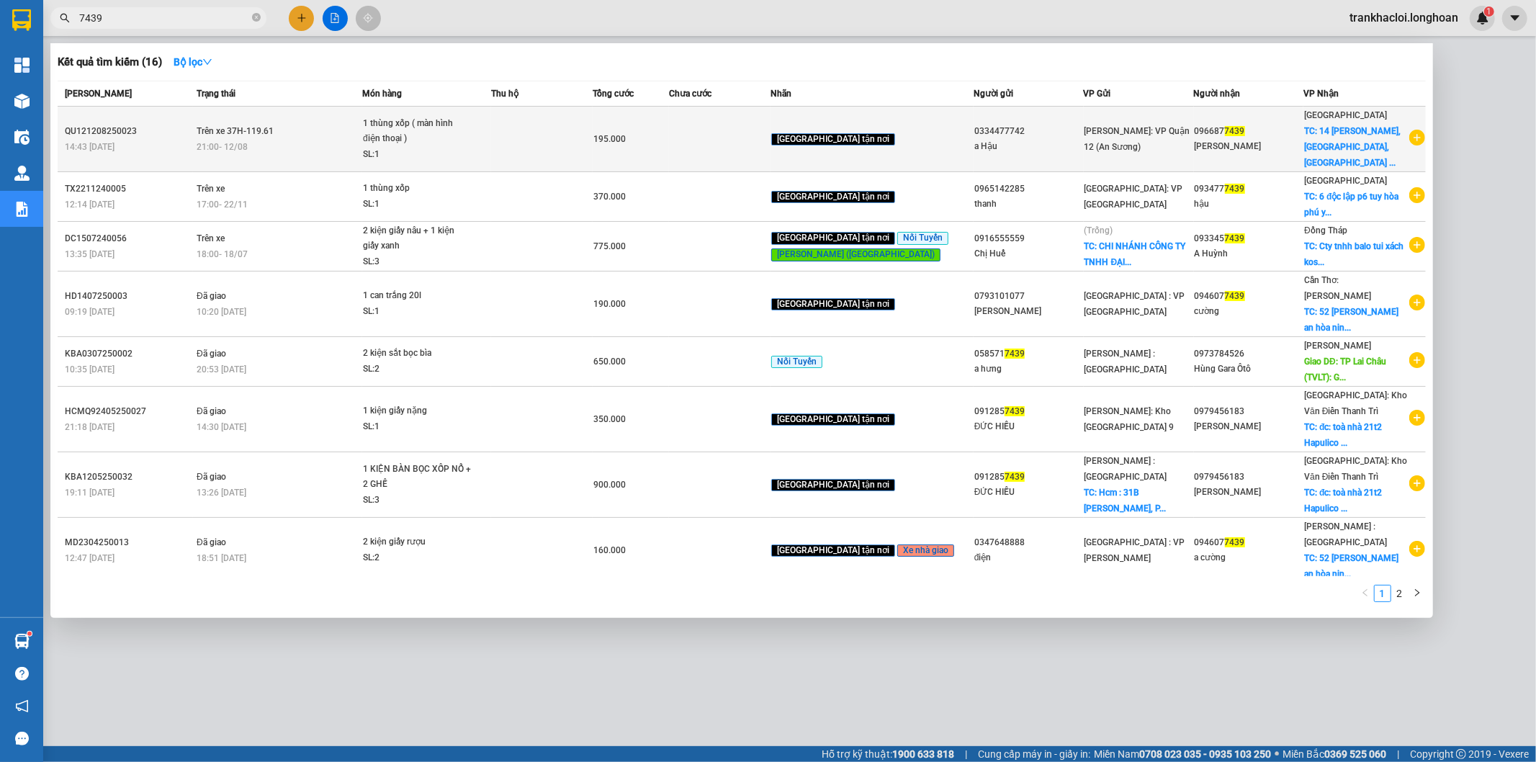
click at [247, 142] on span "21:00 - 12/08" at bounding box center [222, 147] width 51 height 10
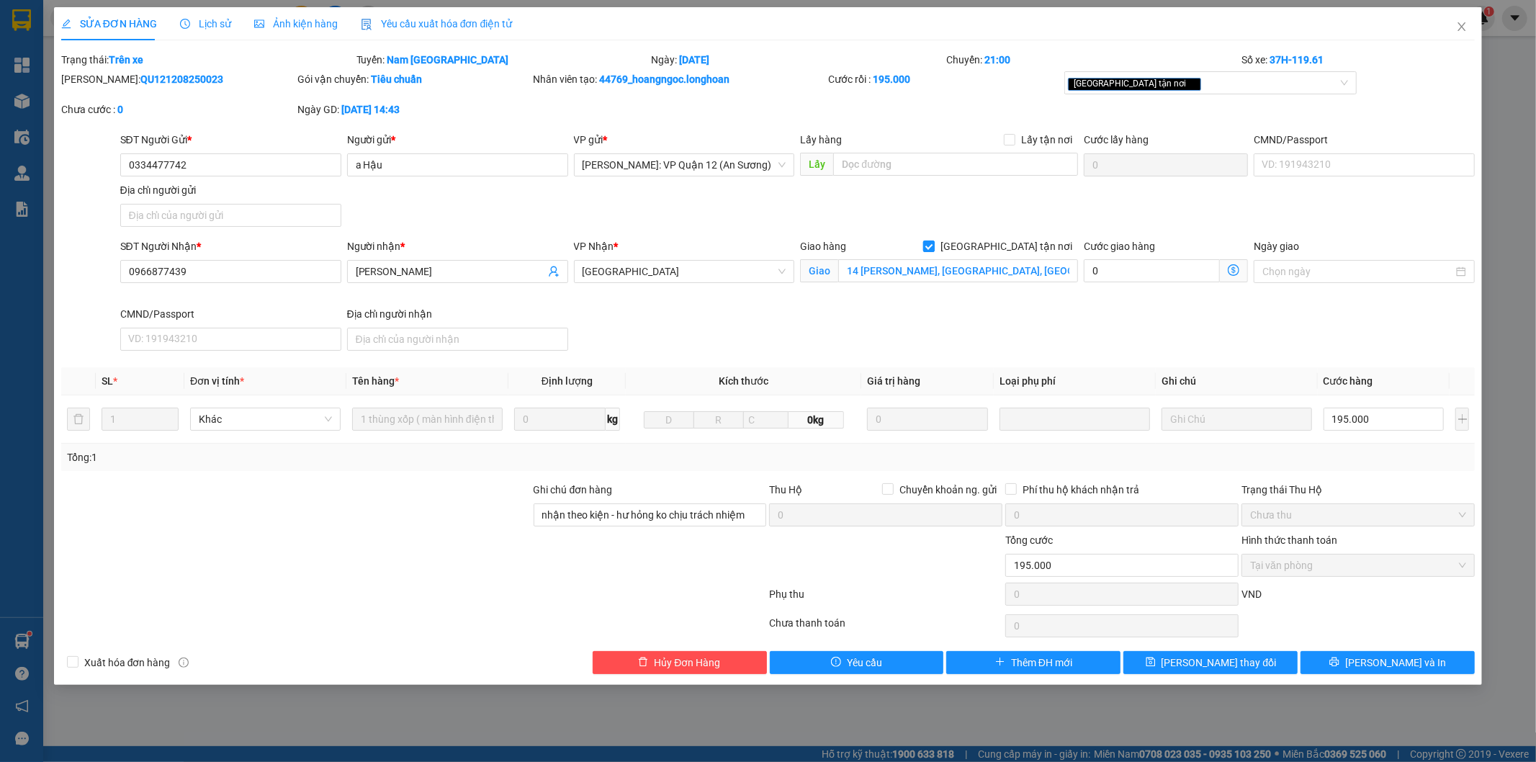
click at [1053, 238] on span "[GEOGRAPHIC_DATA] tận nơi" at bounding box center [1006, 246] width 143 height 16
click at [933, 241] on input "[GEOGRAPHIC_DATA] tận nơi" at bounding box center [928, 246] width 10 height 10
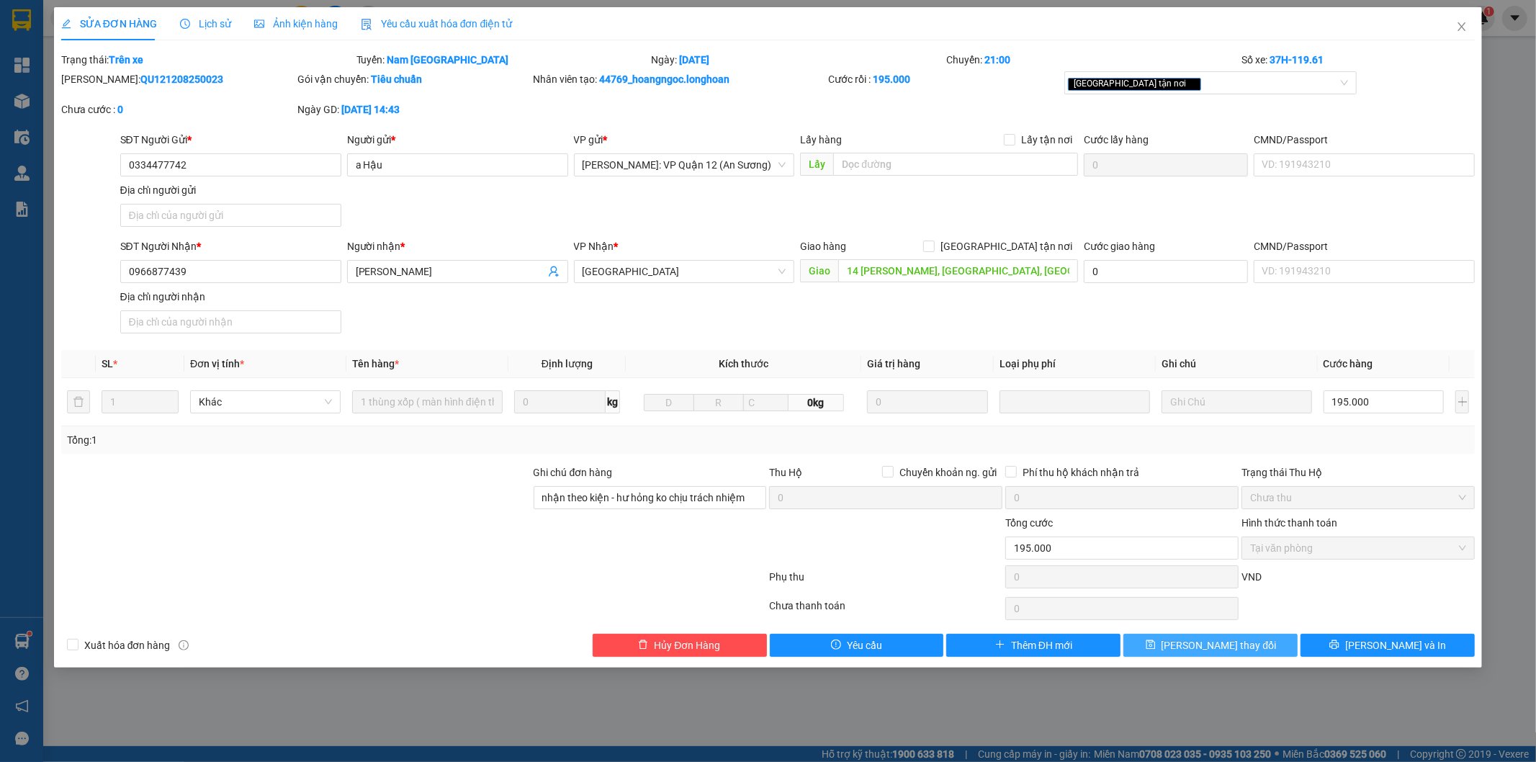
click at [1156, 643] on icon "save" at bounding box center [1151, 645] width 10 height 10
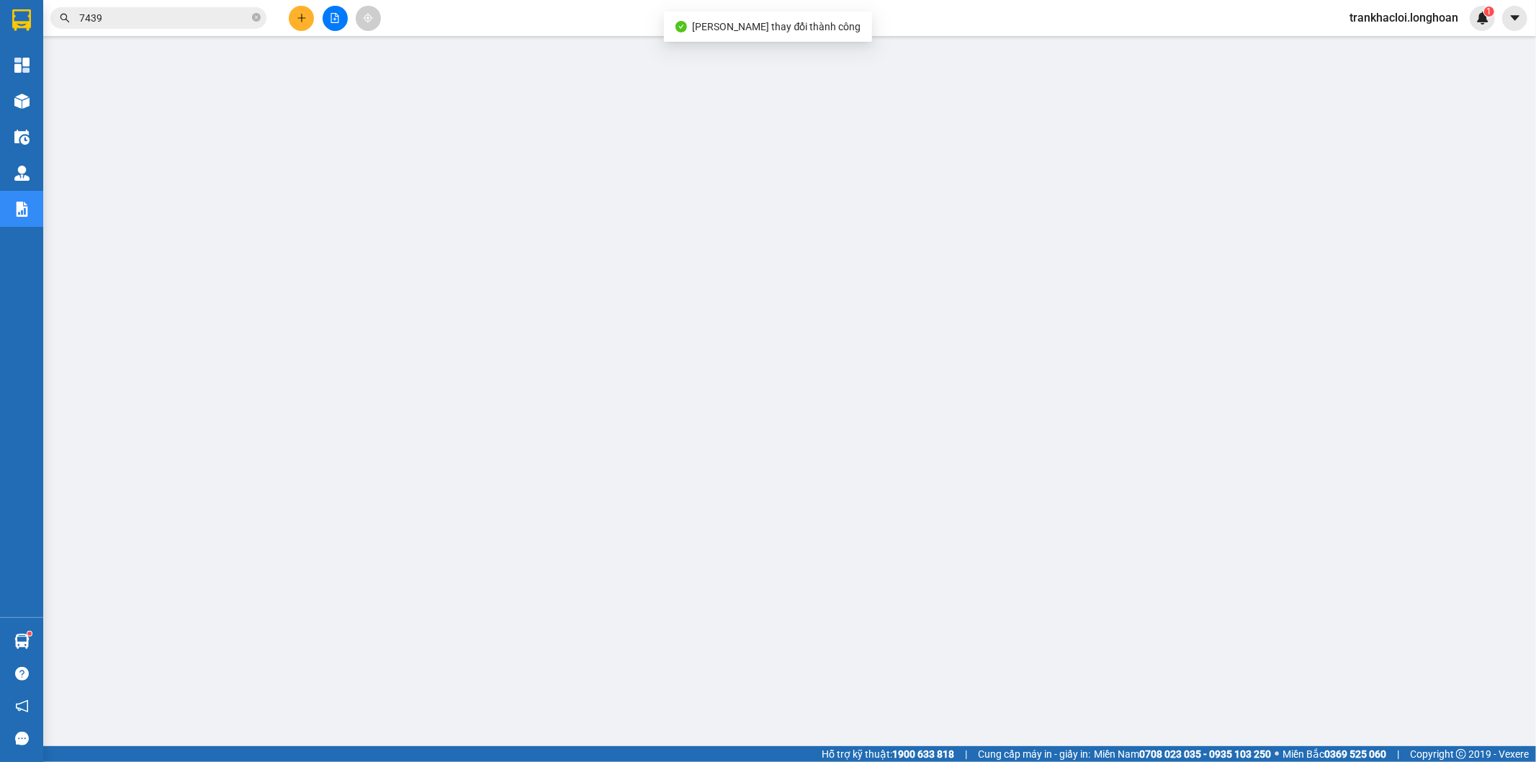
click at [163, 22] on input "7439" at bounding box center [164, 18] width 170 height 16
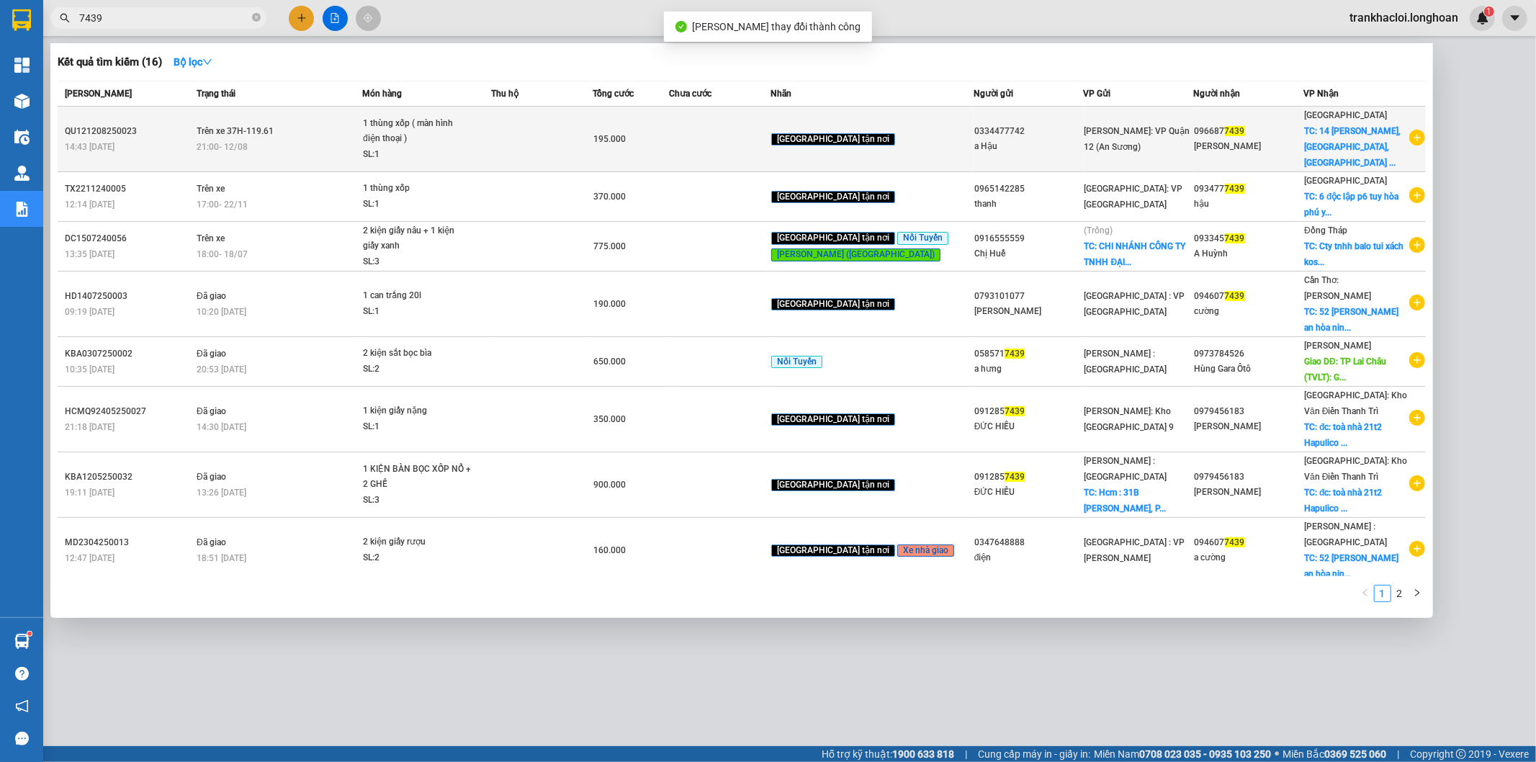
click at [170, 139] on div "14:43 - 12/08" at bounding box center [128, 147] width 127 height 16
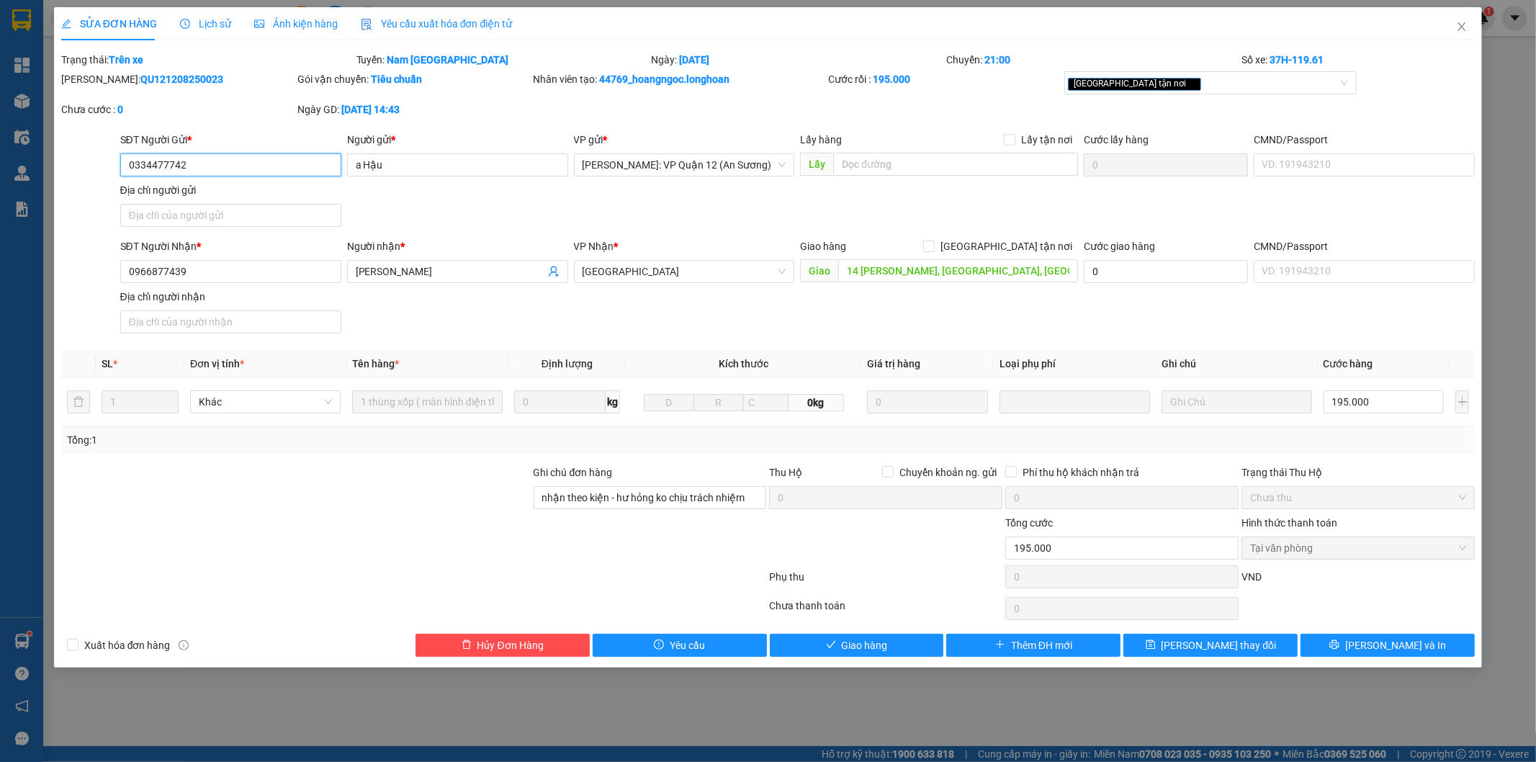
click at [1291, 552] on span "Tại văn phòng" at bounding box center [1358, 548] width 216 height 22
click at [868, 650] on span "Giao hàng" at bounding box center [865, 645] width 46 height 16
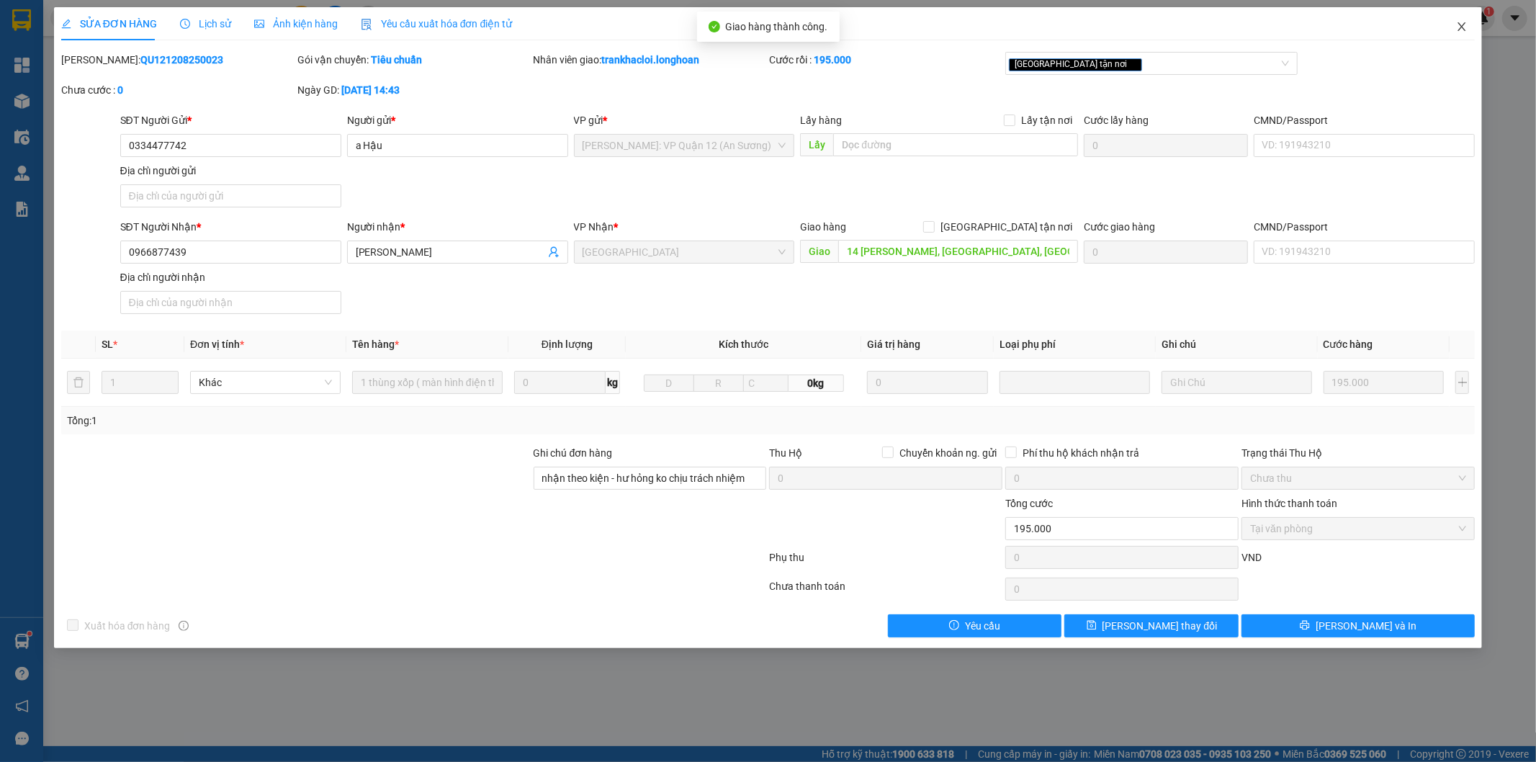
click at [1458, 32] on icon "close" at bounding box center [1462, 27] width 12 height 12
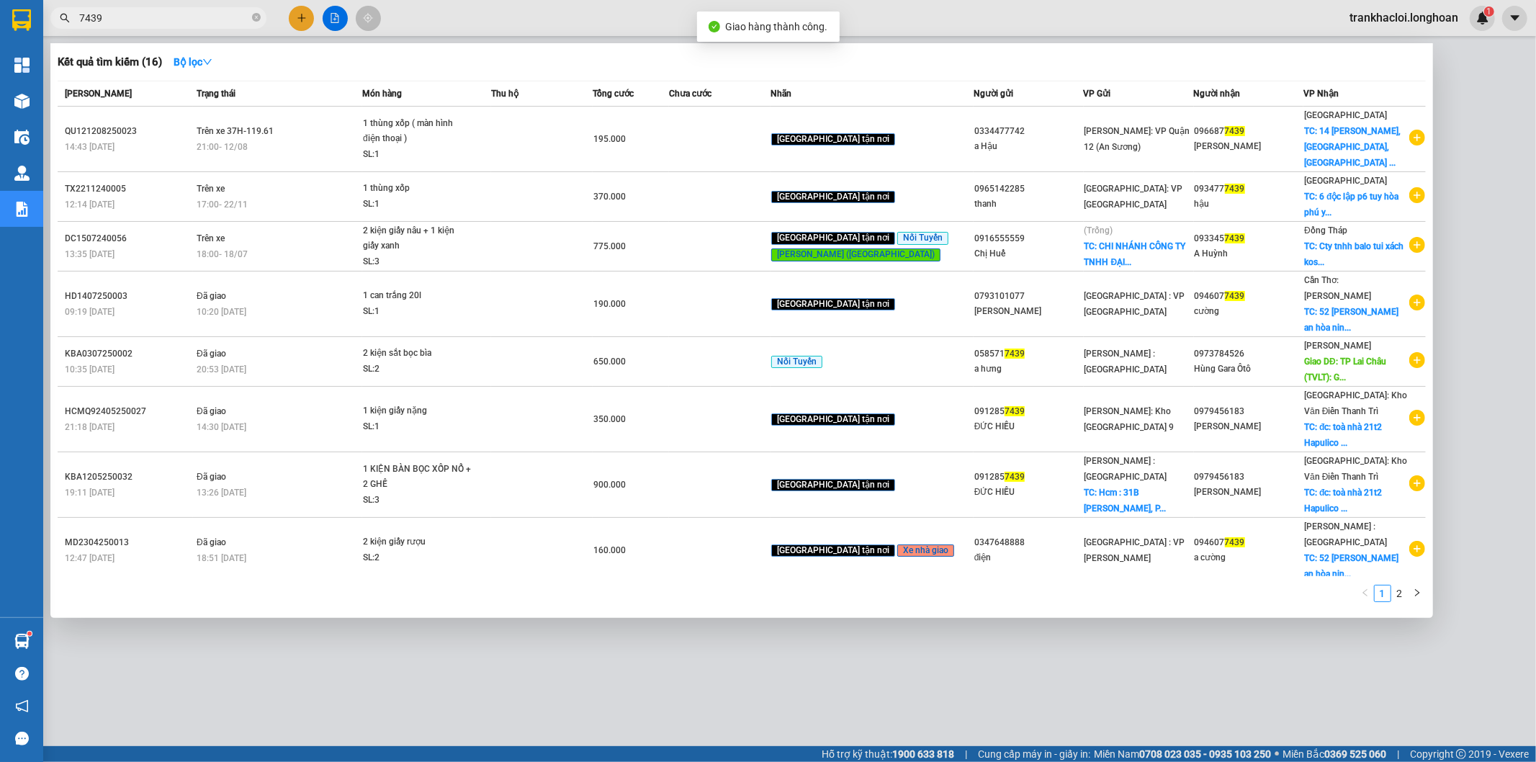
click at [203, 20] on input "7439" at bounding box center [164, 18] width 170 height 16
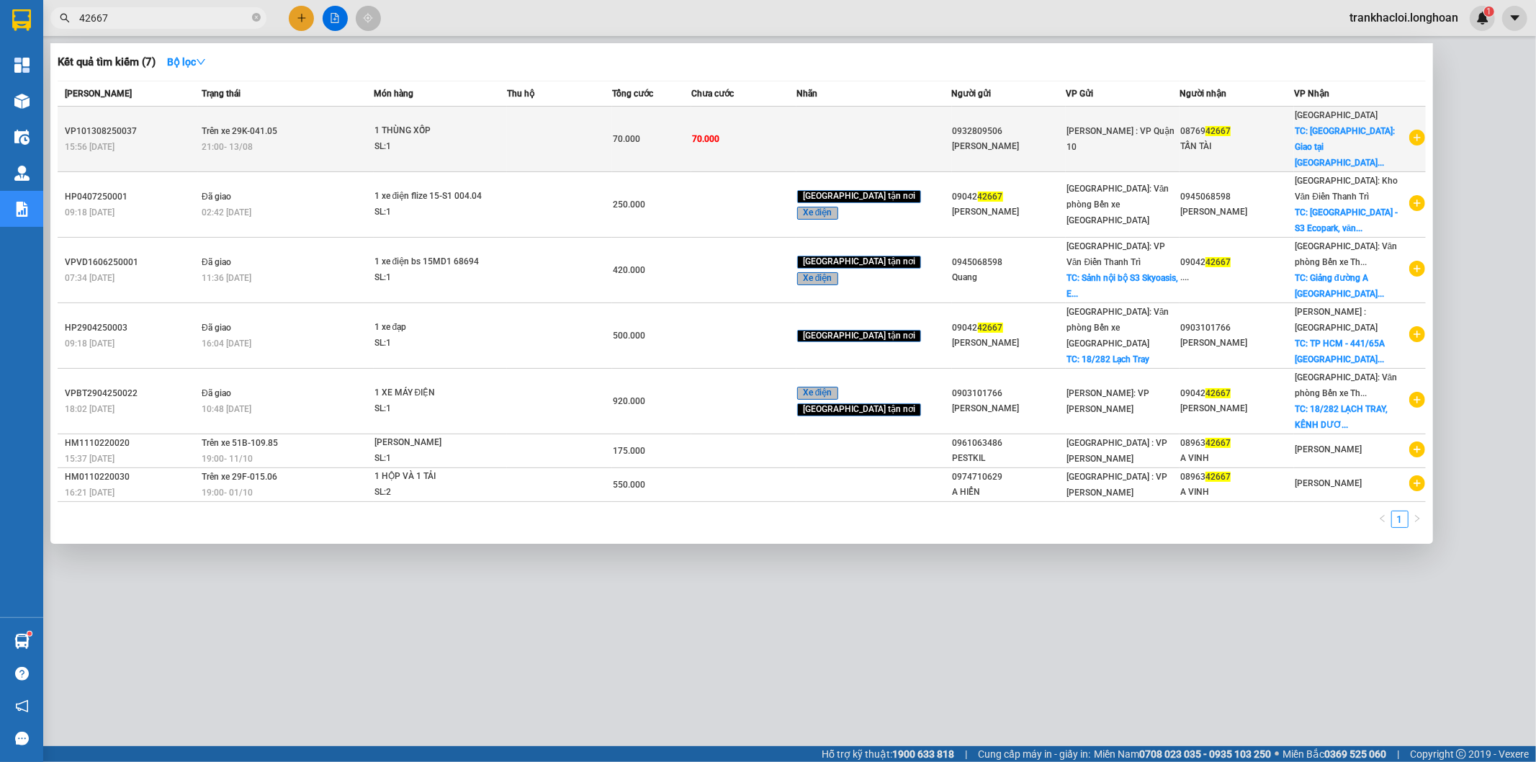
click at [275, 142] on div "21:00 - 13/08" at bounding box center [287, 147] width 171 height 16
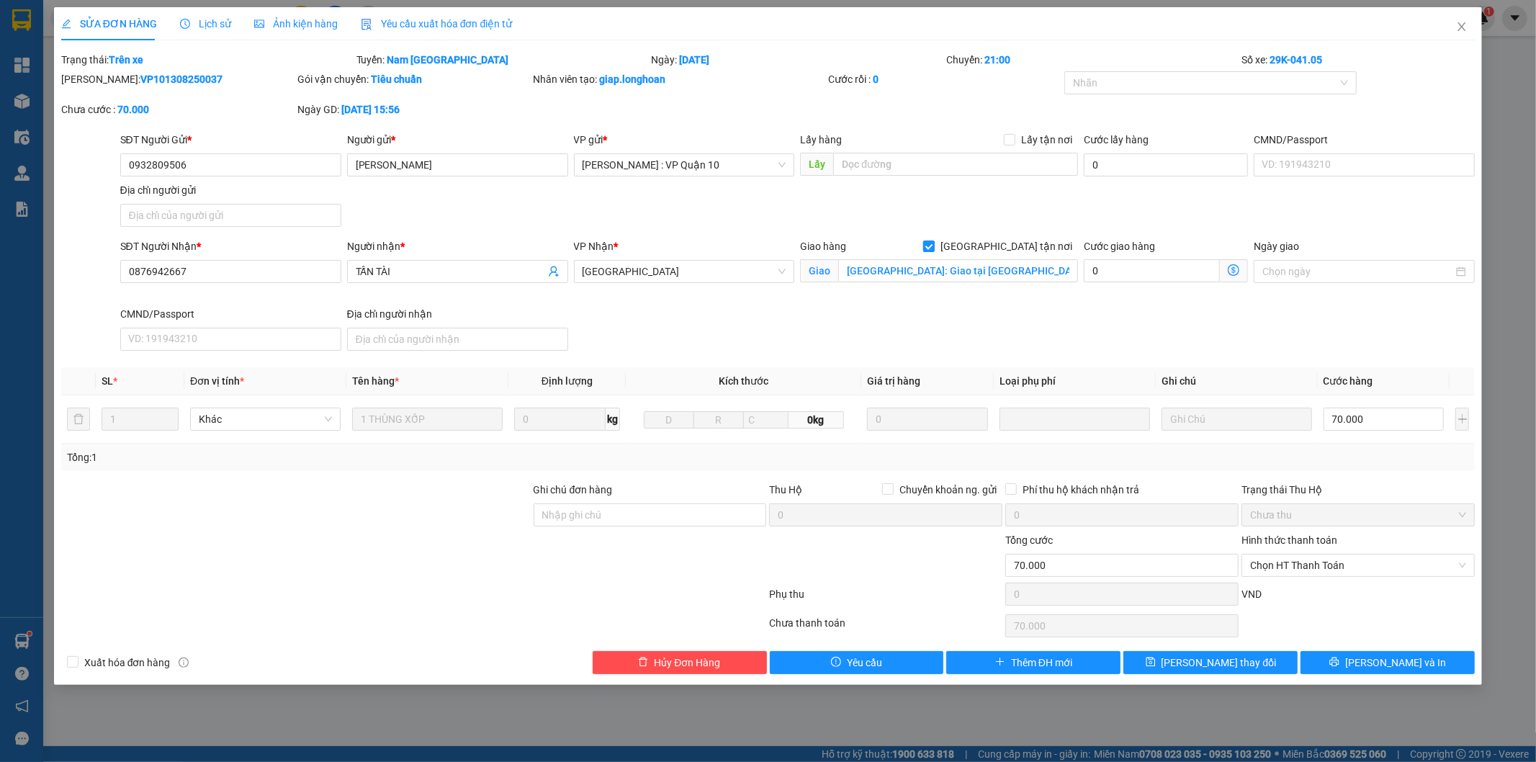
click at [1021, 245] on span "[GEOGRAPHIC_DATA] tận nơi" at bounding box center [1006, 246] width 143 height 16
click at [933, 245] on input "[GEOGRAPHIC_DATA] tận nơi" at bounding box center [928, 246] width 10 height 10
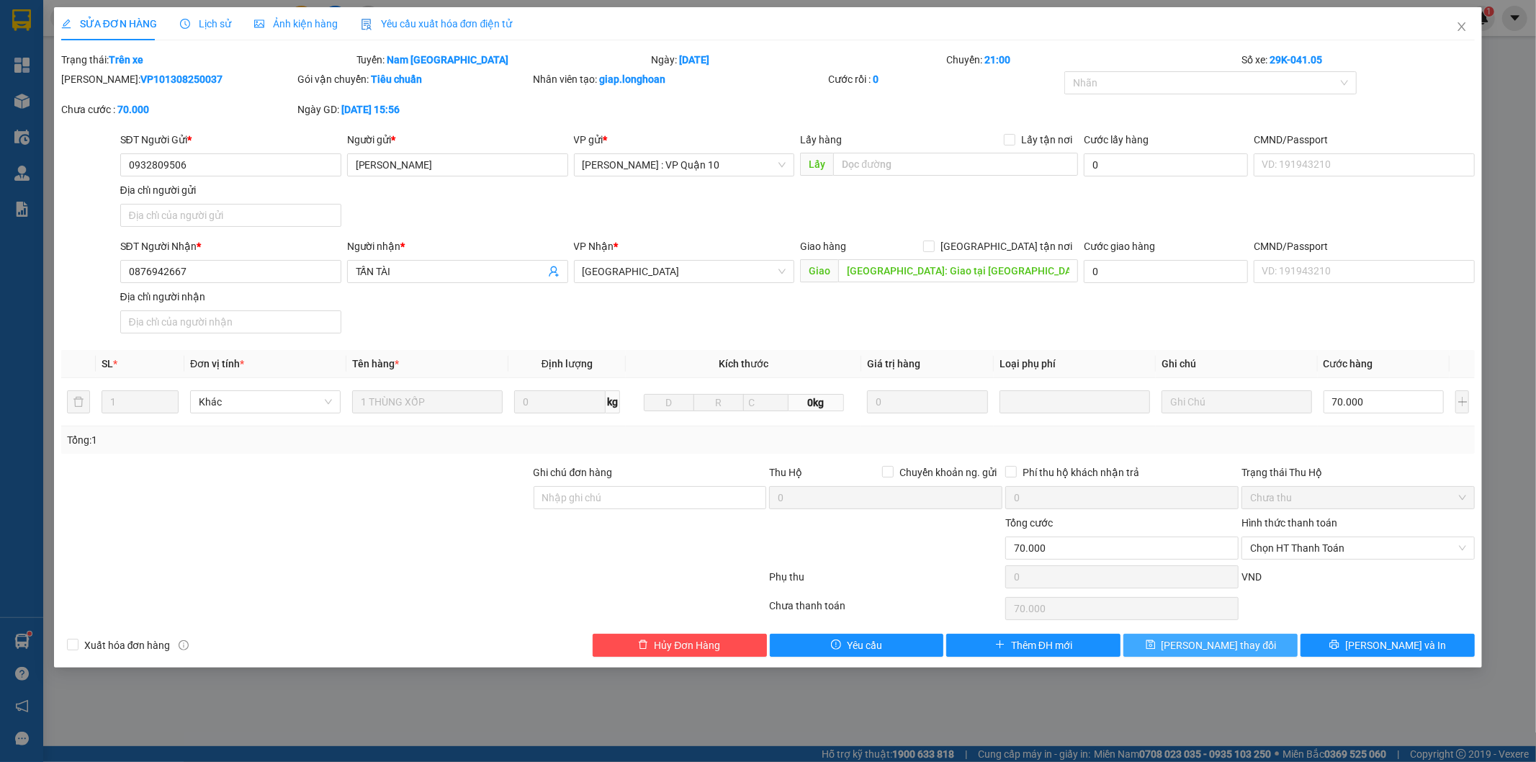
click at [1211, 637] on button "Lưu thay đổi" at bounding box center [1211, 645] width 174 height 23
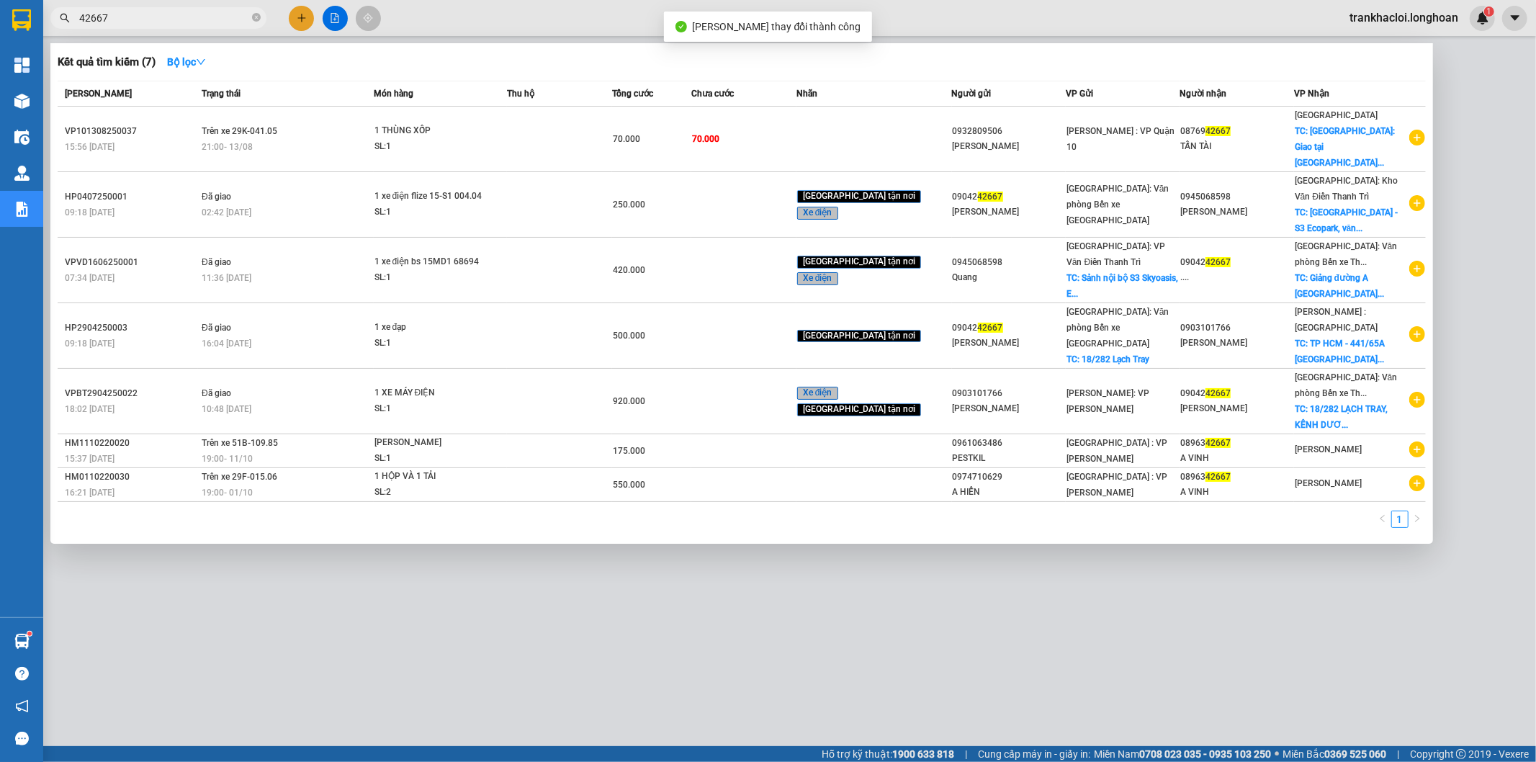
click at [197, 25] on input "42667" at bounding box center [164, 18] width 170 height 16
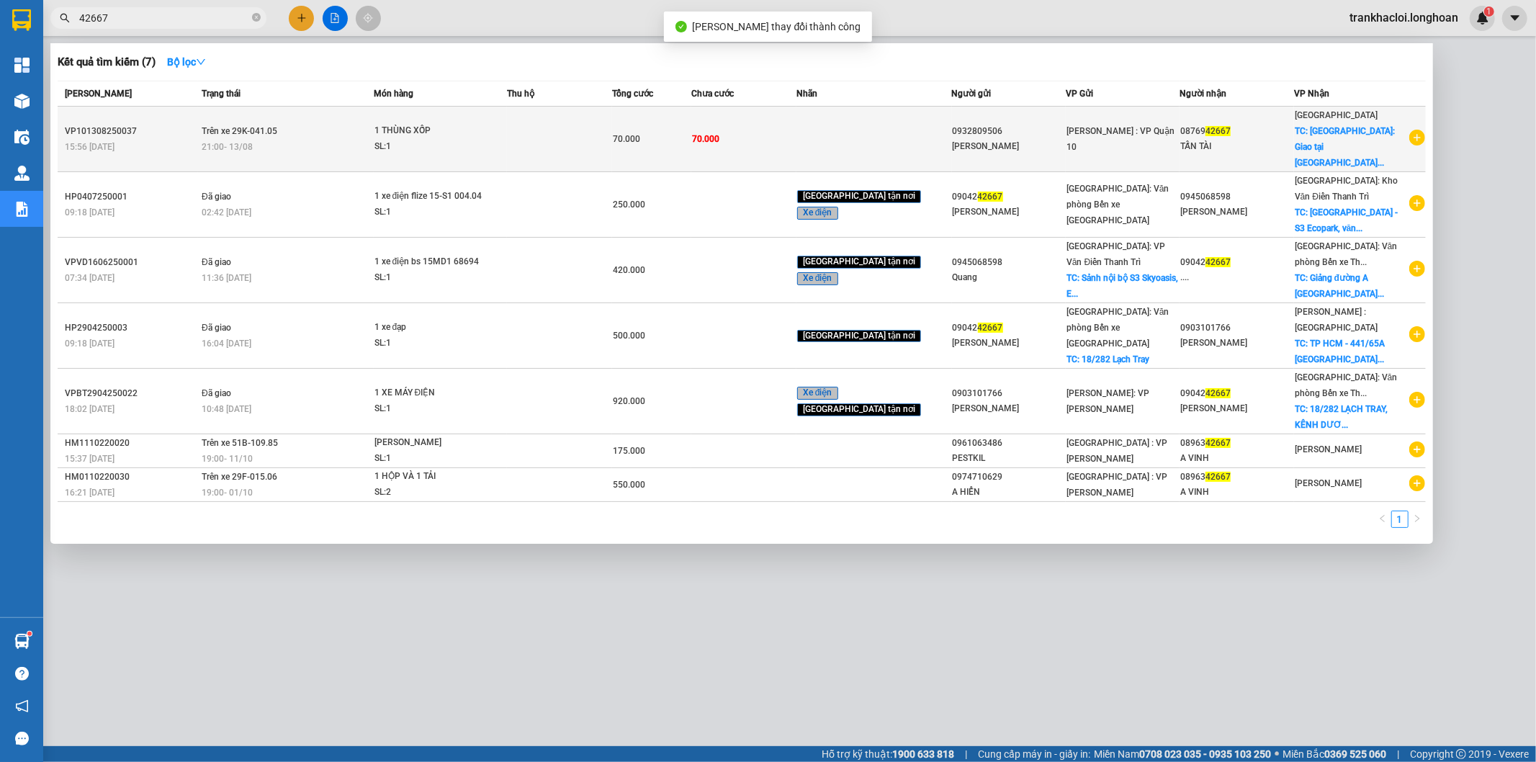
click at [243, 142] on span "21:00 - 13/08" at bounding box center [227, 147] width 51 height 10
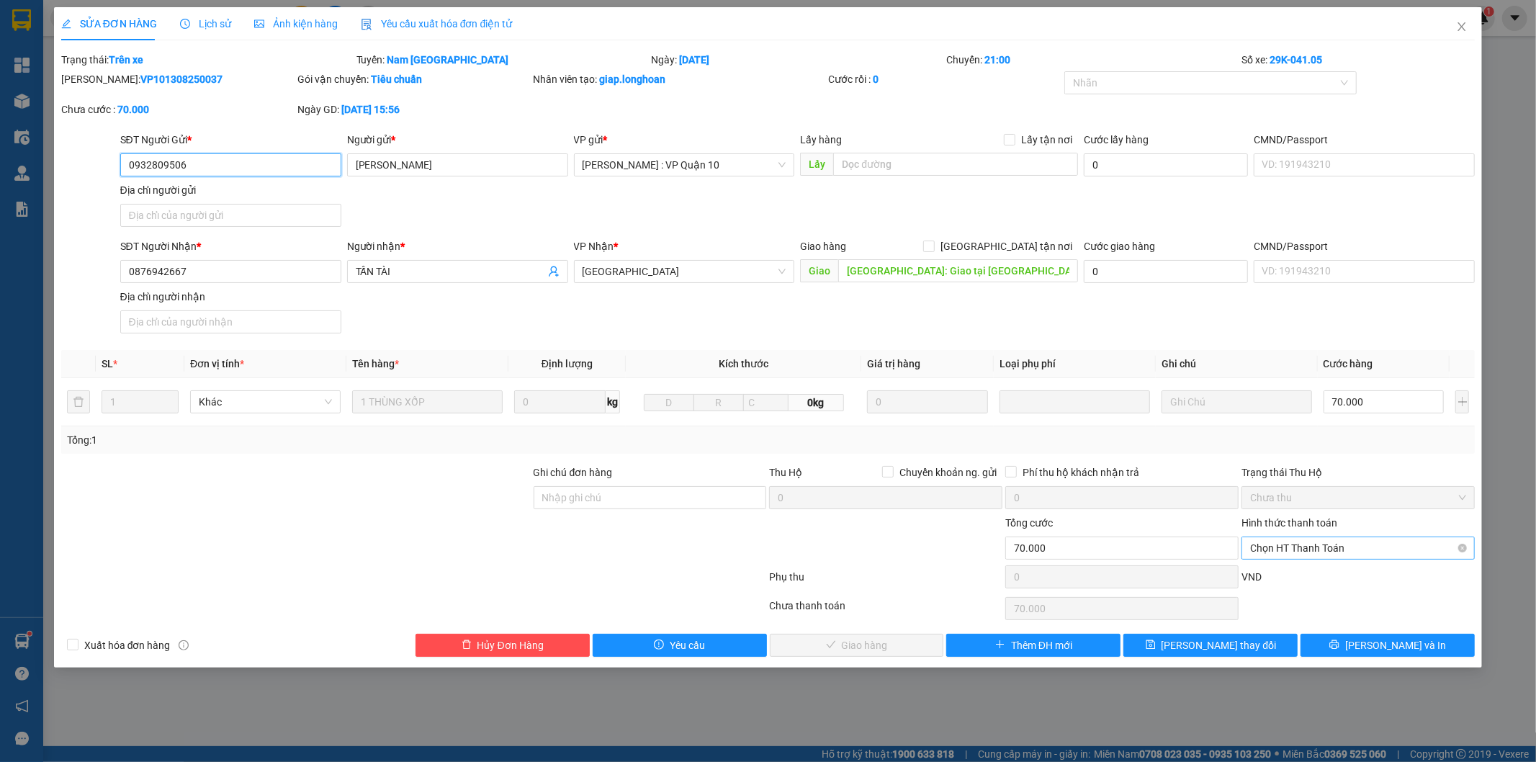
click at [1301, 549] on span "Chọn HT Thanh Toán" at bounding box center [1358, 548] width 216 height 22
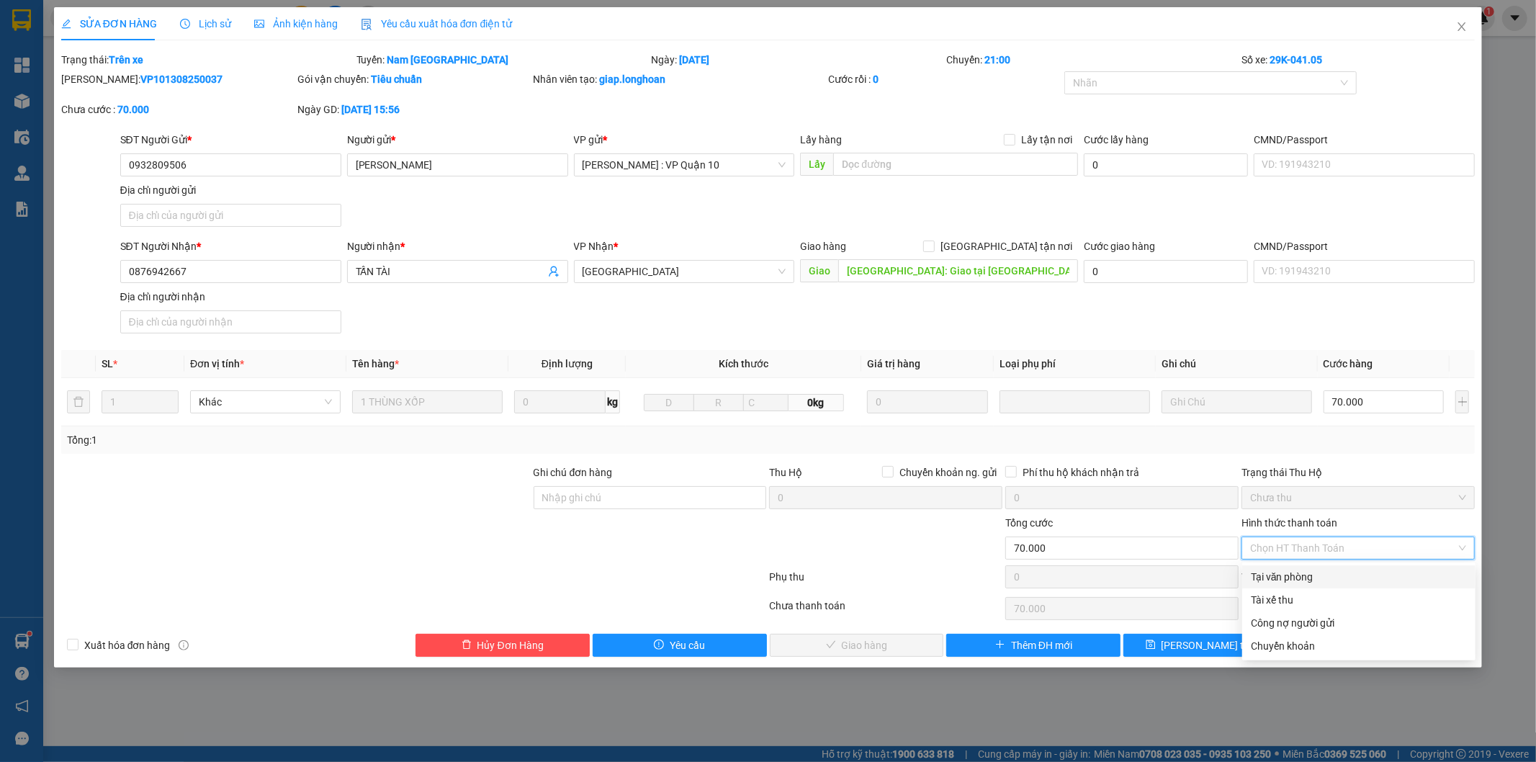
click at [1271, 578] on div "Tại văn phòng" at bounding box center [1359, 577] width 216 height 16
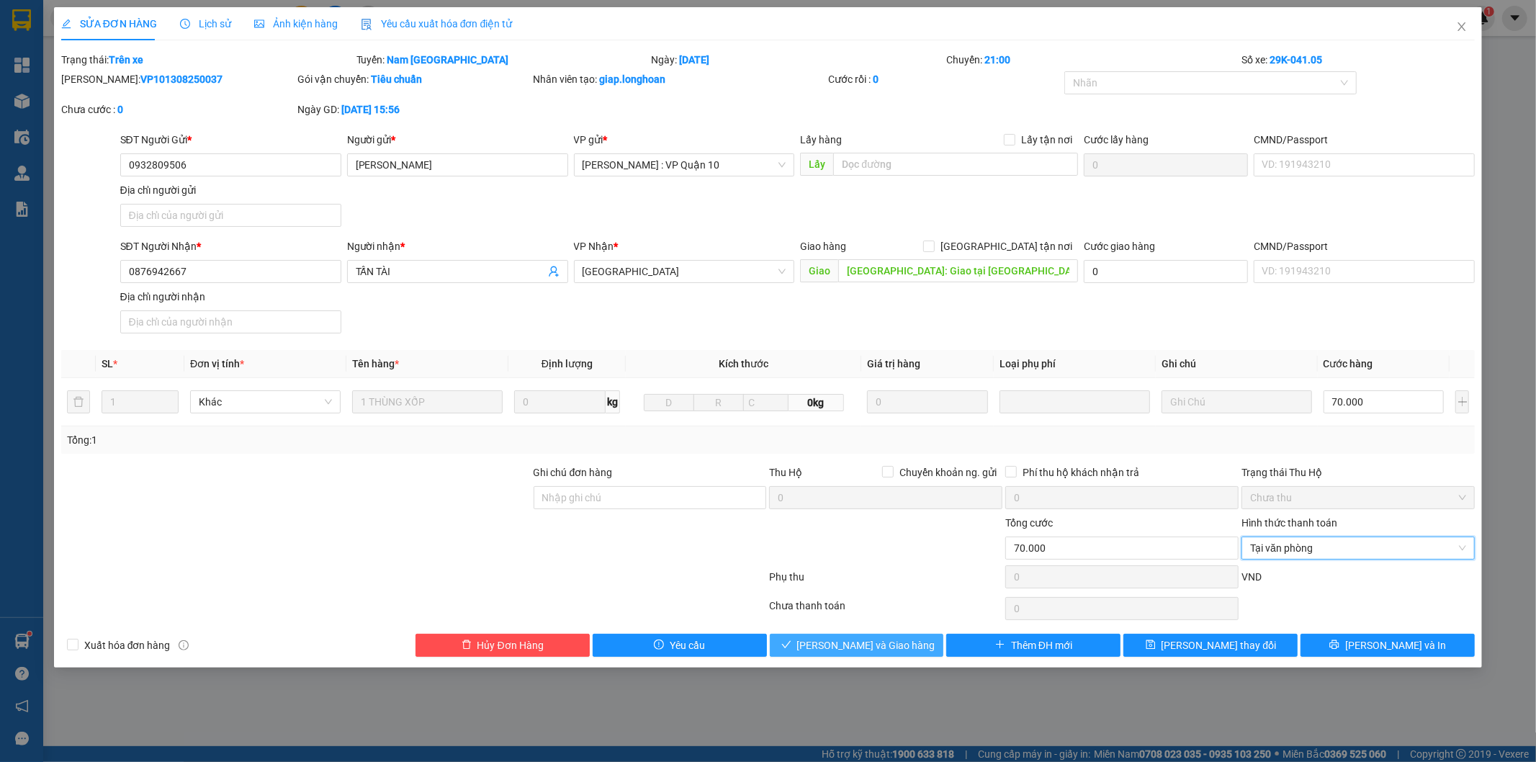
drag, startPoint x: 901, startPoint y: 643, endPoint x: 937, endPoint y: 647, distance: 36.2
click at [903, 642] on span "Lưu và Giao hàng" at bounding box center [866, 645] width 138 height 16
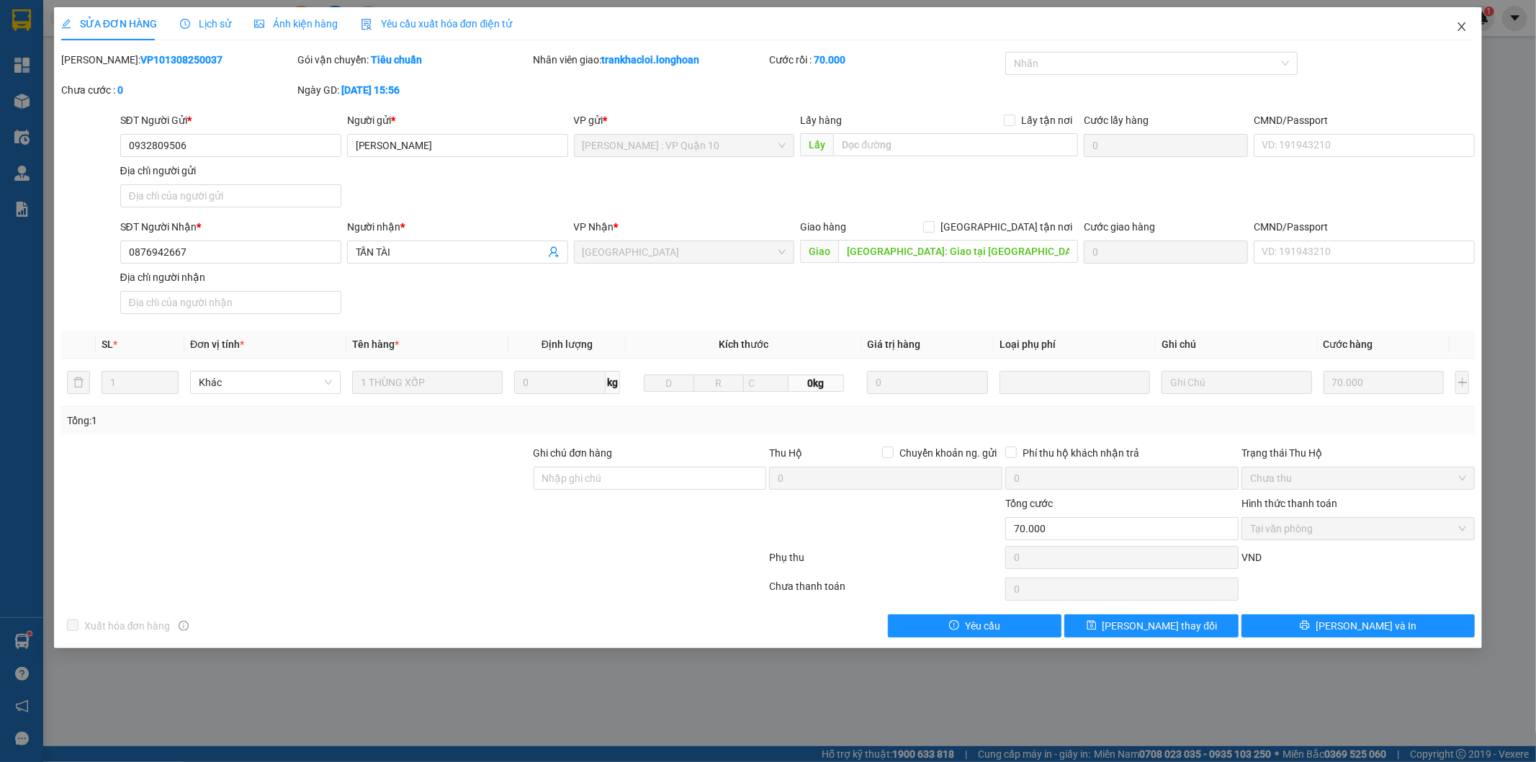
click at [1464, 29] on icon "close" at bounding box center [1462, 26] width 8 height 9
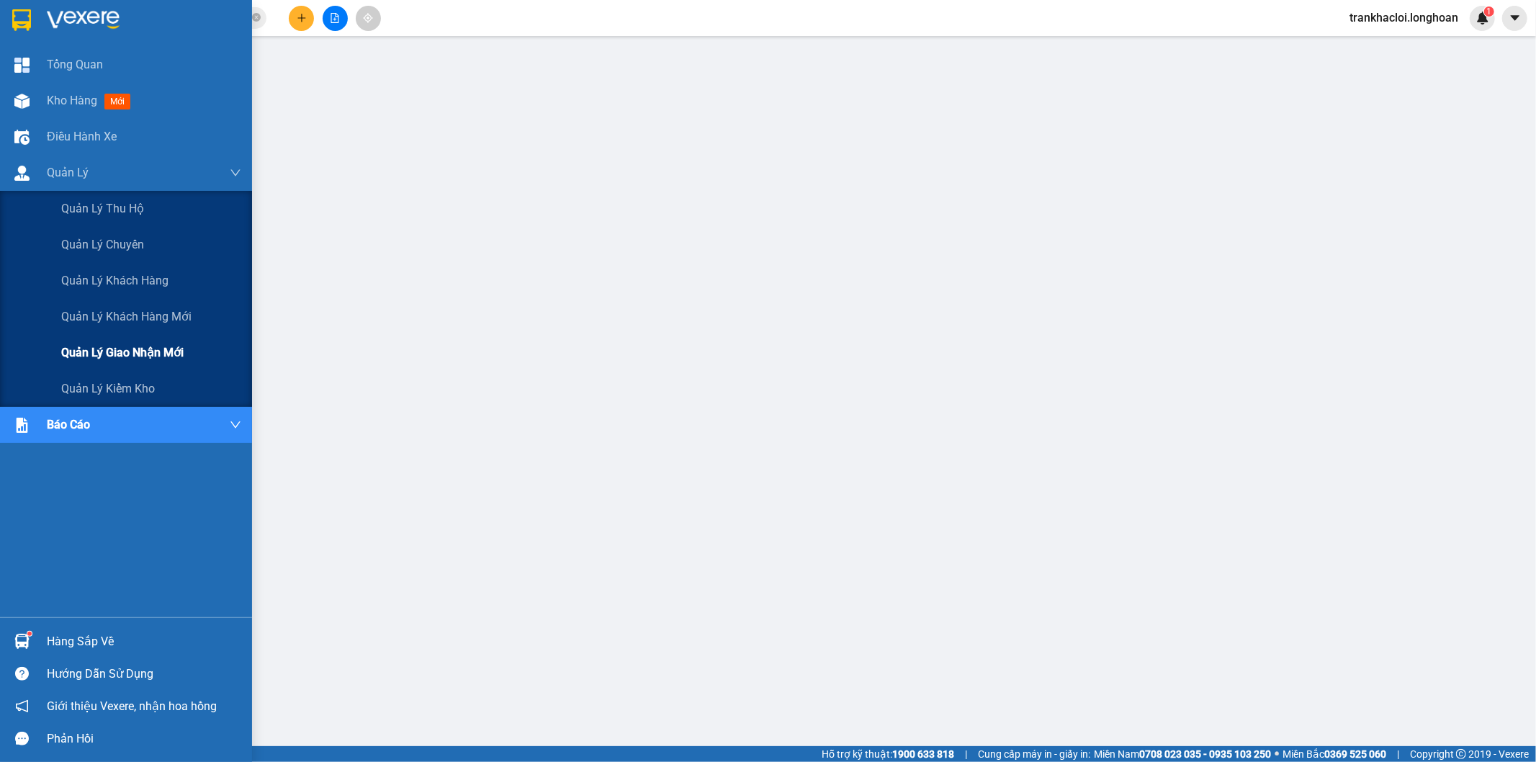
click at [103, 363] on div "Quản lý giao nhận mới" at bounding box center [151, 353] width 180 height 36
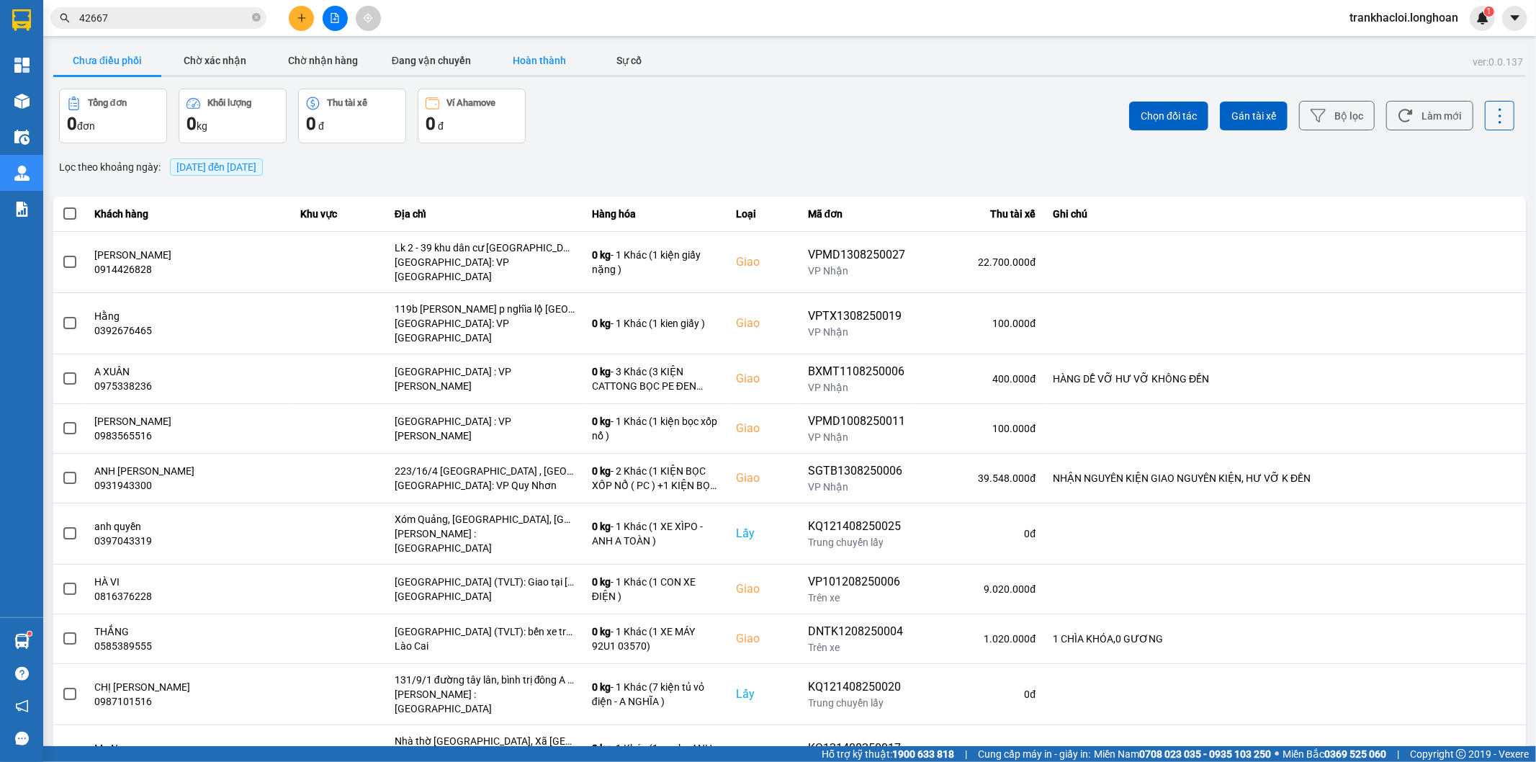
click at [516, 60] on button "Hoàn thành" at bounding box center [539, 60] width 108 height 29
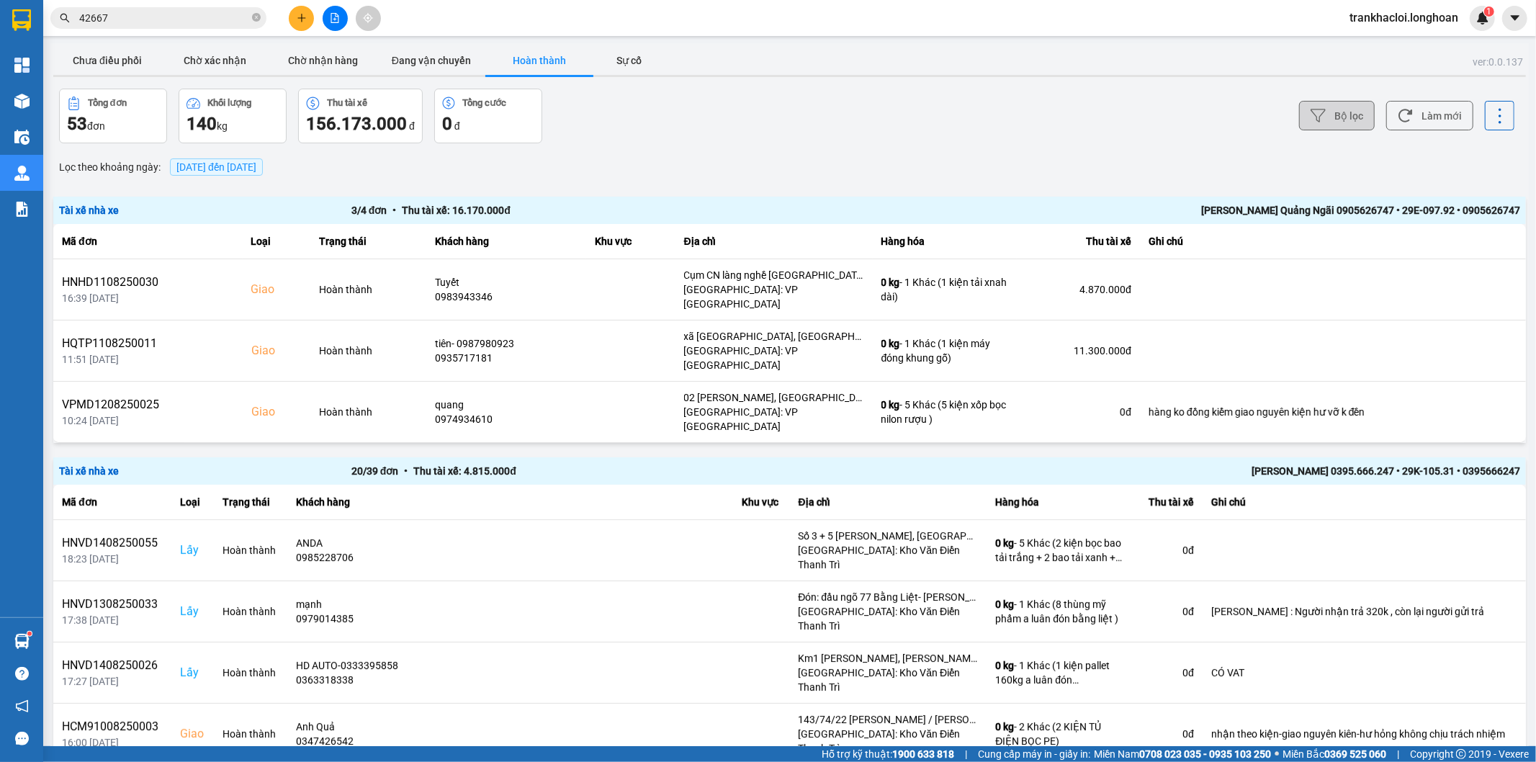
click at [1345, 114] on button "Bộ lọc" at bounding box center [1337, 116] width 76 height 30
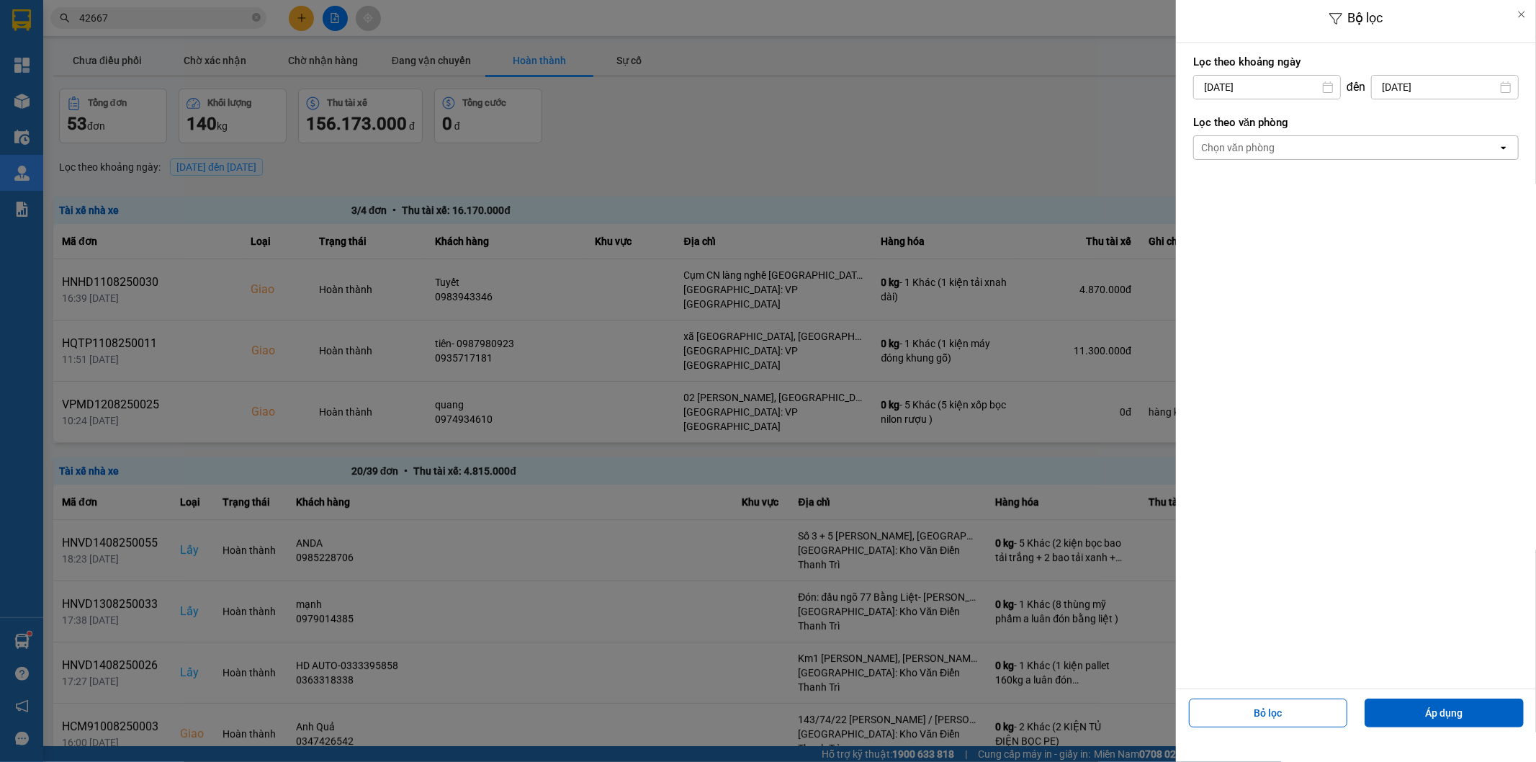
click at [1312, 151] on div "Chọn văn phòng" at bounding box center [1346, 147] width 304 height 23
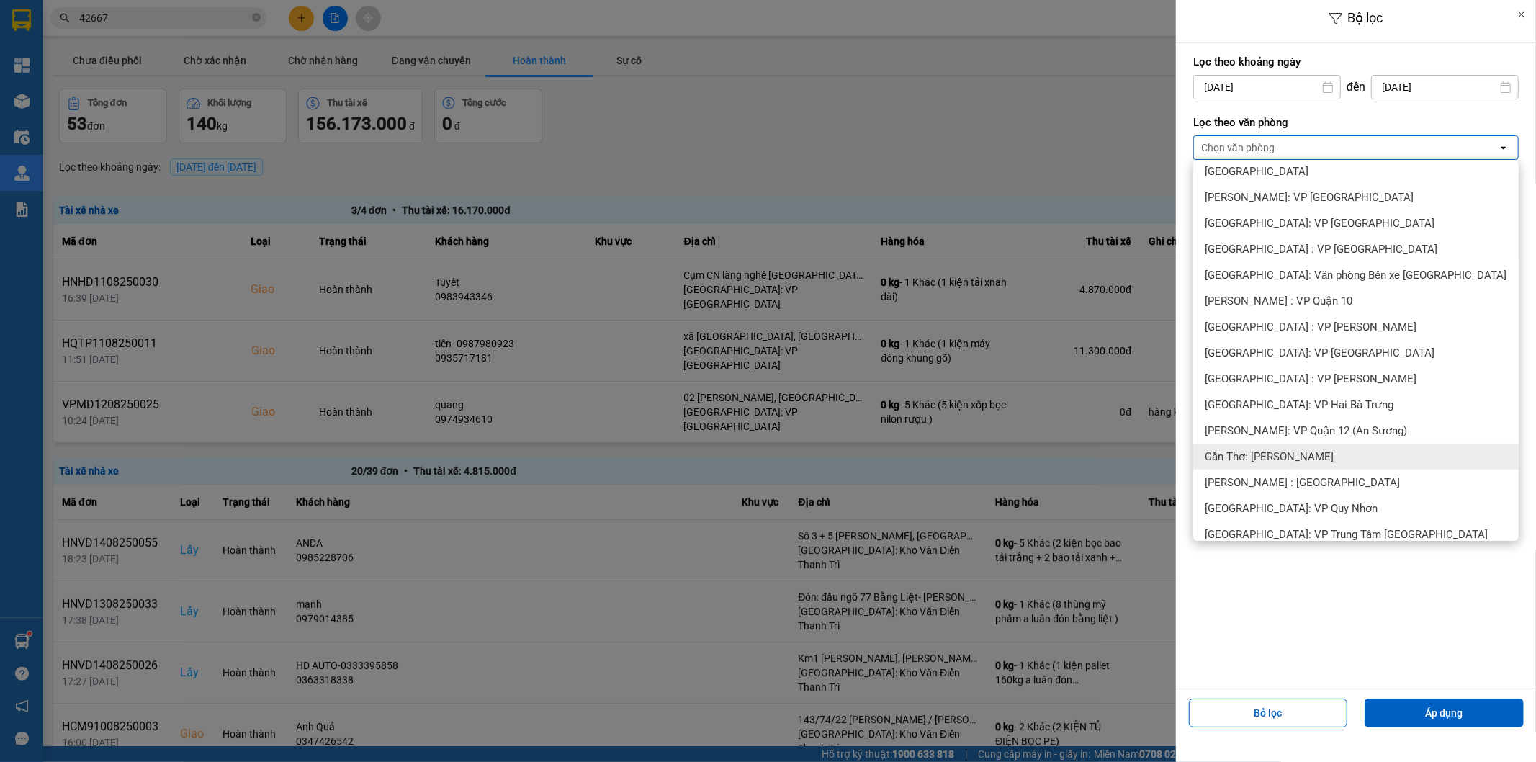
scroll to position [400, 0]
click at [1264, 455] on span "[GEOGRAPHIC_DATA]: Kho Văn Điển Thanh Trì" at bounding box center [1316, 453] width 223 height 14
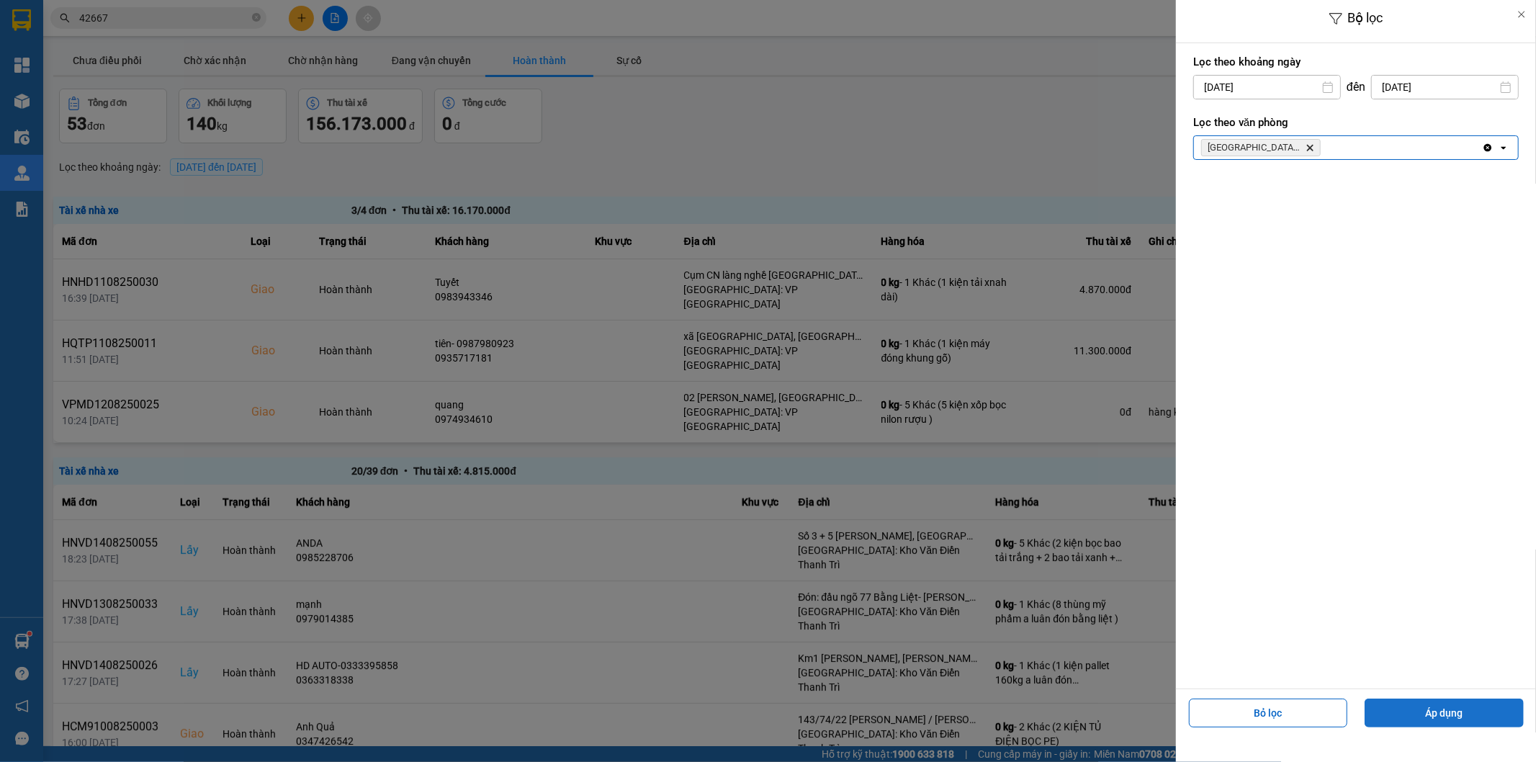
click at [1428, 721] on button "Áp dụng" at bounding box center [1444, 713] width 159 height 29
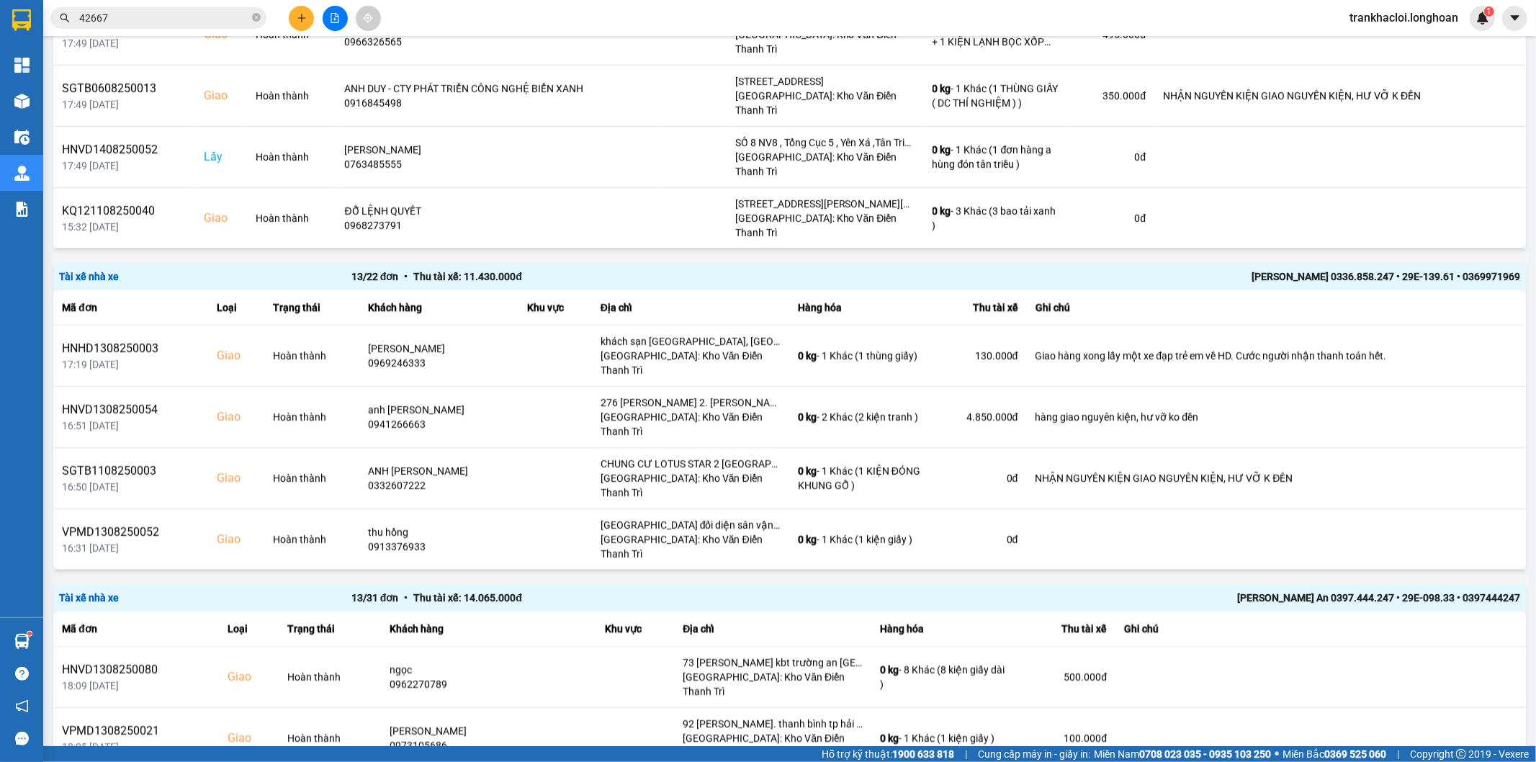
scroll to position [1067, 0]
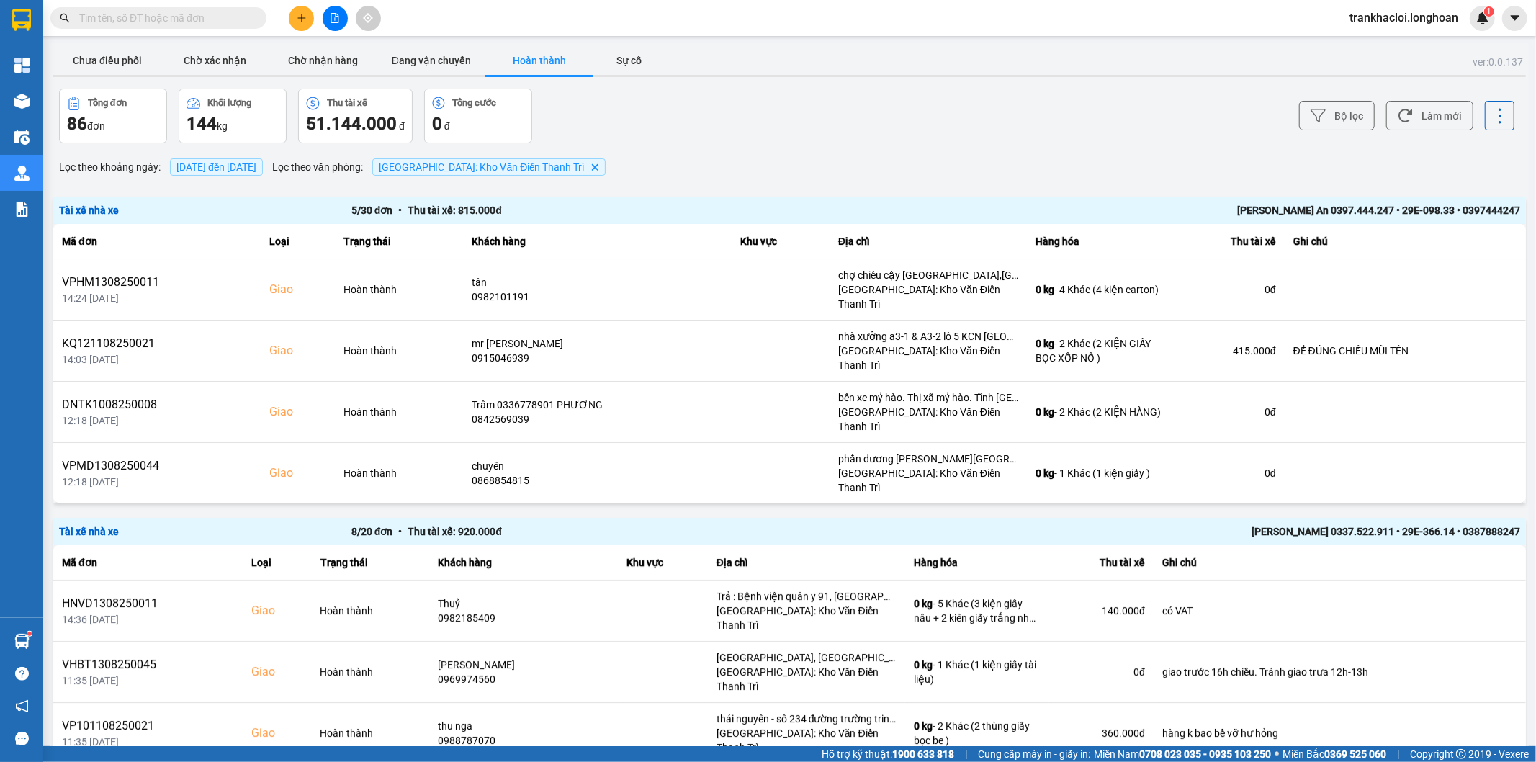
scroll to position [400, 0]
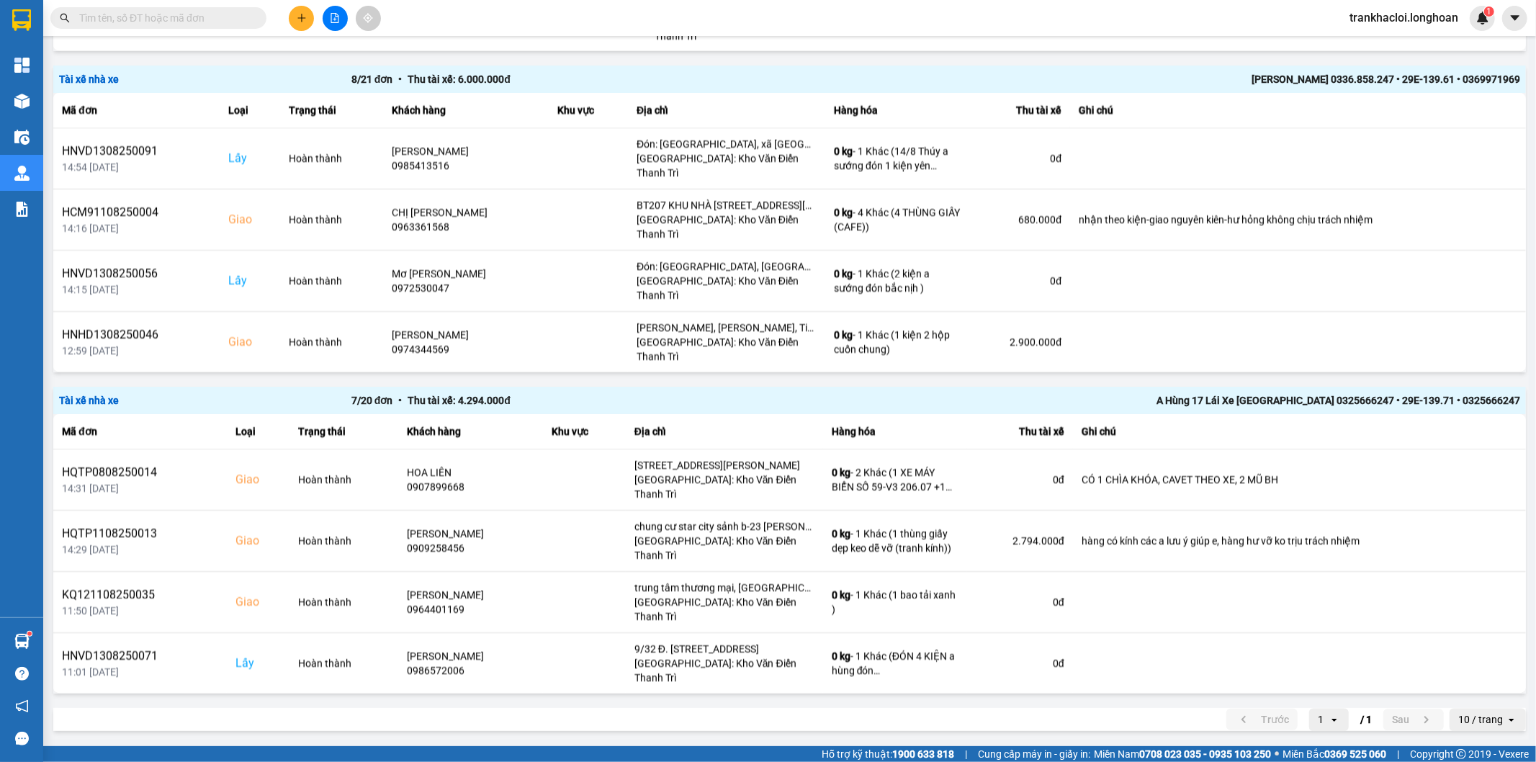
click at [339, 18] on icon "file-add" at bounding box center [335, 18] width 8 height 10
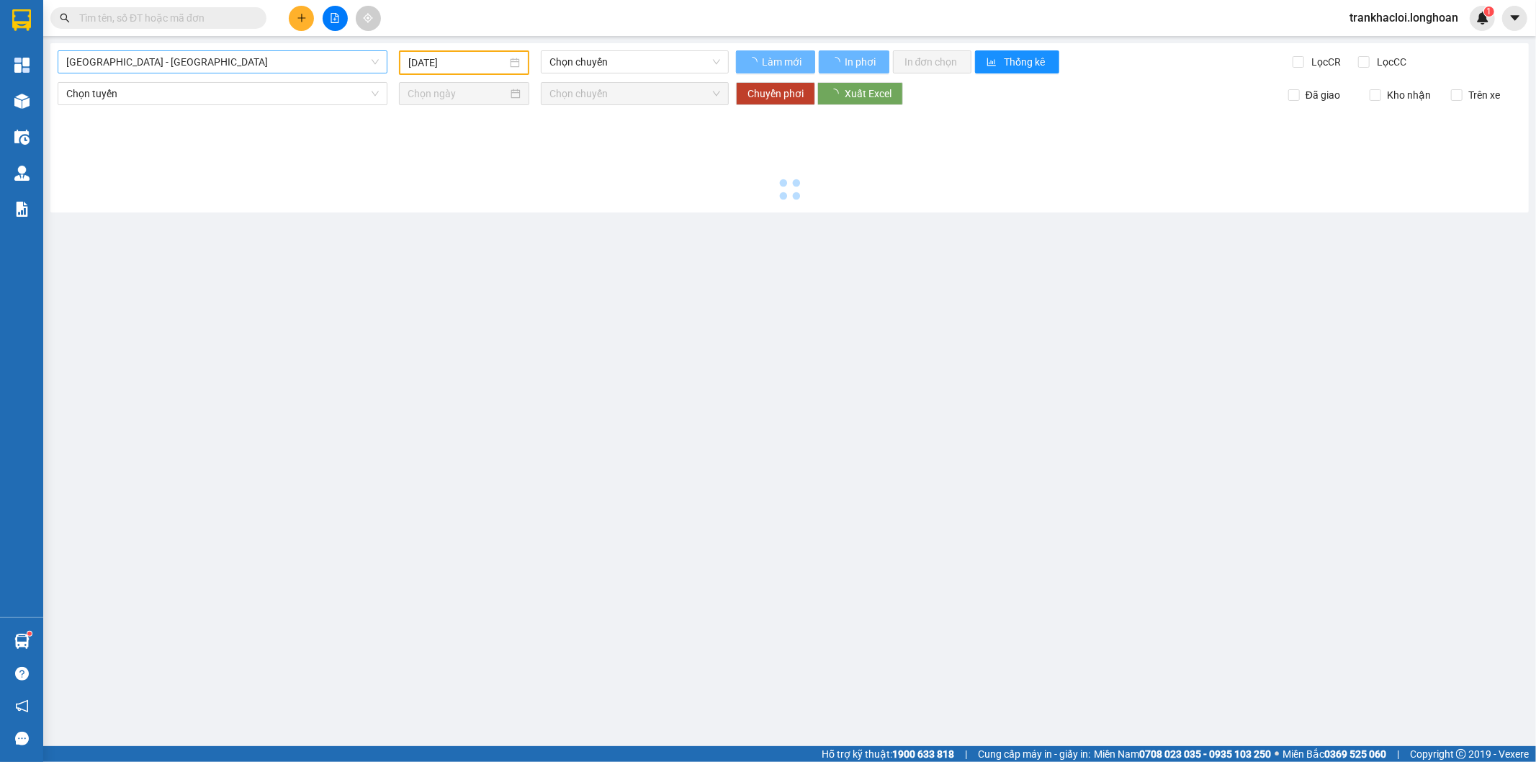
type input "[DATE]"
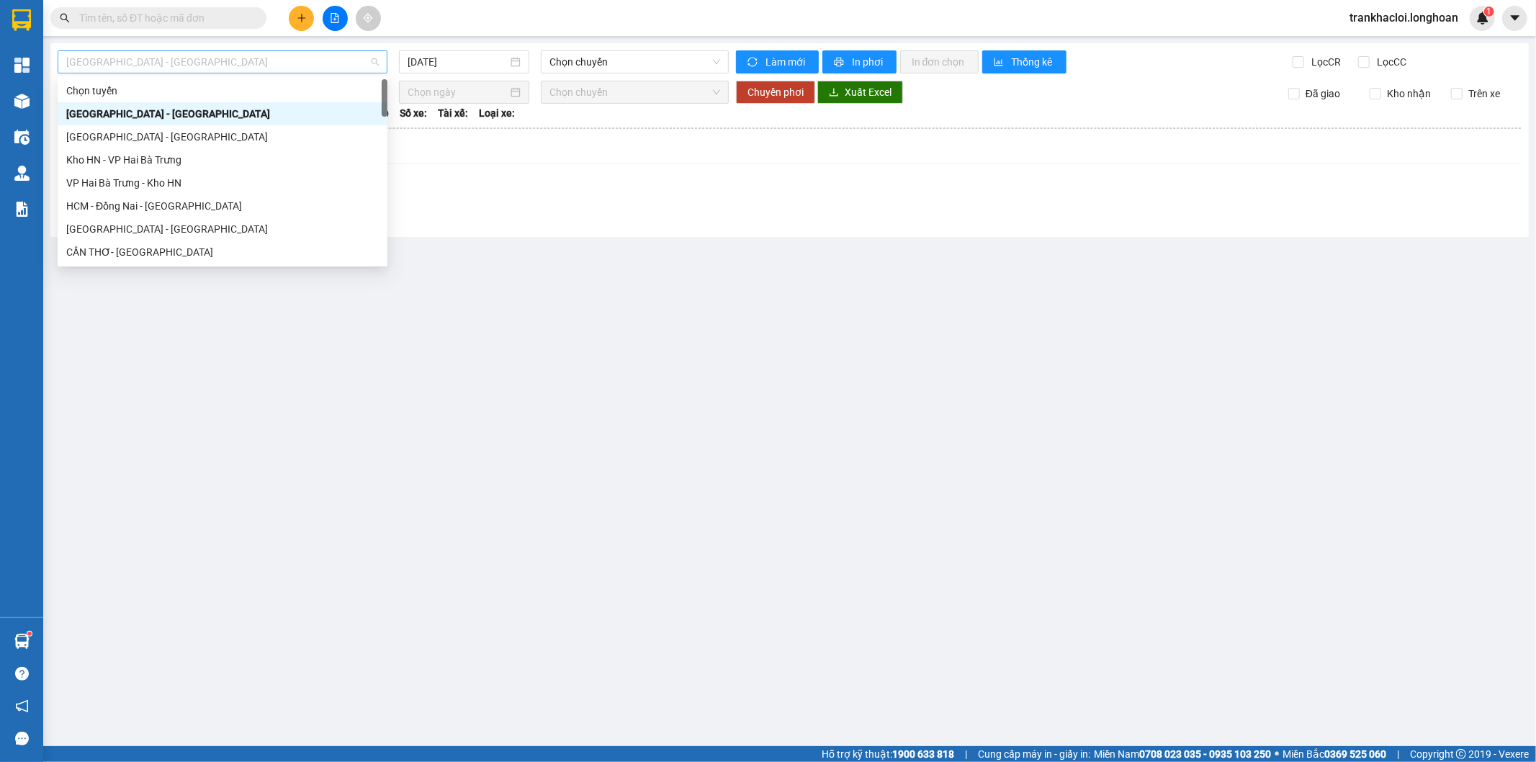
click at [213, 68] on span "[GEOGRAPHIC_DATA] - [GEOGRAPHIC_DATA]" at bounding box center [222, 62] width 313 height 22
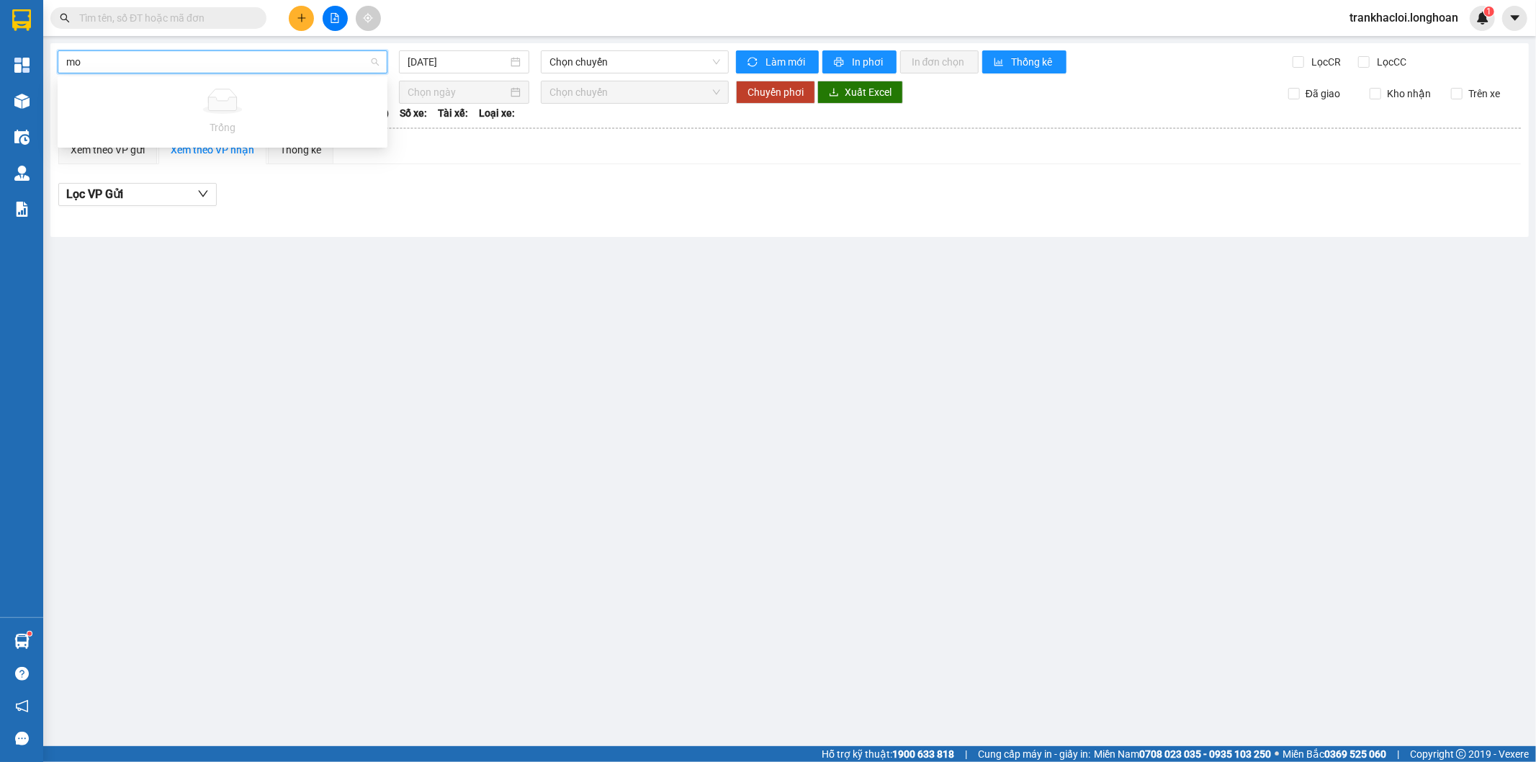
type input "m"
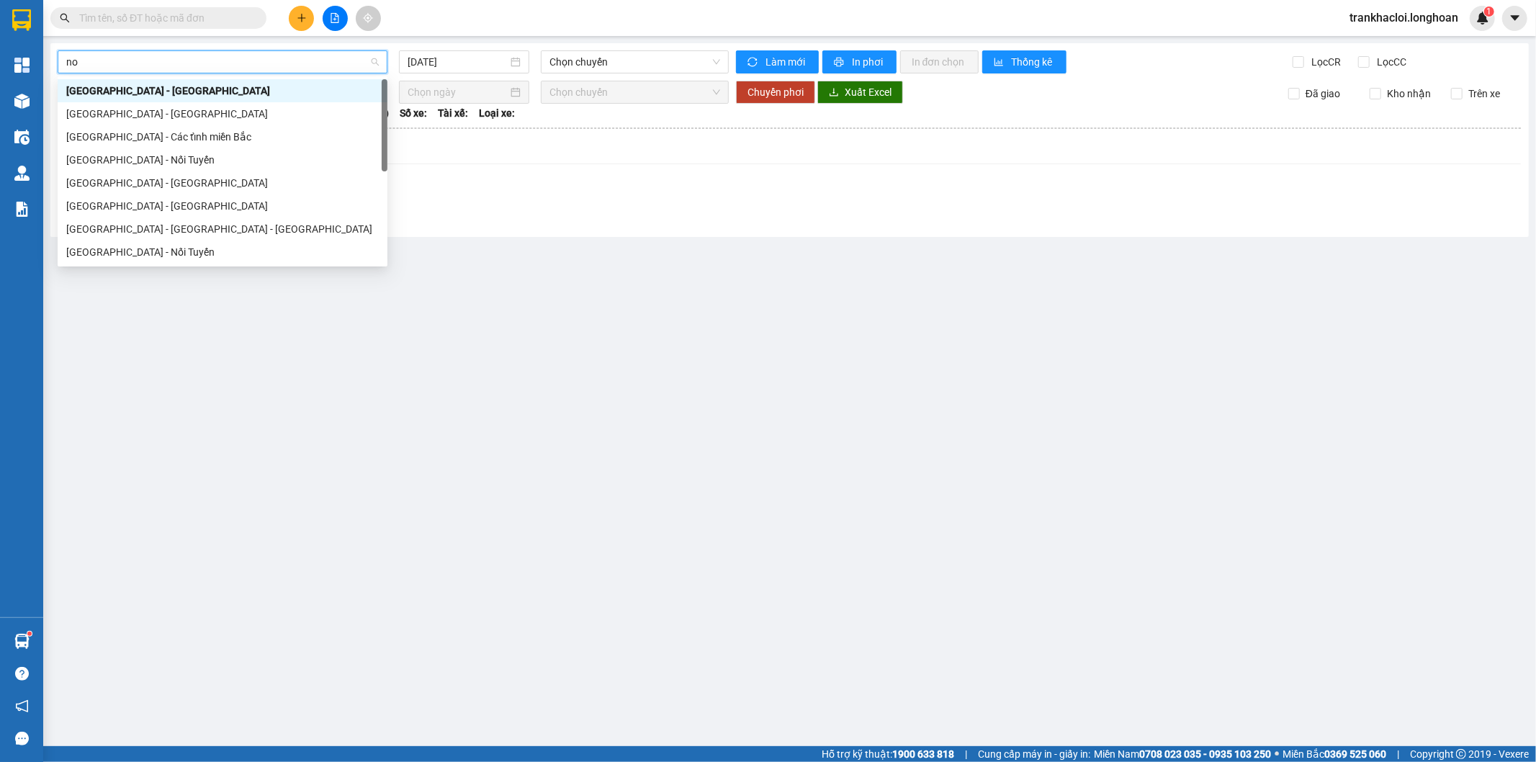
type input "noi"
click at [114, 161] on div "[GEOGRAPHIC_DATA] - Nối Tuyến" at bounding box center [222, 160] width 313 height 16
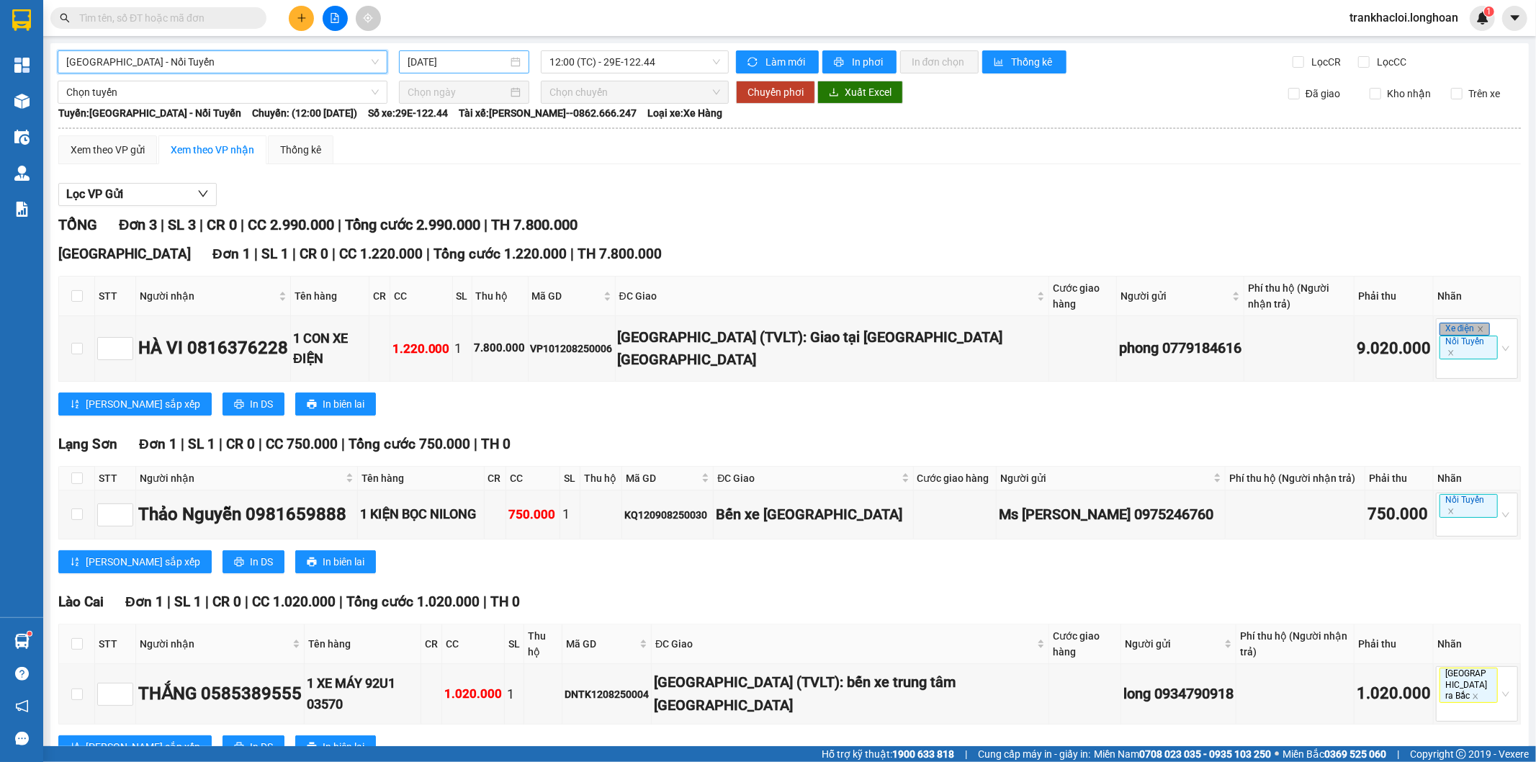
click at [434, 61] on input "[DATE]" at bounding box center [458, 62] width 100 height 16
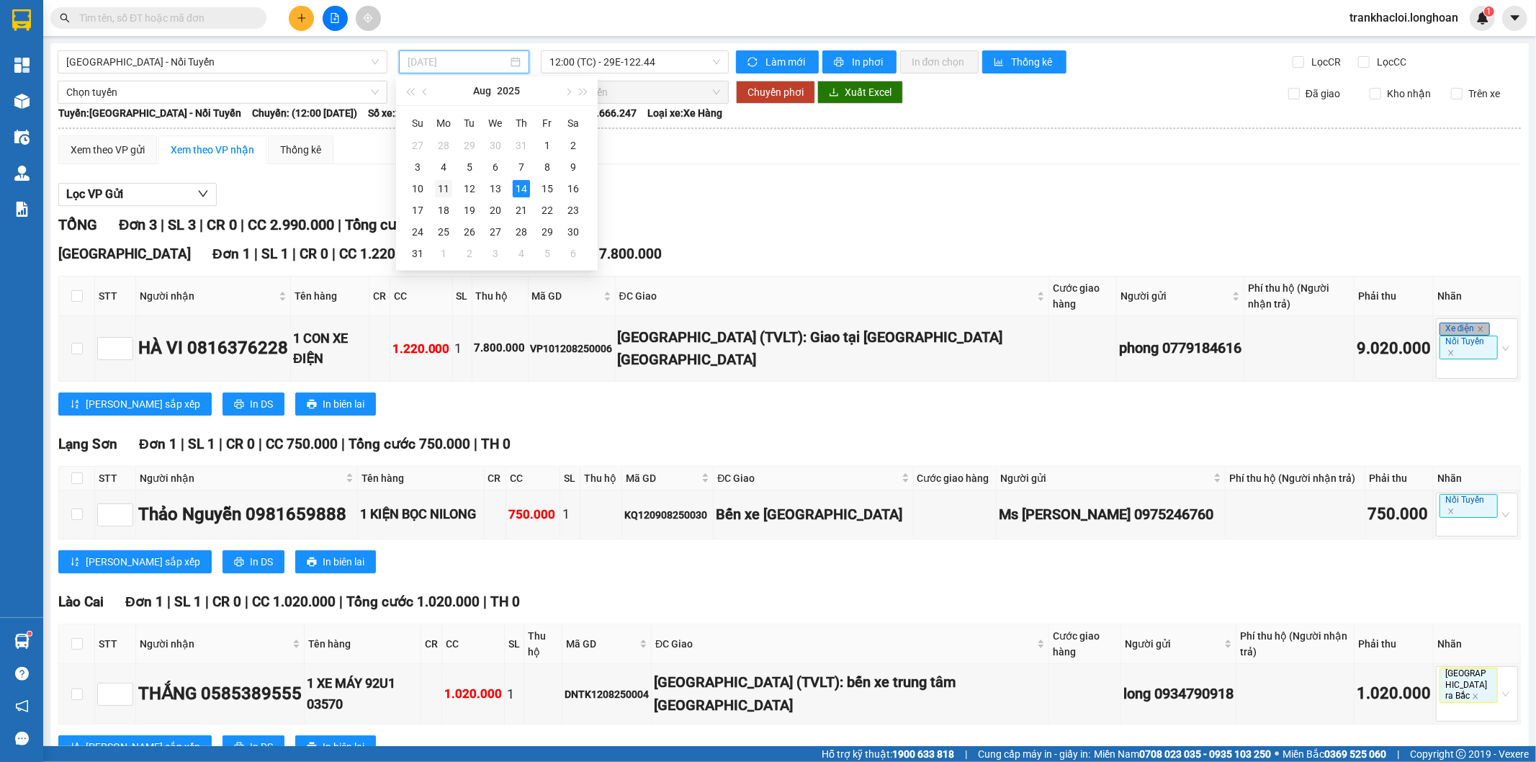
click at [448, 186] on div "11" at bounding box center [443, 188] width 17 height 17
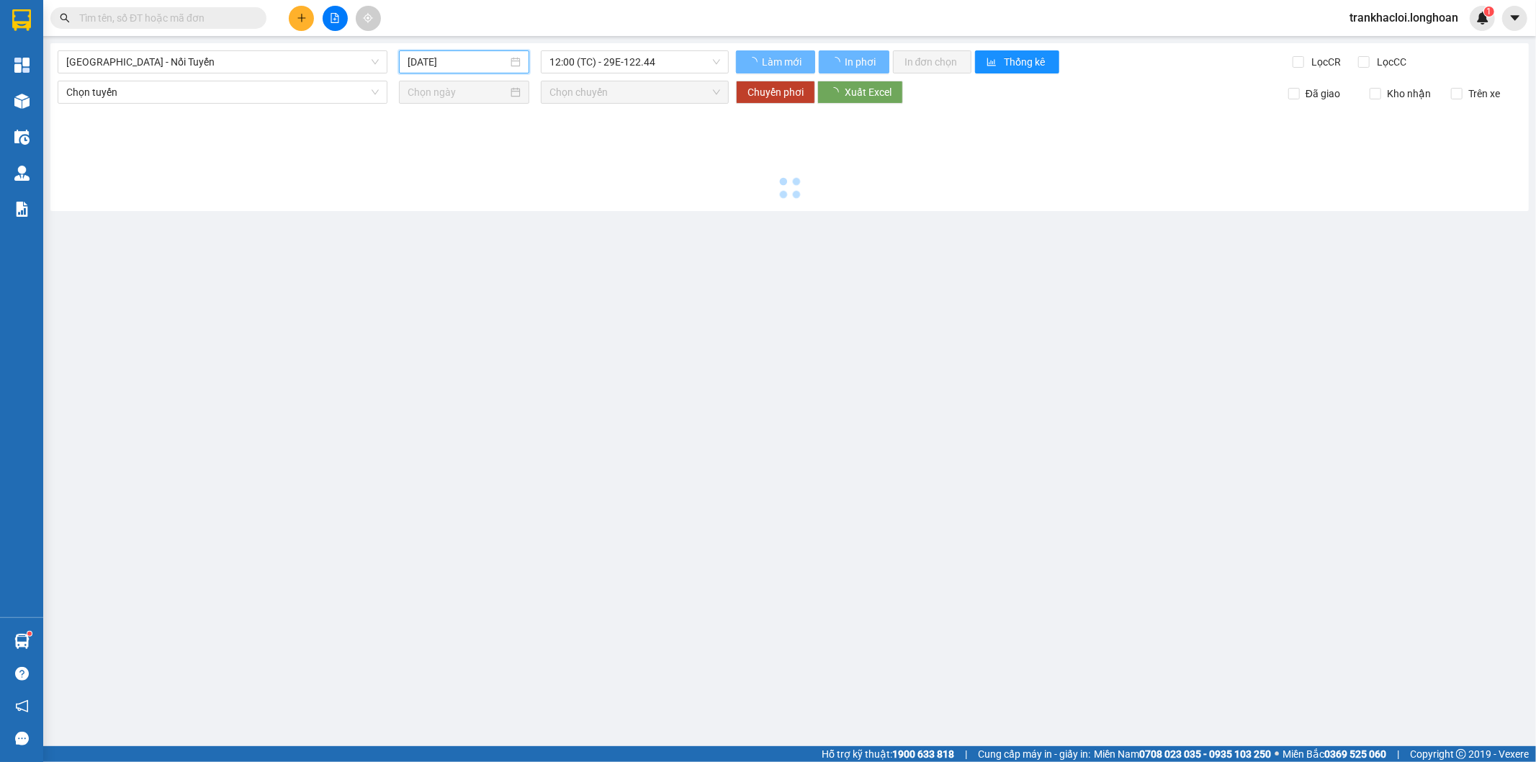
type input "[DATE]"
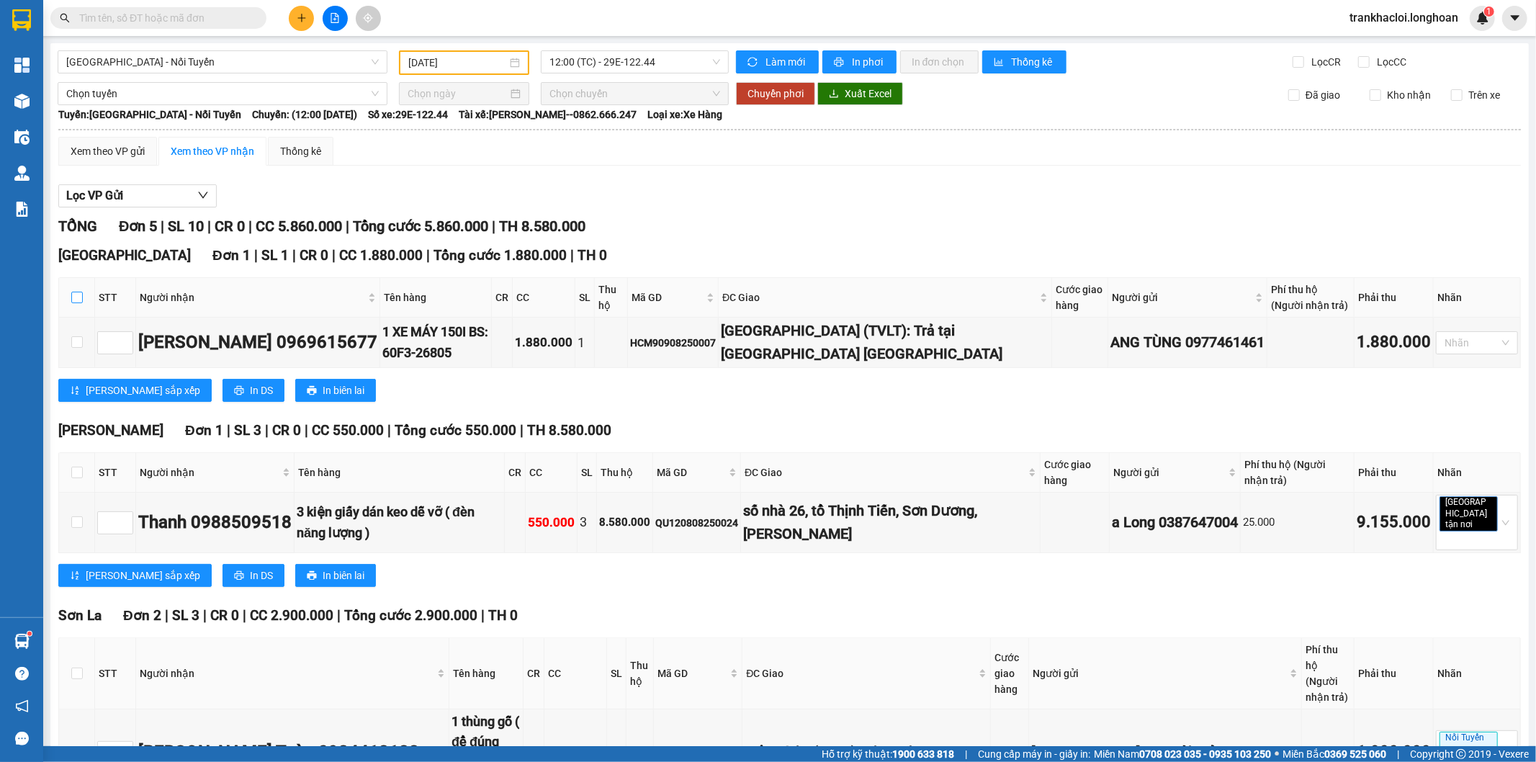
click at [78, 292] on input "checkbox" at bounding box center [77, 298] width 12 height 12
checkbox input "true"
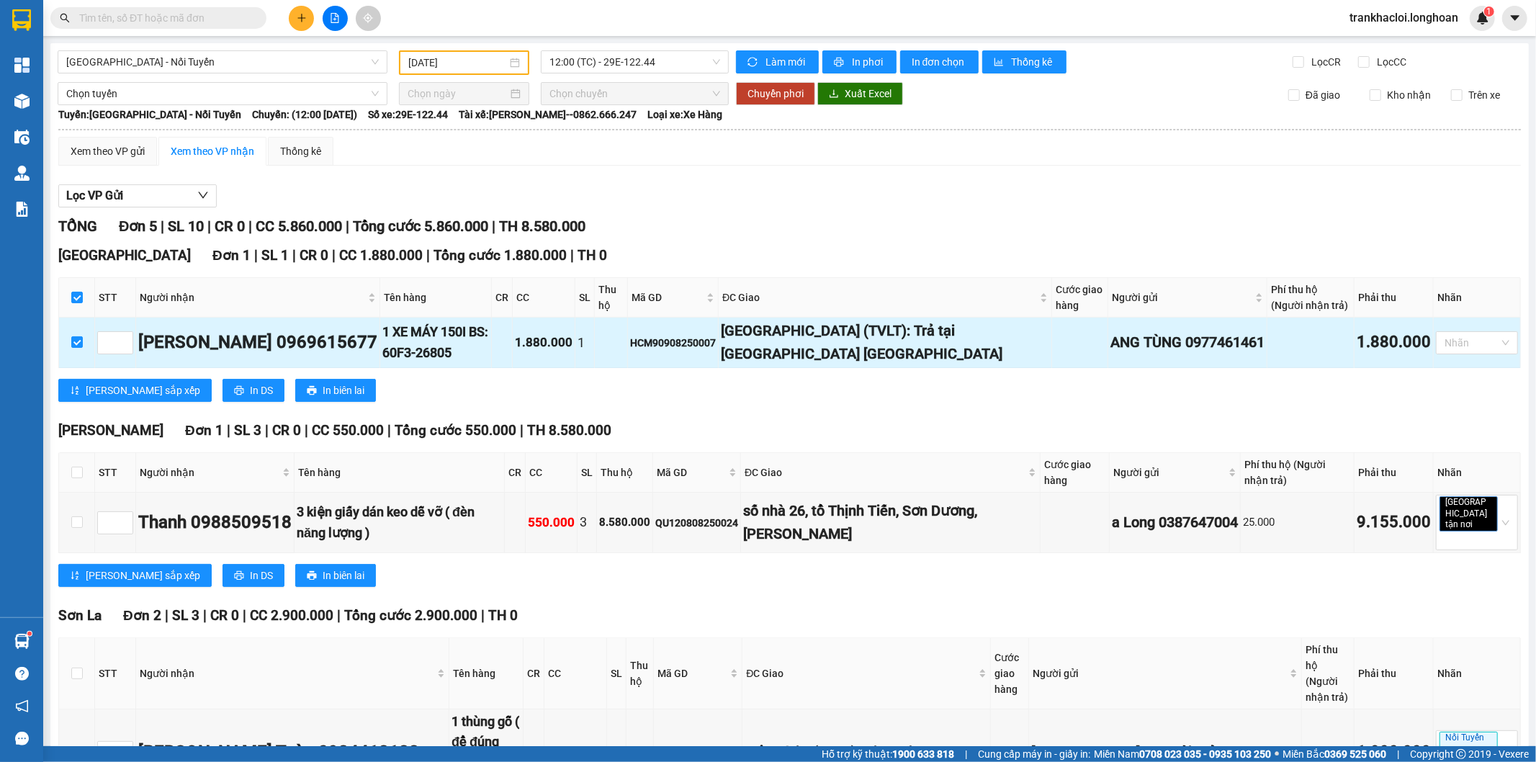
click at [716, 346] on div "HCM90908250007" at bounding box center [673, 343] width 86 height 16
copy div "HCM90908250007"
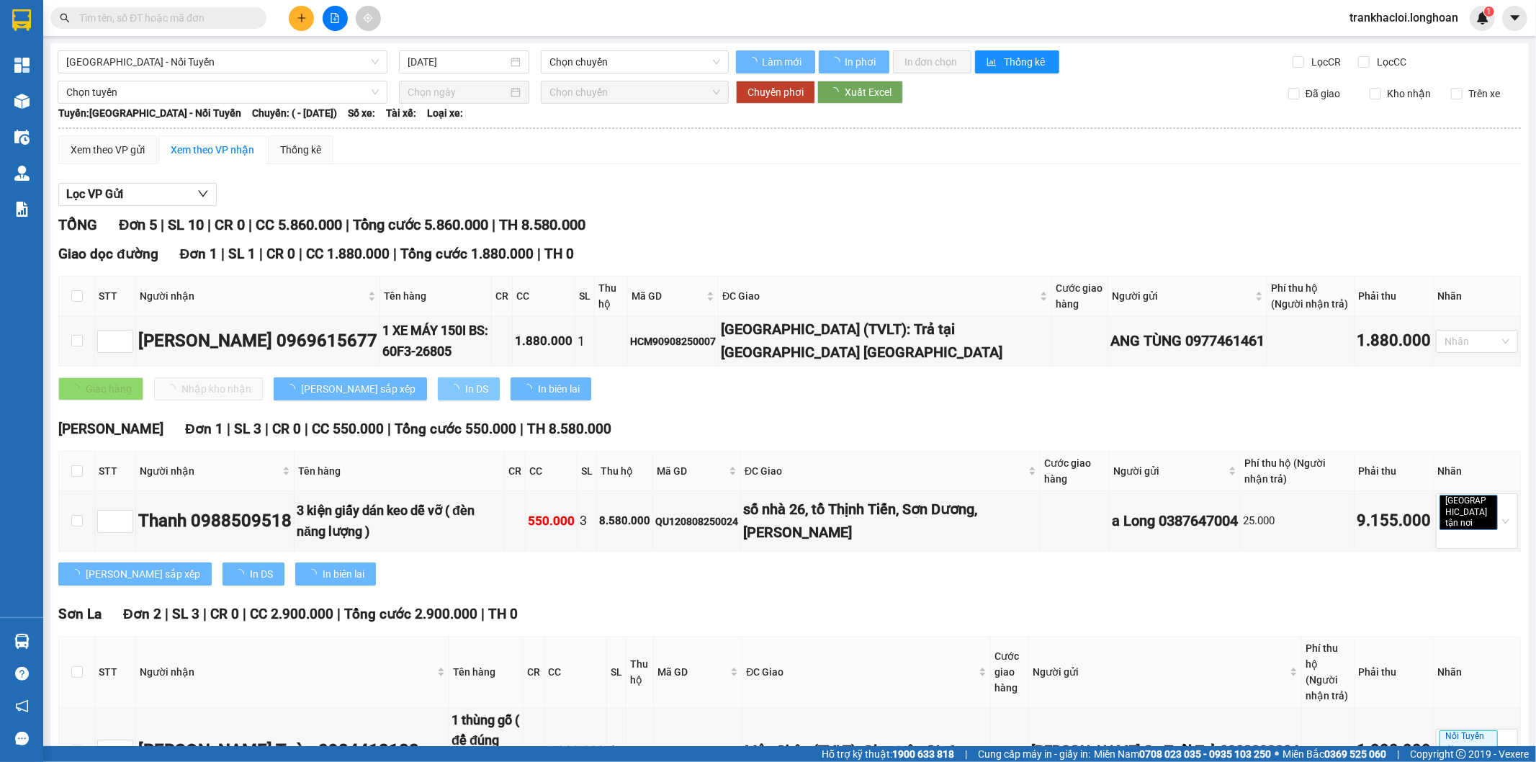
type input "[DATE]"
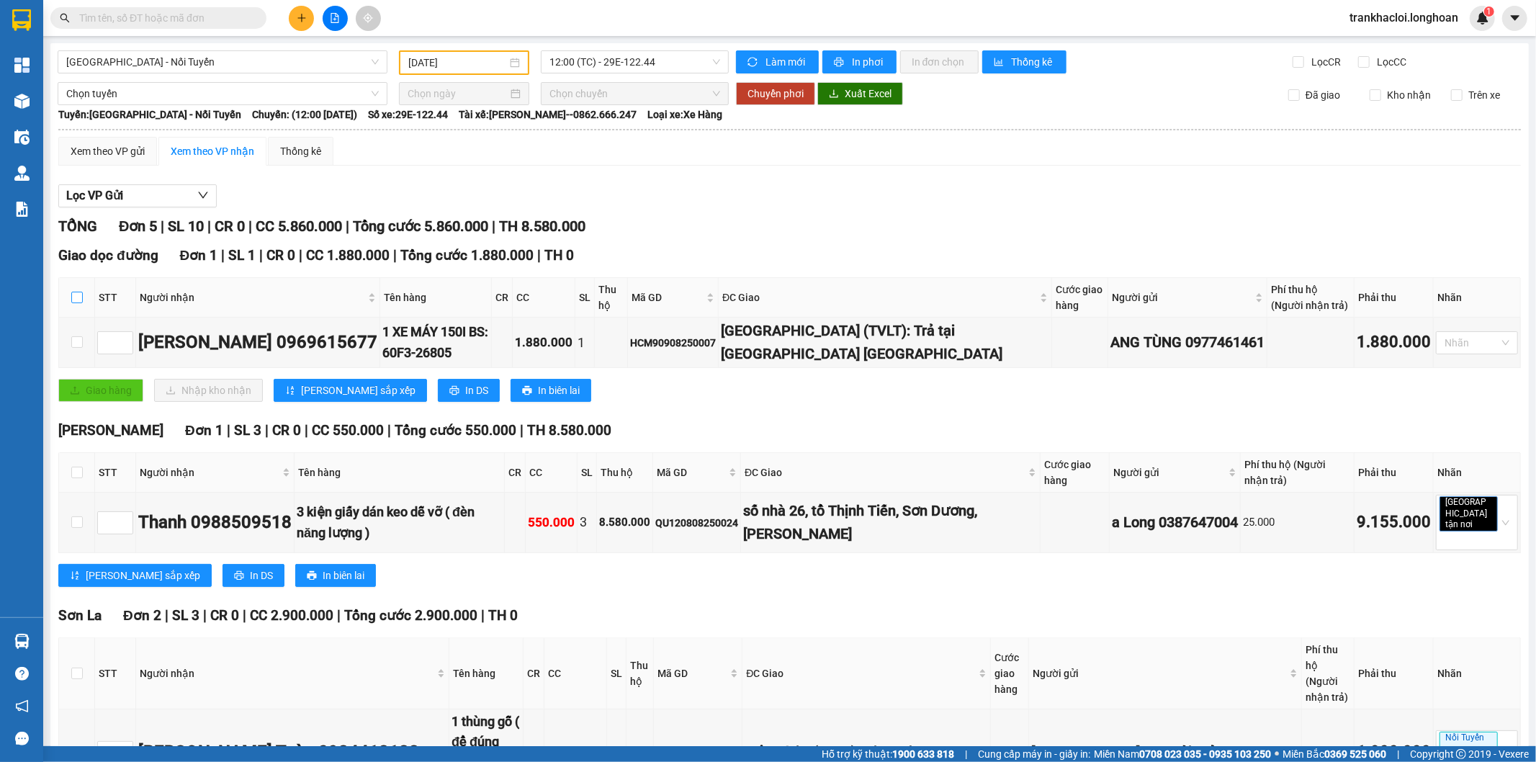
click at [76, 300] on input "checkbox" at bounding box center [77, 298] width 12 height 12
checkbox input "true"
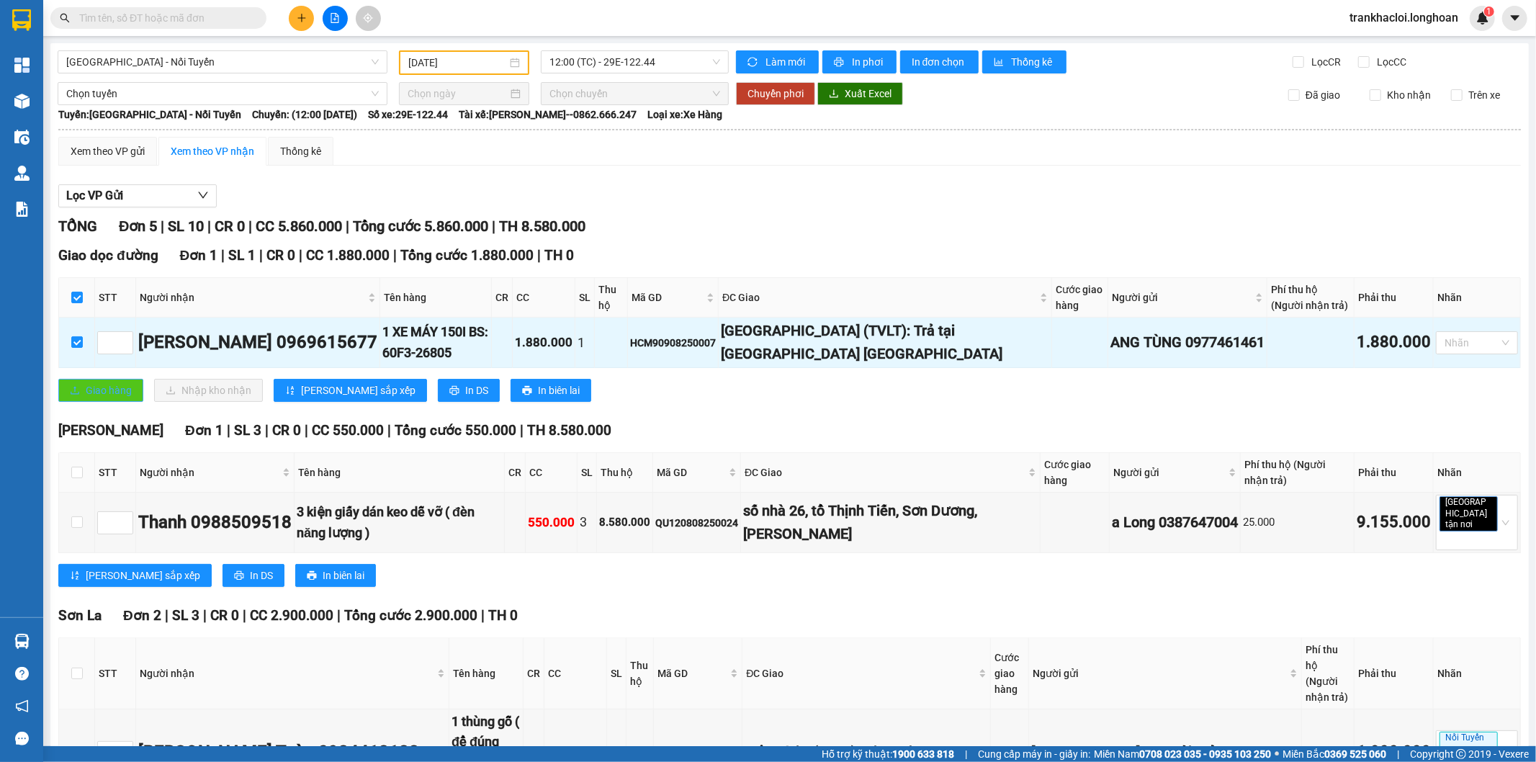
click at [86, 385] on span "Giao hàng" at bounding box center [109, 390] width 46 height 16
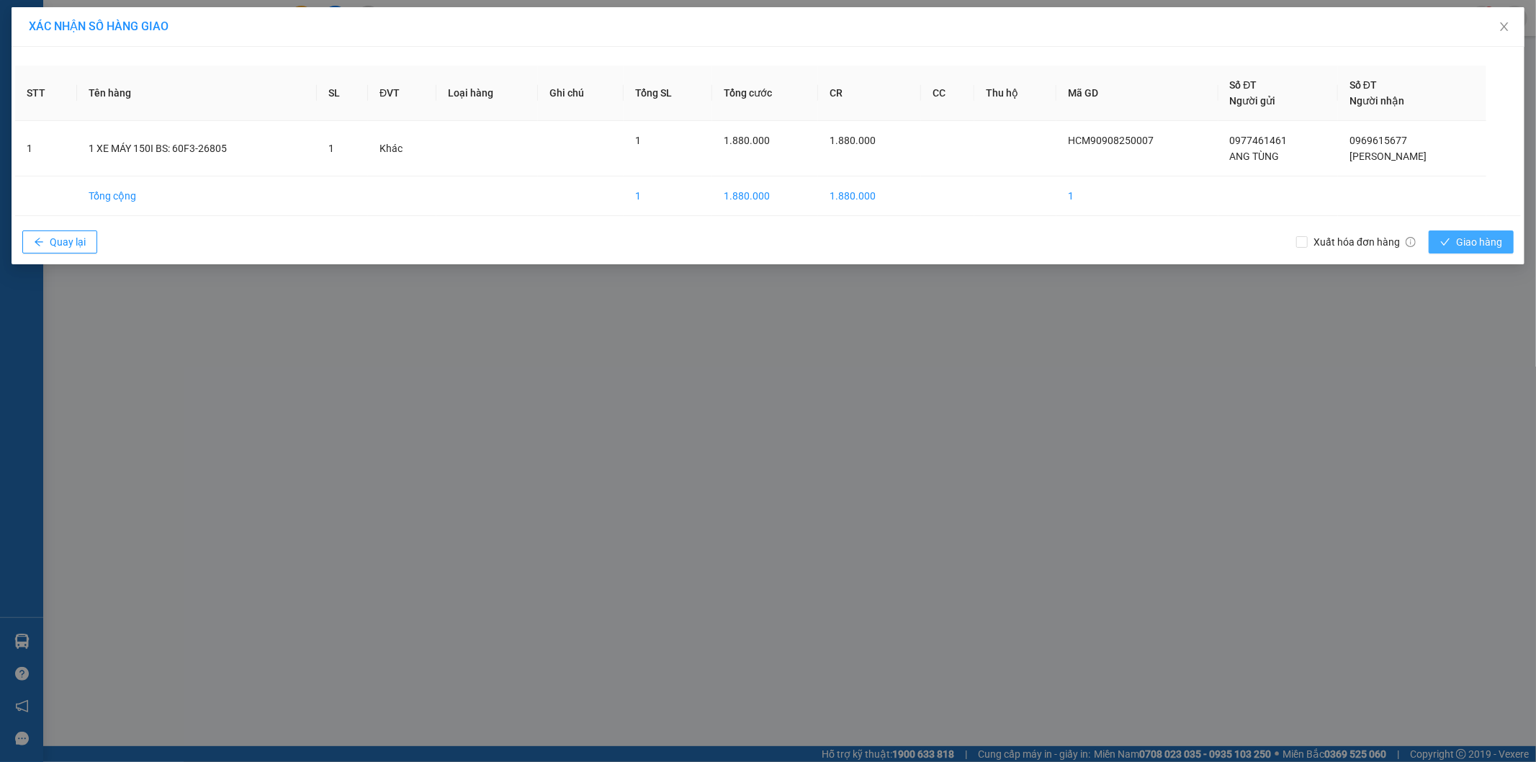
click at [1474, 238] on span "Giao hàng" at bounding box center [1479, 242] width 46 height 16
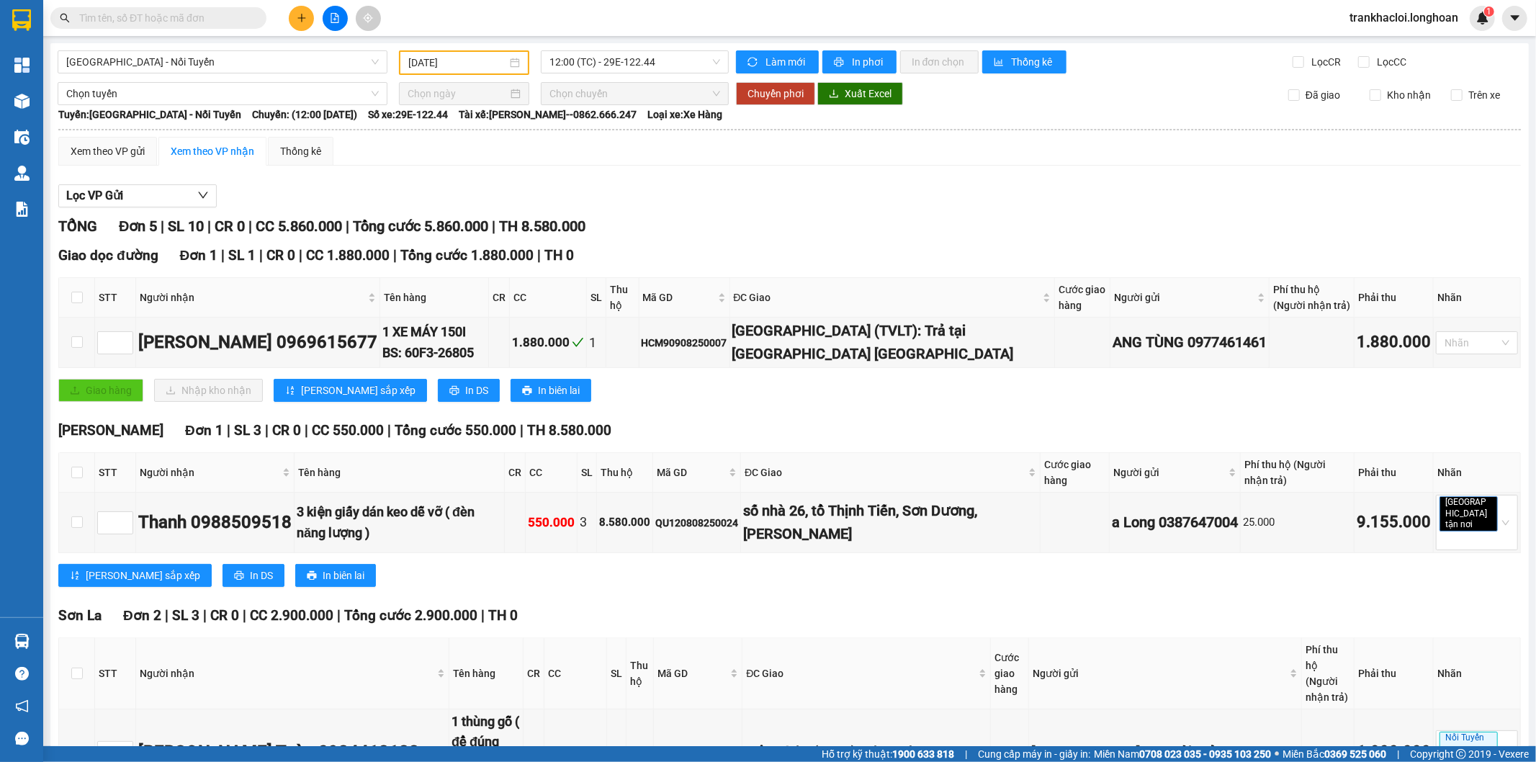
click at [444, 63] on input "[DATE]" at bounding box center [457, 63] width 99 height 16
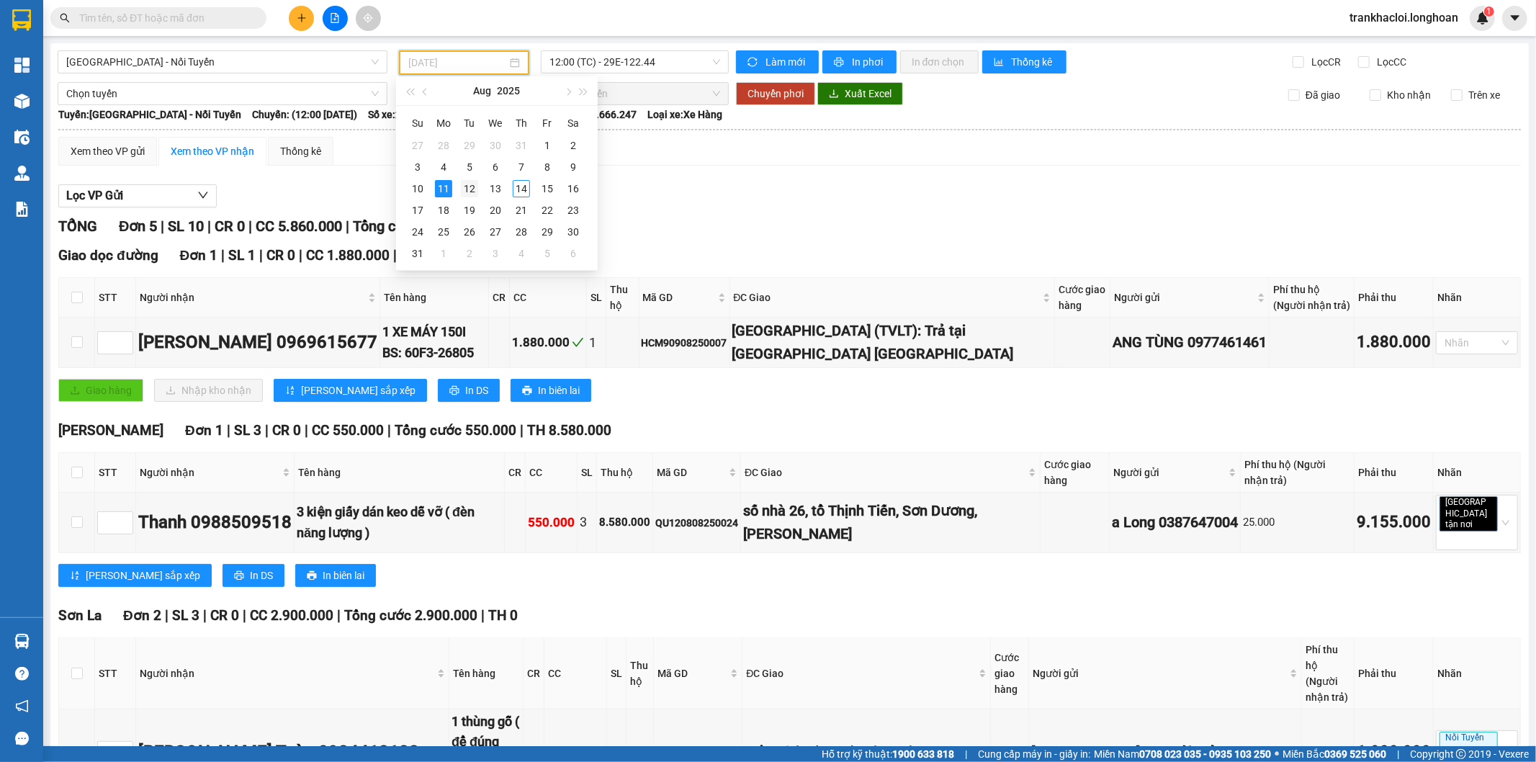
click at [462, 191] on div "12" at bounding box center [469, 188] width 17 height 17
type input "[DATE]"
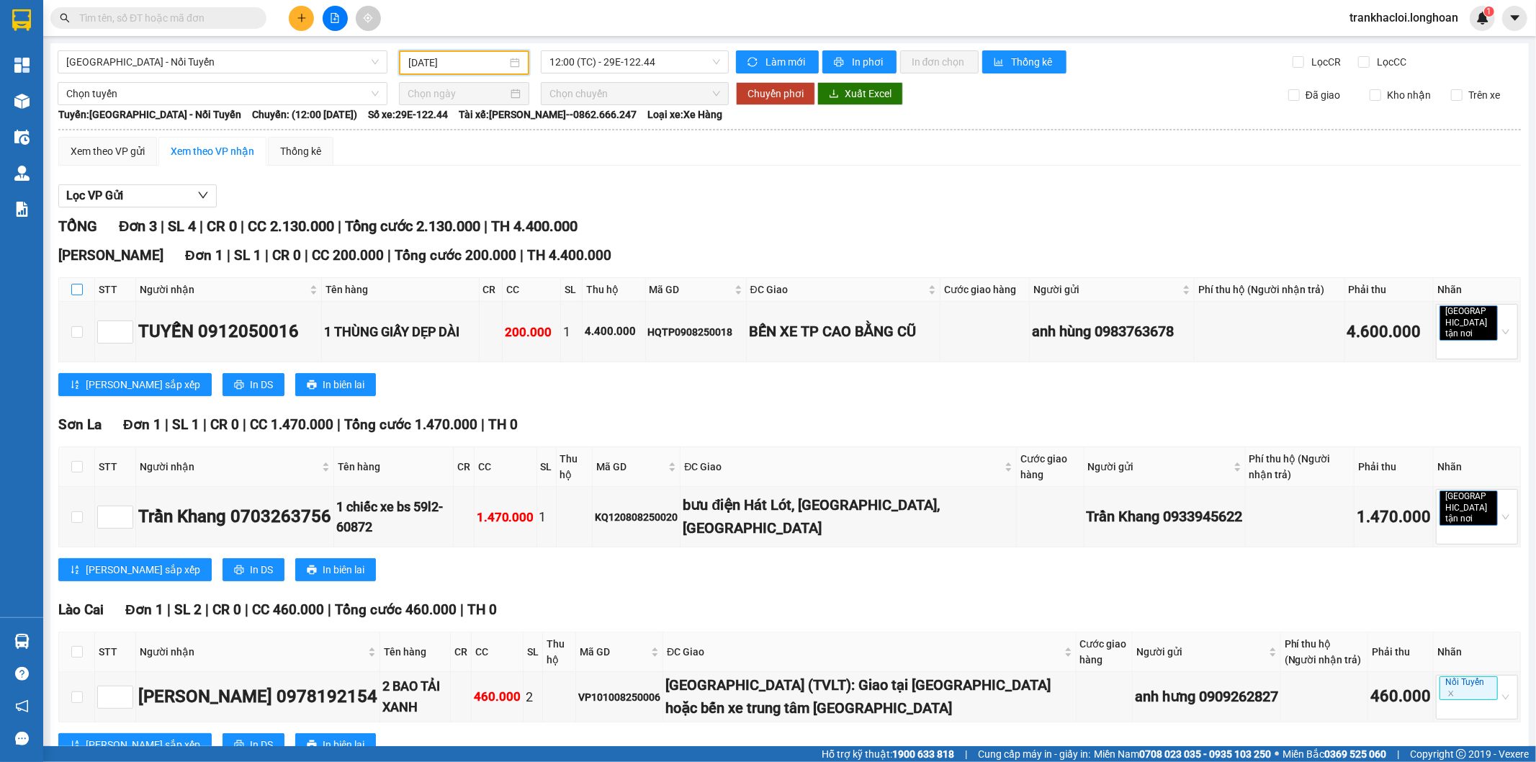
click at [72, 285] on input "checkbox" at bounding box center [77, 290] width 12 height 12
checkbox input "true"
